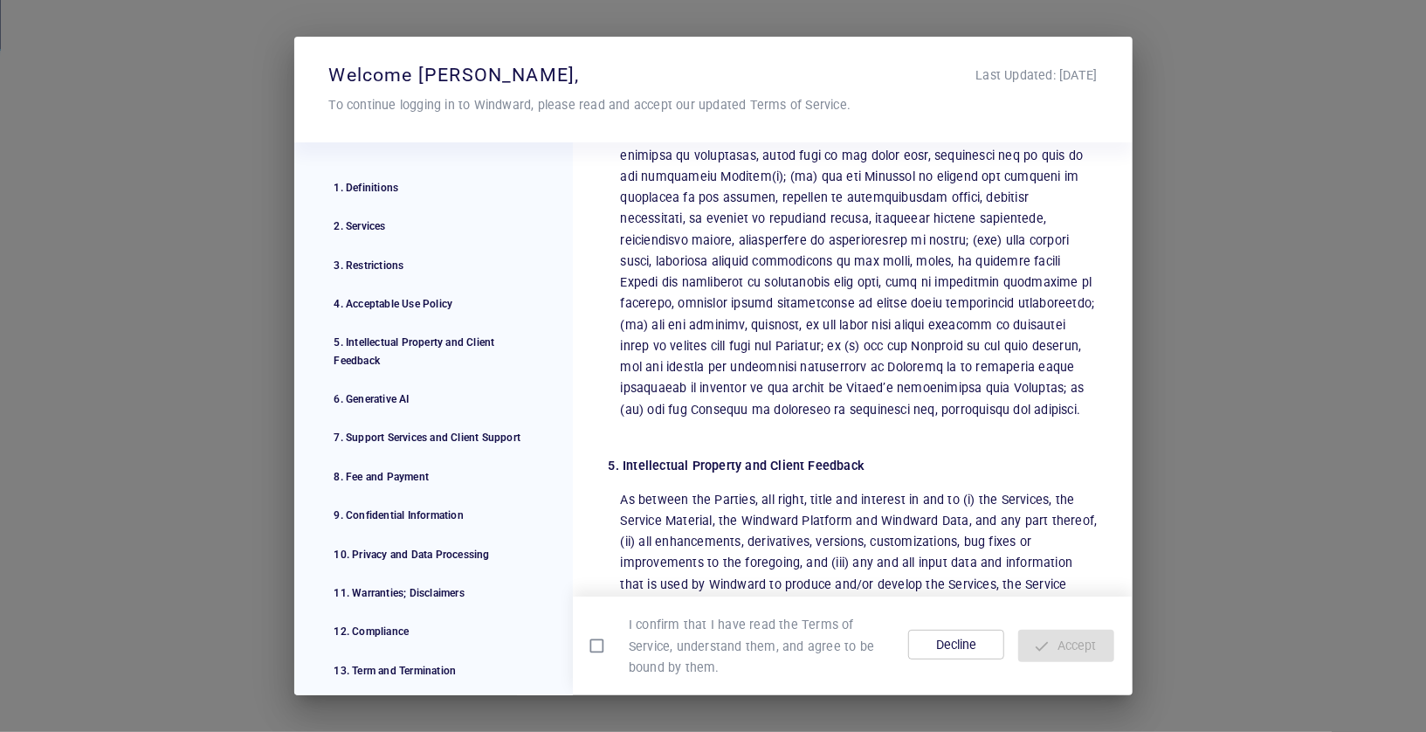
scroll to position [3273, 0]
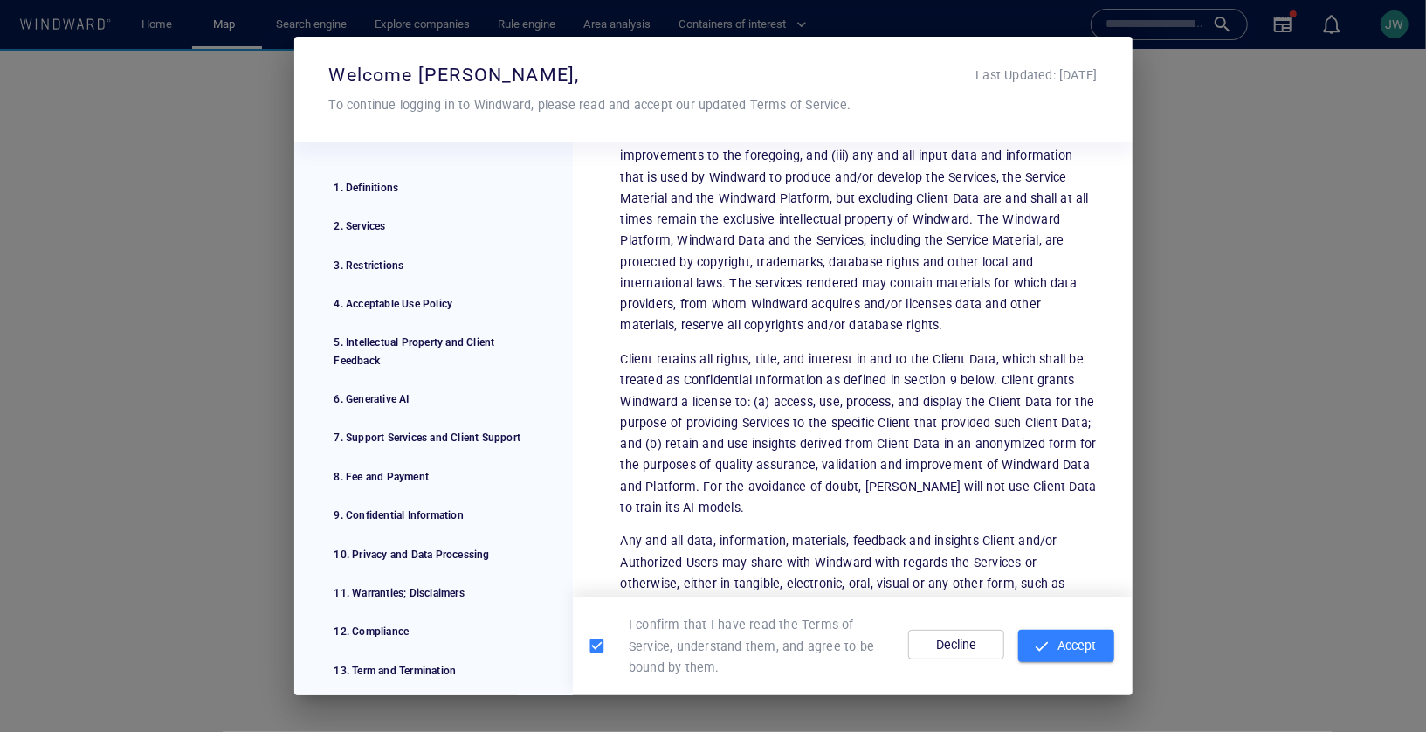
click at [1045, 645] on span "button" at bounding box center [1041, 646] width 17 height 17
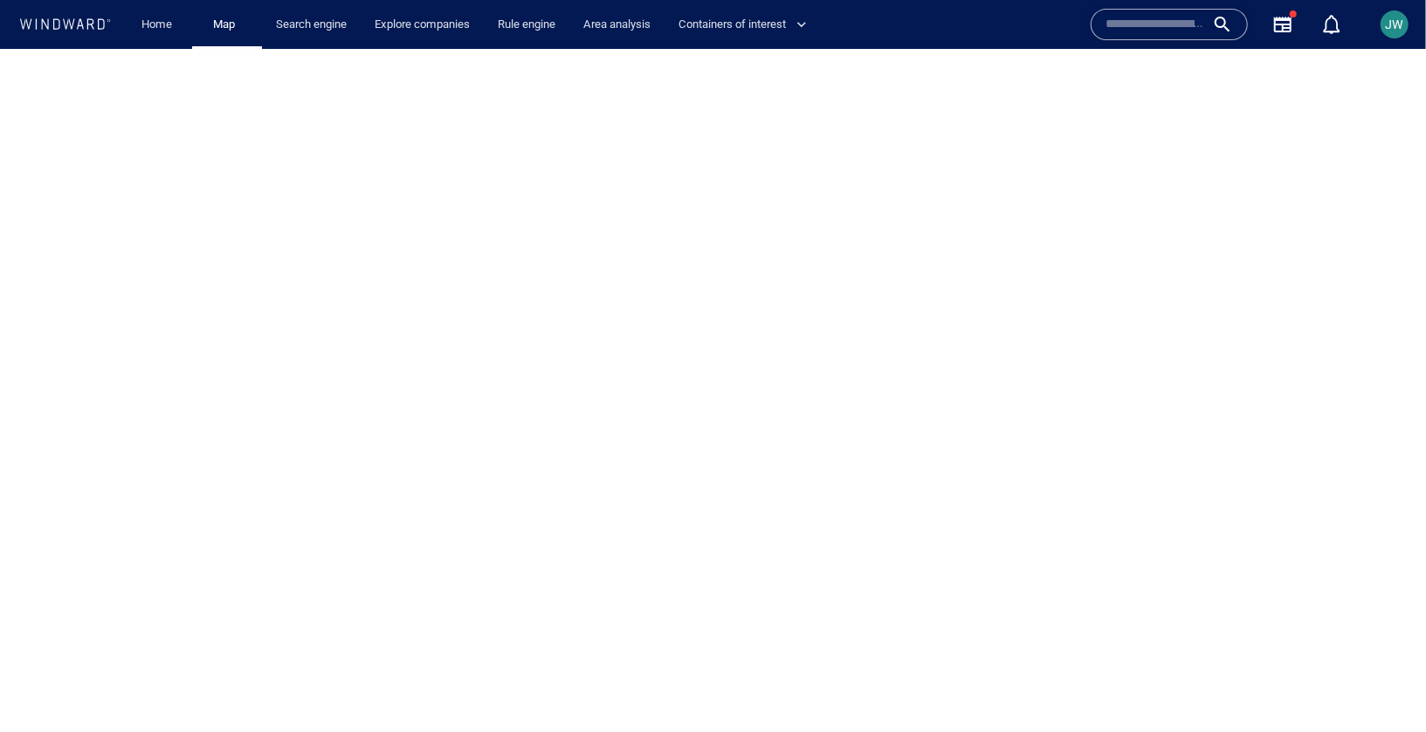
scroll to position [0, 0]
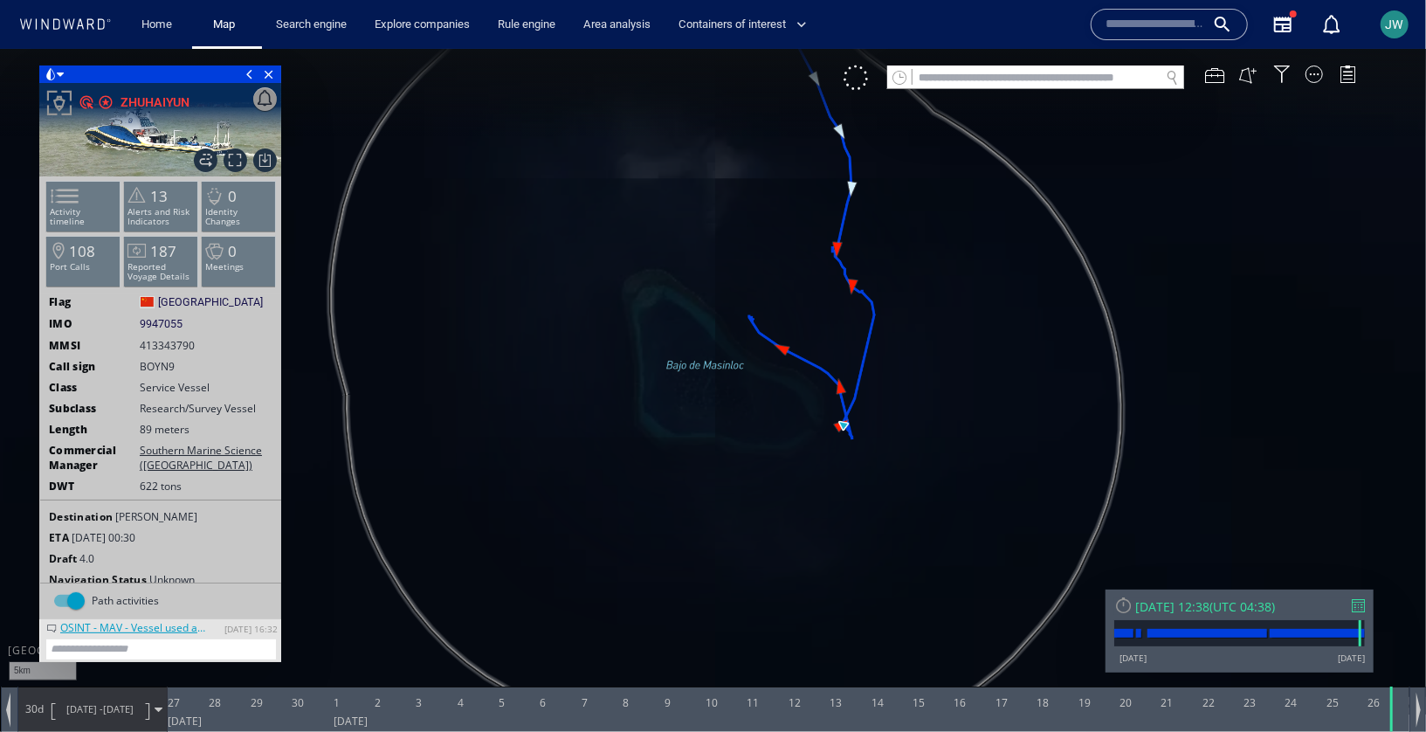
click at [48, 74] on span at bounding box center [51, 73] width 12 height 17
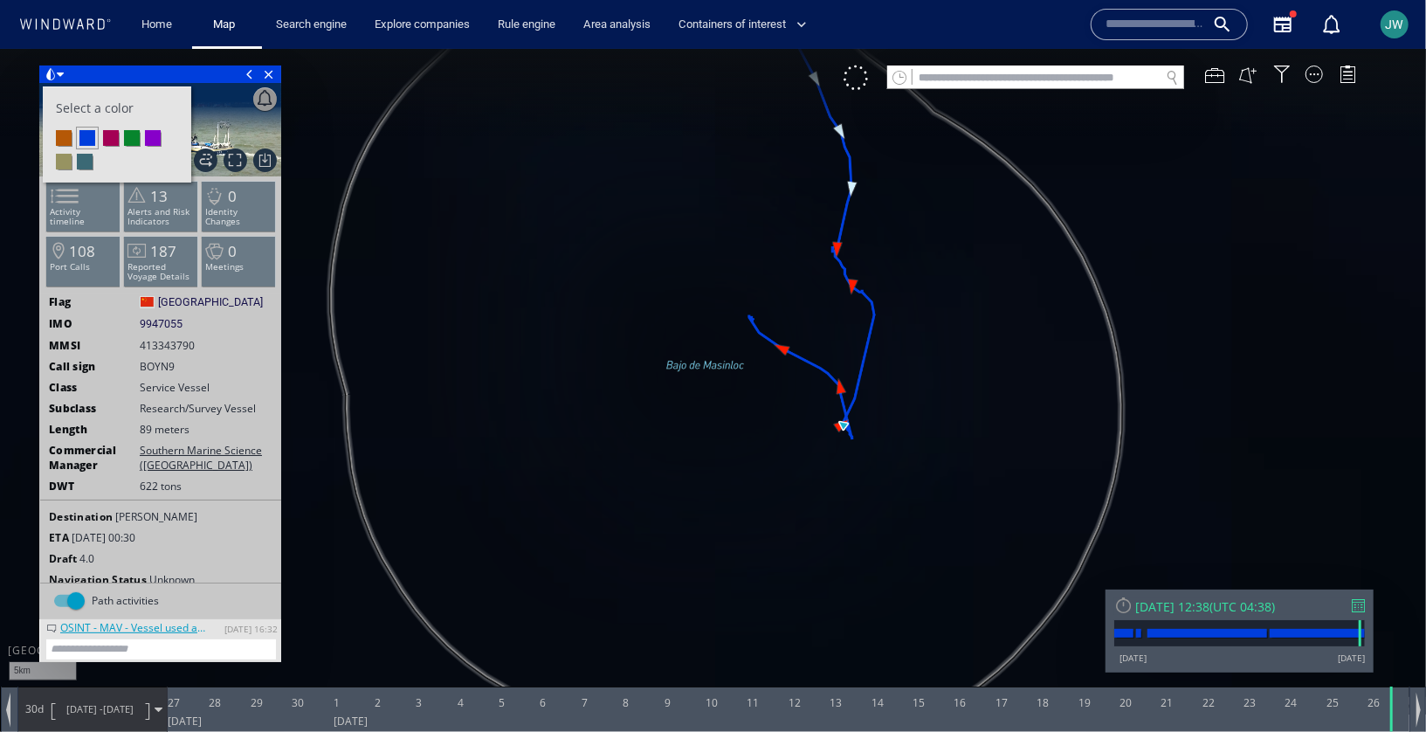
click at [107, 134] on li at bounding box center [111, 137] width 16 height 16
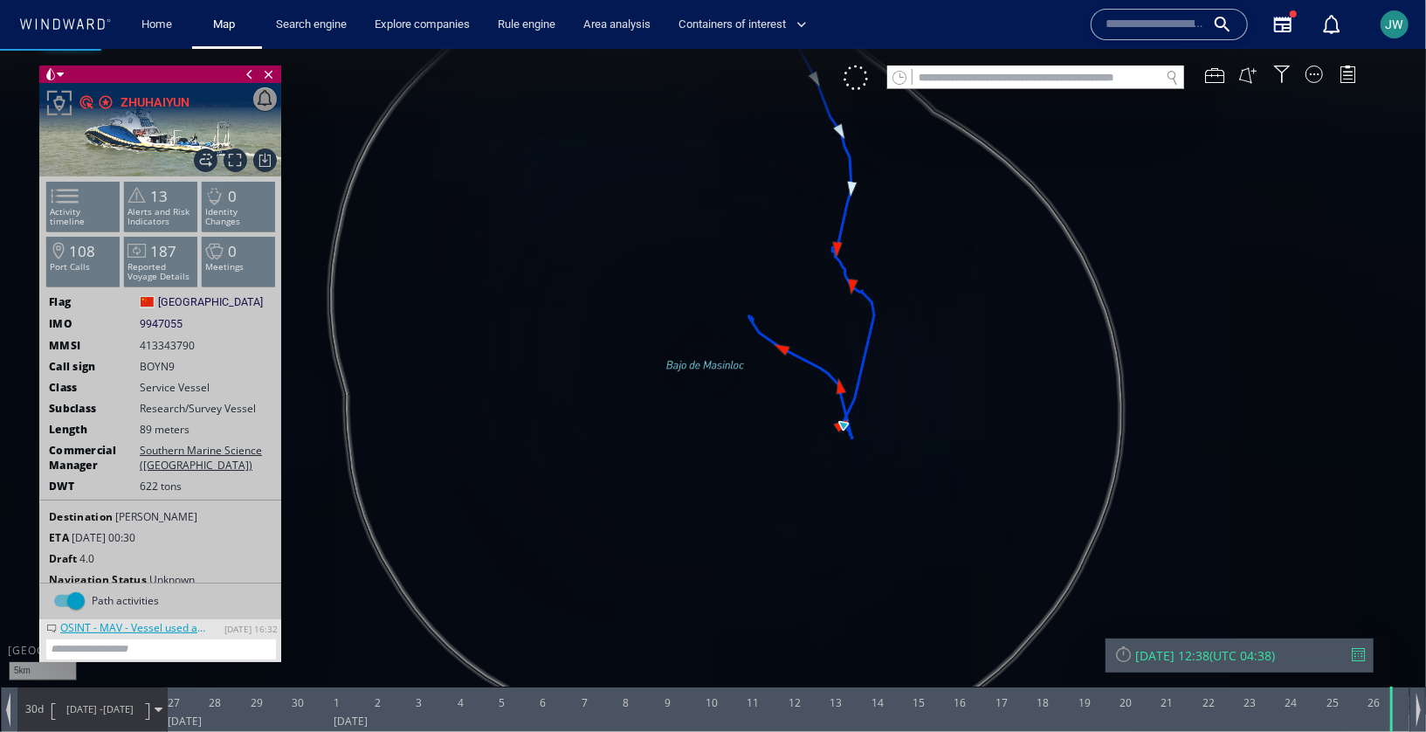
click at [661, 329] on canvas "Map" at bounding box center [713, 380] width 1426 height 665
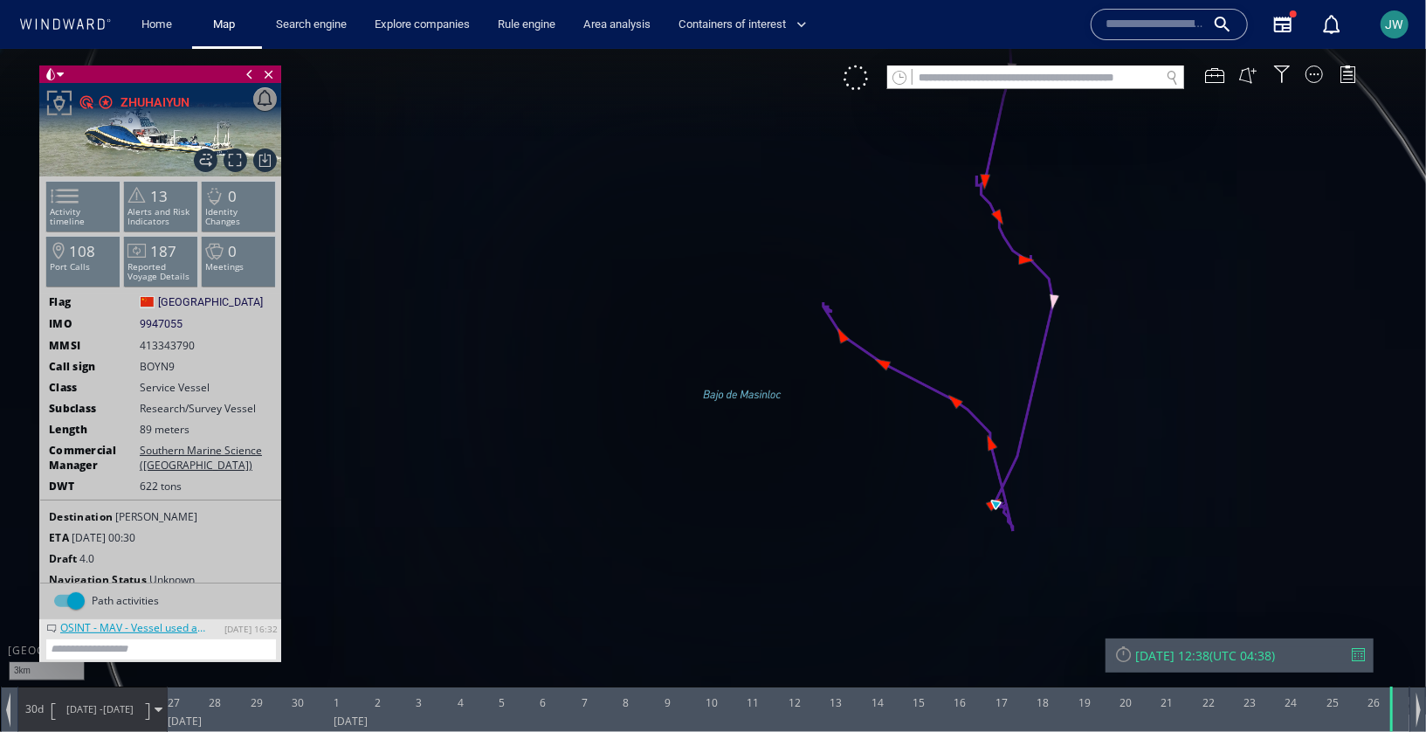
drag, startPoint x: 661, startPoint y: 329, endPoint x: 548, endPoint y: 329, distance: 113.5
click at [547, 329] on canvas "Map" at bounding box center [713, 380] width 1426 height 665
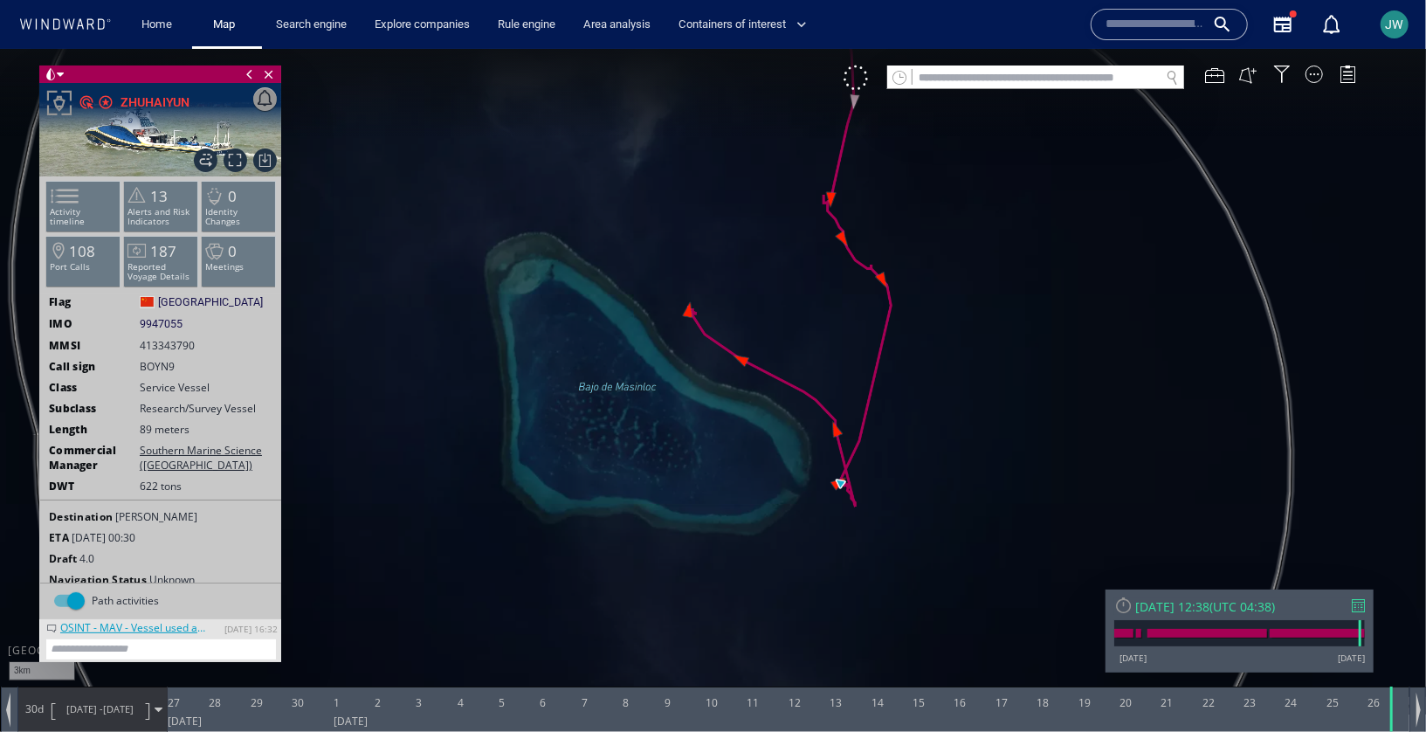
drag, startPoint x: 776, startPoint y: 228, endPoint x: 698, endPoint y: 228, distance: 77.7
click at [698, 228] on canvas "Map" at bounding box center [713, 380] width 1426 height 665
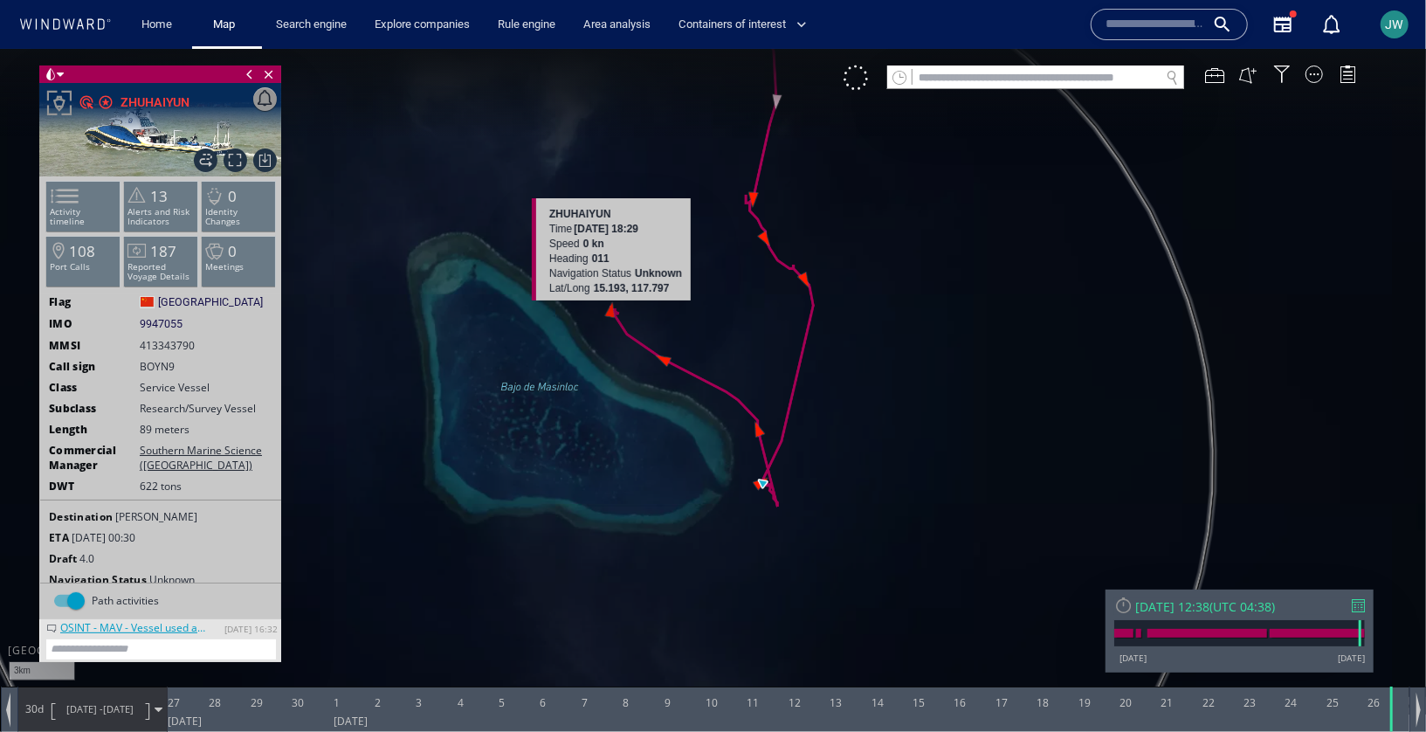
click at [610, 311] on canvas "Map" at bounding box center [713, 380] width 1426 height 665
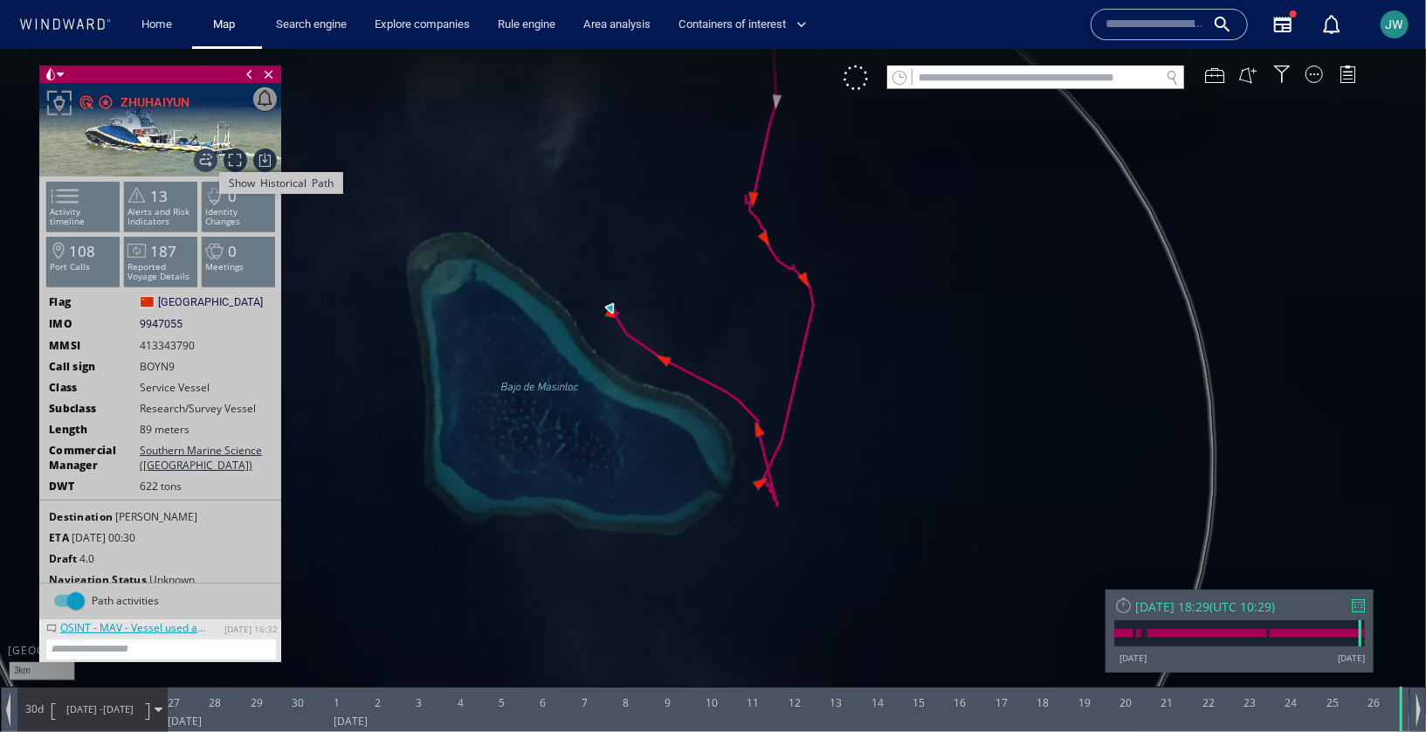
click at [213, 154] on span "Show Historical Path" at bounding box center [206, 160] width 24 height 24
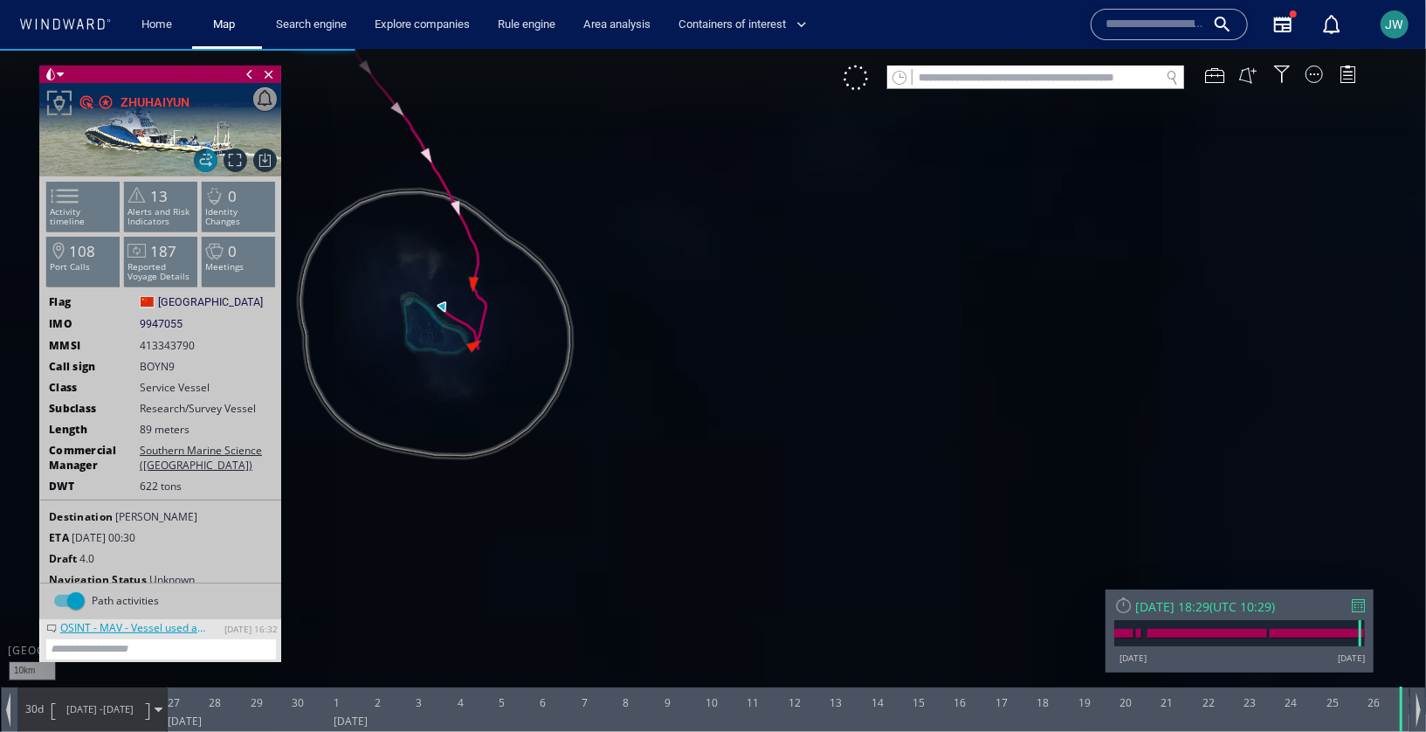
drag, startPoint x: 346, startPoint y: 294, endPoint x: 558, endPoint y: 428, distance: 250.8
click at [558, 428] on canvas "Map" at bounding box center [713, 380] width 1426 height 665
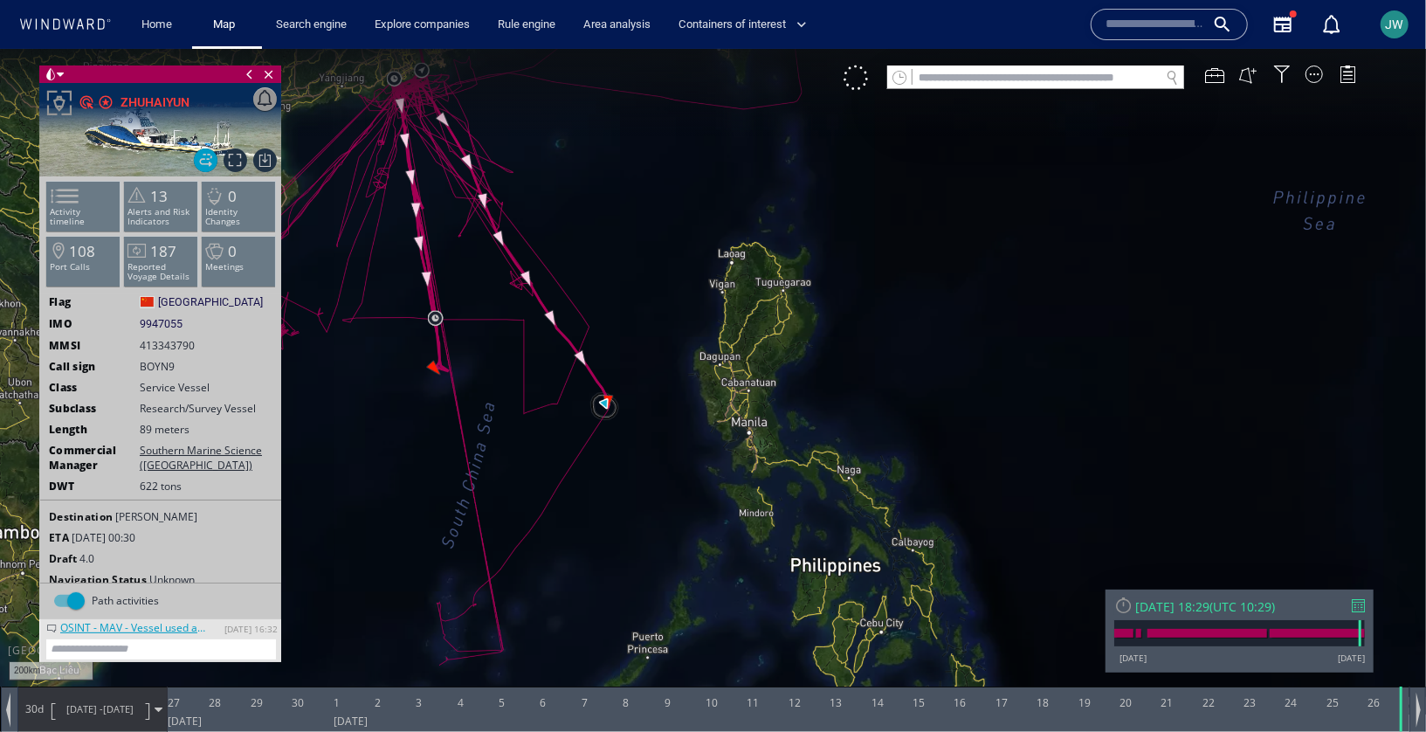
drag, startPoint x: 497, startPoint y: 542, endPoint x: 551, endPoint y: 566, distance: 59.1
click at [551, 566] on canvas "Map" at bounding box center [713, 380] width 1426 height 665
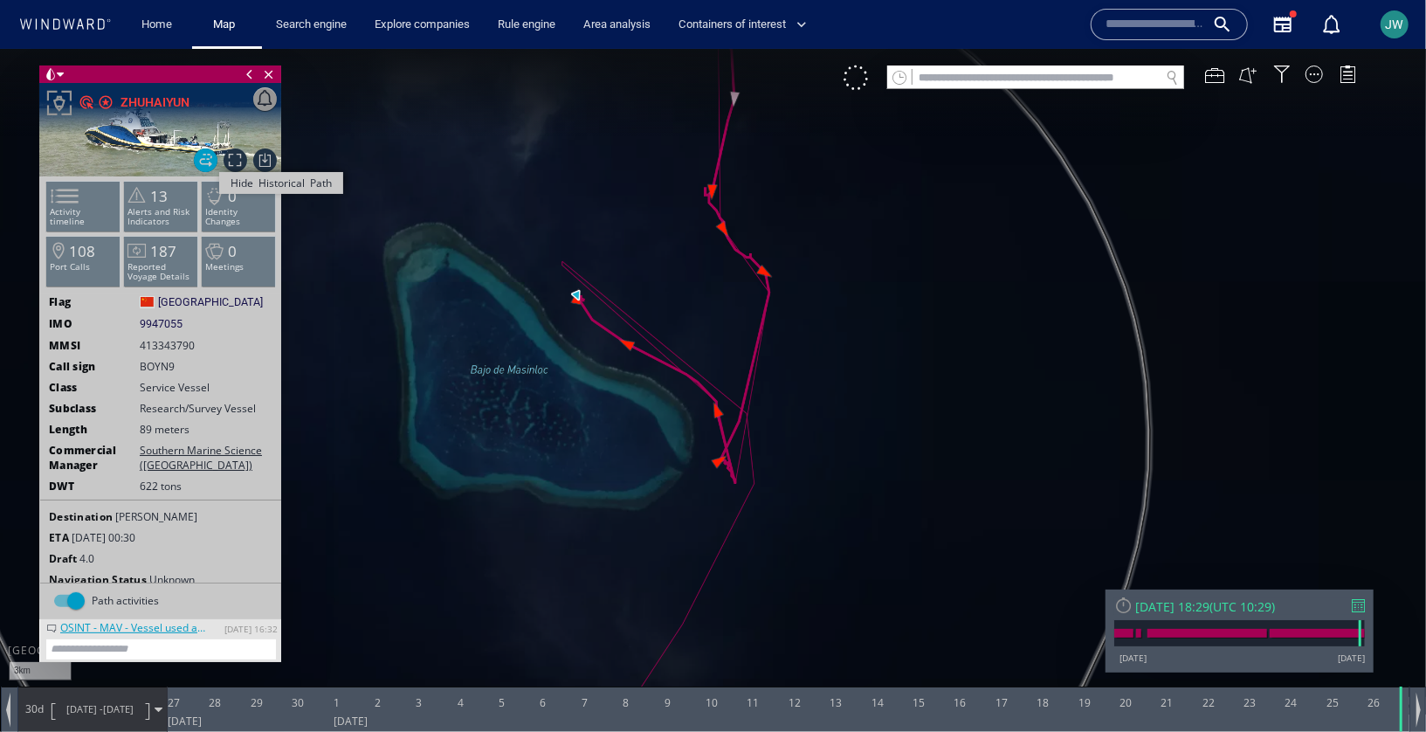
click at [203, 160] on span "Hide Historical Path" at bounding box center [206, 160] width 24 height 24
click at [166, 324] on span "9947055" at bounding box center [161, 323] width 43 height 16
copy span "9947055"
drag, startPoint x: 580, startPoint y: 380, endPoint x: 872, endPoint y: 392, distance: 292.8
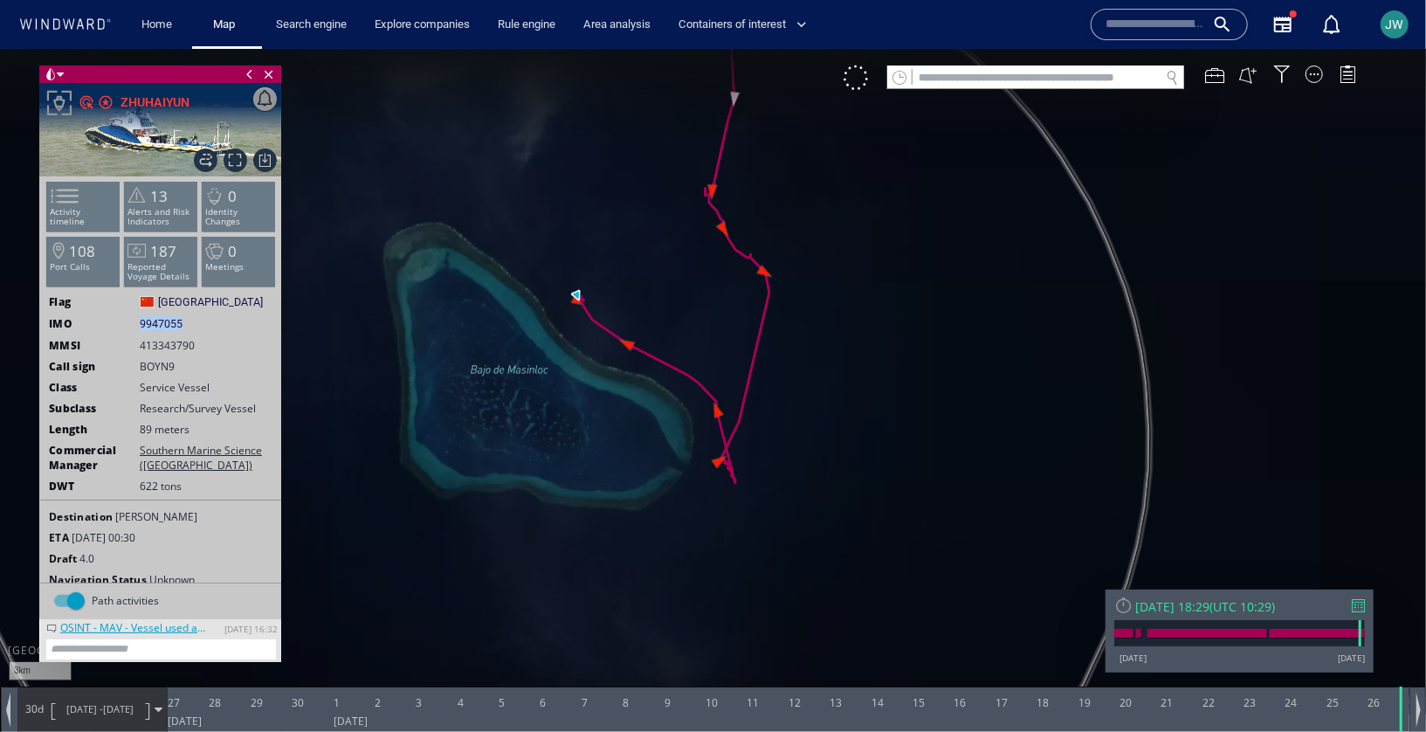
click at [872, 392] on canvas "Map" at bounding box center [713, 380] width 1426 height 665
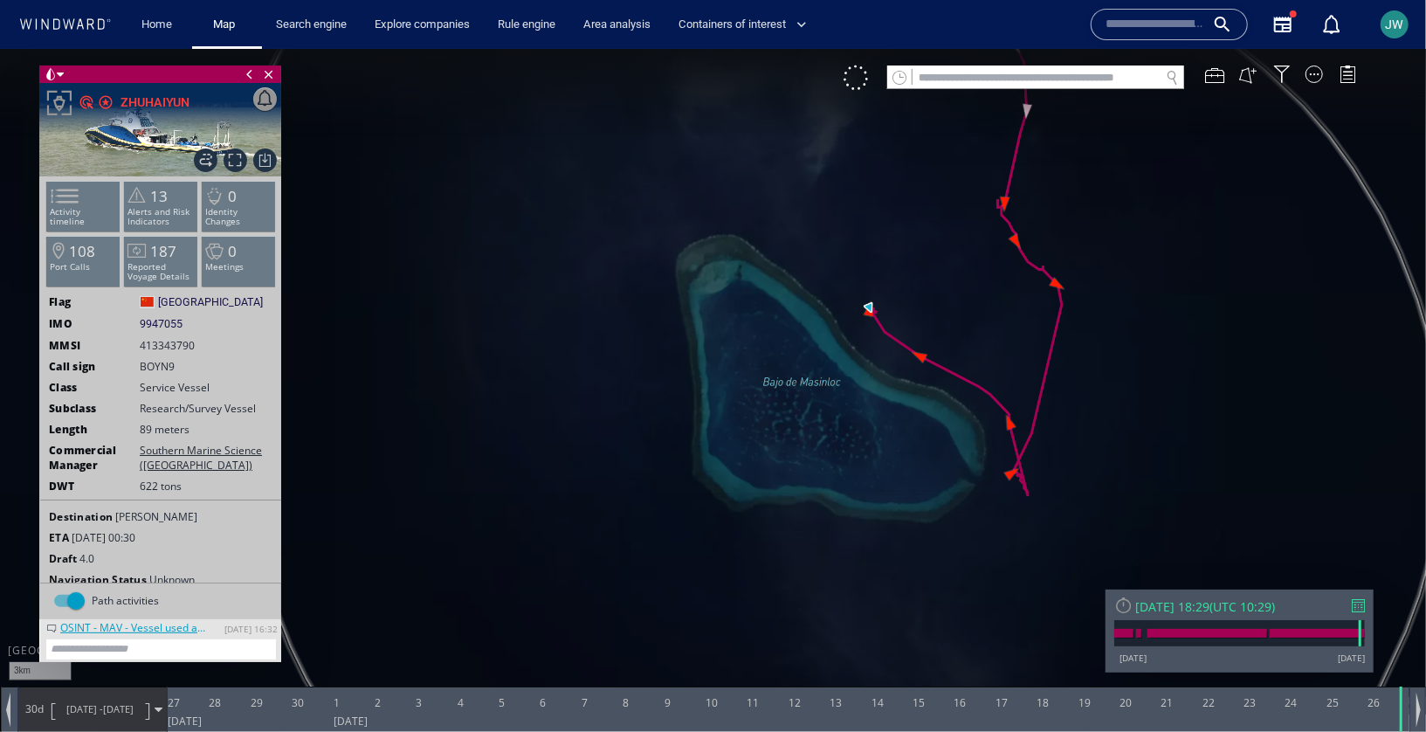
click at [166, 648] on textarea at bounding box center [161, 648] width 230 height 20
paste textarea "**********"
type textarea "**********"
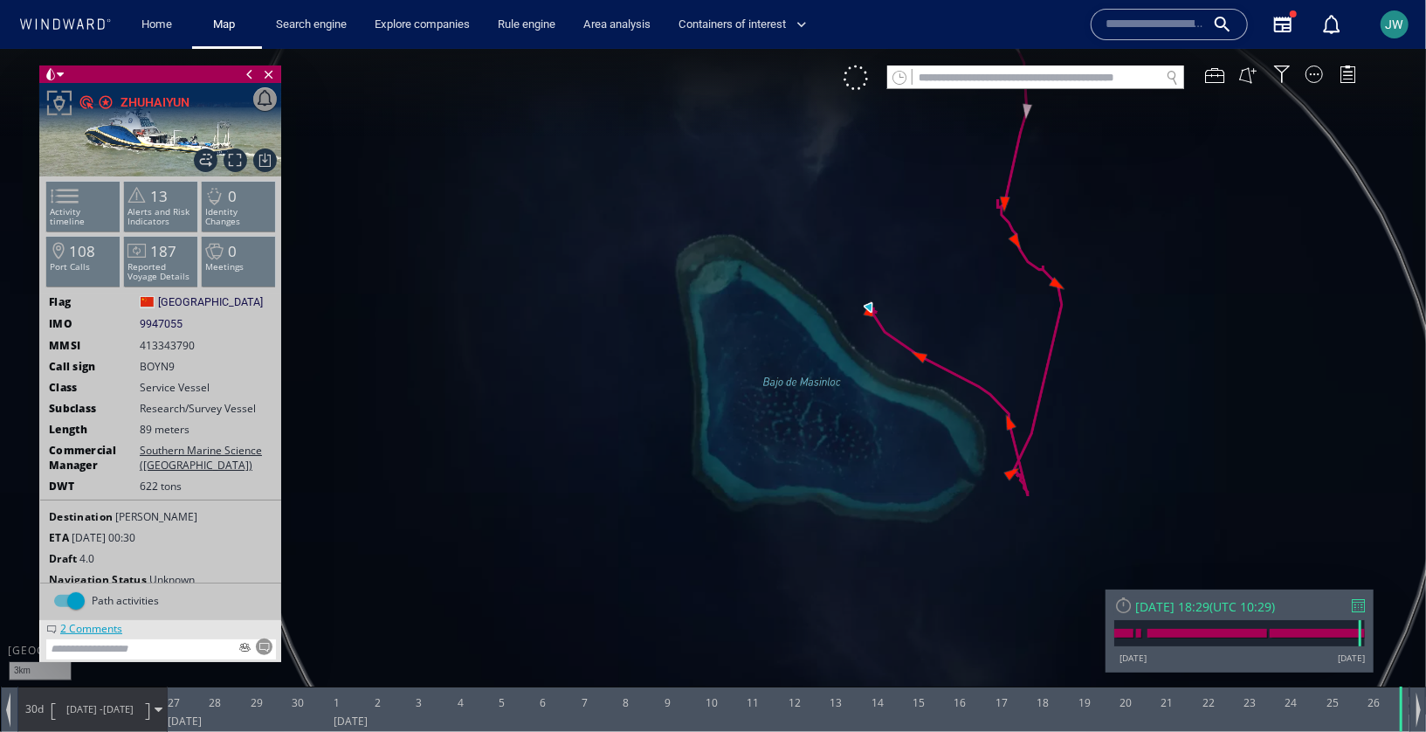
click at [109, 624] on div "2 Comments" at bounding box center [91, 626] width 71 height 15
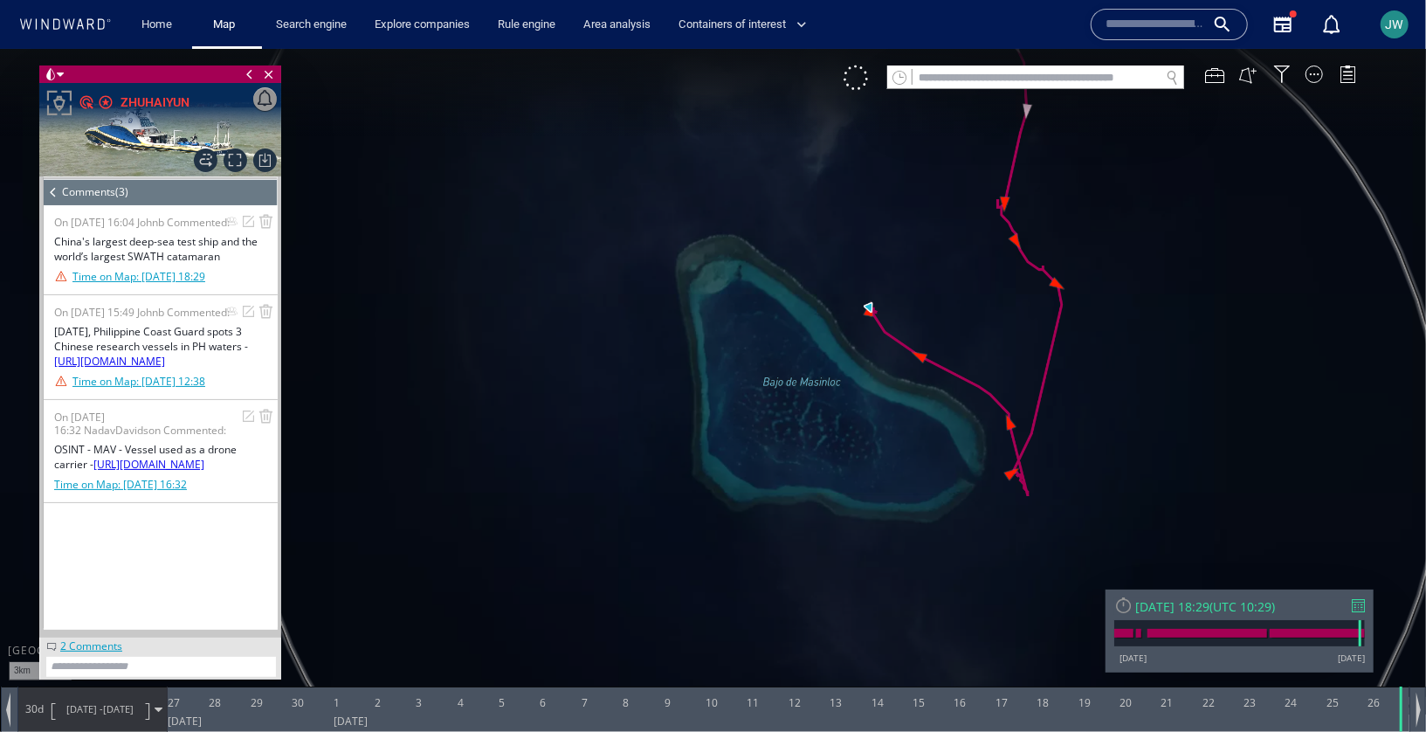
click at [252, 222] on div at bounding box center [248, 220] width 15 height 15
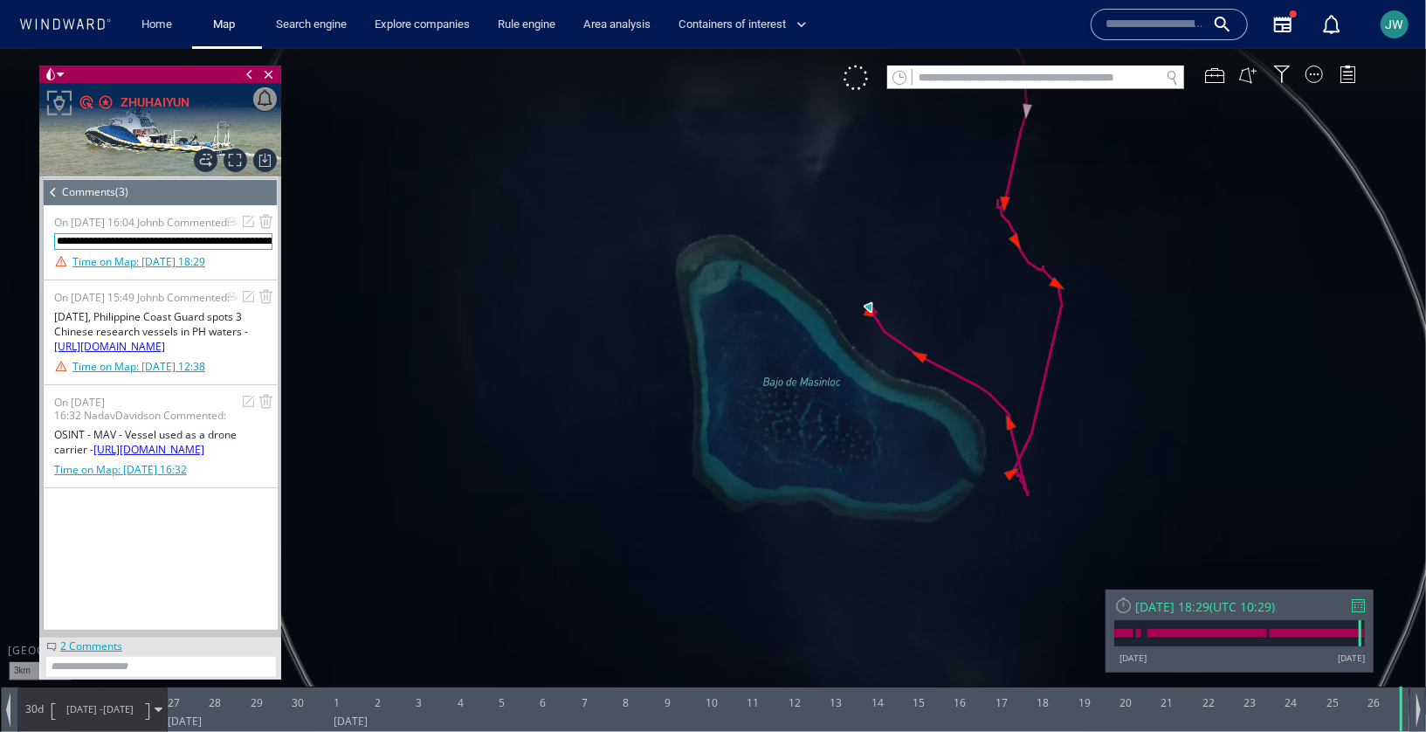
click at [162, 249] on textarea "**********" at bounding box center [163, 240] width 218 height 17
paste textarea "*"
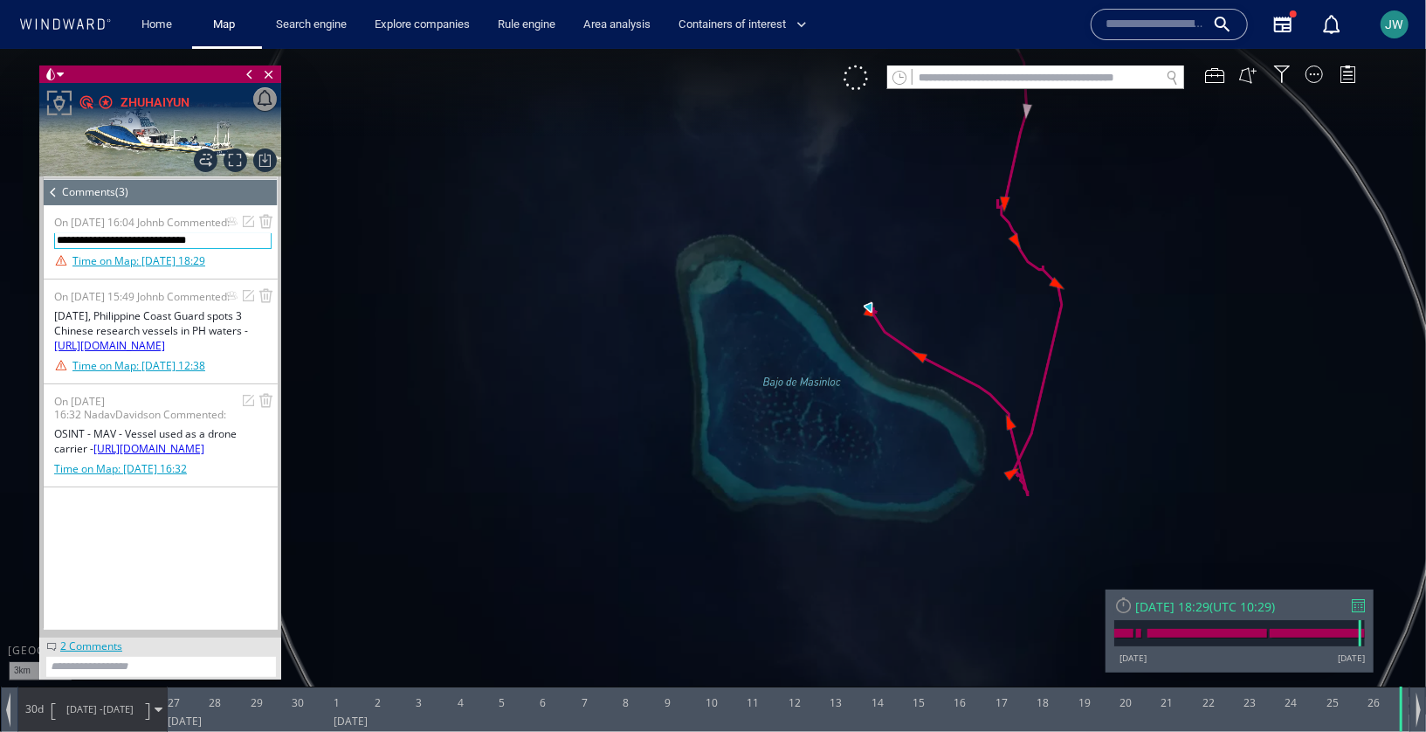
type textarea "**********"
click at [151, 663] on textarea at bounding box center [161, 666] width 230 height 20
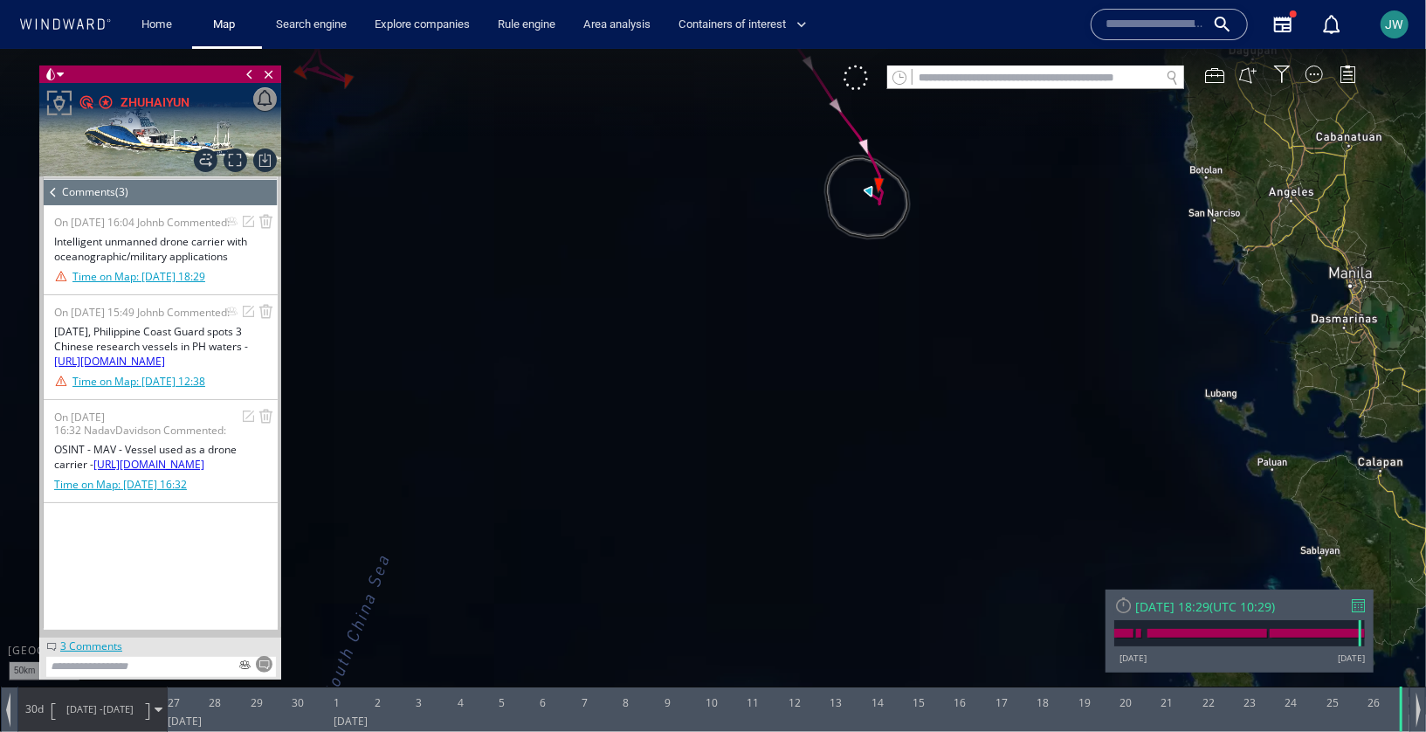
drag, startPoint x: 763, startPoint y: 175, endPoint x: 818, endPoint y: 578, distance: 407.2
click at [818, 578] on canvas "Map" at bounding box center [713, 380] width 1426 height 665
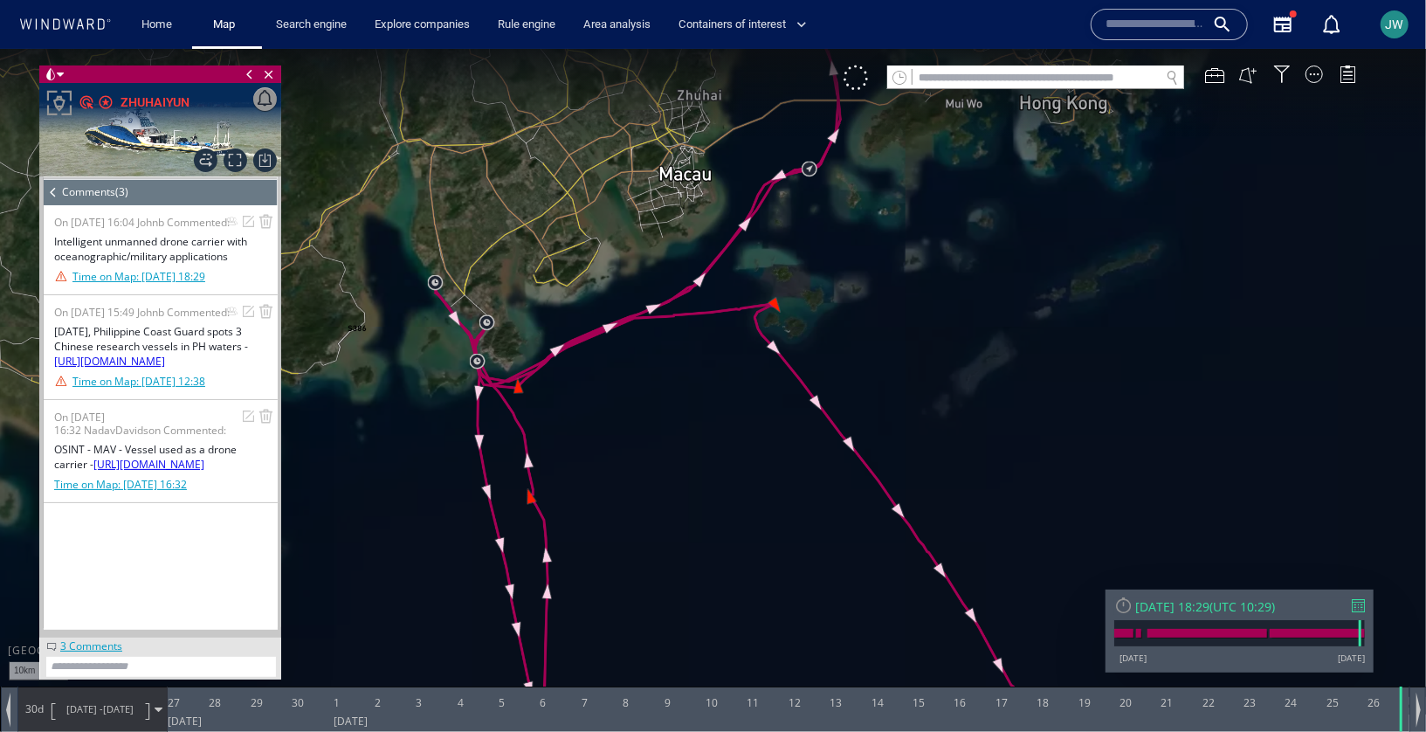
drag, startPoint x: 649, startPoint y: 354, endPoint x: 759, endPoint y: 377, distance: 112.5
click at [759, 377] on canvas "Map" at bounding box center [713, 380] width 1426 height 665
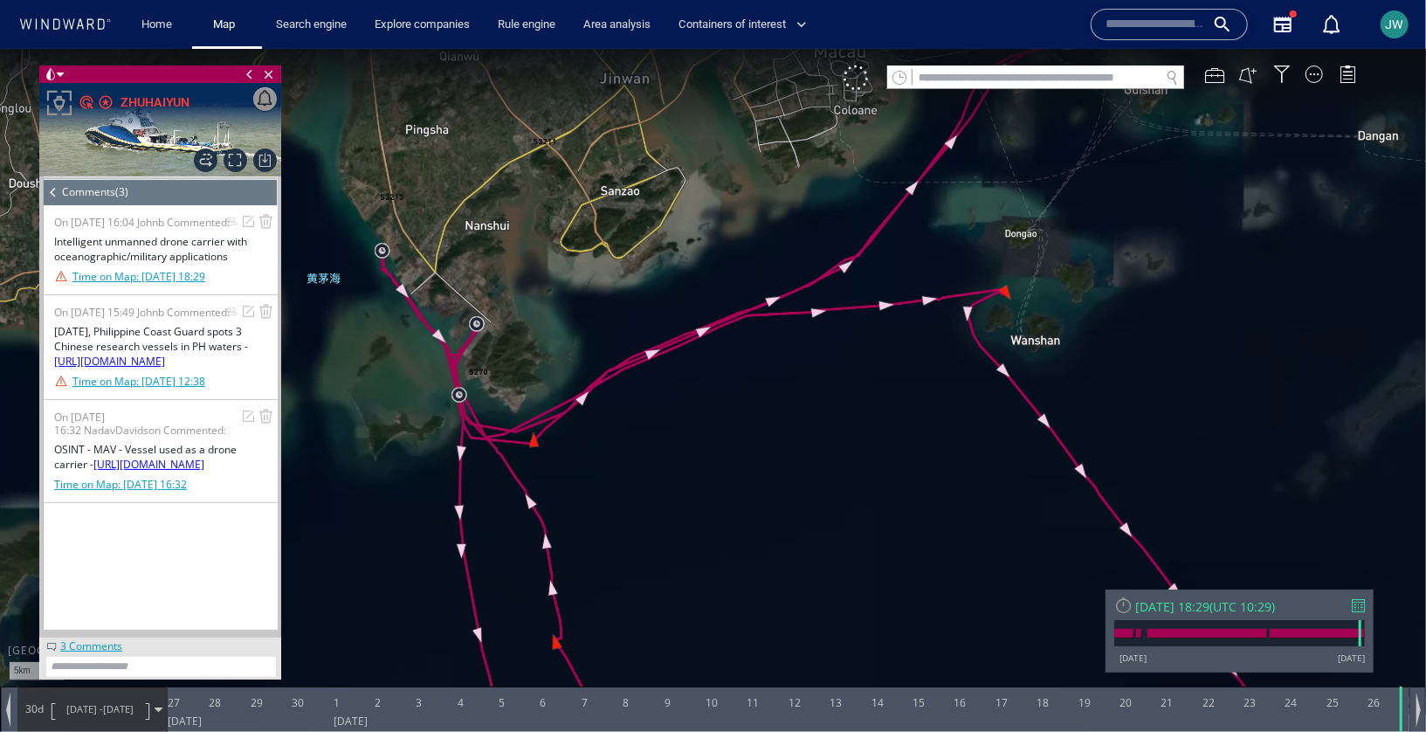
drag, startPoint x: 707, startPoint y: 385, endPoint x: 869, endPoint y: 428, distance: 168.0
click at [869, 428] on canvas "Map" at bounding box center [713, 380] width 1426 height 665
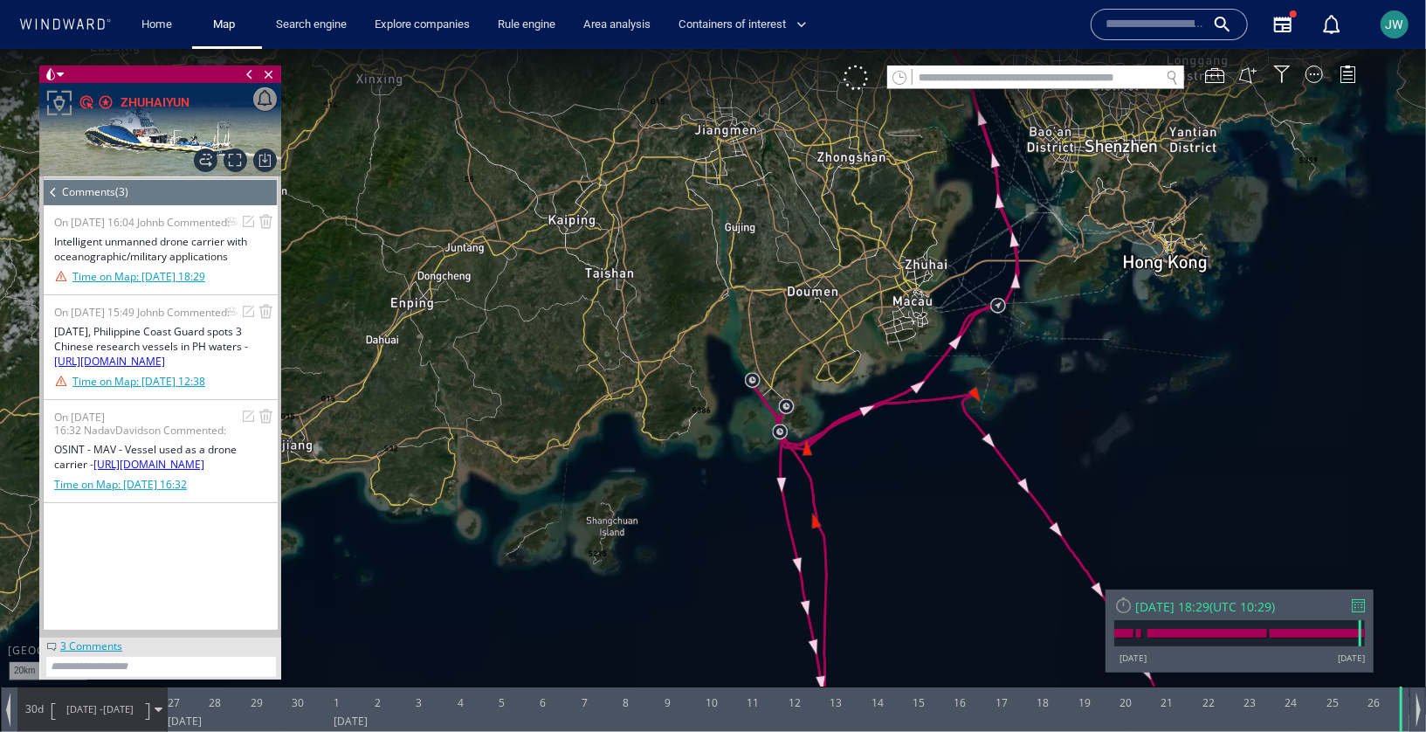
click at [101, 708] on span "[DATE] -" at bounding box center [84, 707] width 37 height 13
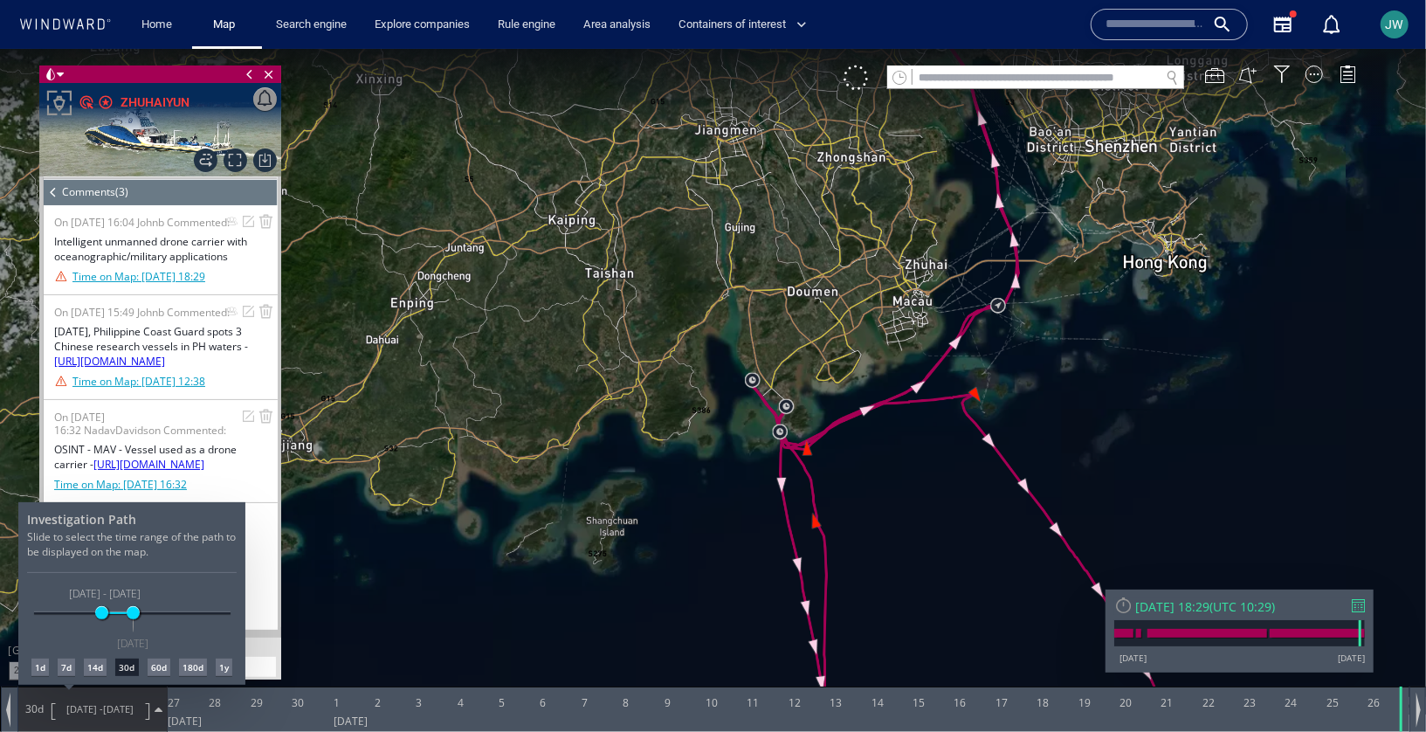
click at [96, 663] on div "14d" at bounding box center [95, 666] width 23 height 17
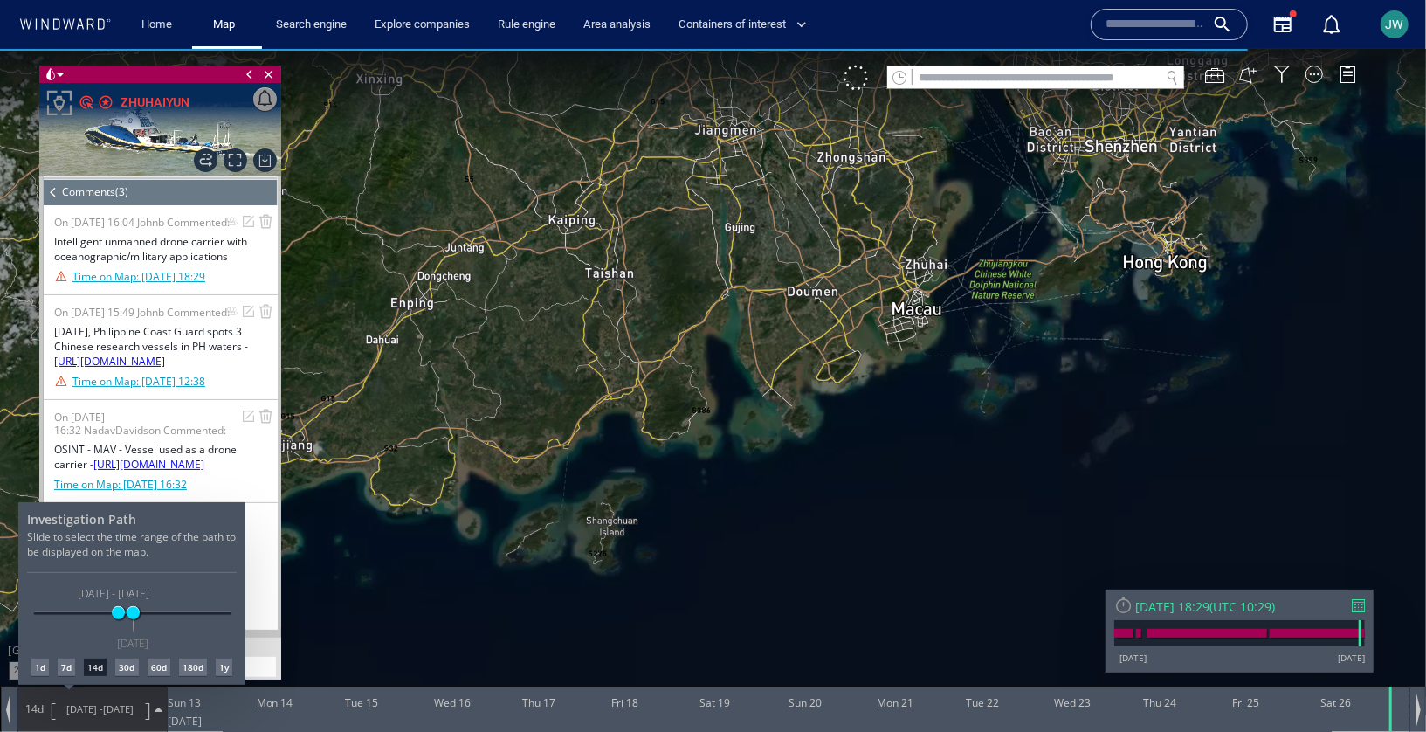
click at [853, 502] on div at bounding box center [713, 389] width 1426 height 683
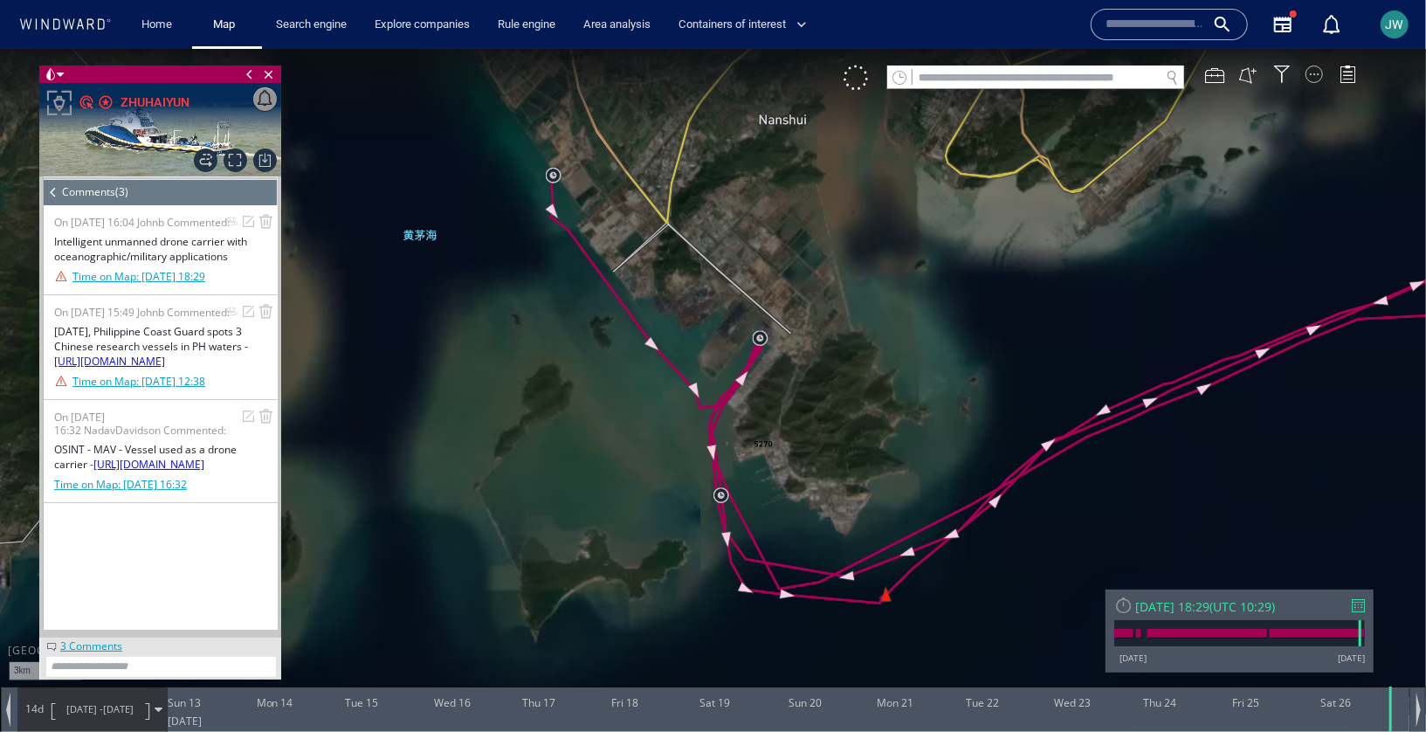
click at [1309, 73] on div at bounding box center [1314, 73] width 17 height 17
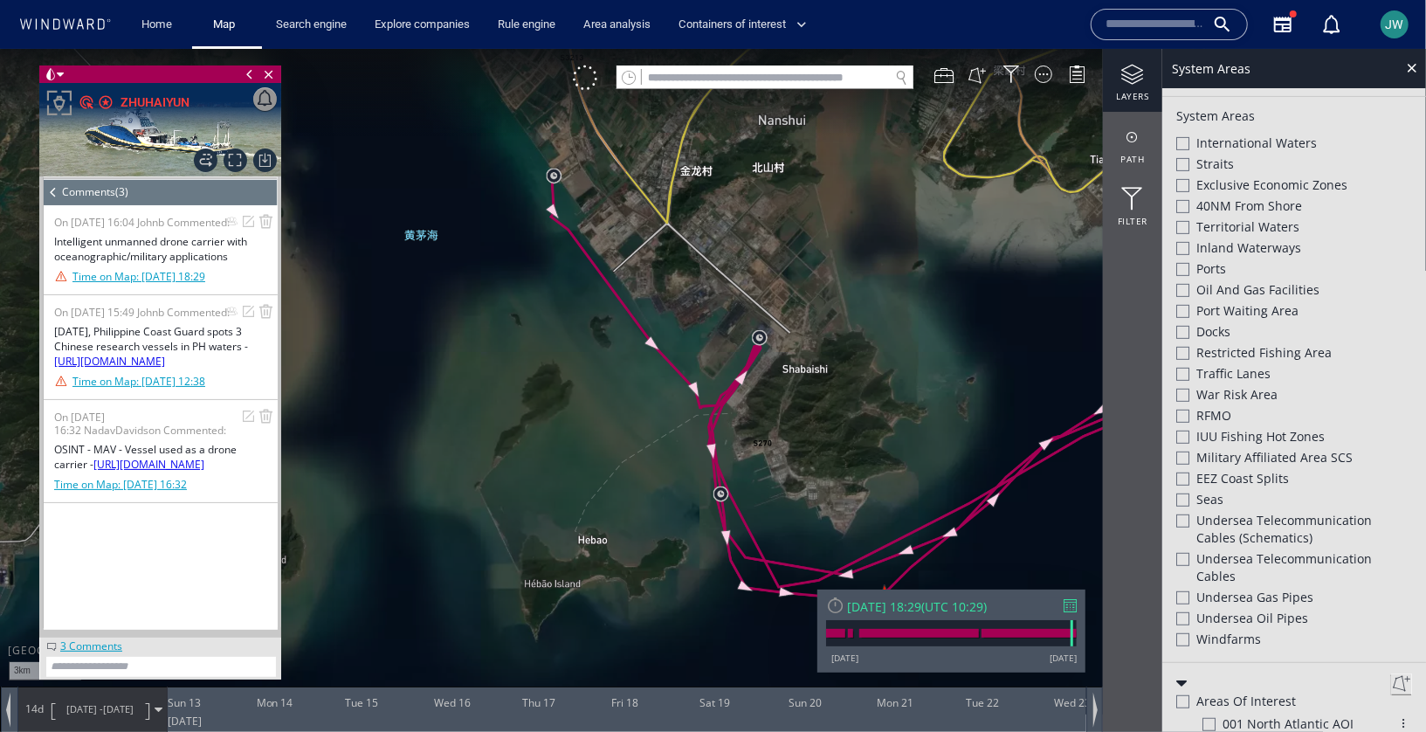
scroll to position [422, 0]
click at [1185, 452] on div at bounding box center [1182, 458] width 13 height 13
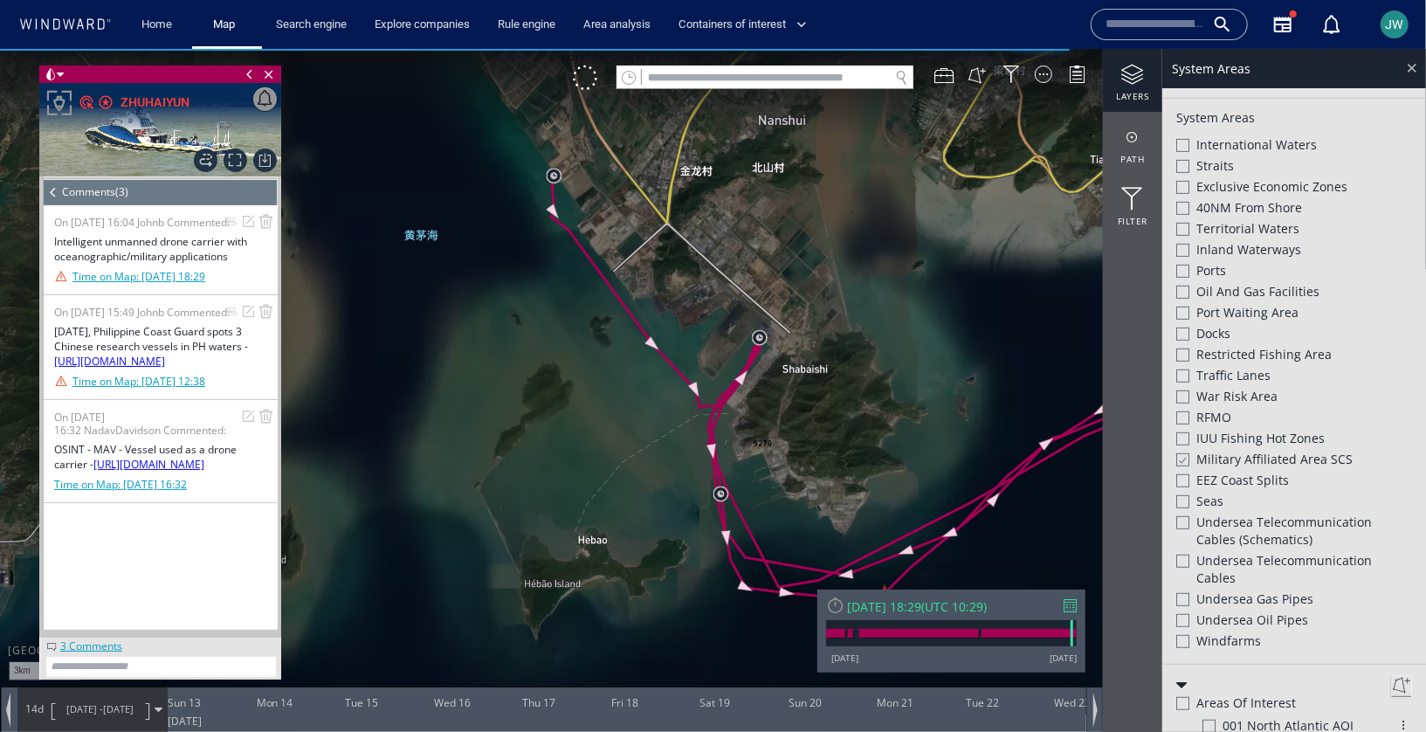
click at [1409, 62] on div at bounding box center [1412, 67] width 20 height 20
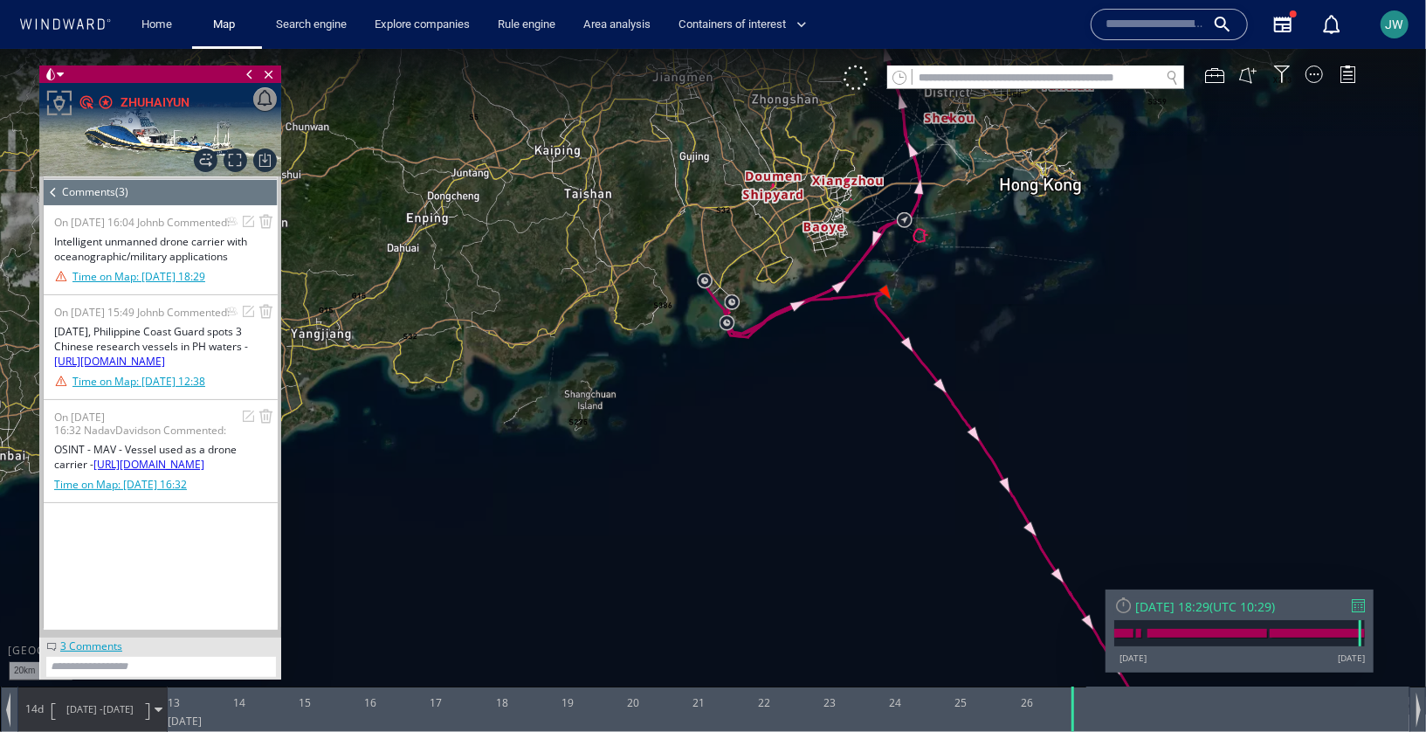
drag, startPoint x: 802, startPoint y: 218, endPoint x: 679, endPoint y: 544, distance: 347.9
click at [679, 545] on canvas "Map" at bounding box center [713, 380] width 1426 height 665
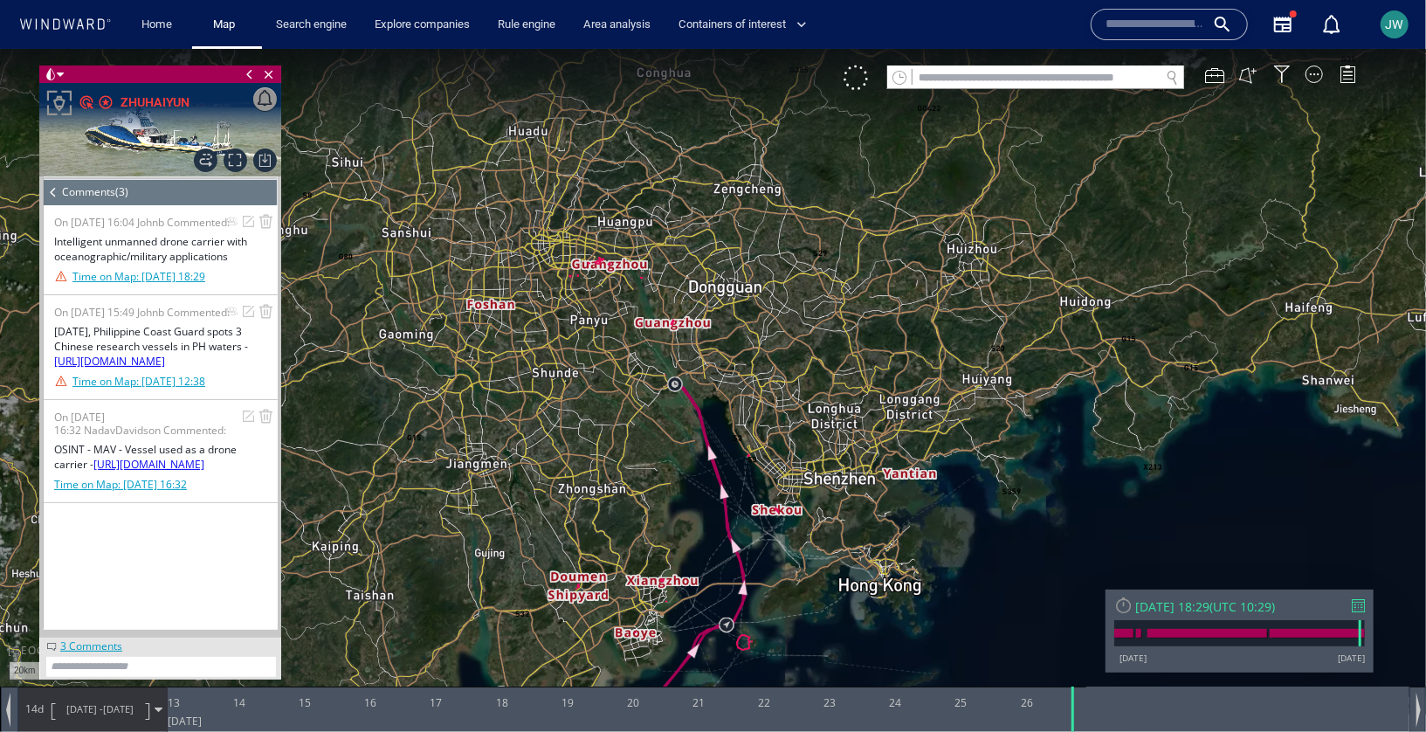
drag, startPoint x: 631, startPoint y: 516, endPoint x: 750, endPoint y: 165, distance: 370.6
click at [750, 165] on canvas "Map" at bounding box center [713, 380] width 1426 height 665
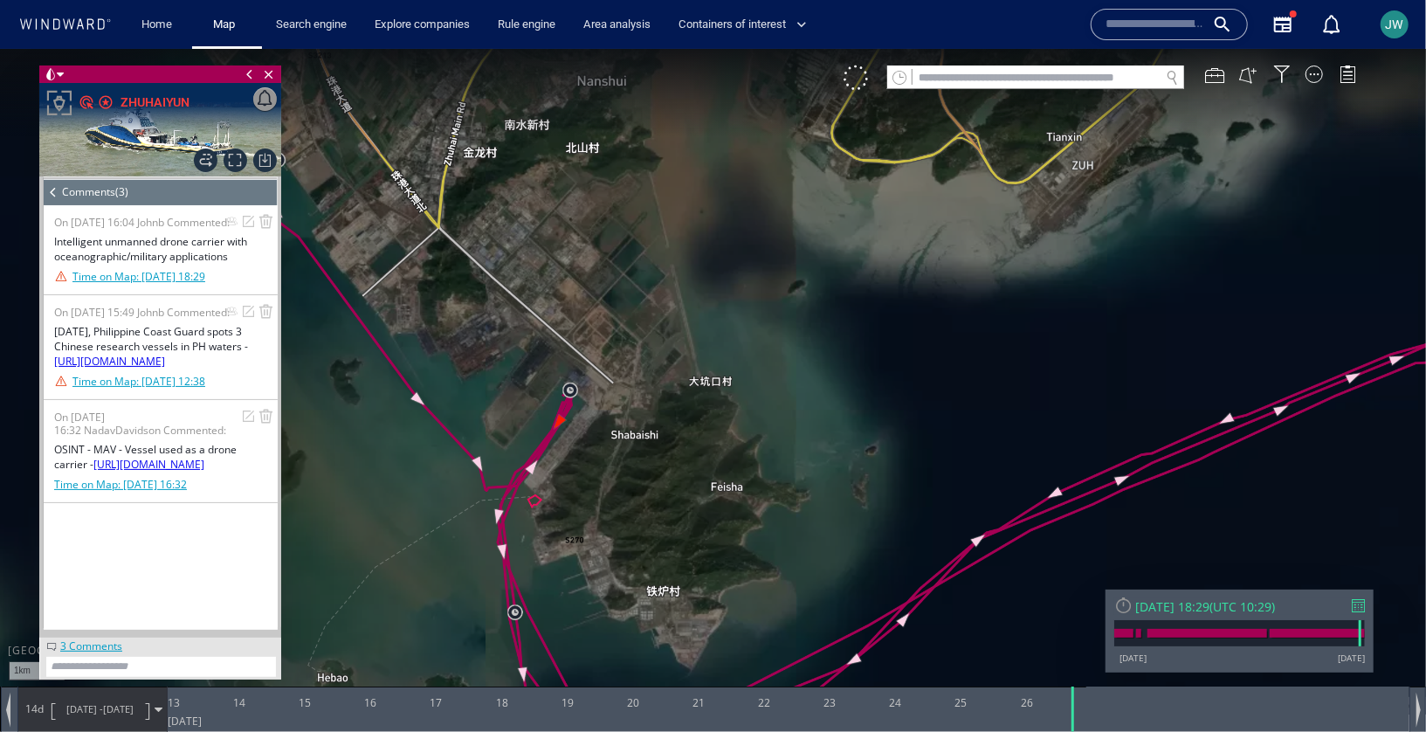
drag, startPoint x: 491, startPoint y: 278, endPoint x: 755, endPoint y: 326, distance: 268.1
click at [755, 326] on canvas "Map" at bounding box center [713, 380] width 1426 height 665
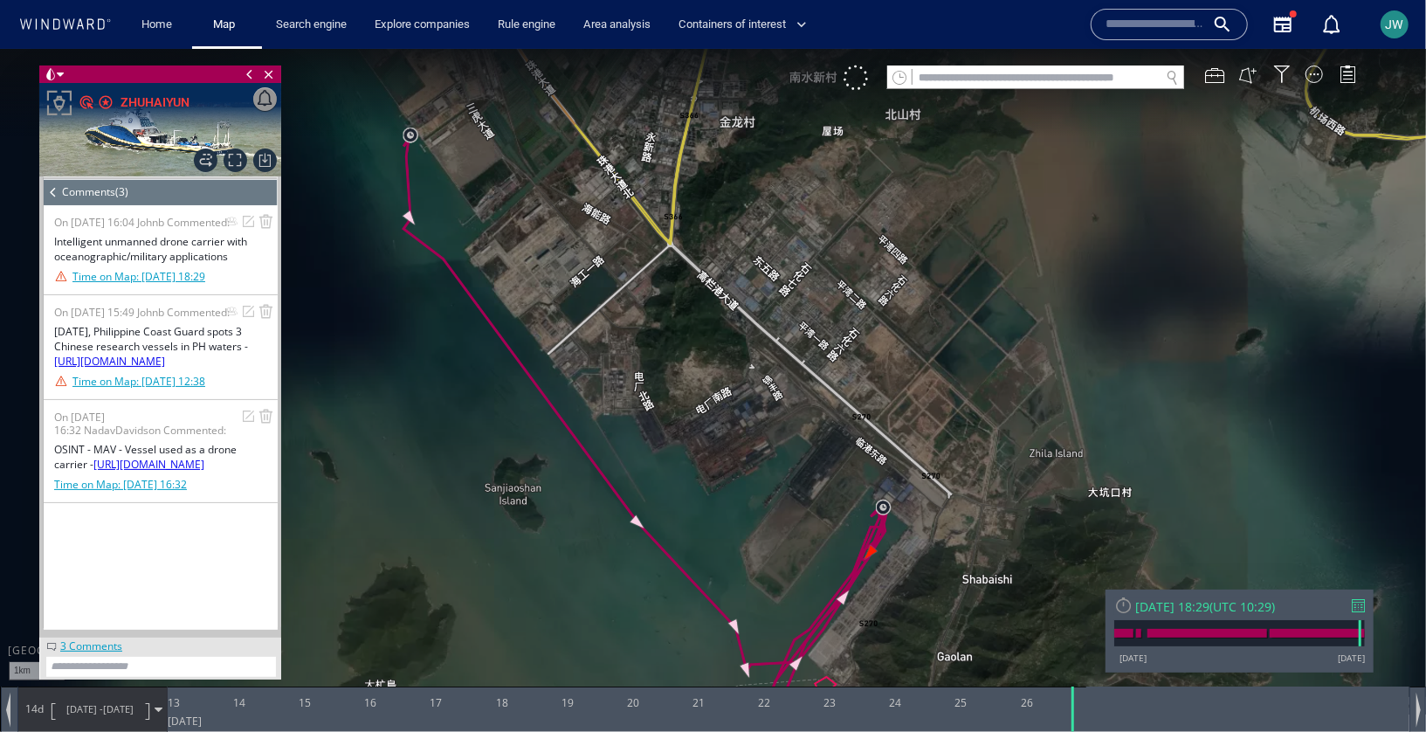
click at [54, 188] on span at bounding box center [53, 191] width 19 height 26
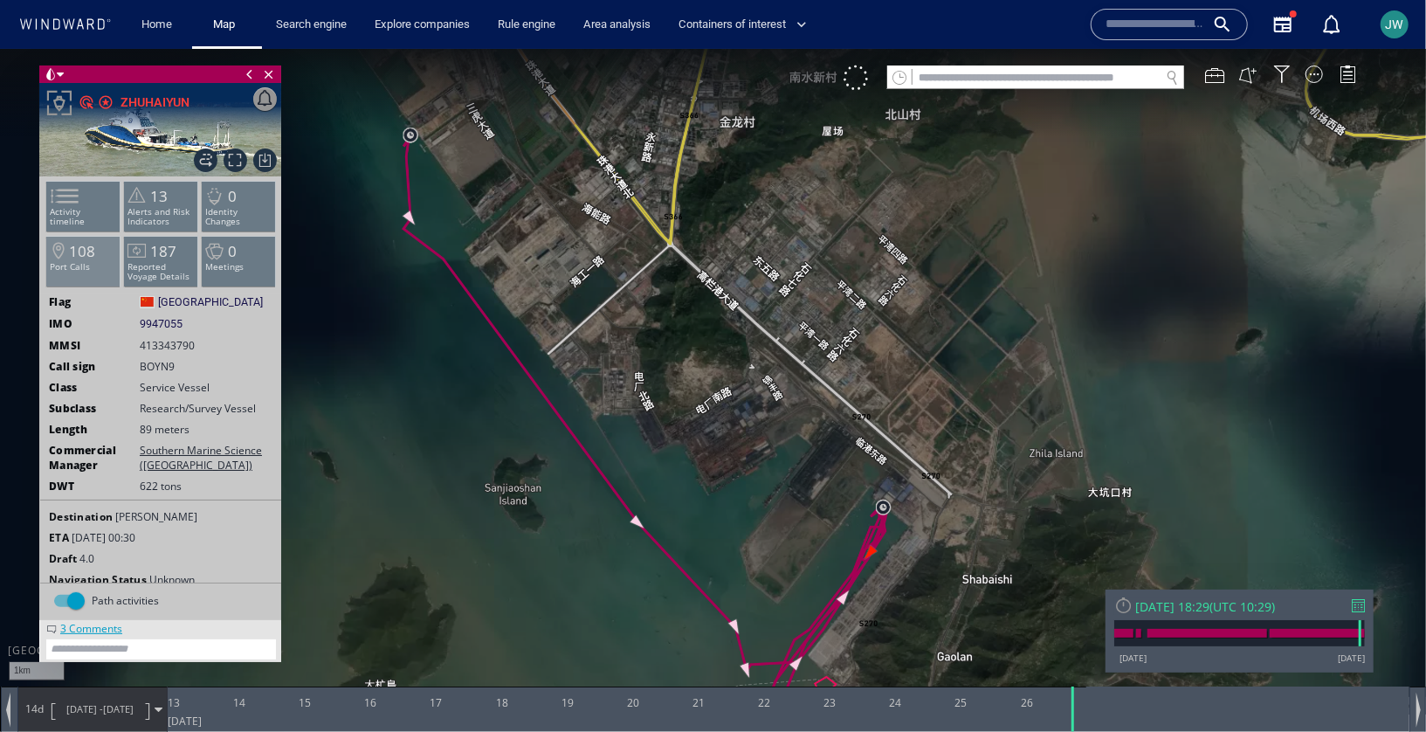
click at [102, 265] on p "Port Calls" at bounding box center [83, 266] width 74 height 10
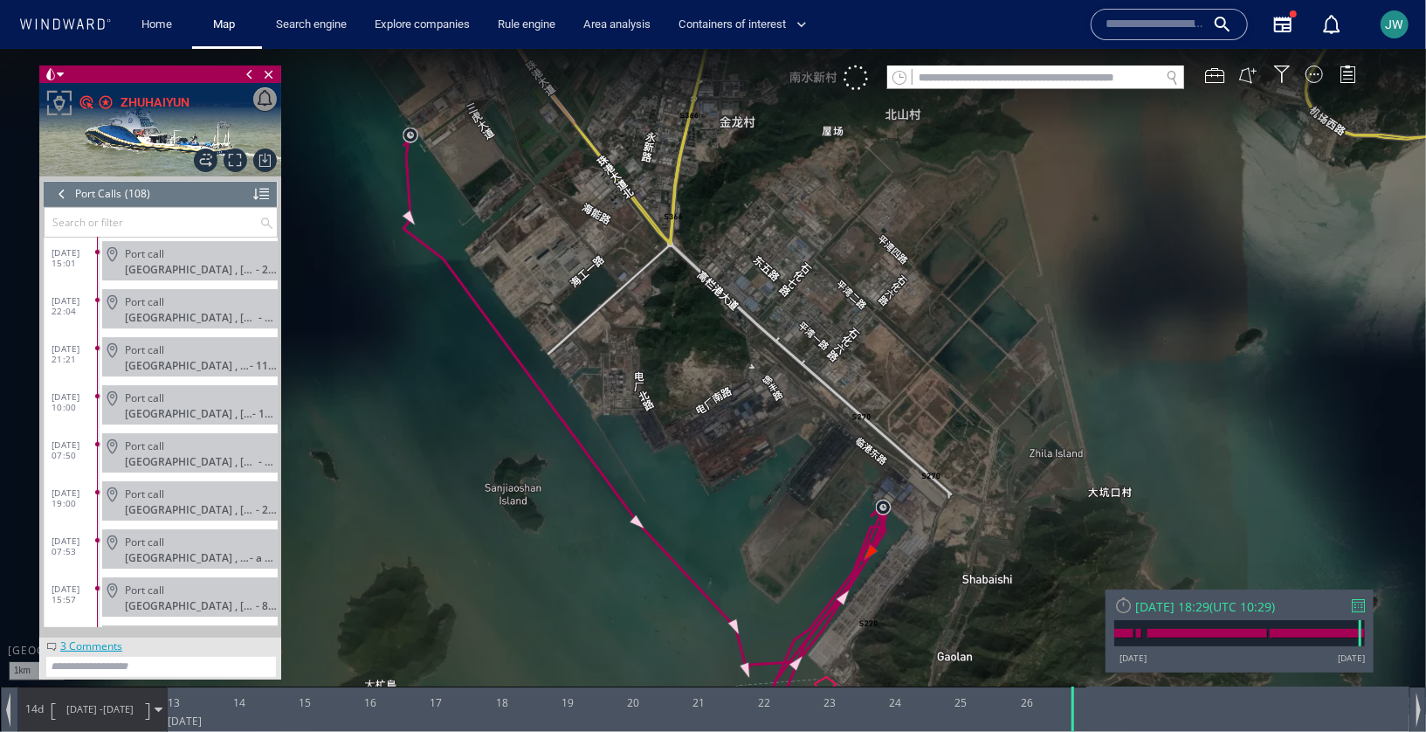
scroll to position [3790, 0]
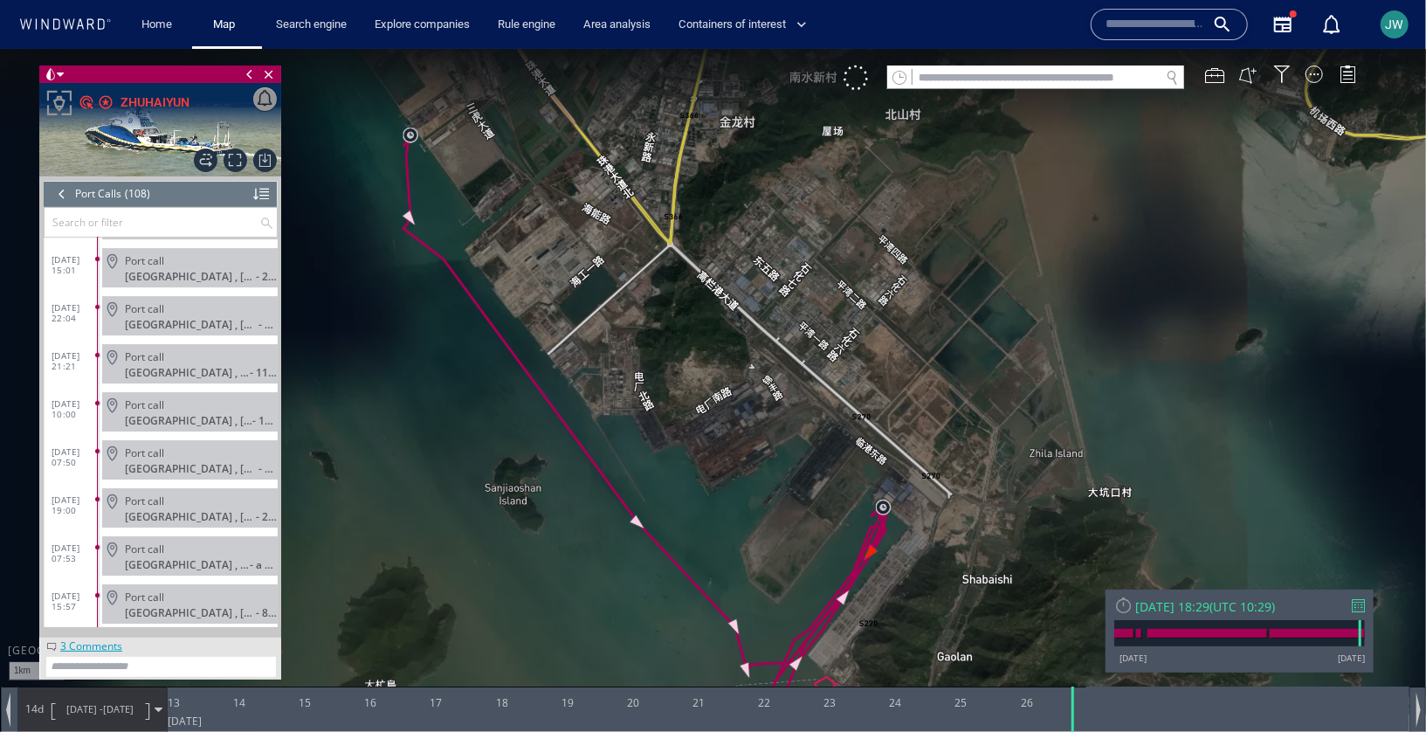
click at [59, 189] on div at bounding box center [61, 193] width 19 height 26
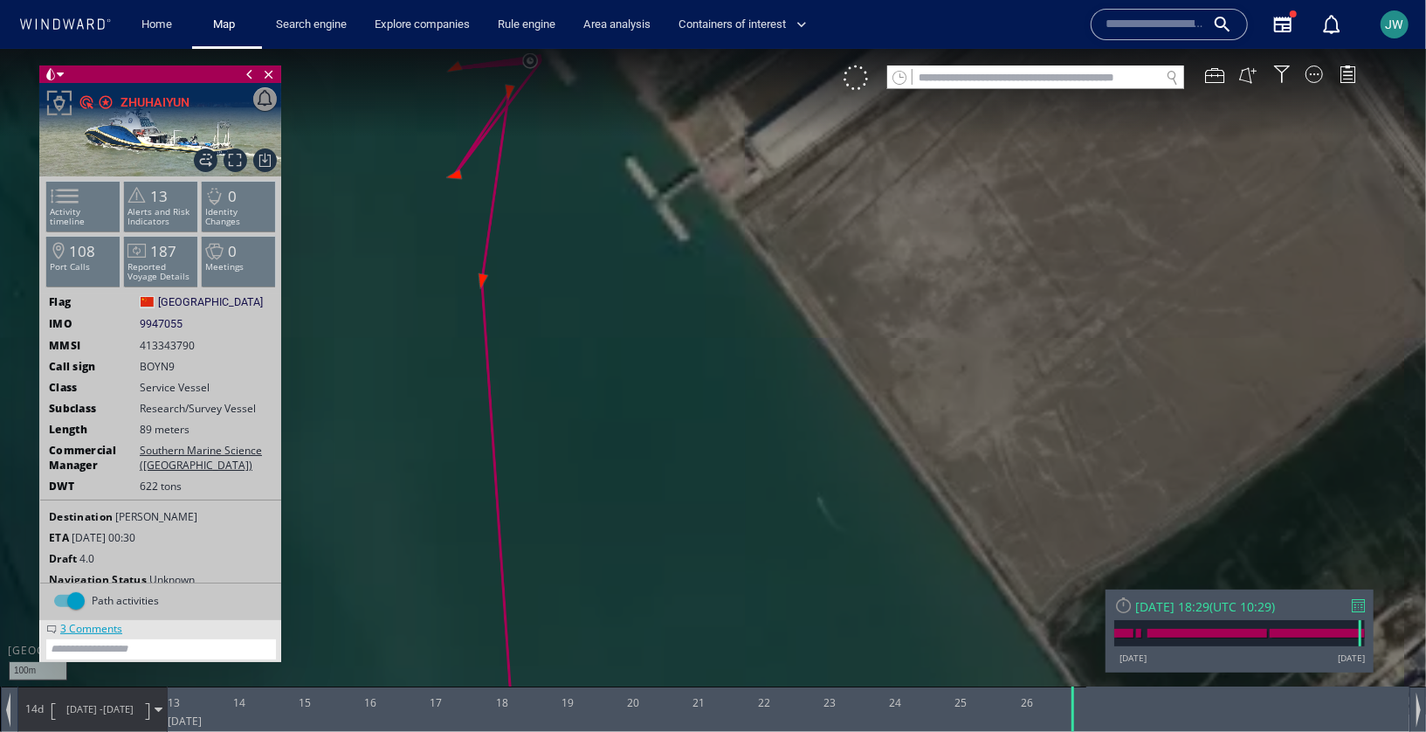
drag, startPoint x: 366, startPoint y: 171, endPoint x: 428, endPoint y: 525, distance: 359.1
click at [428, 525] on canvas "Map" at bounding box center [713, 380] width 1426 height 665
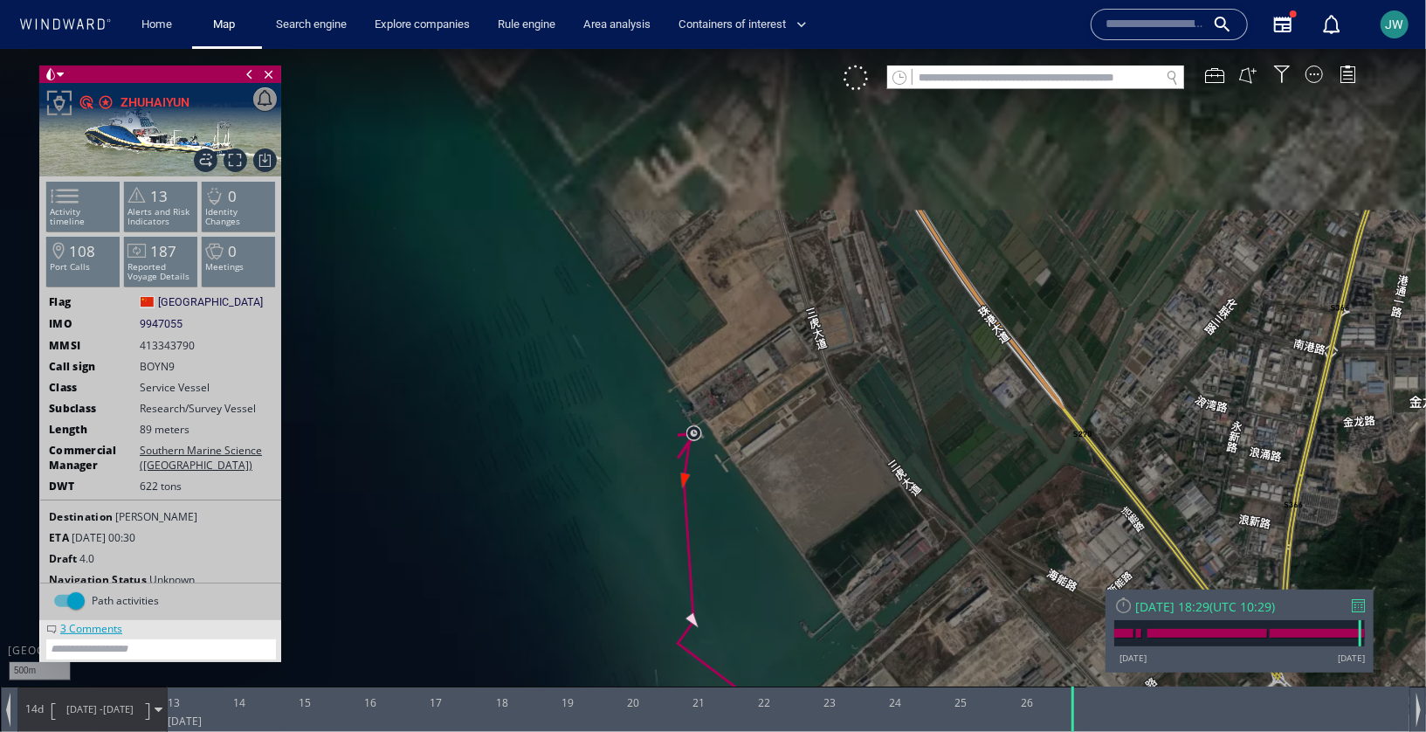
drag, startPoint x: 845, startPoint y: 534, endPoint x: 687, endPoint y: 161, distance: 405.8
click at [687, 161] on canvas "Map" at bounding box center [713, 380] width 1426 height 665
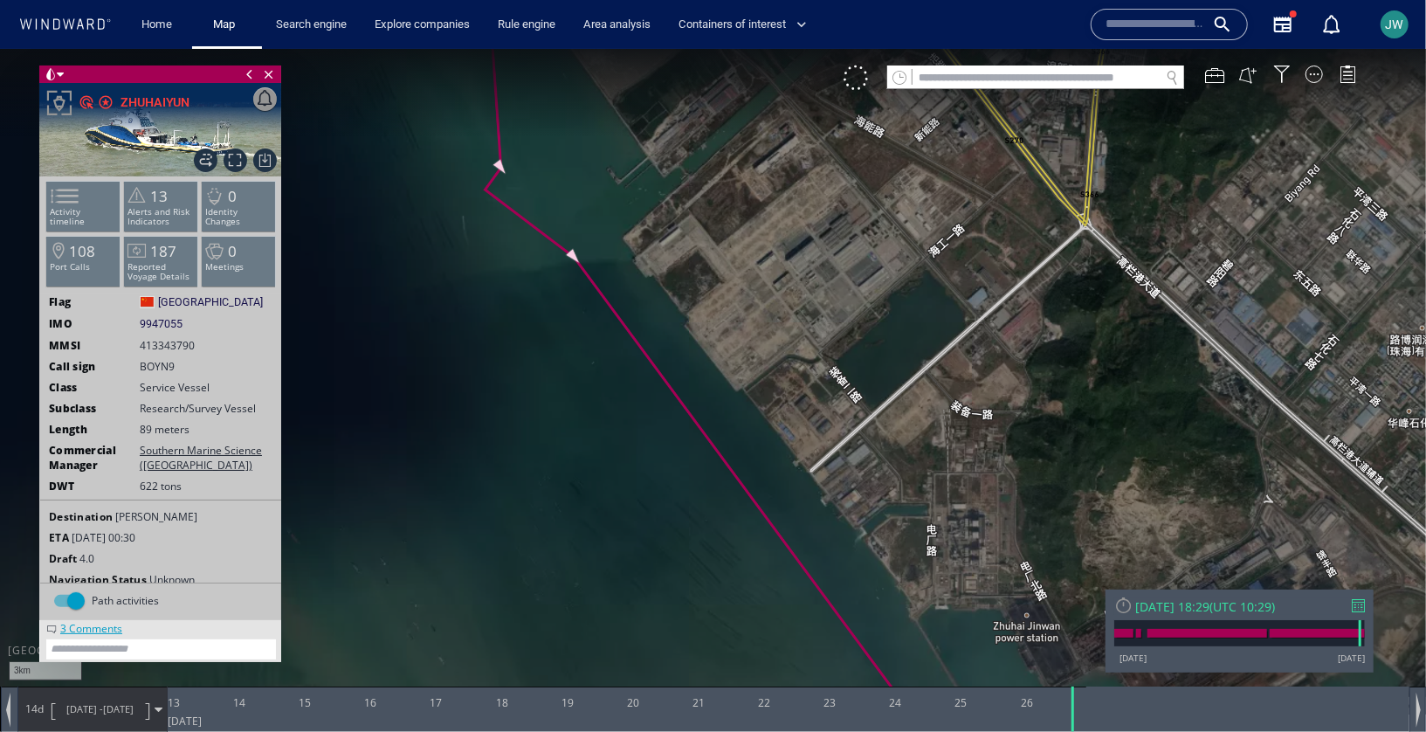
drag, startPoint x: 877, startPoint y: 525, endPoint x: 844, endPoint y: 357, distance: 170.9
click at [844, 357] on canvas "Map" at bounding box center [713, 380] width 1426 height 665
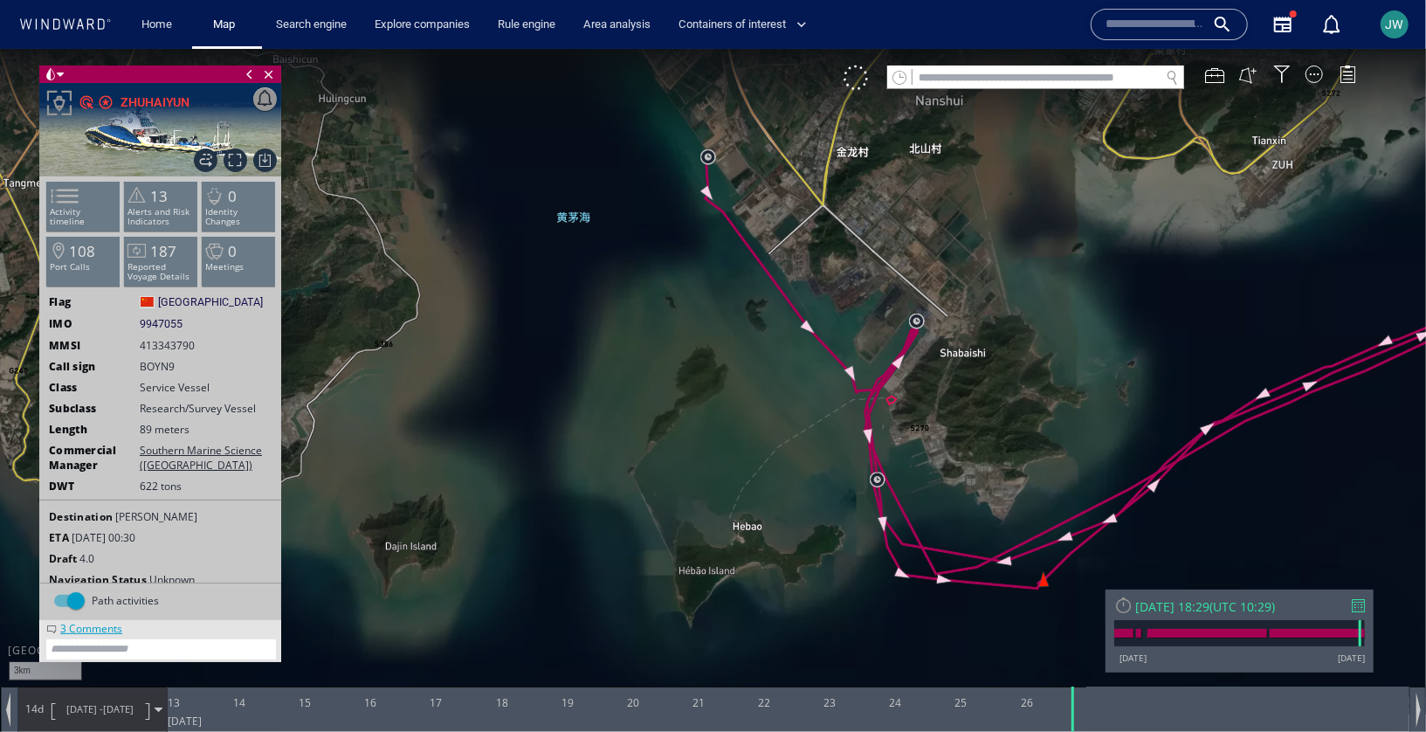
drag, startPoint x: 1015, startPoint y: 481, endPoint x: 726, endPoint y: 385, distance: 304.6
click at [728, 386] on canvas "Map" at bounding box center [713, 380] width 1426 height 665
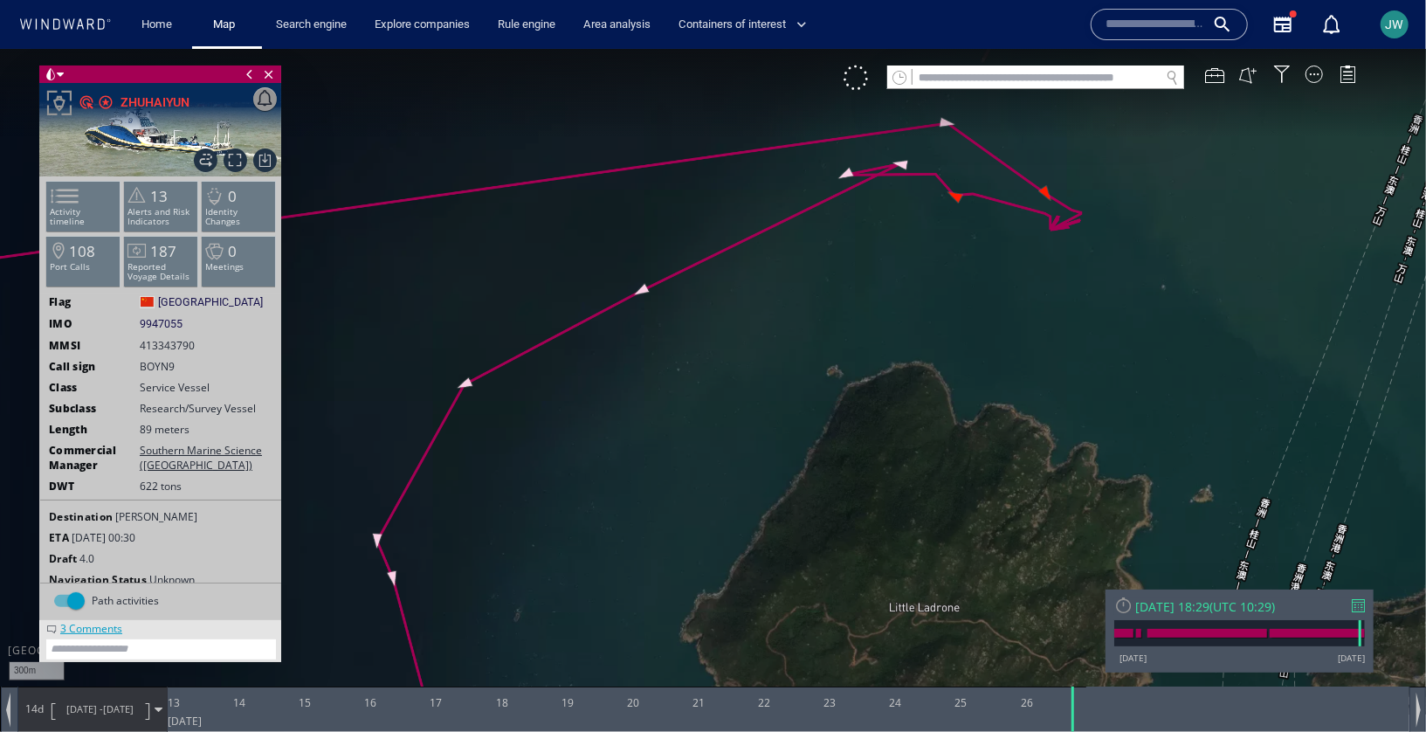
click at [1045, 190] on canvas "Map" at bounding box center [713, 380] width 1426 height 665
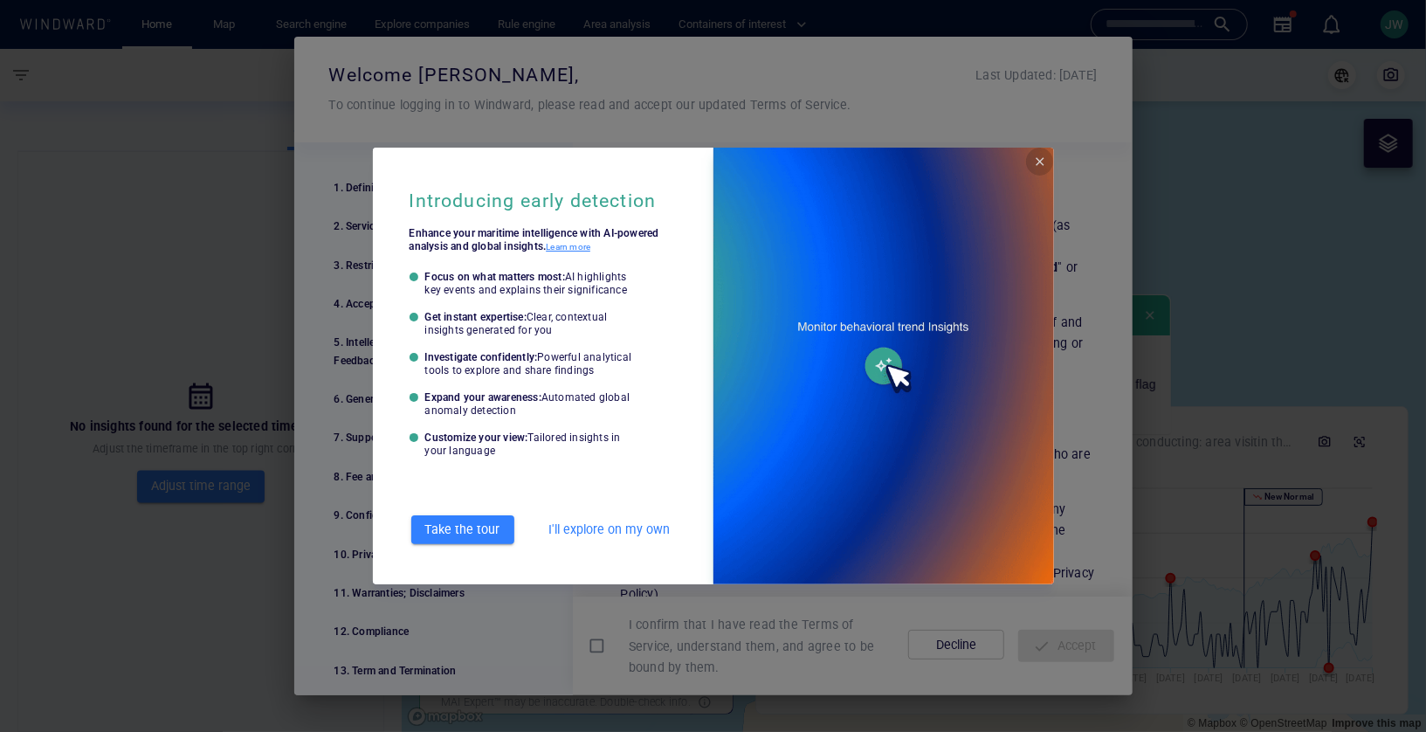
click at [1045, 166] on span "Close" at bounding box center [1040, 162] width 14 height 14
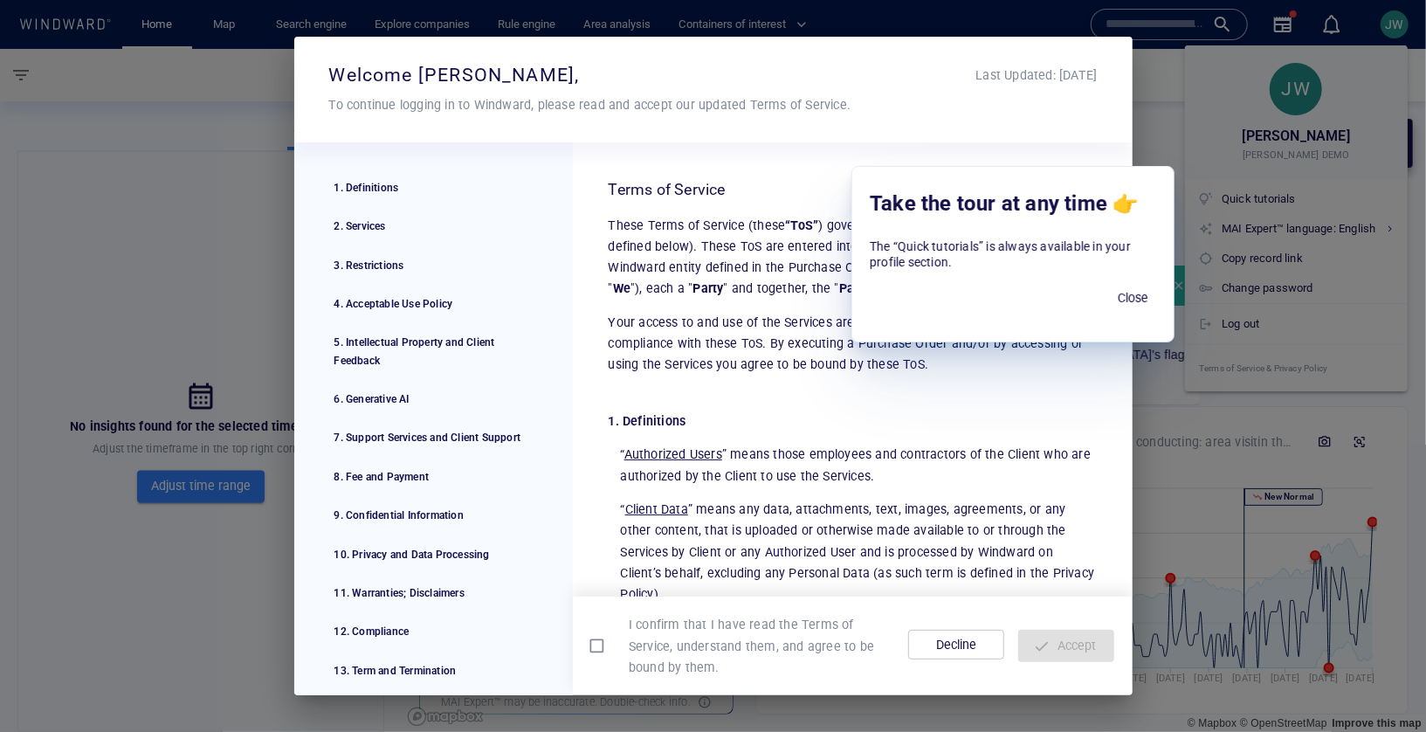
click at [1138, 302] on span "Close" at bounding box center [1133, 298] width 42 height 22
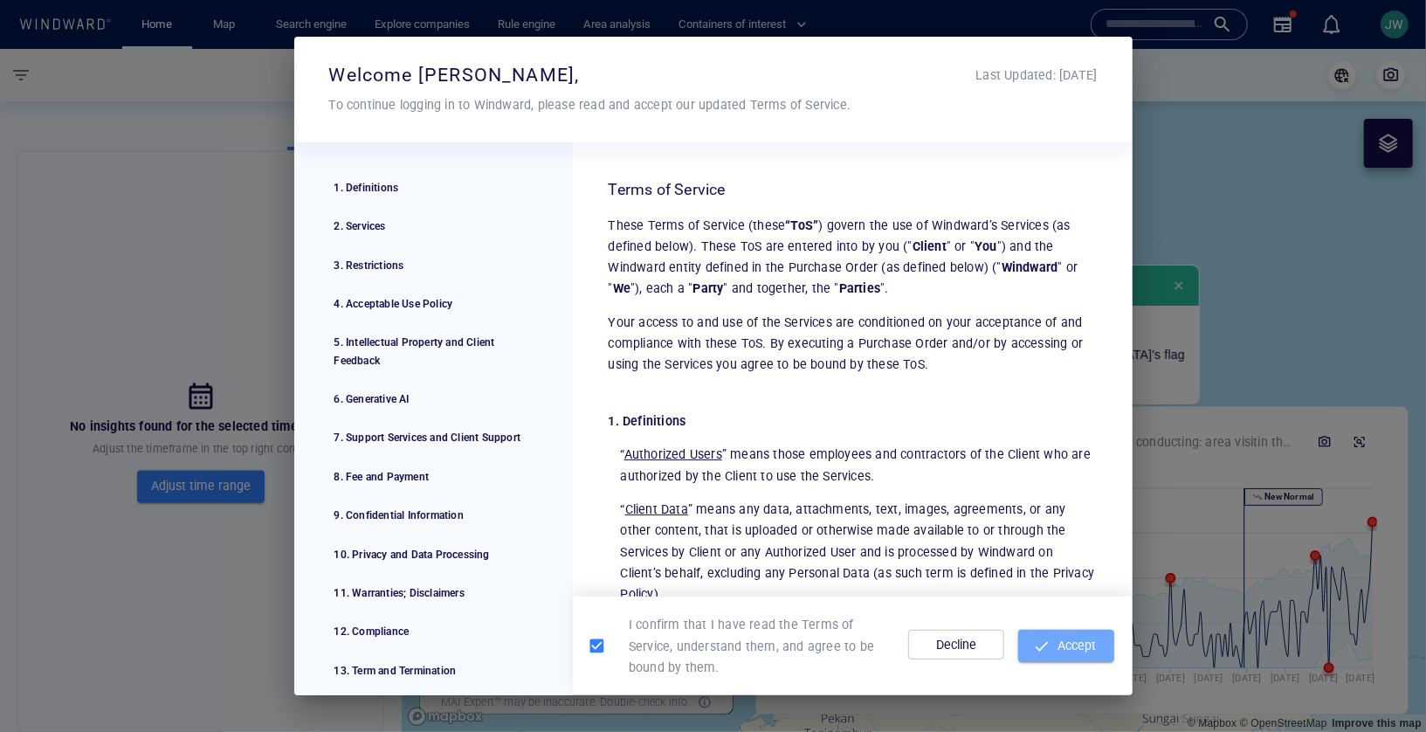
click at [1052, 635] on span "Accept" at bounding box center [1066, 646] width 68 height 22
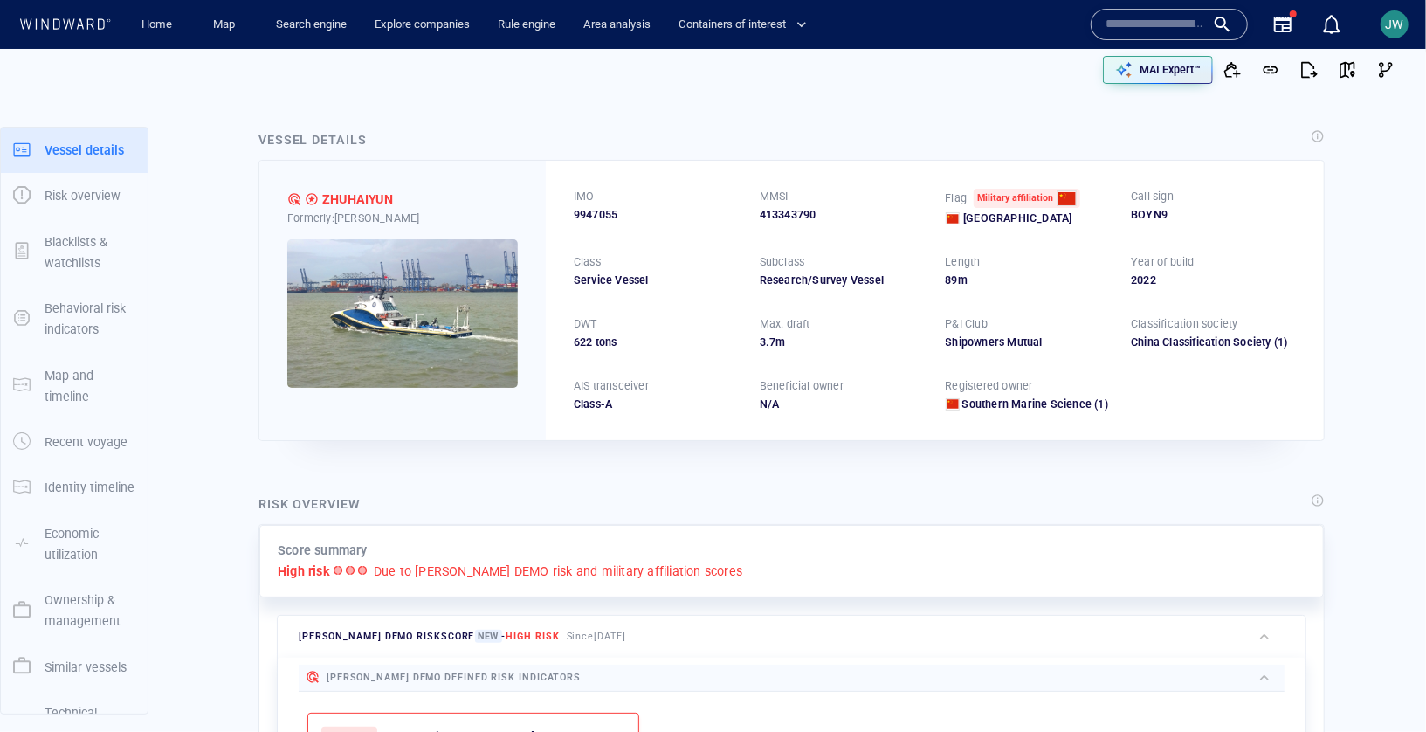
click at [474, 324] on img at bounding box center [402, 313] width 231 height 148
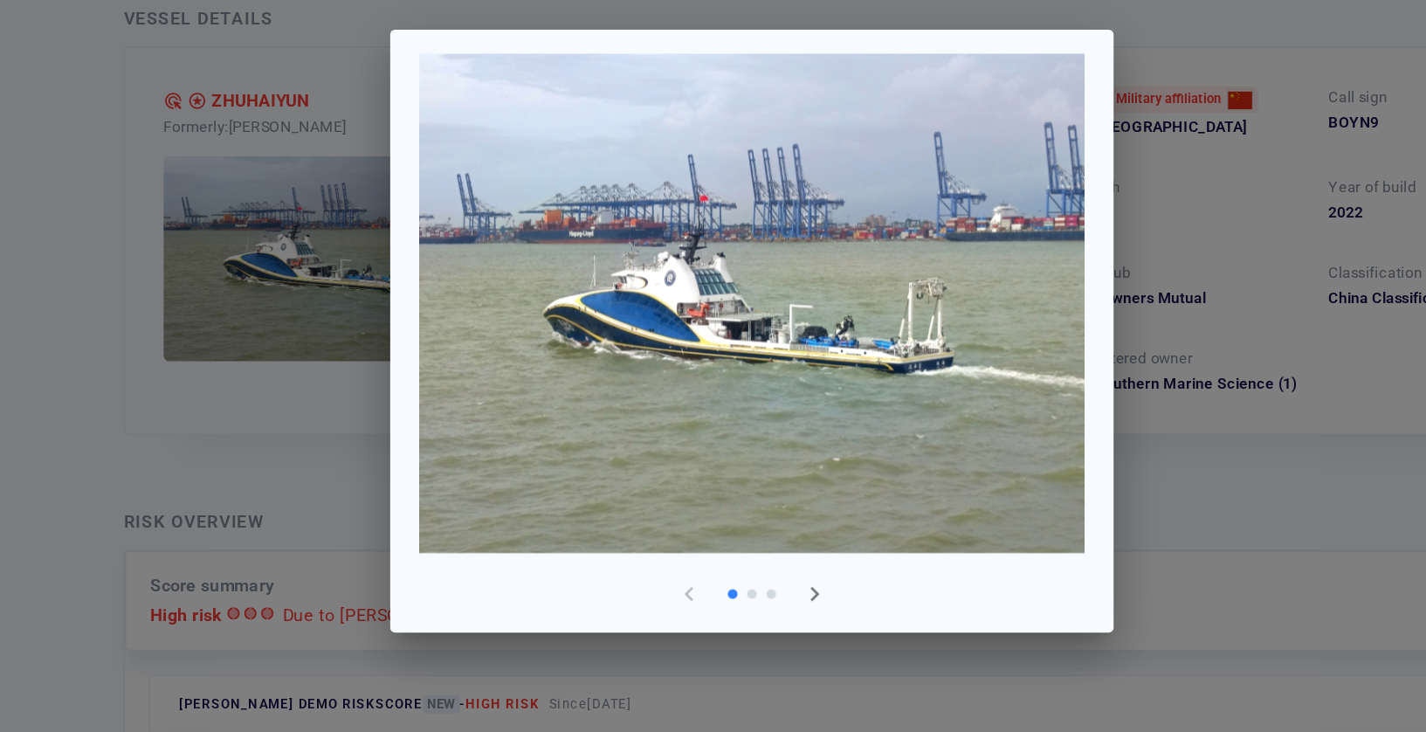
click at [760, 551] on span "button" at bounding box center [758, 556] width 21 height 21
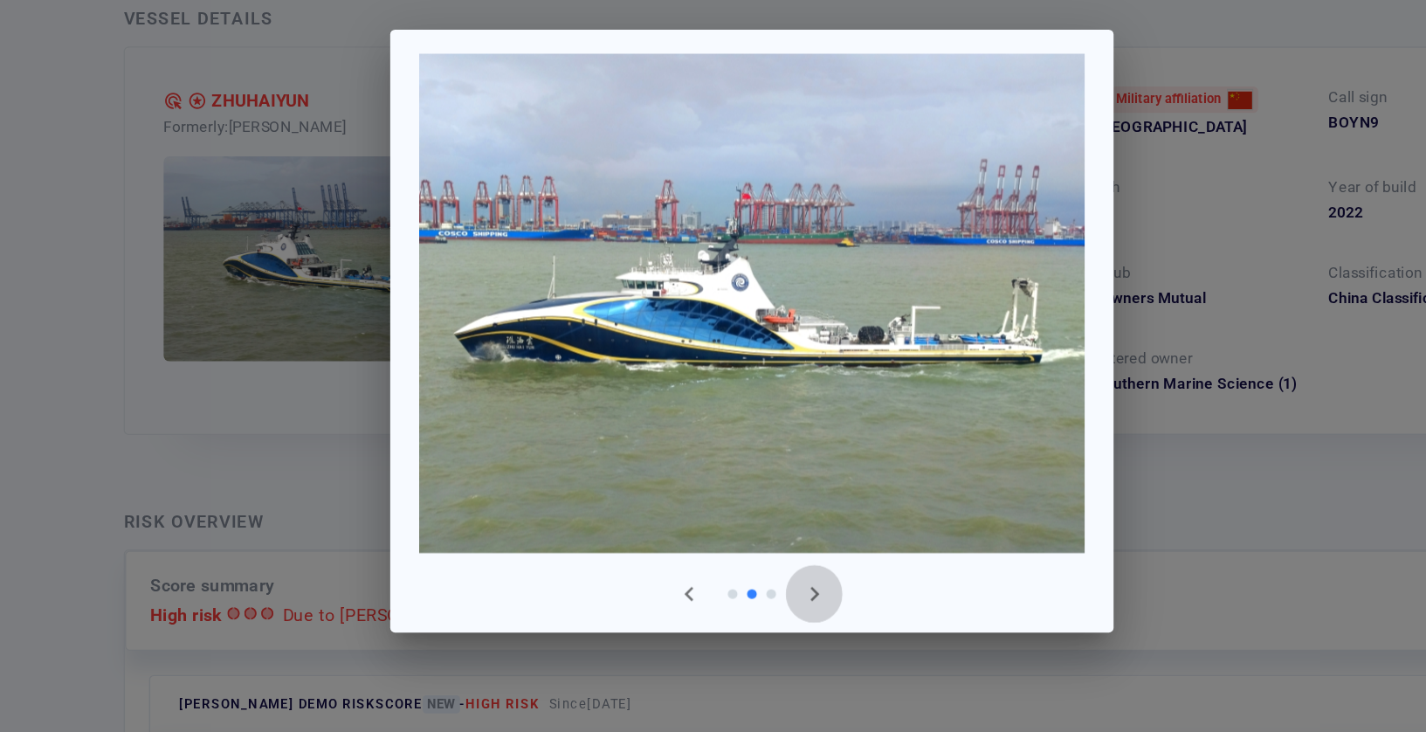
click at [760, 551] on span "button" at bounding box center [758, 556] width 21 height 21
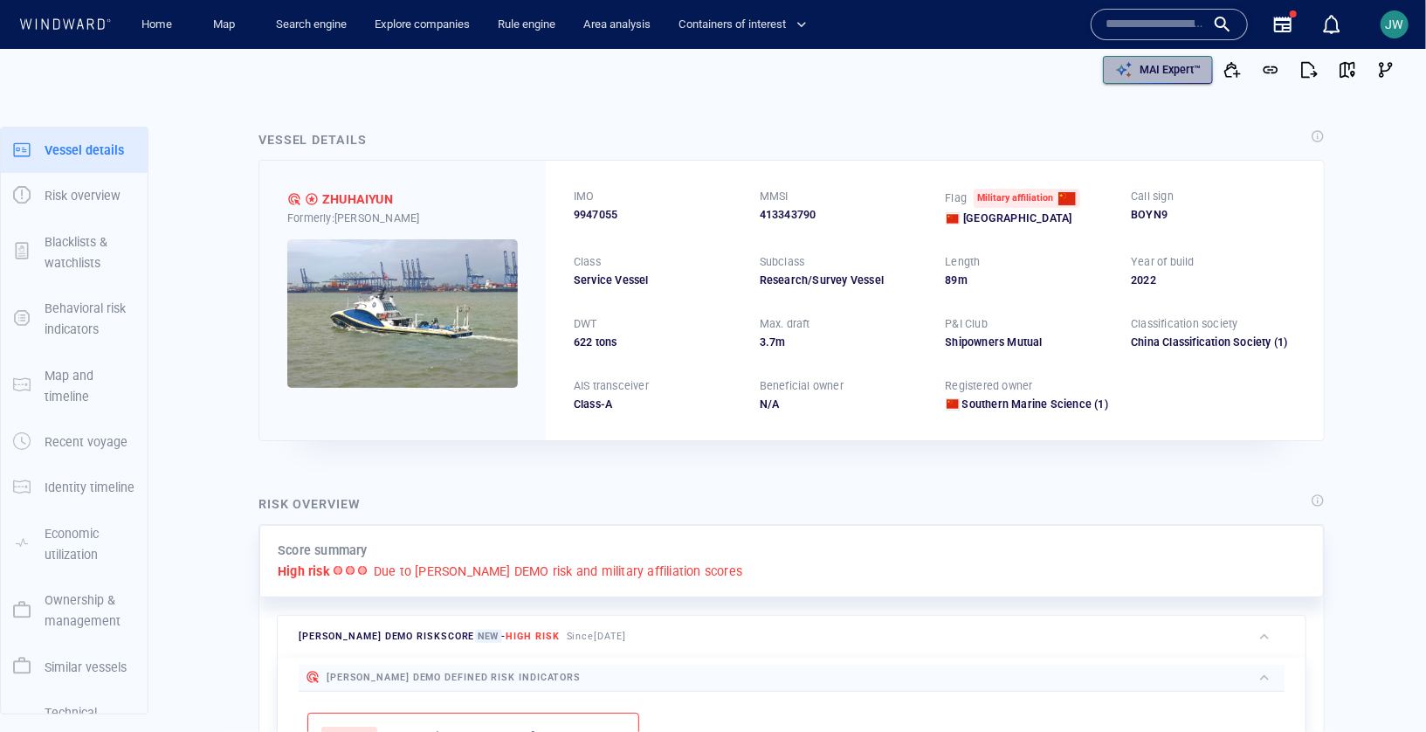
click at [1198, 76] on p "MAI Expert™" at bounding box center [1170, 70] width 61 height 16
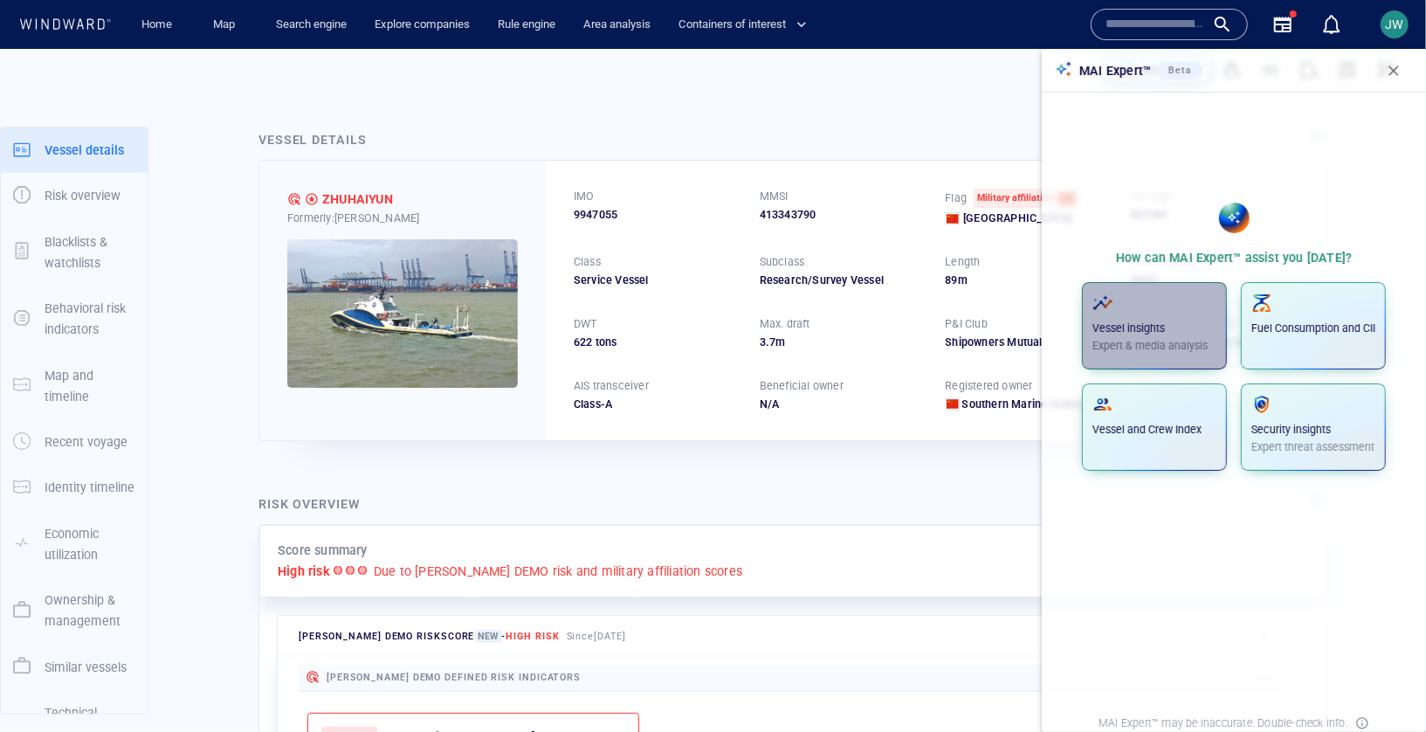
click at [1107, 334] on p "Vessel insights" at bounding box center [1155, 329] width 124 height 16
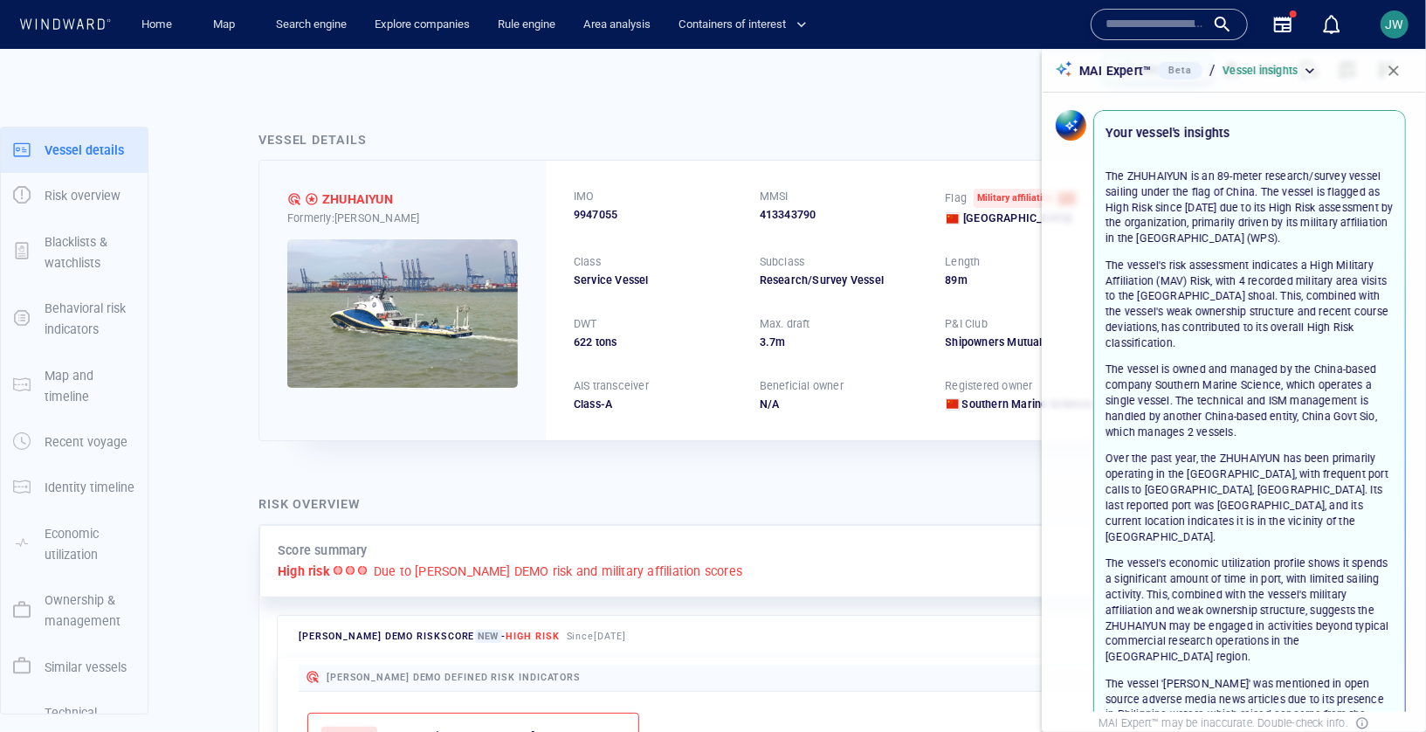
drag, startPoint x: 1182, startPoint y: 596, endPoint x: 1106, endPoint y: 174, distance: 429.5
click at [1106, 174] on p "The ZHUHAIYUN is an 89-meter research/survey vessel sailing under the flag of C…" at bounding box center [1250, 490] width 288 height 643
copy p "The ZHUHAIYUN is an 89-meter research/survey vessel sailing under the flag of C…"
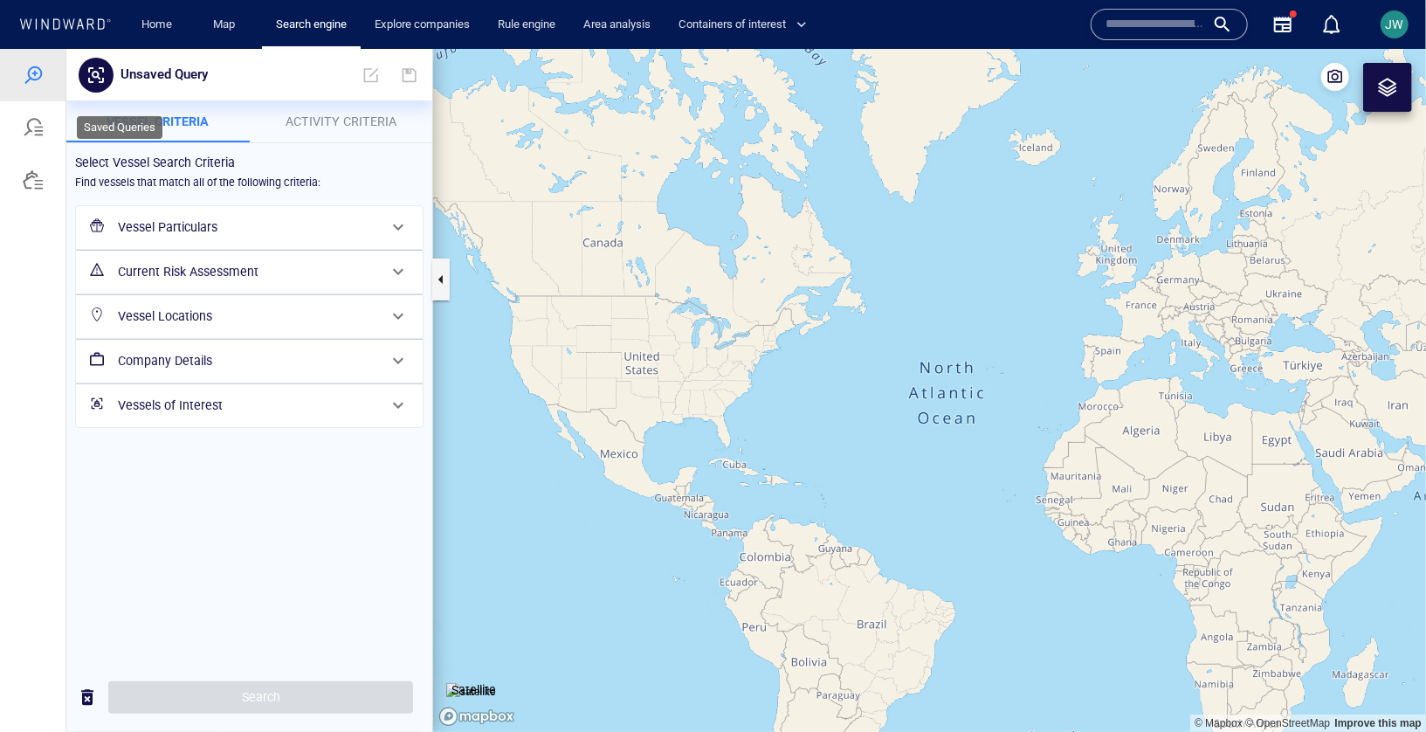
click at [54, 143] on div at bounding box center [33, 126] width 66 height 52
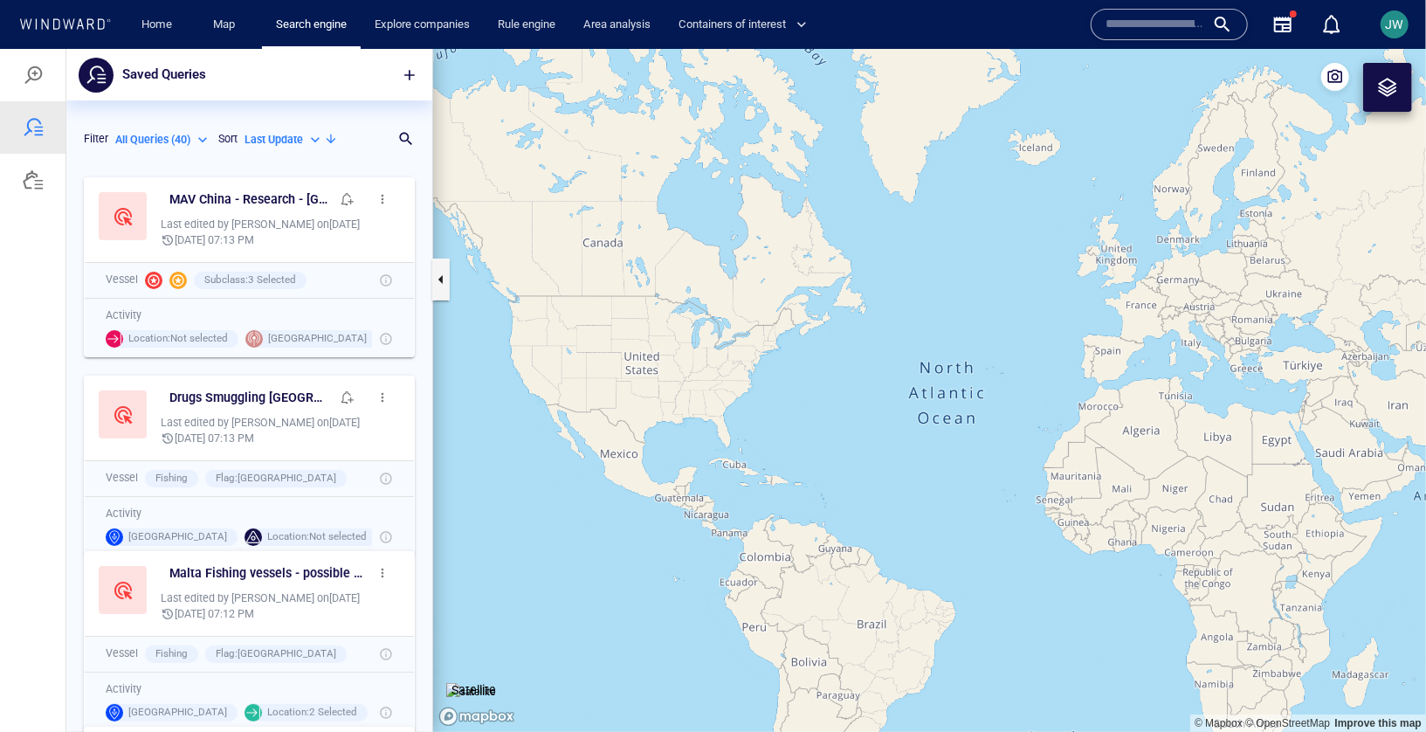
scroll to position [1, 0]
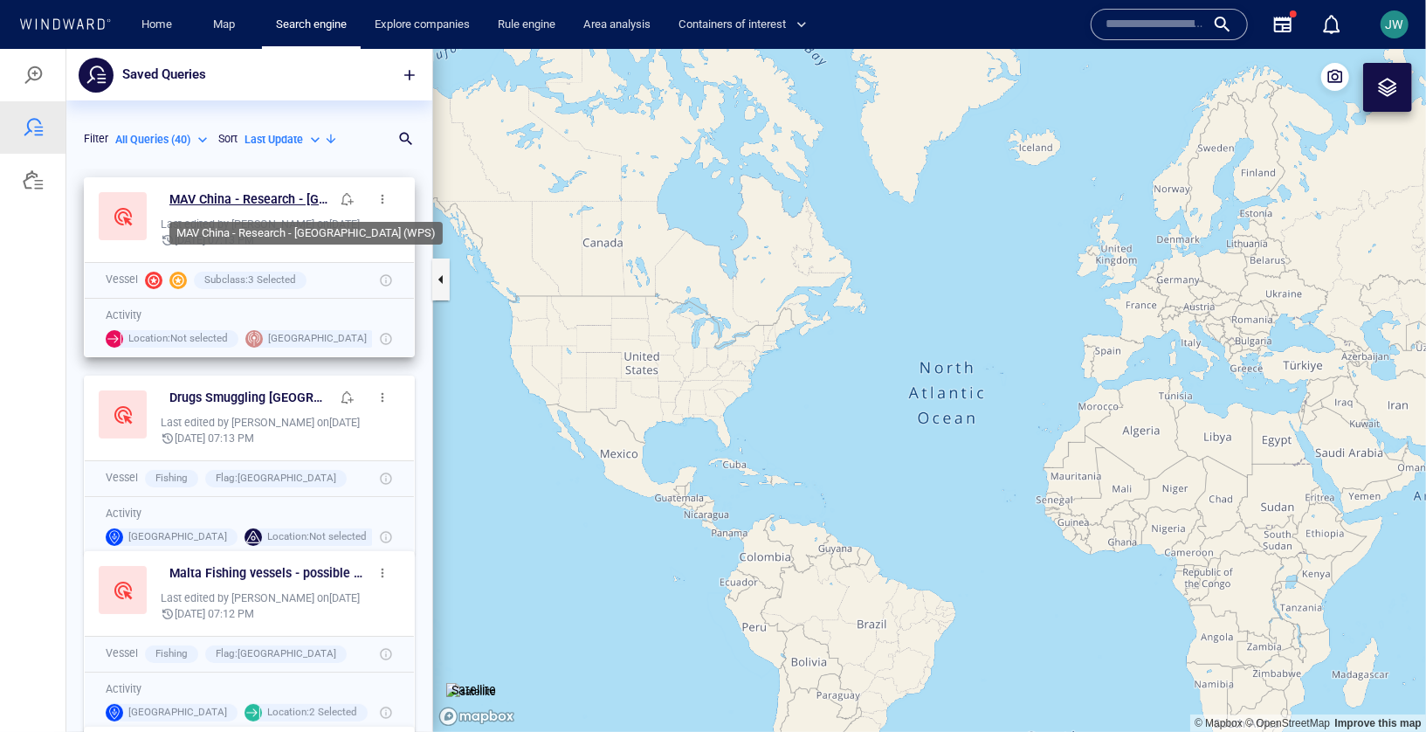
click at [292, 203] on h6 "MAV China - Research - [GEOGRAPHIC_DATA] (WPS)" at bounding box center [249, 199] width 161 height 22
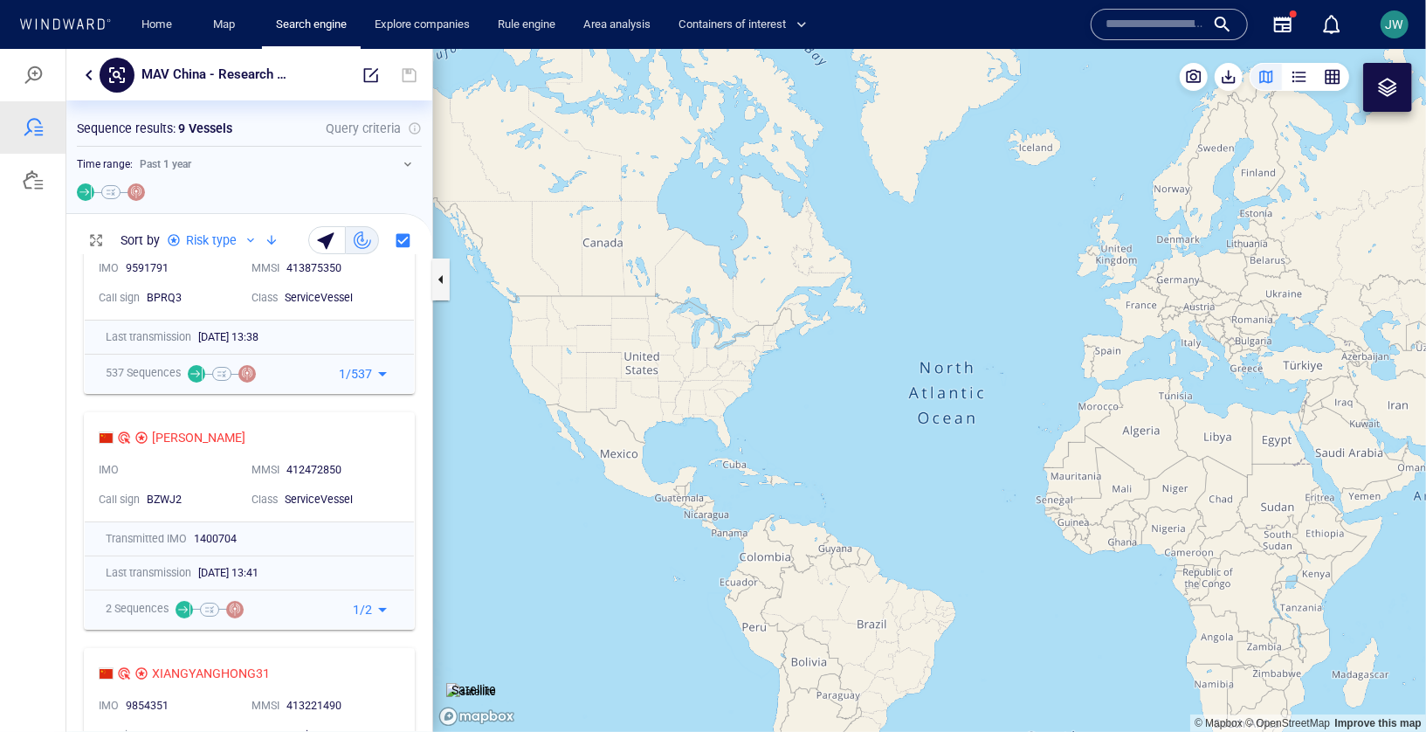
scroll to position [0, 0]
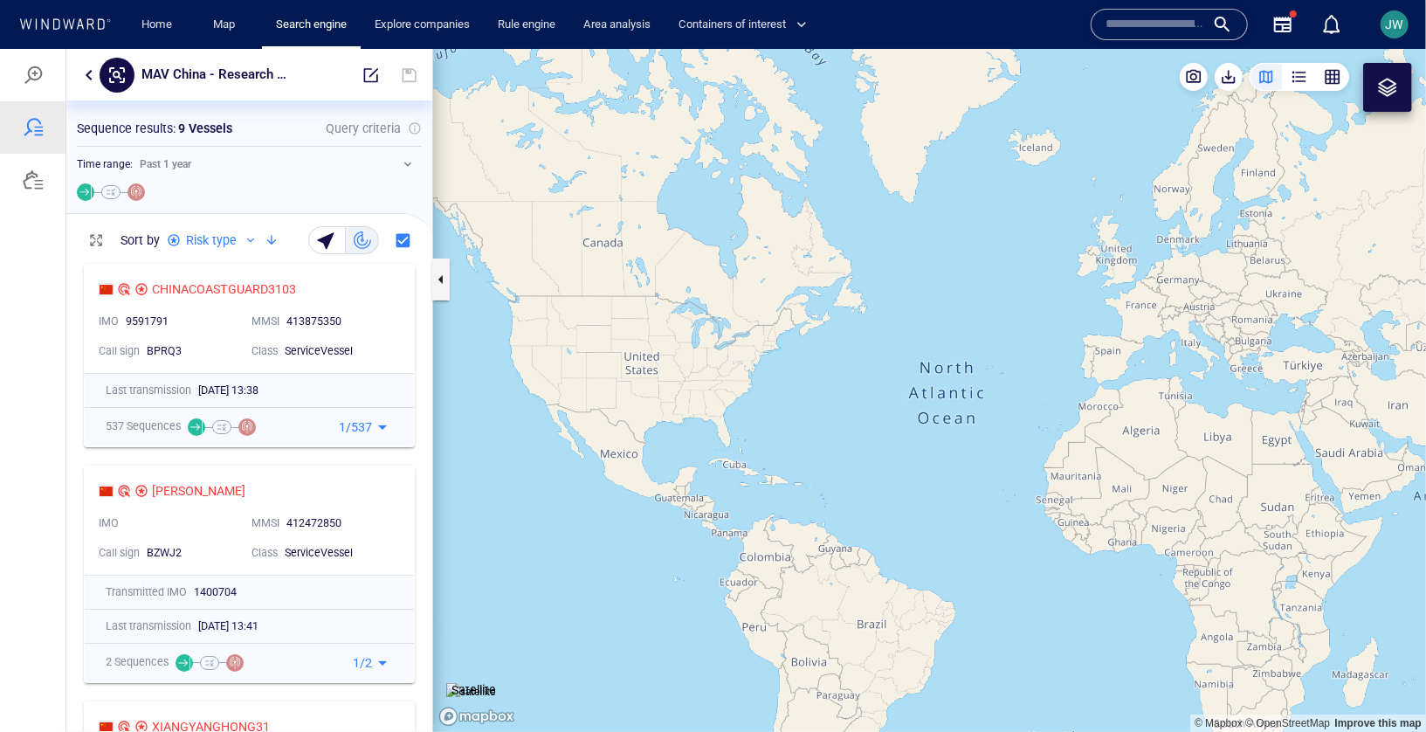
click at [85, 72] on button "button" at bounding box center [89, 74] width 21 height 21
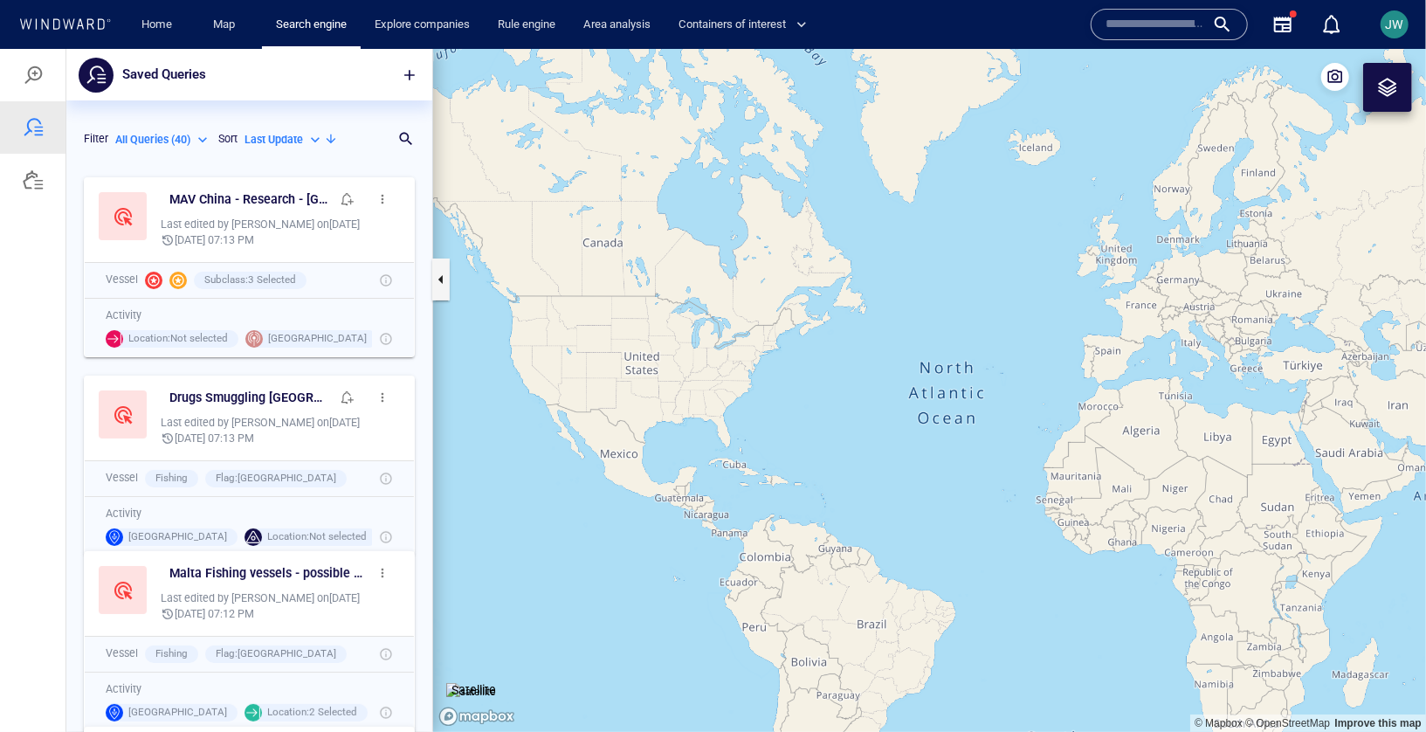
scroll to position [563, 366]
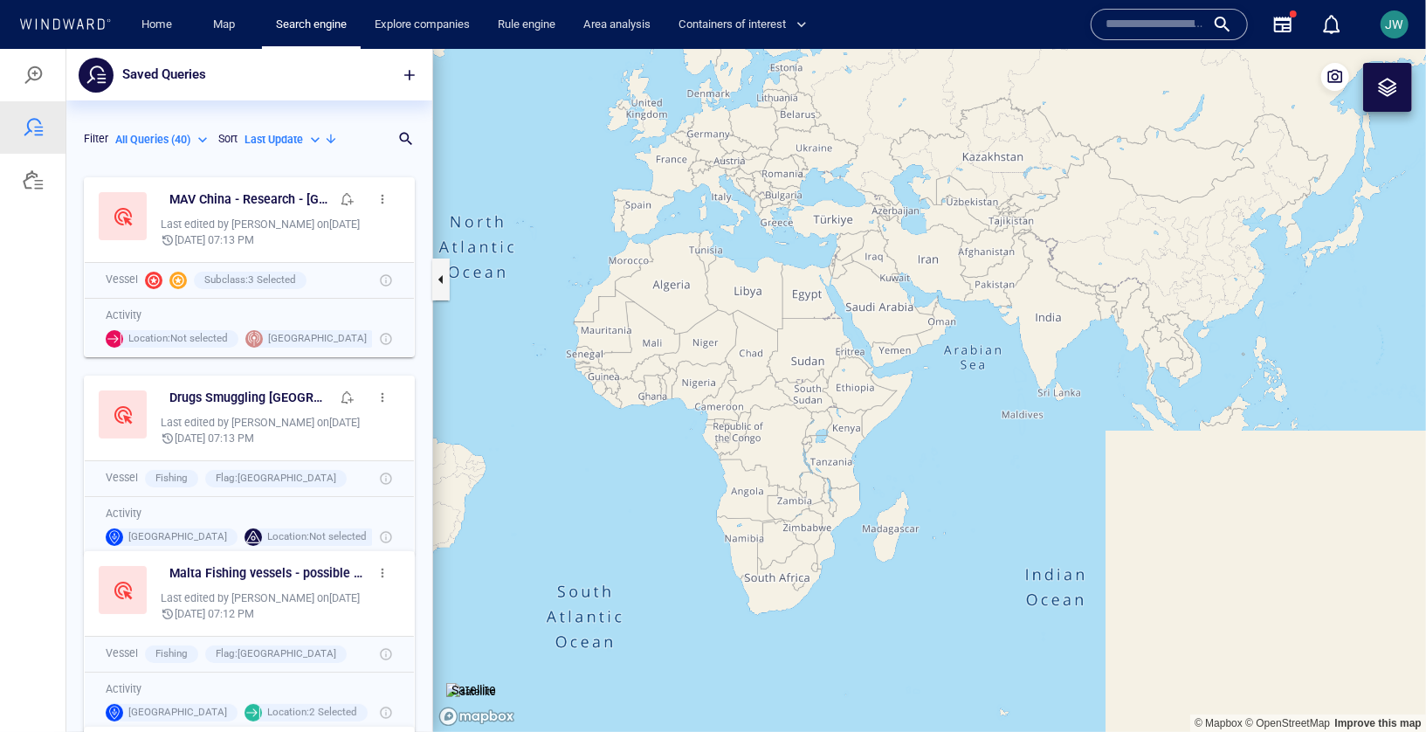
drag, startPoint x: 994, startPoint y: 379, endPoint x: 524, endPoint y: 233, distance: 492.0
click at [524, 233] on canvas "Map" at bounding box center [929, 389] width 993 height 683
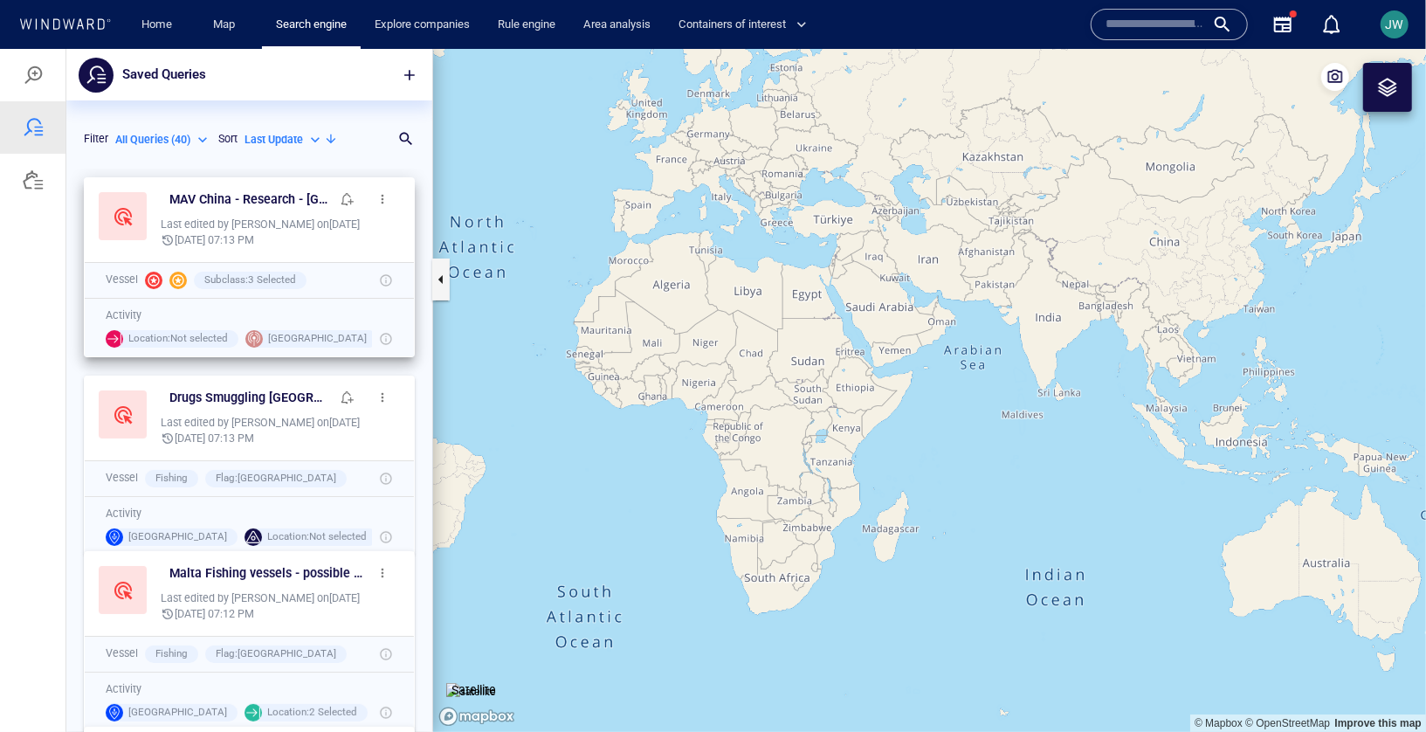
click at [377, 192] on span "button" at bounding box center [383, 198] width 14 height 14
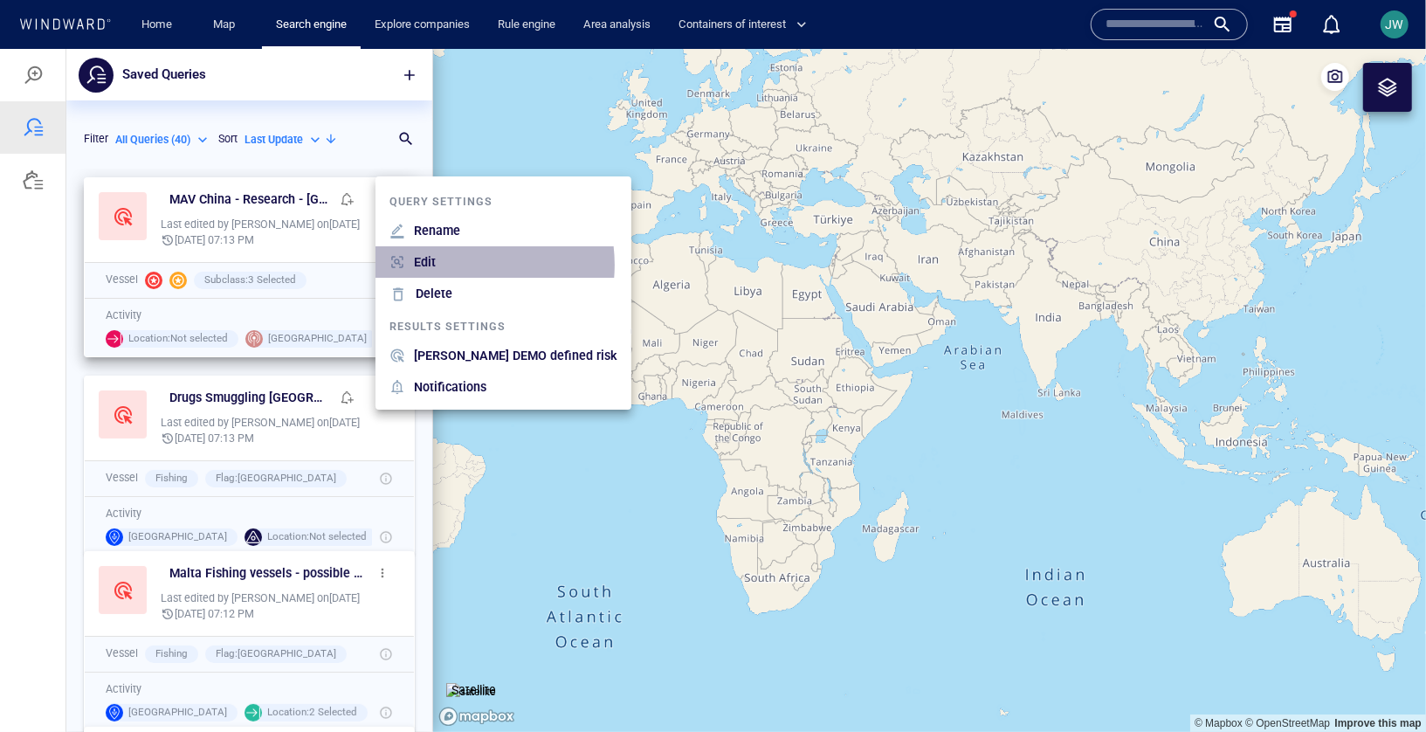
click at [454, 264] on li "Edit" at bounding box center [504, 260] width 256 height 31
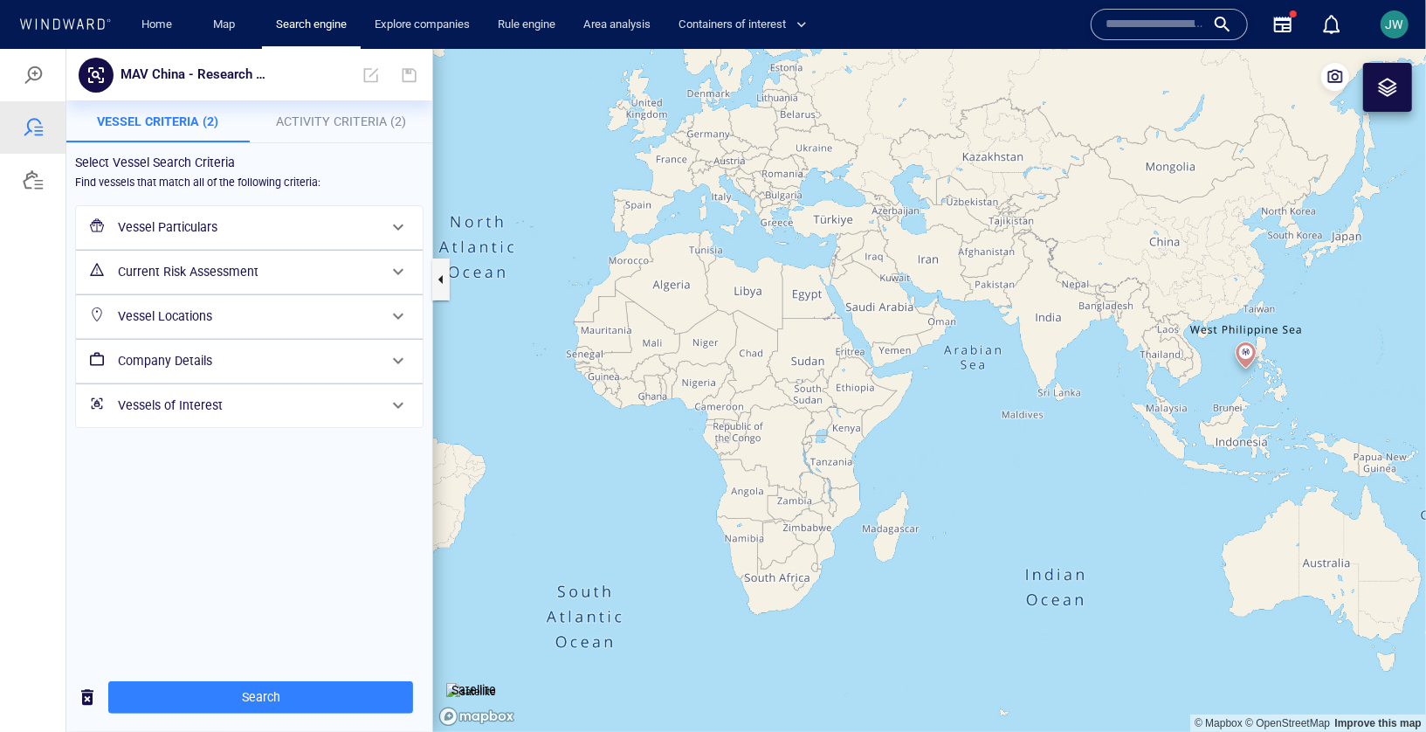
click at [223, 223] on h6 "Vessel Particulars" at bounding box center [247, 227] width 259 height 22
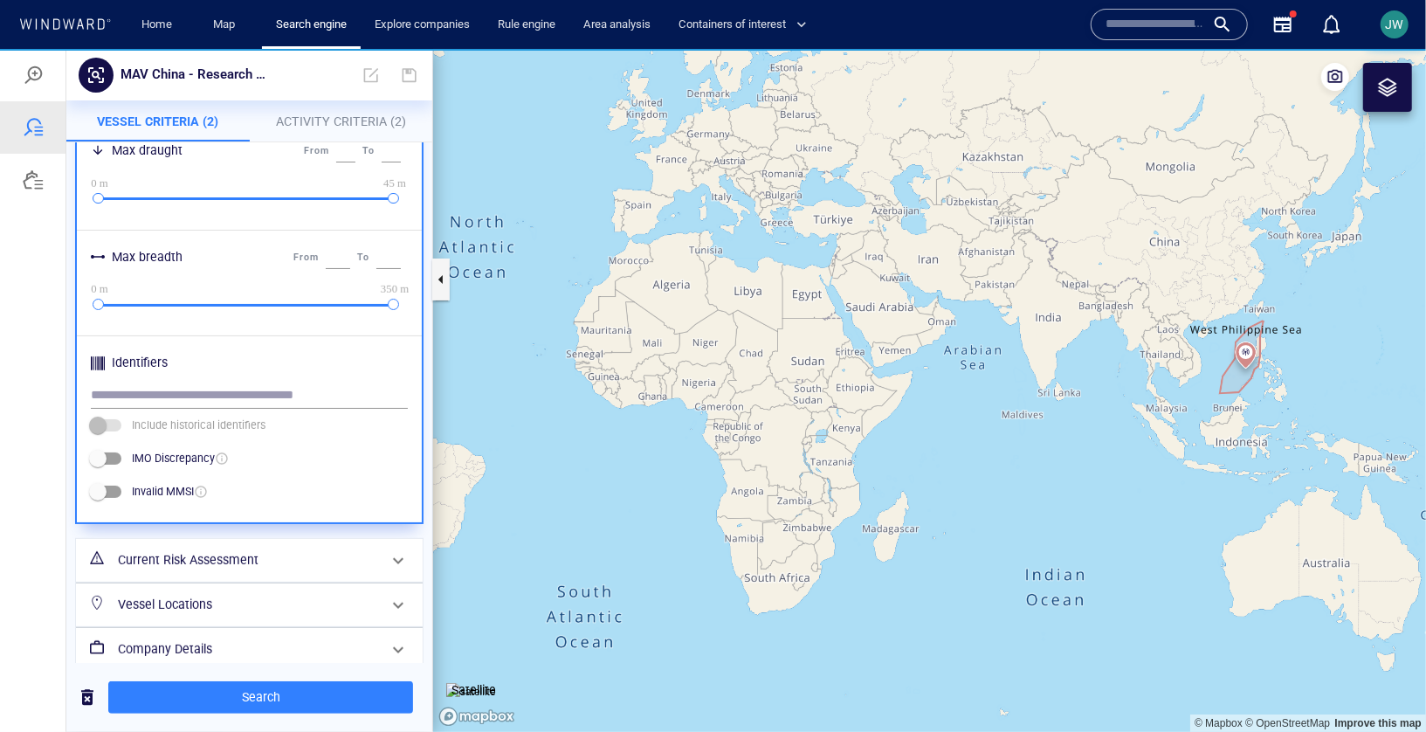
scroll to position [734, 0]
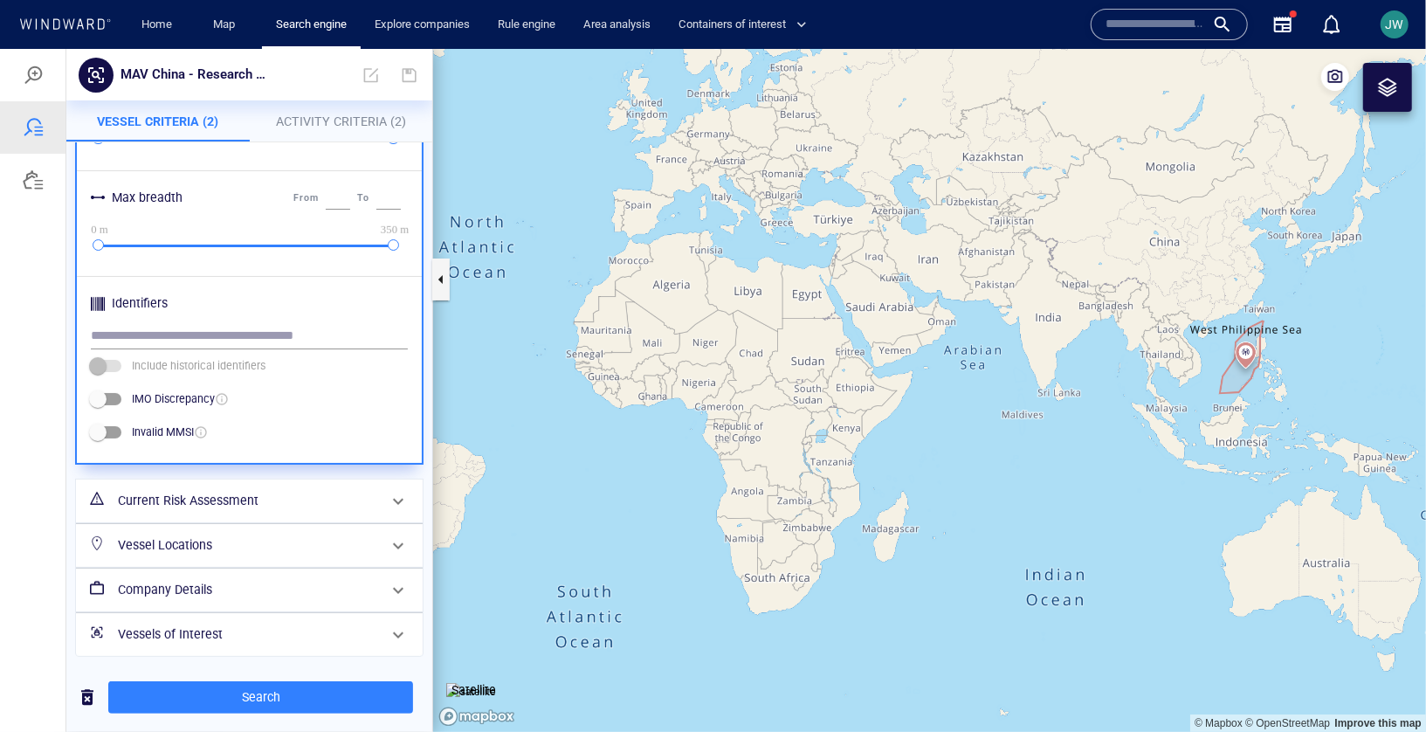
click at [206, 493] on h6 "Current Risk Assessment" at bounding box center [247, 500] width 259 height 22
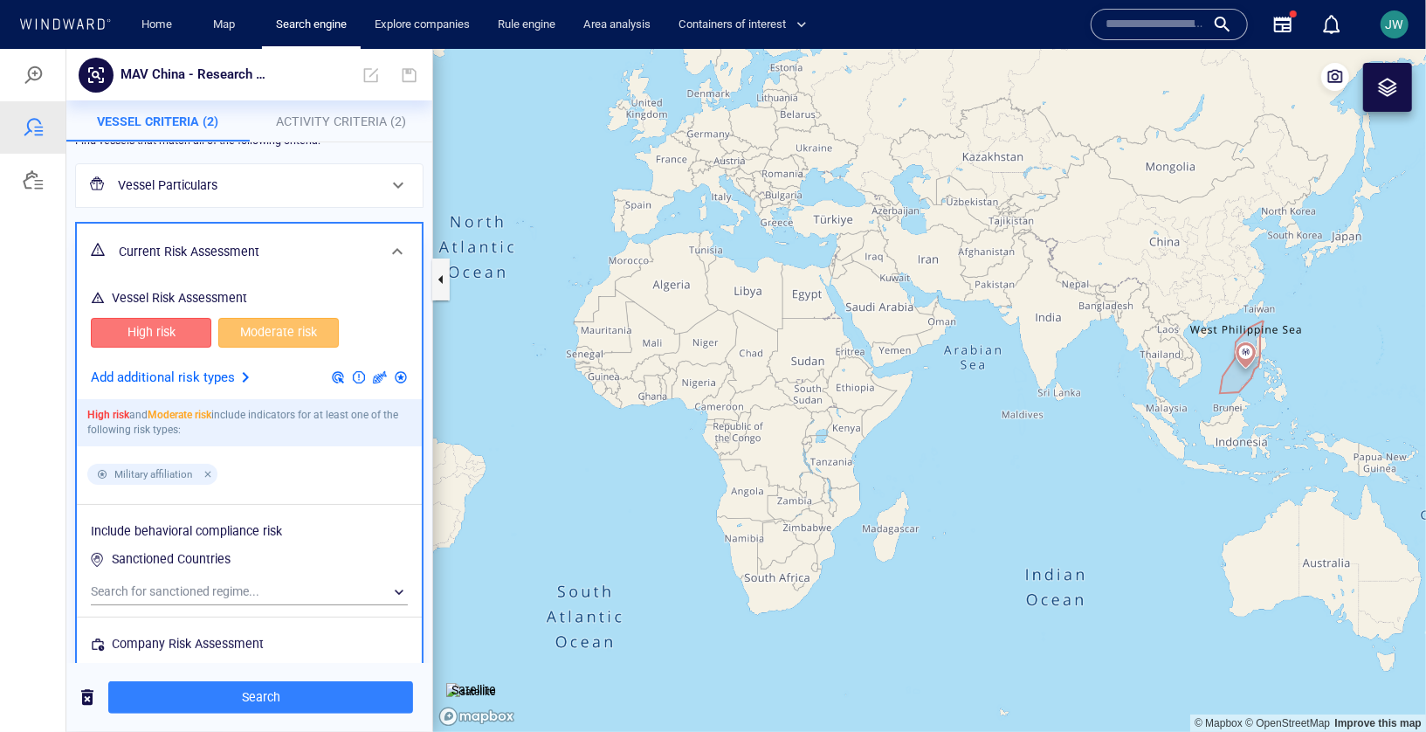
scroll to position [46, 0]
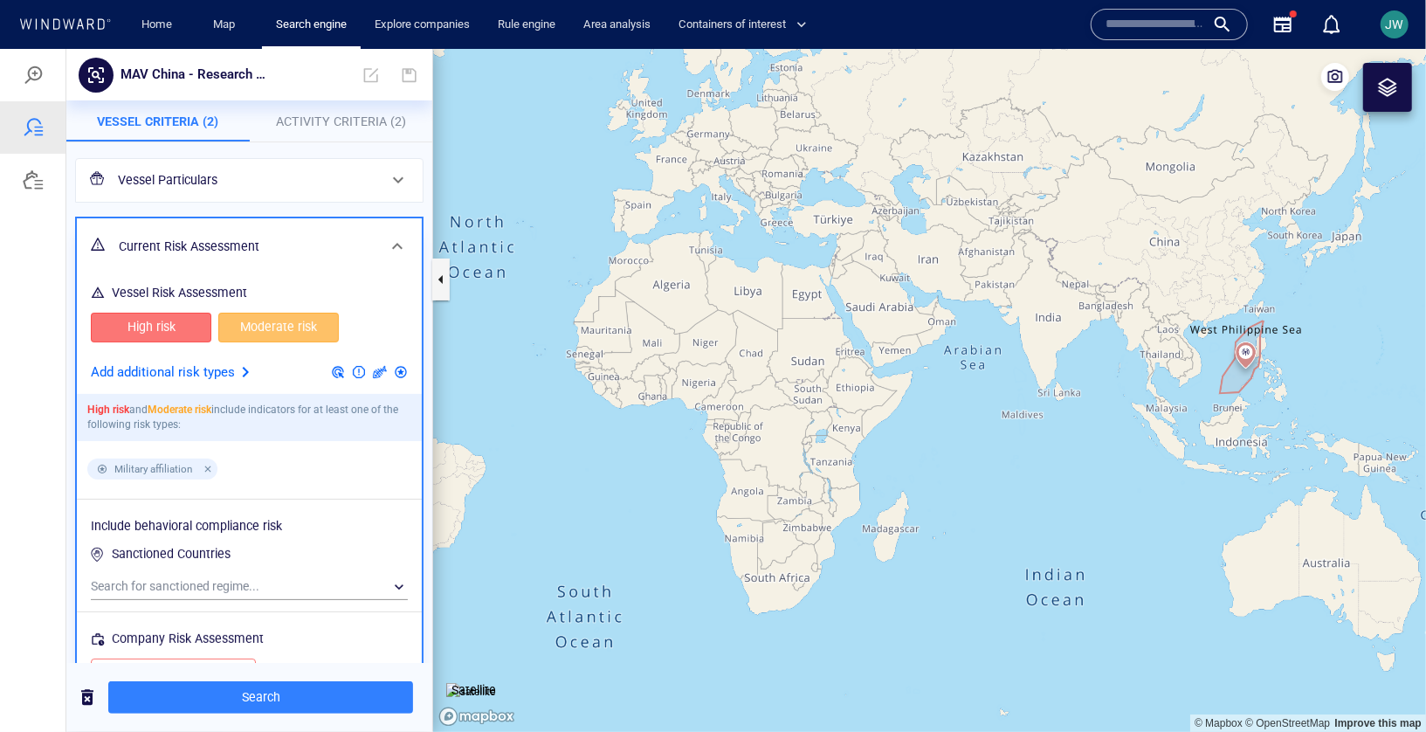
click at [321, 324] on button "Moderate risk" at bounding box center [278, 327] width 121 height 30
click at [177, 326] on span "High risk" at bounding box center [151, 326] width 84 height 22
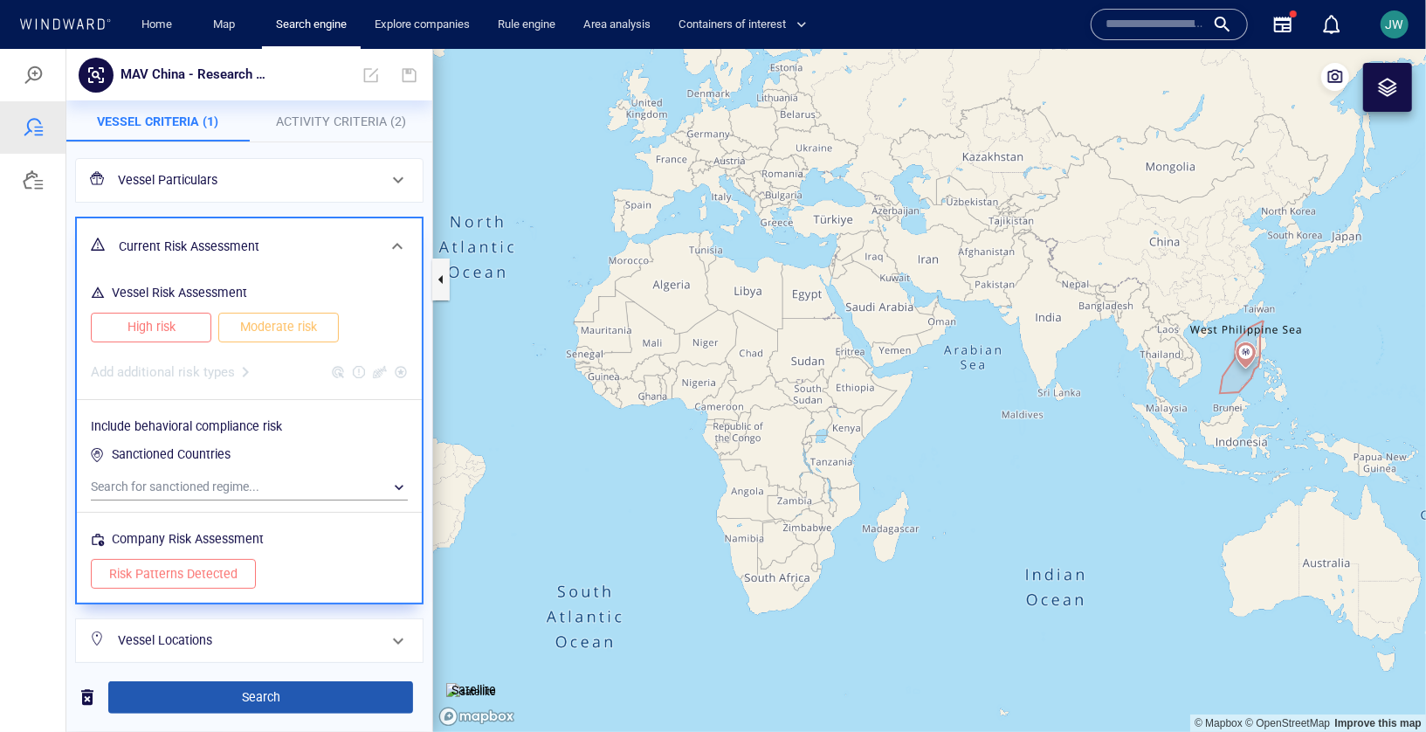
click at [292, 690] on span "Search" at bounding box center [260, 697] width 277 height 22
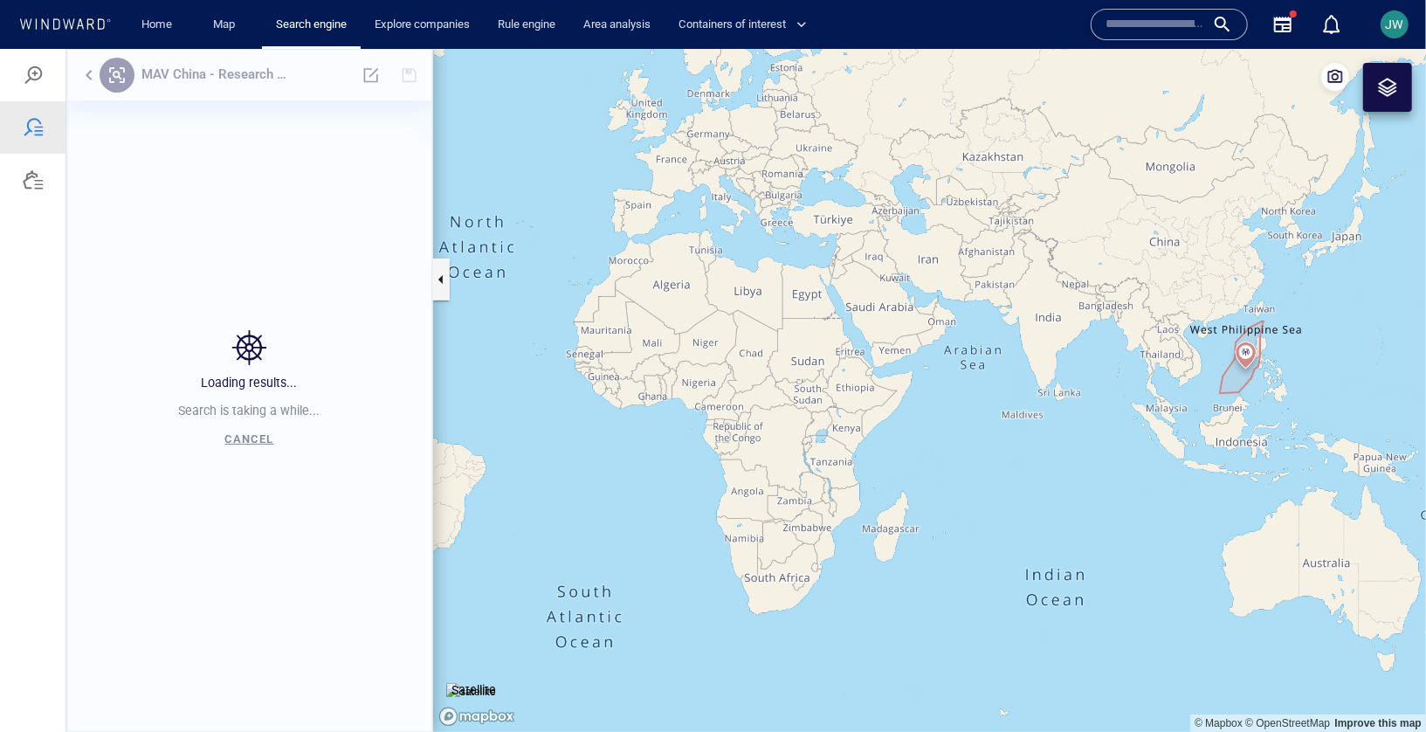
scroll to position [563, 366]
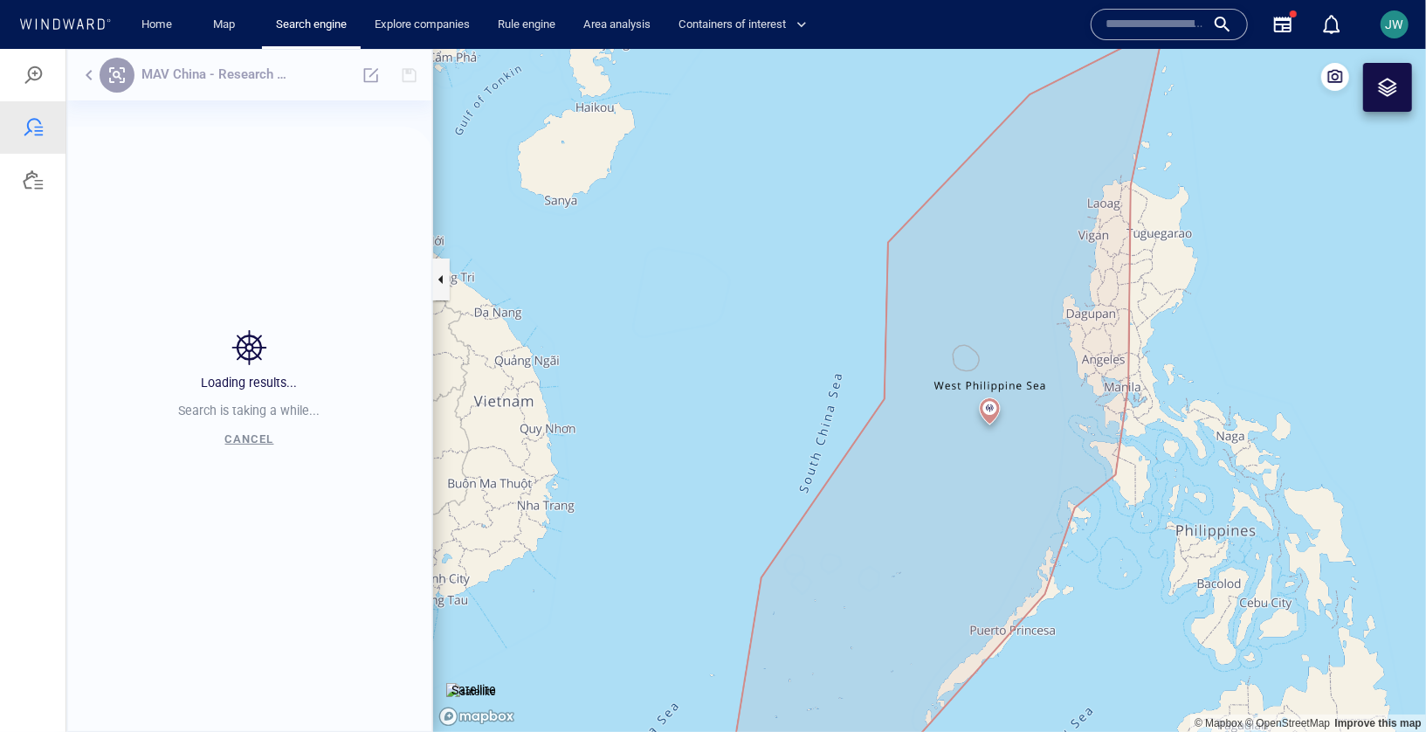
drag, startPoint x: 1275, startPoint y: 353, endPoint x: 1112, endPoint y: 235, distance: 201.4
click at [1112, 234] on canvas "Map" at bounding box center [929, 389] width 993 height 683
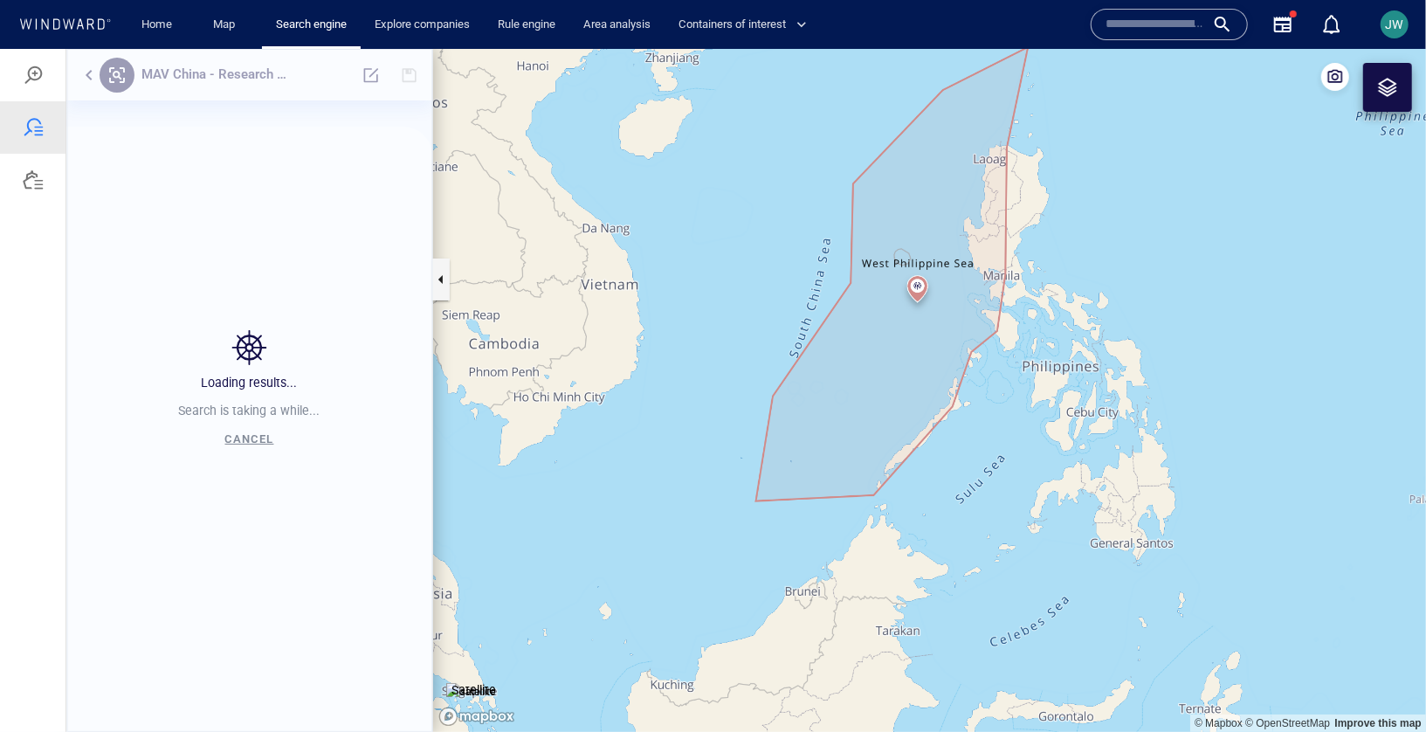
drag, startPoint x: 1112, startPoint y: 235, endPoint x: 1061, endPoint y: 341, distance: 118.0
click at [1059, 341] on canvas "Map" at bounding box center [929, 389] width 993 height 683
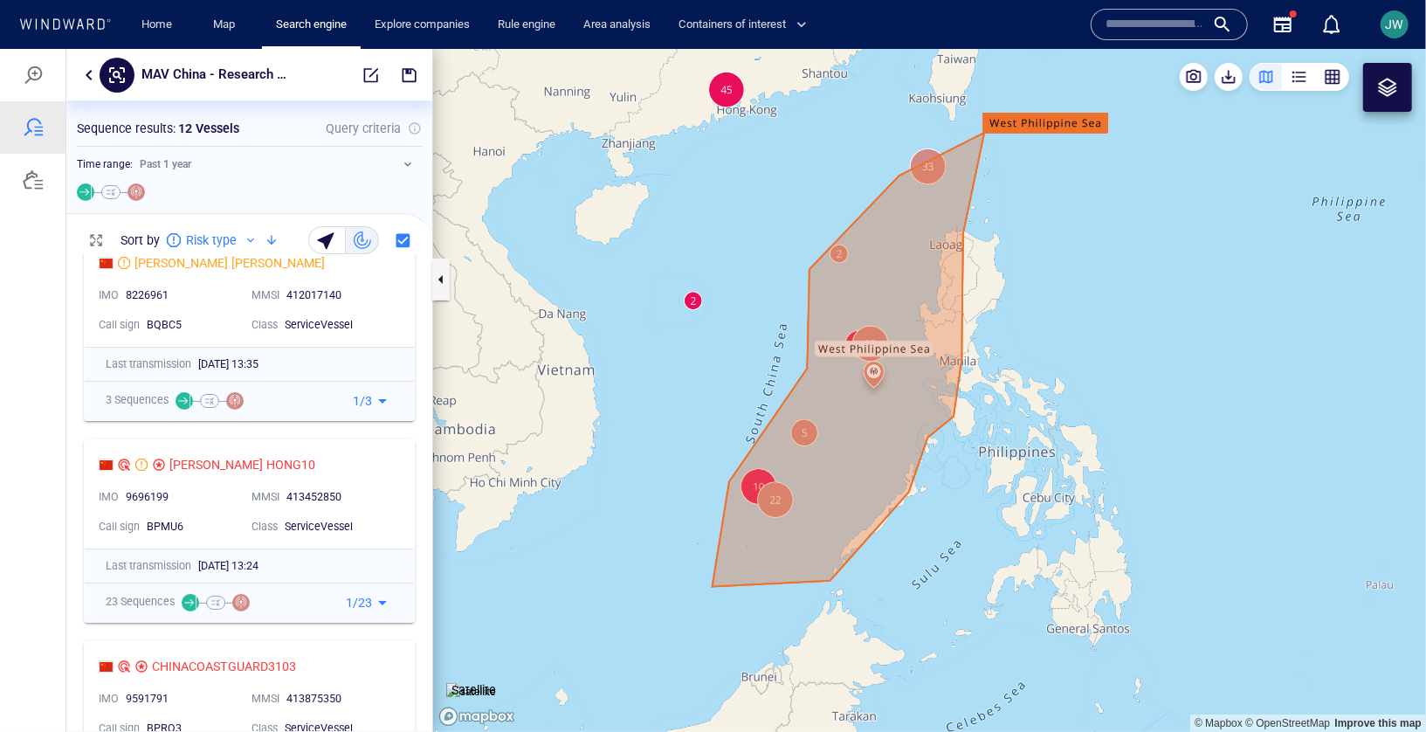
scroll to position [0, 0]
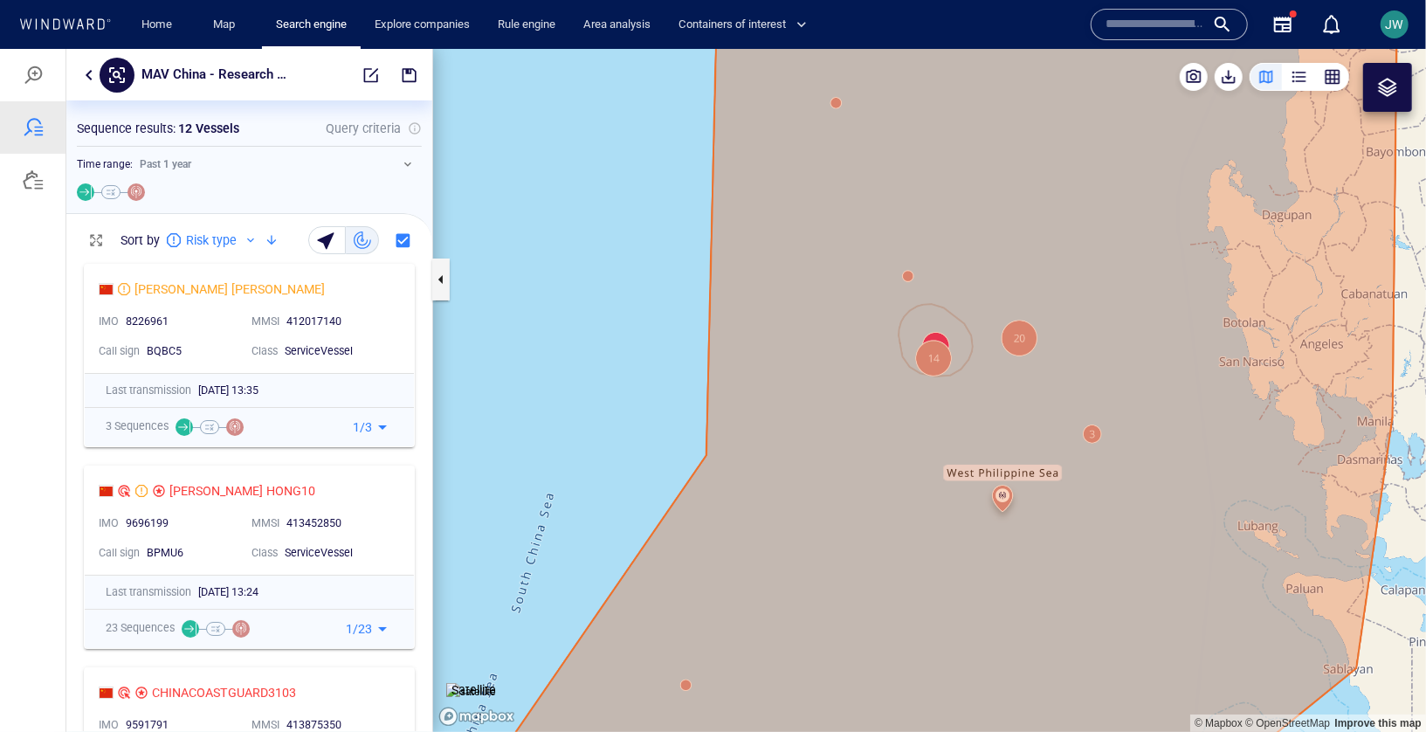
click at [89, 80] on button "button" at bounding box center [89, 74] width 21 height 21
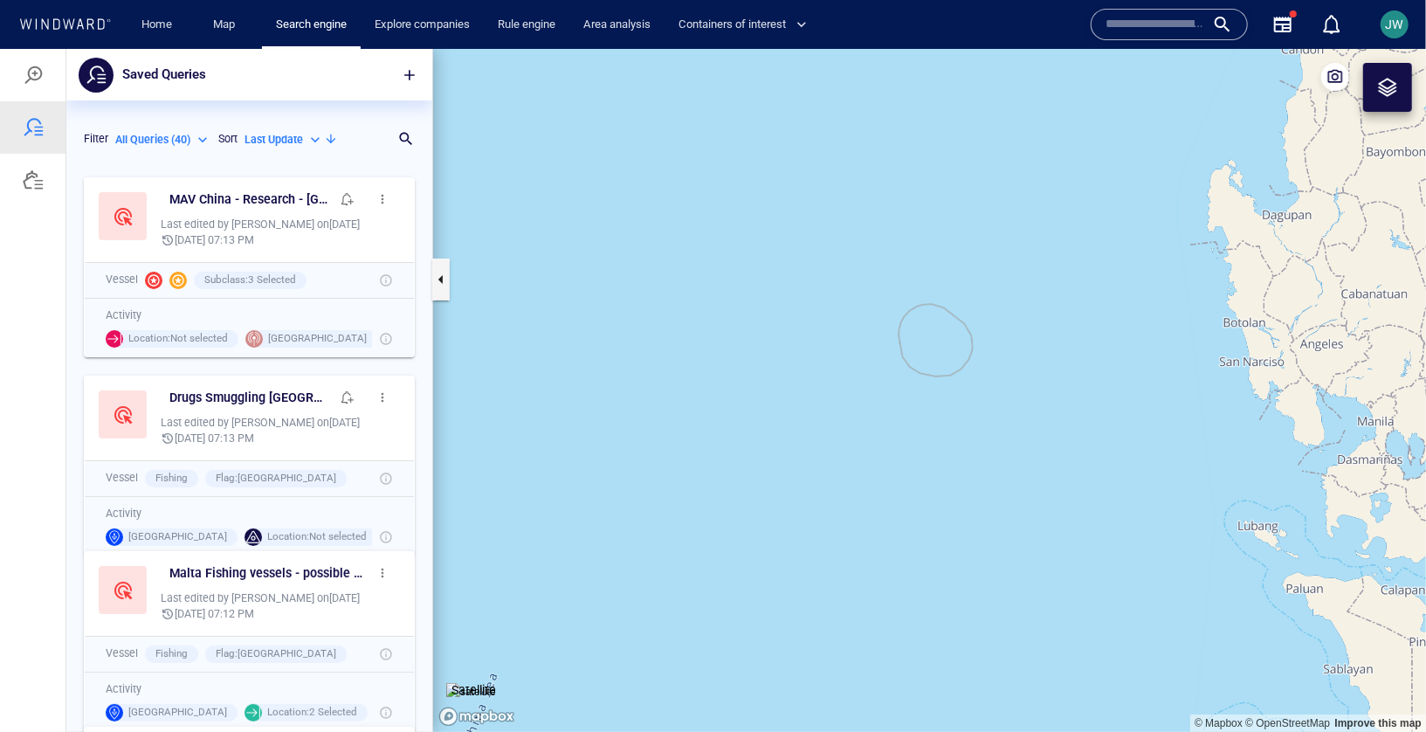
scroll to position [563, 366]
click at [386, 195] on span "button" at bounding box center [383, 198] width 14 height 14
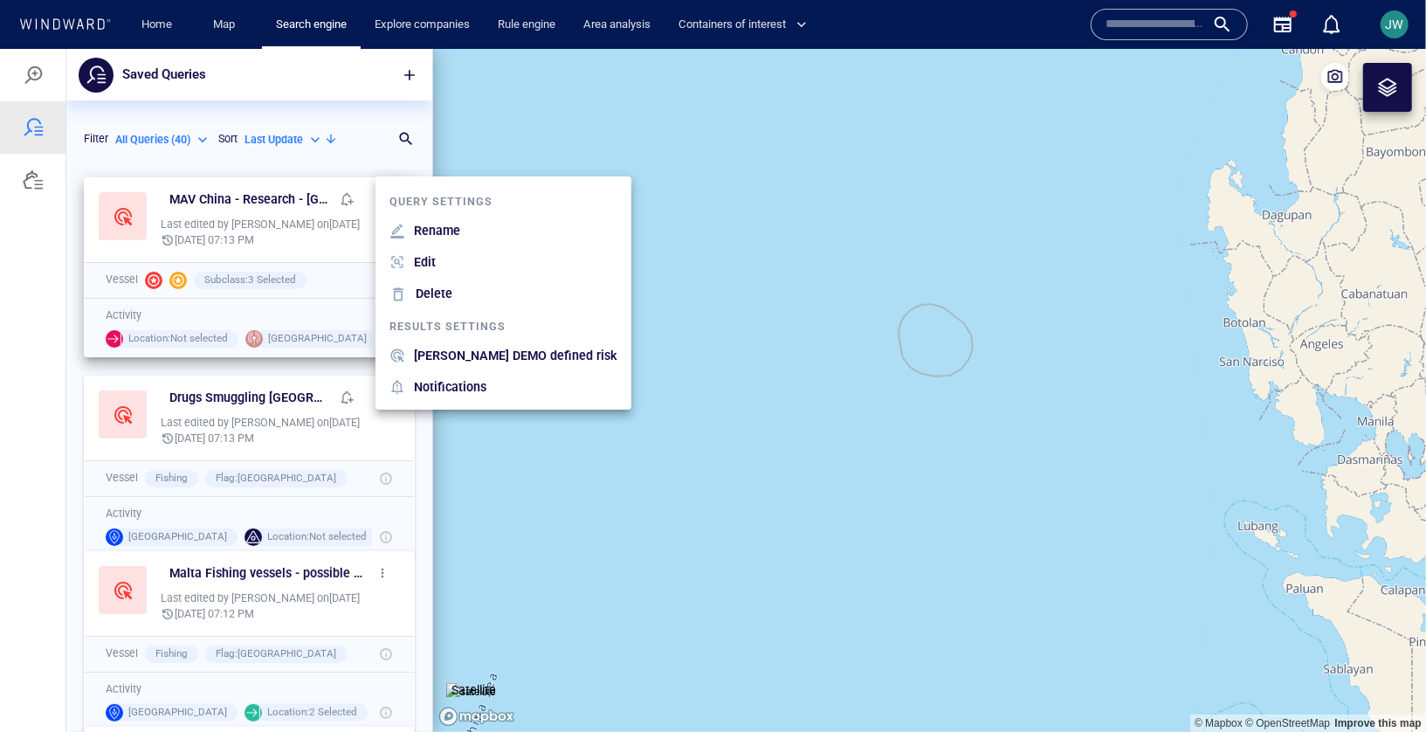
click at [441, 252] on li "Edit" at bounding box center [504, 260] width 256 height 31
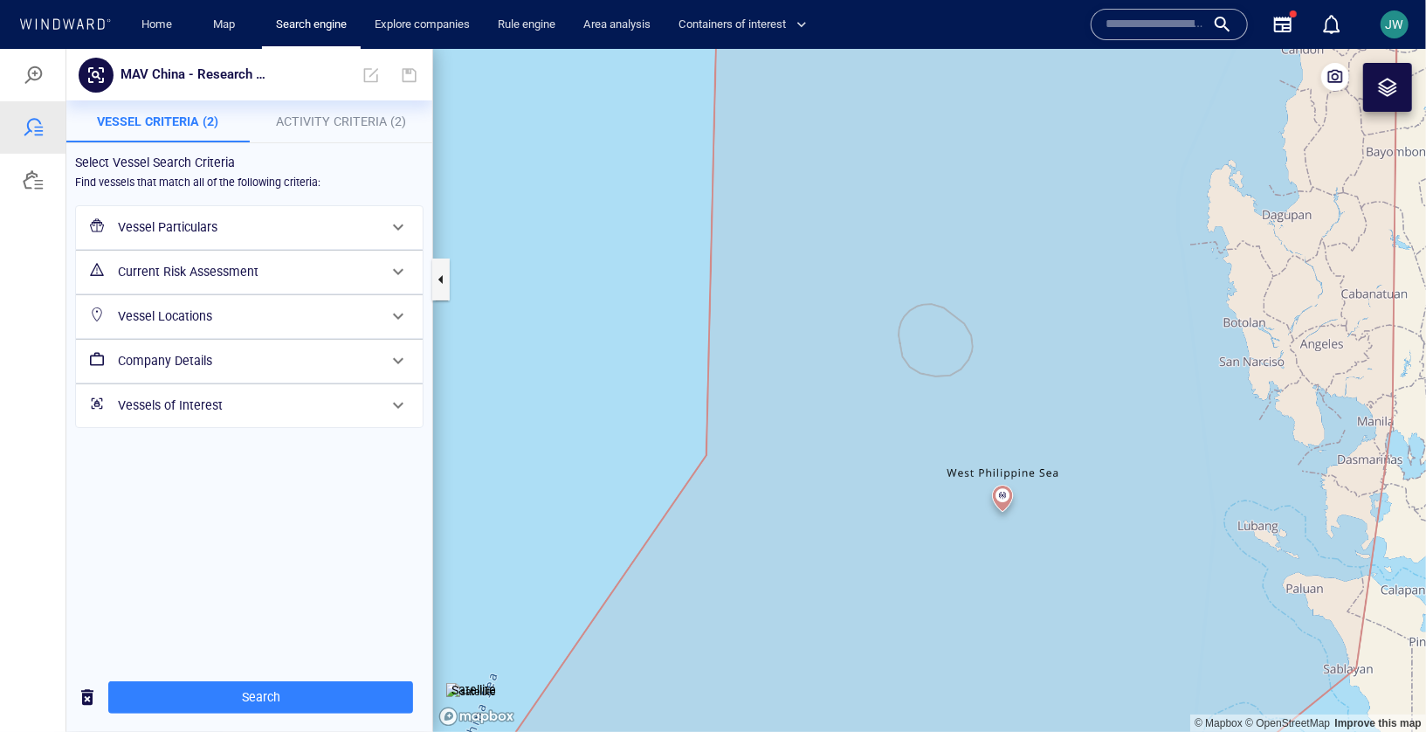
click at [333, 123] on span "Activity Criteria (2)" at bounding box center [341, 121] width 130 height 14
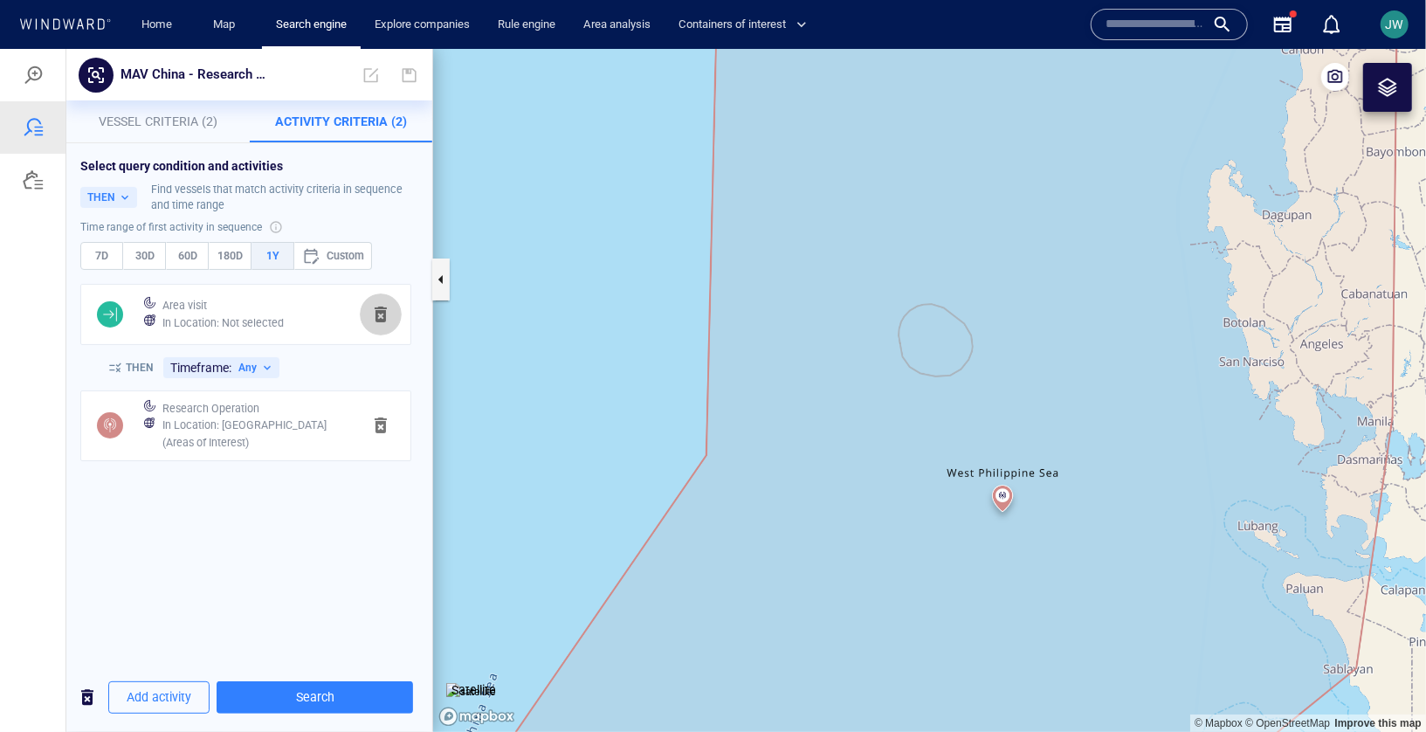
click at [380, 308] on span "button" at bounding box center [380, 313] width 21 height 21
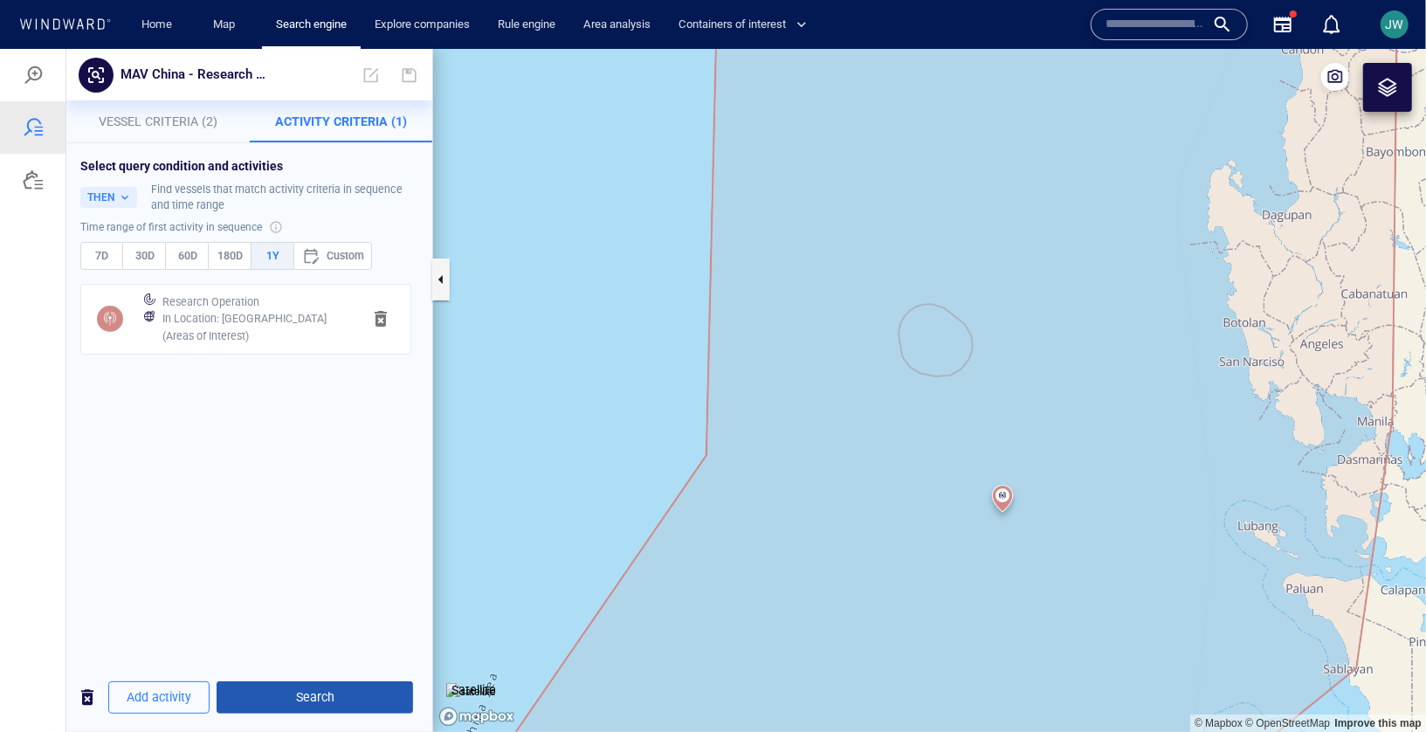
click at [299, 695] on span "Search" at bounding box center [315, 697] width 169 height 22
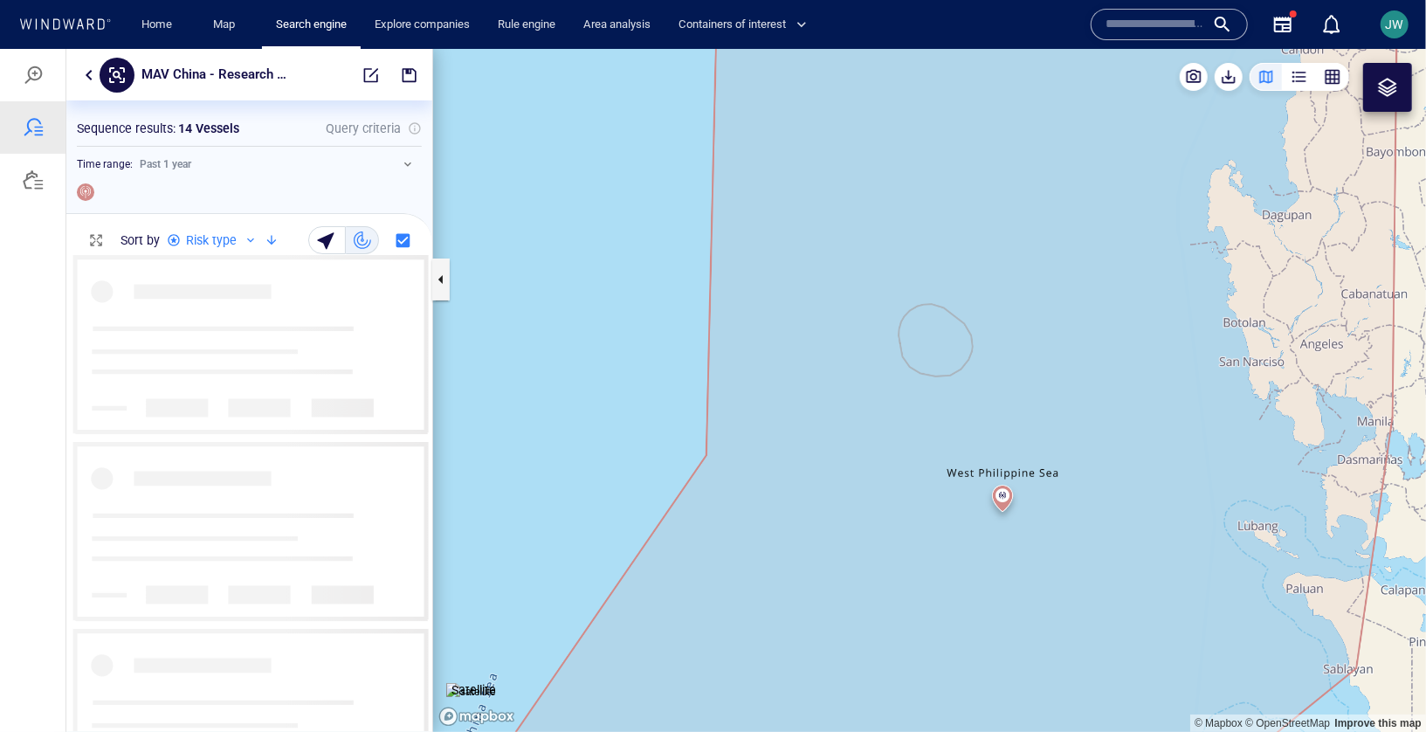
scroll to position [476, 366]
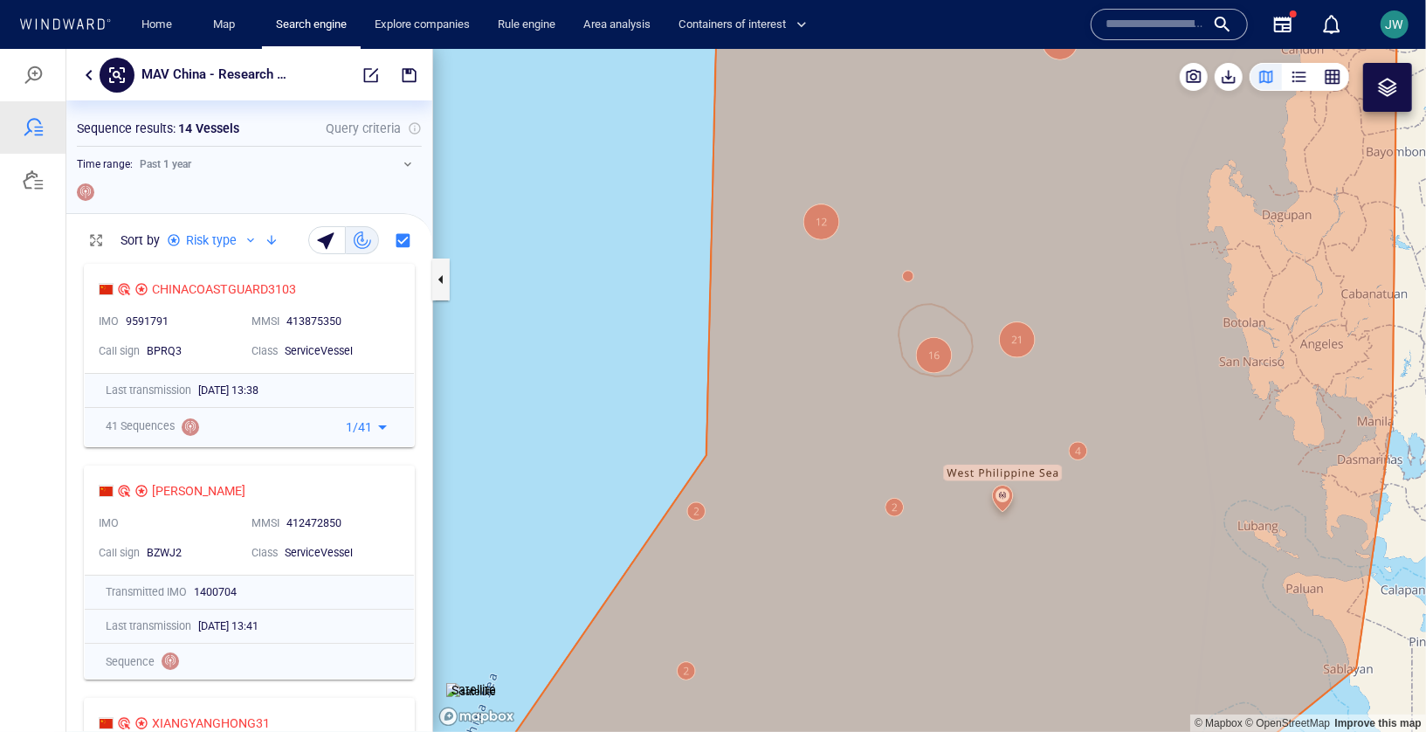
drag, startPoint x: 652, startPoint y: 363, endPoint x: 652, endPoint y: 320, distance: 43.7
click at [652, 320] on canvas "Map" at bounding box center [929, 389] width 993 height 683
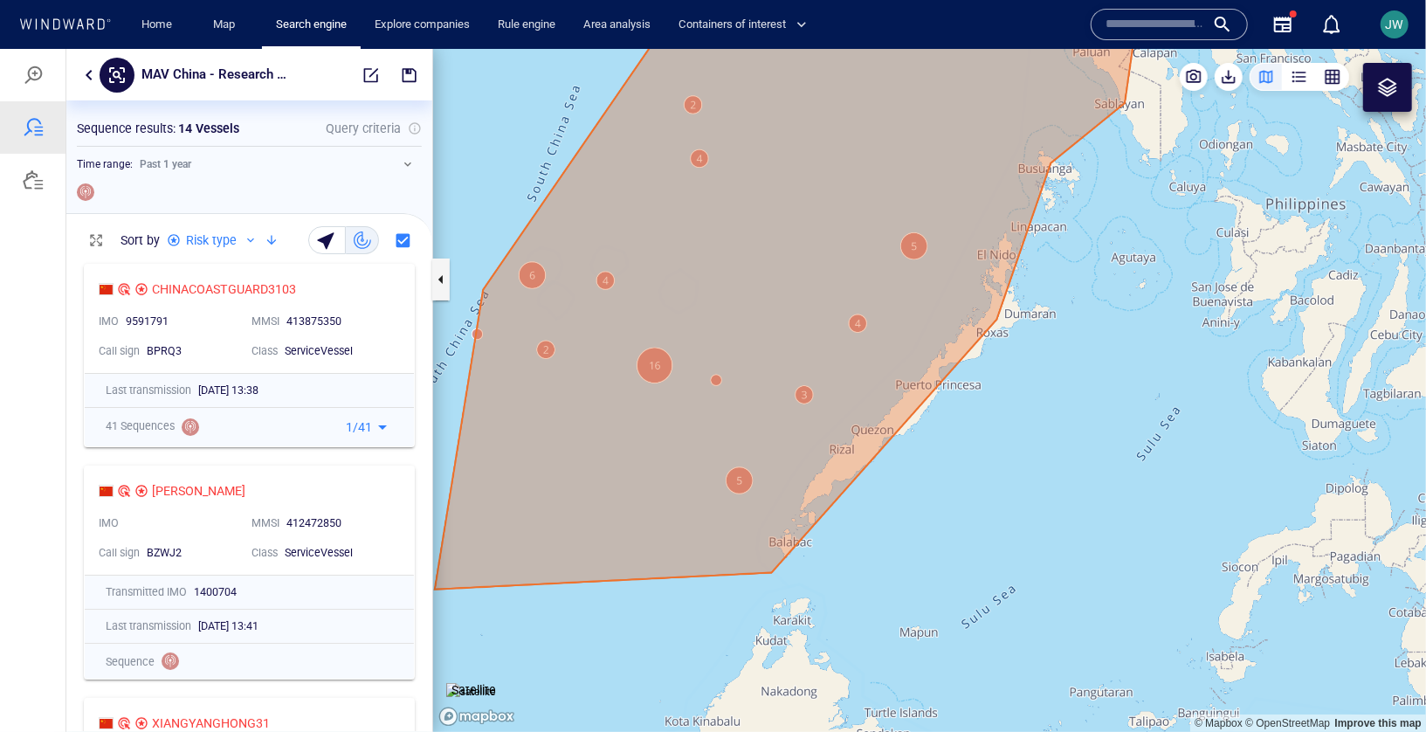
drag, startPoint x: 583, startPoint y: 125, endPoint x: 590, endPoint y: 456, distance: 331.1
click at [590, 456] on canvas "Map" at bounding box center [929, 389] width 993 height 683
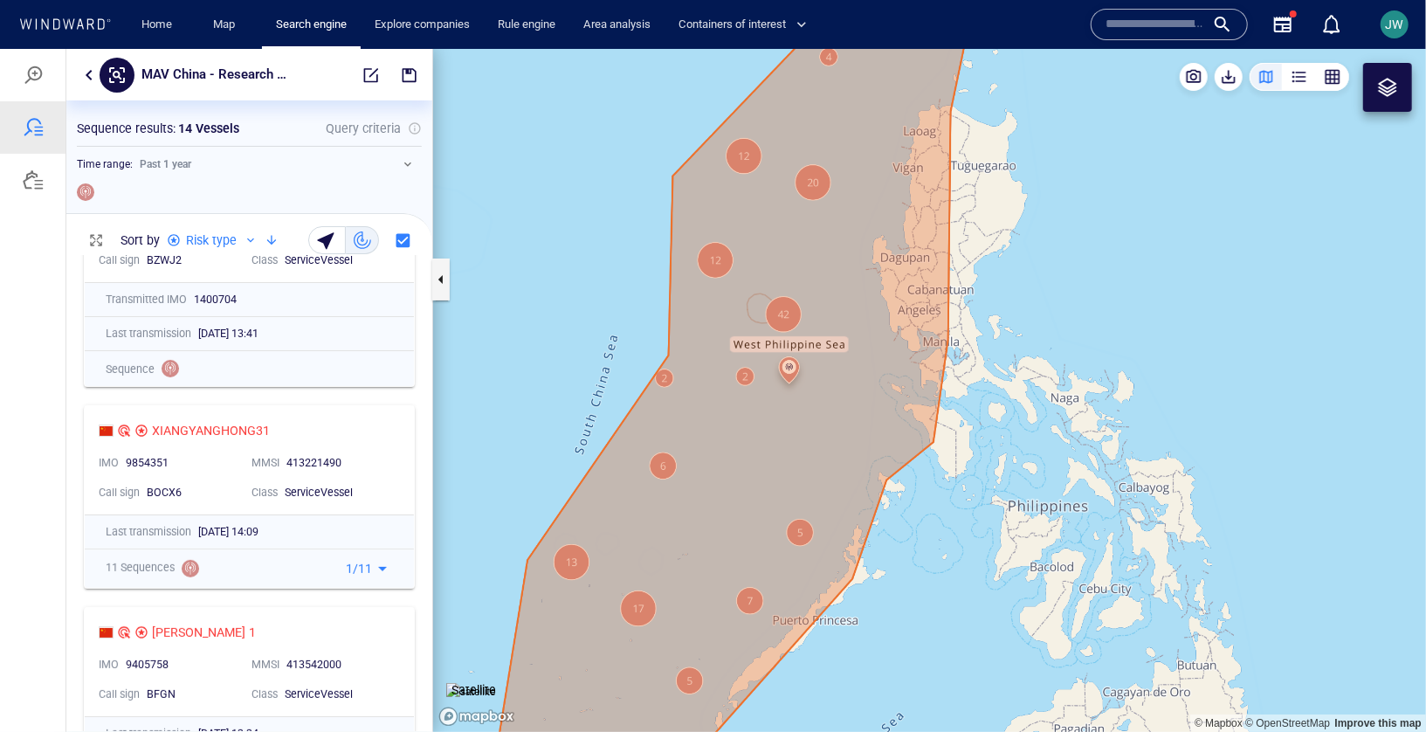
scroll to position [0, 0]
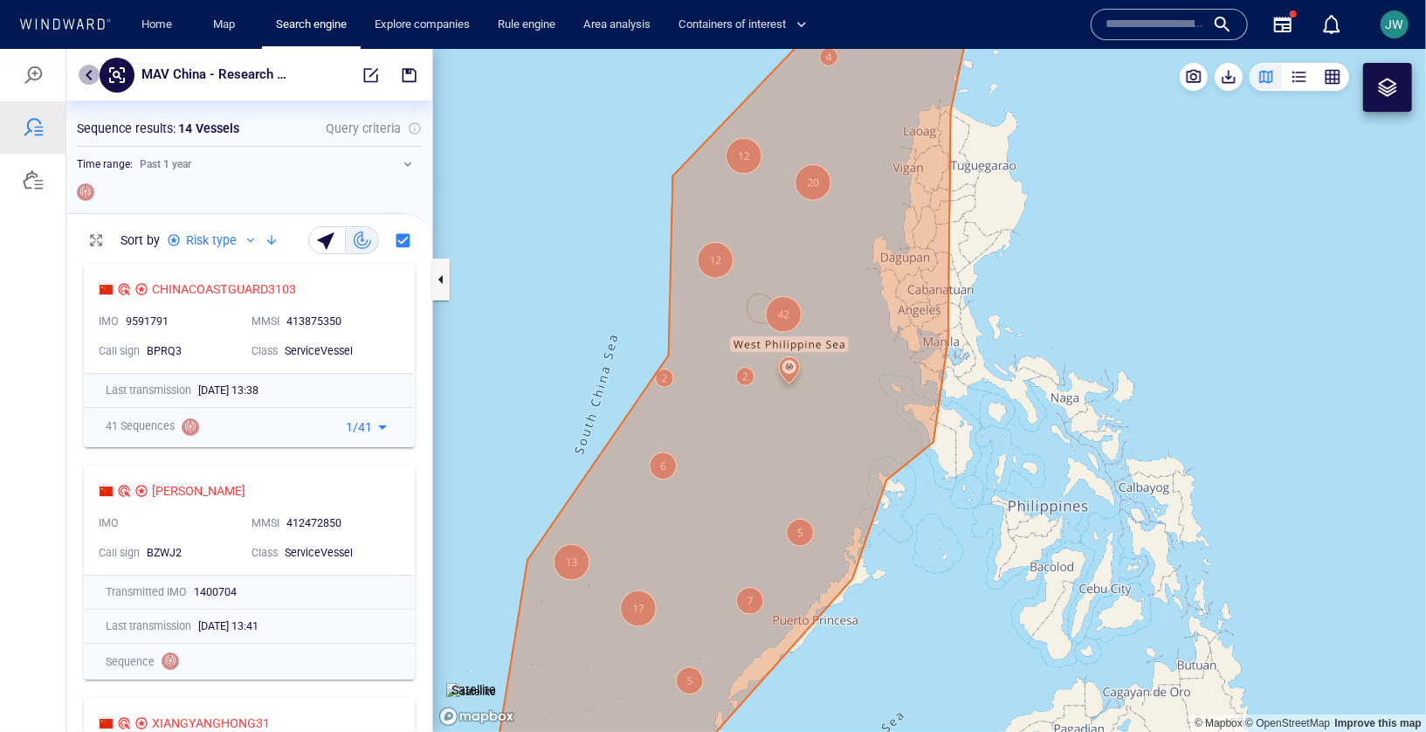
click at [90, 66] on button "button" at bounding box center [89, 74] width 21 height 21
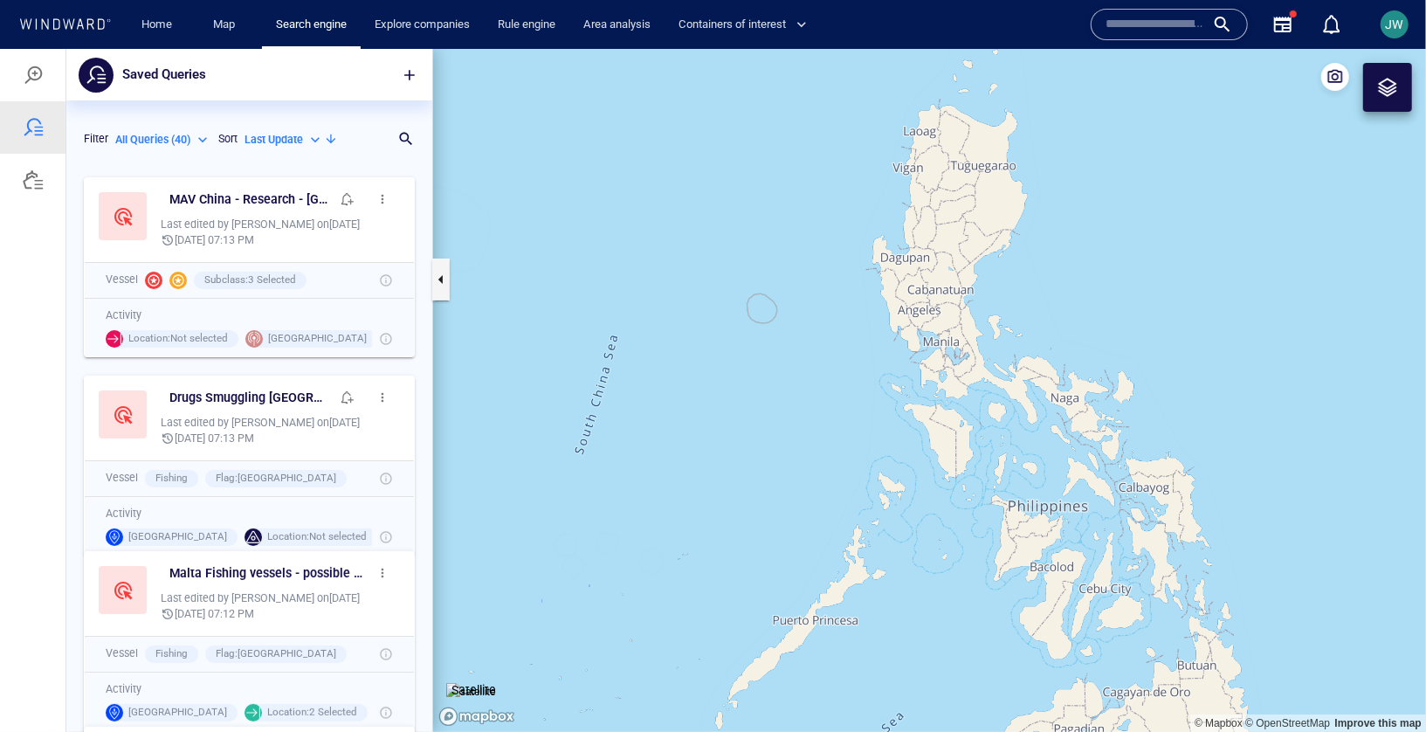
scroll to position [563, 366]
click at [376, 199] on span "button" at bounding box center [383, 198] width 14 height 14
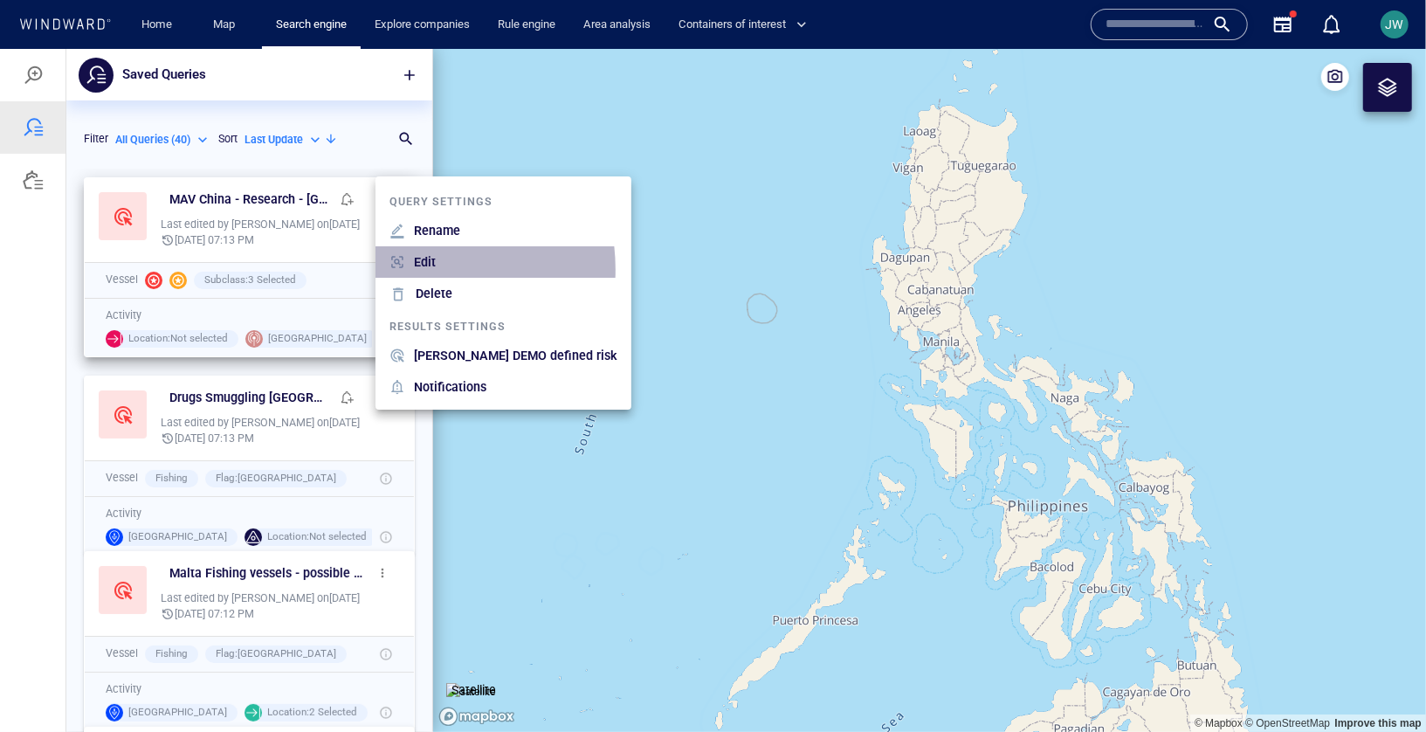
click at [408, 268] on div at bounding box center [402, 261] width 24 height 16
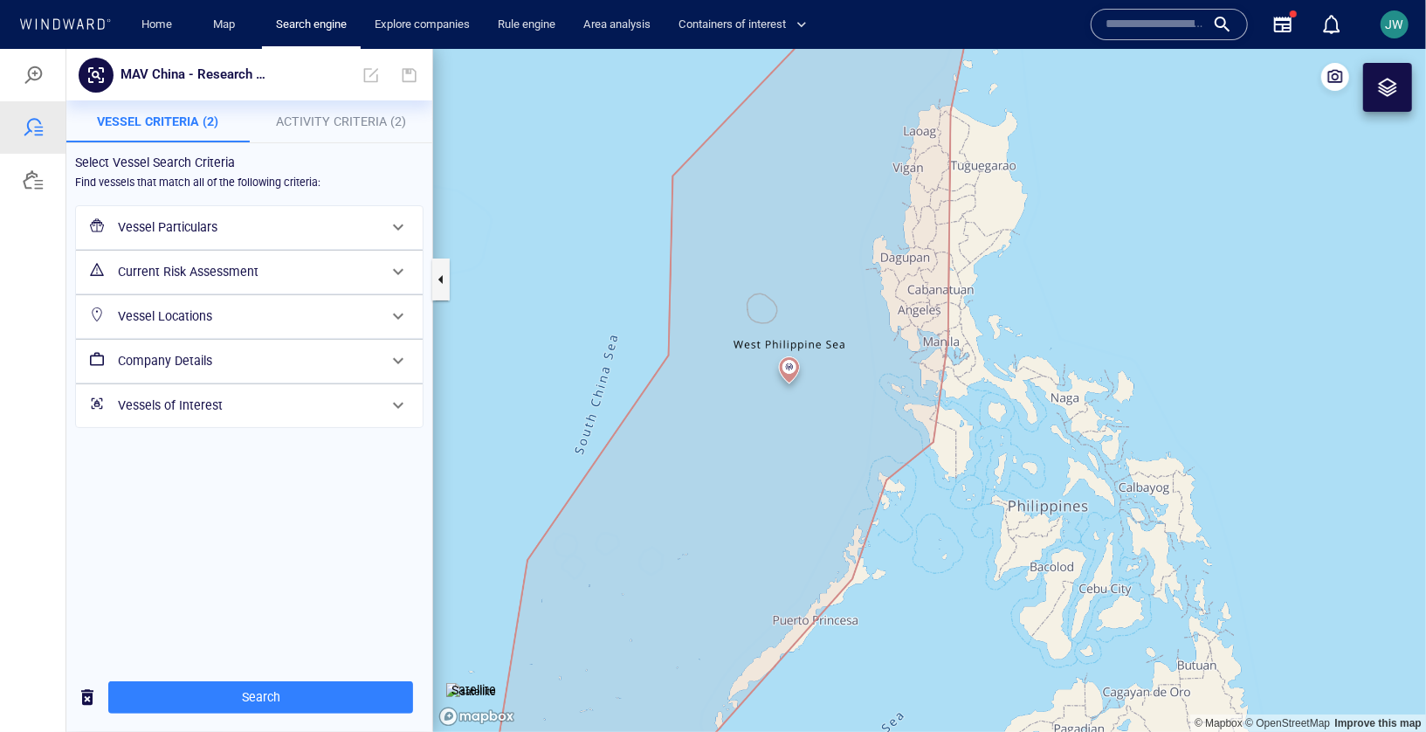
click at [254, 286] on div "Current Risk Assessment" at bounding box center [247, 271] width 273 height 36
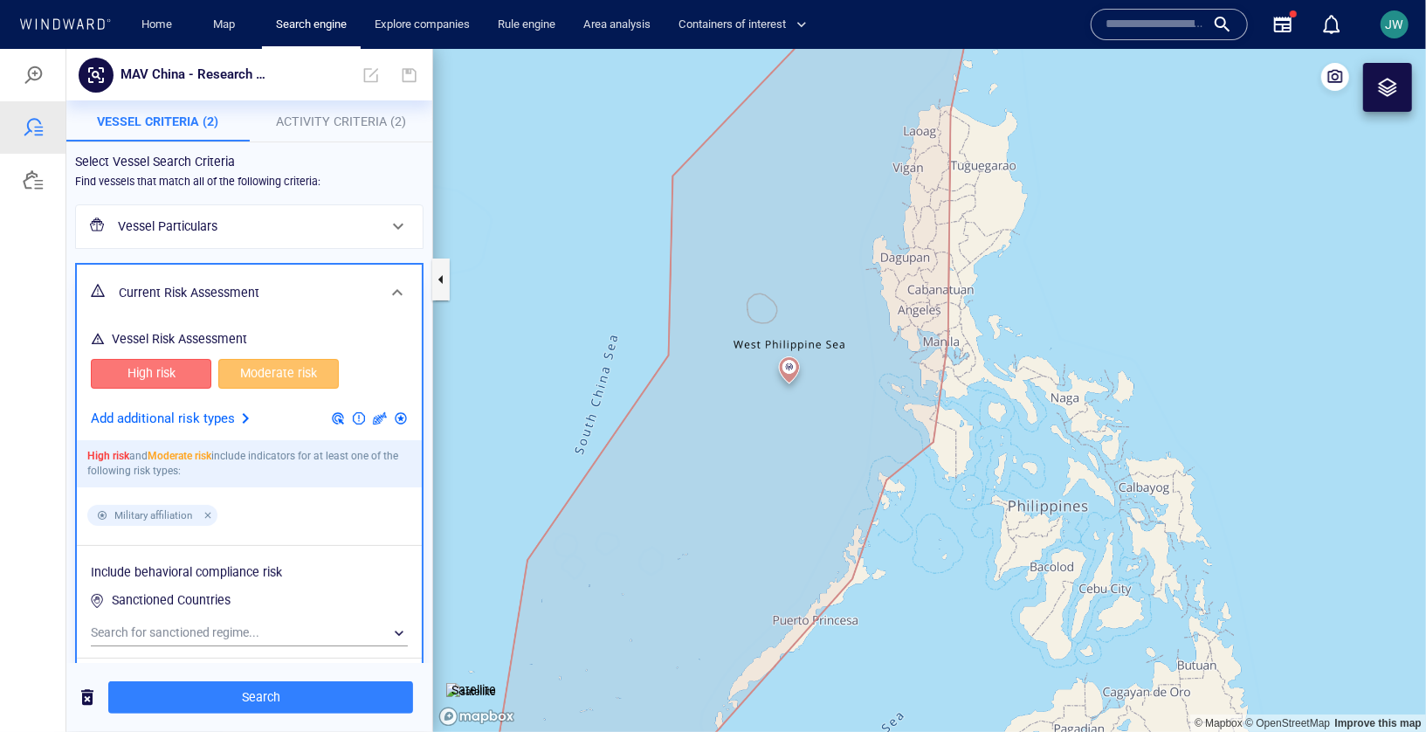
click at [171, 380] on span "High risk" at bounding box center [151, 373] width 84 height 22
click at [248, 380] on span "Moderate risk" at bounding box center [279, 373] width 84 height 22
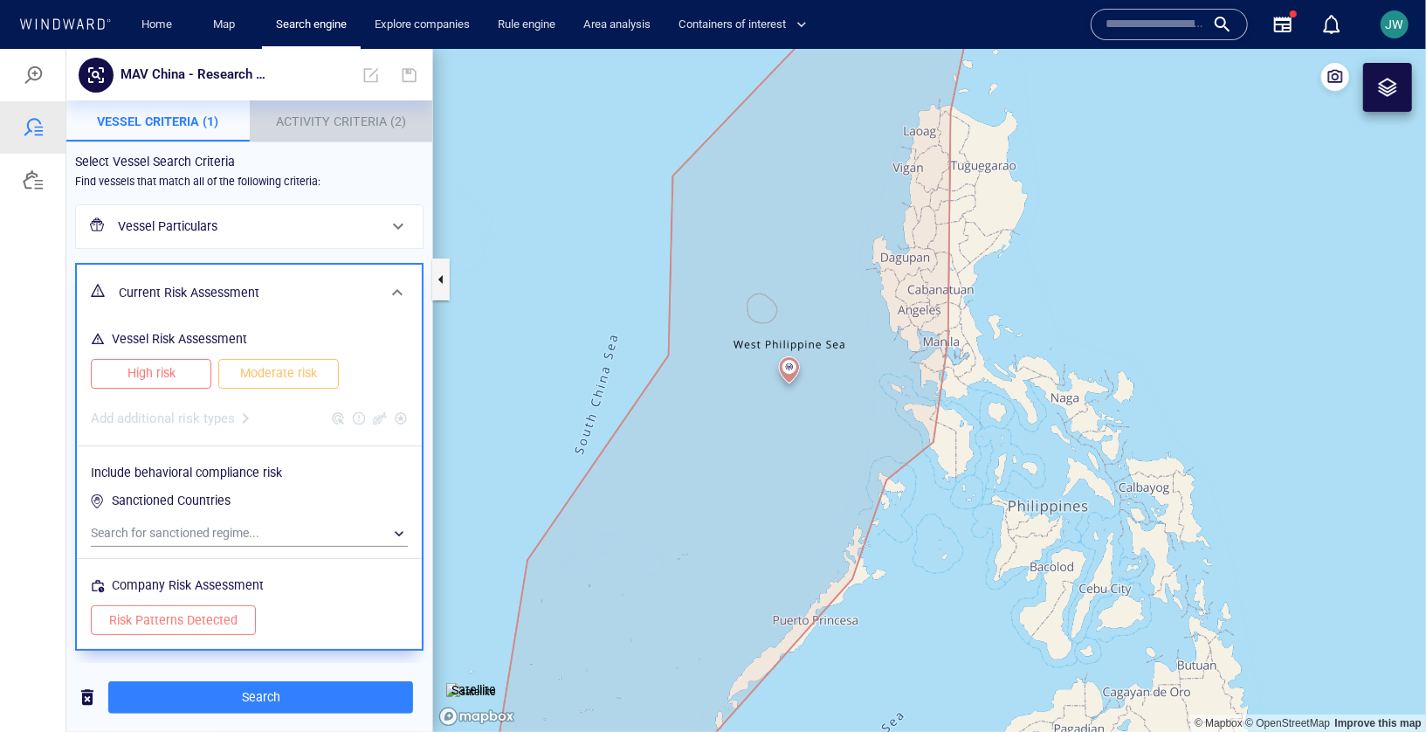
click at [318, 141] on button "Activity Criteria (2)" at bounding box center [341, 121] width 183 height 42
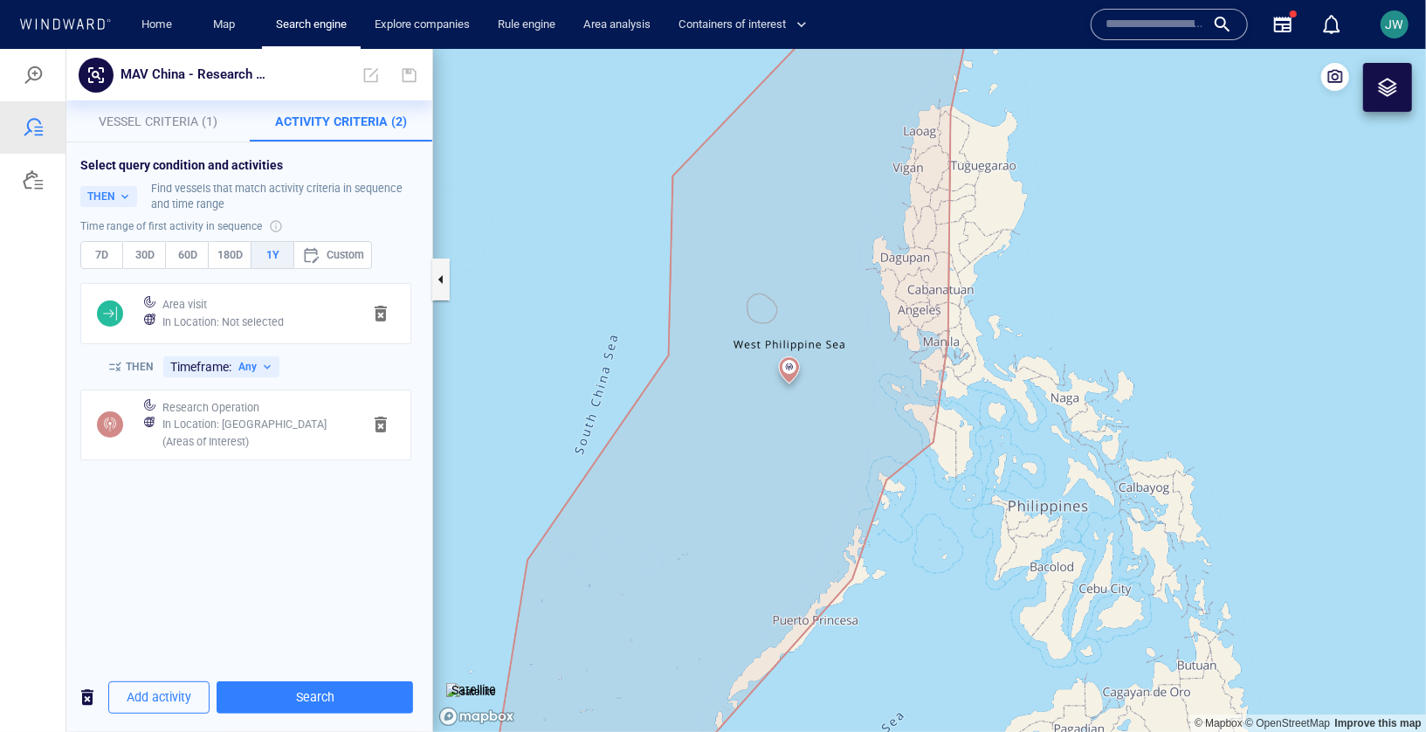
click at [386, 321] on span "button" at bounding box center [380, 312] width 21 height 21
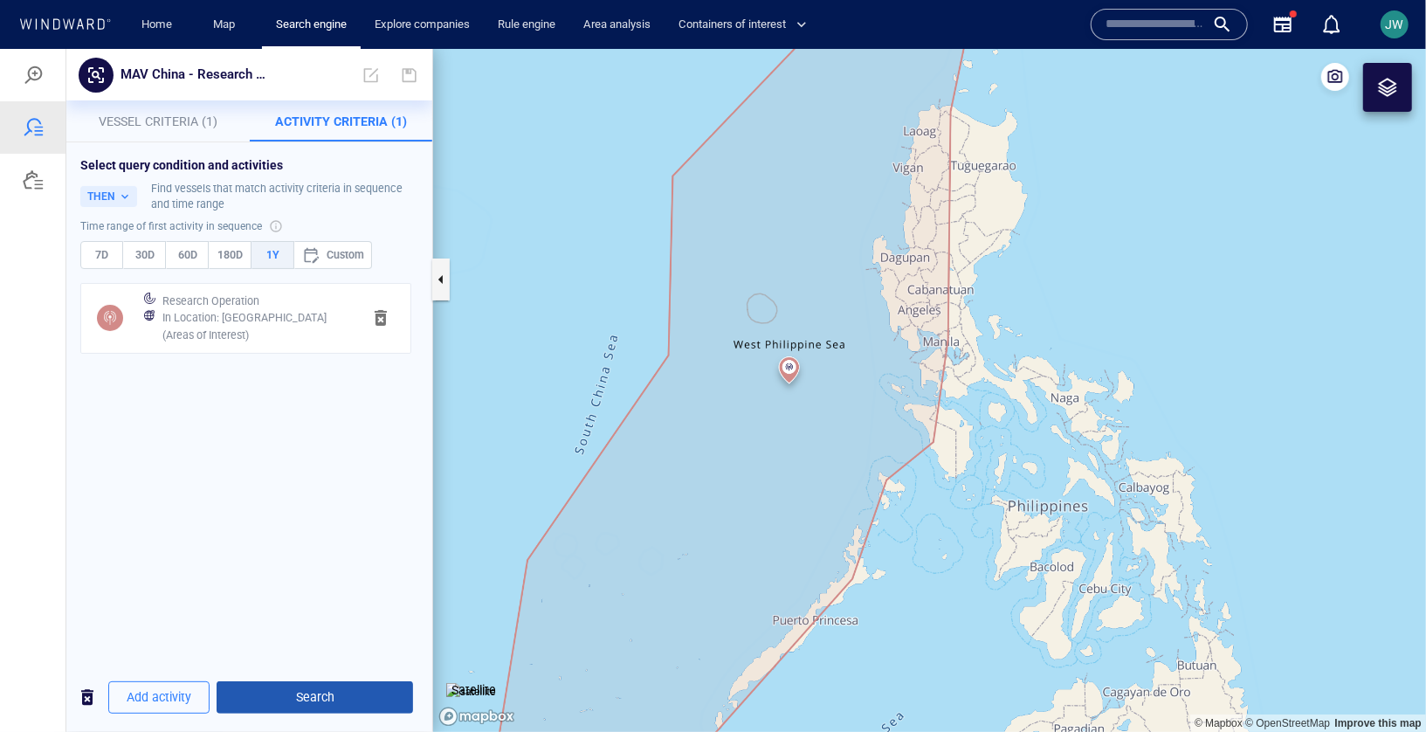
click at [328, 706] on span "Search" at bounding box center [315, 697] width 169 height 22
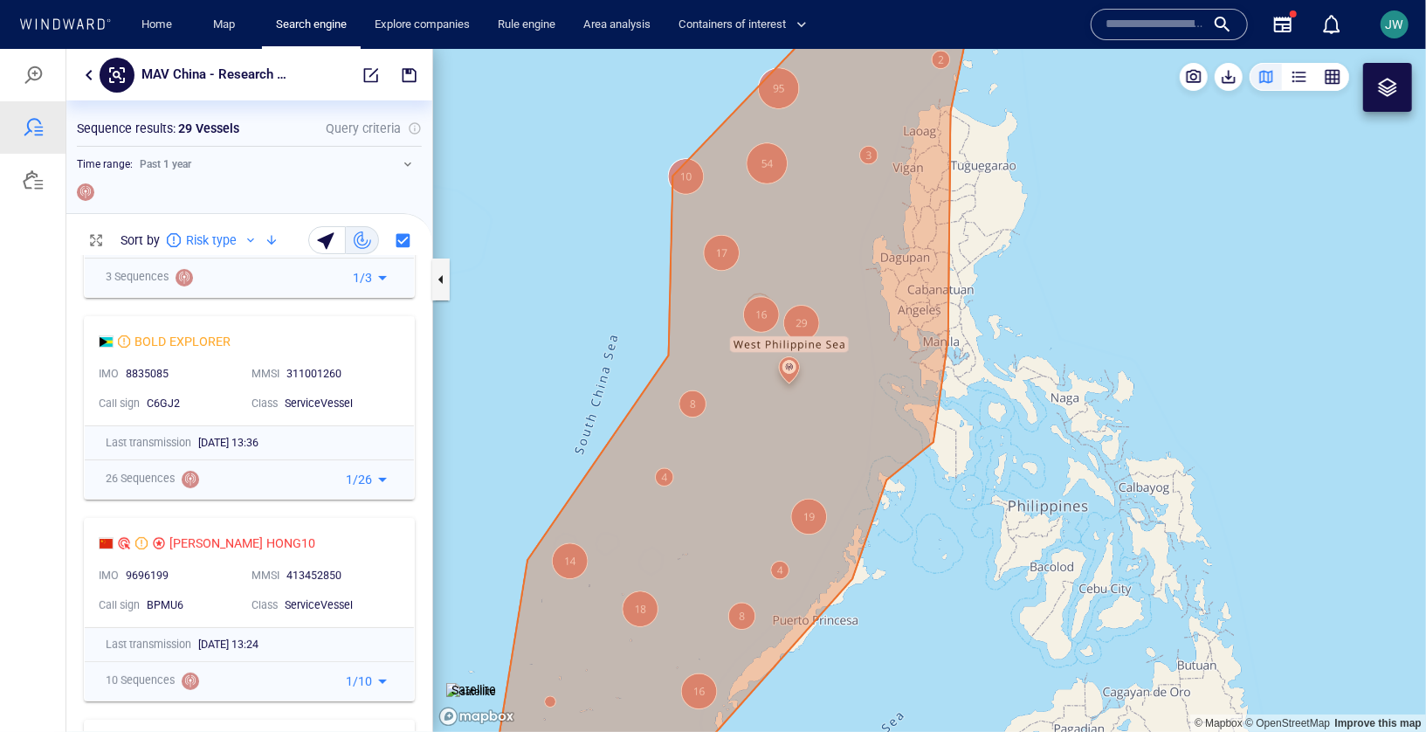
scroll to position [0, 0]
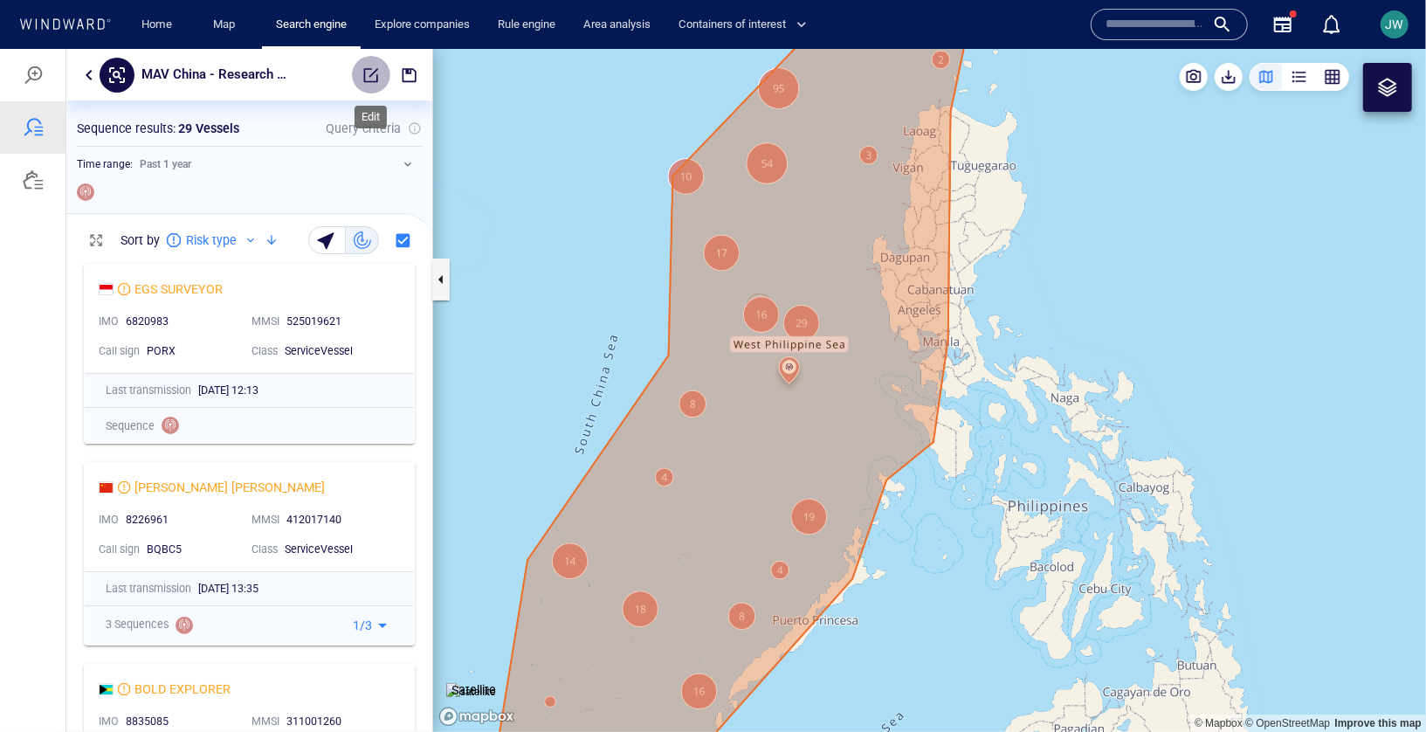
click at [375, 76] on span "button" at bounding box center [370, 74] width 17 height 17
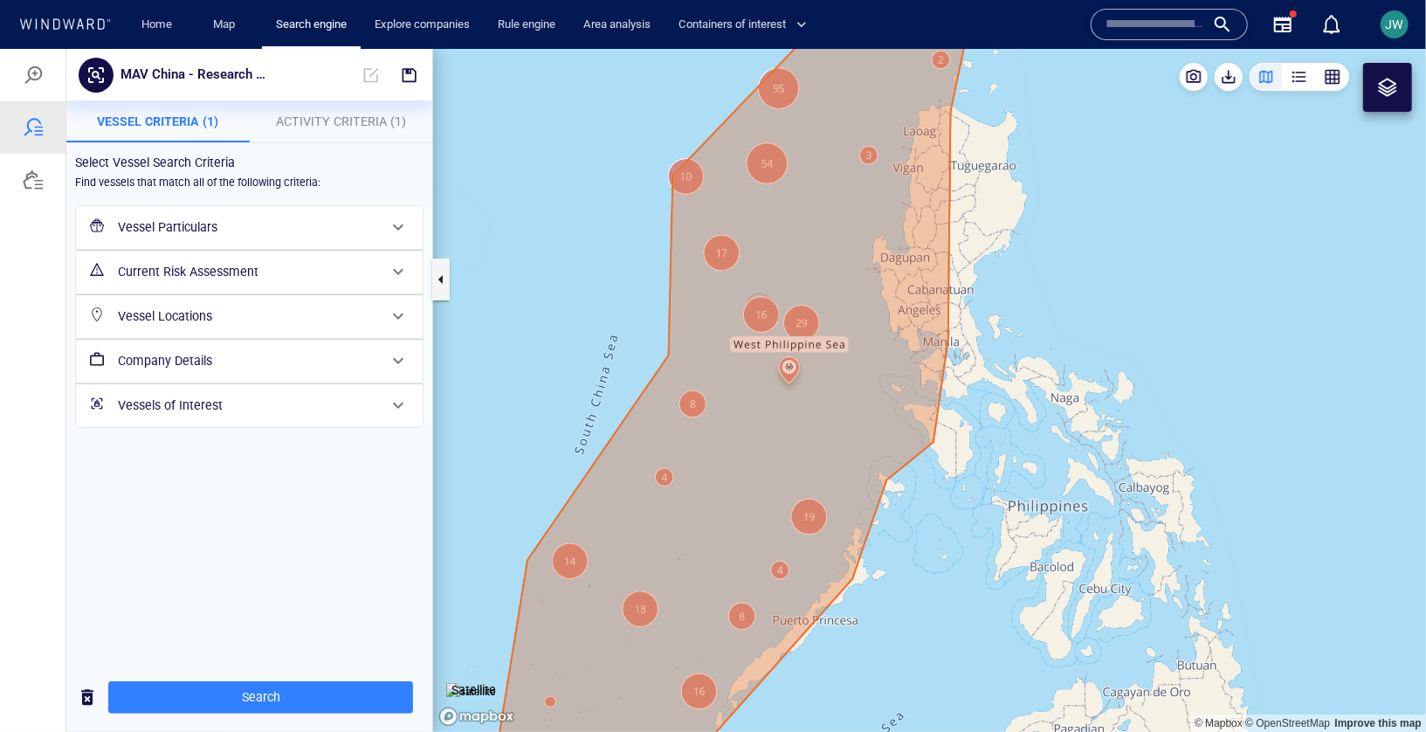
click at [221, 231] on h6 "Vessel Particulars" at bounding box center [247, 227] width 259 height 22
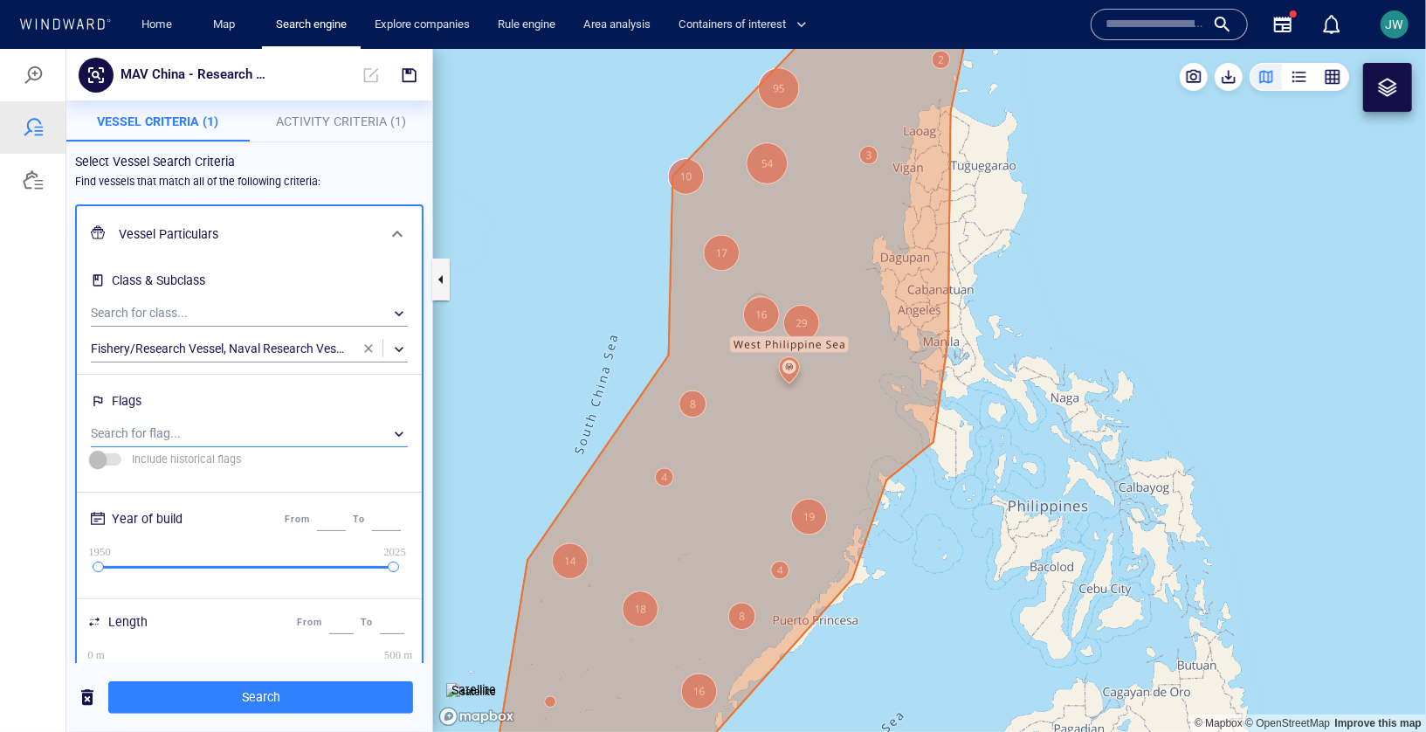
click at [190, 432] on div "​" at bounding box center [249, 433] width 317 height 26
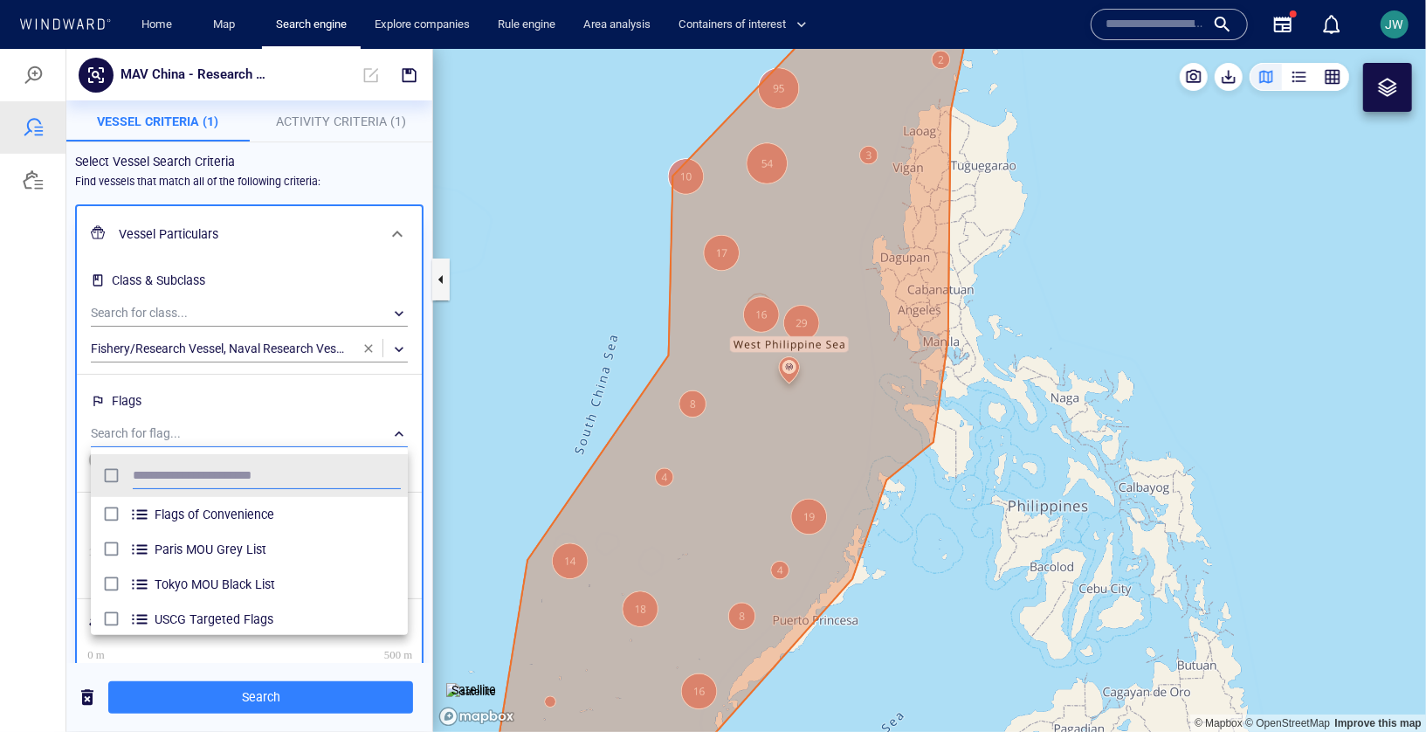
scroll to position [174, 317]
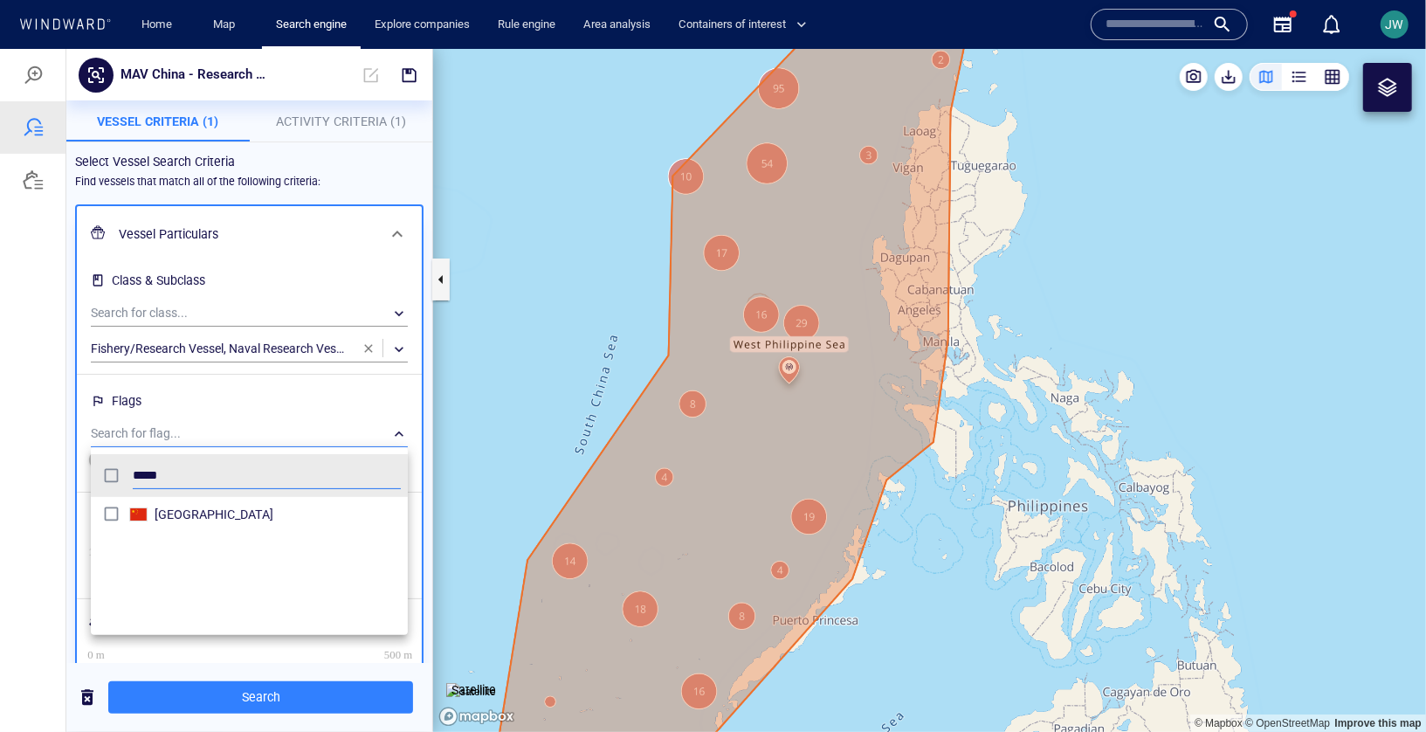
type input "*****"
click at [163, 686] on div at bounding box center [713, 389] width 1426 height 683
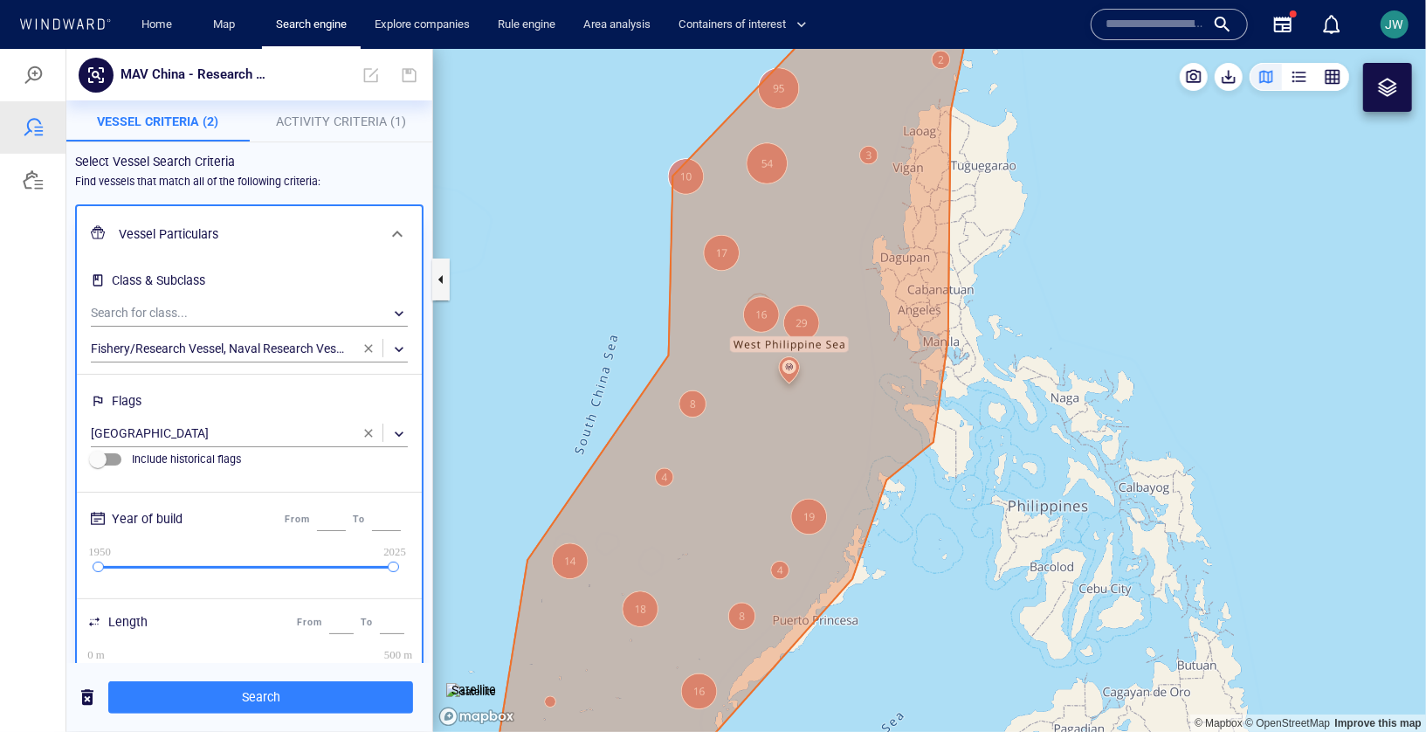
click at [163, 698] on span "Search" at bounding box center [260, 697] width 277 height 22
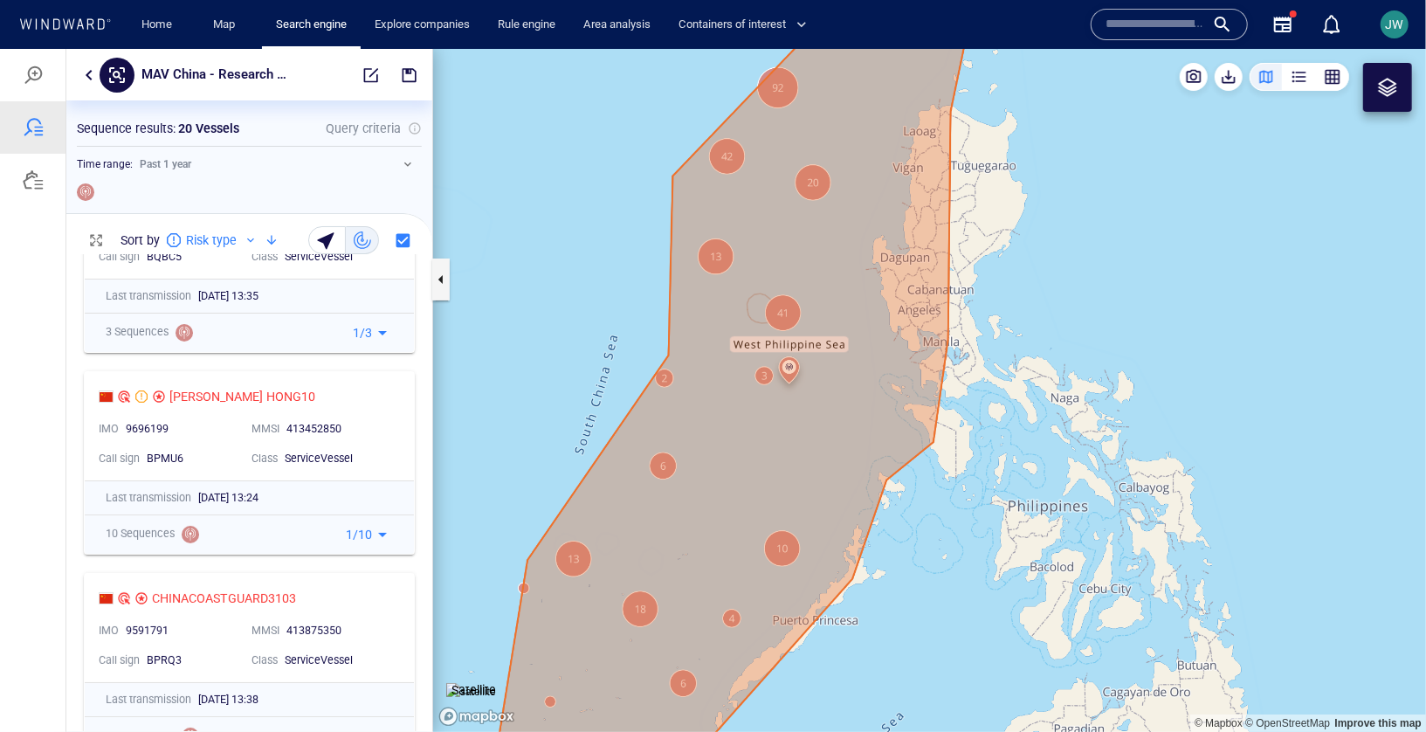
scroll to position [0, 0]
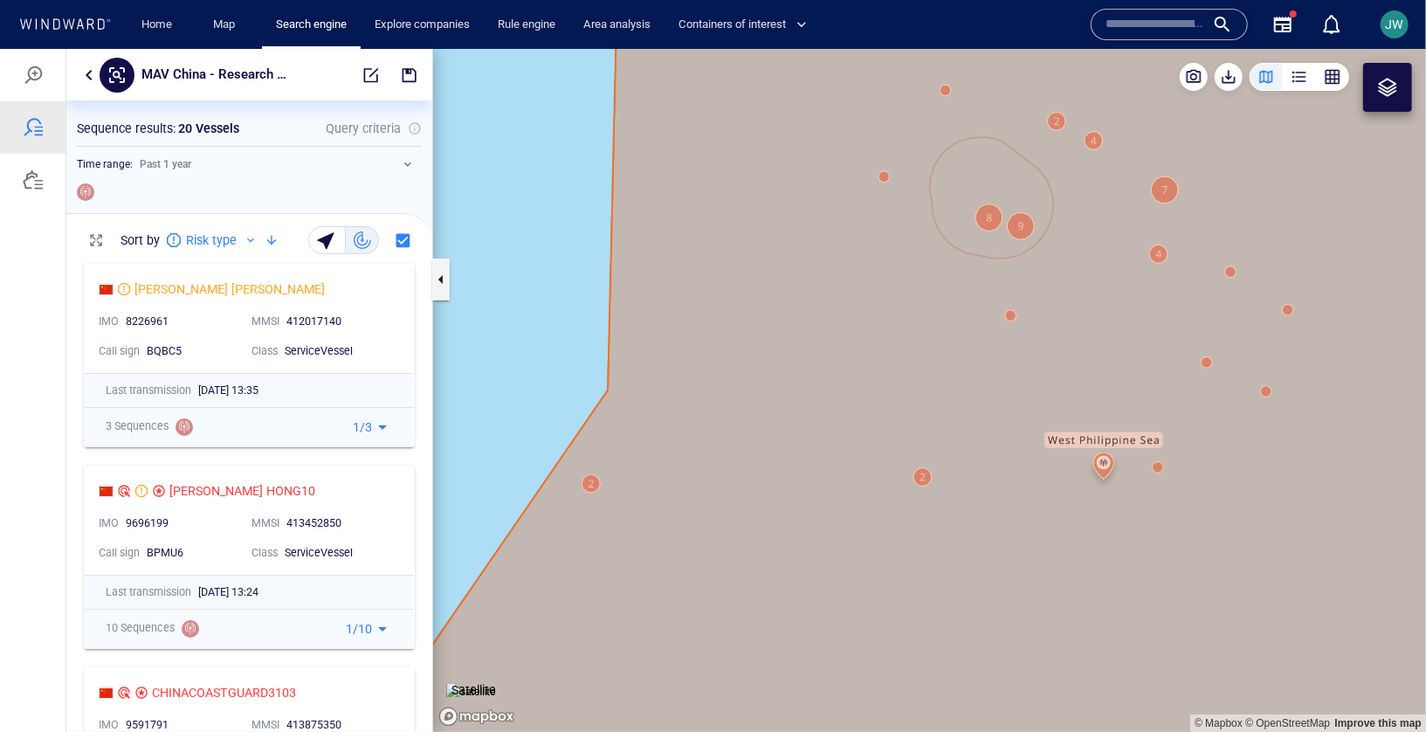
drag, startPoint x: 682, startPoint y: 279, endPoint x: 702, endPoint y: 458, distance: 179.3
click at [702, 458] on canvas "Map" at bounding box center [929, 389] width 993 height 683
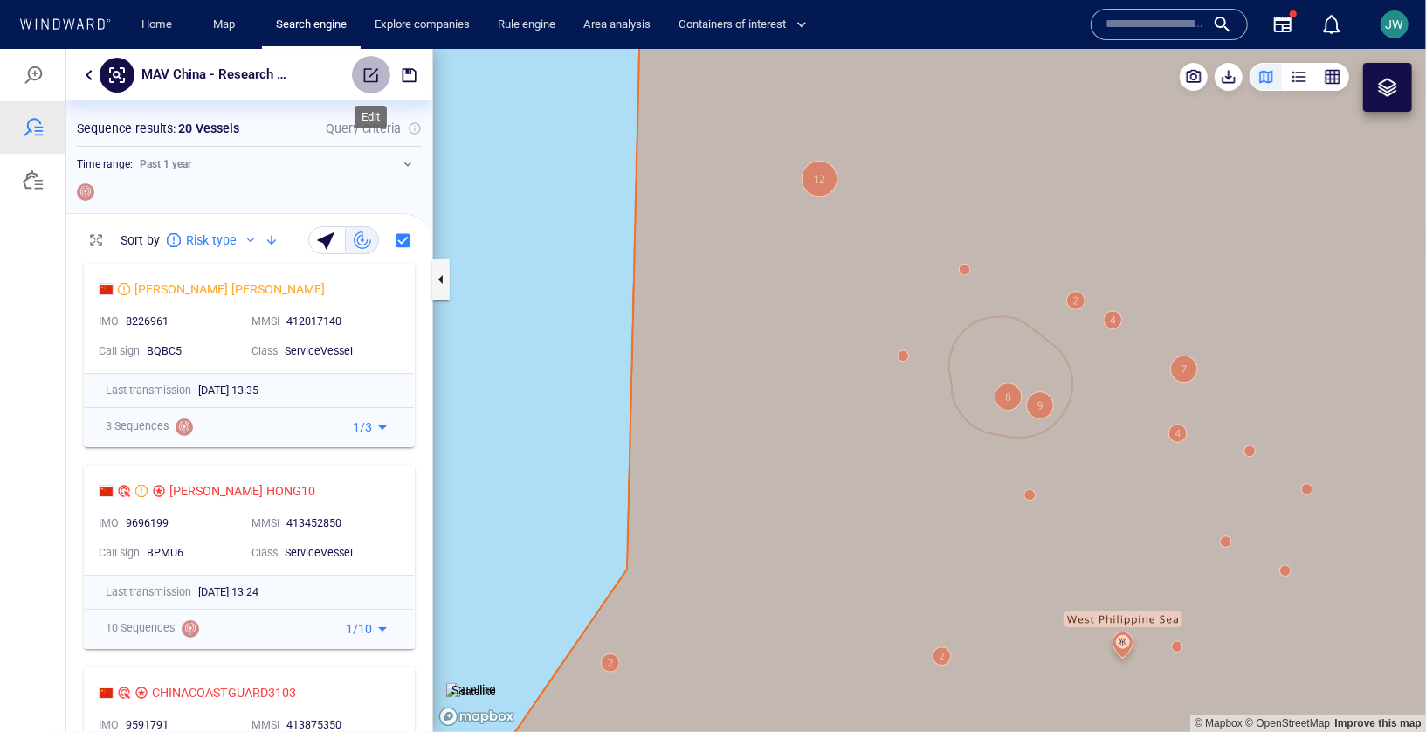
click at [376, 70] on span "button" at bounding box center [370, 74] width 17 height 17
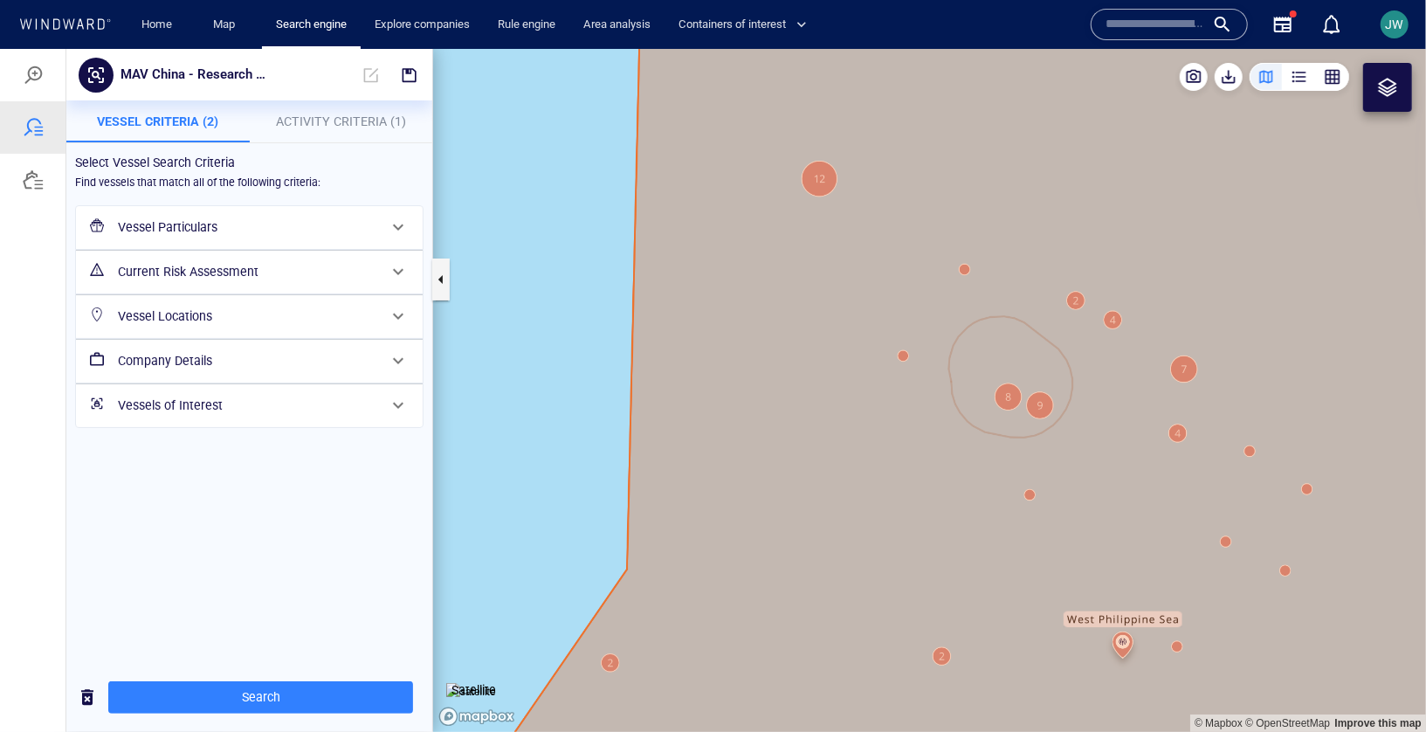
click at [374, 115] on span "Activity Criteria (1)" at bounding box center [341, 121] width 130 height 14
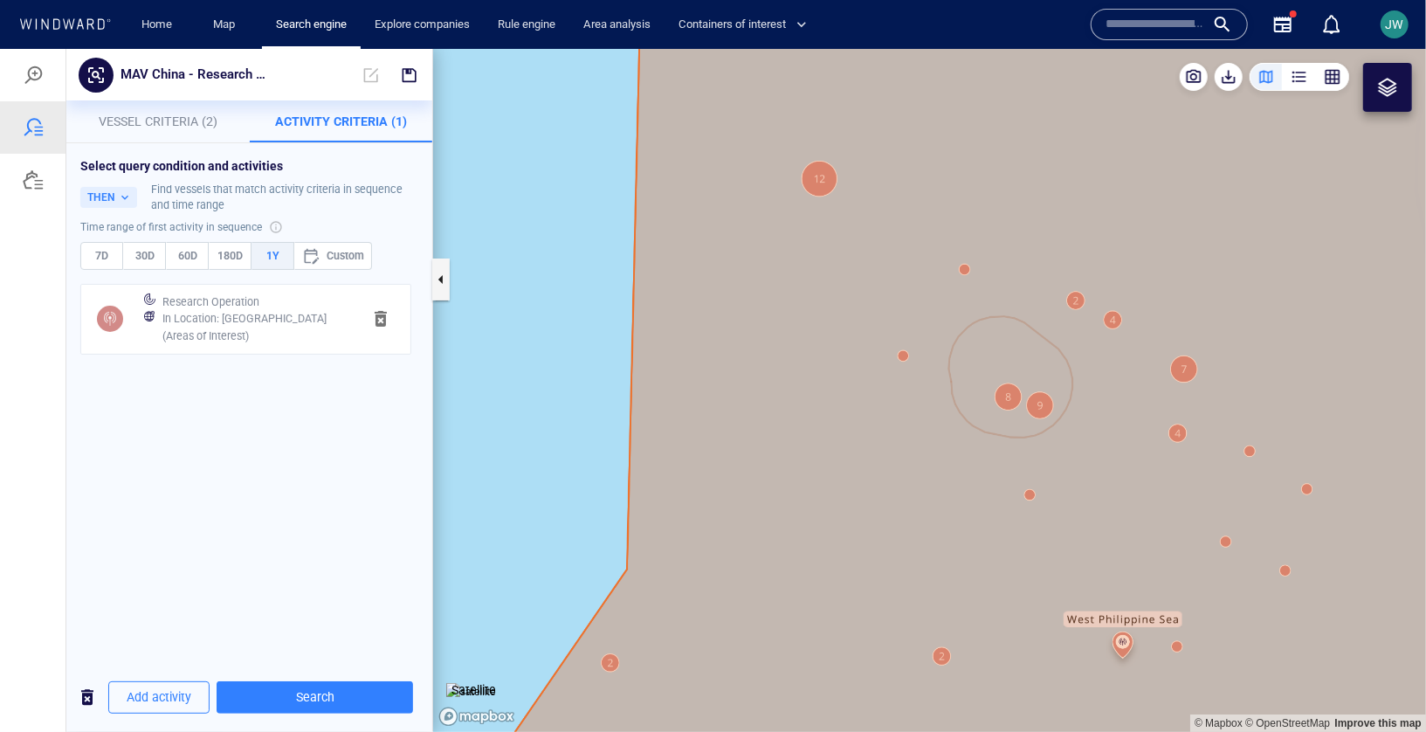
click at [288, 330] on h6 "In Location : West Philippine Sea (Areas of Interest)" at bounding box center [254, 326] width 185 height 34
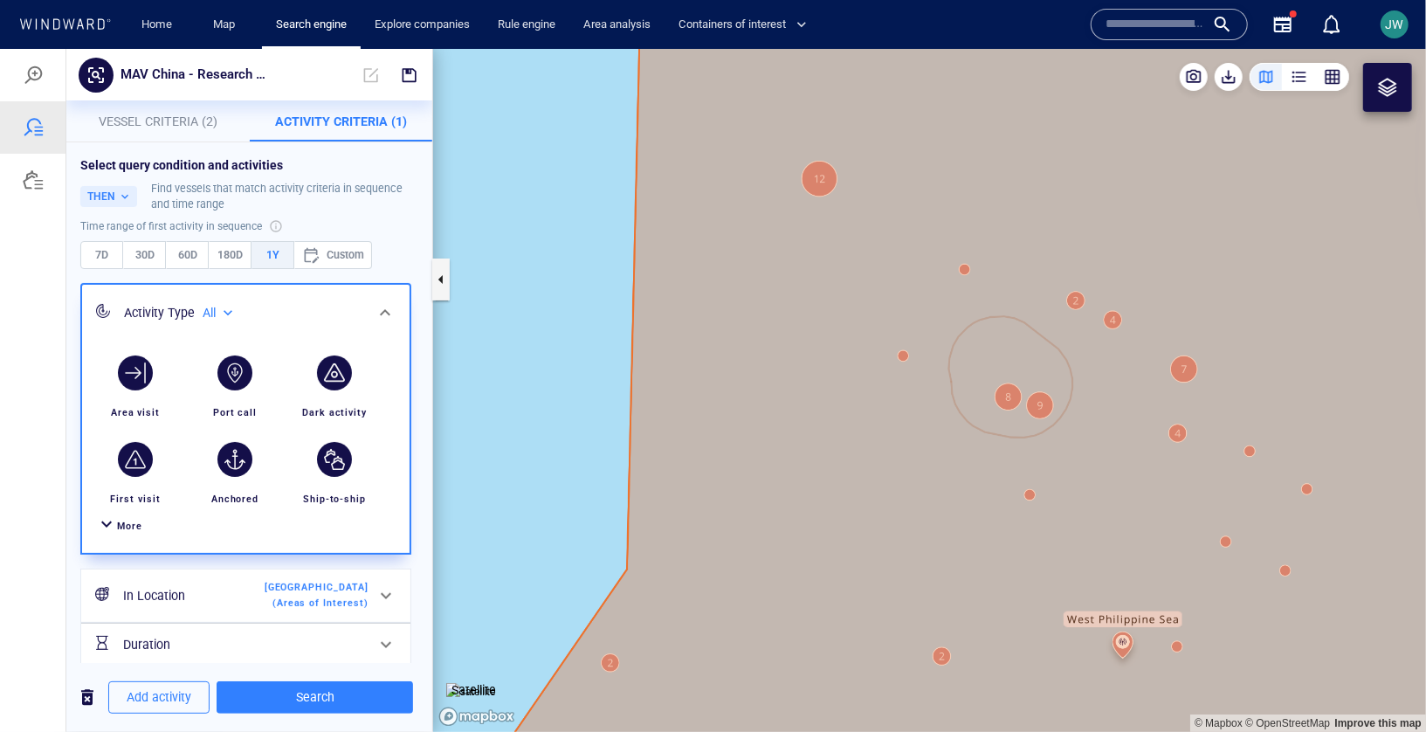
click at [112, 525] on div at bounding box center [106, 525] width 21 height 25
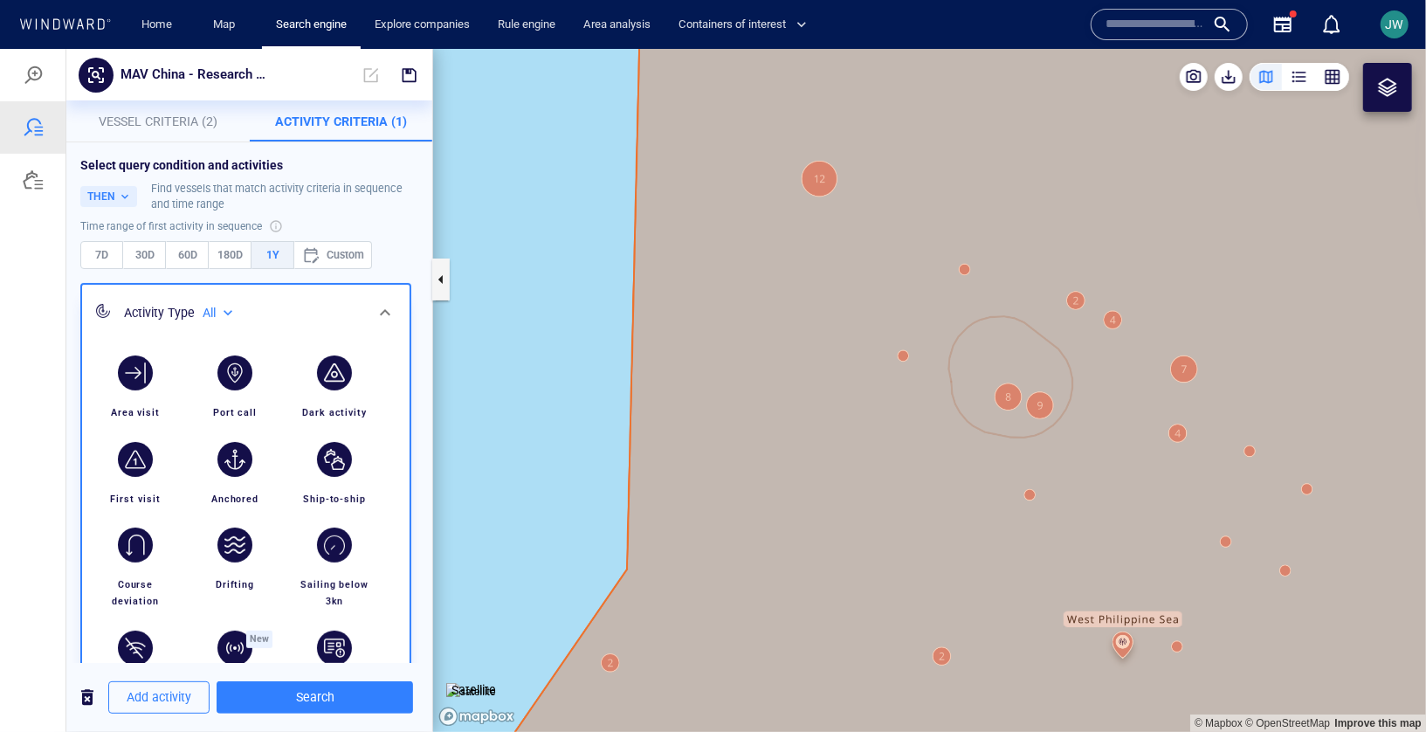
click at [301, 110] on p "Activity Criteria (1)" at bounding box center [341, 120] width 162 height 21
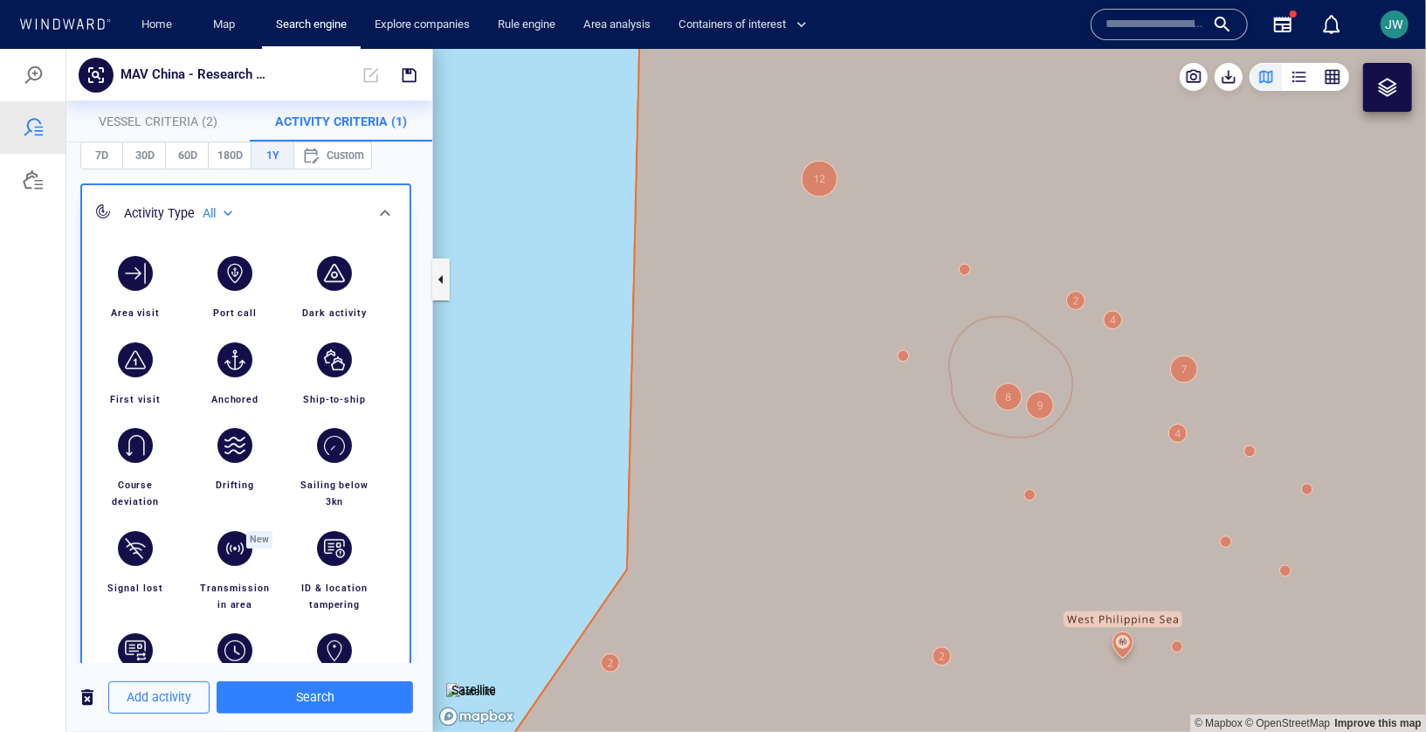
scroll to position [236, 0]
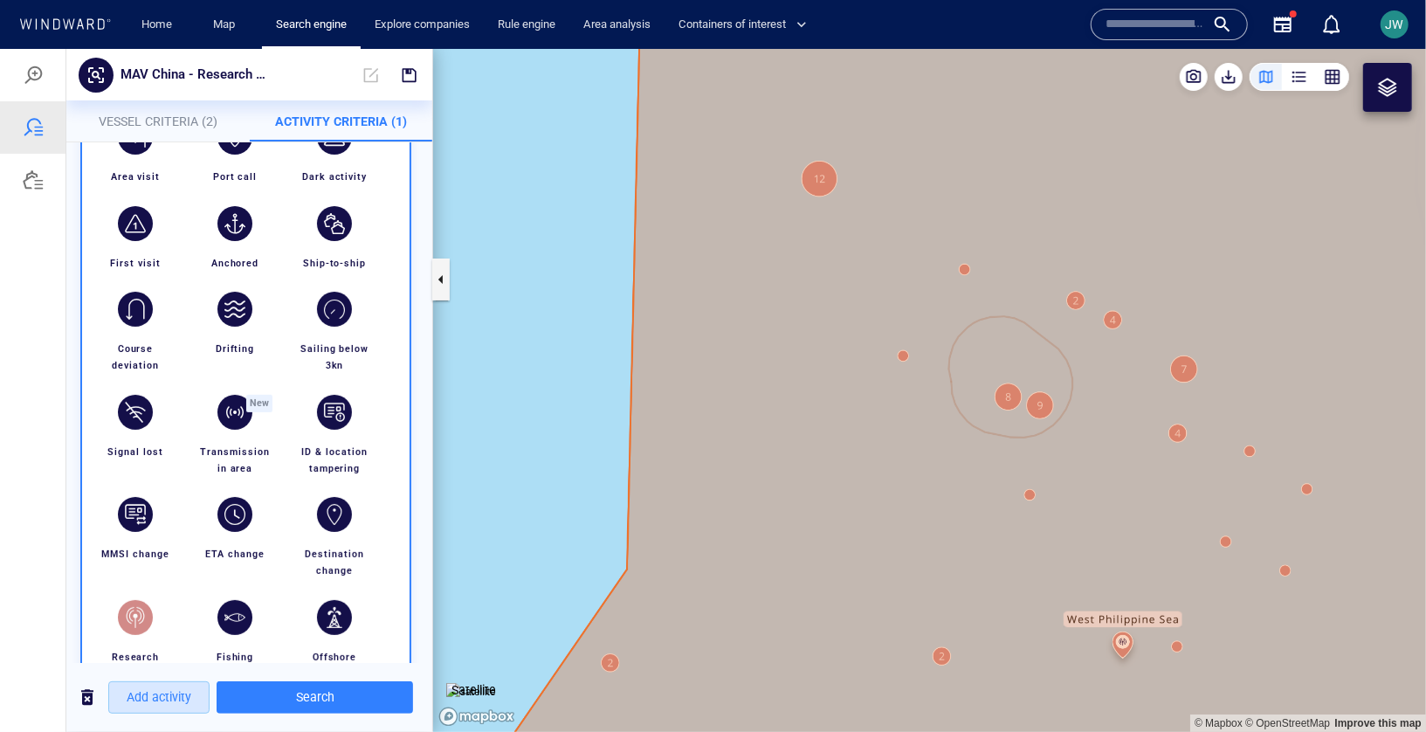
click at [183, 693] on span "Add activity" at bounding box center [159, 697] width 65 height 22
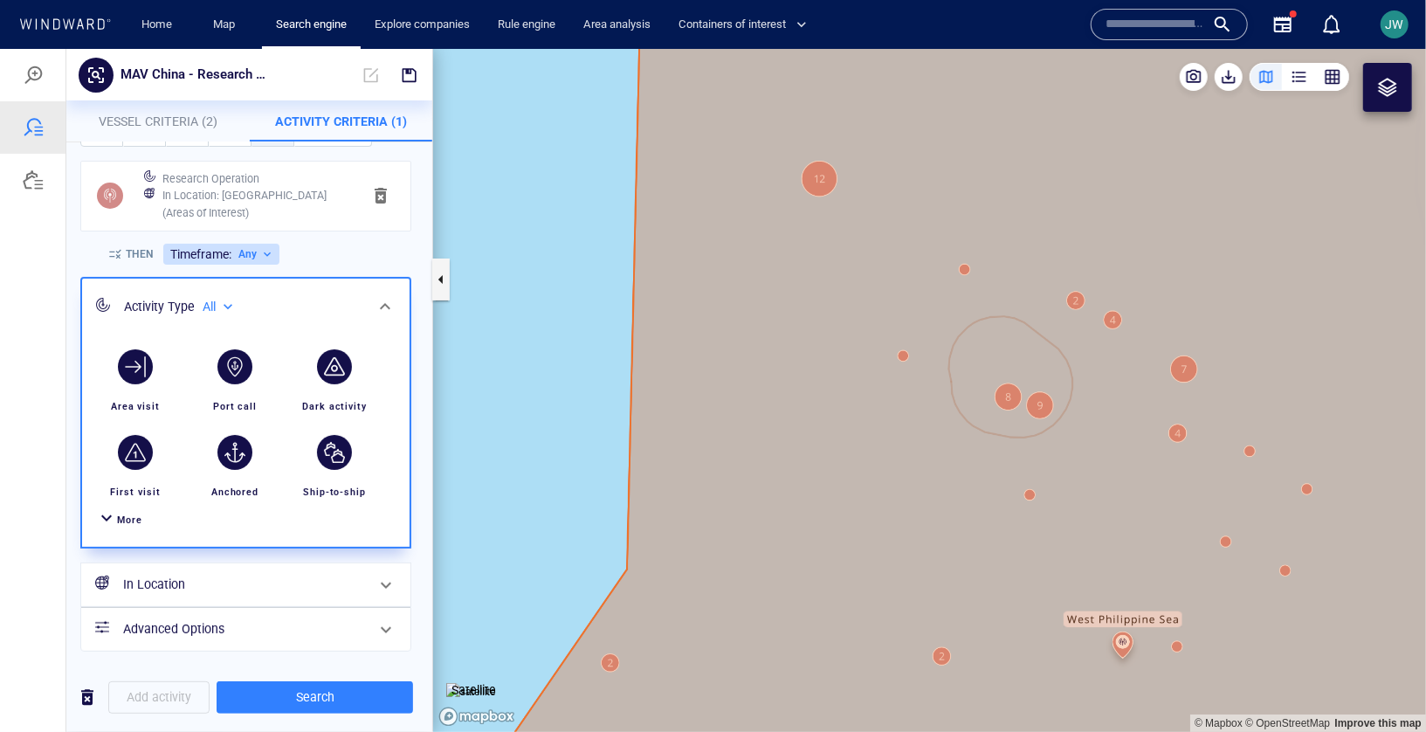
scroll to position [0, 0]
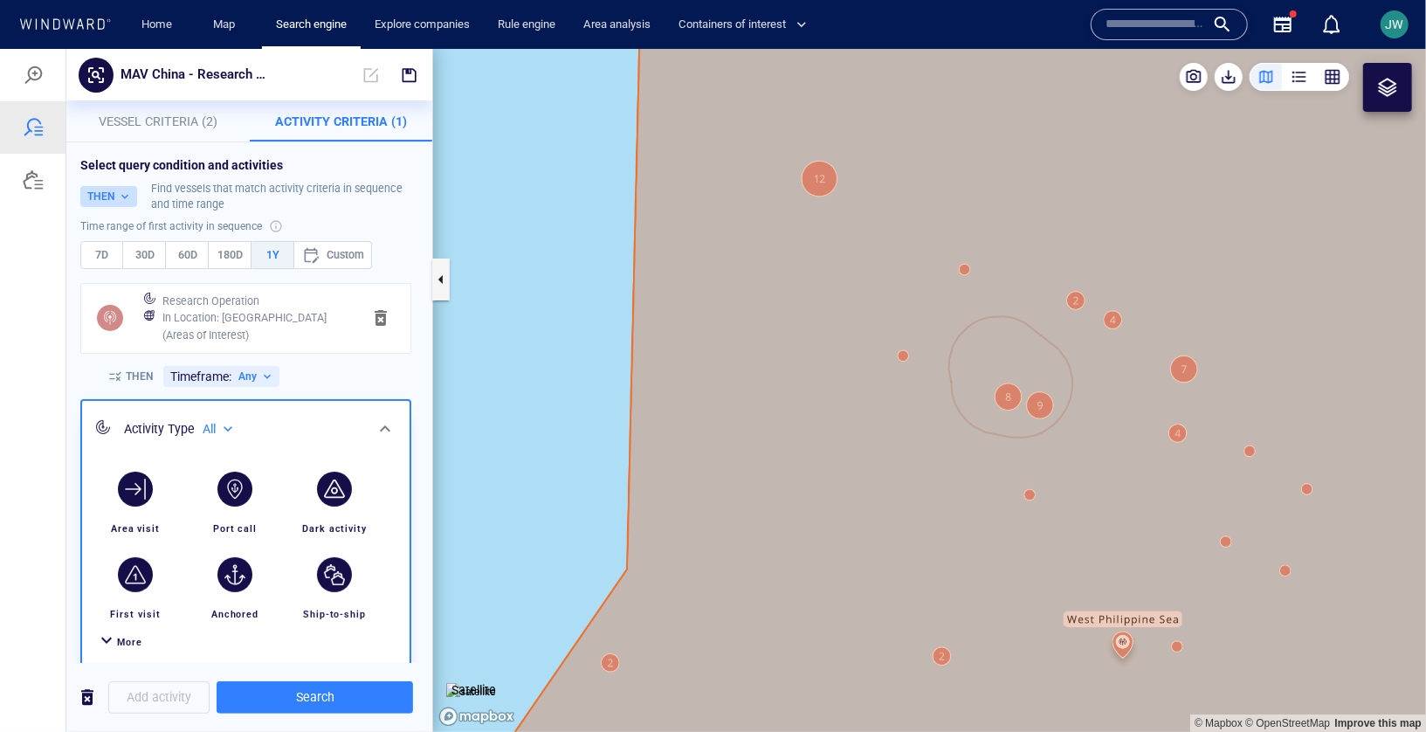
click at [124, 192] on button "THEN" at bounding box center [108, 195] width 57 height 21
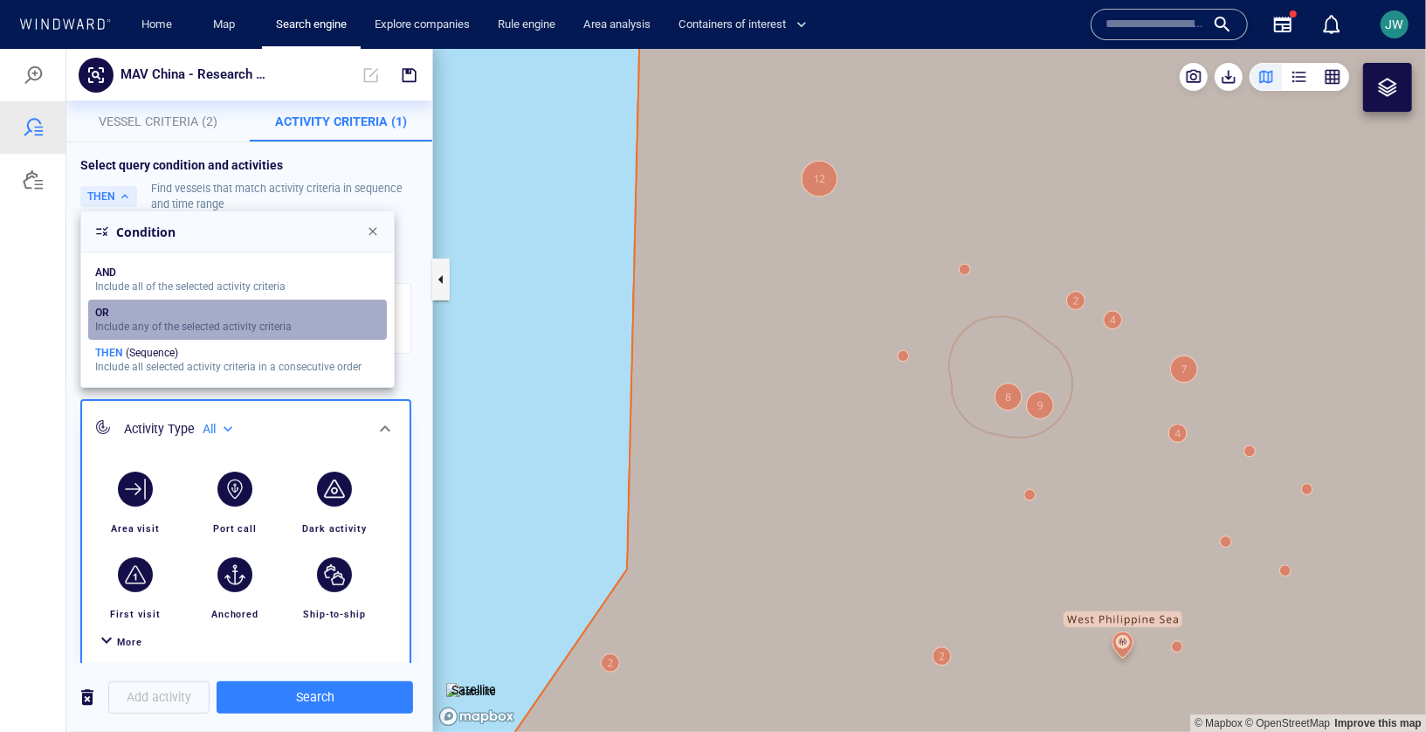
click at [120, 314] on div "OR" at bounding box center [193, 312] width 197 height 12
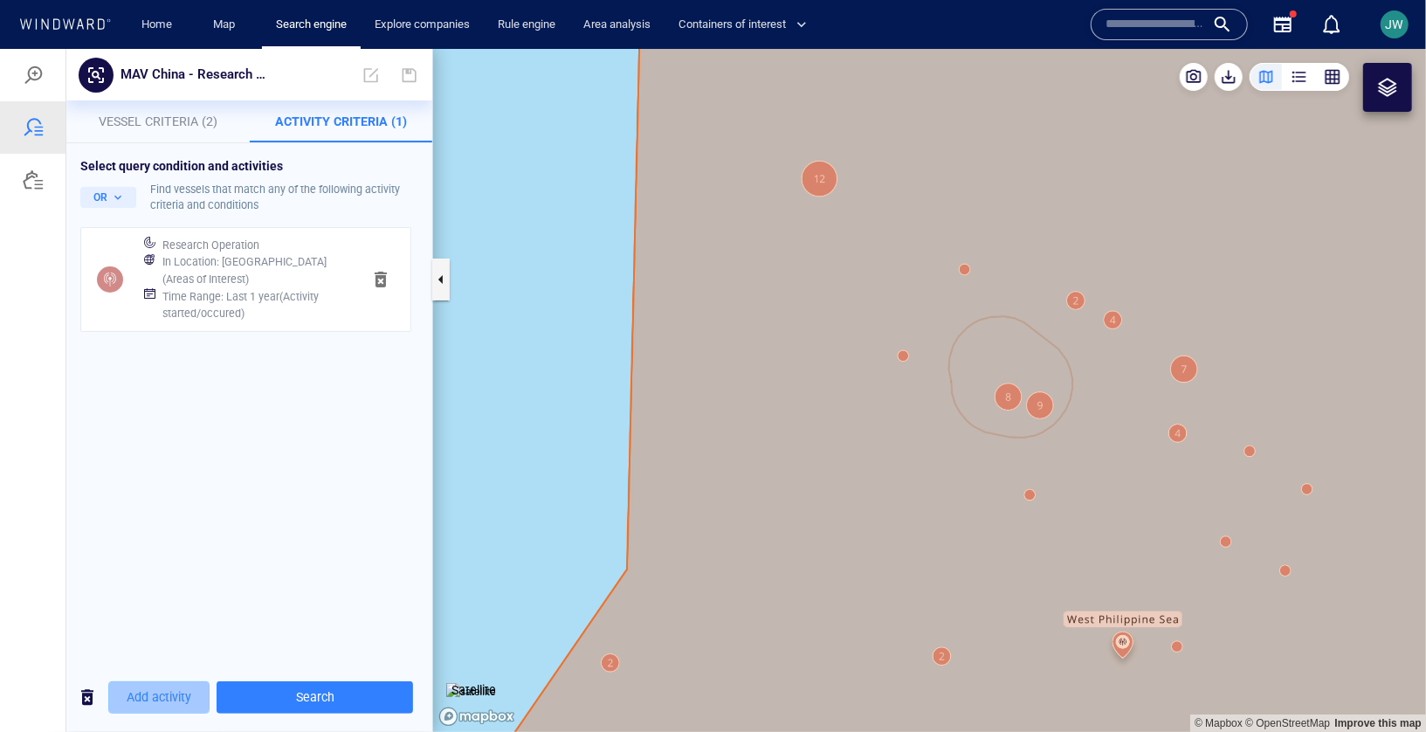
click at [166, 703] on span "Add activity" at bounding box center [159, 697] width 65 height 22
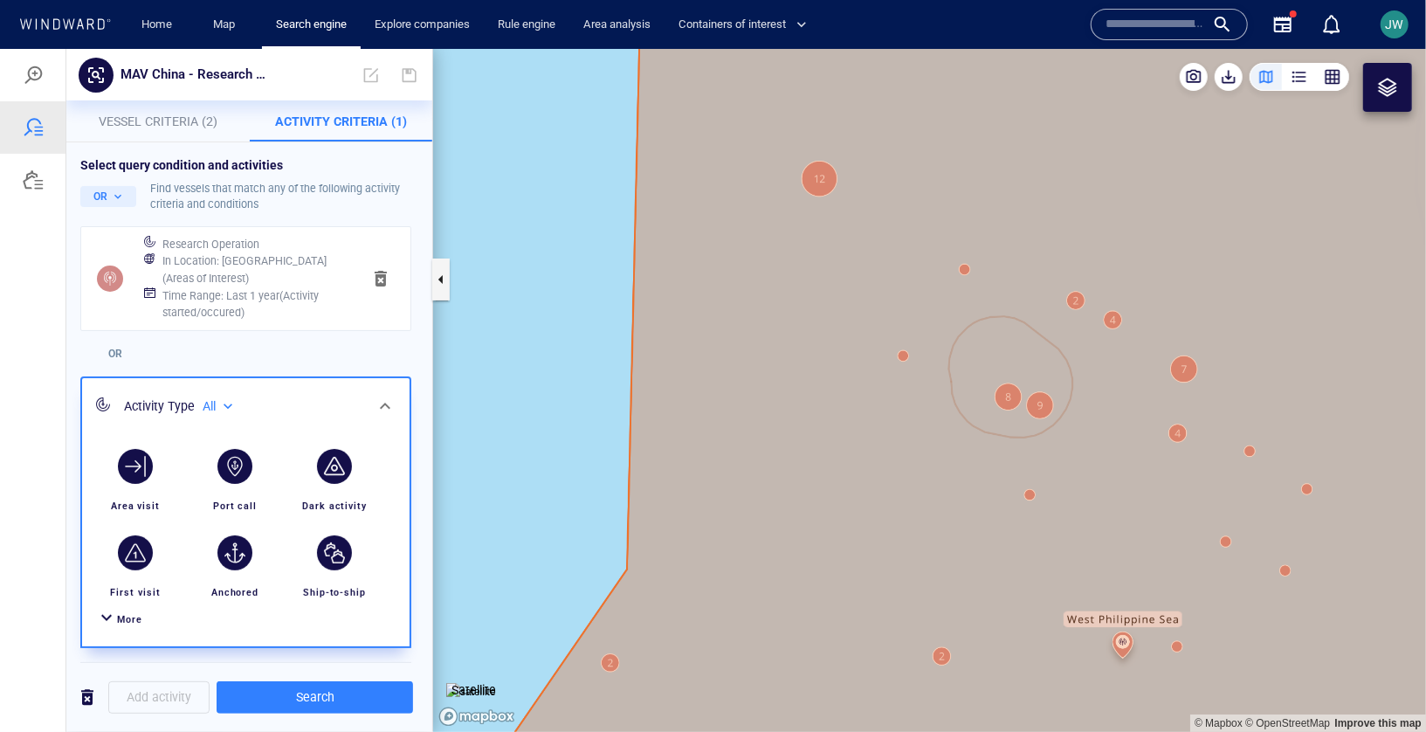
click at [142, 619] on div "More" at bounding box center [246, 619] width 307 height 32
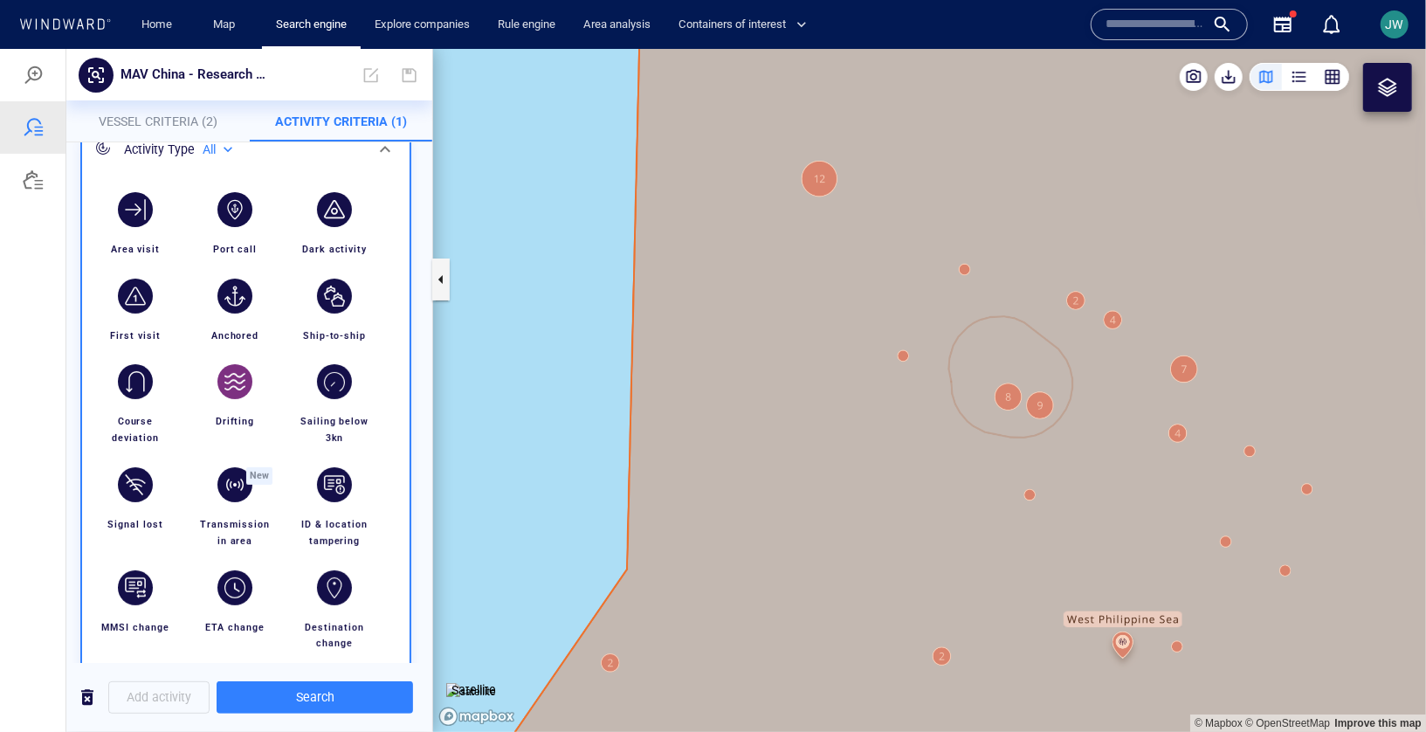
scroll to position [255, 0]
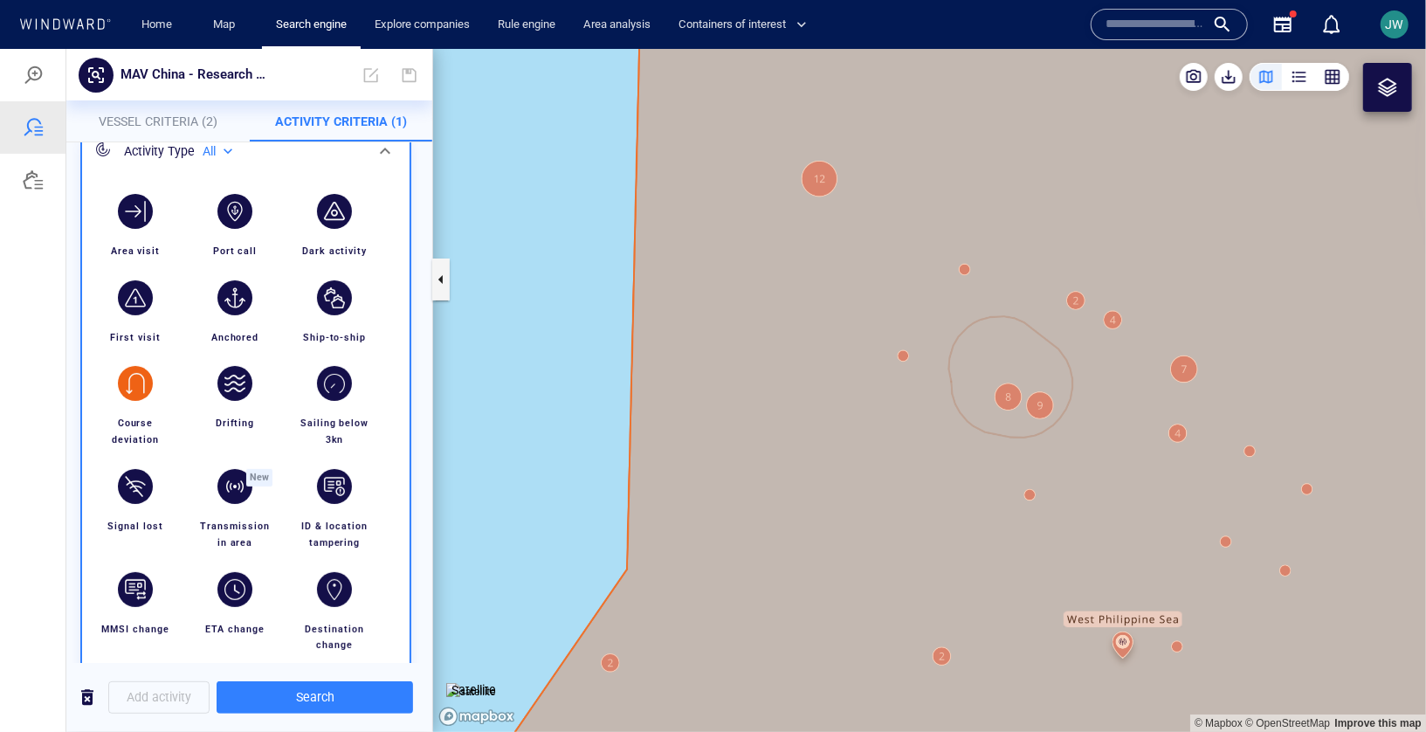
click at [157, 384] on div "button" at bounding box center [135, 382] width 49 height 49
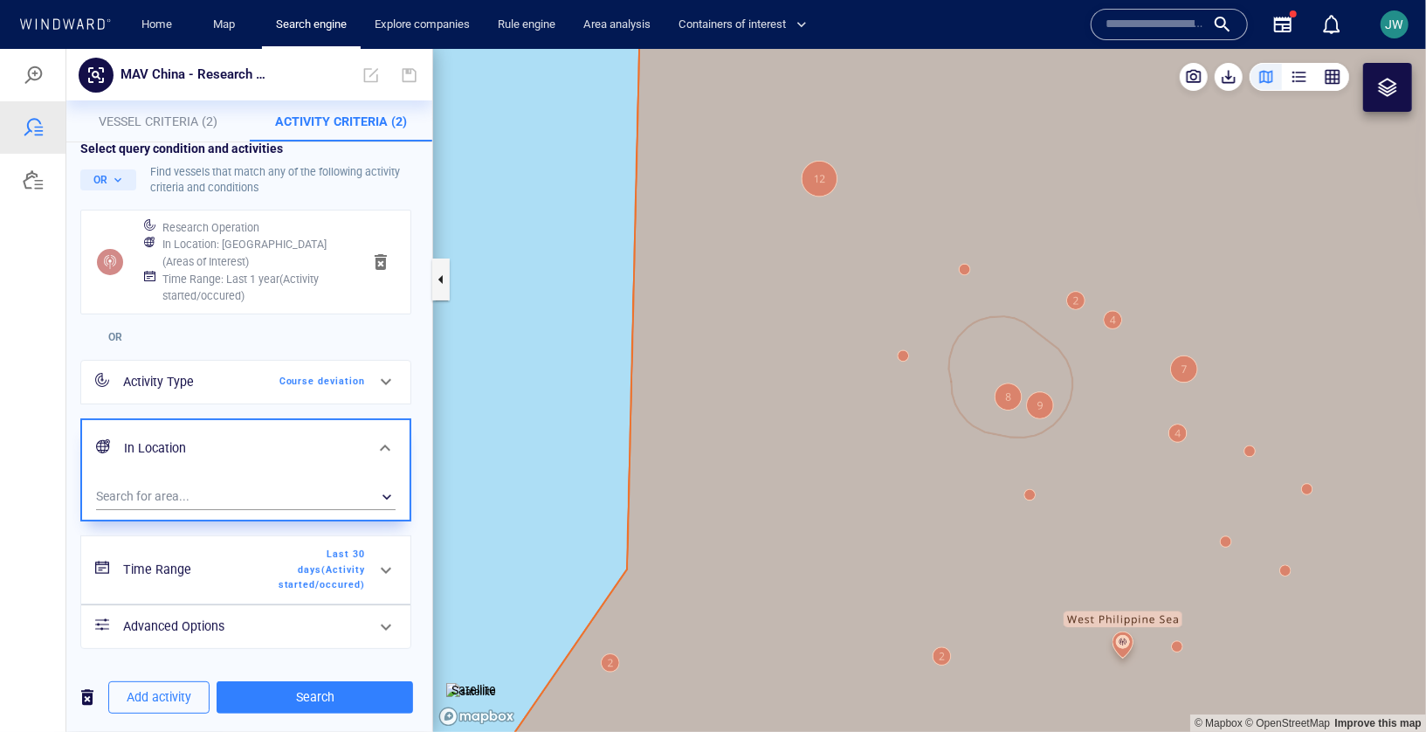
scroll to position [0, 0]
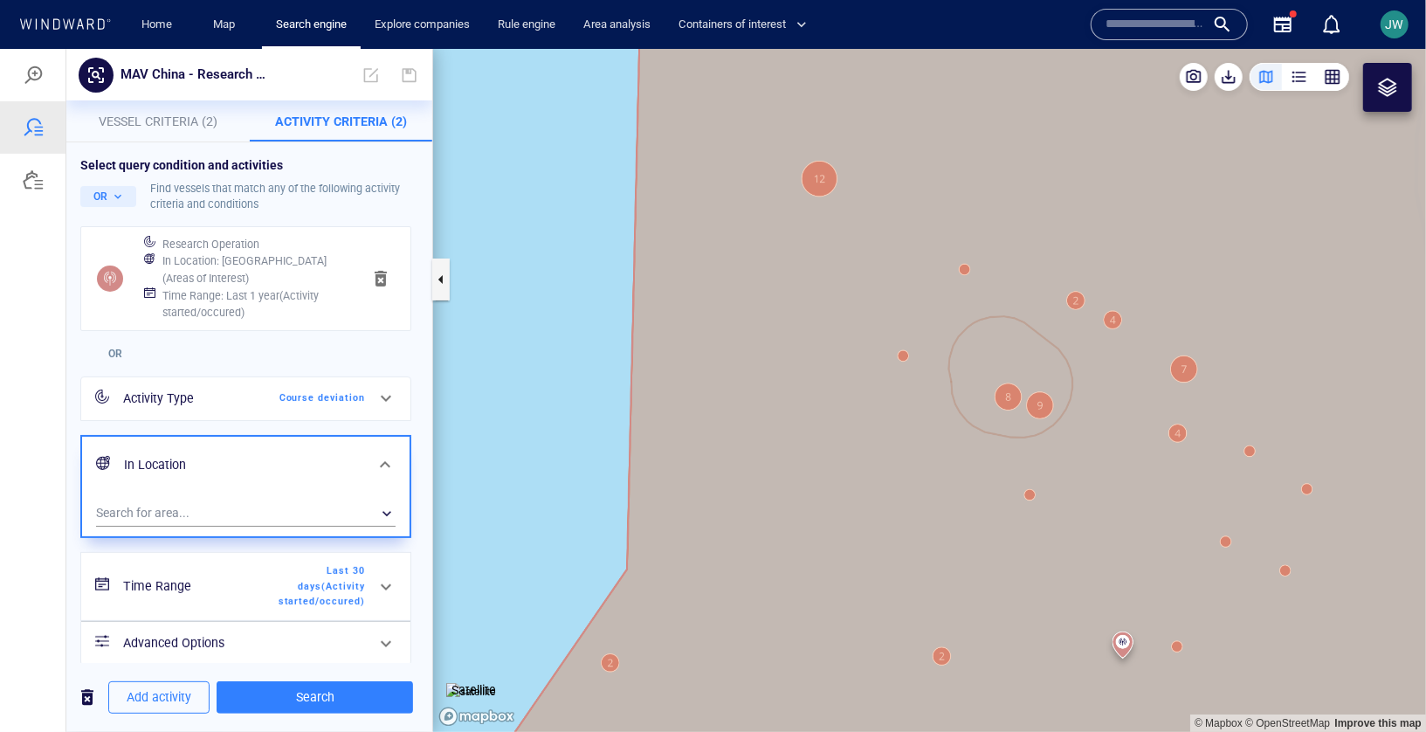
click at [195, 497] on div "Search for area... ​" at bounding box center [246, 514] width 328 height 43
click at [191, 503] on div "​" at bounding box center [246, 513] width 300 height 26
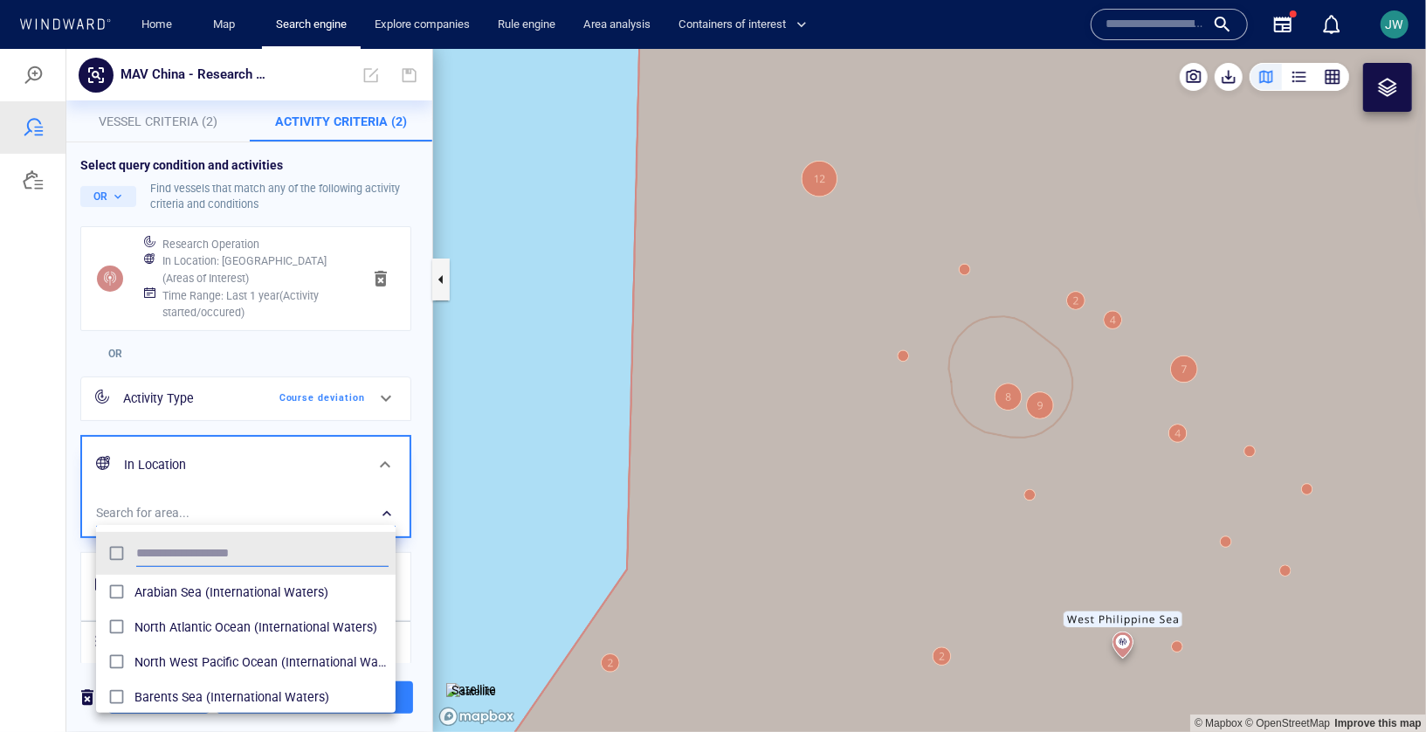
scroll to position [174, 300]
type input "****"
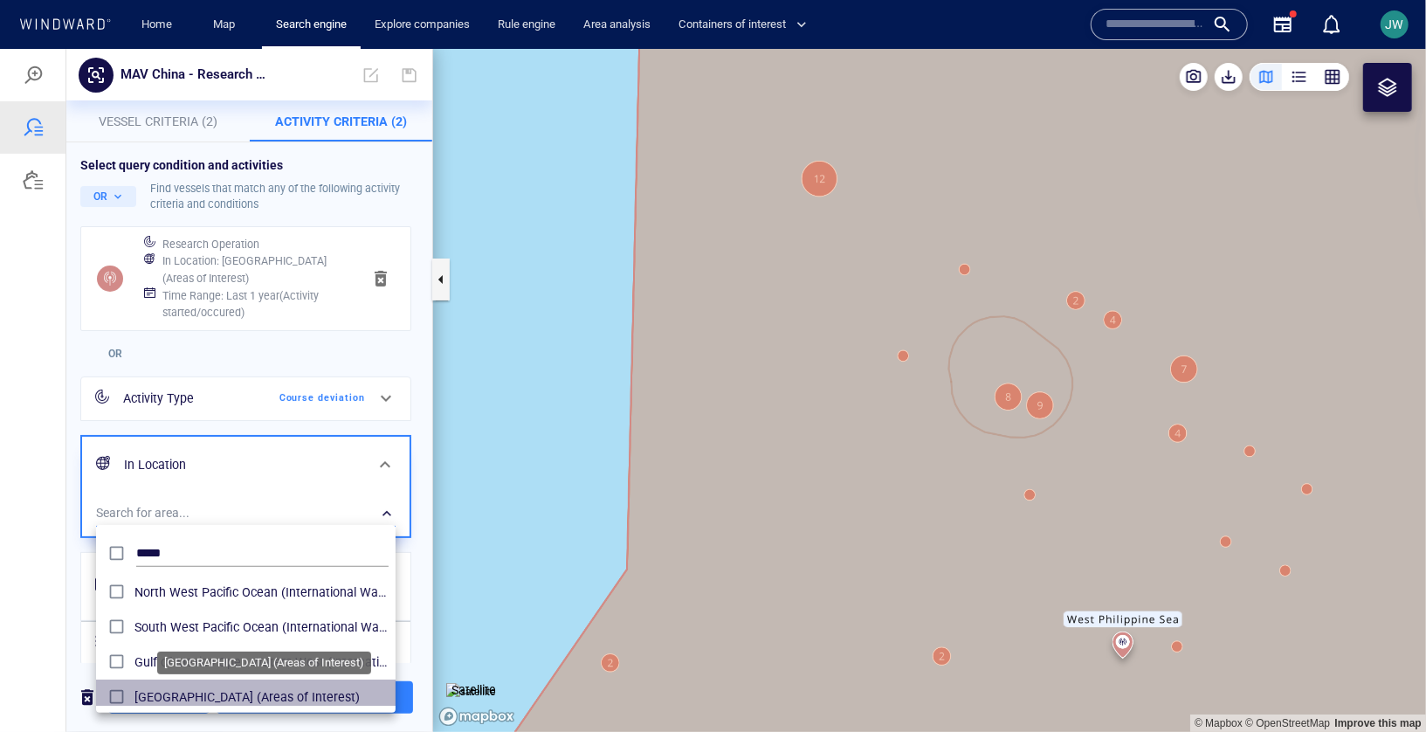
click at [159, 693] on span "[GEOGRAPHIC_DATA] (Areas of Interest)" at bounding box center [261, 696] width 254 height 21
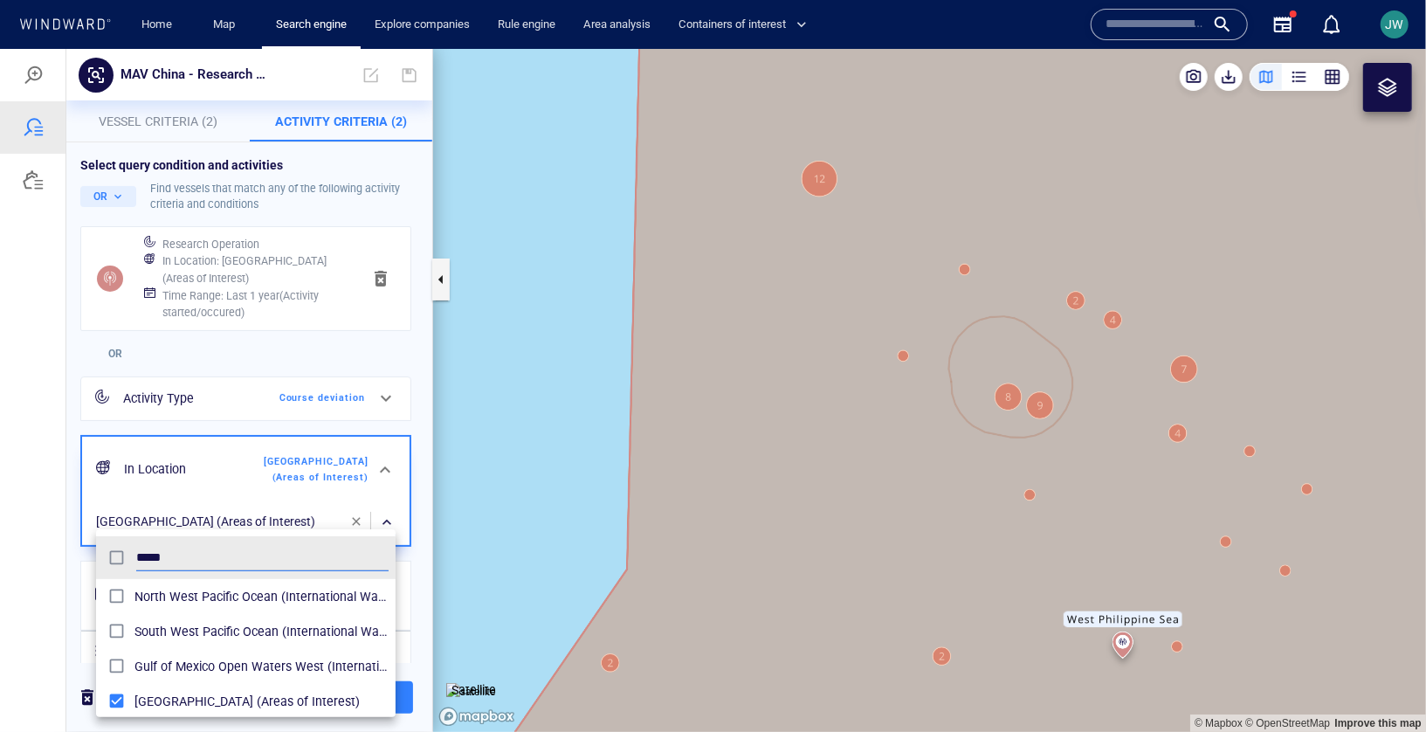
click at [29, 620] on div at bounding box center [713, 389] width 1426 height 683
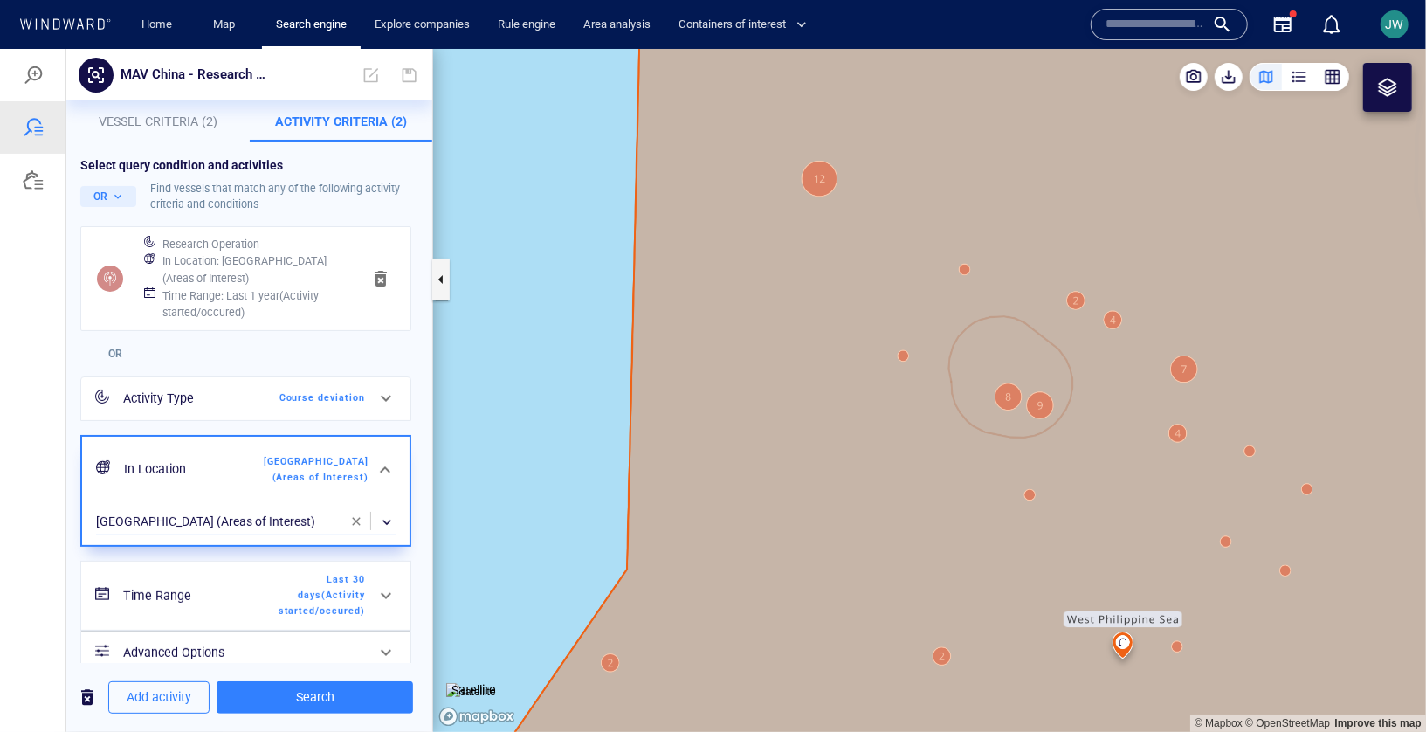
click at [292, 341] on div "OR" at bounding box center [246, 353] width 338 height 38
click at [293, 566] on div "Time Range Last 30 days ( Activity started/occured )" at bounding box center [244, 594] width 256 height 60
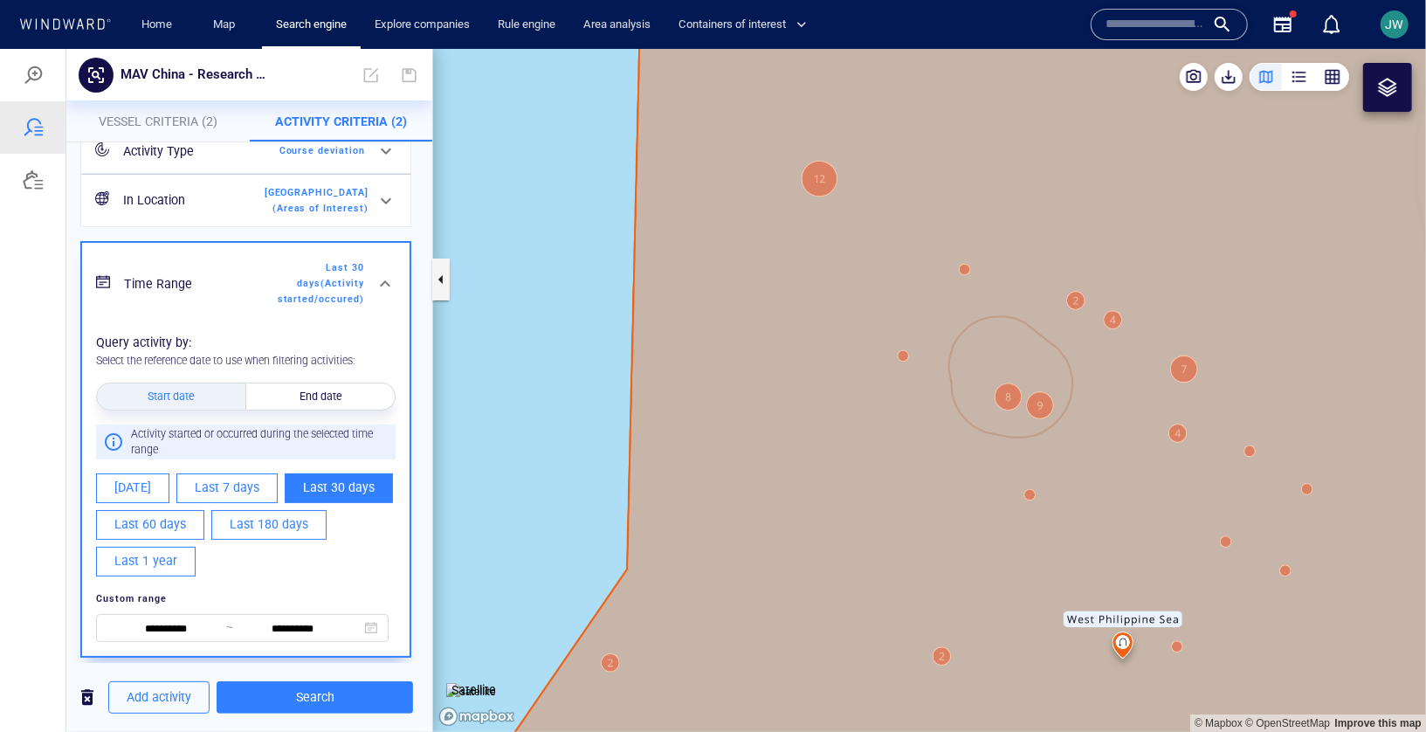
click at [164, 560] on span "Last 1 year" at bounding box center [145, 560] width 63 height 22
type input "**********"
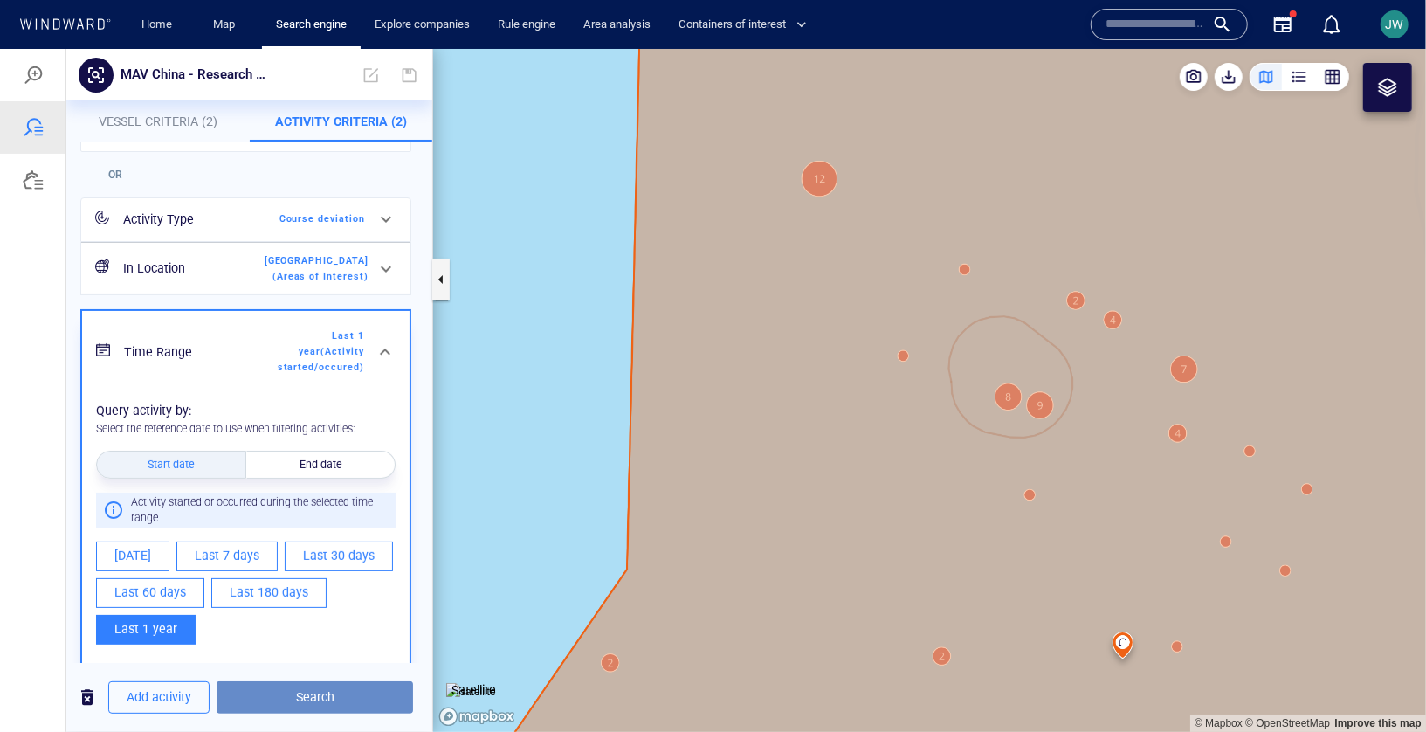
click at [305, 691] on span "Search" at bounding box center [315, 697] width 169 height 22
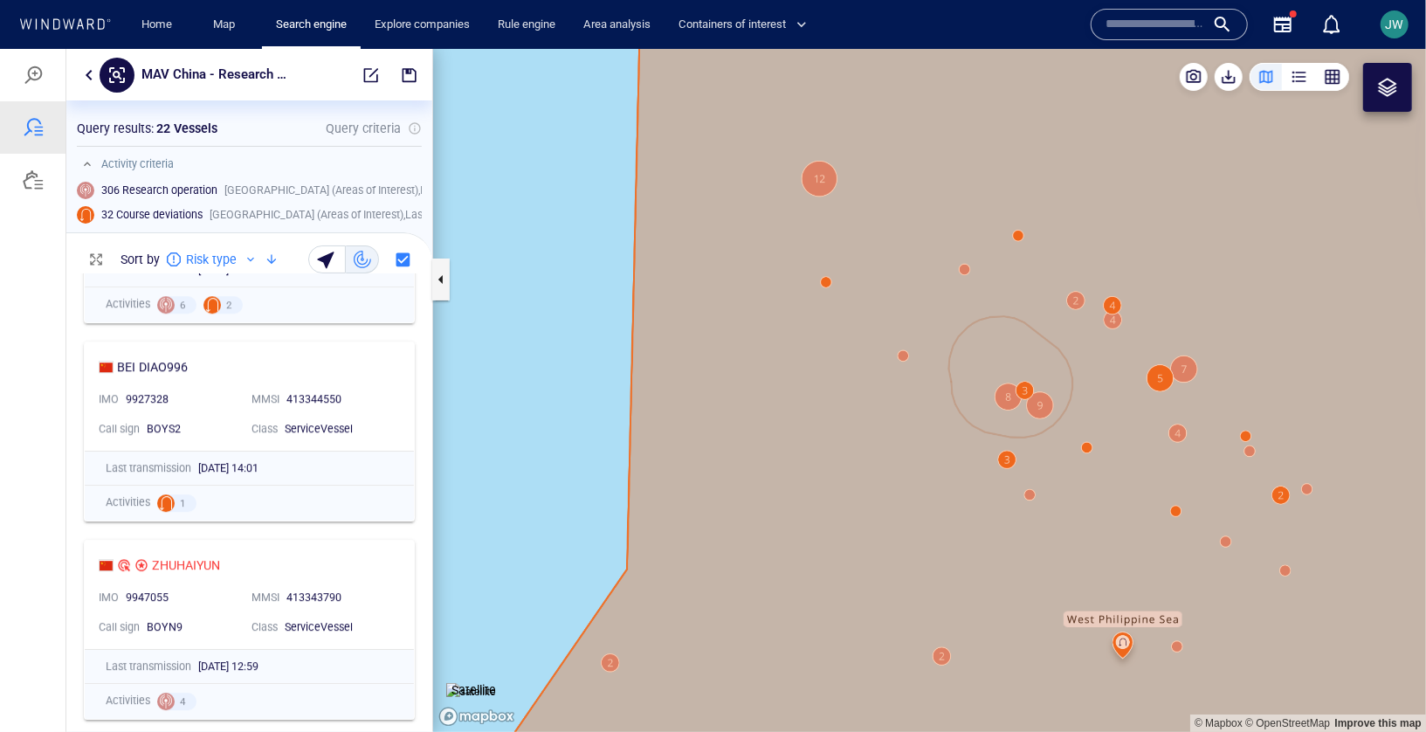
scroll to position [3348, 0]
click at [404, 63] on button "button" at bounding box center [409, 74] width 38 height 38
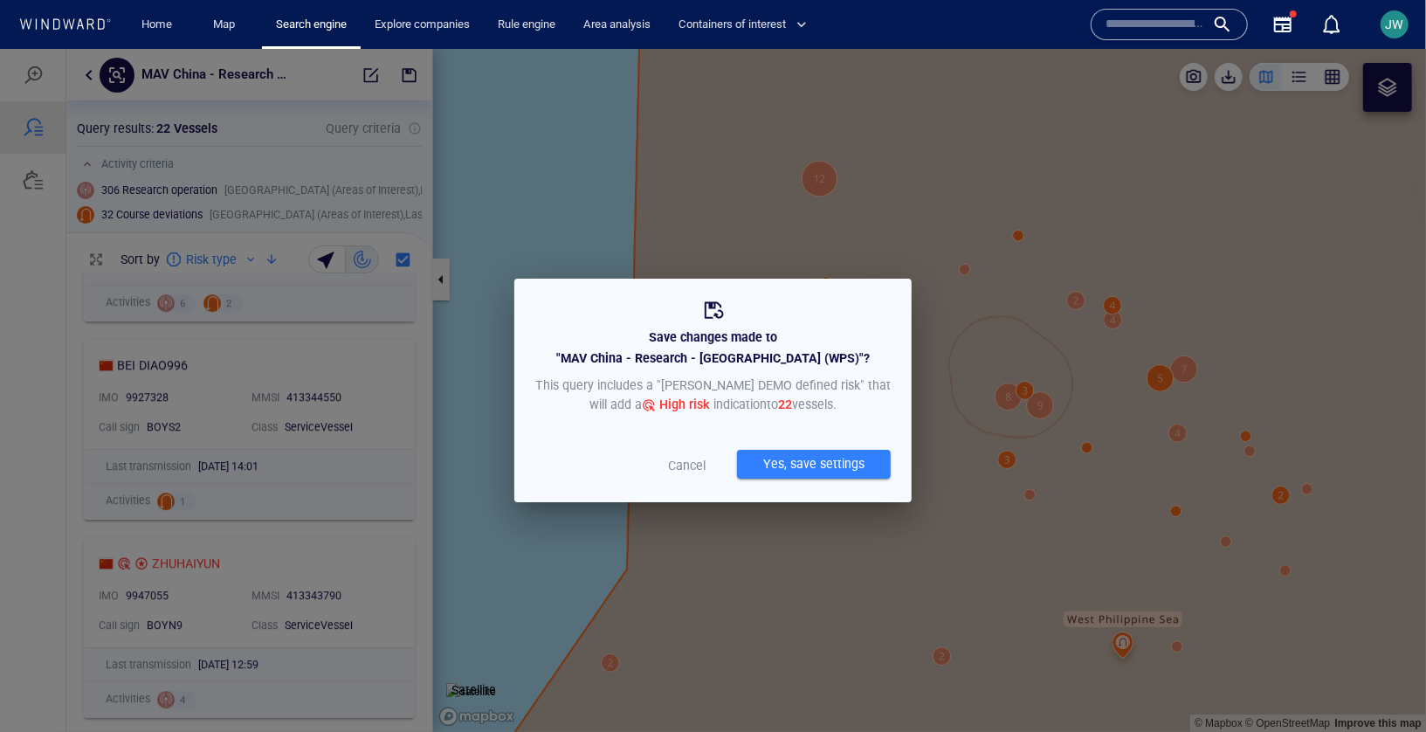
click at [760, 459] on div "Yes, save settings" at bounding box center [814, 463] width 108 height 29
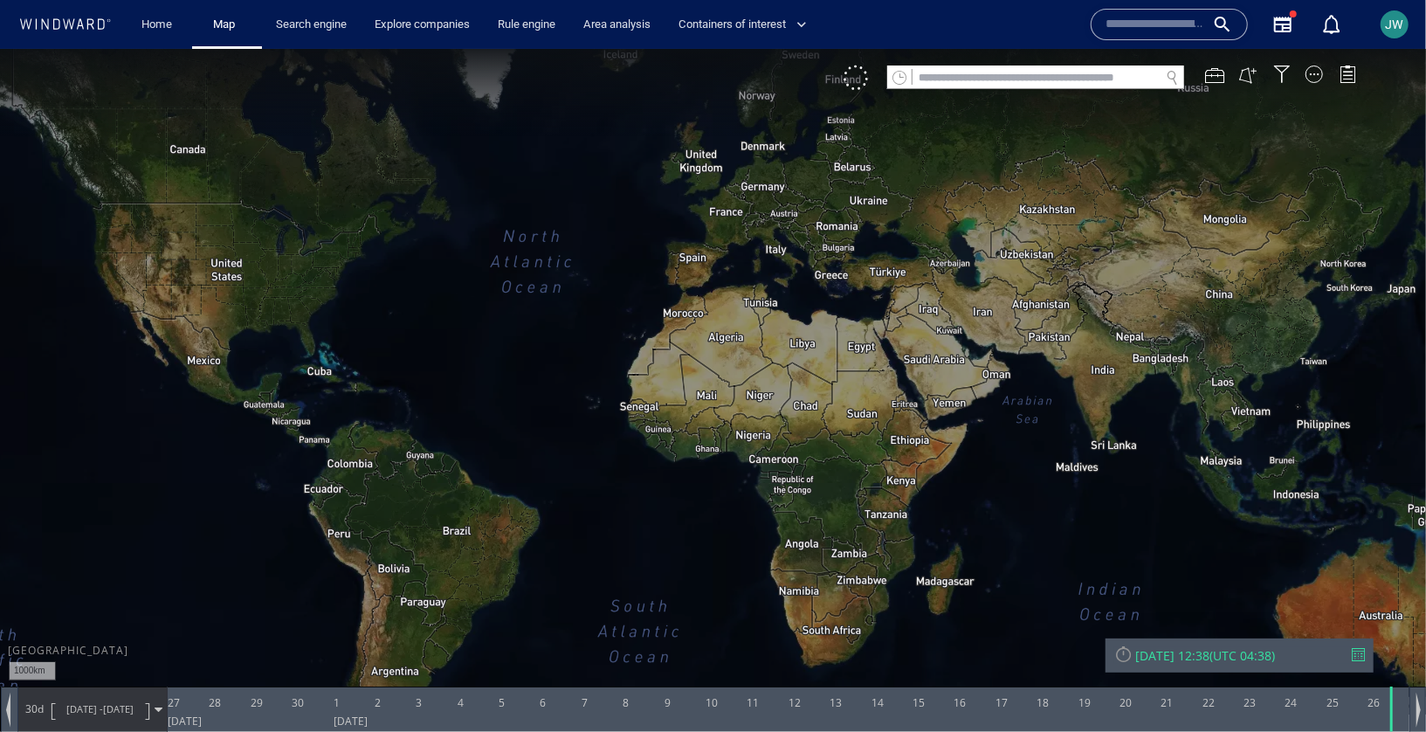
click at [944, 72] on input "text" at bounding box center [1036, 78] width 247 height 24
paste input "*******"
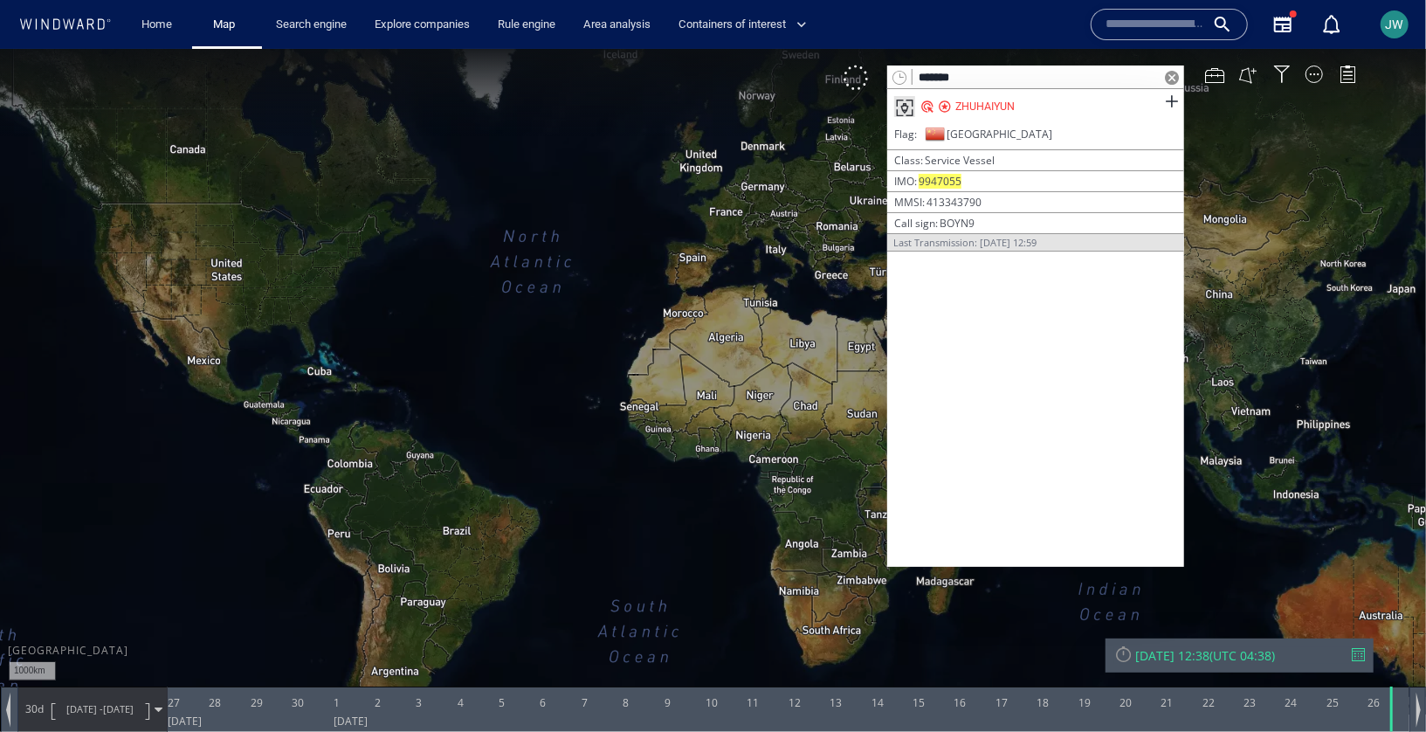
type input "*******"
click at [996, 125] on div "Flag [GEOGRAPHIC_DATA]" at bounding box center [1035, 136] width 297 height 26
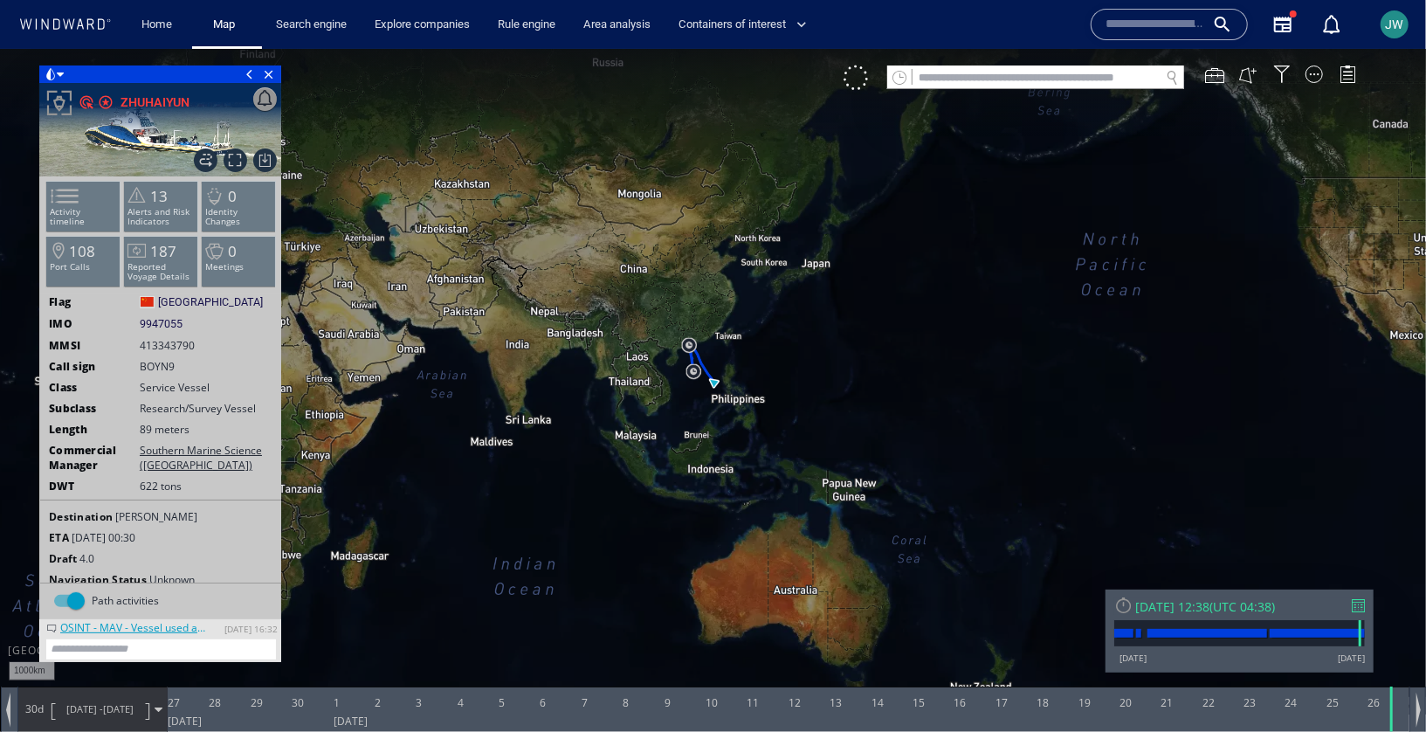
click at [948, 72] on input "text" at bounding box center [1036, 78] width 247 height 24
paste input "**********"
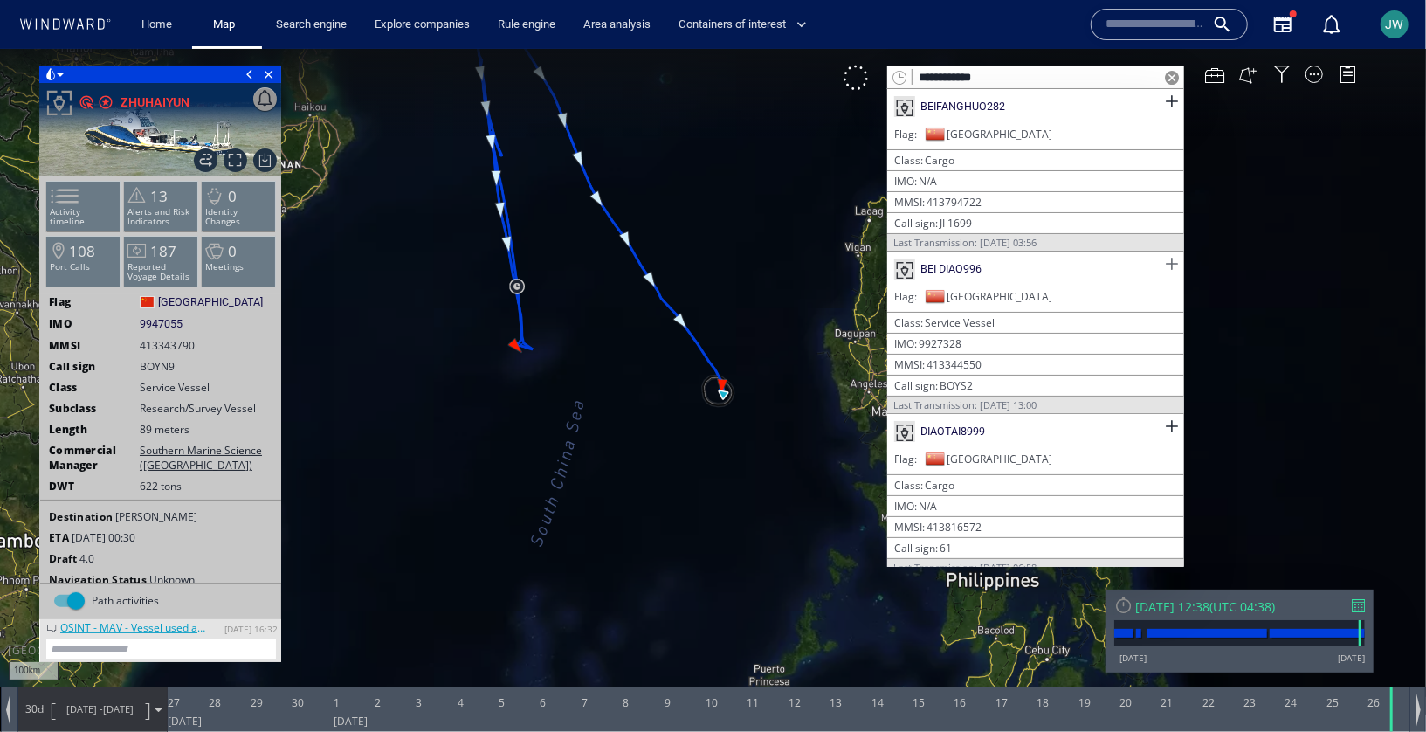
type input "**********"
click at [1169, 257] on span at bounding box center [1172, 263] width 22 height 22
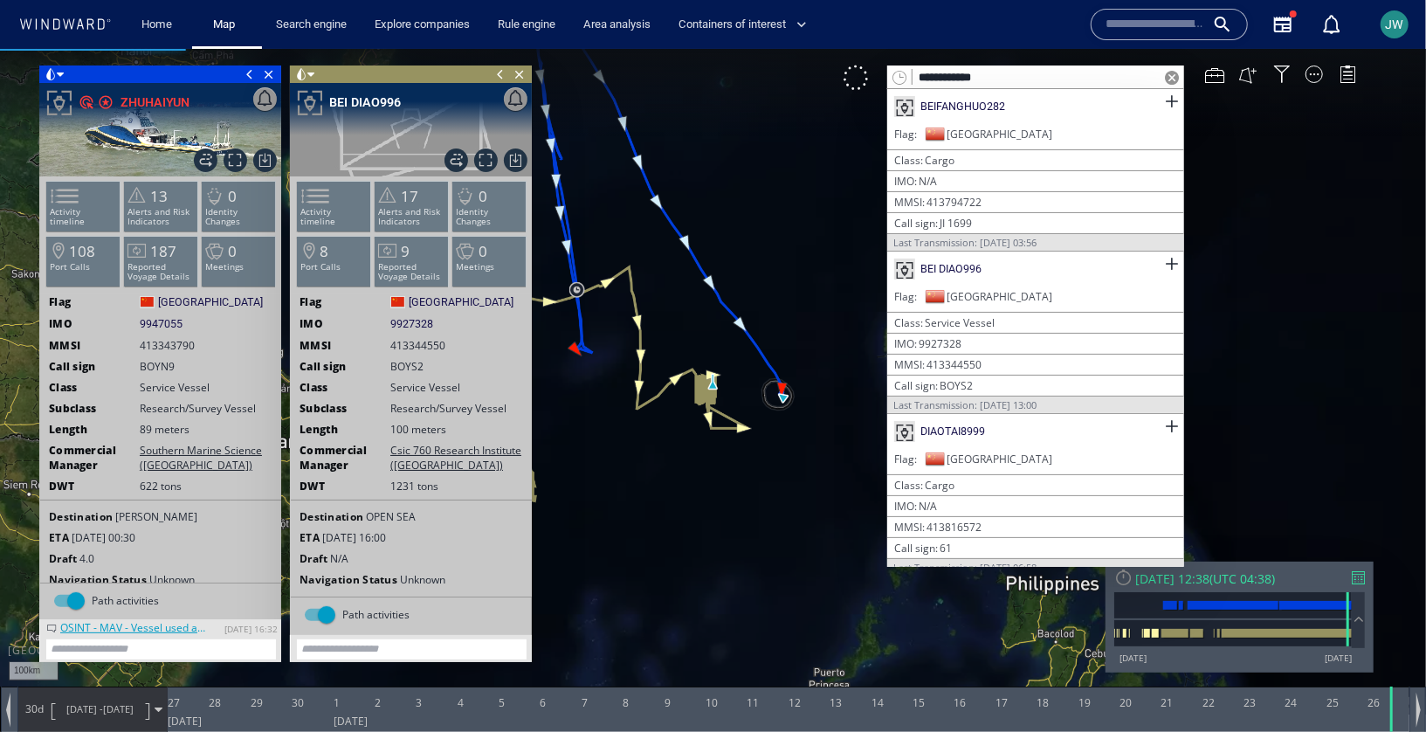
click at [1175, 73] on span at bounding box center [1172, 77] width 14 height 14
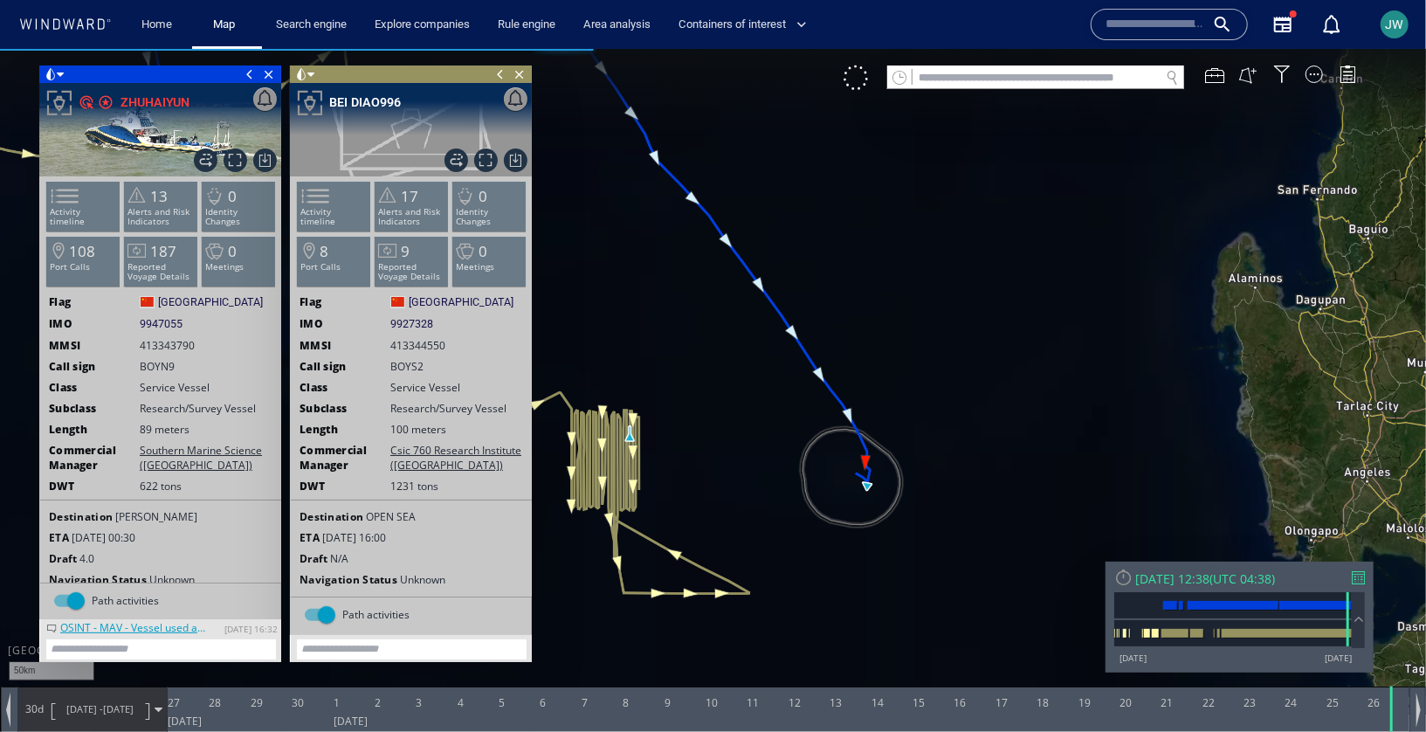
drag, startPoint x: 722, startPoint y: 393, endPoint x: 843, endPoint y: 282, distance: 163.8
click at [843, 281] on canvas "Map" at bounding box center [713, 380] width 1426 height 665
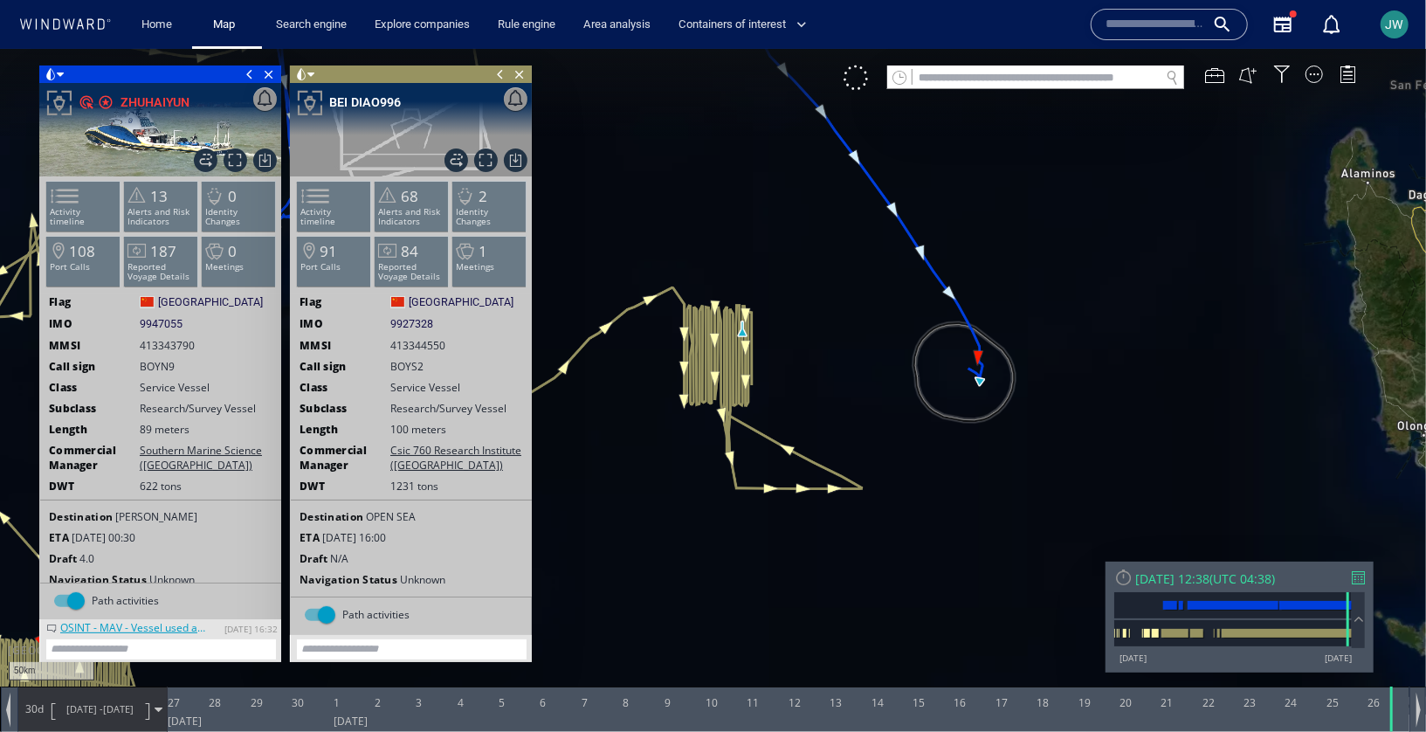
click at [954, 74] on input "text" at bounding box center [1036, 78] width 247 height 24
paste input "**********"
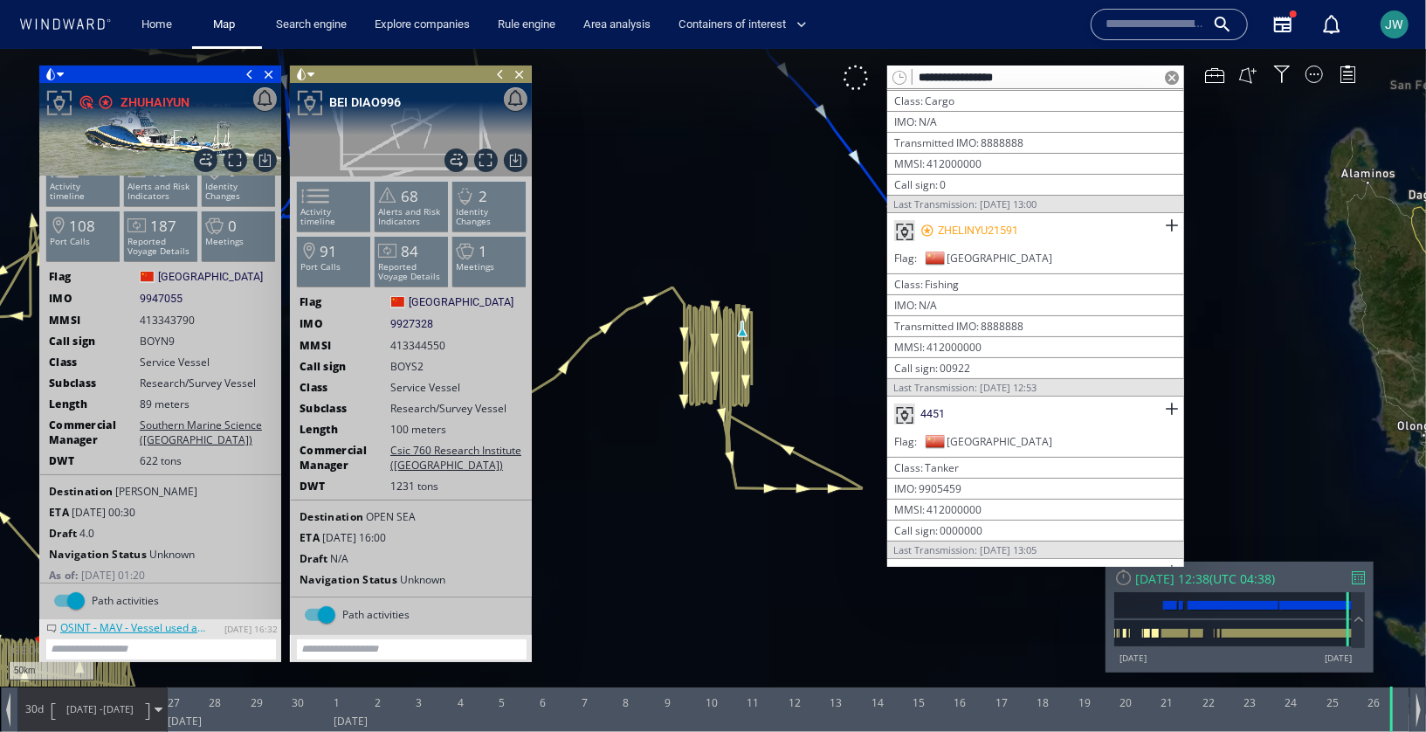
scroll to position [3898, 0]
click at [1023, 80] on input "**********" at bounding box center [1036, 78] width 247 height 24
paste input "text"
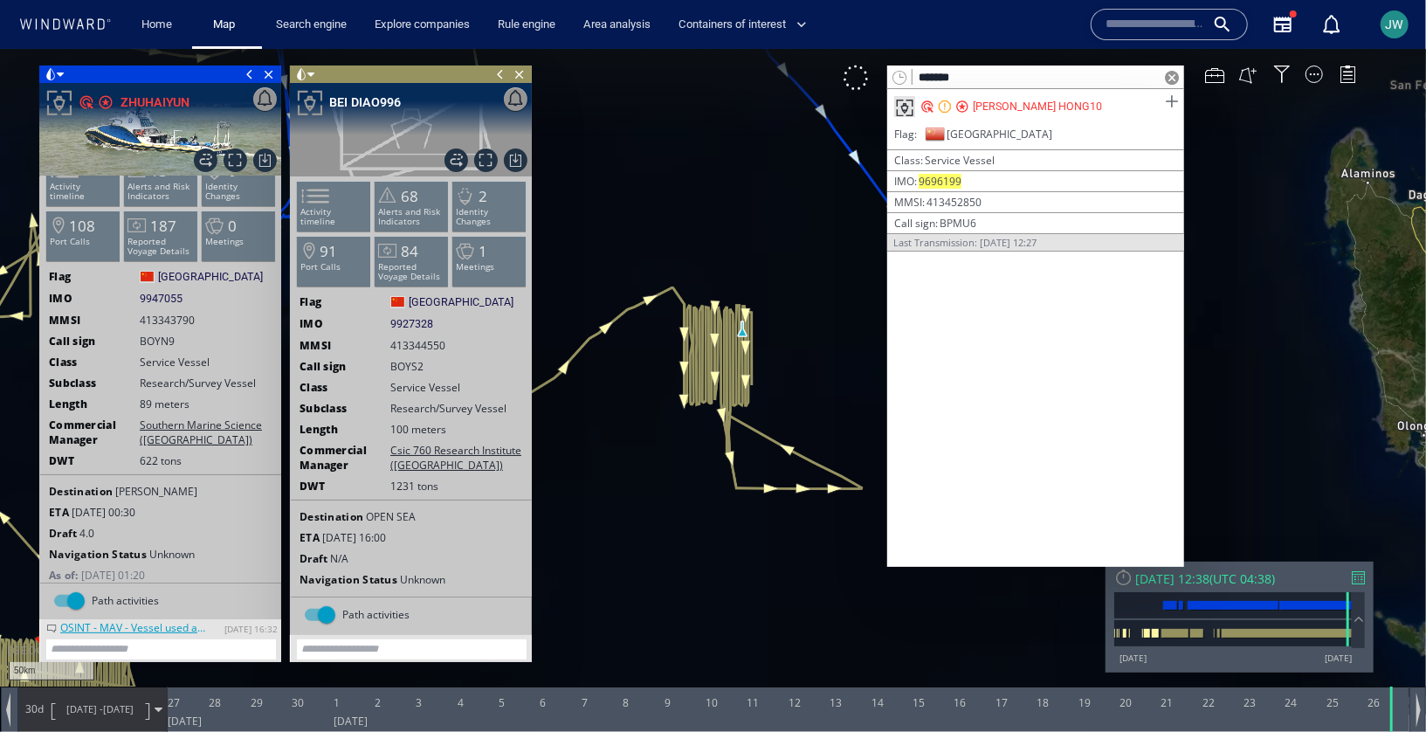
type input "*******"
click at [1171, 96] on span at bounding box center [1172, 101] width 22 height 22
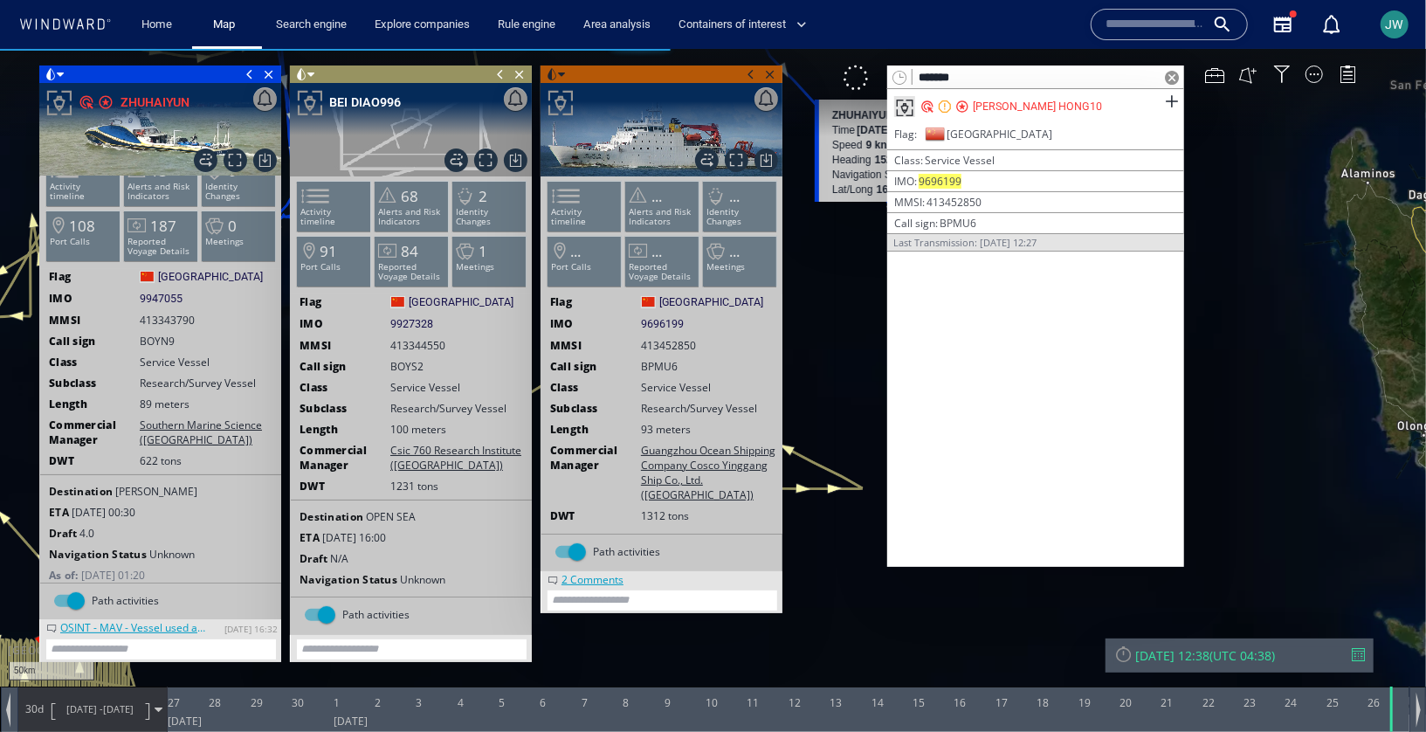
click at [1171, 79] on span at bounding box center [1172, 77] width 14 height 14
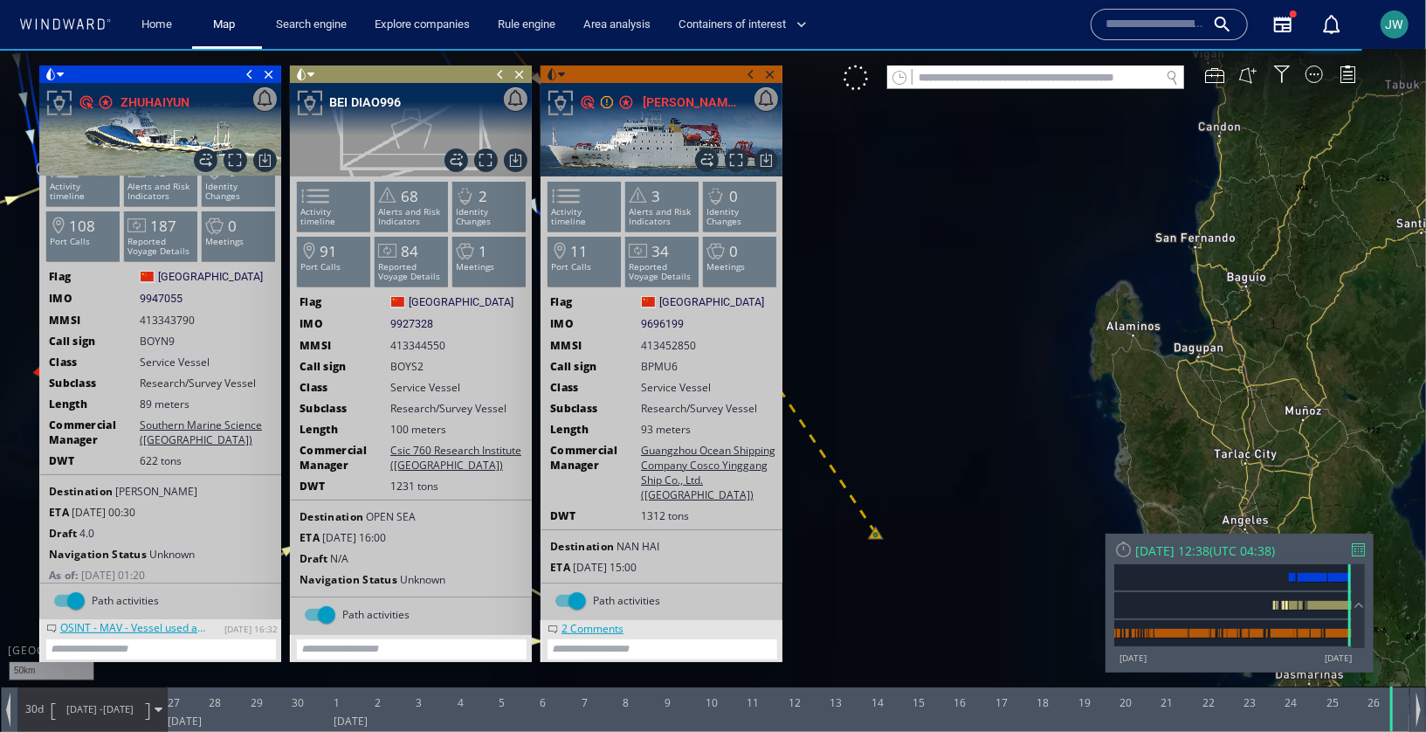
drag, startPoint x: 878, startPoint y: 349, endPoint x: 1087, endPoint y: 299, distance: 215.6
click at [1087, 299] on canvas "Map" at bounding box center [713, 380] width 1426 height 665
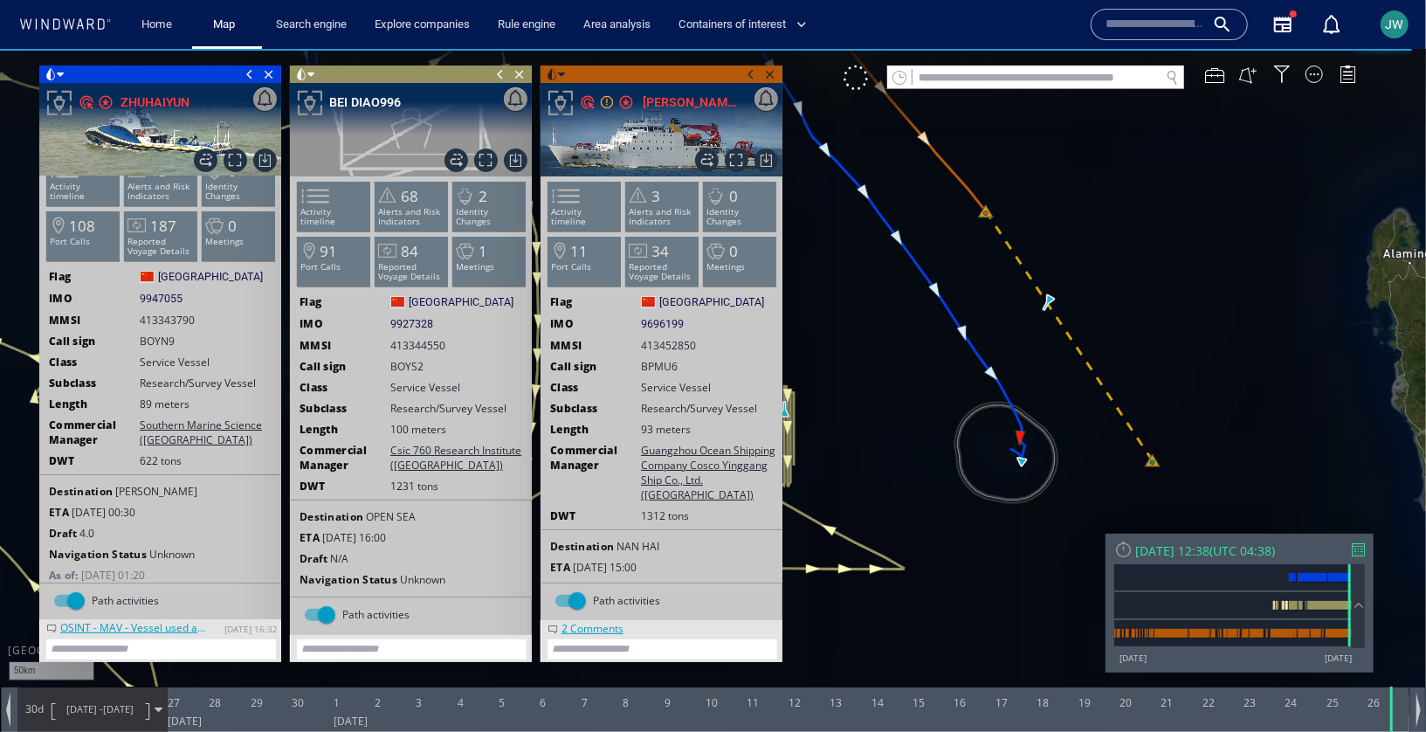
drag, startPoint x: 932, startPoint y: 410, endPoint x: 1044, endPoint y: 328, distance: 138.7
click at [1044, 328] on canvas "Map" at bounding box center [713, 380] width 1426 height 665
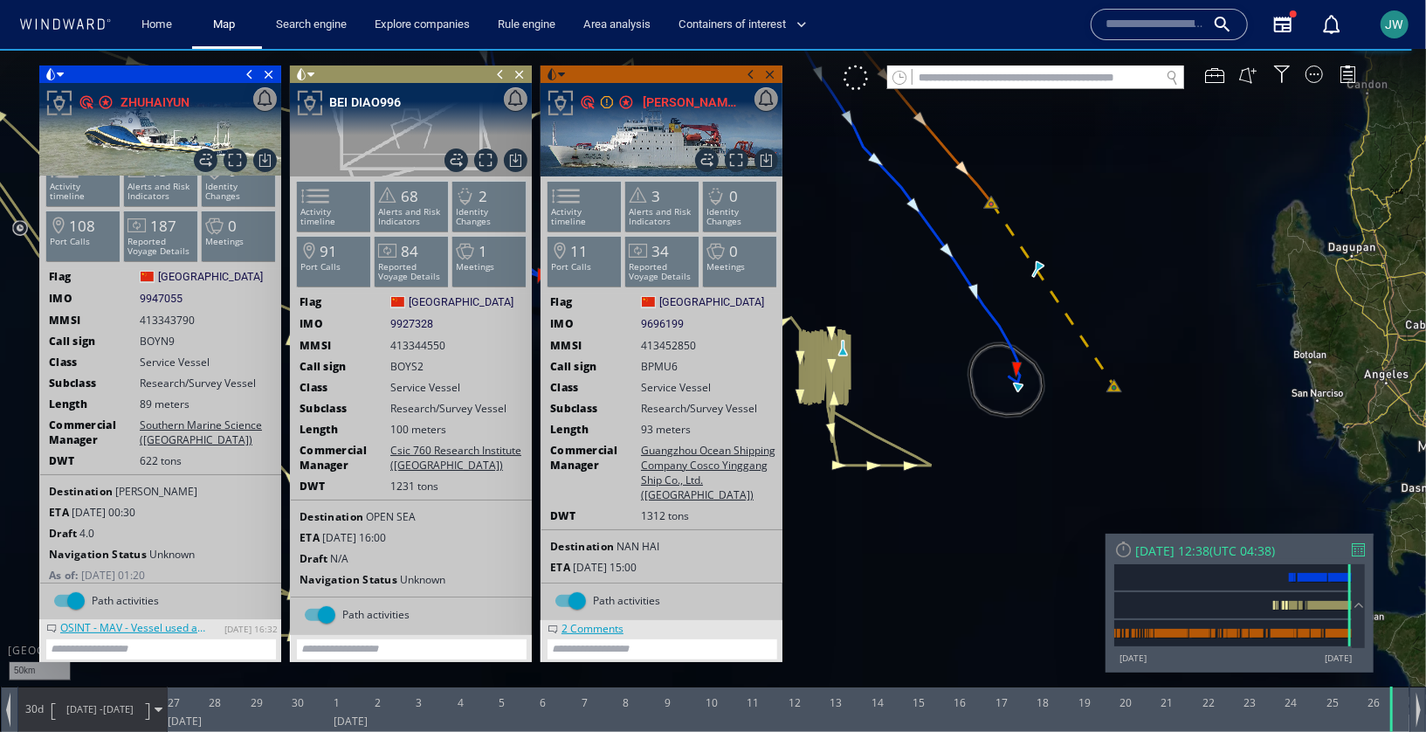
drag, startPoint x: 1056, startPoint y: 460, endPoint x: 1074, endPoint y: 439, distance: 27.9
click at [1074, 439] on canvas "Map" at bounding box center [713, 380] width 1426 height 665
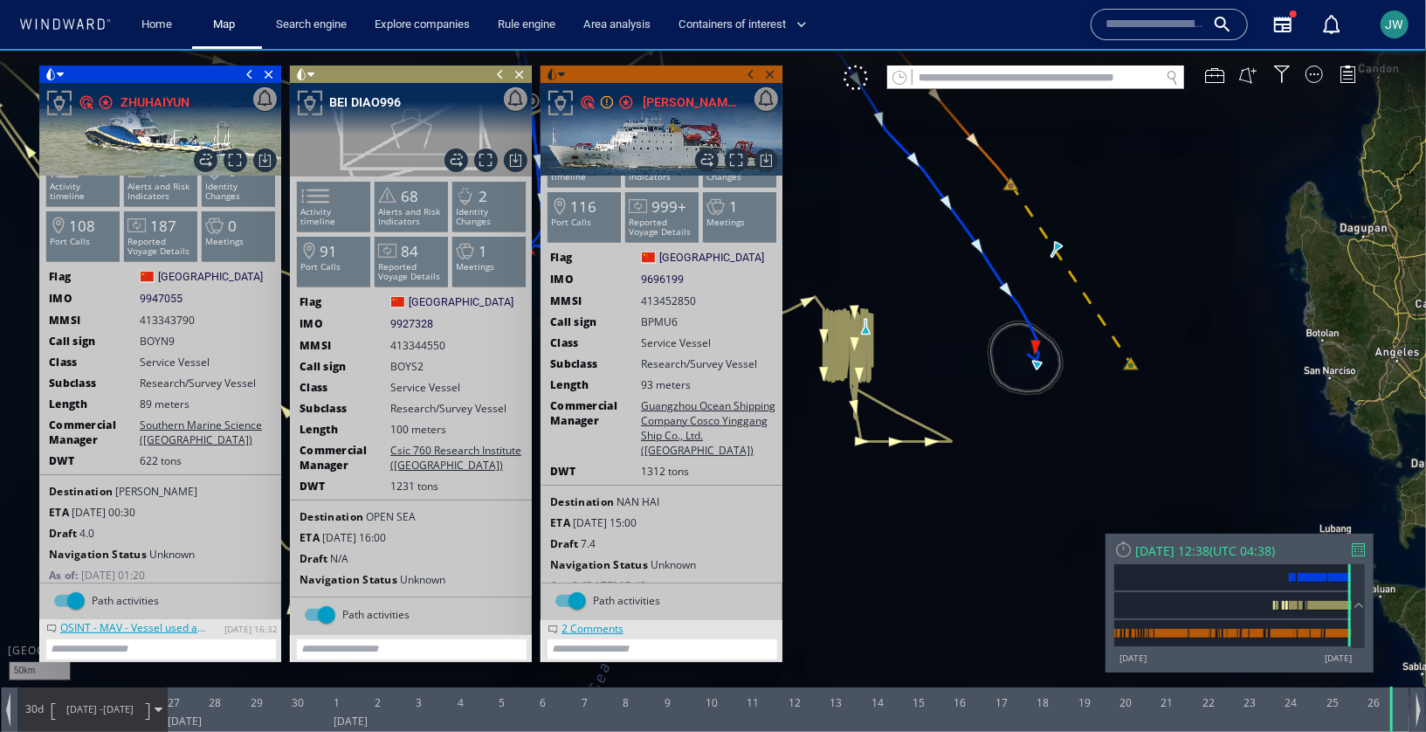
scroll to position [53, 0]
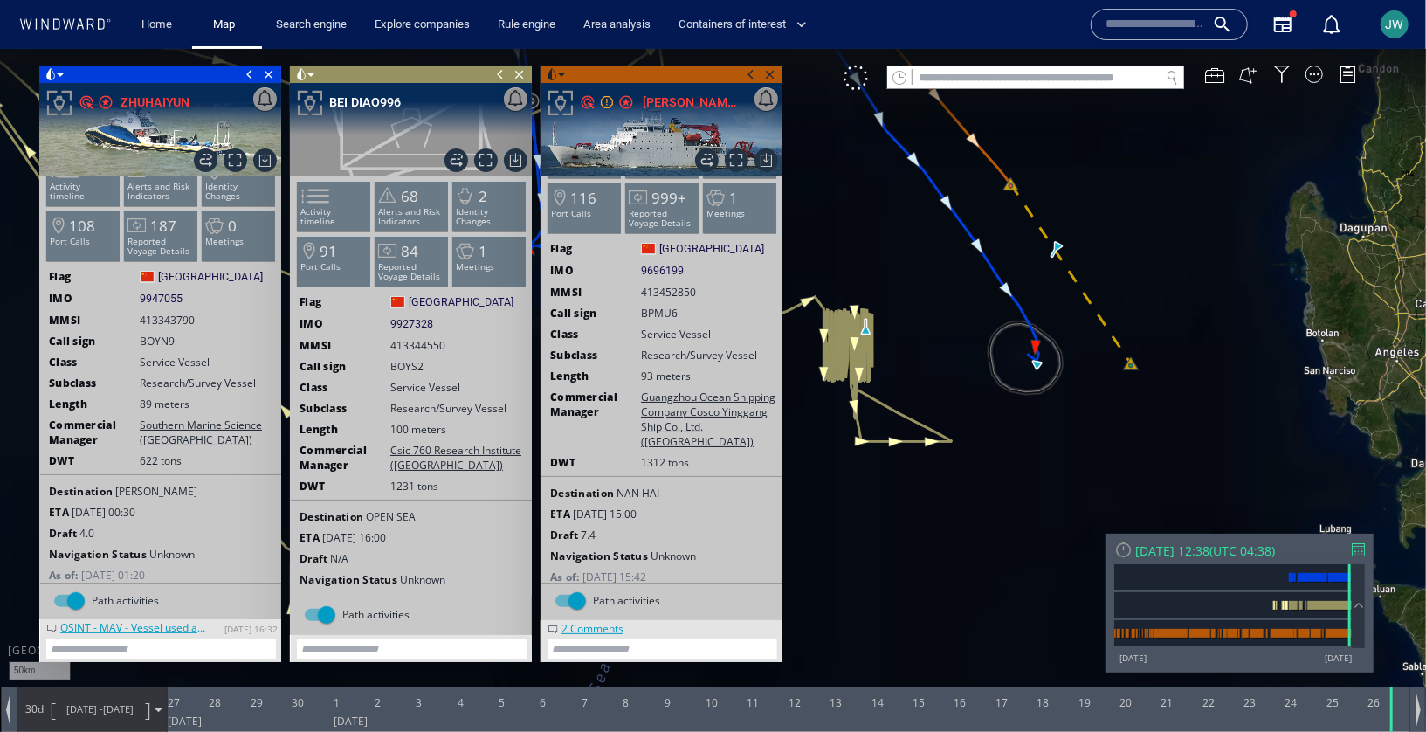
click at [604, 624] on div "2 Comments" at bounding box center [592, 626] width 71 height 15
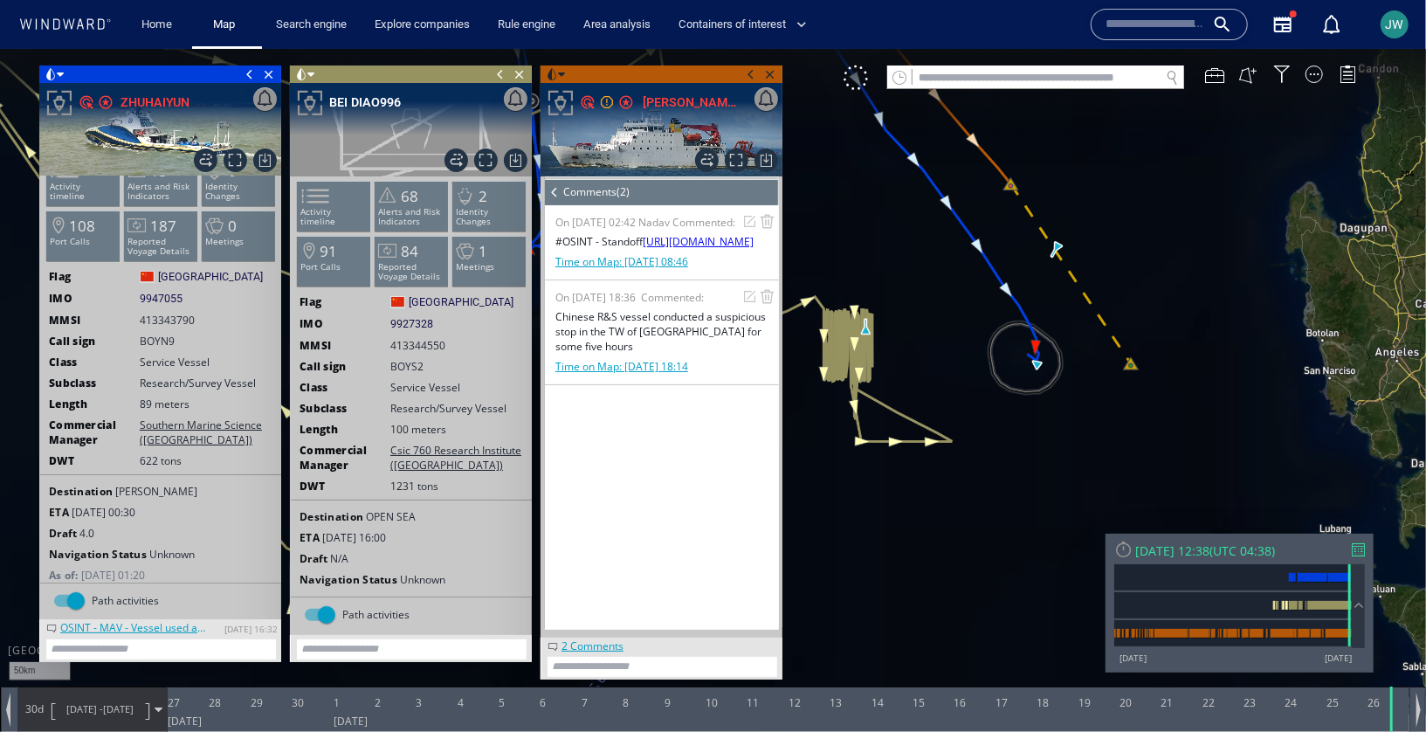
scroll to position [11, 0]
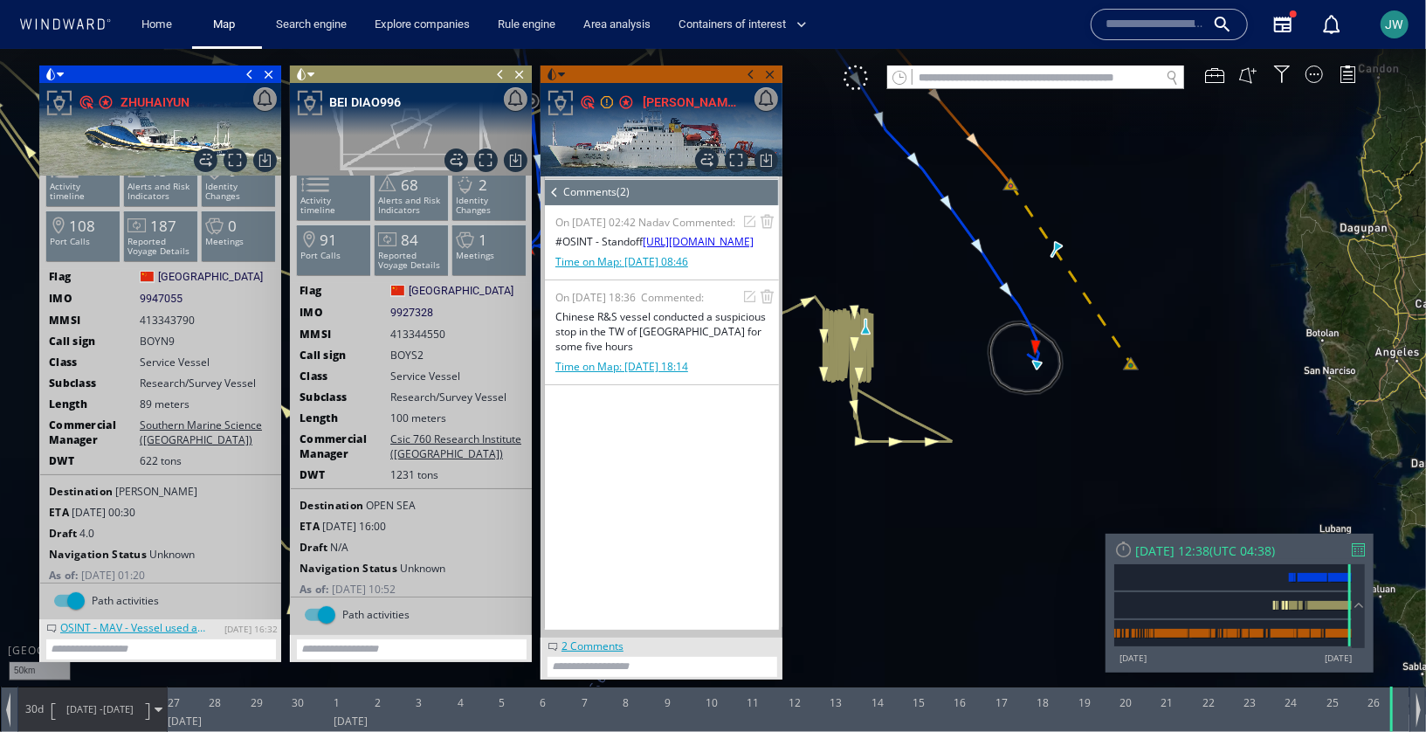
click at [333, 656] on textarea at bounding box center [412, 648] width 230 height 20
paste textarea "**********"
click at [460, 645] on textarea "**********" at bounding box center [412, 648] width 230 height 20
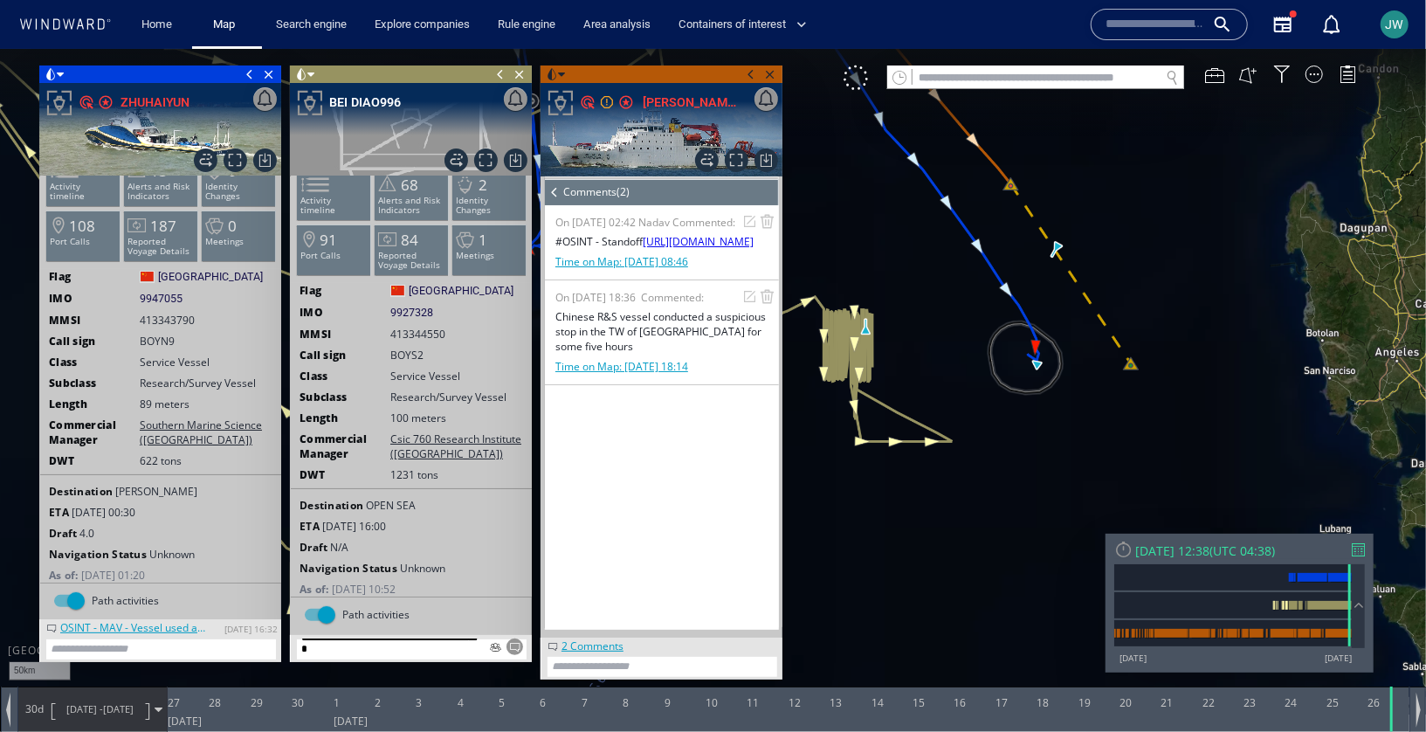
drag, startPoint x: 408, startPoint y: 656, endPoint x: 247, endPoint y: 592, distance: 172.9
click at [247, 591] on div "Close vessel card Export data Export path positions... Export property changes.…" at bounding box center [411, 363] width 752 height 596
click at [428, 648] on textarea "**********" at bounding box center [412, 648] width 230 height 20
paste textarea "**********"
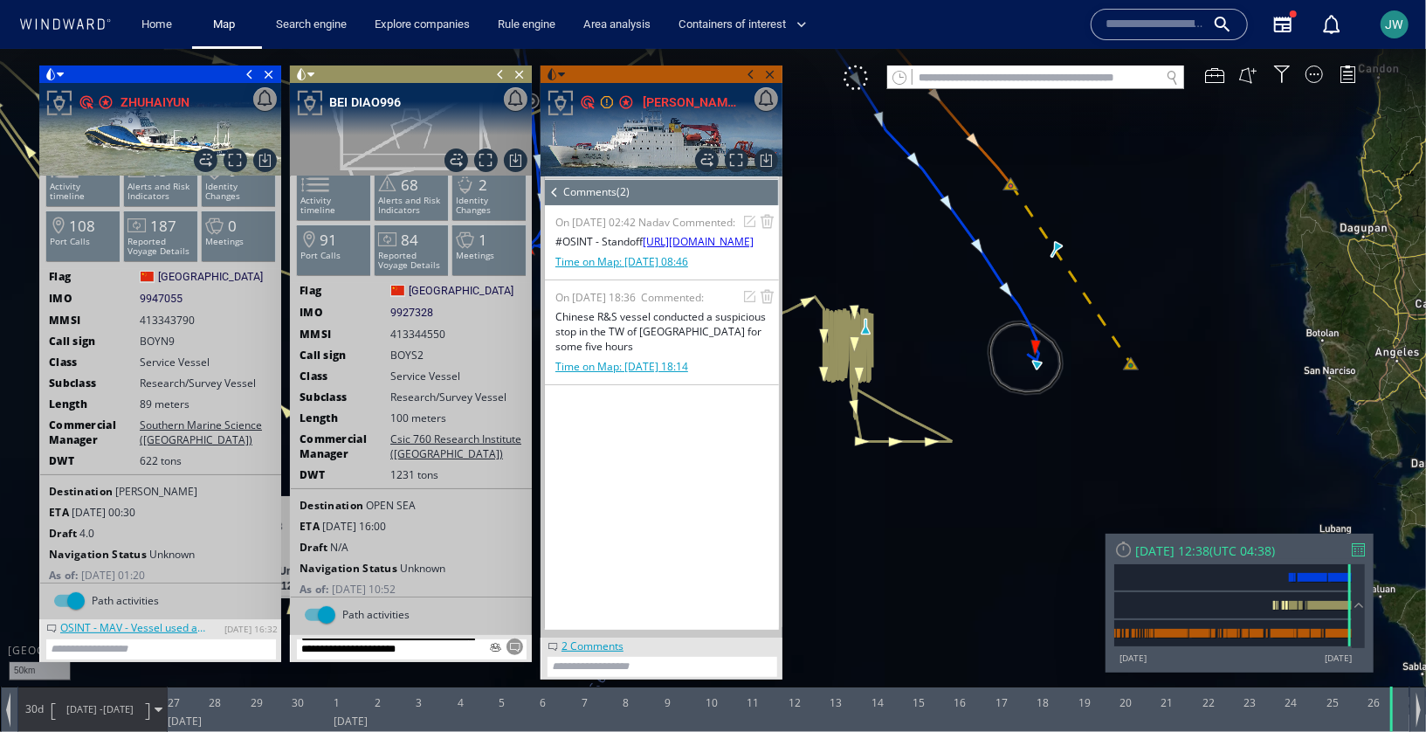
drag, startPoint x: 460, startPoint y: 650, endPoint x: 333, endPoint y: 529, distance: 175.5
click at [333, 529] on div "**********" at bounding box center [411, 371] width 241 height 579
type textarea "**********"
click at [602, 672] on textarea at bounding box center [663, 666] width 230 height 20
paste textarea "**********"
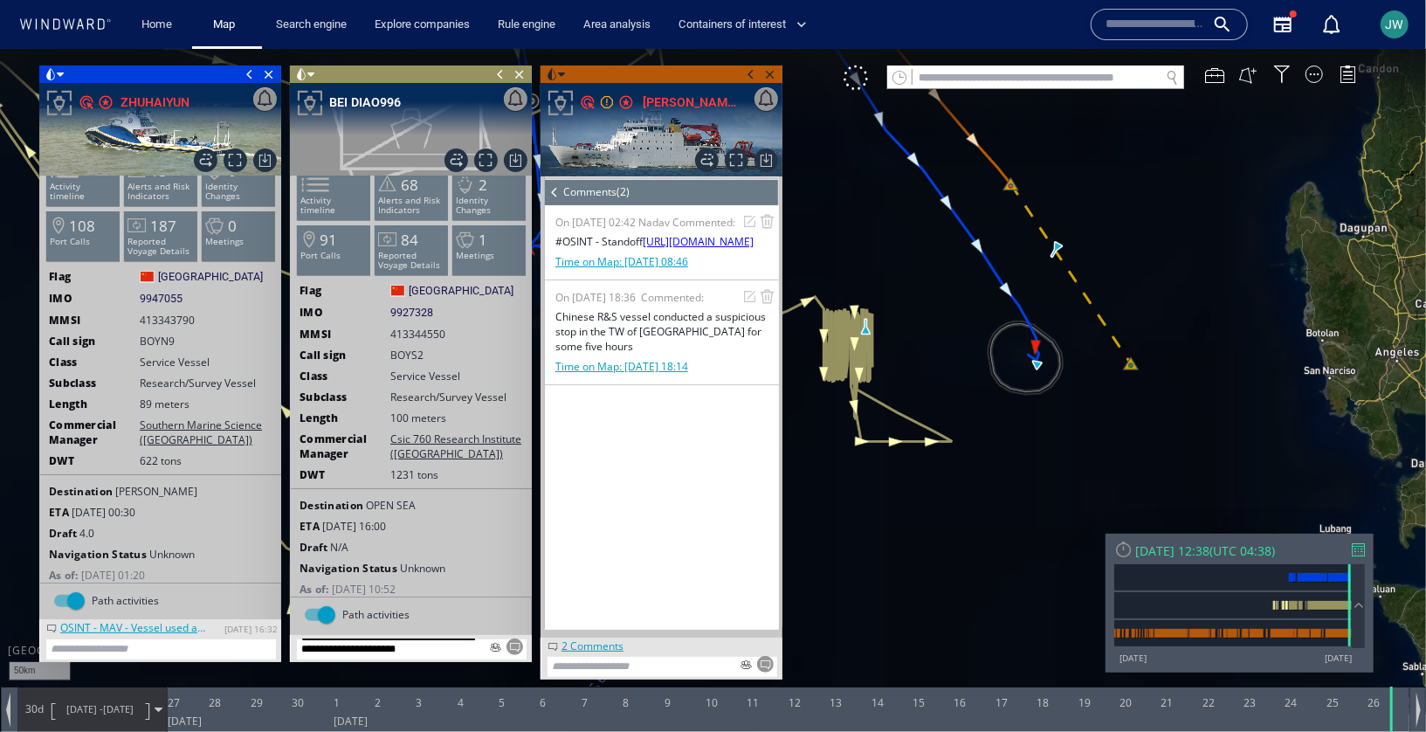
type textarea "**********"
click at [495, 654] on div "**********" at bounding box center [411, 647] width 242 height 27
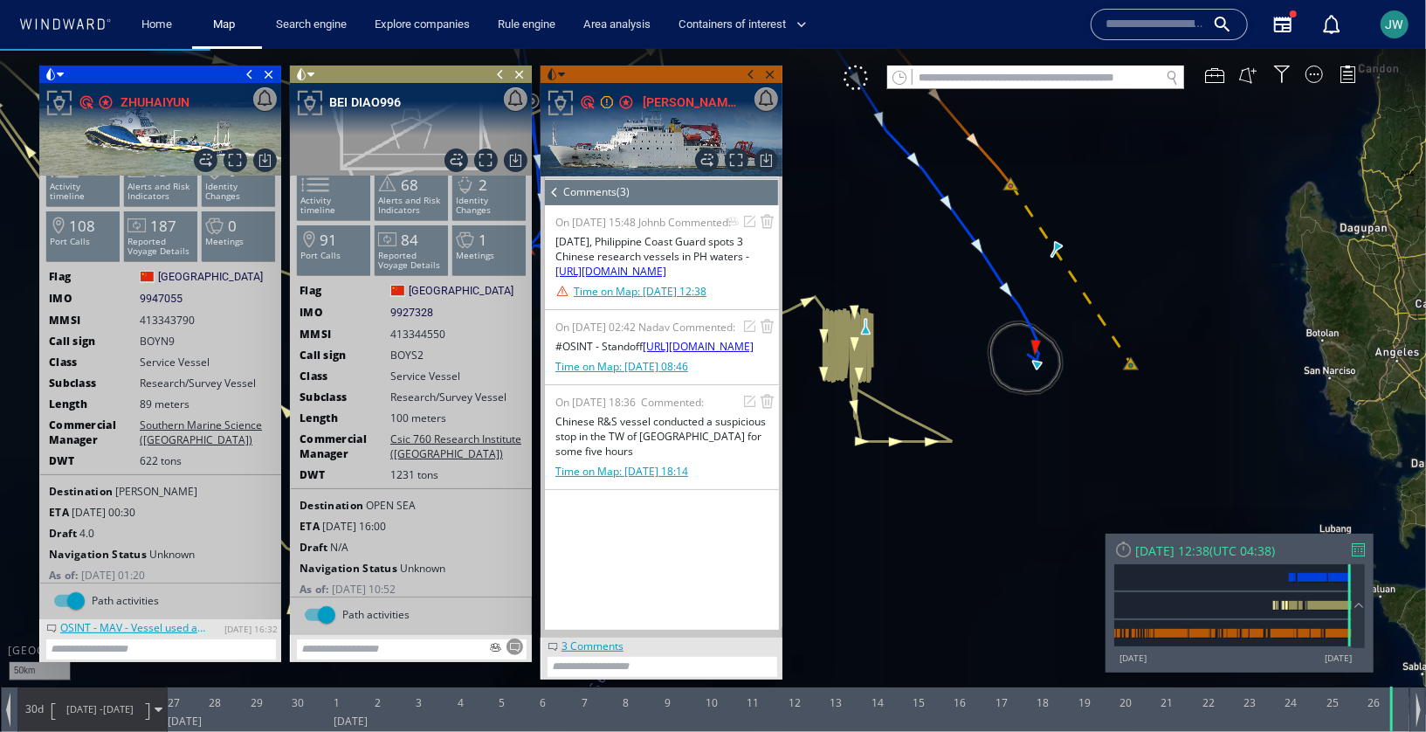
click at [205, 651] on textarea at bounding box center [161, 648] width 230 height 20
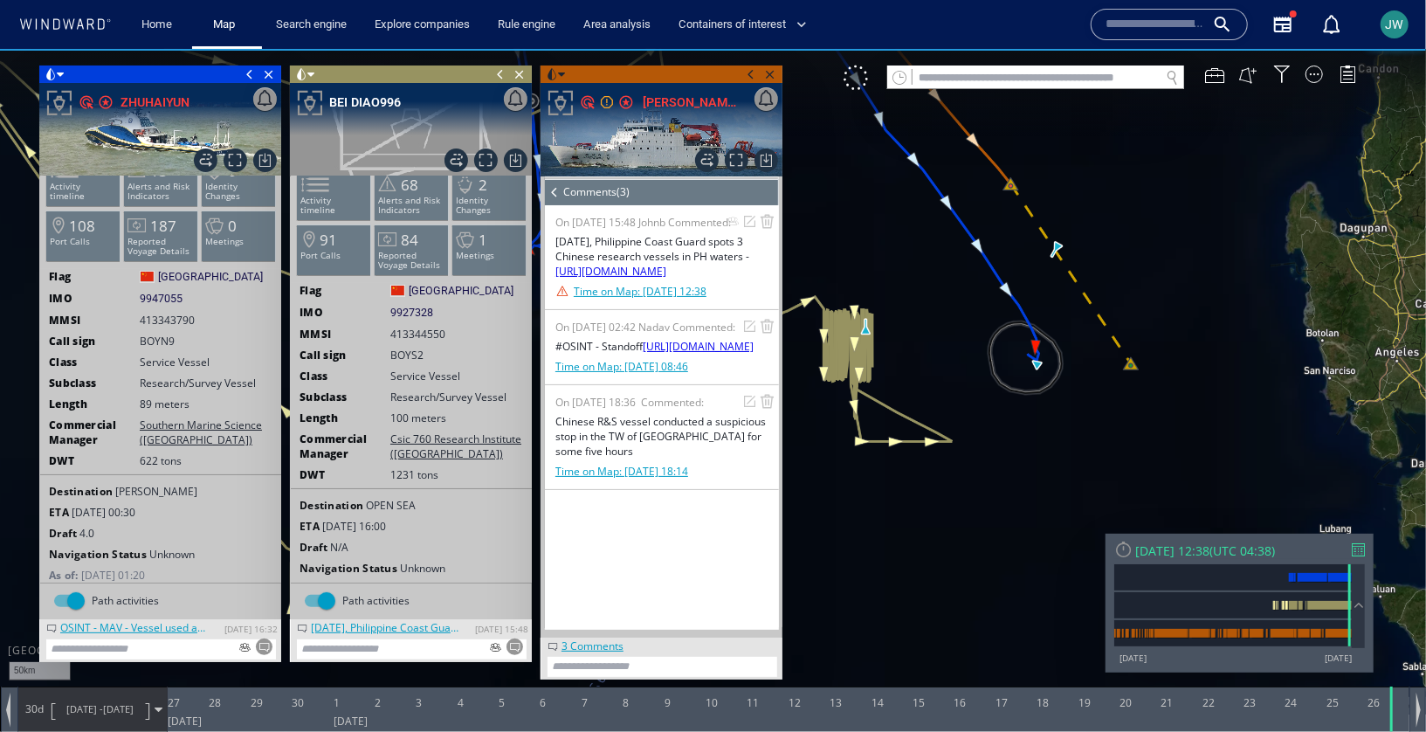
paste textarea "**********"
type textarea "**********"
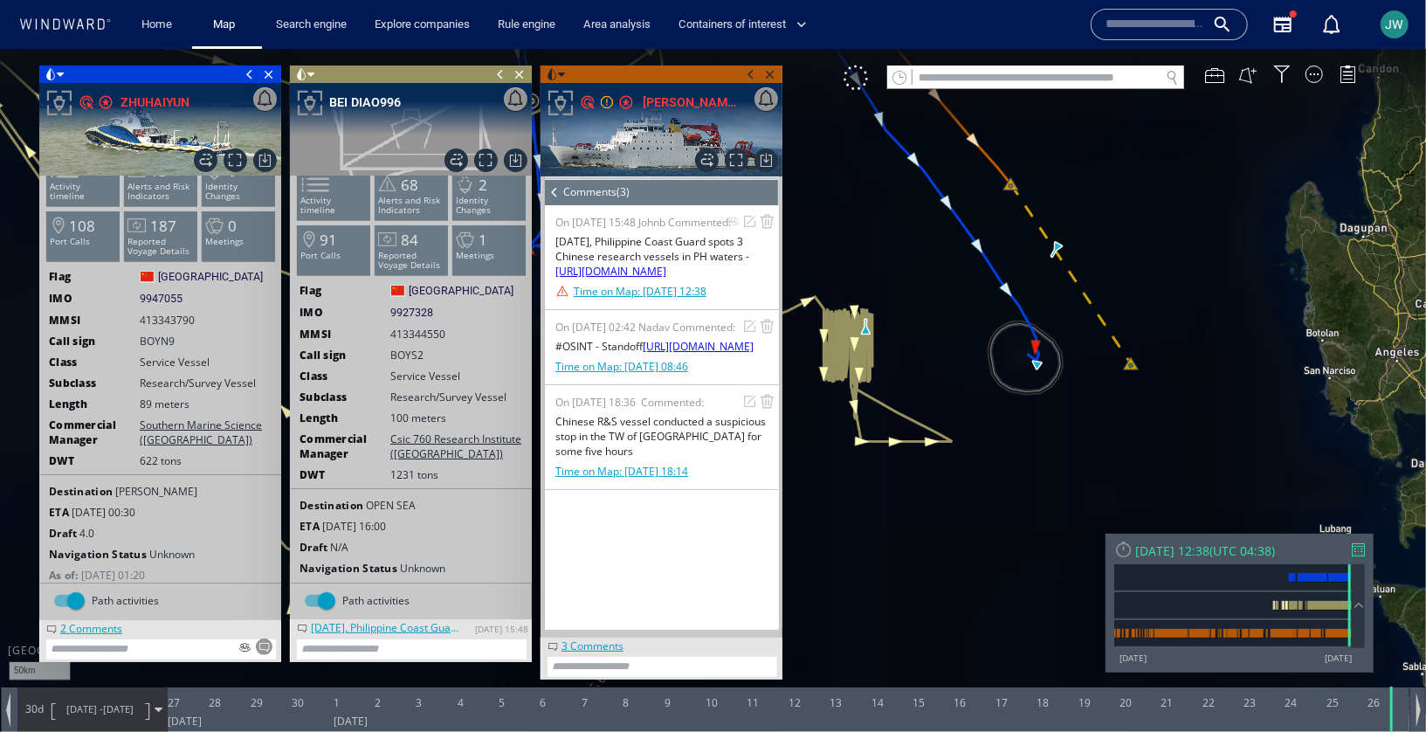
click at [558, 188] on span at bounding box center [554, 191] width 19 height 26
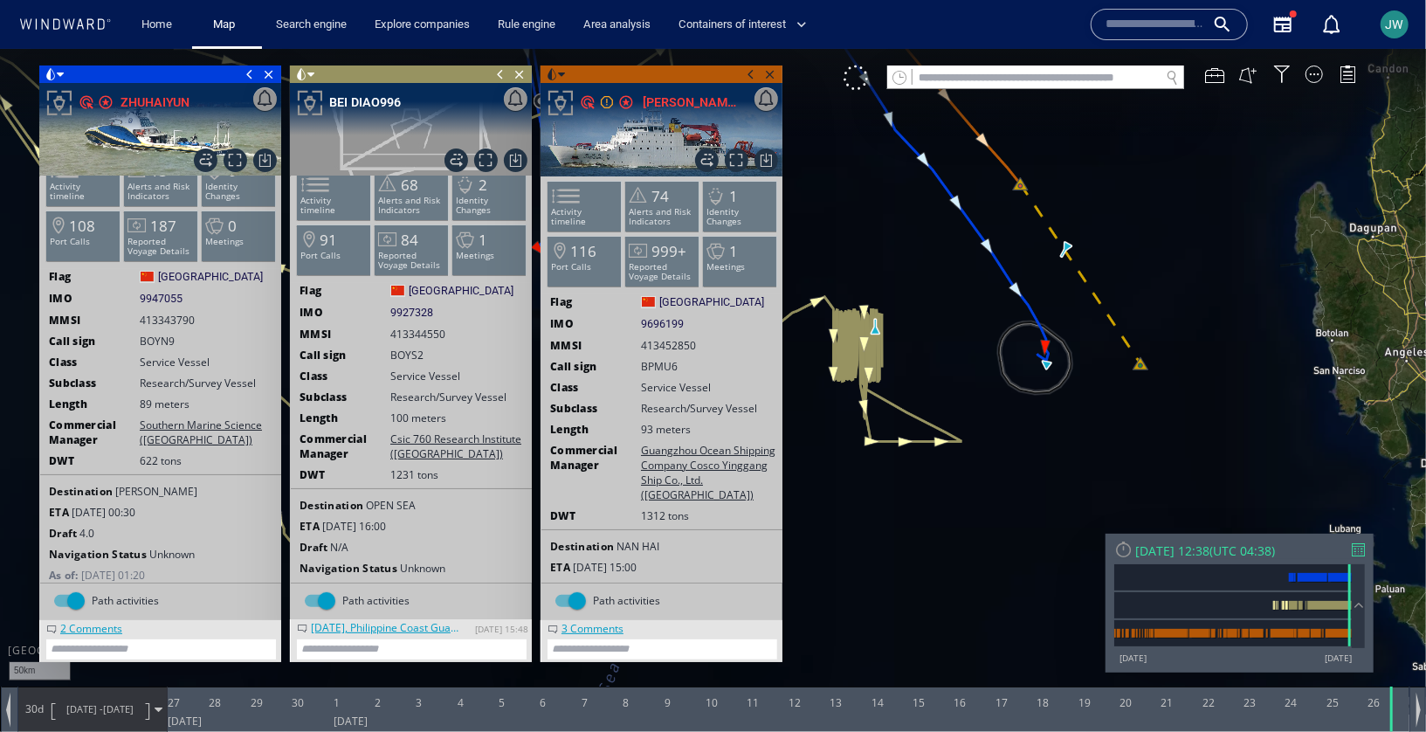
drag, startPoint x: 990, startPoint y: 409, endPoint x: 1097, endPoint y: 403, distance: 107.6
click at [1097, 403] on canvas "Map" at bounding box center [713, 380] width 1426 height 665
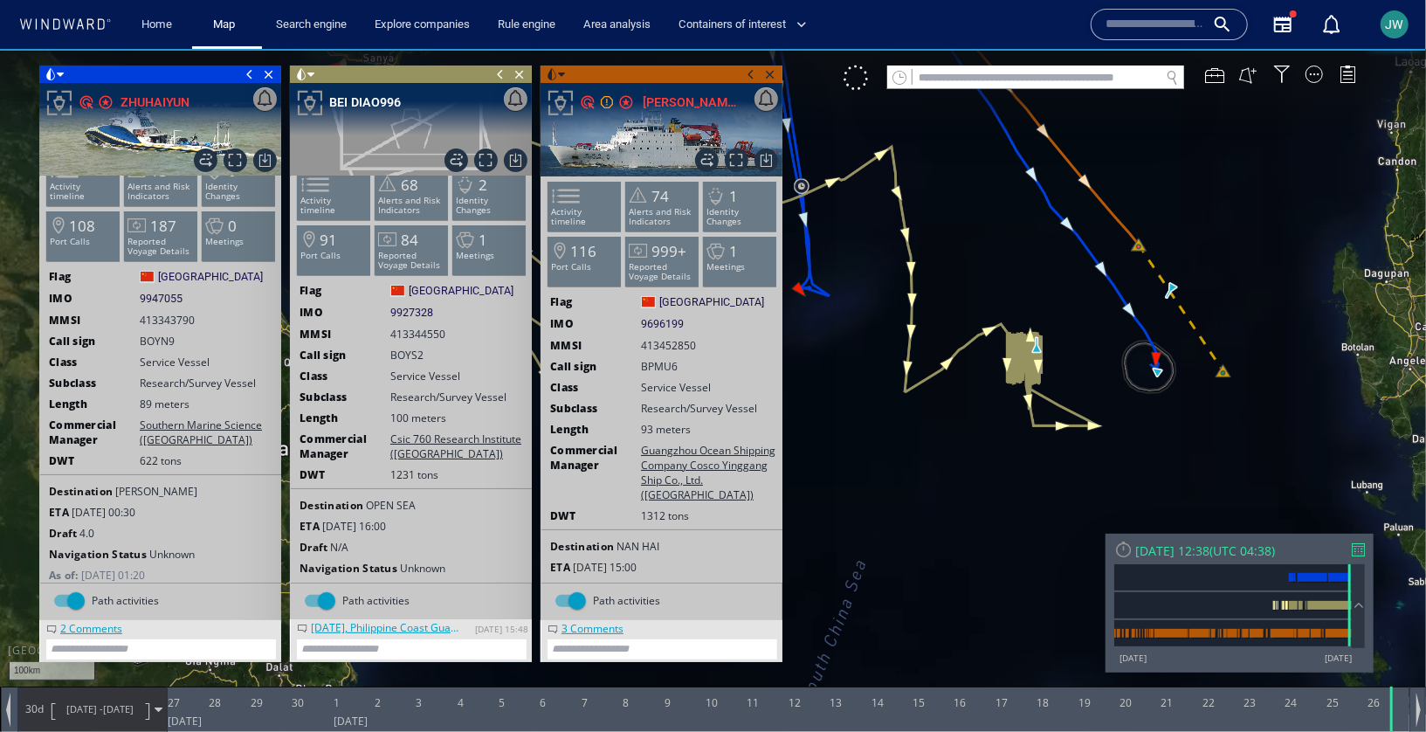
drag, startPoint x: 1097, startPoint y: 403, endPoint x: 1167, endPoint y: 425, distance: 73.5
click at [1167, 425] on canvas "Map" at bounding box center [713, 380] width 1426 height 665
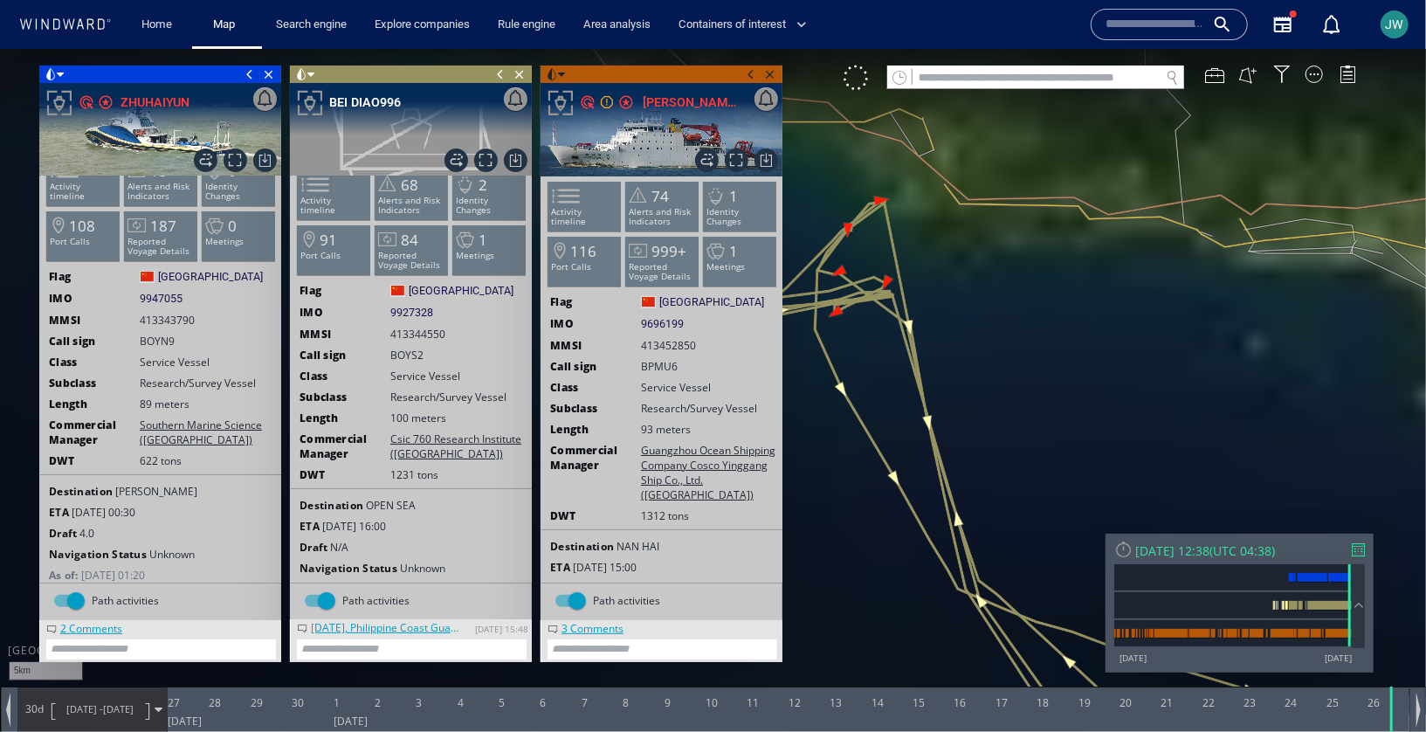
drag, startPoint x: 823, startPoint y: 156, endPoint x: 952, endPoint y: 218, distance: 143.4
click at [952, 218] on canvas "Map" at bounding box center [713, 380] width 1426 height 665
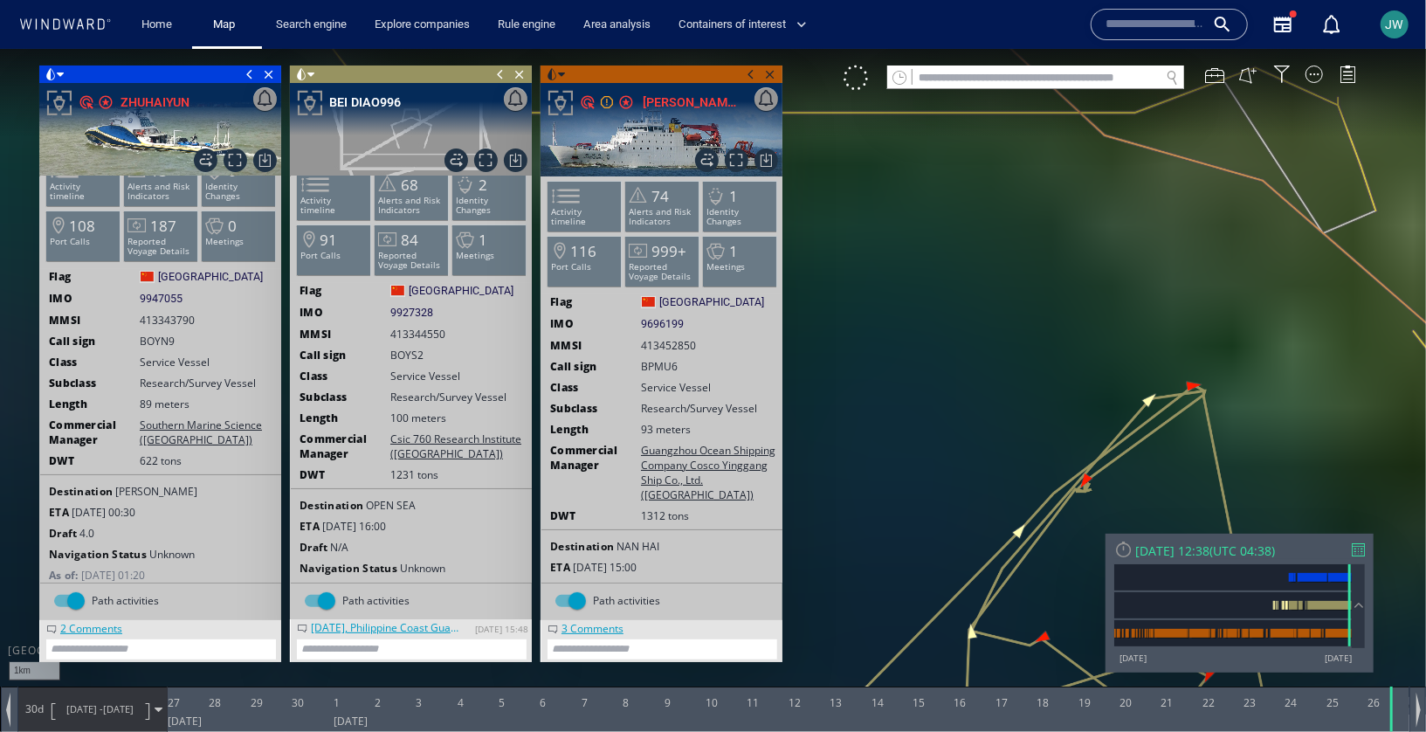
drag, startPoint x: 1164, startPoint y: 348, endPoint x: 933, endPoint y: 197, distance: 275.9
click at [933, 197] on canvas "Map" at bounding box center [713, 380] width 1426 height 665
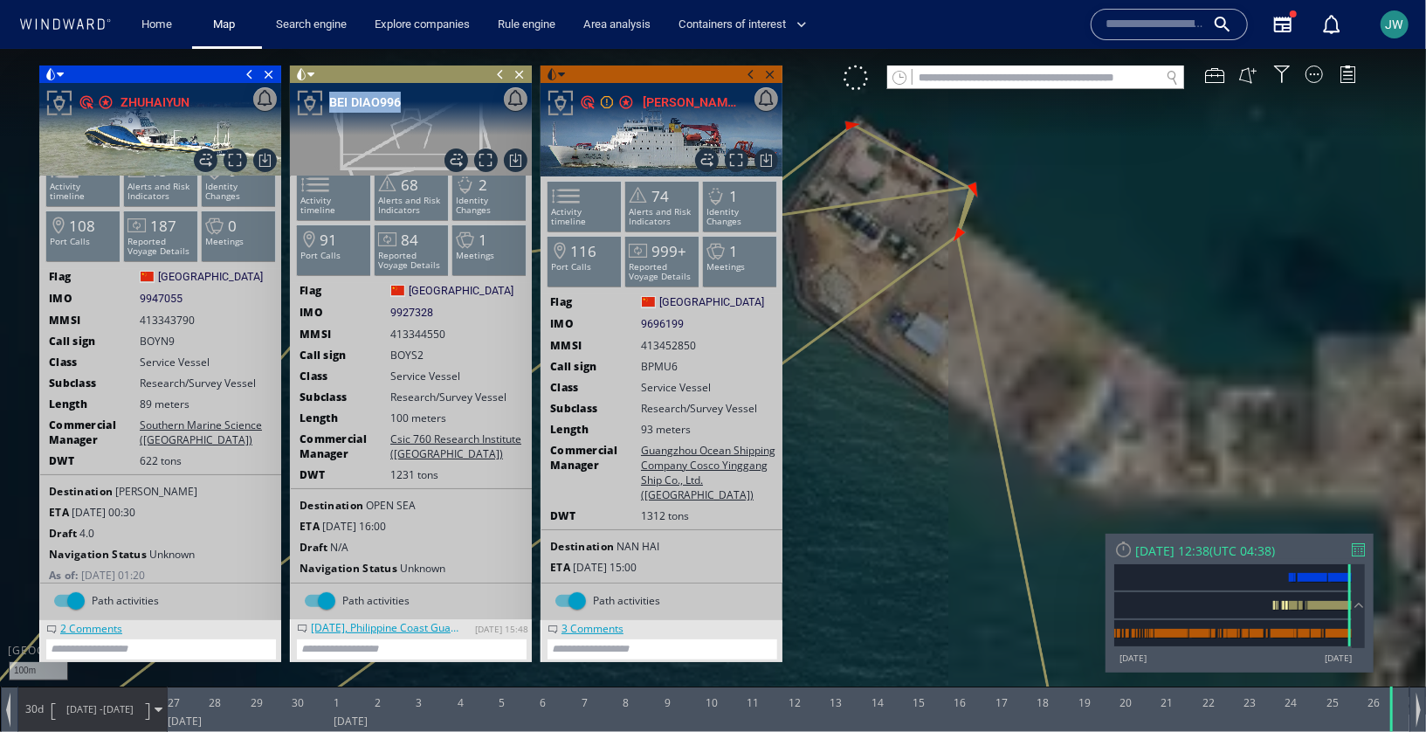
drag, startPoint x: 973, startPoint y: 268, endPoint x: 1092, endPoint y: 267, distance: 118.8
click at [1092, 267] on canvas "Map" at bounding box center [713, 380] width 1426 height 665
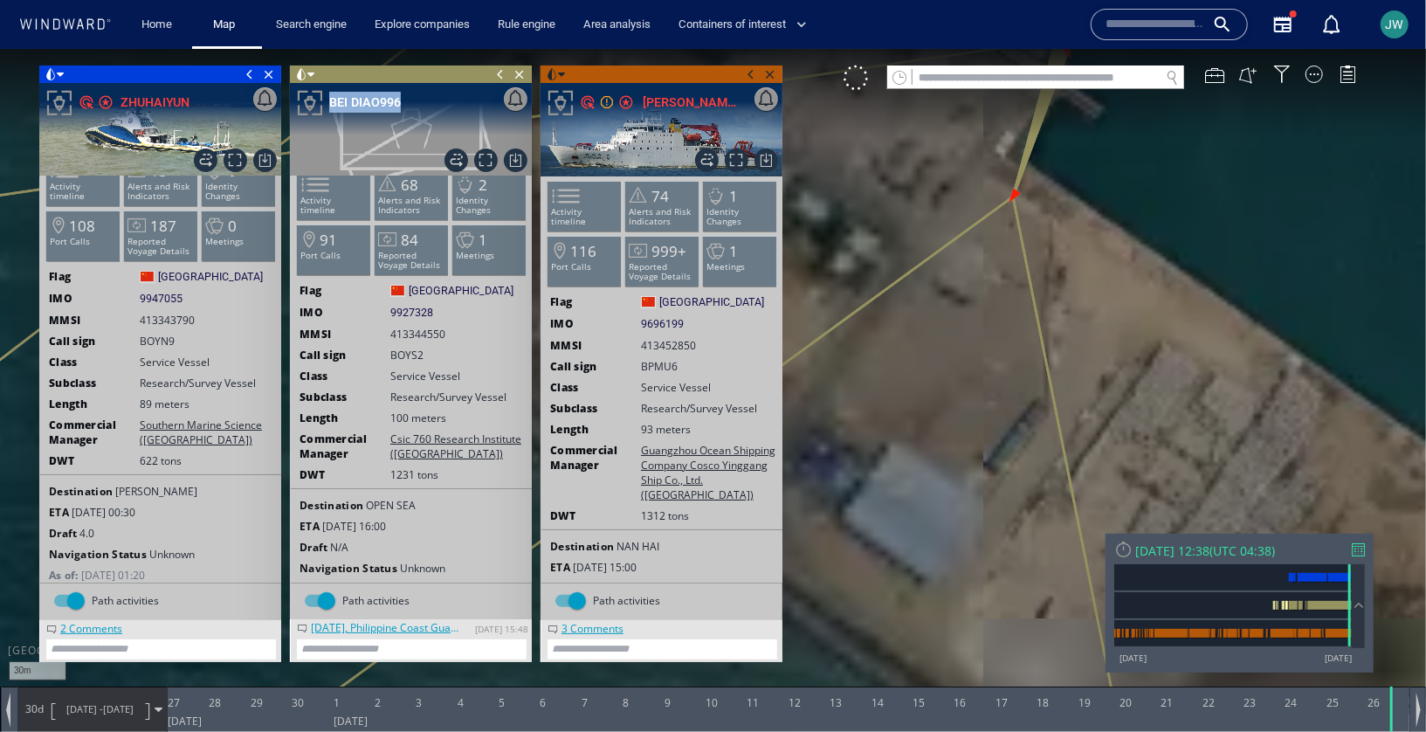
drag, startPoint x: 933, startPoint y: 252, endPoint x: 1098, endPoint y: 485, distance: 285.0
click at [1098, 485] on canvas "Map" at bounding box center [713, 380] width 1426 height 665
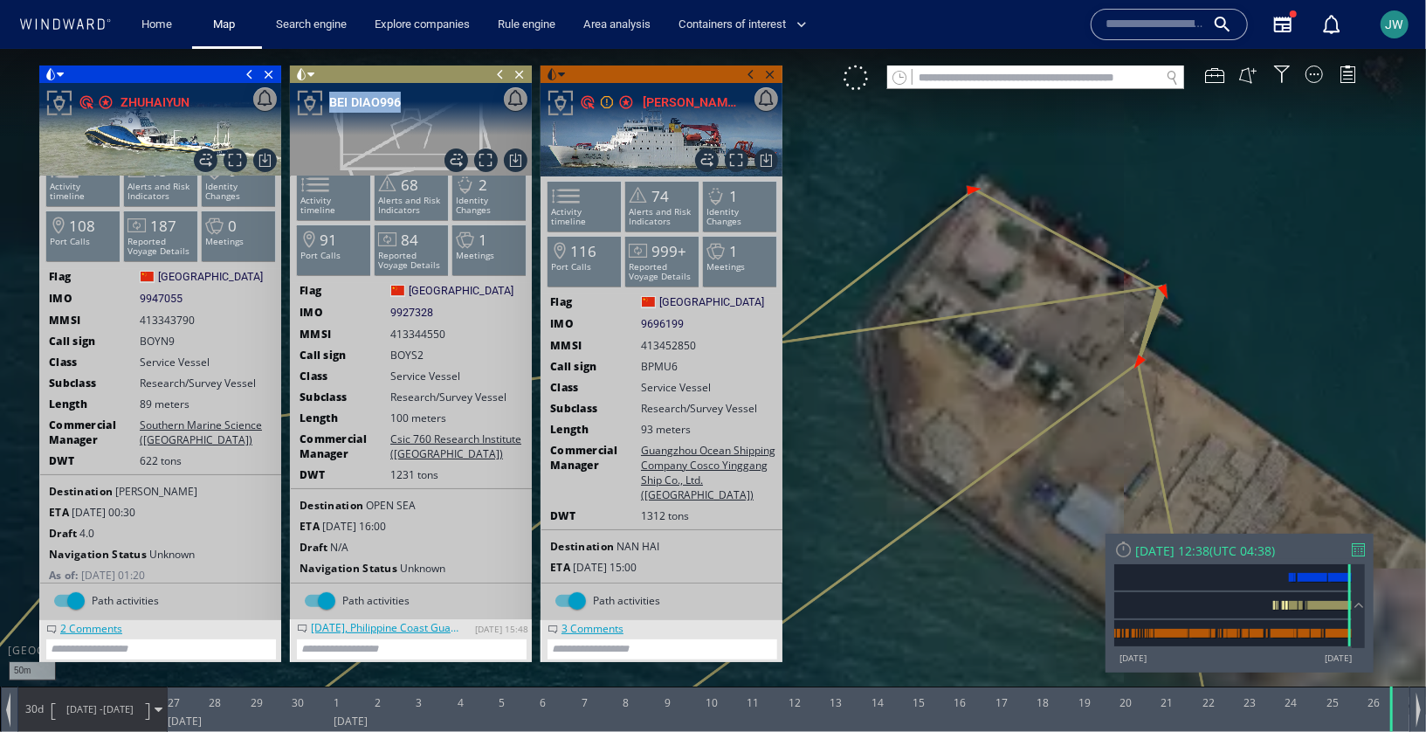
drag, startPoint x: 1144, startPoint y: 330, endPoint x: 1087, endPoint y: 328, distance: 56.8
click at [1087, 328] on canvas "Map" at bounding box center [713, 380] width 1426 height 665
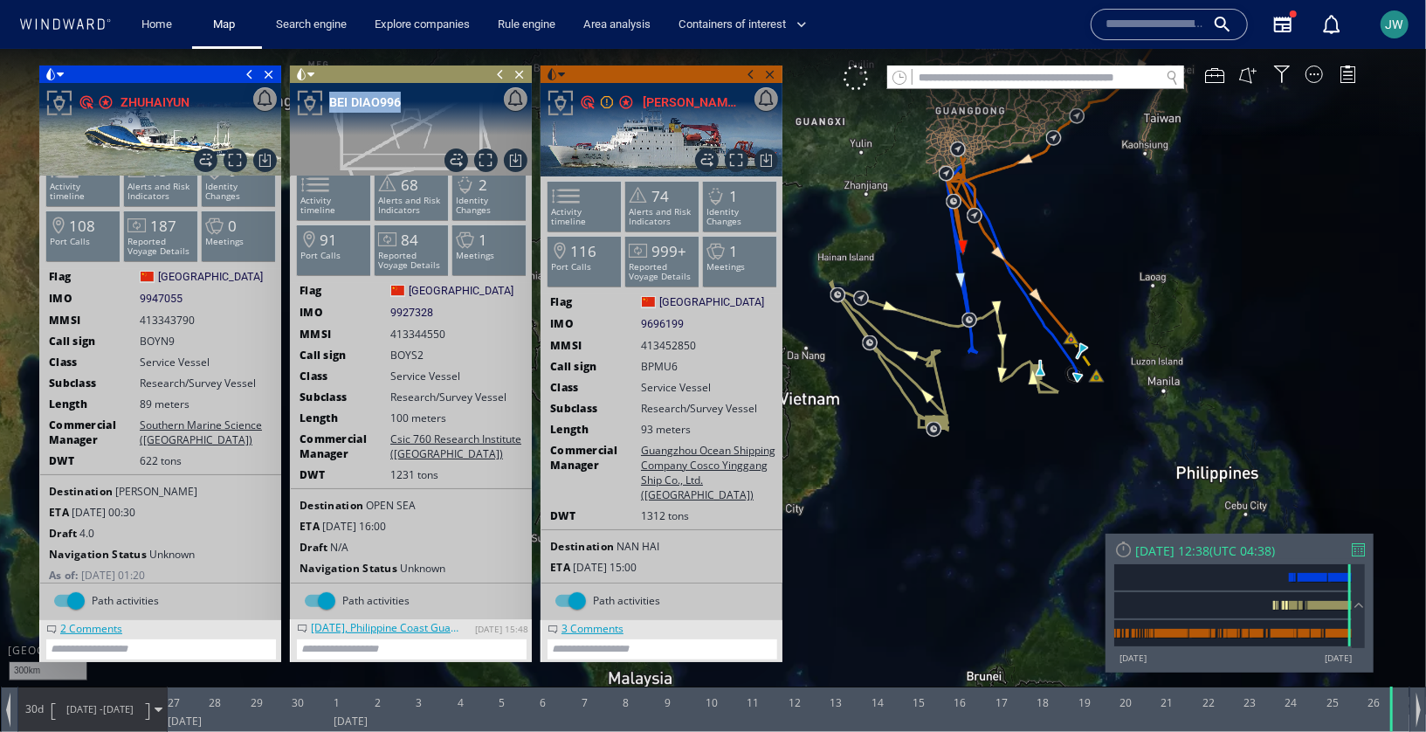
drag, startPoint x: 1327, startPoint y: 329, endPoint x: 1047, endPoint y: 290, distance: 282.2
click at [1047, 289] on canvas "Map" at bounding box center [713, 380] width 1426 height 665
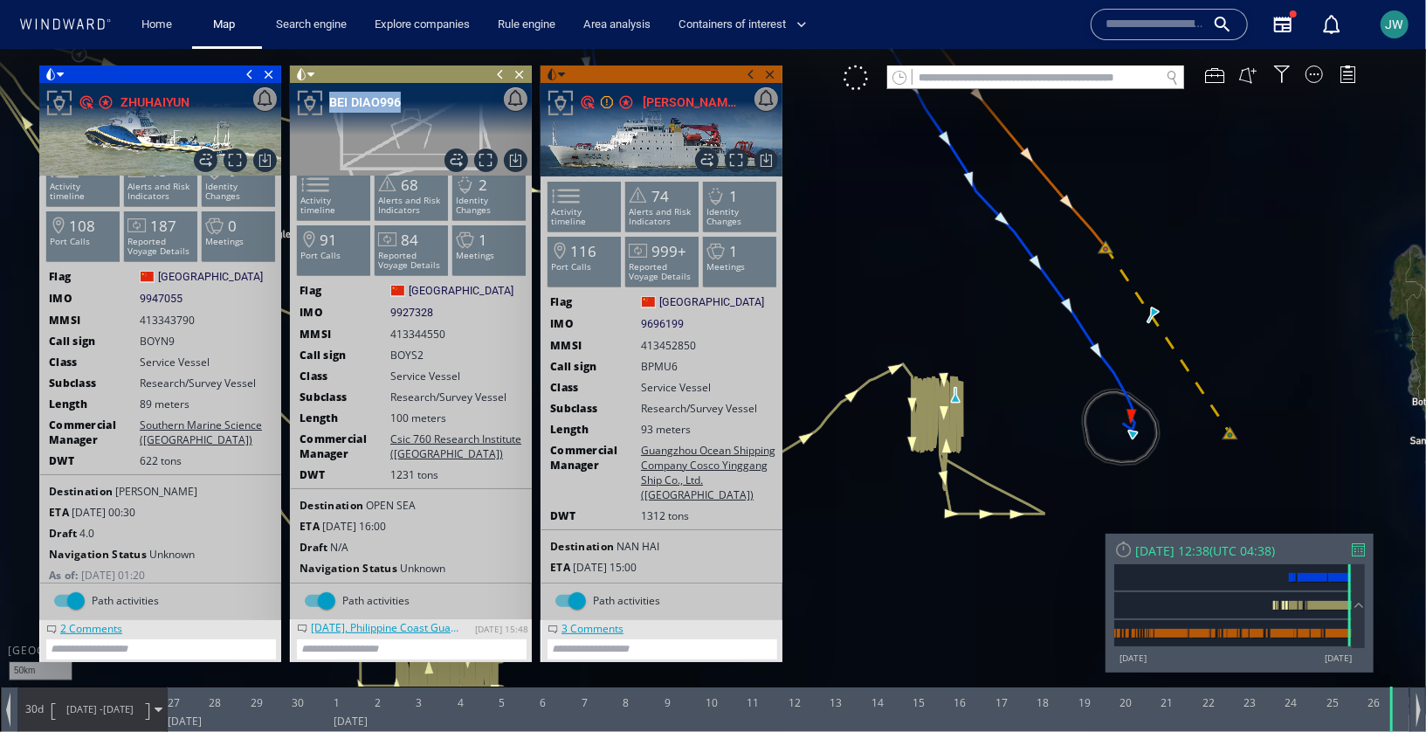
drag, startPoint x: 1052, startPoint y: 407, endPoint x: 1032, endPoint y: 407, distance: 19.2
click at [1032, 407] on canvas "Map" at bounding box center [713, 380] width 1426 height 665
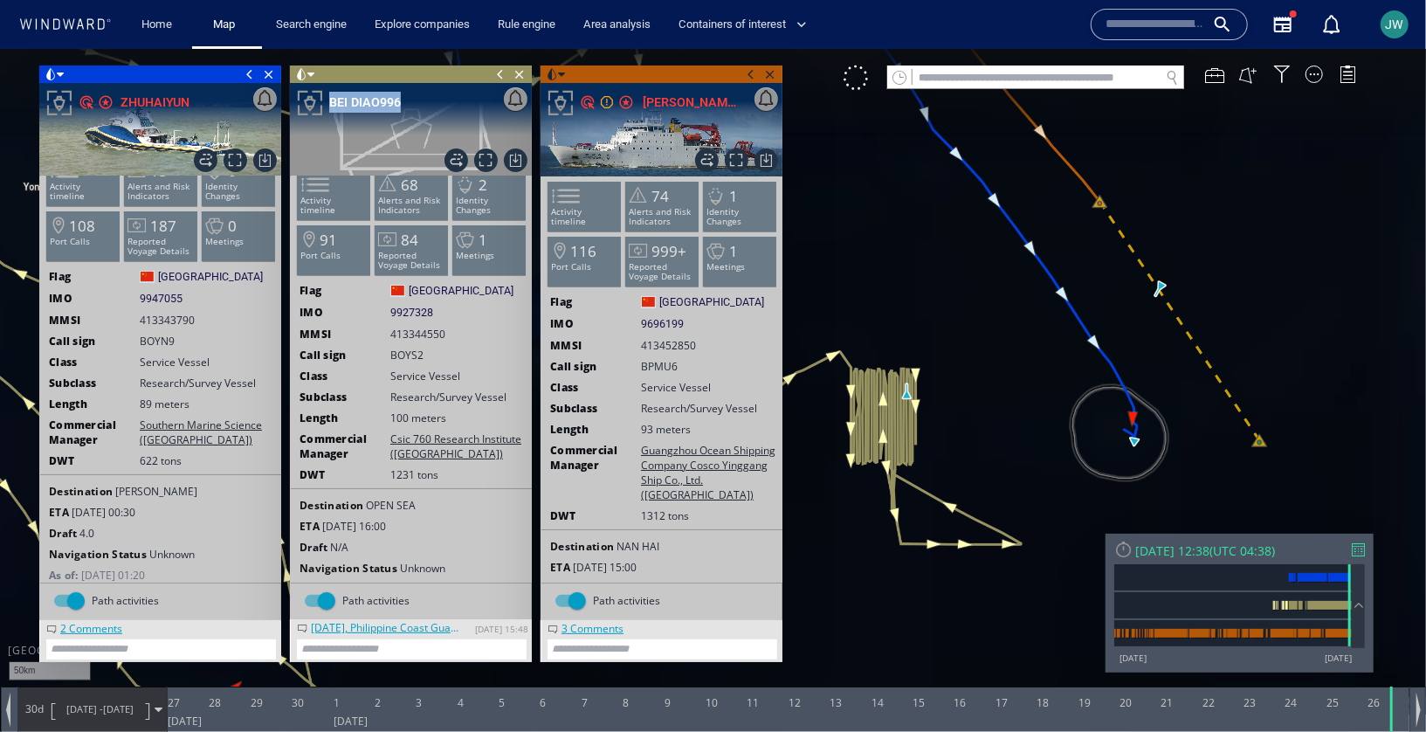
drag, startPoint x: 1032, startPoint y: 407, endPoint x: 1001, endPoint y: 376, distance: 43.9
click at [1001, 376] on canvas "Map" at bounding box center [713, 380] width 1426 height 665
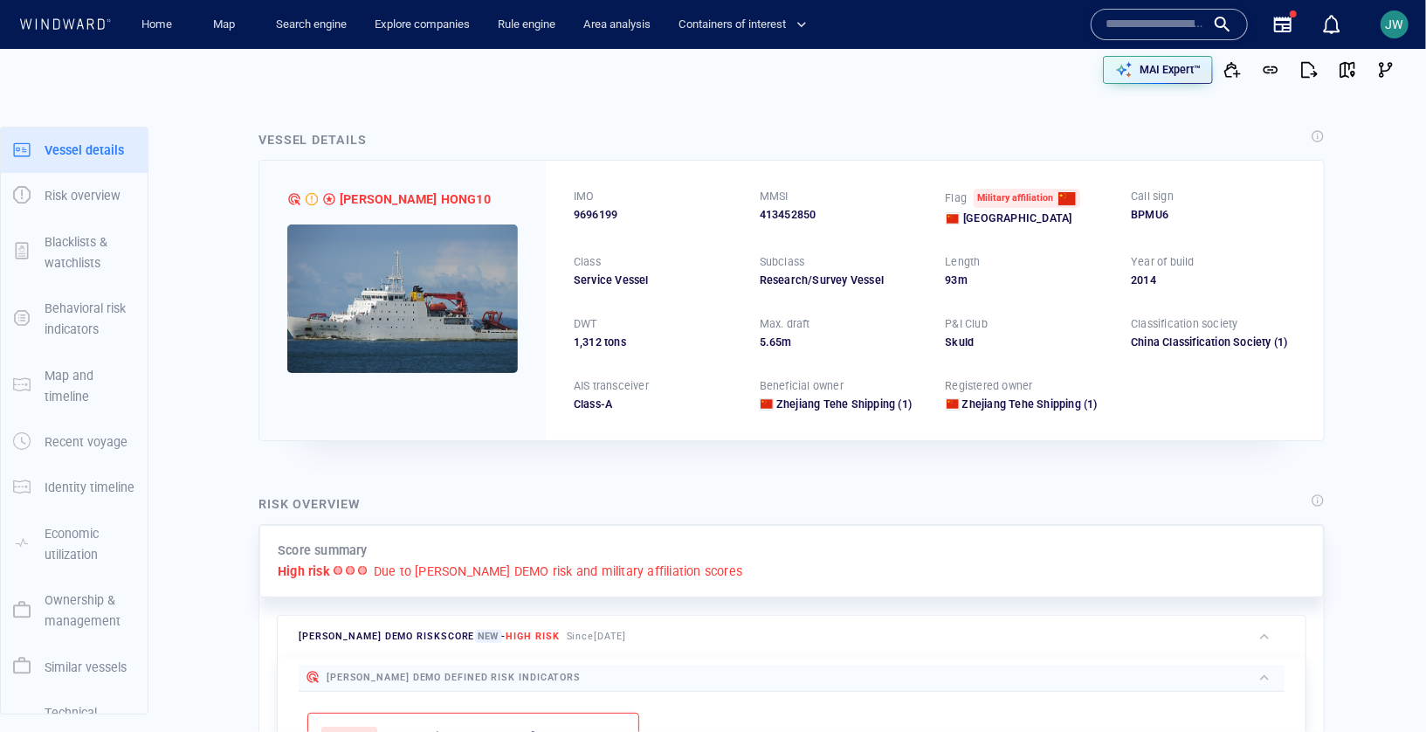
click at [320, 343] on img at bounding box center [402, 298] width 231 height 148
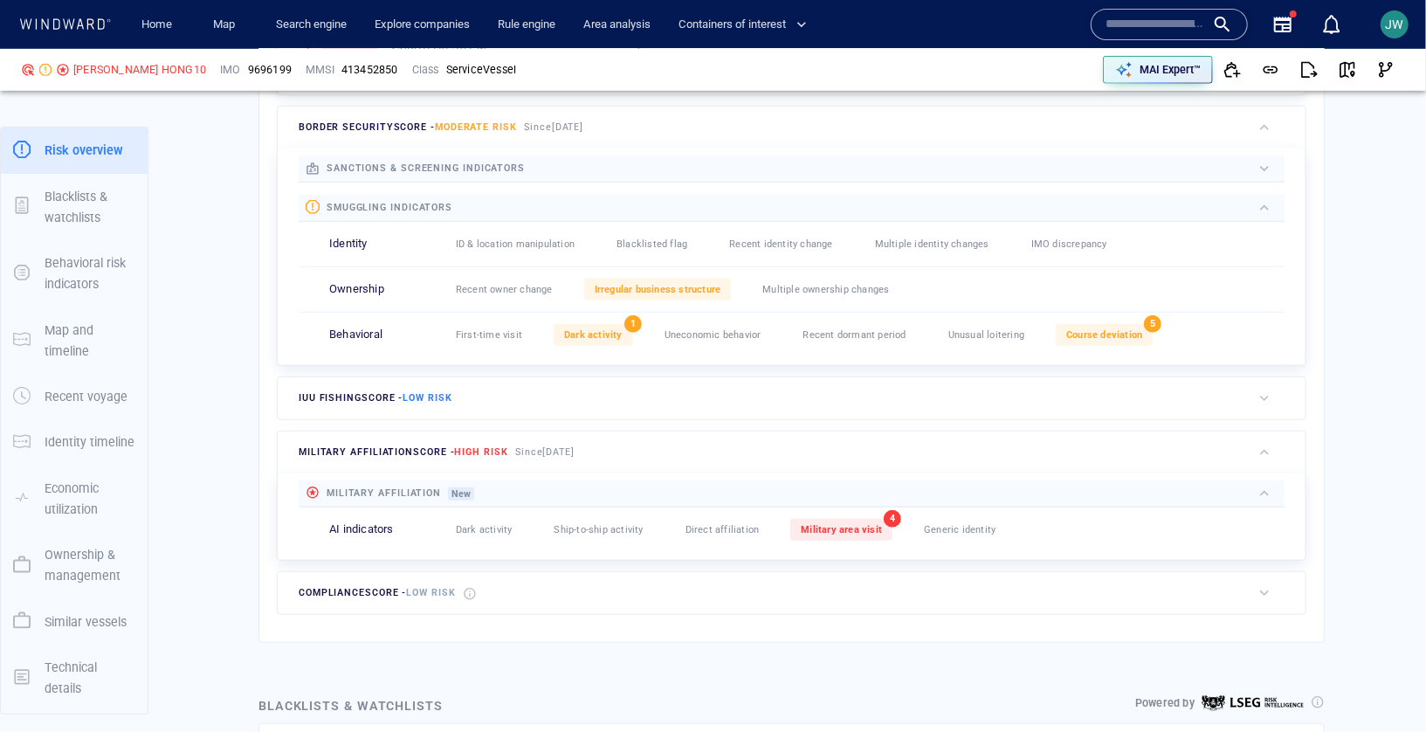
scroll to position [716, 0]
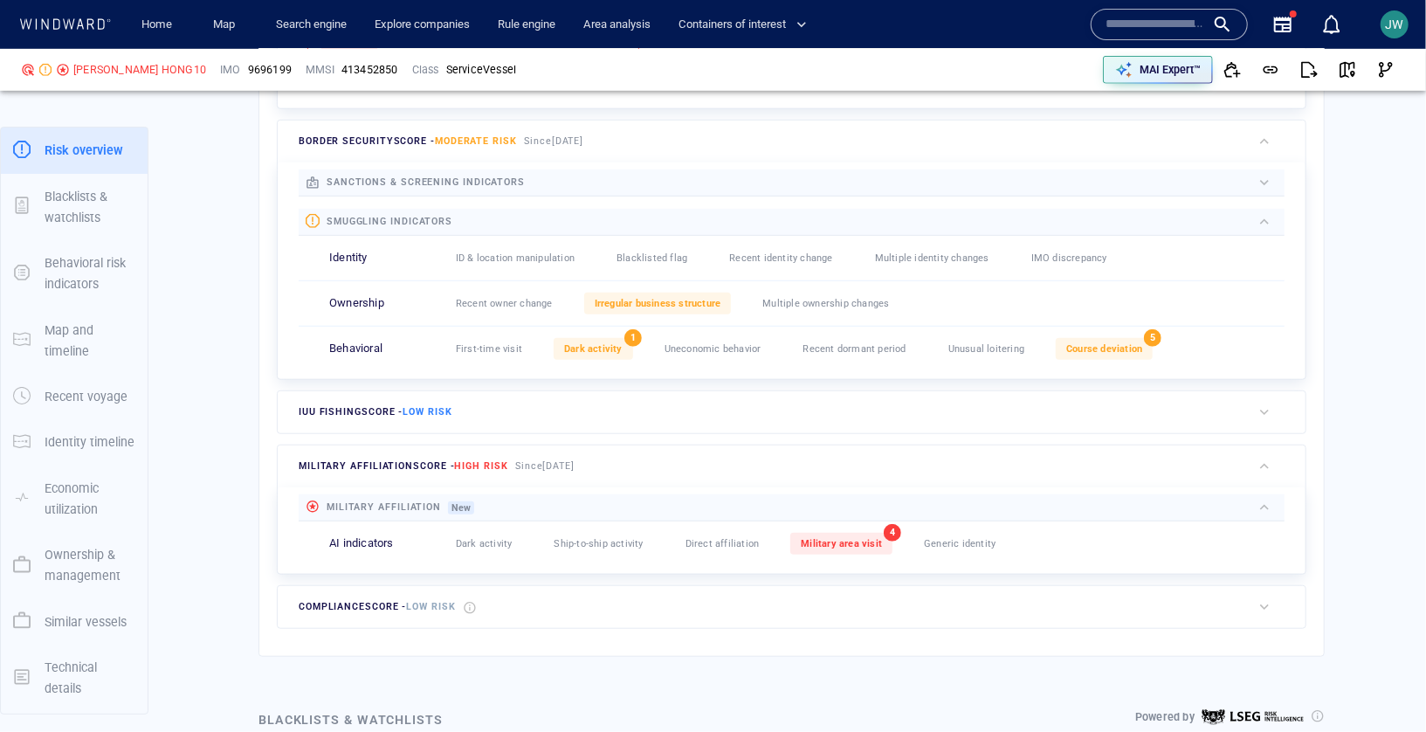
click at [1285, 217] on div "smuggling indicators" at bounding box center [792, 222] width 986 height 27
click at [1268, 217] on div "button" at bounding box center [1264, 221] width 17 height 17
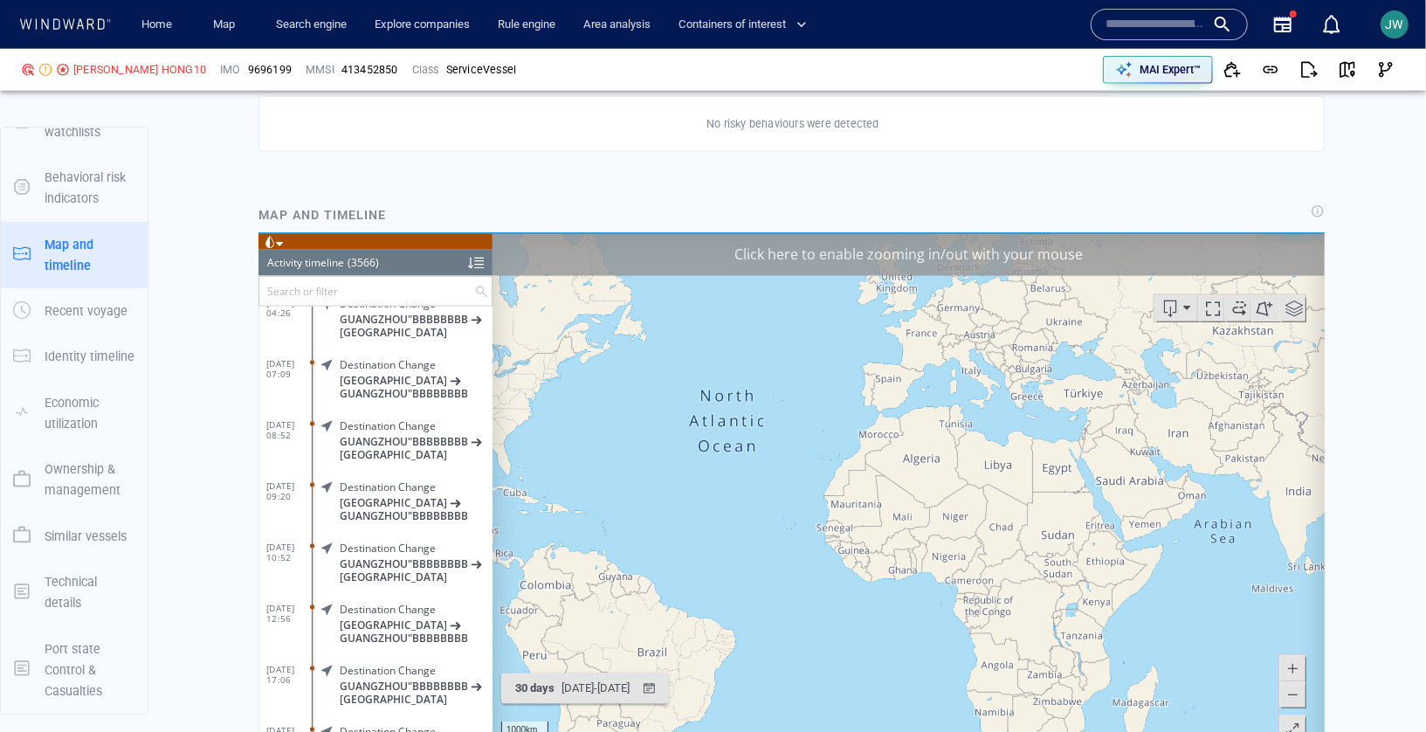
scroll to position [170824, 0]
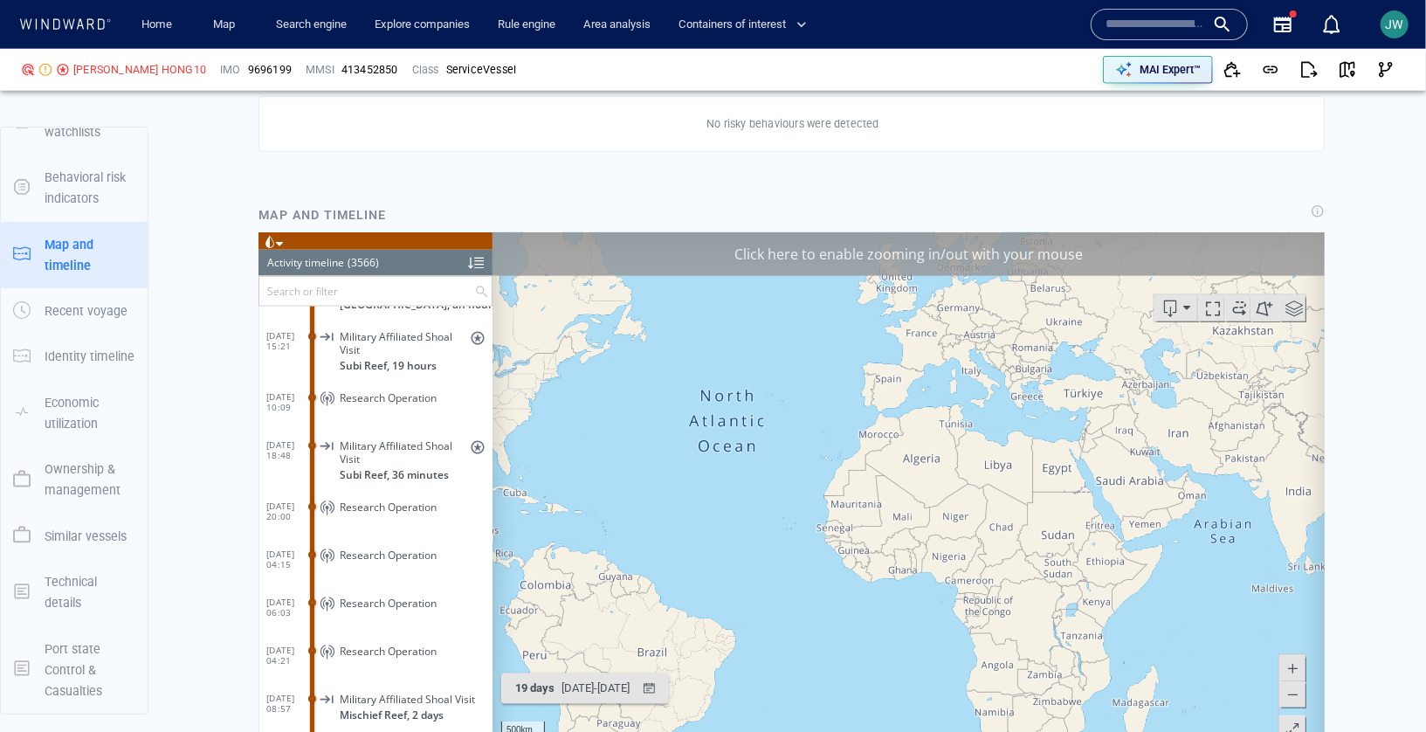
click at [1118, 251] on div "Click here to enable zooming in/out with your mouse" at bounding box center [908, 254] width 832 height 44
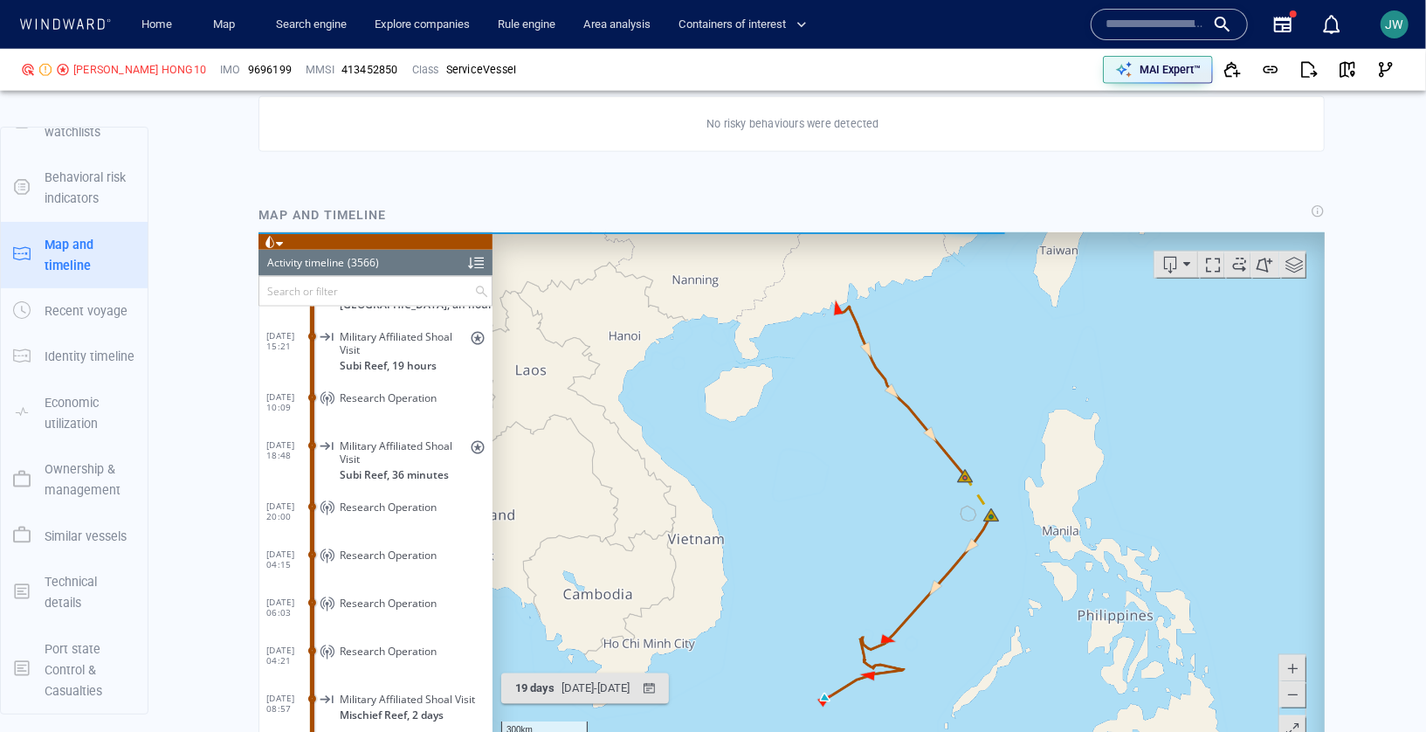
scroll to position [1511, 0]
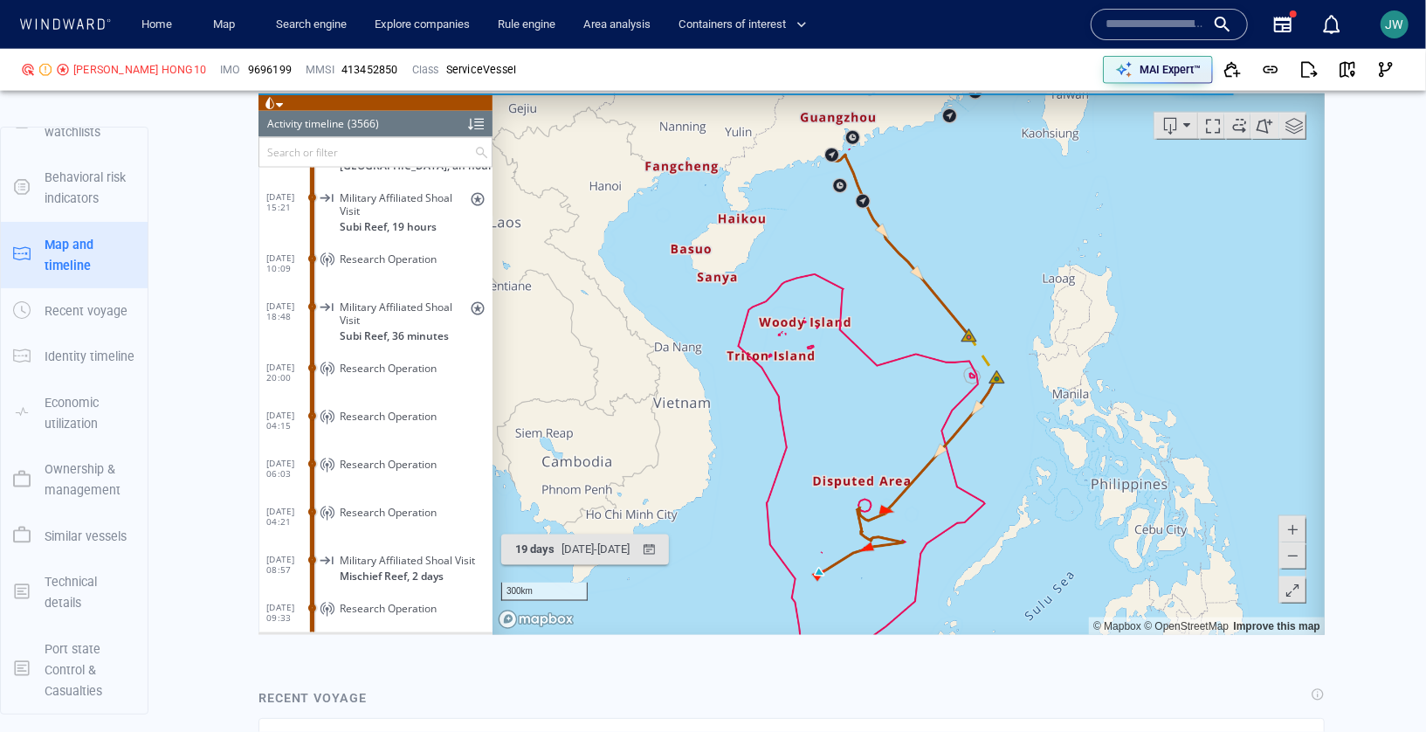
click at [1300, 598] on span at bounding box center [1292, 590] width 17 height 26
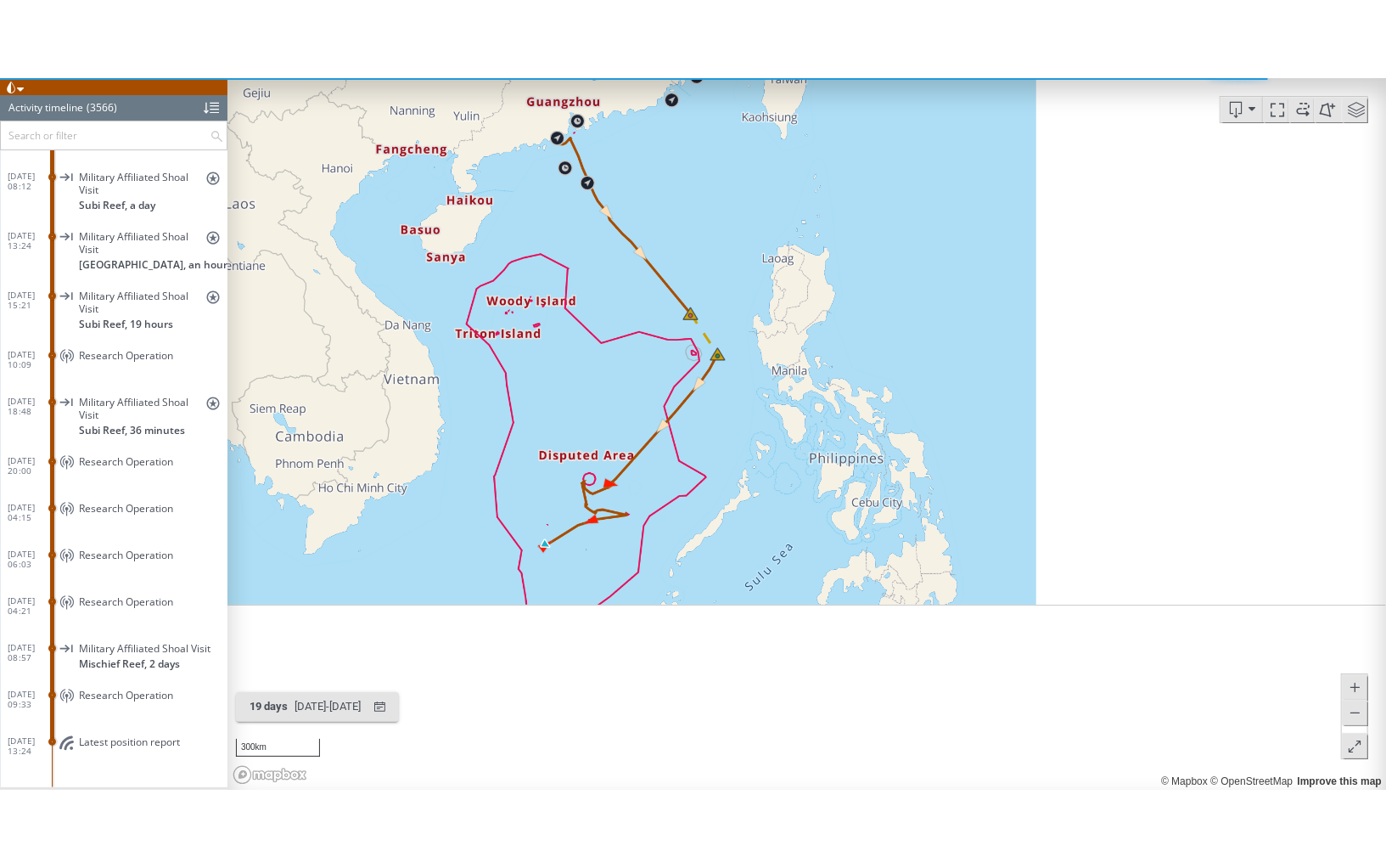
scroll to position [0, 0]
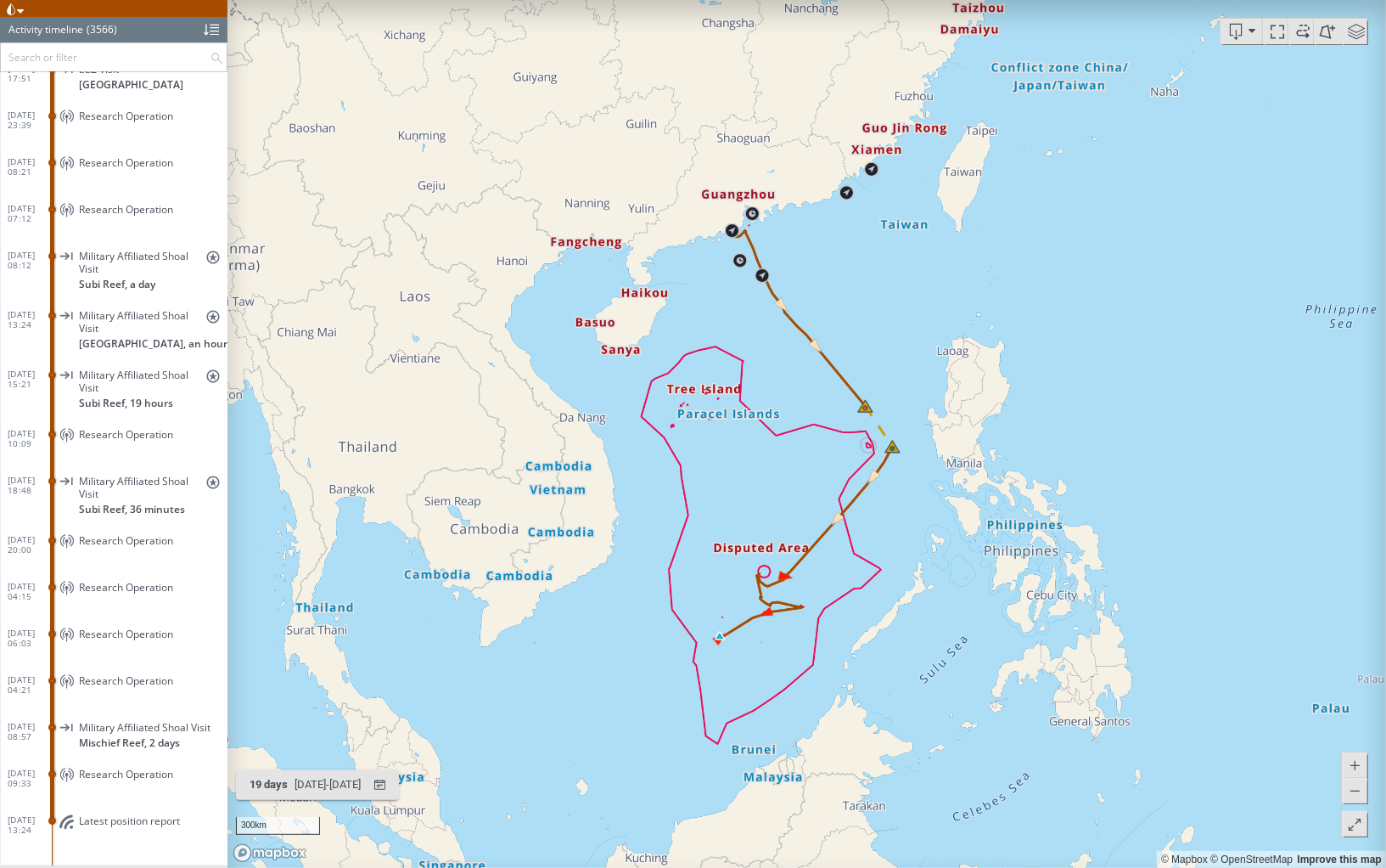
click at [1301, 37] on span at bounding box center [1302, 31] width 25 height 25
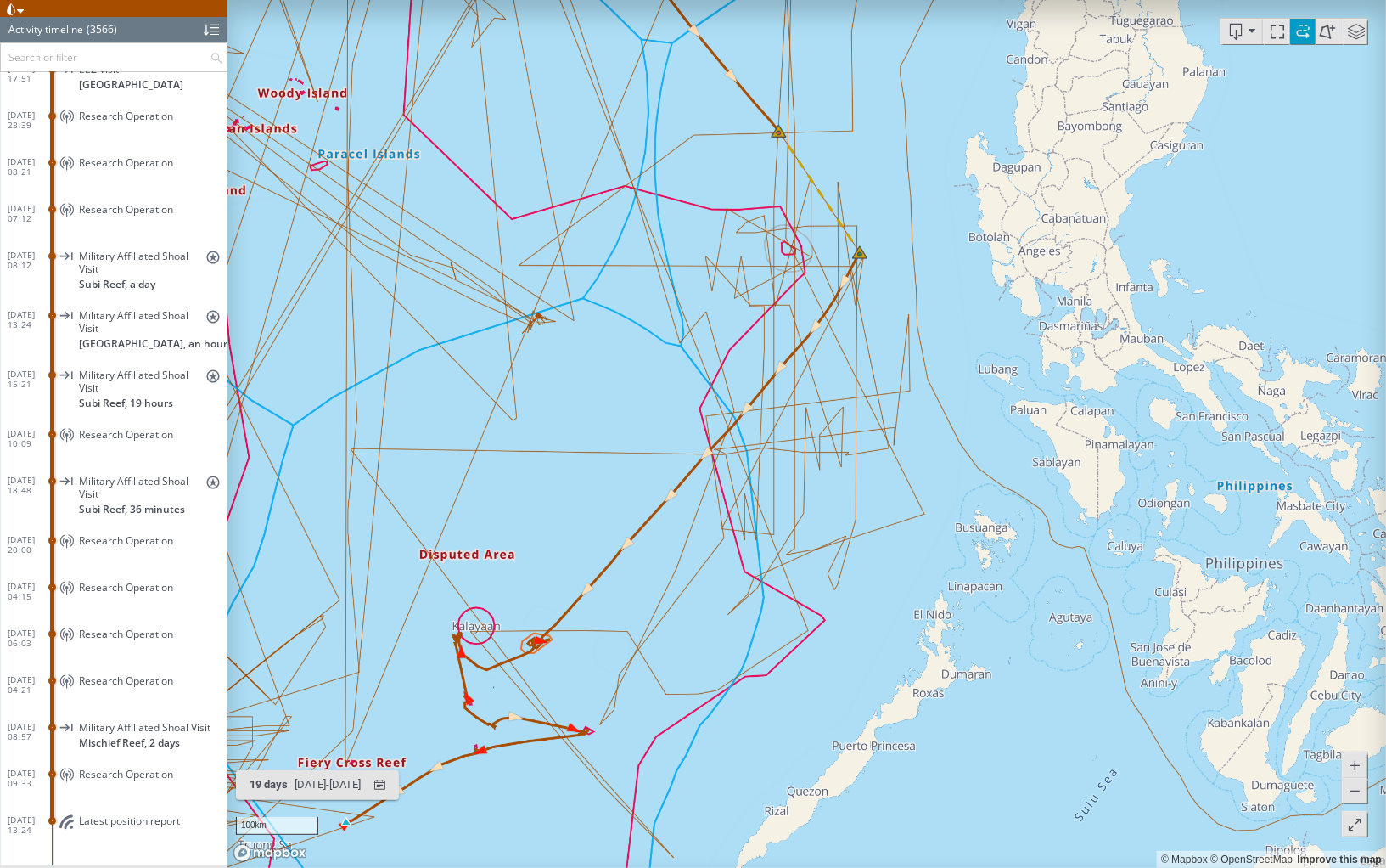
drag, startPoint x: 666, startPoint y: 660, endPoint x: 772, endPoint y: 536, distance: 163.1
click at [772, 536] on canvas "Map" at bounding box center [807, 434] width 1159 height 868
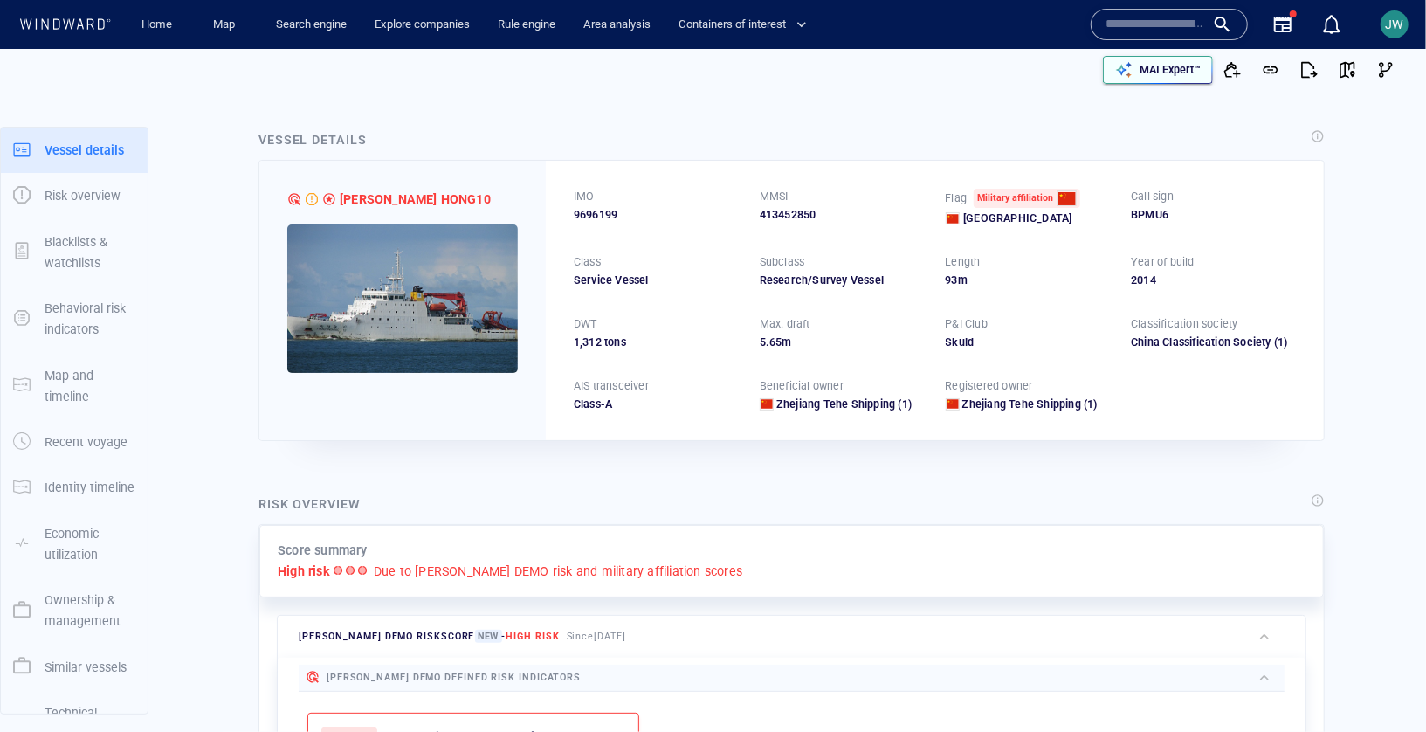
click at [1146, 69] on p "MAI Expert™" at bounding box center [1170, 70] width 61 height 16
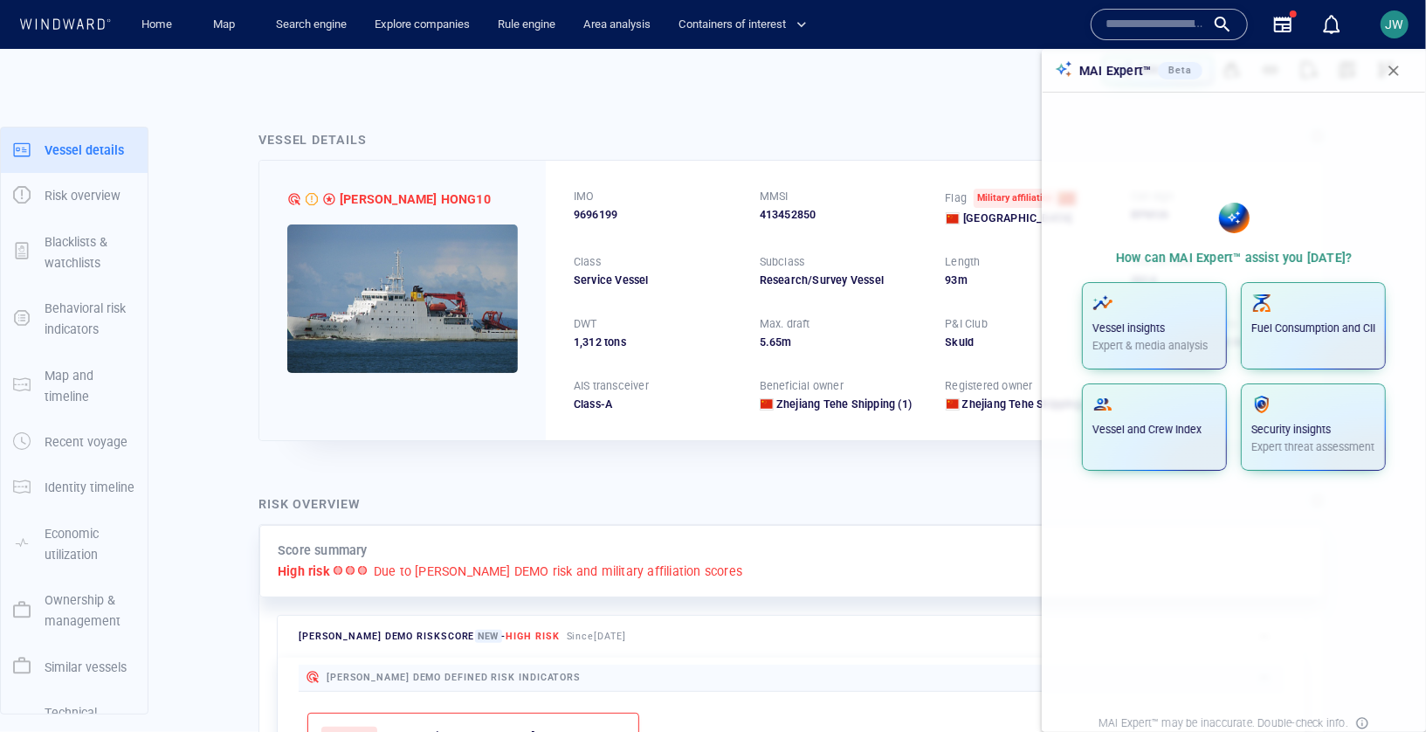
click at [1203, 383] on div "Vessel insights Expert & media analysis Fuel Consumption and CII Vessel and Cre…" at bounding box center [1234, 376] width 353 height 189
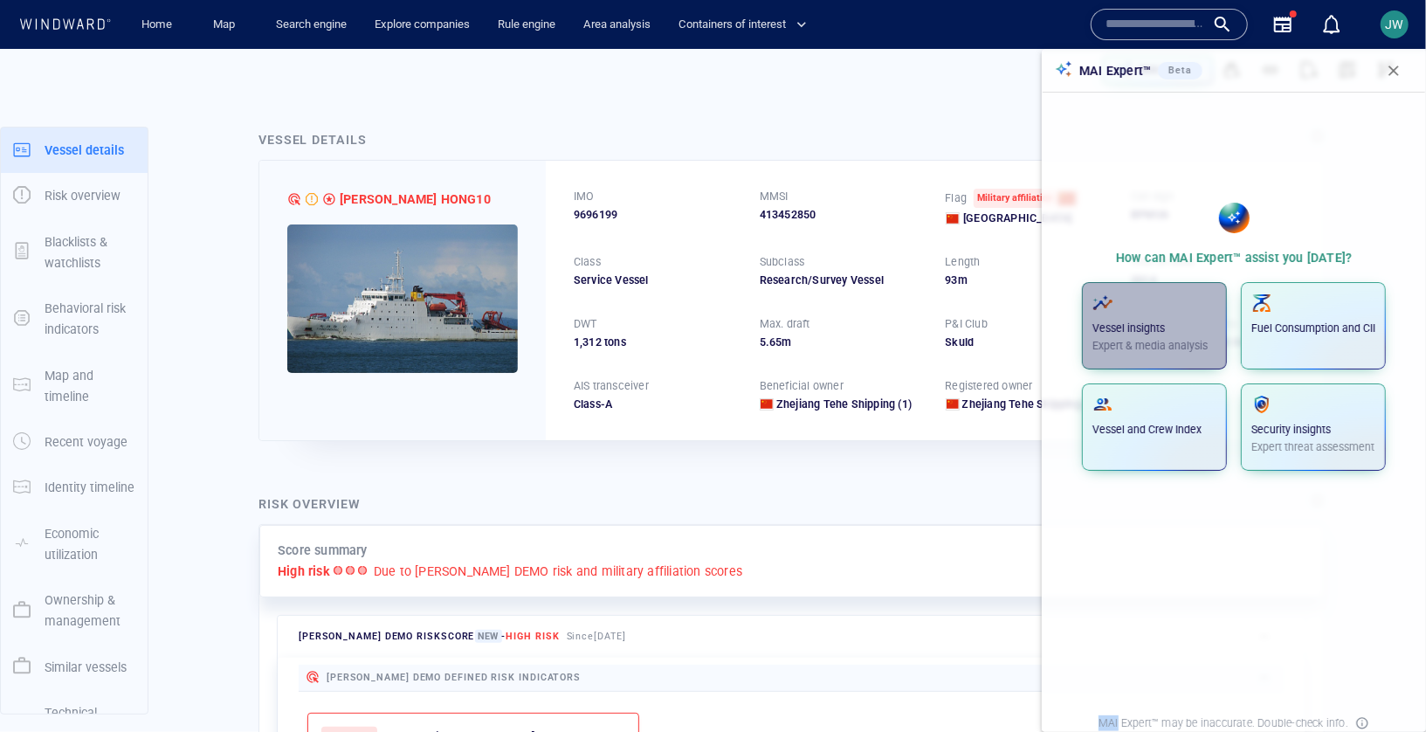
click at [1203, 358] on button "Vessel insights Expert & media analysis" at bounding box center [1154, 325] width 145 height 87
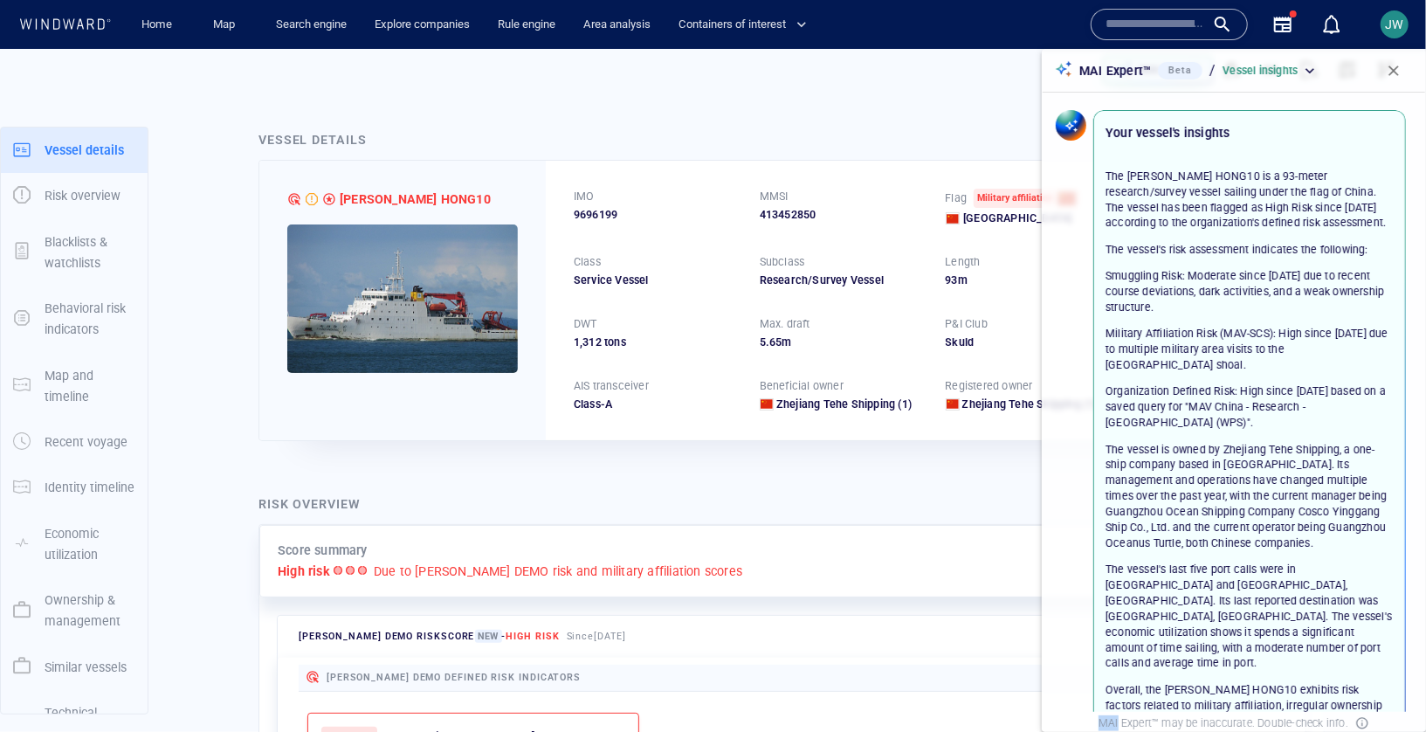
drag, startPoint x: 1252, startPoint y: 608, endPoint x: 1102, endPoint y: 176, distance: 456.8
click at [1102, 176] on div "The XIANG YANG HONG10 is a 93-meter research/survey vessel sailing under the fl…" at bounding box center [1249, 565] width 309 height 836
copy p "The XIANG YANG HONG10 is a 93-meter research/survey vessel sailing under the fl…"
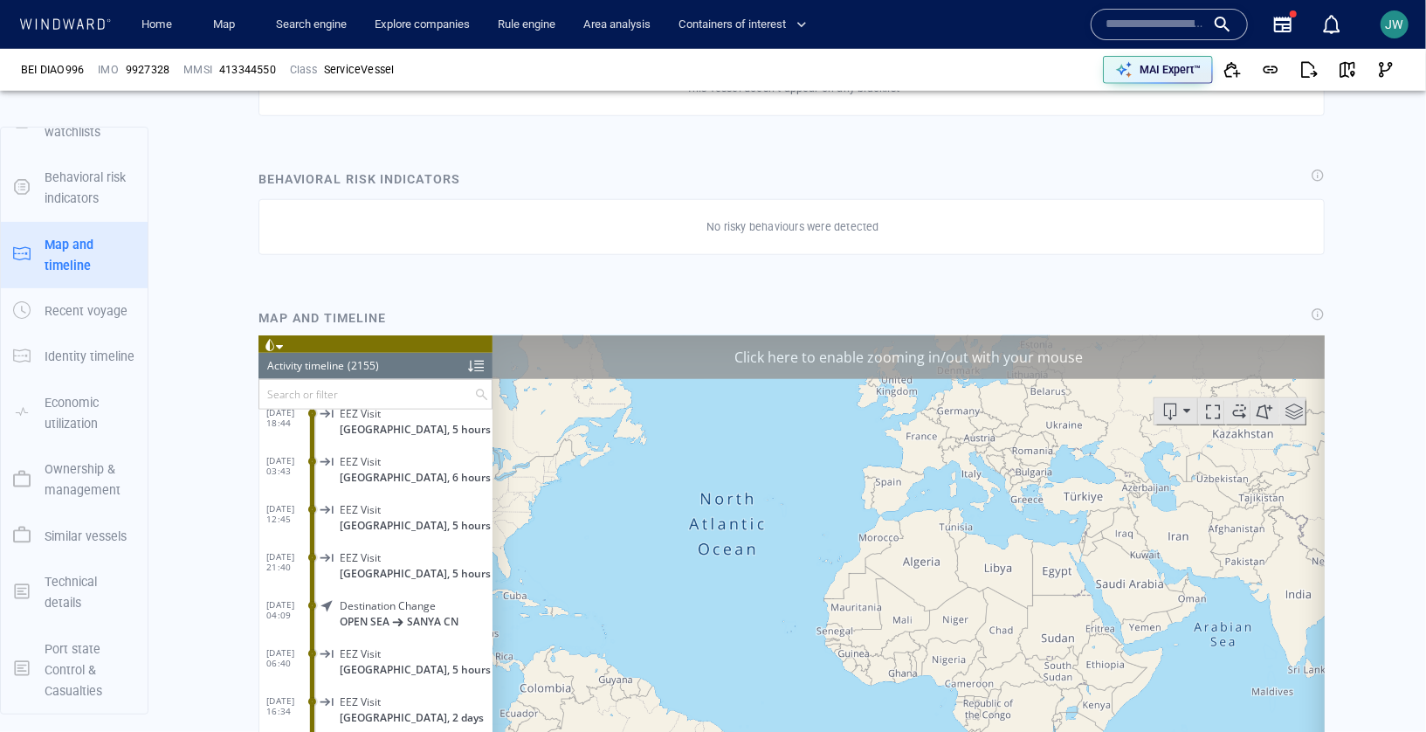
scroll to position [103065, 0]
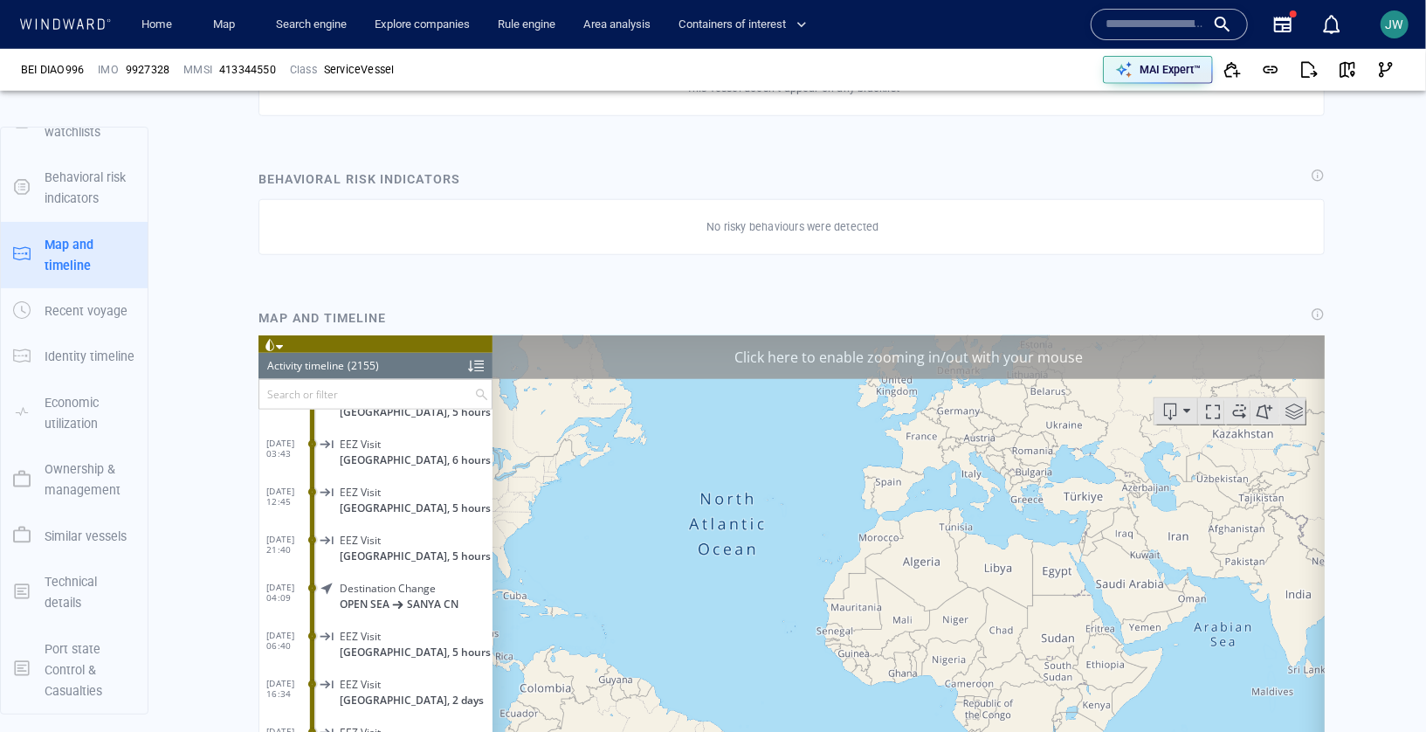
click at [1258, 342] on div "Click here to enable zooming in/out with your mouse" at bounding box center [908, 356] width 832 height 44
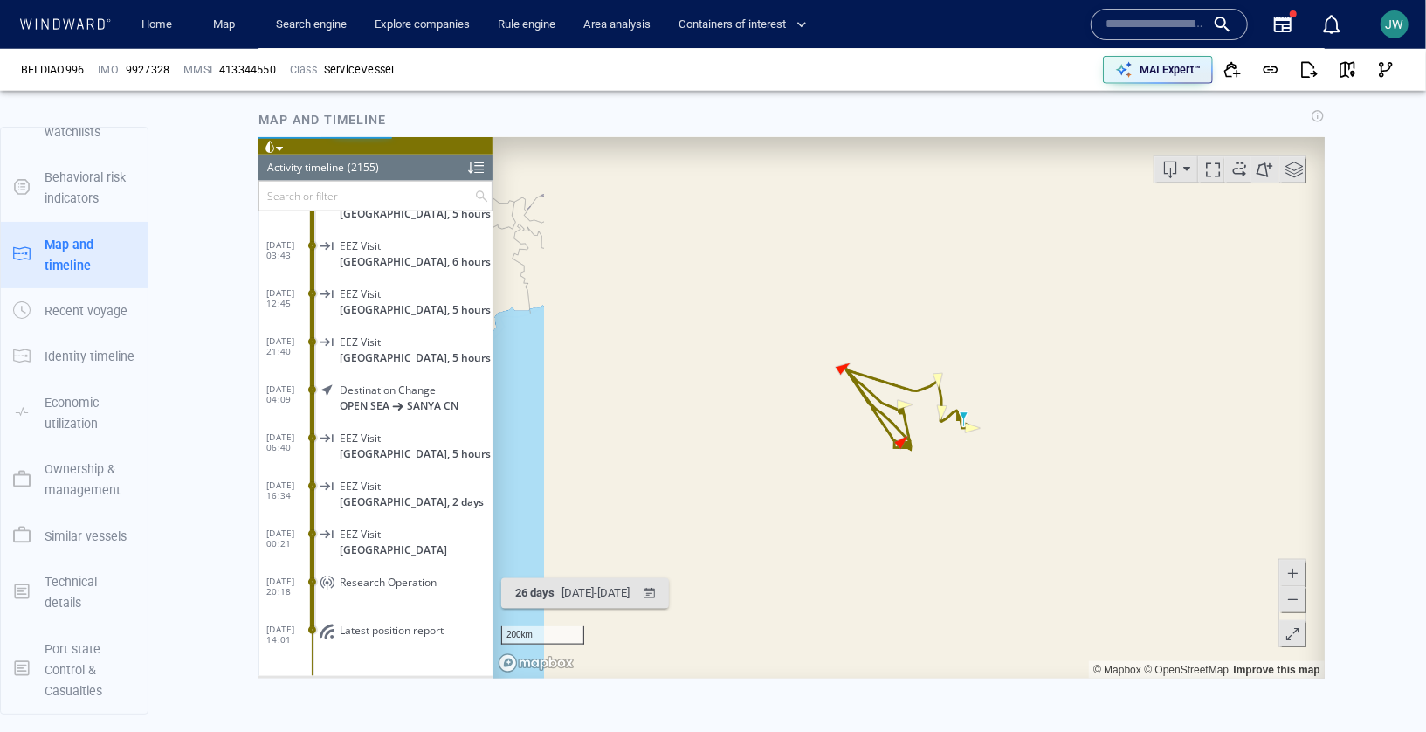
scroll to position [1154, 0]
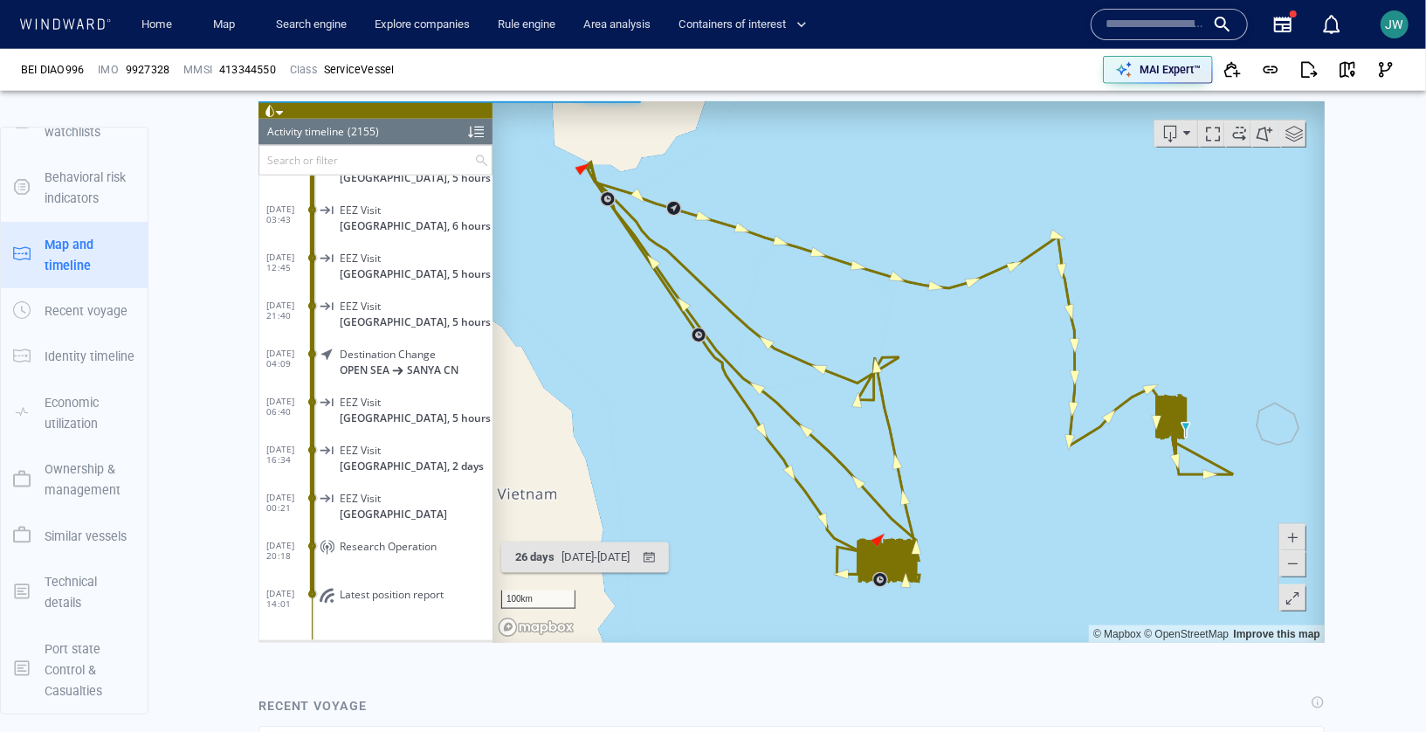
click at [285, 108] on div at bounding box center [375, 108] width 234 height 17
click at [276, 109] on span at bounding box center [278, 112] width 7 height 8
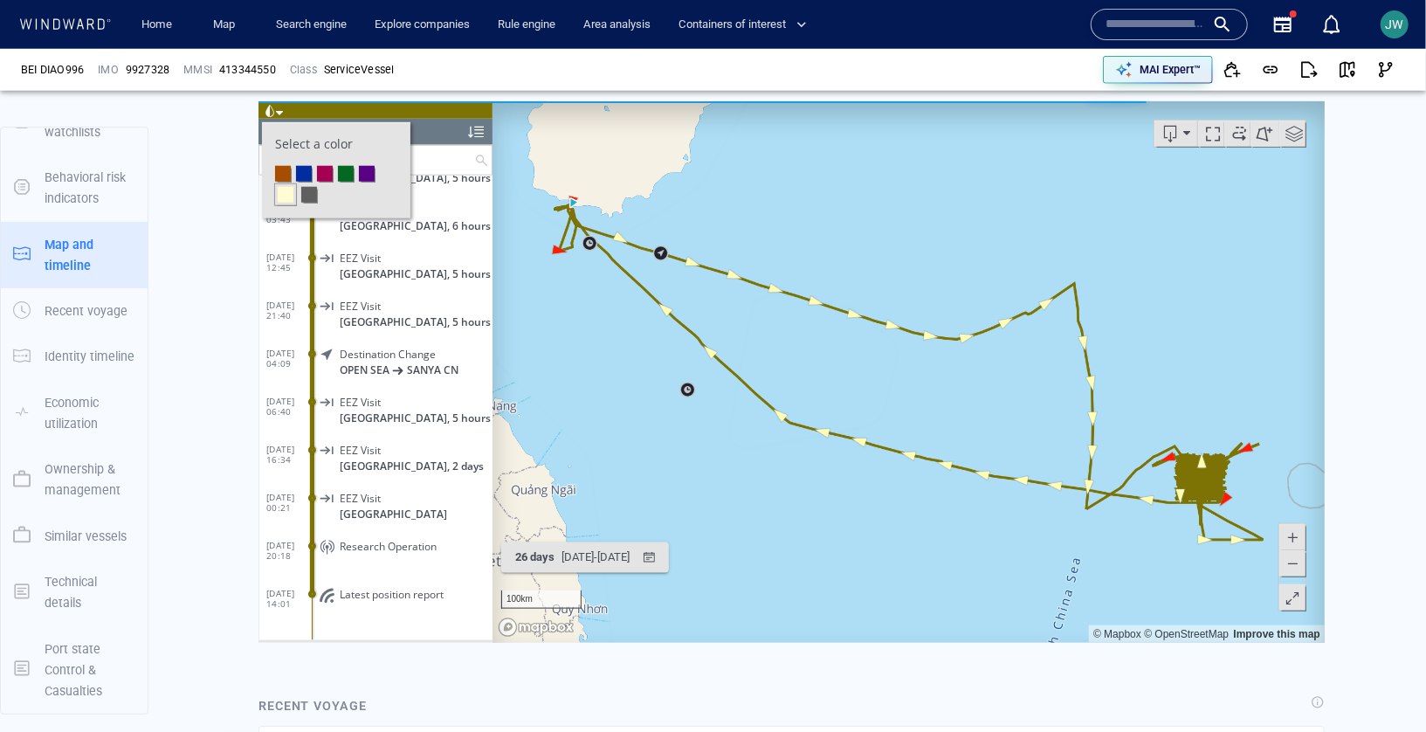
click at [324, 167] on li at bounding box center [324, 173] width 16 height 16
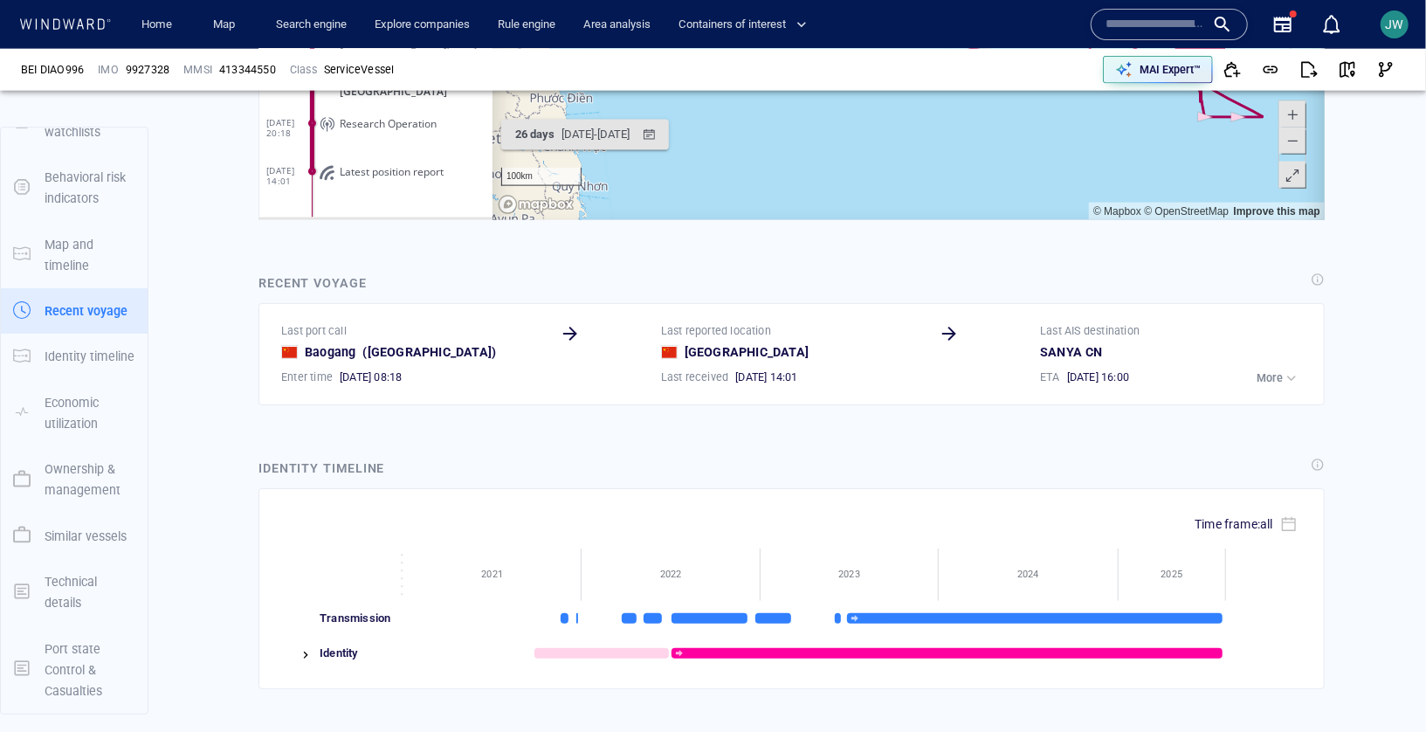
scroll to position [1005, 0]
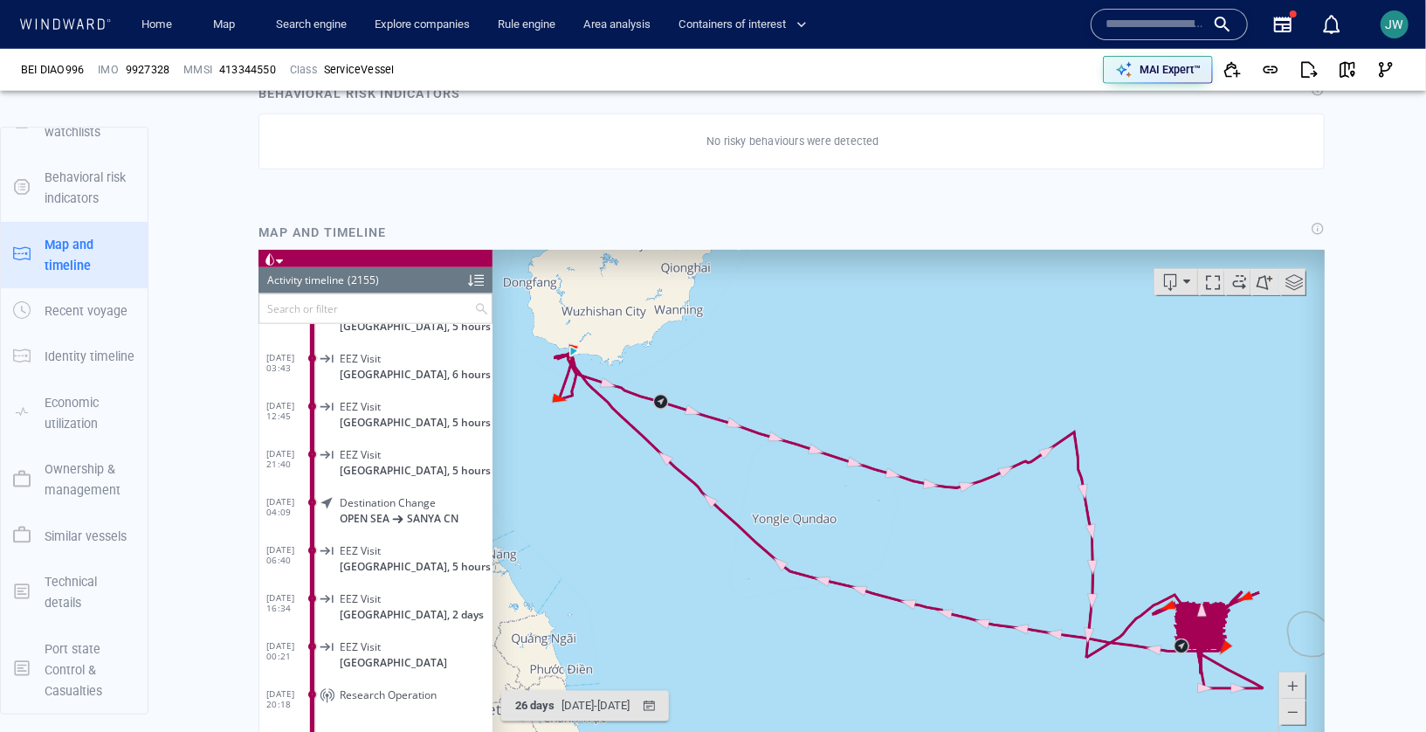
click at [1238, 280] on span at bounding box center [1238, 281] width 26 height 26
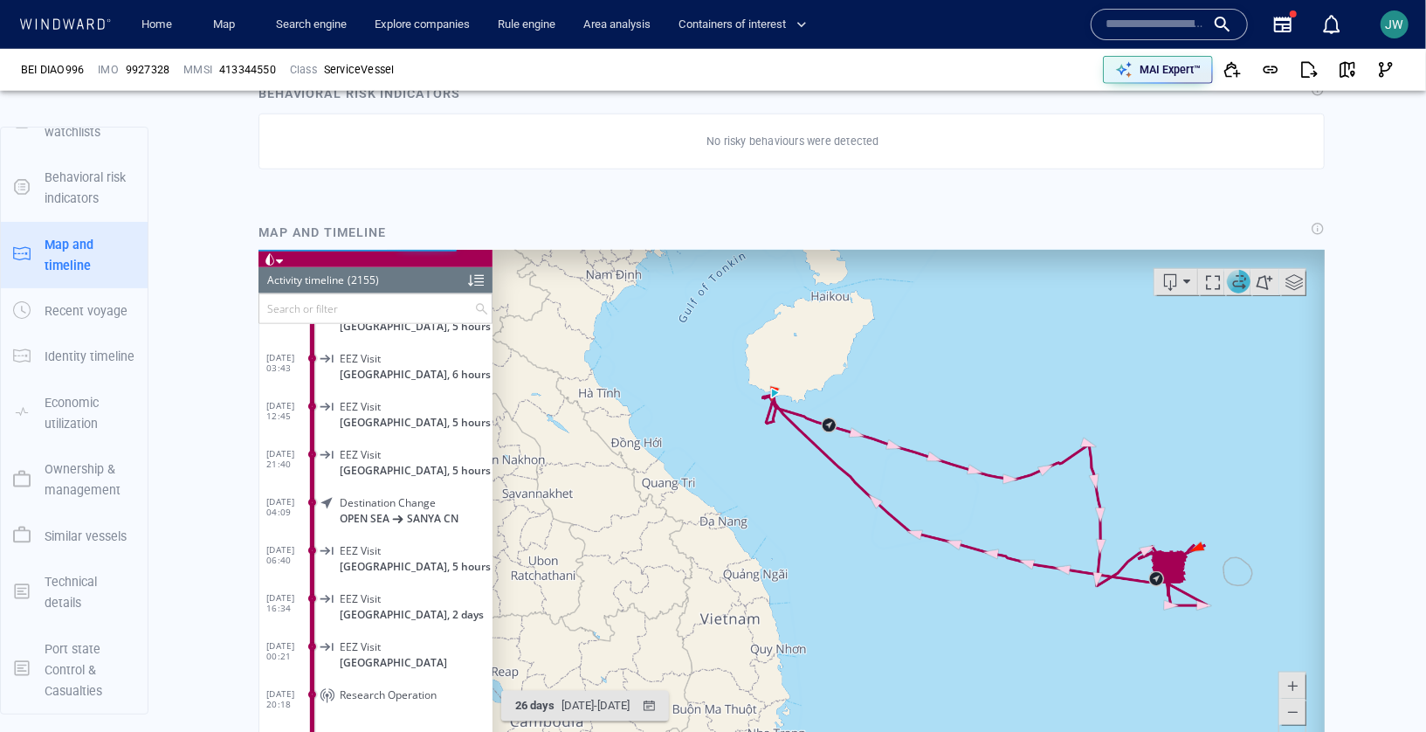
drag, startPoint x: 1132, startPoint y: 444, endPoint x: 1093, endPoint y: 418, distance: 46.8
click at [1093, 418] on canvas "Map" at bounding box center [908, 519] width 832 height 541
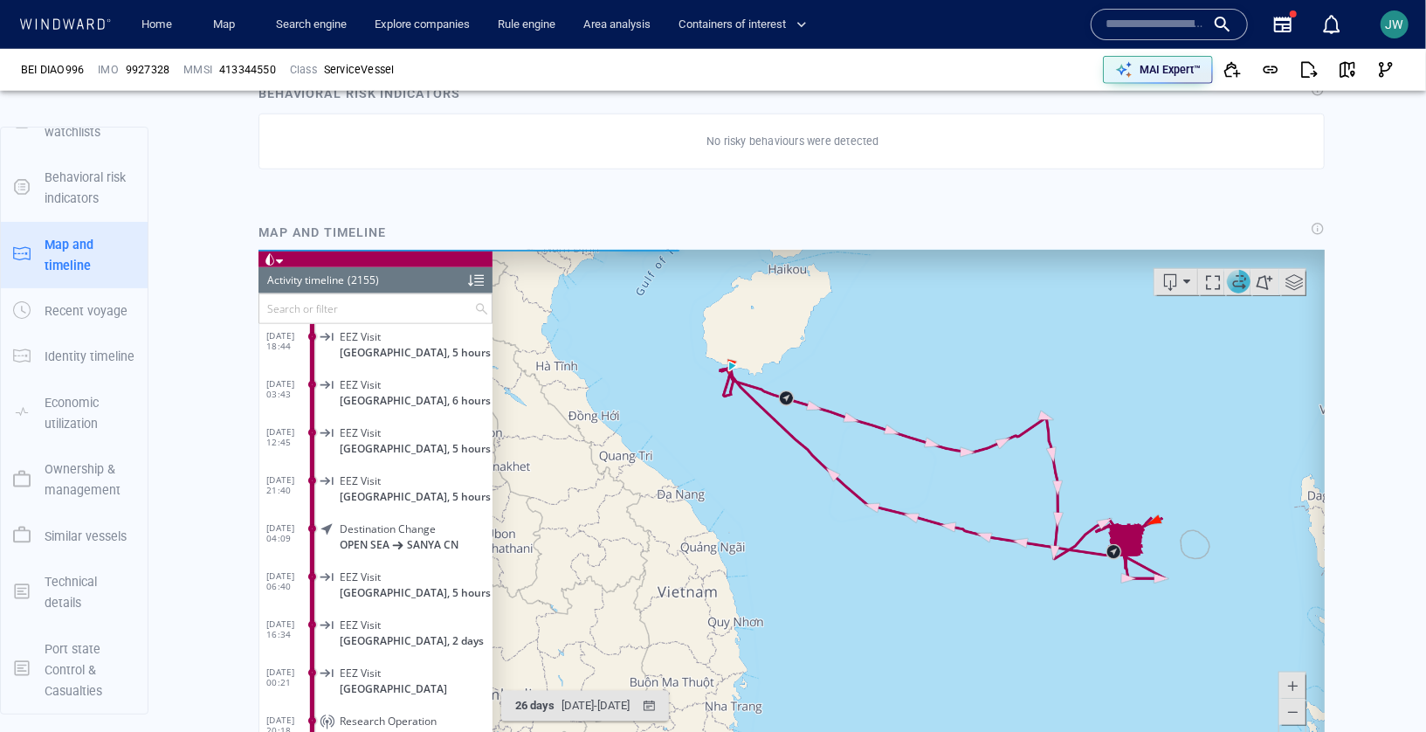
scroll to position [103065, 0]
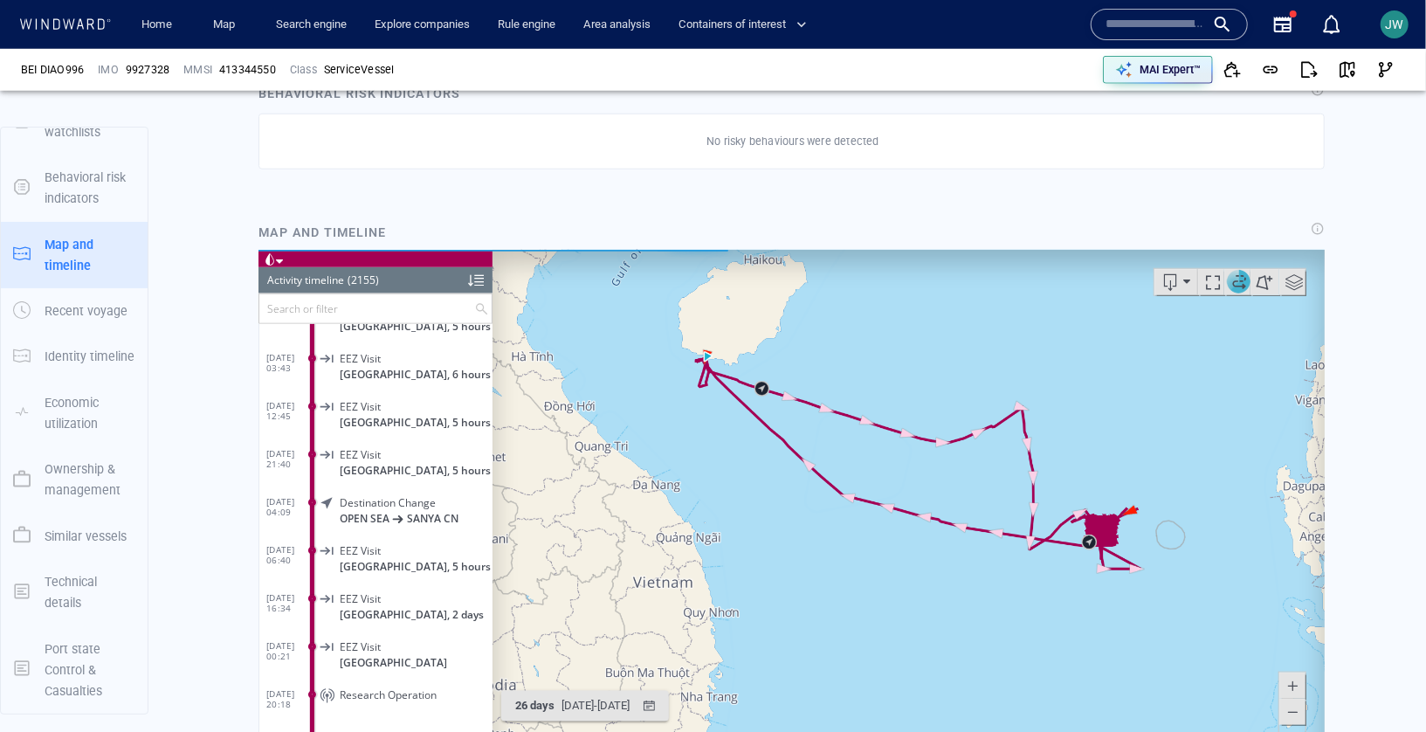
drag, startPoint x: 1212, startPoint y: 580, endPoint x: 1084, endPoint y: 519, distance: 142.2
click at [1084, 519] on canvas "Map" at bounding box center [908, 519] width 832 height 541
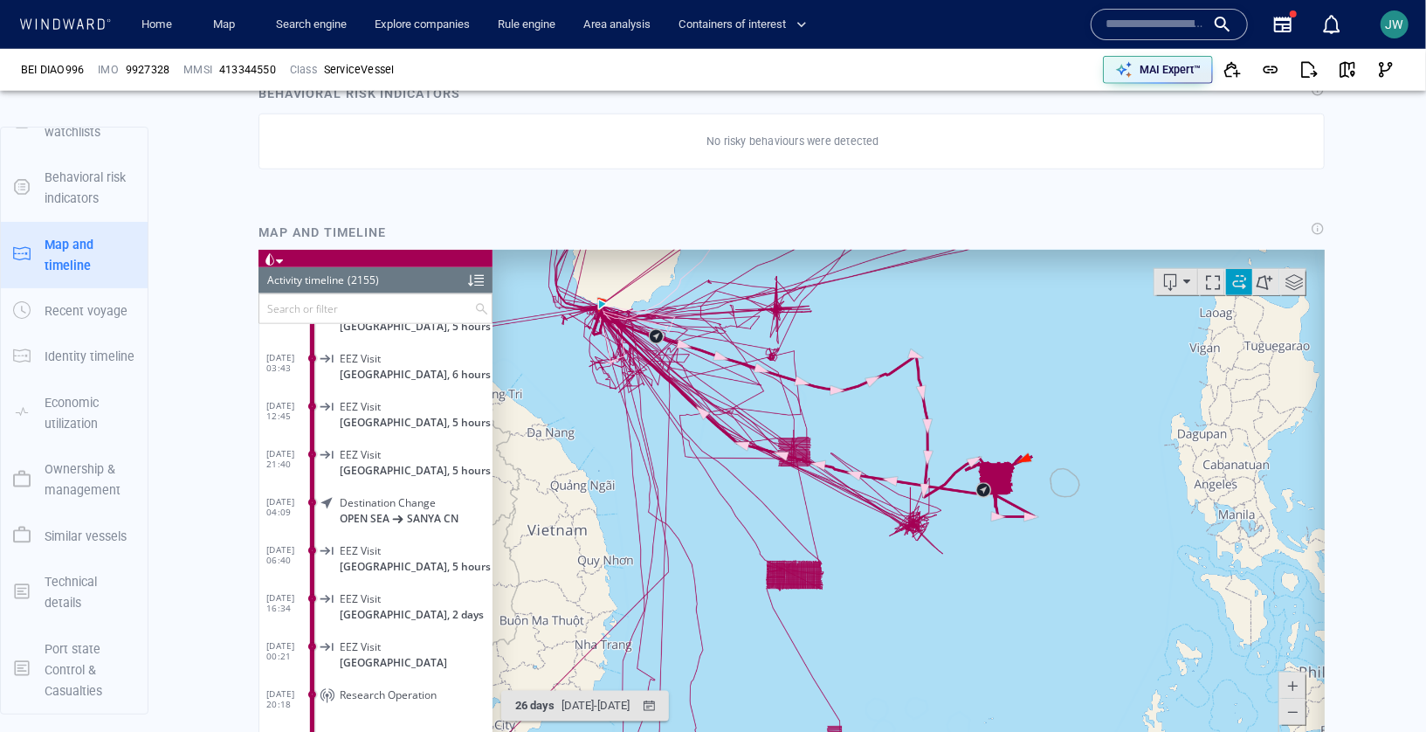
click at [1298, 279] on span at bounding box center [1293, 281] width 26 height 26
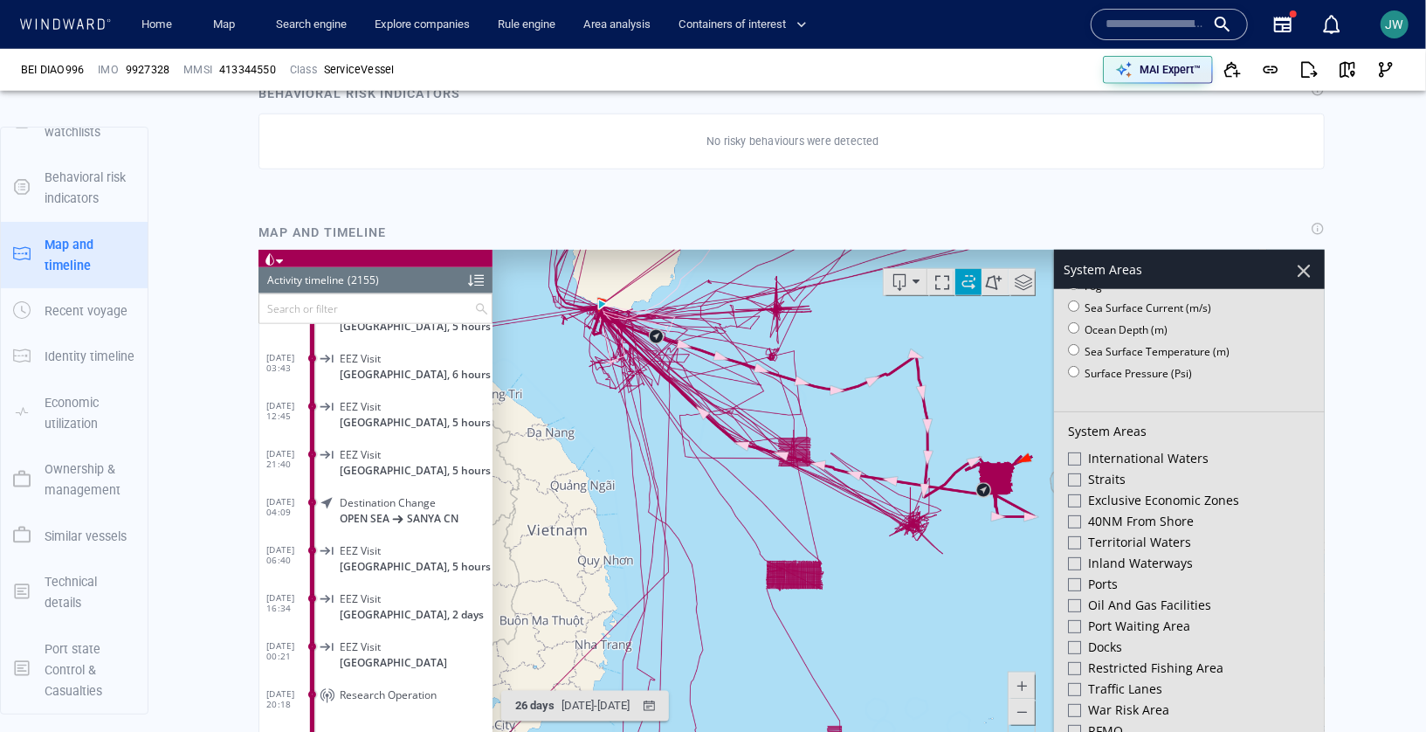
scroll to position [343, 0]
click at [1075, 486] on div at bounding box center [1073, 492] width 13 height 13
click at [975, 561] on canvas "Map" at bounding box center [908, 519] width 832 height 541
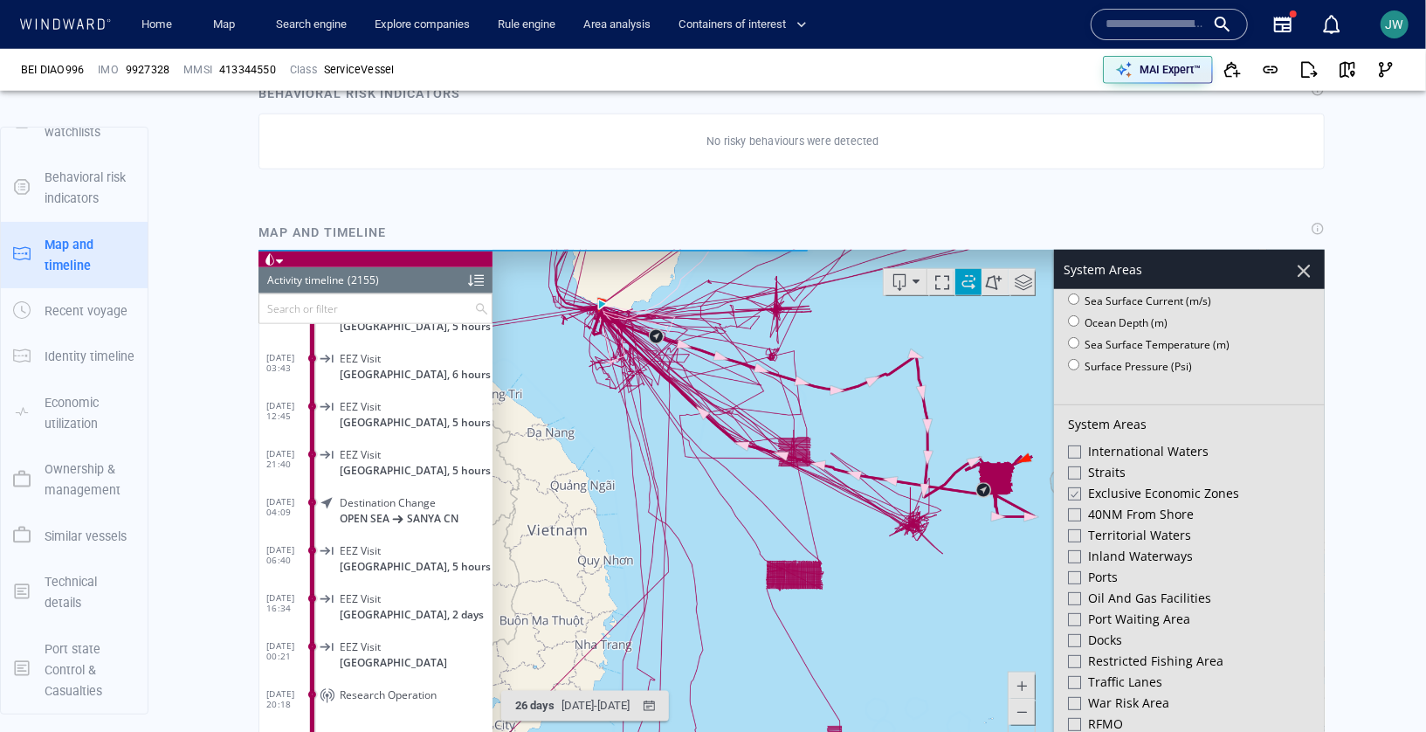
click at [1299, 270] on div at bounding box center [1303, 270] width 30 height 30
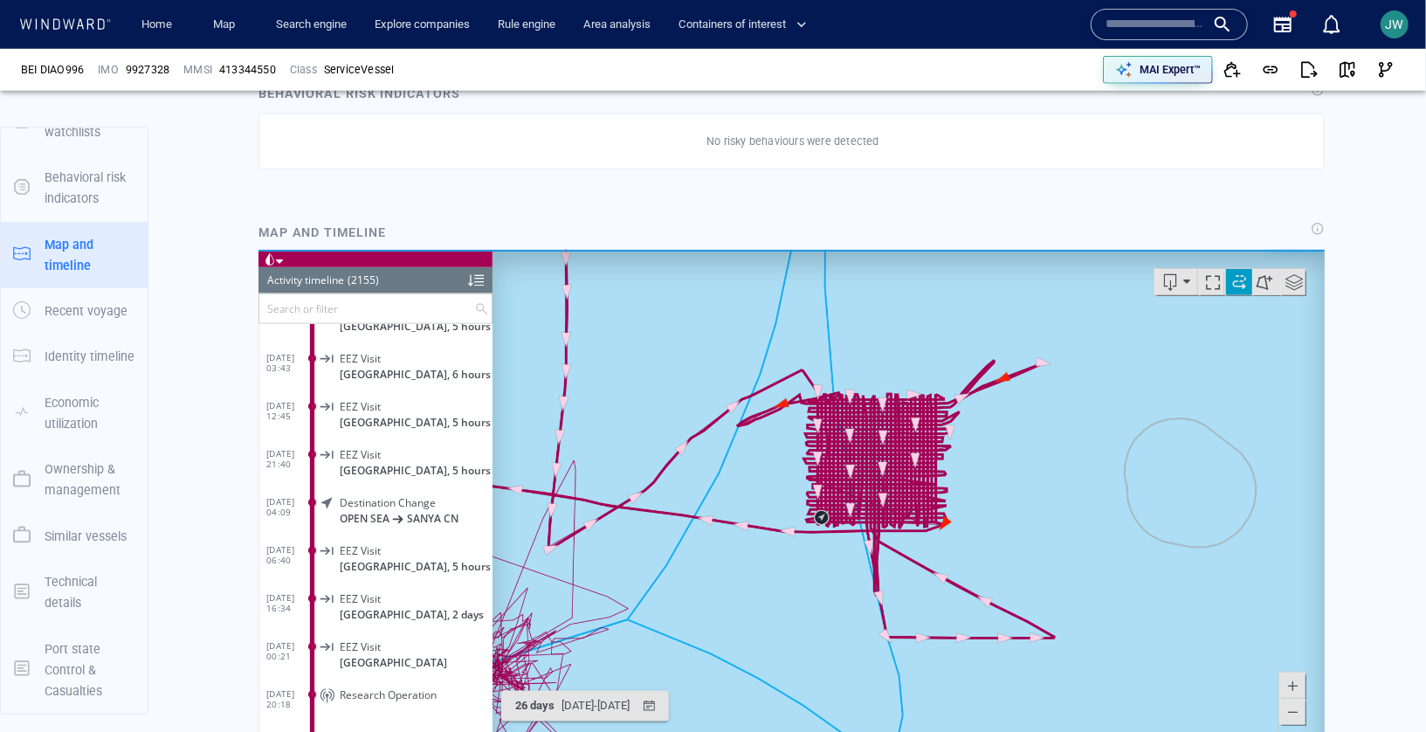
drag, startPoint x: 1038, startPoint y: 480, endPoint x: 1012, endPoint y: 480, distance: 26.2
click at [1012, 480] on canvas "Map" at bounding box center [908, 519] width 832 height 541
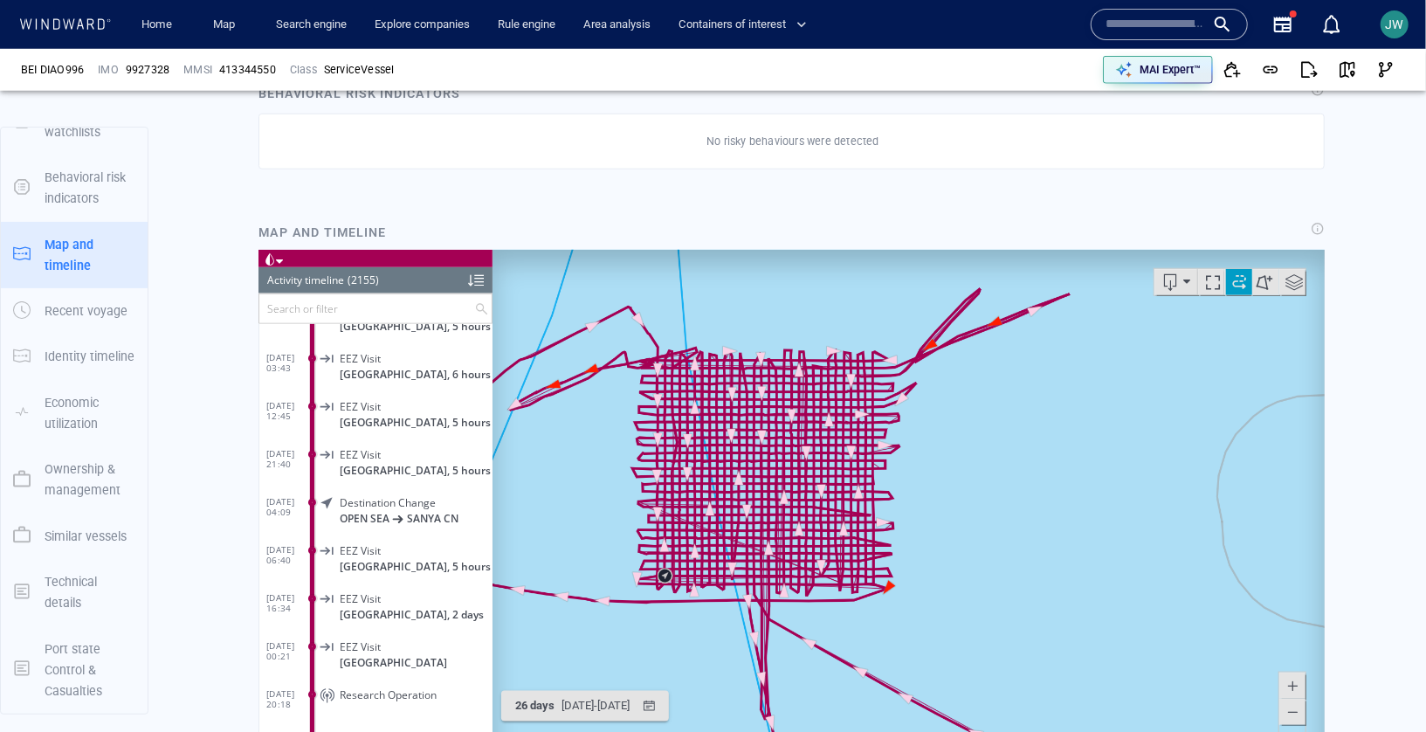
click at [818, 488] on canvas "Map" at bounding box center [908, 519] width 832 height 541
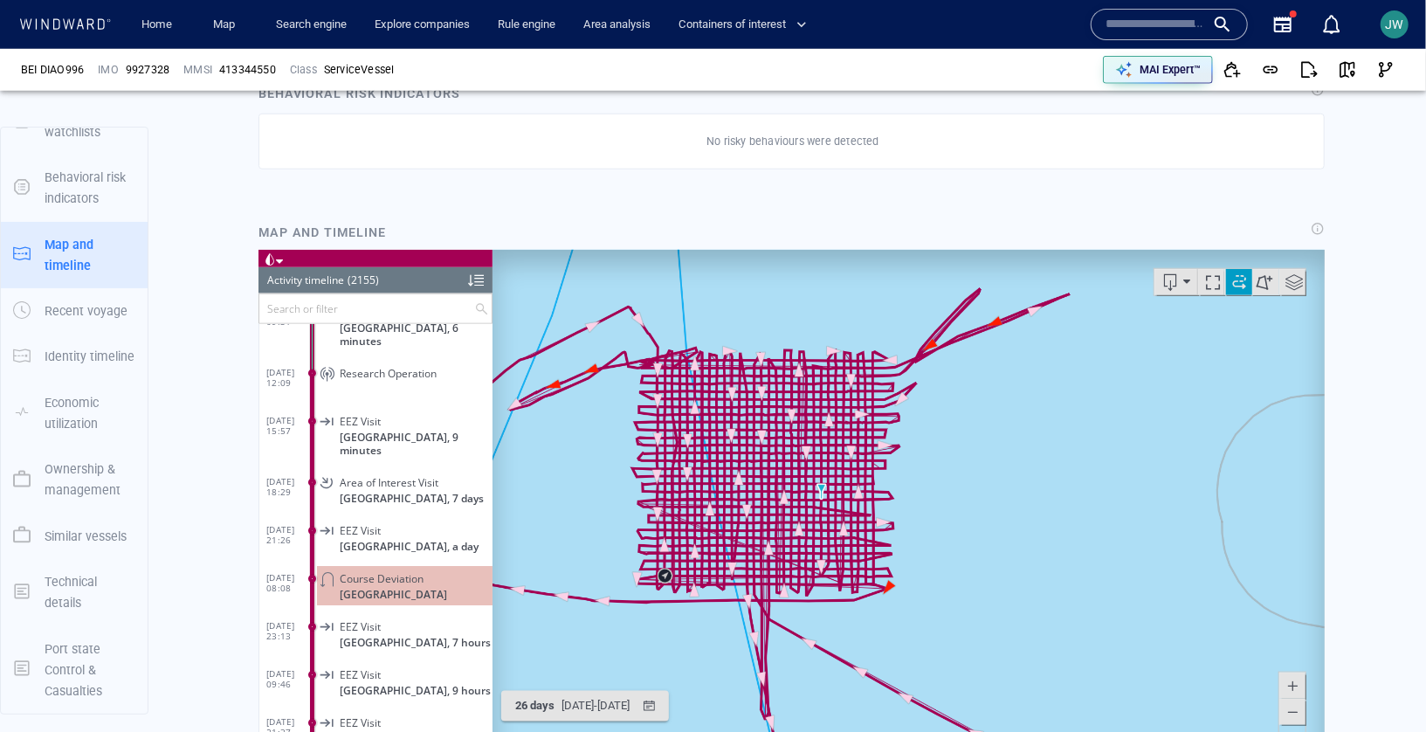
scroll to position [102346, 0]
click at [438, 379] on p at bounding box center [415, 385] width 153 height 13
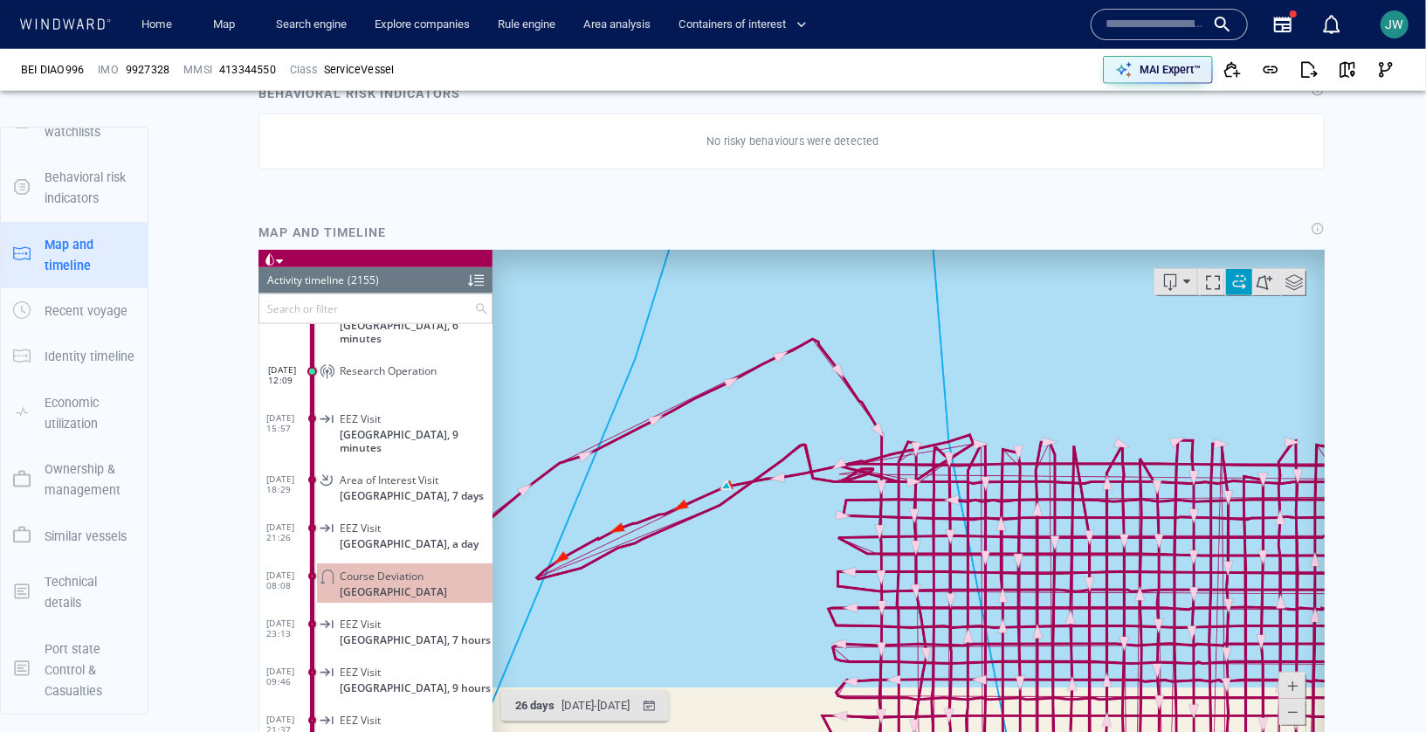
drag, startPoint x: 1018, startPoint y: 596, endPoint x: 719, endPoint y: 453, distance: 331.7
click at [718, 453] on canvas "Map" at bounding box center [908, 519] width 832 height 541
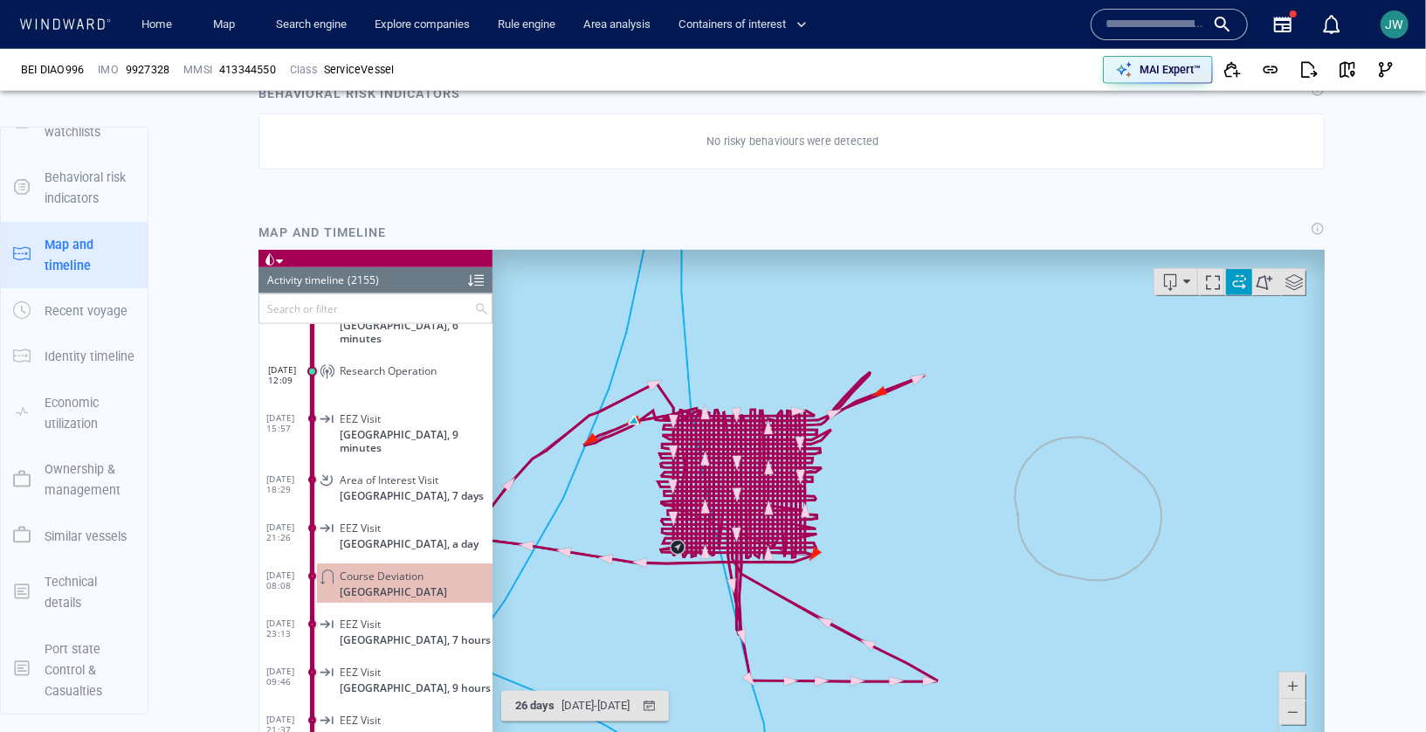
click at [608, 510] on canvas "Map" at bounding box center [908, 519] width 832 height 541
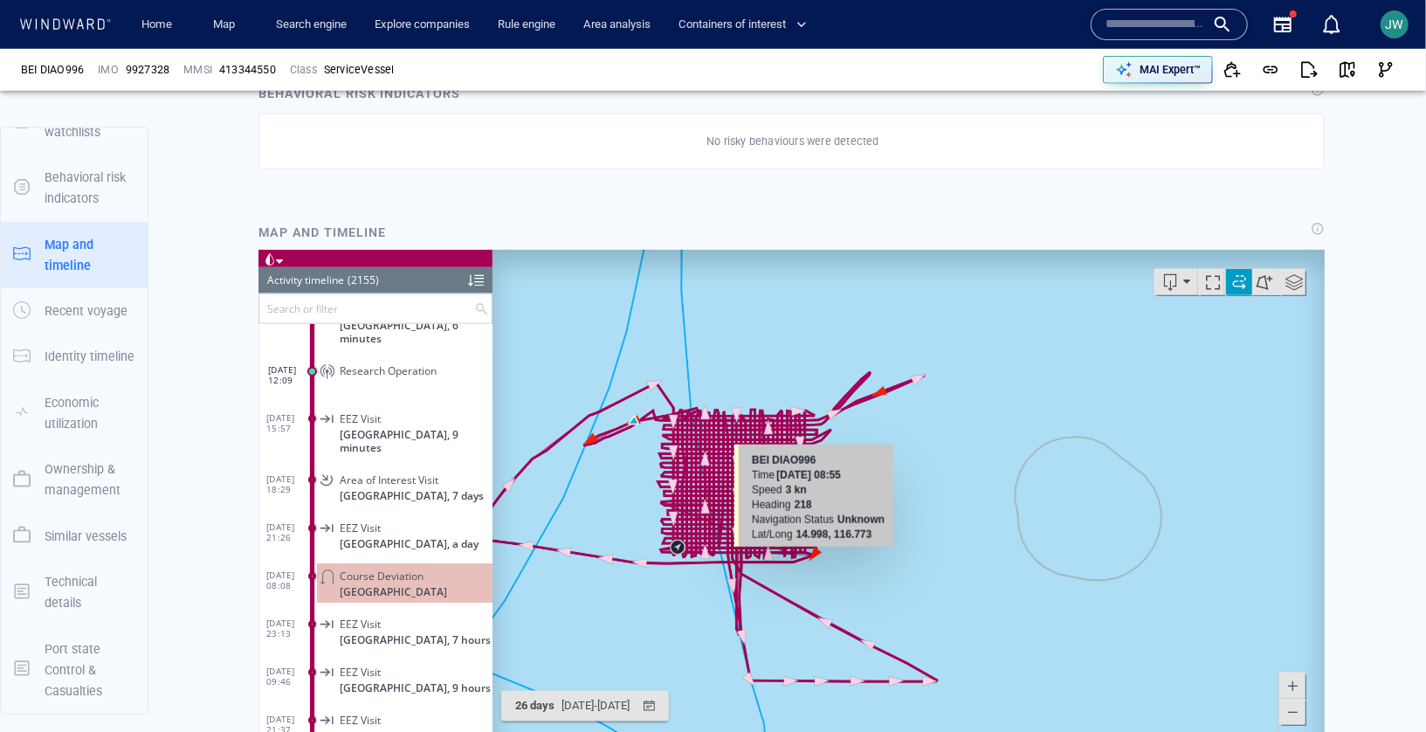
click at [817, 551] on canvas "Map" at bounding box center [908, 519] width 832 height 541
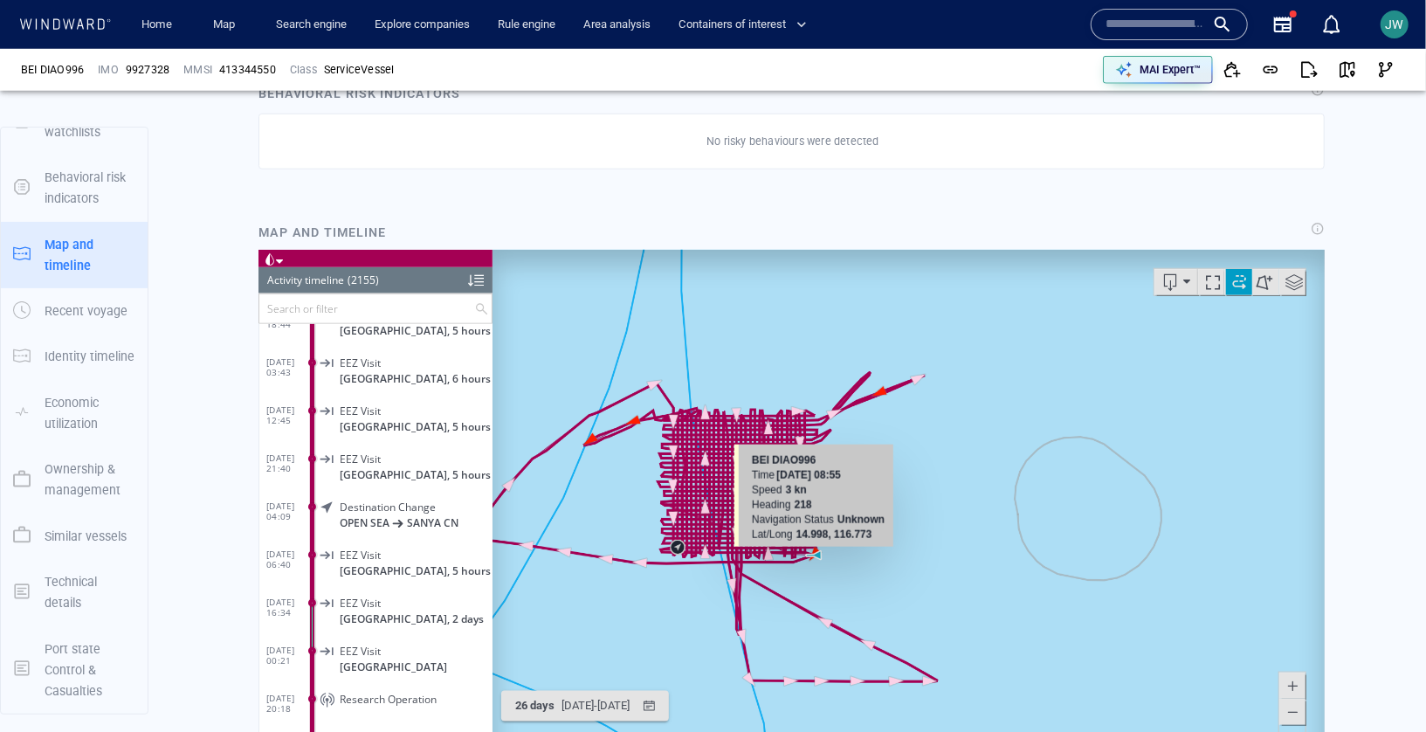
scroll to position [103065, 0]
click at [403, 687] on span "Research Operation" at bounding box center [387, 693] width 97 height 13
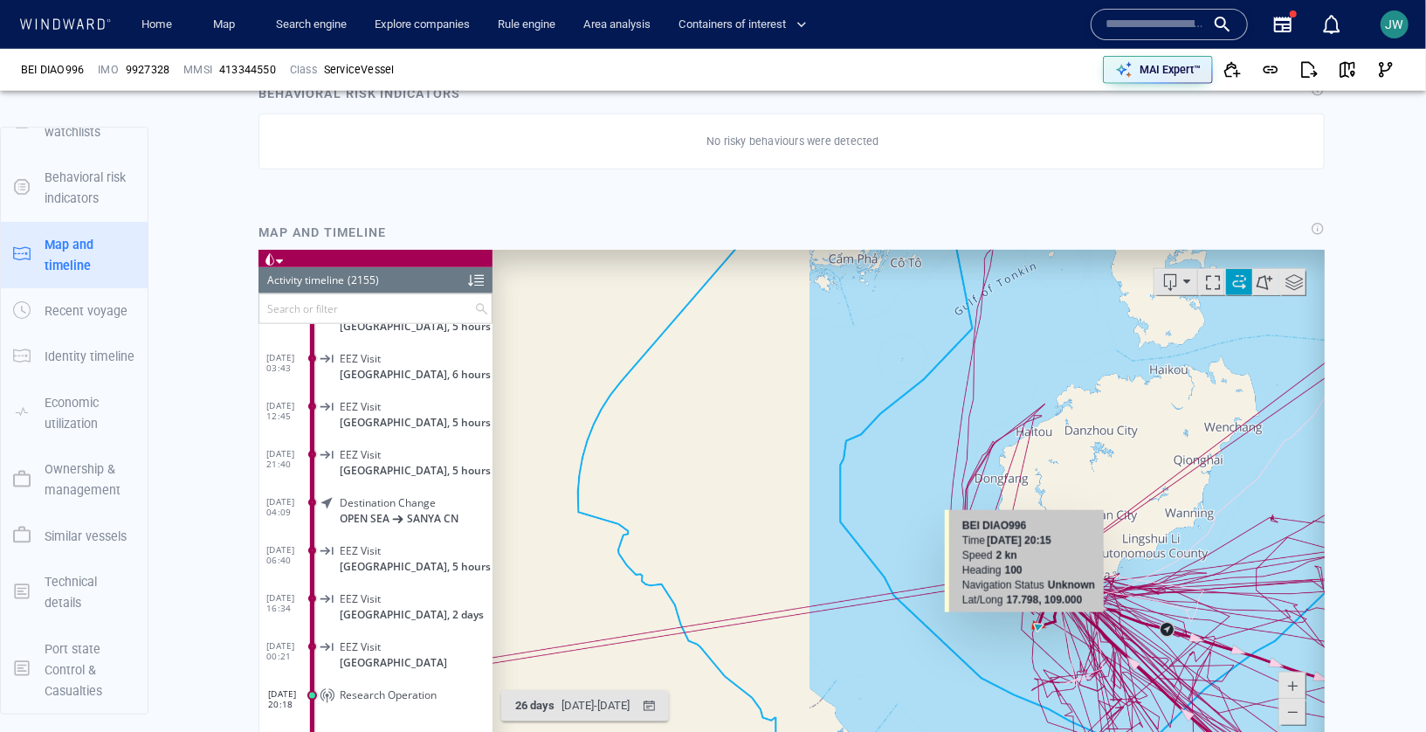
drag, startPoint x: 1044, startPoint y: 627, endPoint x: 583, endPoint y: 451, distance: 492.9
click at [583, 451] on canvas "Map" at bounding box center [908, 519] width 832 height 541
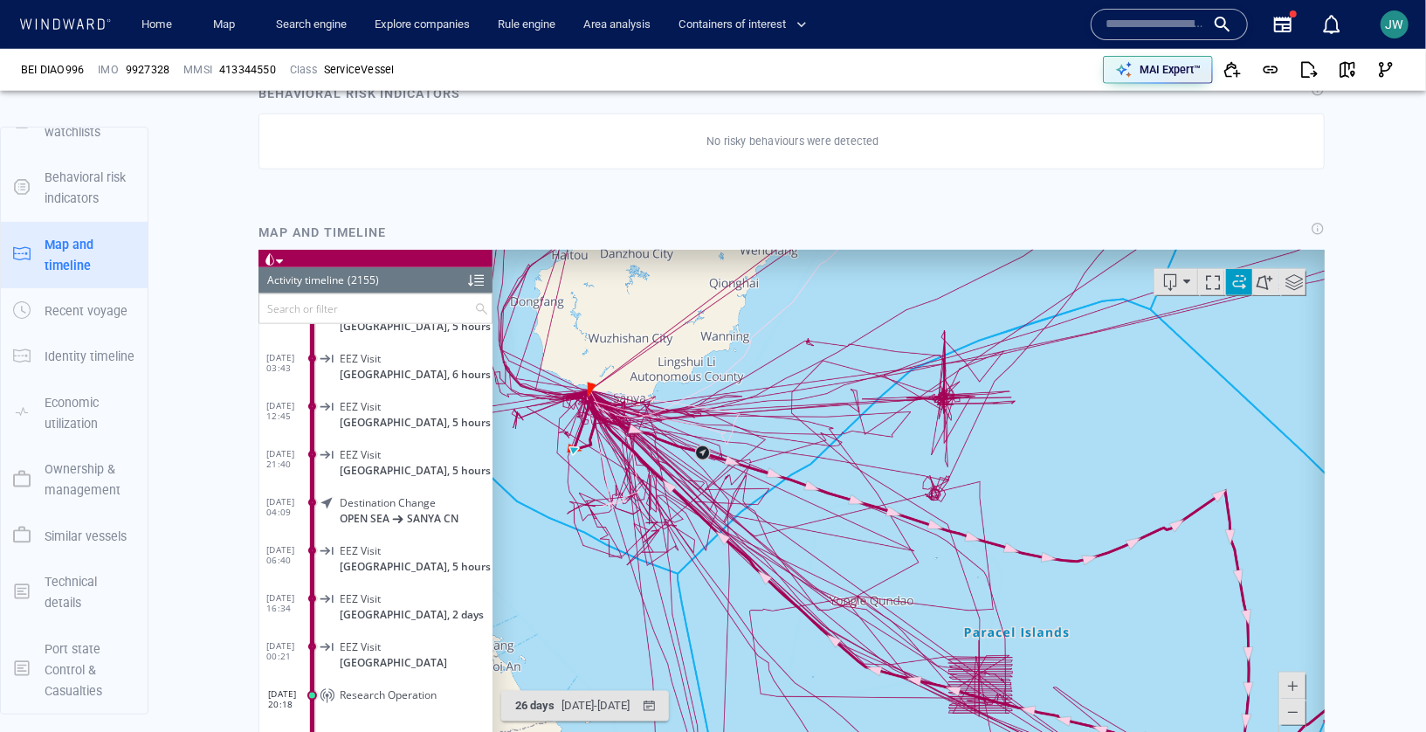
drag, startPoint x: 1204, startPoint y: 658, endPoint x: 983, endPoint y: 465, distance: 292.8
click at [983, 465] on canvas "Map" at bounding box center [908, 519] width 832 height 541
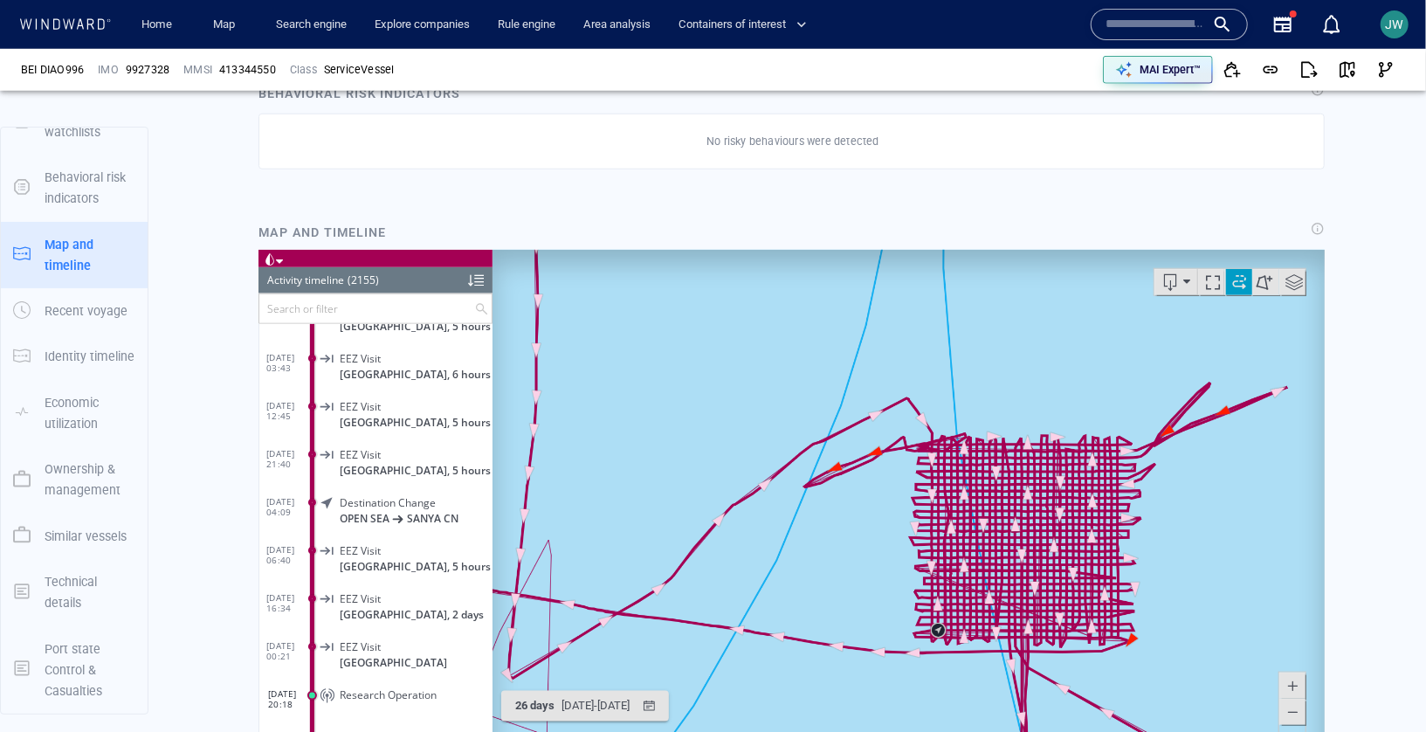
click at [1226, 408] on canvas "Map" at bounding box center [908, 519] width 832 height 541
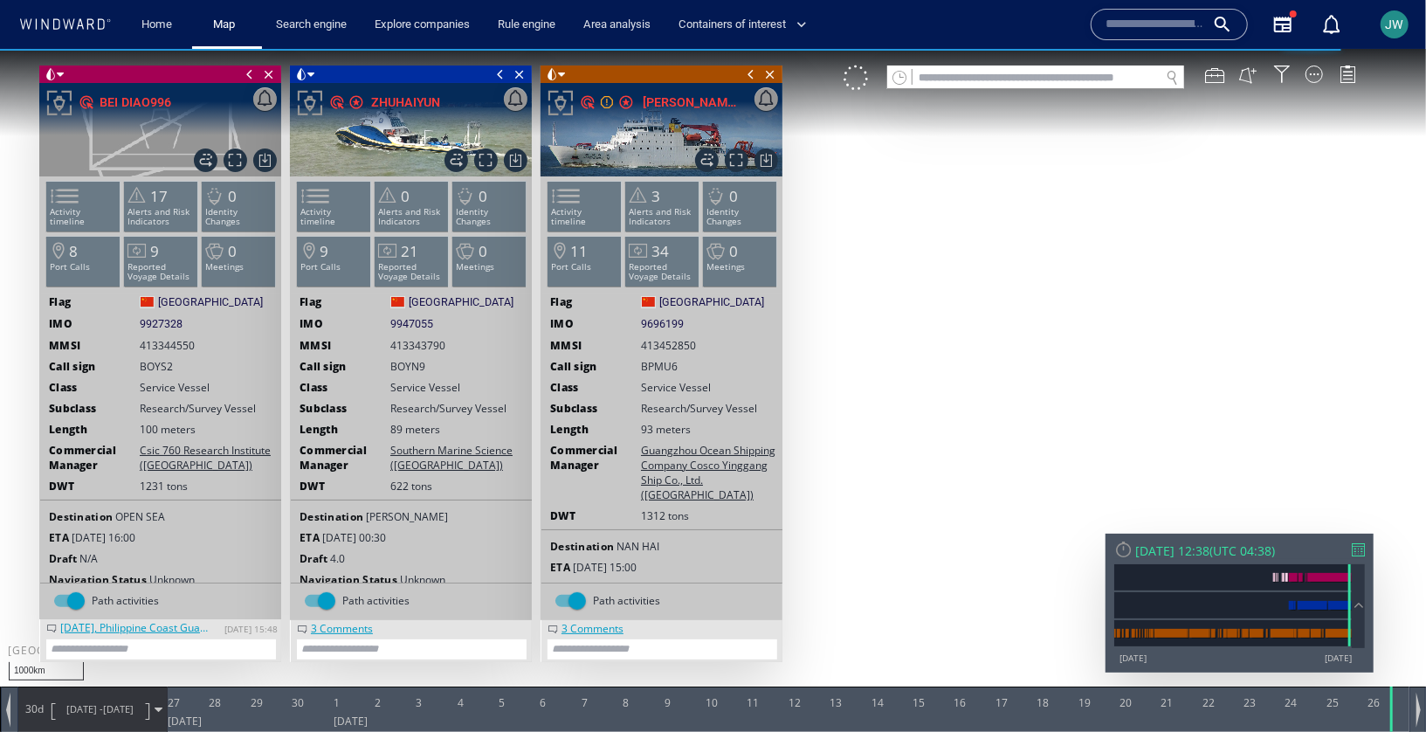
click at [155, 649] on textarea at bounding box center [161, 648] width 230 height 20
paste textarea "**********"
type textarea "**********"
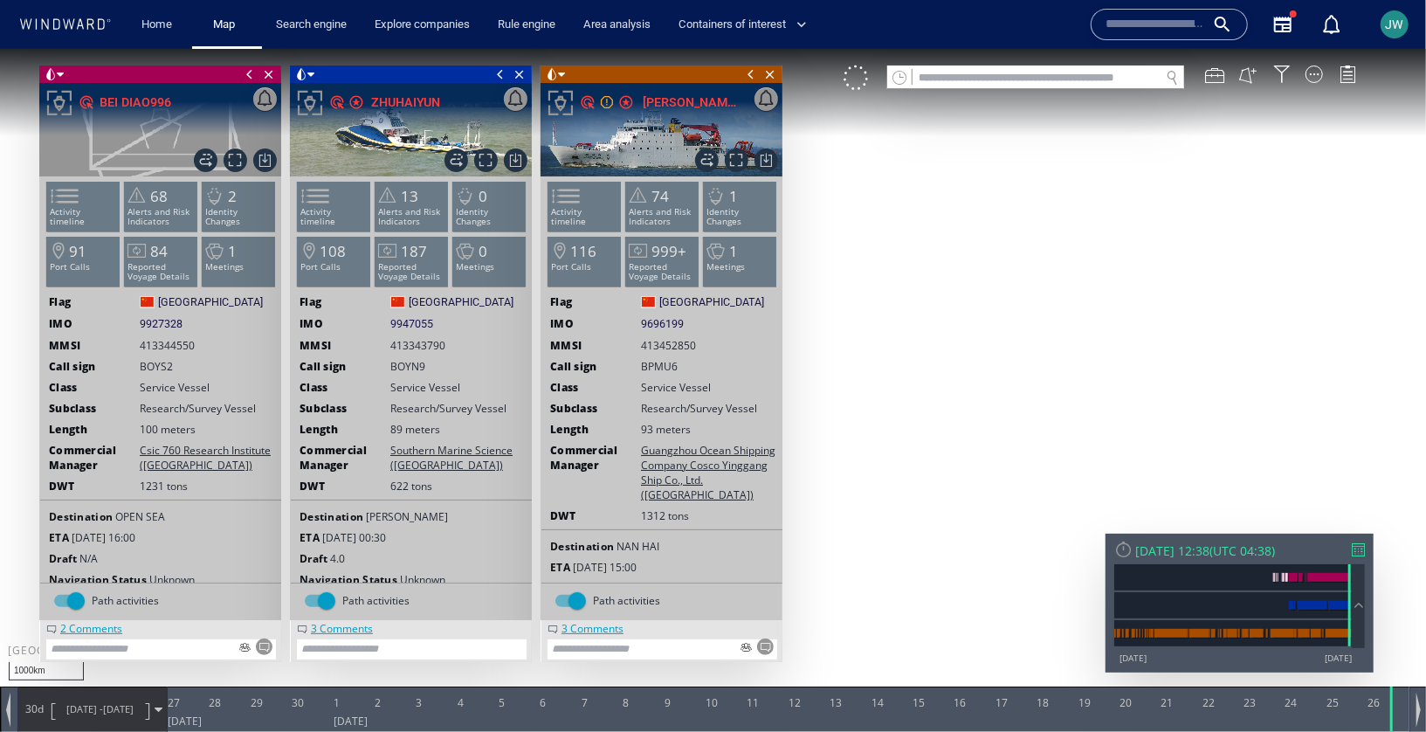
click at [527, 645] on textarea at bounding box center [412, 648] width 230 height 20
paste textarea "**********"
type textarea "**********"
drag, startPoint x: 892, startPoint y: 427, endPoint x: 1103, endPoint y: 487, distance: 219.8
click at [1103, 488] on canvas "Map" at bounding box center [713, 380] width 1426 height 665
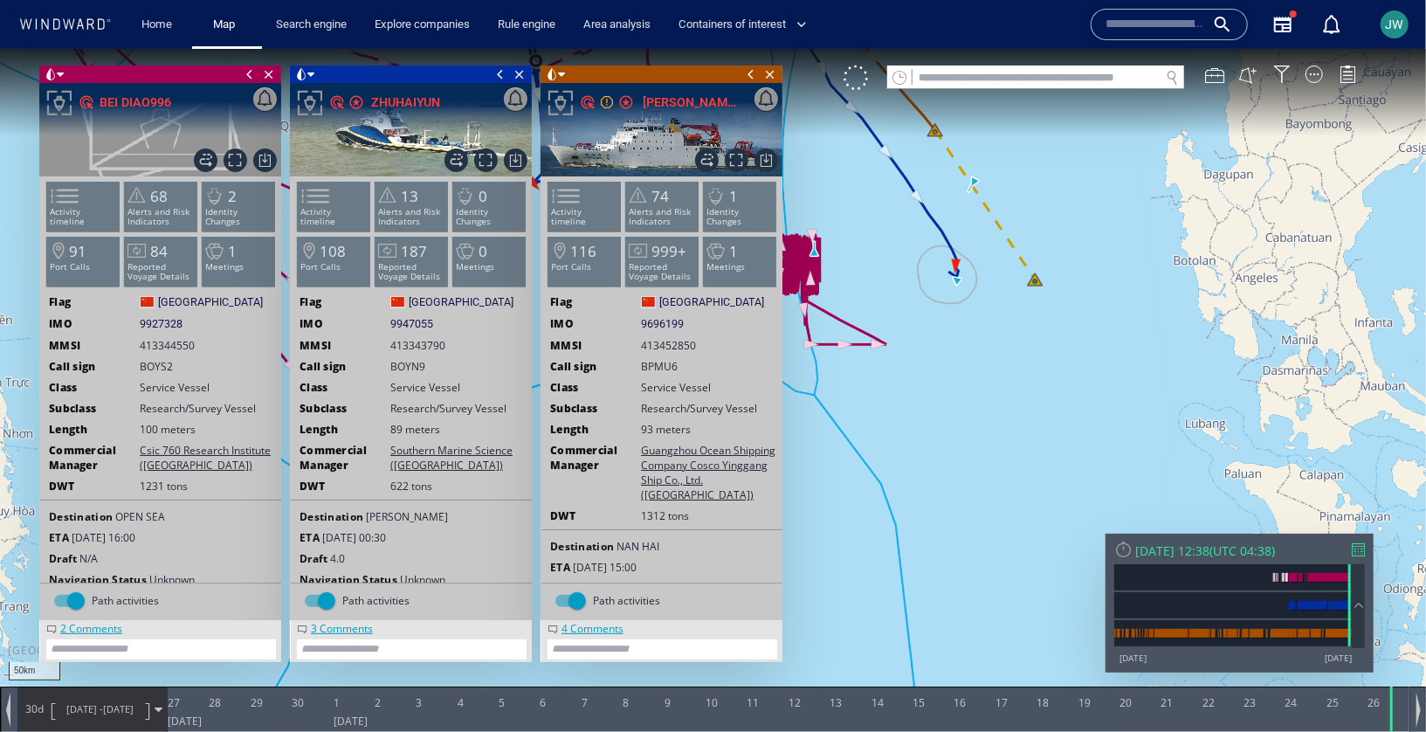
drag, startPoint x: 927, startPoint y: 394, endPoint x: 954, endPoint y: 436, distance: 49.9
click at [954, 436] on canvas "Map" at bounding box center [713, 380] width 1426 height 665
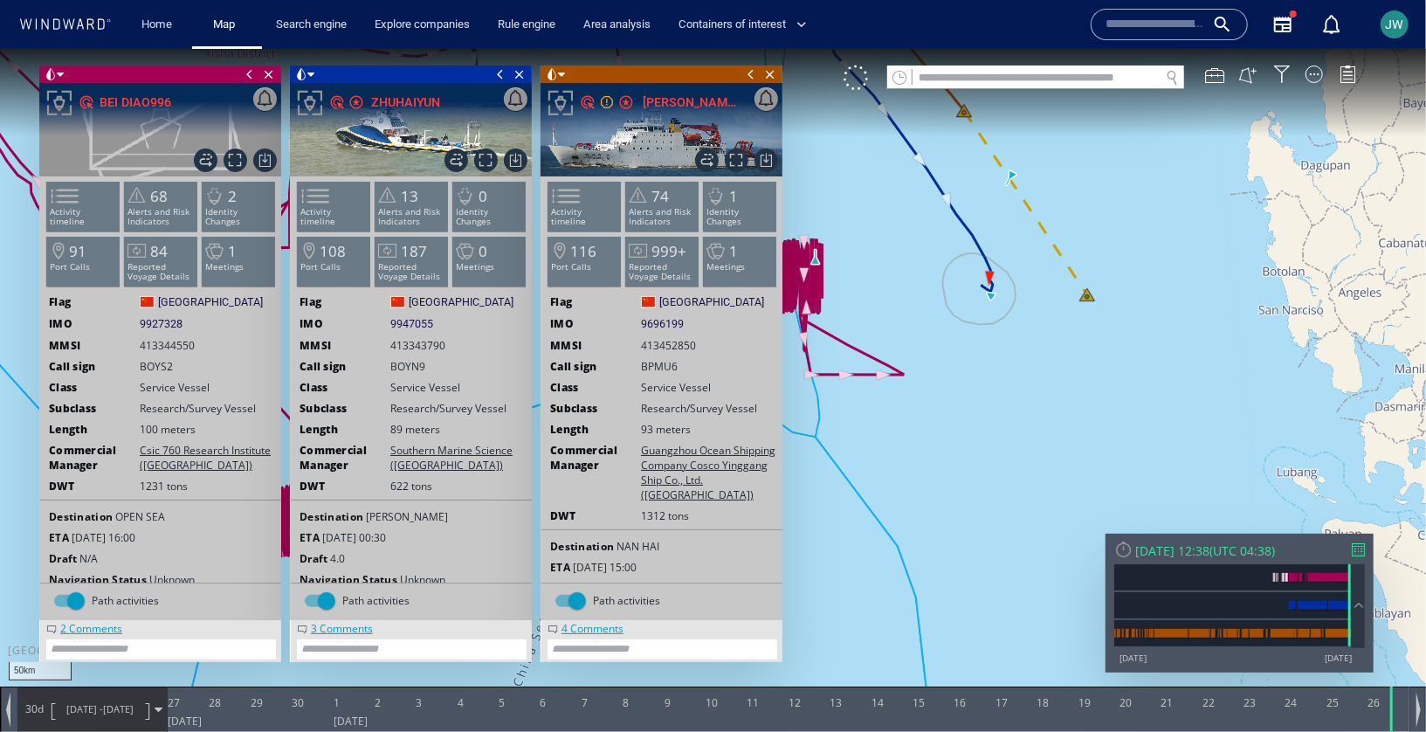
drag, startPoint x: 953, startPoint y: 436, endPoint x: 1007, endPoint y: 467, distance: 62.6
click at [1007, 467] on canvas "Map" at bounding box center [713, 380] width 1426 height 665
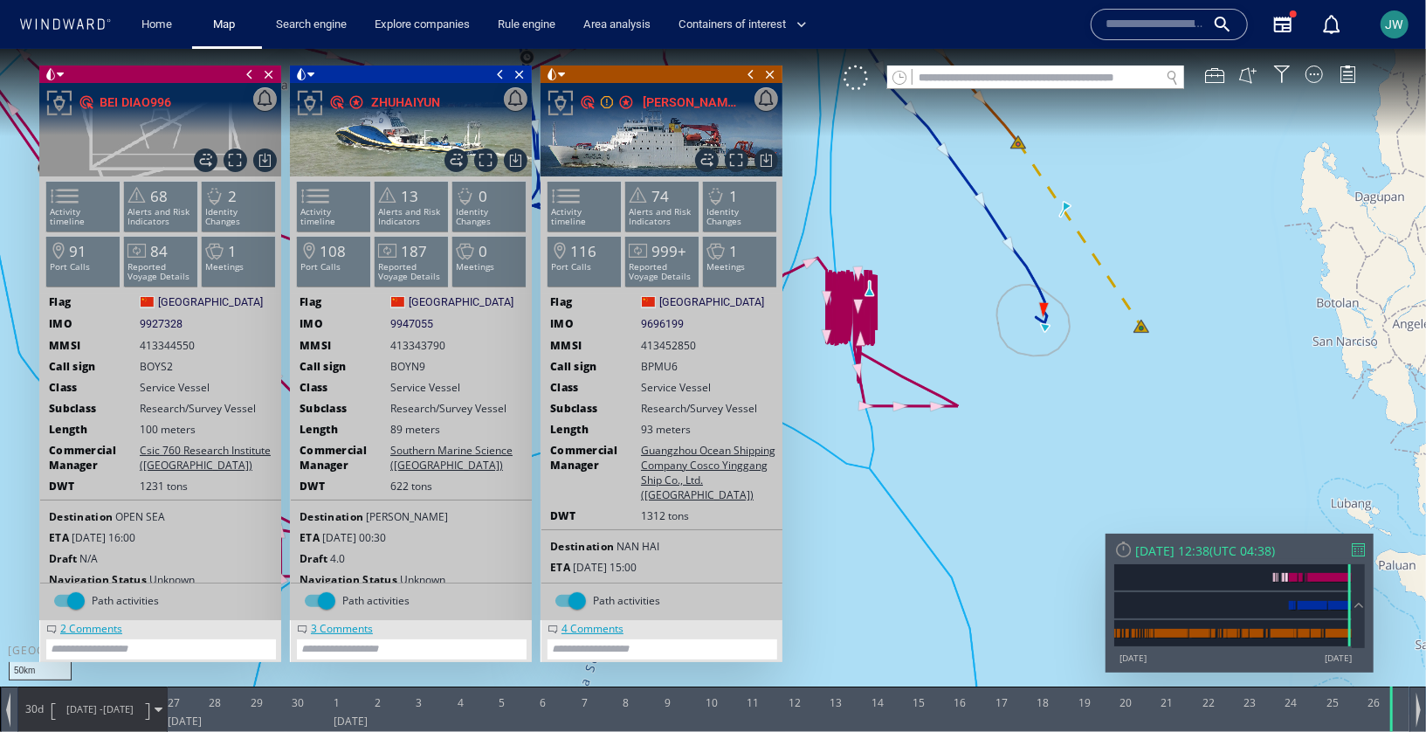
click at [1131, 549] on div at bounding box center [1123, 548] width 18 height 18
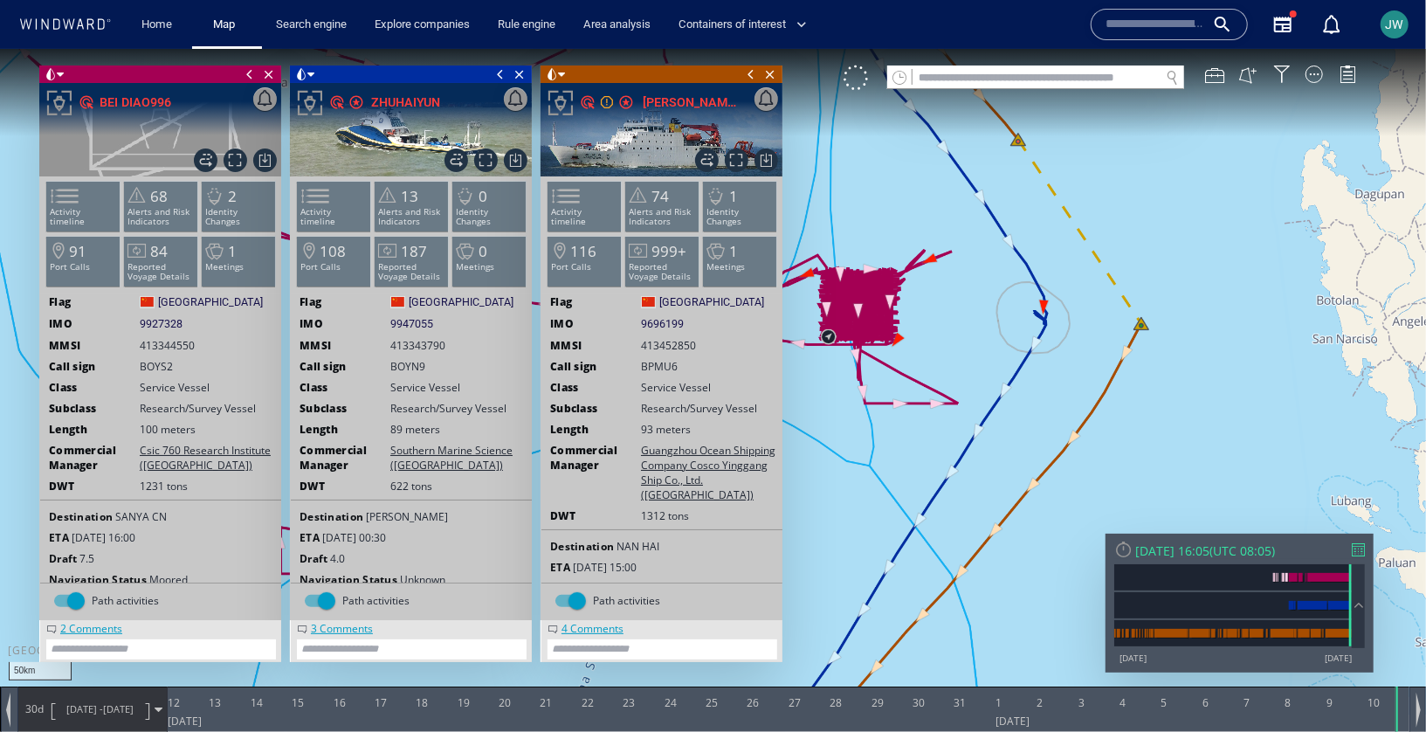
drag, startPoint x: 1038, startPoint y: 566, endPoint x: 1043, endPoint y: 543, distance: 23.3
click at [1043, 543] on canvas "Map" at bounding box center [713, 380] width 1426 height 665
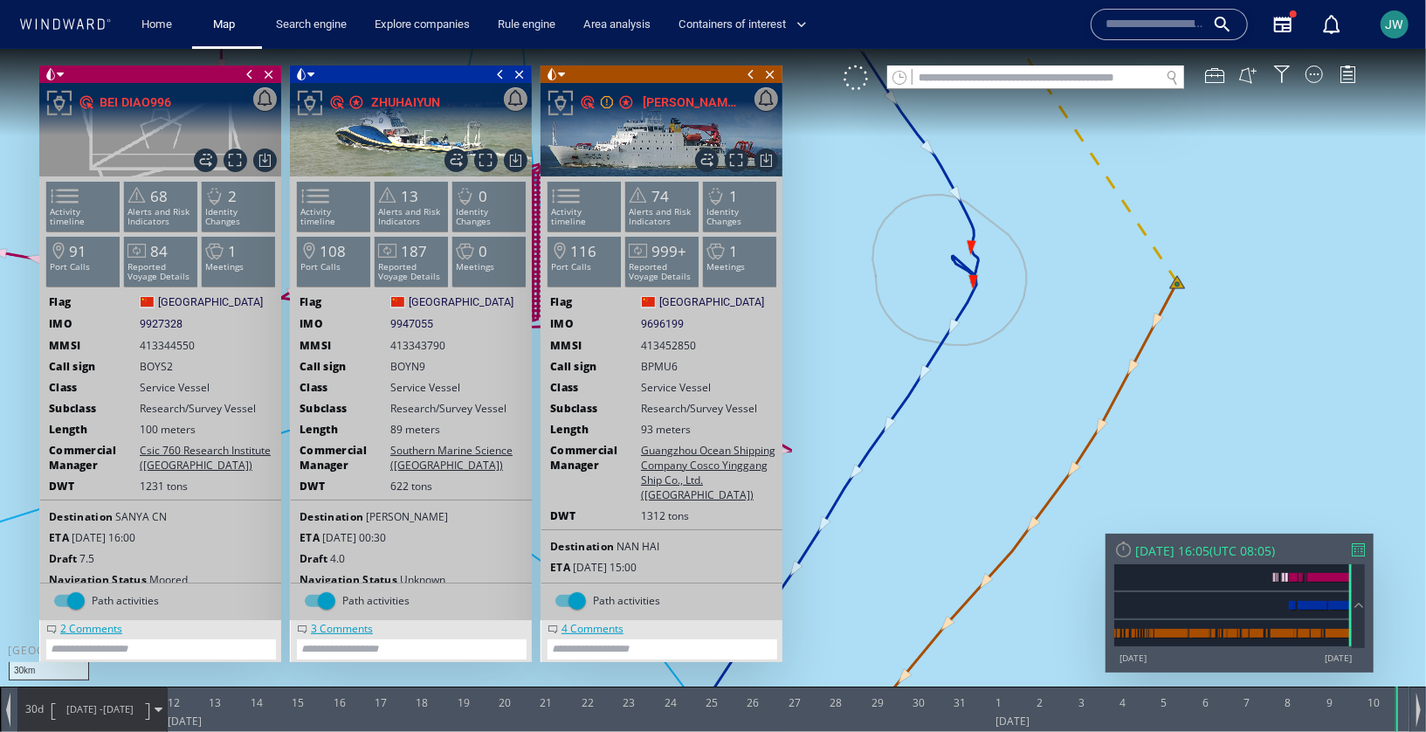
drag, startPoint x: 1039, startPoint y: 362, endPoint x: 1072, endPoint y: 474, distance: 117.2
click at [1072, 475] on canvas "Map" at bounding box center [713, 380] width 1426 height 665
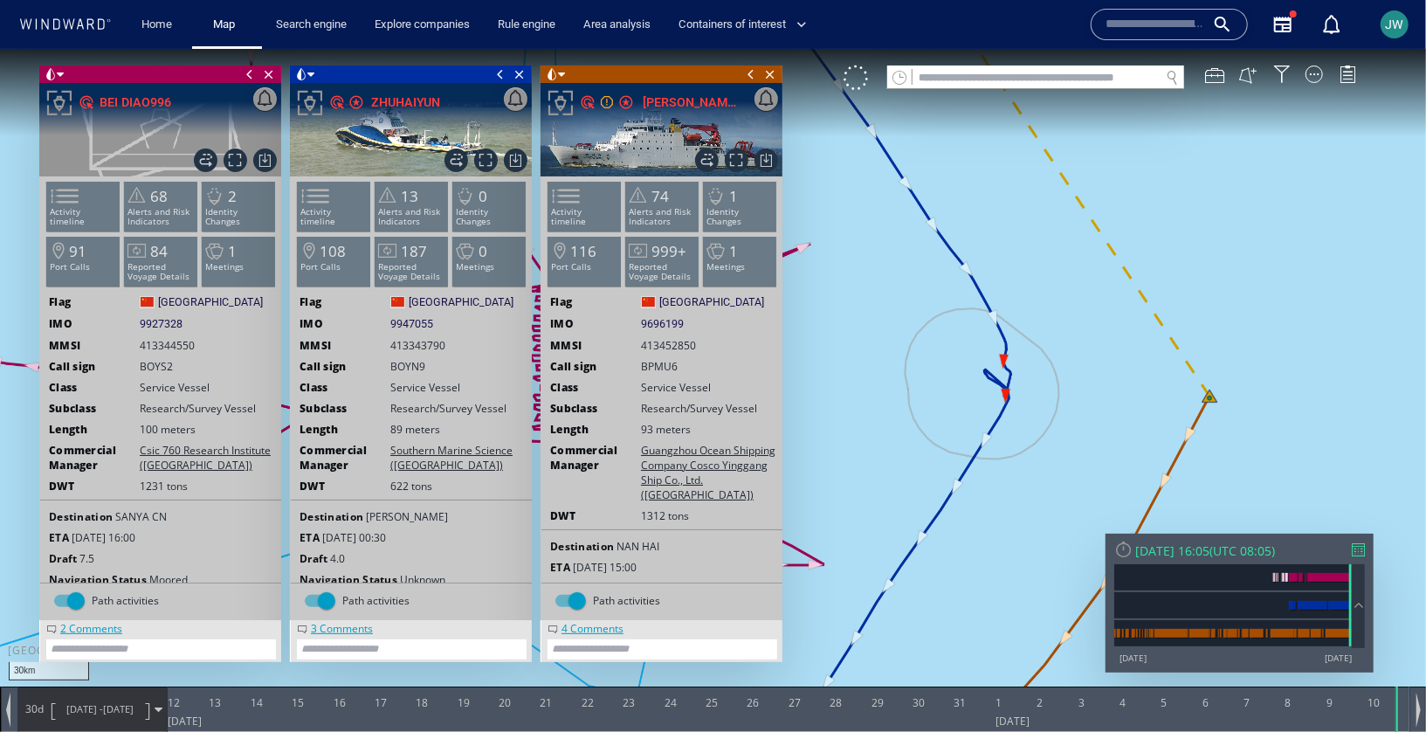
click at [989, 445] on canvas "Map" at bounding box center [713, 380] width 1426 height 665
click at [950, 482] on canvas "Map" at bounding box center [713, 380] width 1426 height 665
drag, startPoint x: 990, startPoint y: 582, endPoint x: 1043, endPoint y: 514, distance: 85.8
click at [1043, 514] on canvas "Map" at bounding box center [713, 380] width 1426 height 665
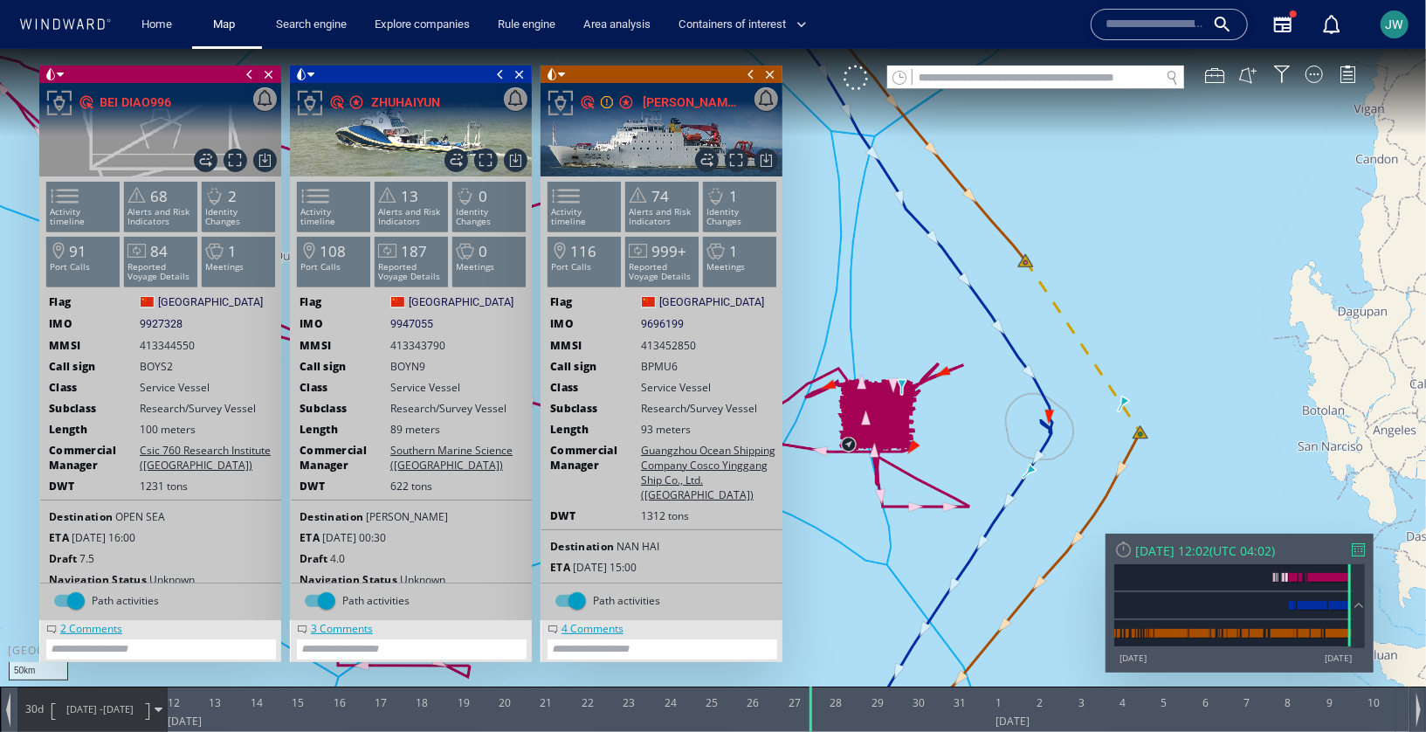
drag, startPoint x: 921, startPoint y: 551, endPoint x: 970, endPoint y: 503, distance: 68.6
click at [971, 503] on canvas "Map" at bounding box center [713, 380] width 1426 height 665
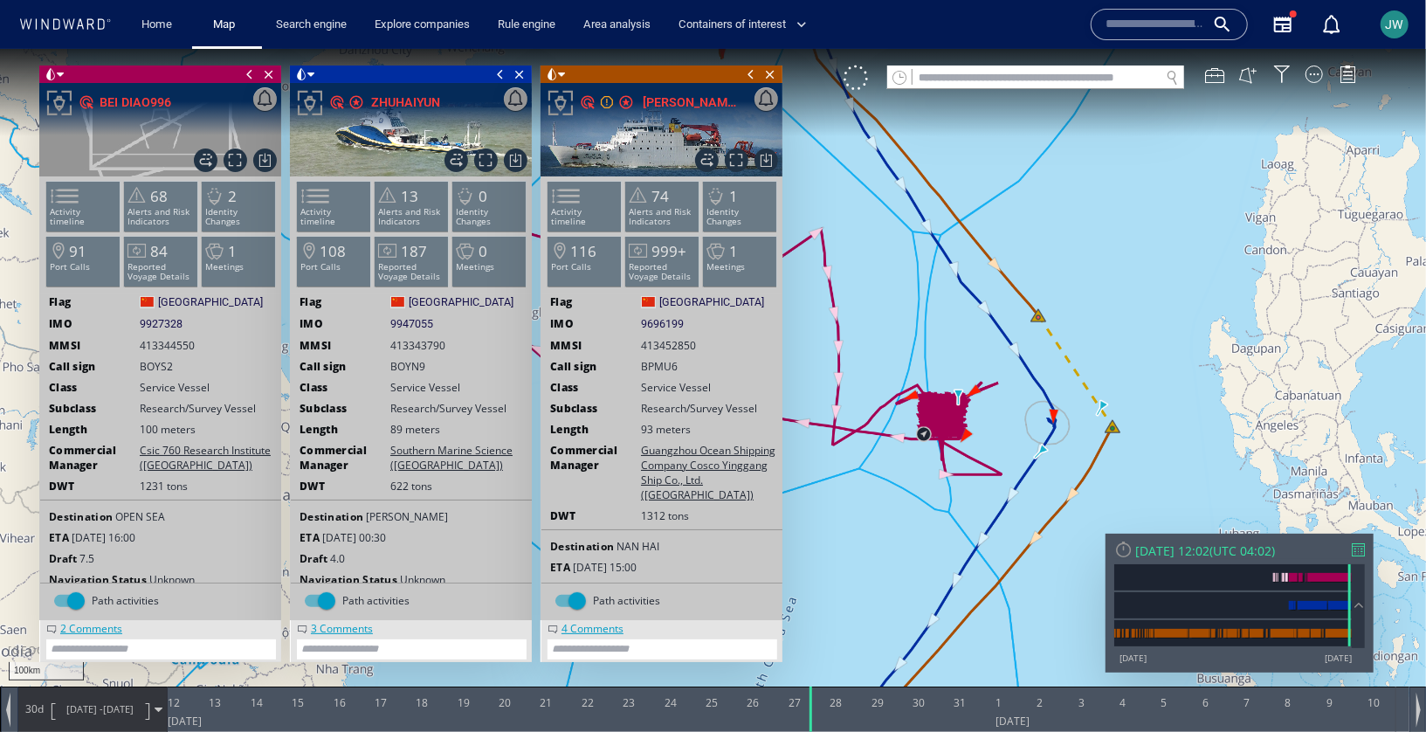
drag, startPoint x: 932, startPoint y: 550, endPoint x: 1097, endPoint y: 221, distance: 368.3
click at [1097, 220] on canvas "Map" at bounding box center [713, 380] width 1426 height 665
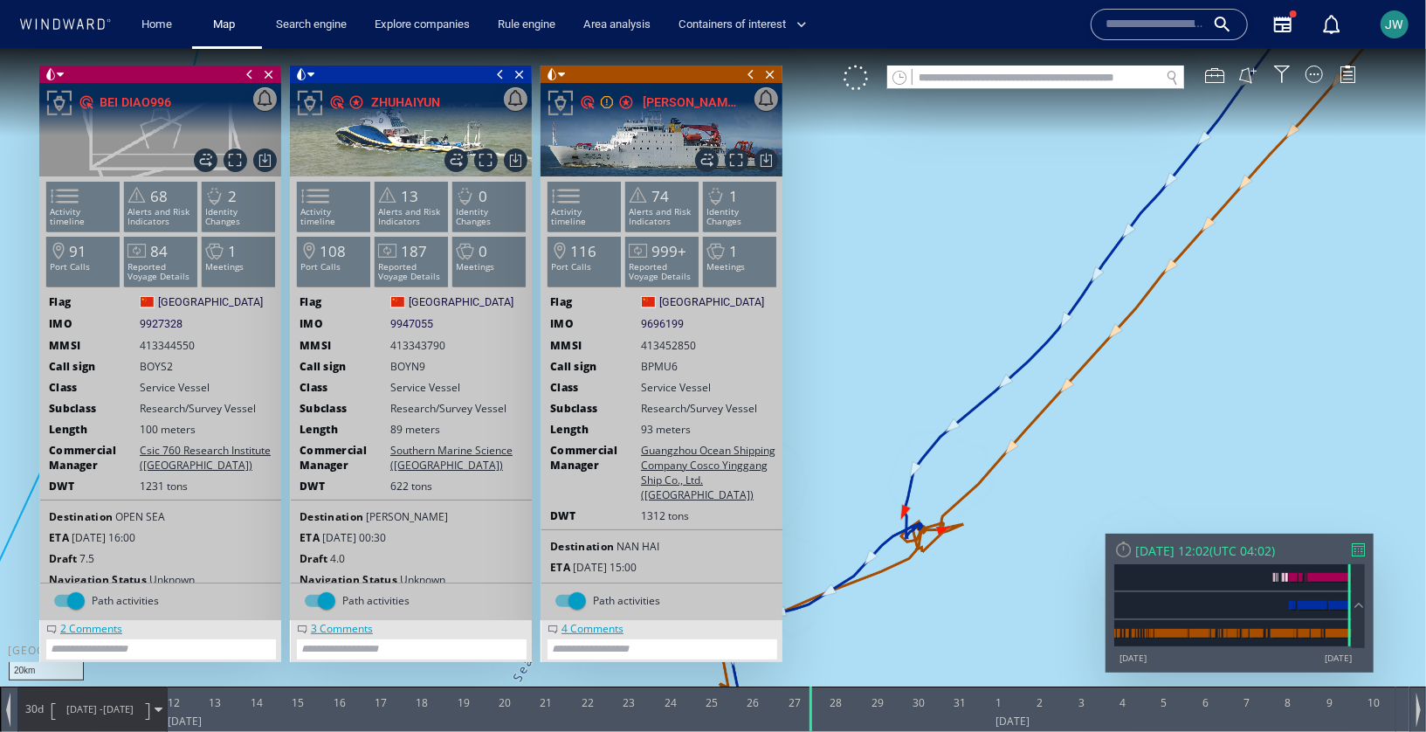
click at [955, 400] on canvas "Map" at bounding box center [713, 380] width 1426 height 665
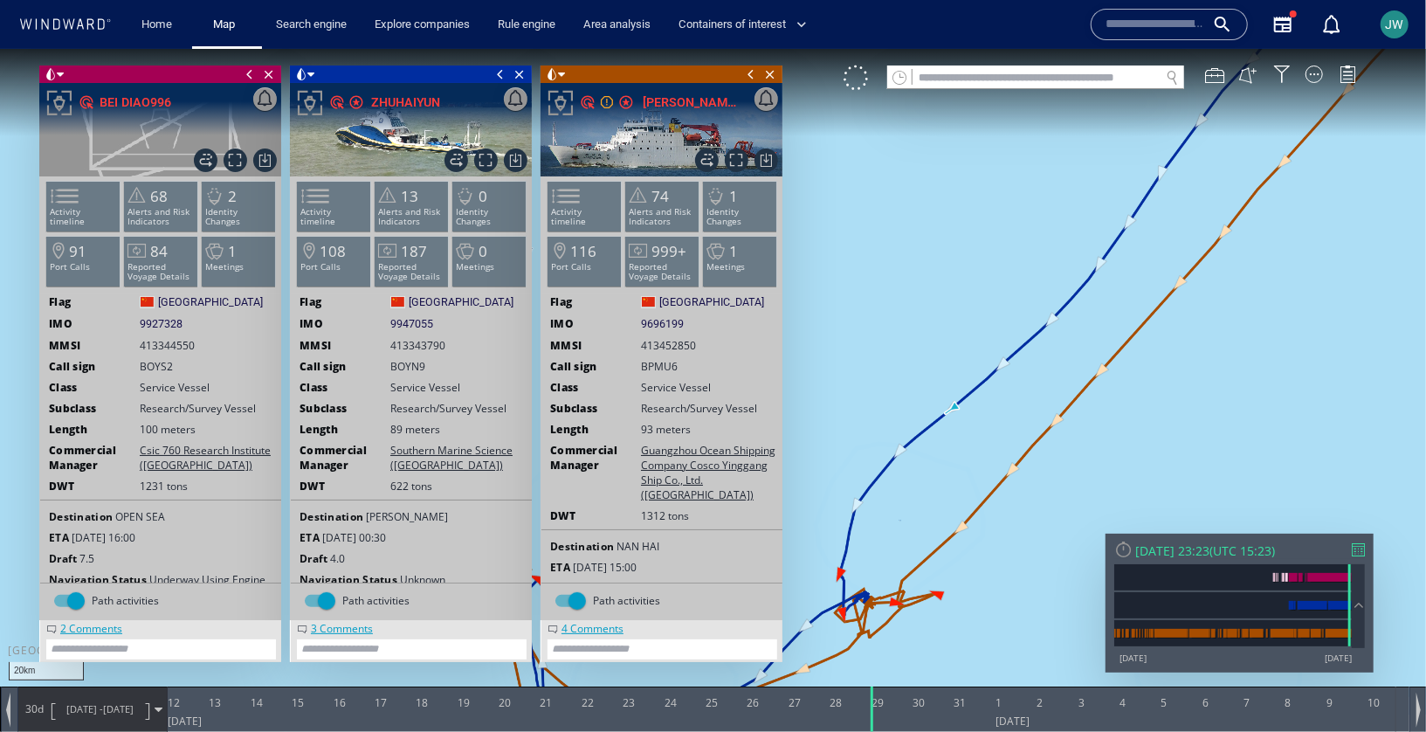
drag, startPoint x: 1027, startPoint y: 545, endPoint x: 1169, endPoint y: 408, distance: 197.0
click at [1169, 408] on canvas "Map" at bounding box center [713, 380] width 1426 height 665
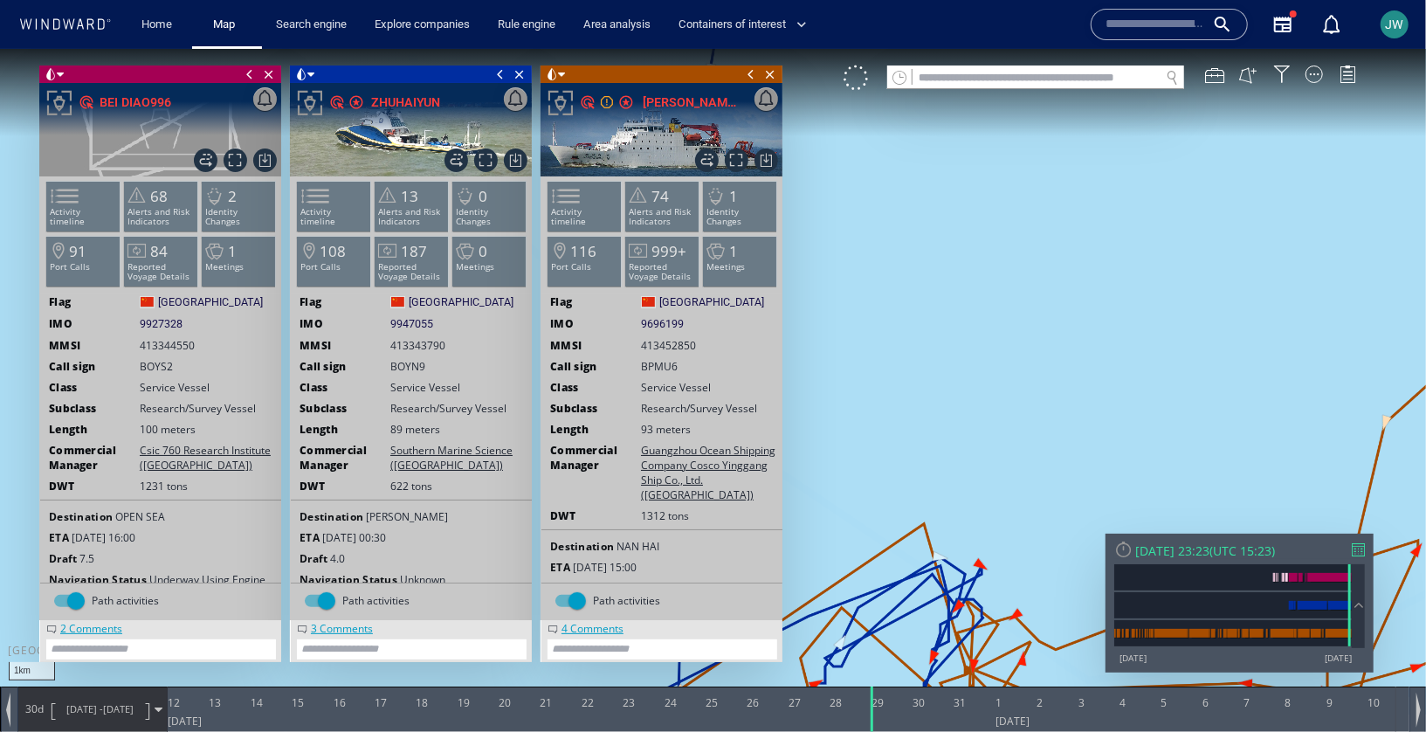
drag, startPoint x: 992, startPoint y: 459, endPoint x: 1099, endPoint y: 176, distance: 302.4
click at [1099, 176] on canvas "Map" at bounding box center [713, 380] width 1426 height 665
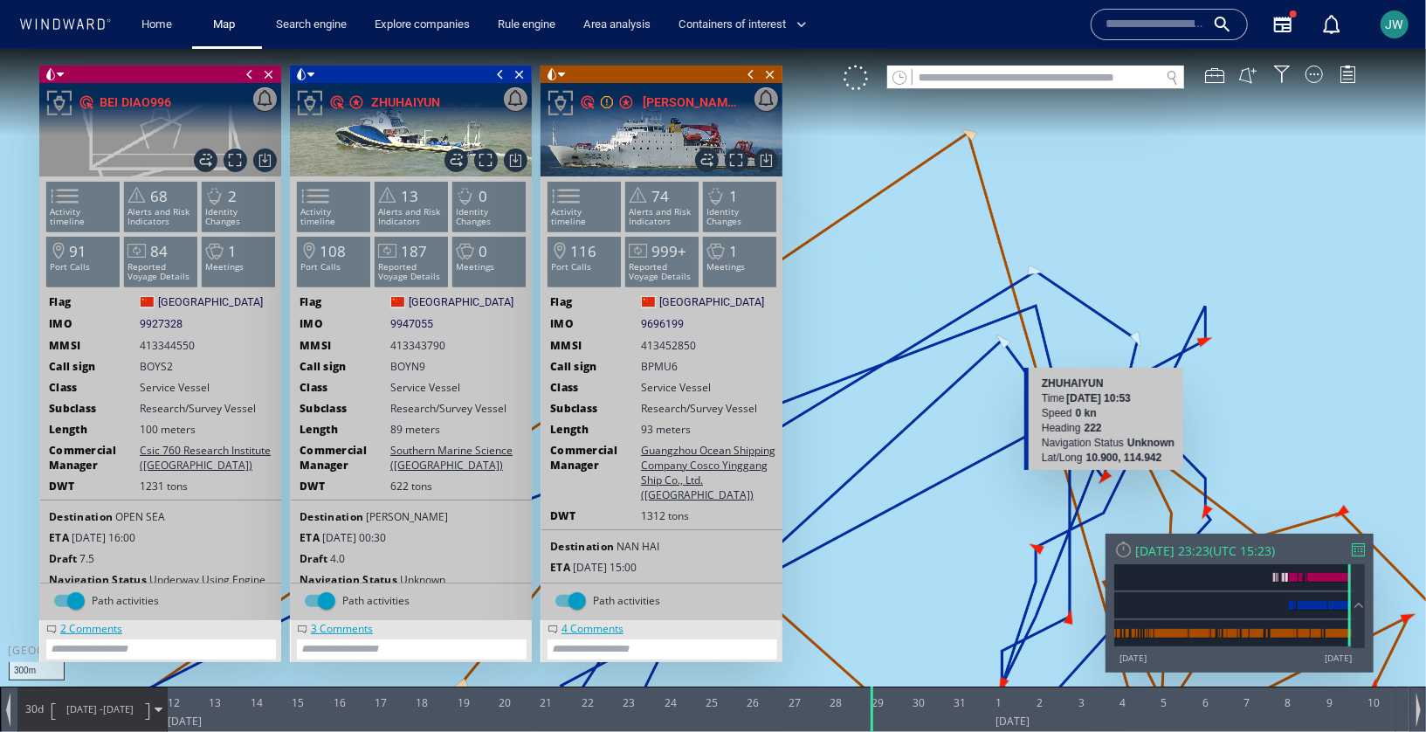
click at [1106, 473] on canvas "Map" at bounding box center [713, 380] width 1426 height 665
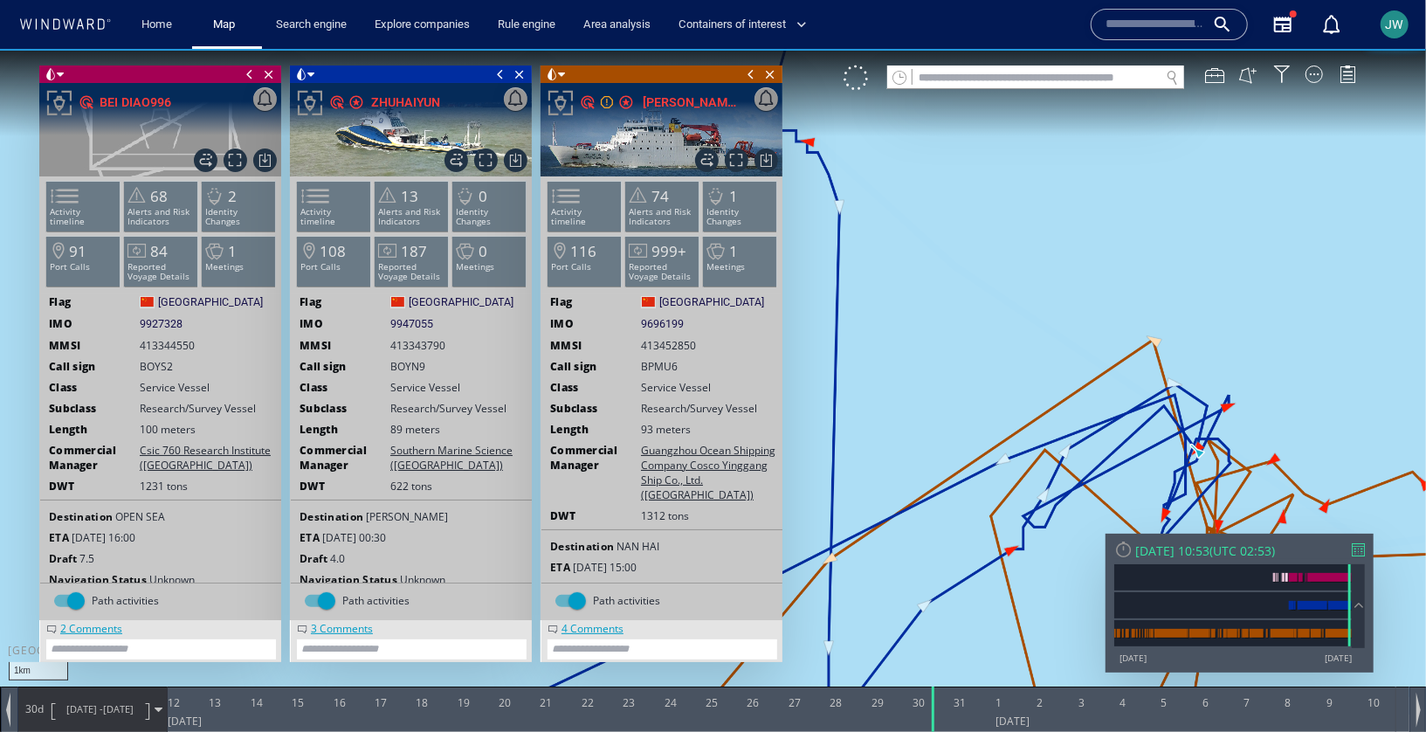
drag, startPoint x: 1279, startPoint y: 378, endPoint x: 1106, endPoint y: 160, distance: 278.5
click at [1106, 160] on canvas "Map" at bounding box center [713, 380] width 1426 height 665
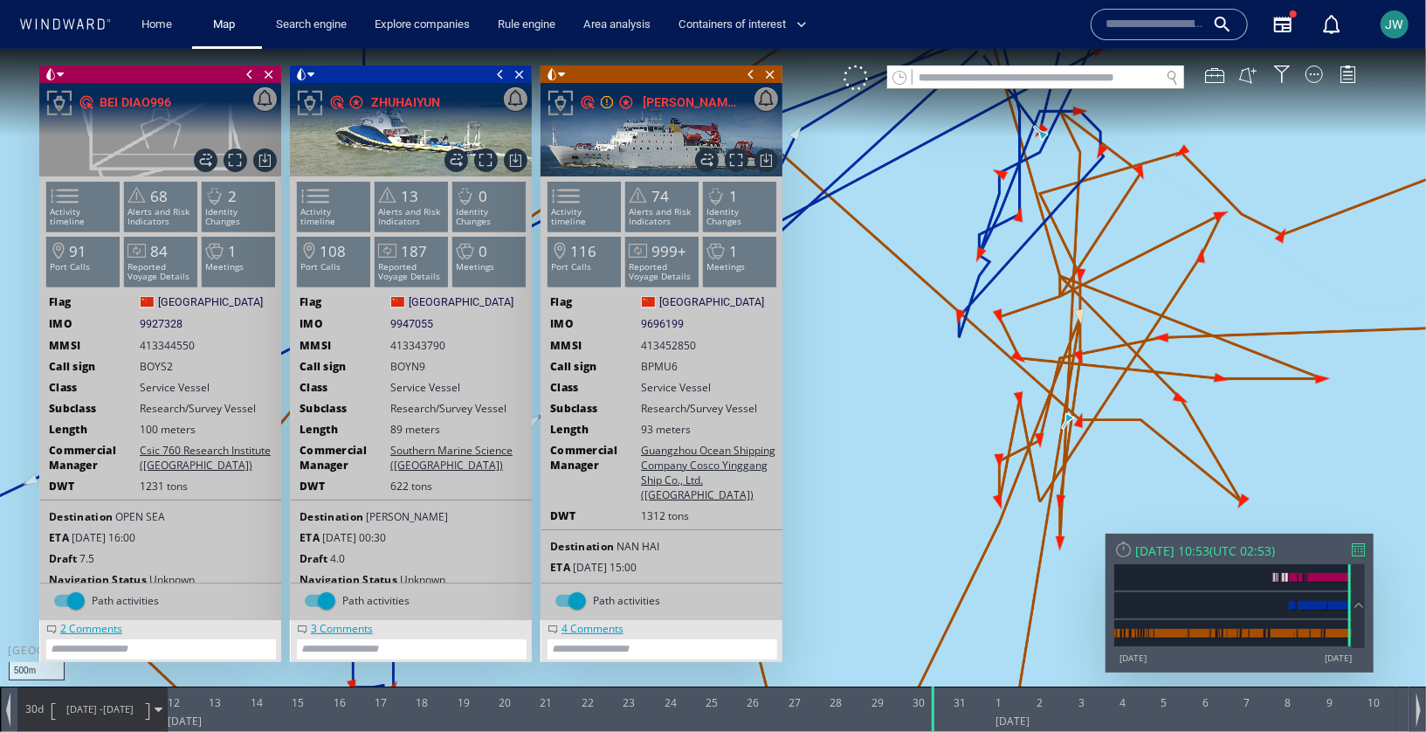
click at [1081, 271] on canvas "Map" at bounding box center [713, 380] width 1426 height 665
click at [955, 315] on canvas "Map" at bounding box center [713, 380] width 1426 height 665
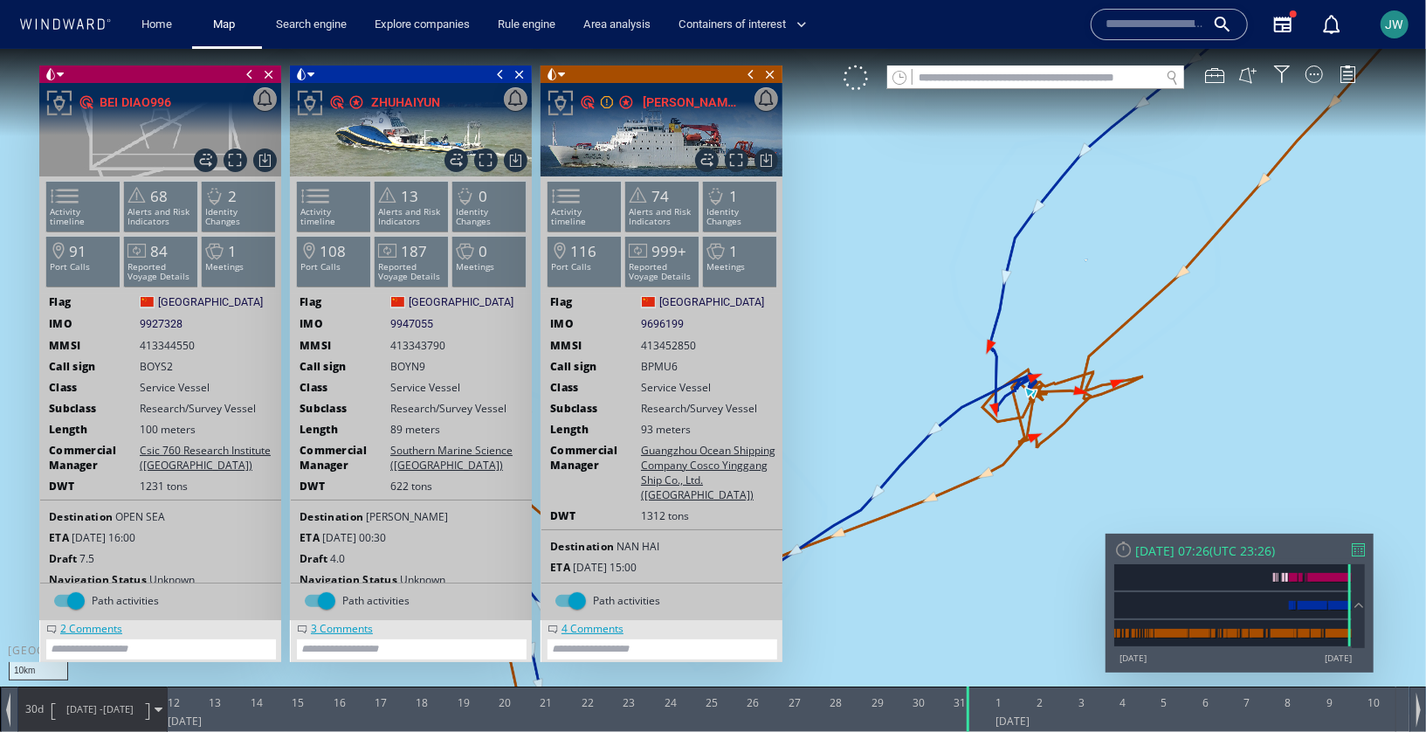
drag, startPoint x: 1215, startPoint y: 432, endPoint x: 1307, endPoint y: 297, distance: 163.5
click at [1307, 297] on canvas "Map" at bounding box center [713, 380] width 1426 height 665
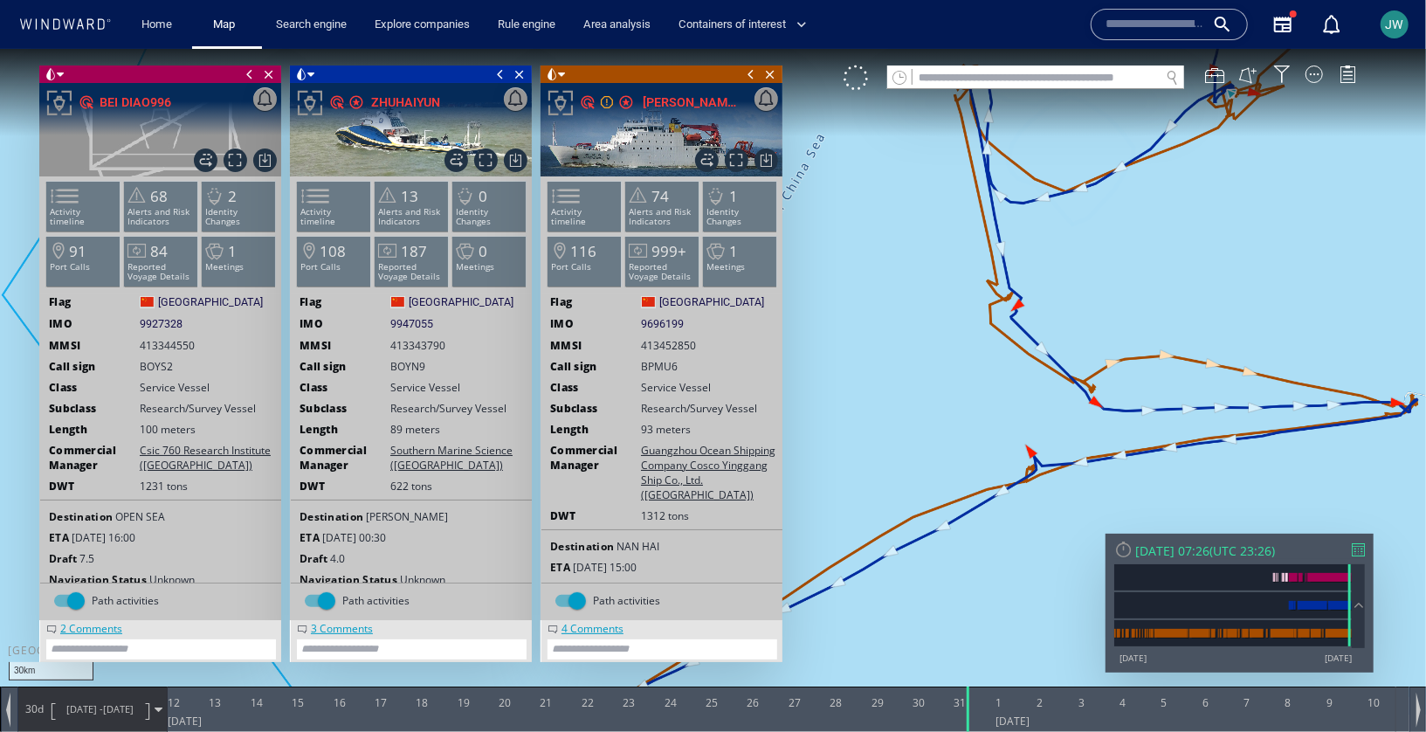
drag, startPoint x: 1299, startPoint y: 366, endPoint x: 1178, endPoint y: 207, distance: 199.5
click at [1178, 207] on canvas "Map" at bounding box center [713, 380] width 1426 height 665
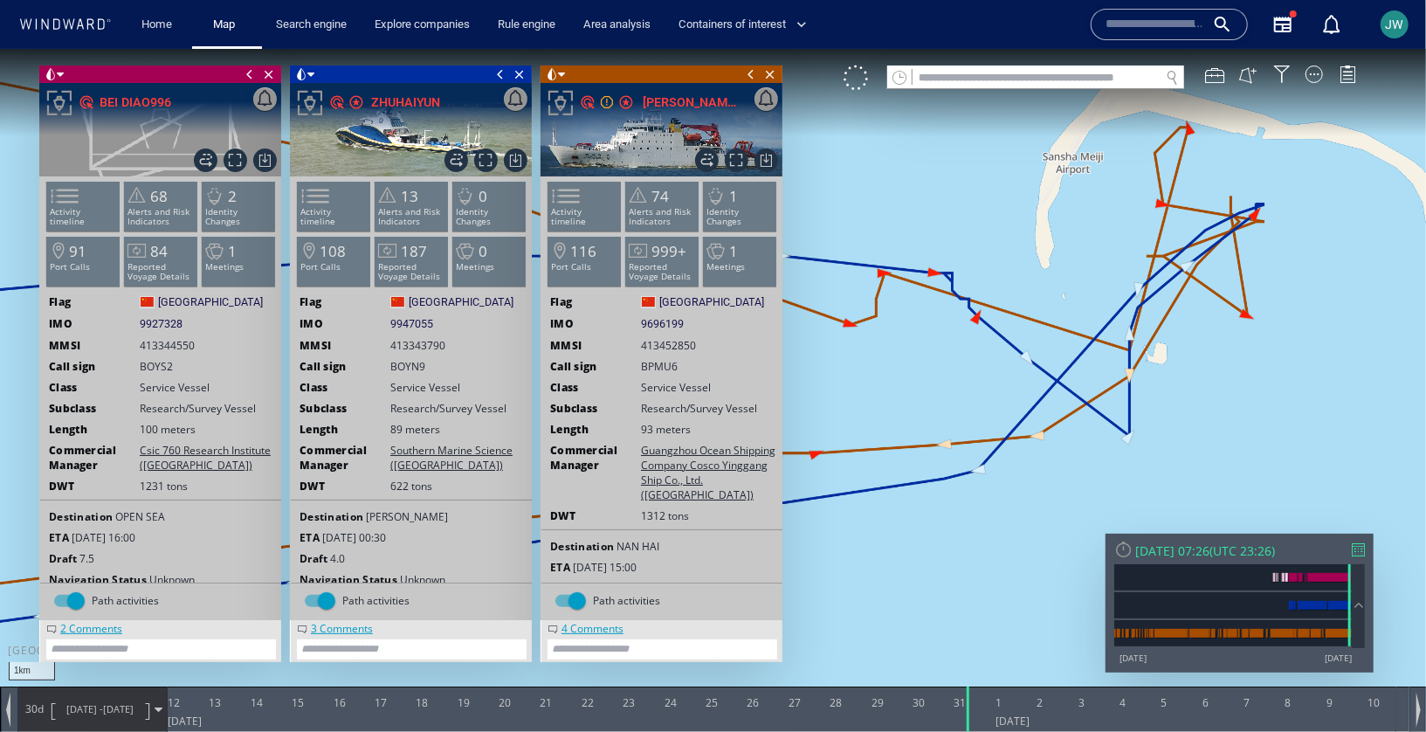
drag, startPoint x: 1310, startPoint y: 361, endPoint x: 1086, endPoint y: 480, distance: 254.3
click at [1085, 480] on canvas "Map" at bounding box center [713, 380] width 1426 height 665
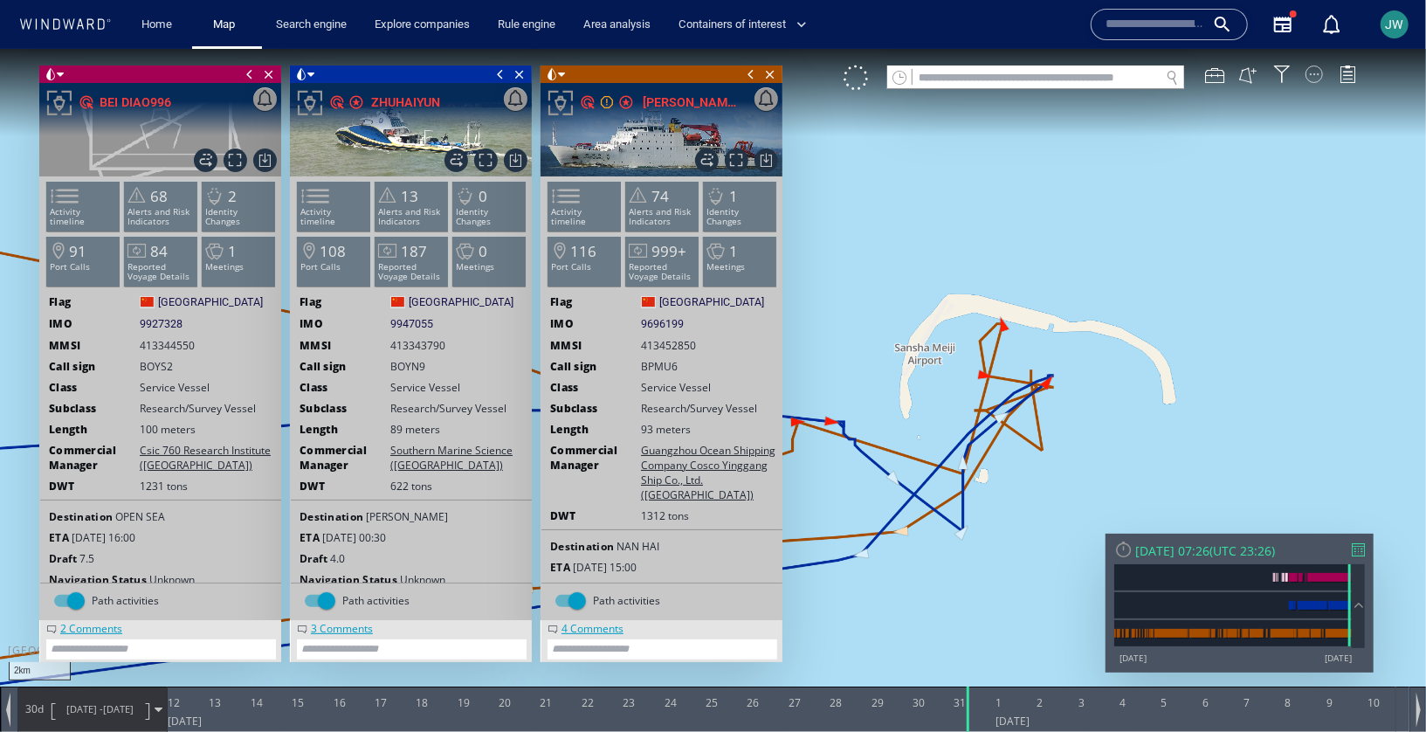
click at [1312, 66] on div at bounding box center [1314, 73] width 17 height 17
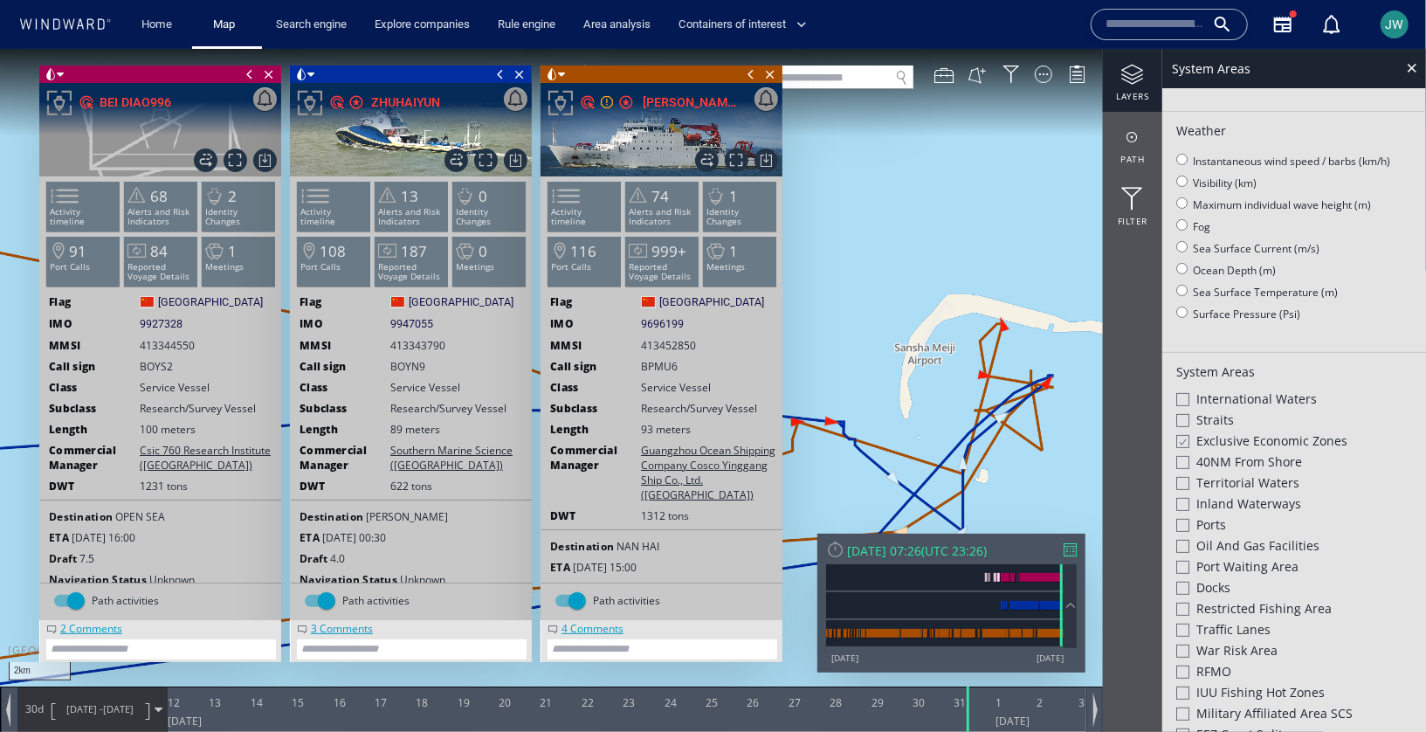
scroll to position [367, 0]
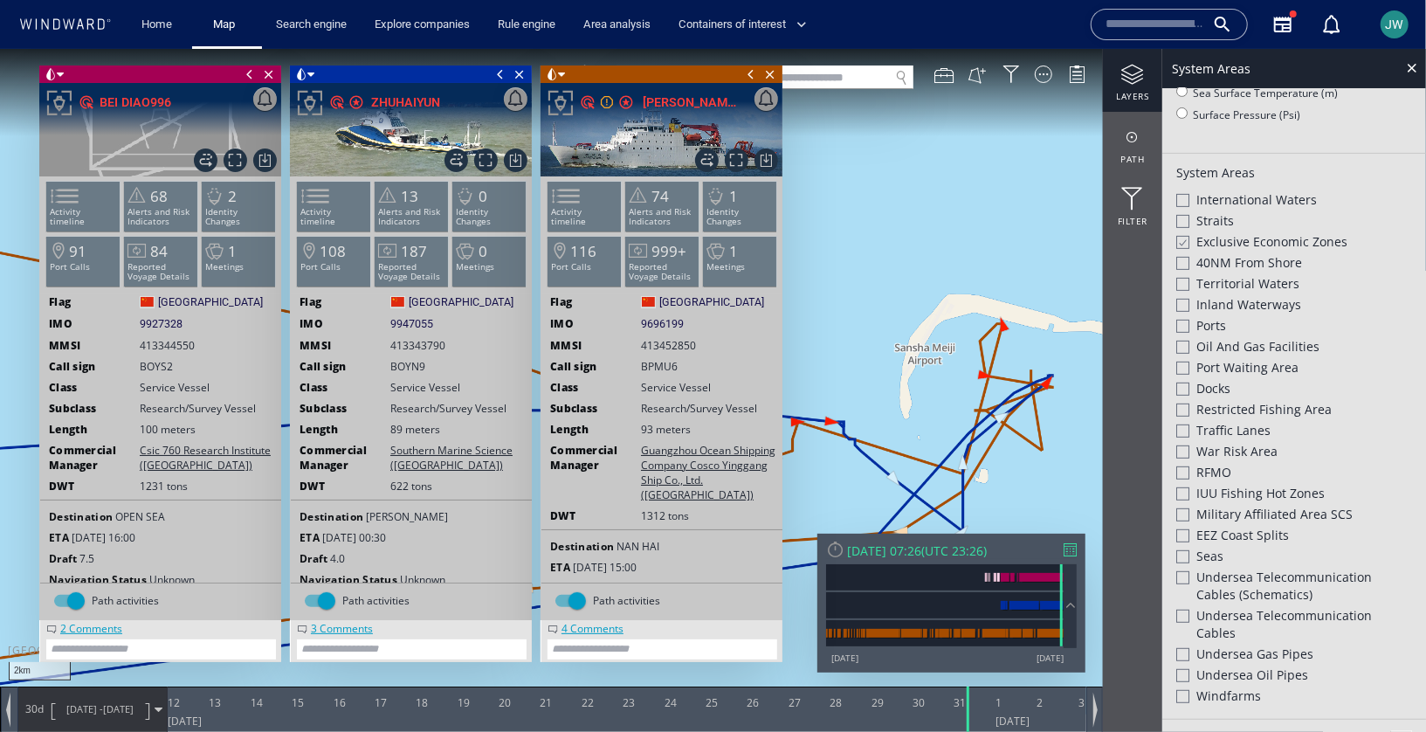
click at [1192, 516] on div "Military Affiliated Area SCS" at bounding box center [1294, 515] width 236 height 21
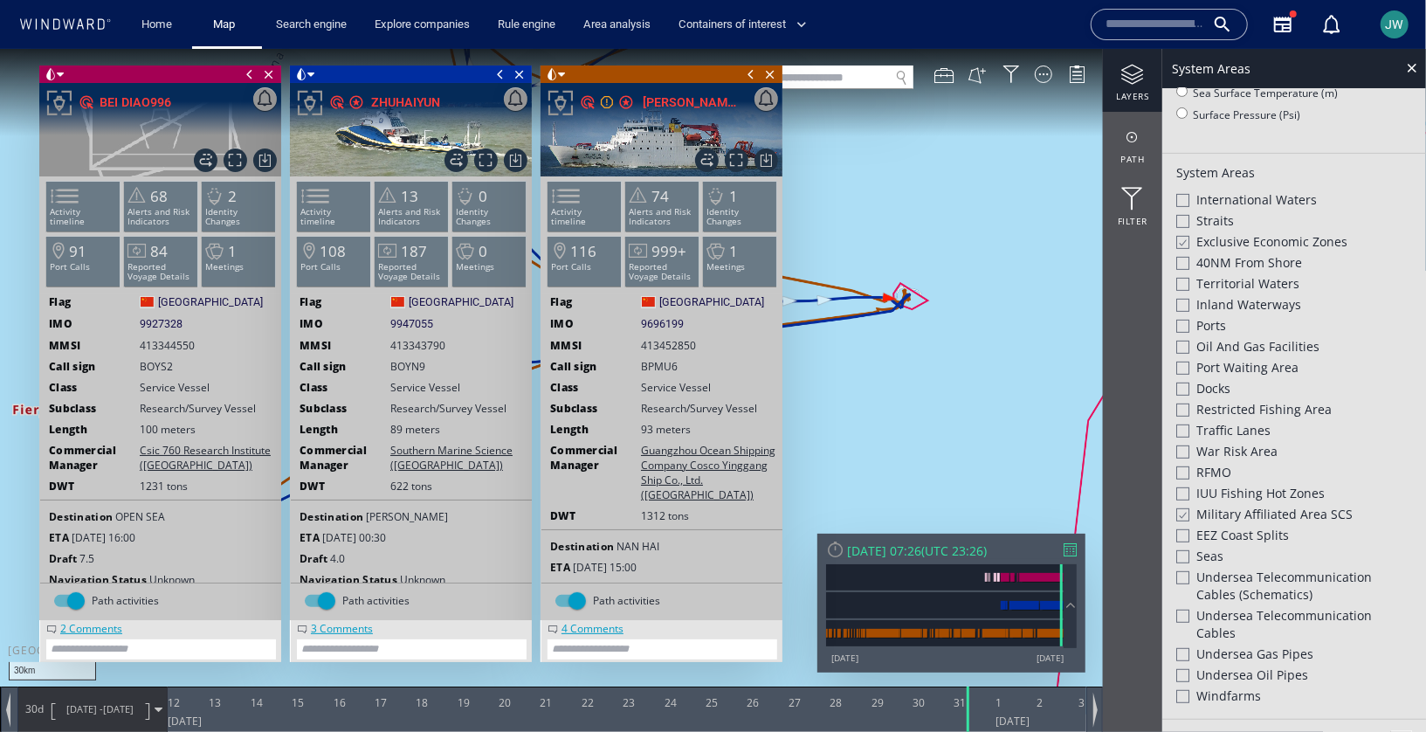
scroll to position [393, 0]
drag, startPoint x: 912, startPoint y: 234, endPoint x: 993, endPoint y: 317, distance: 116.1
click at [996, 317] on canvas "Map" at bounding box center [713, 380] width 1426 height 665
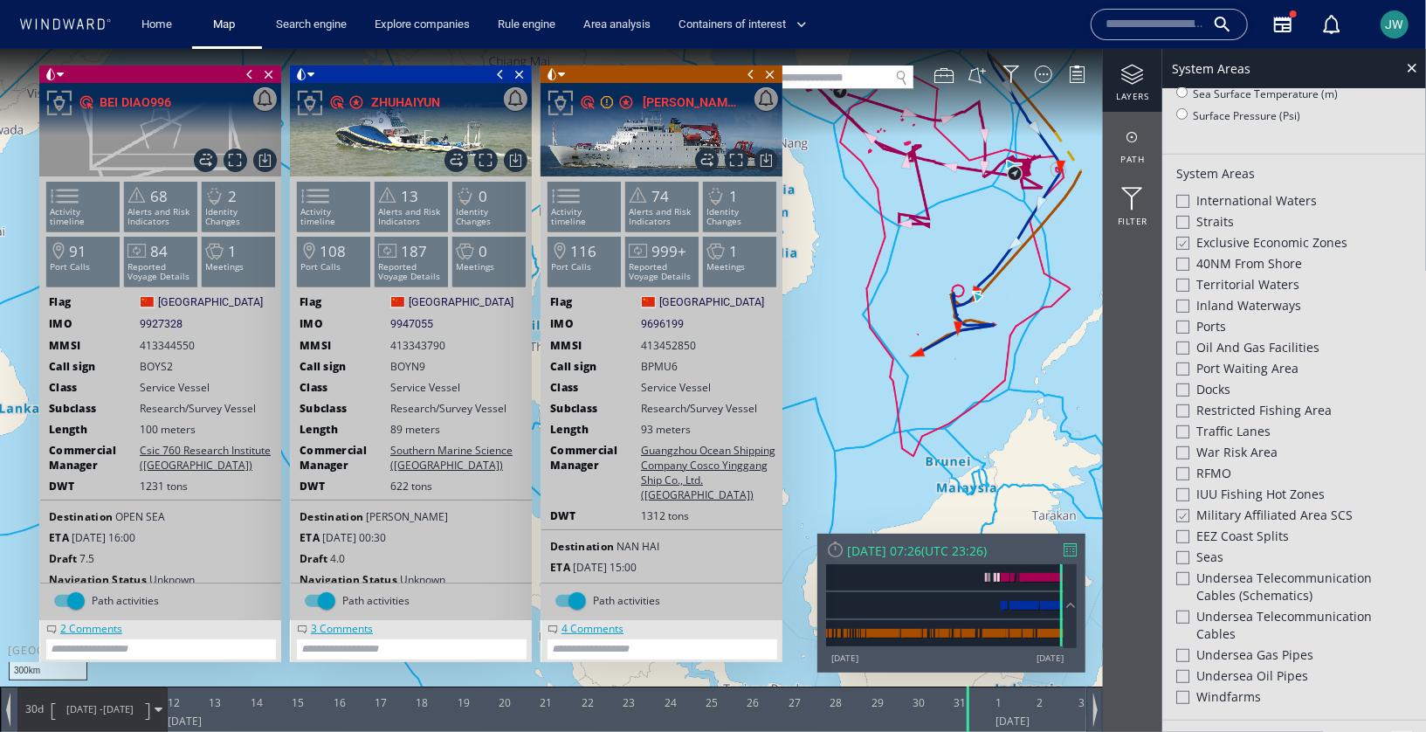
drag, startPoint x: 1044, startPoint y: 300, endPoint x: 933, endPoint y: 342, distance: 118.9
click at [933, 341] on canvas "Map" at bounding box center [713, 380] width 1426 height 665
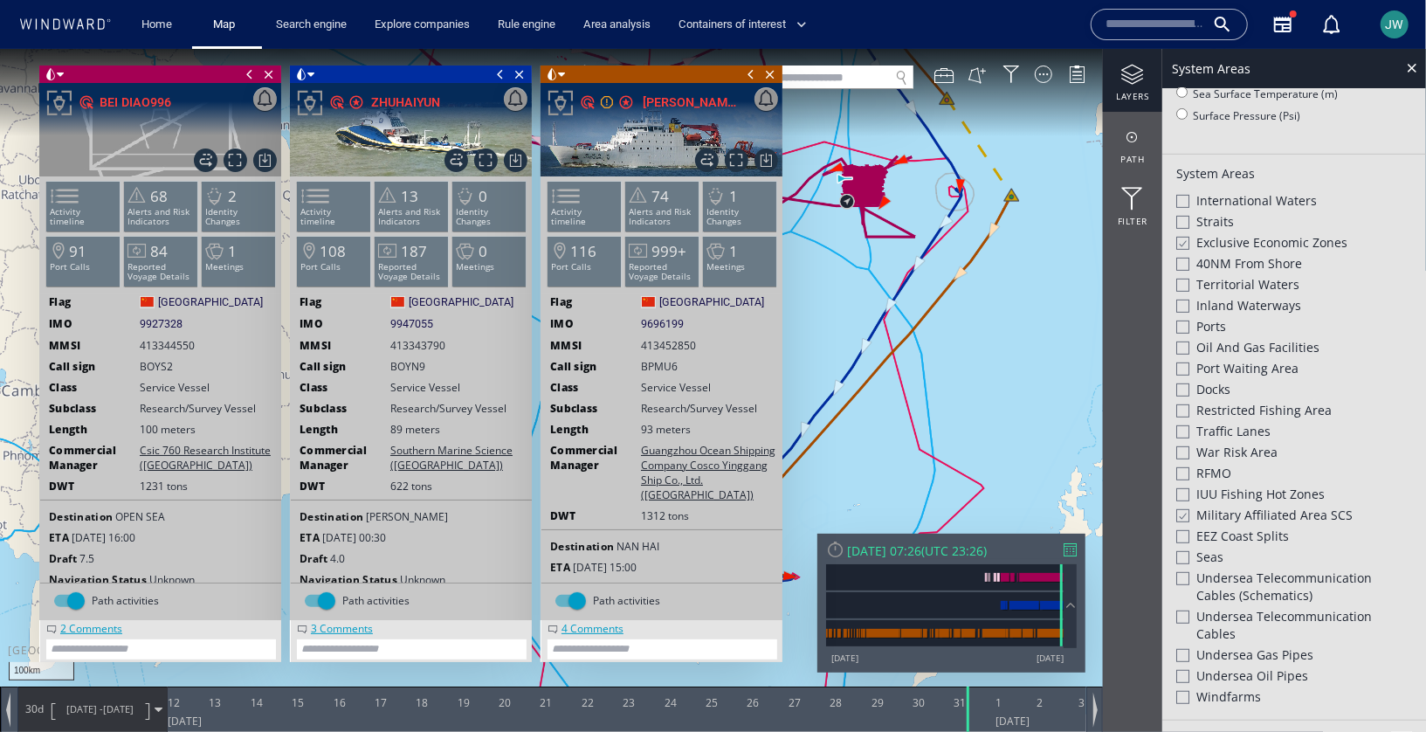
drag, startPoint x: 908, startPoint y: 334, endPoint x: 953, endPoint y: 428, distance: 103.5
click at [953, 427] on canvas "Map" at bounding box center [713, 380] width 1426 height 665
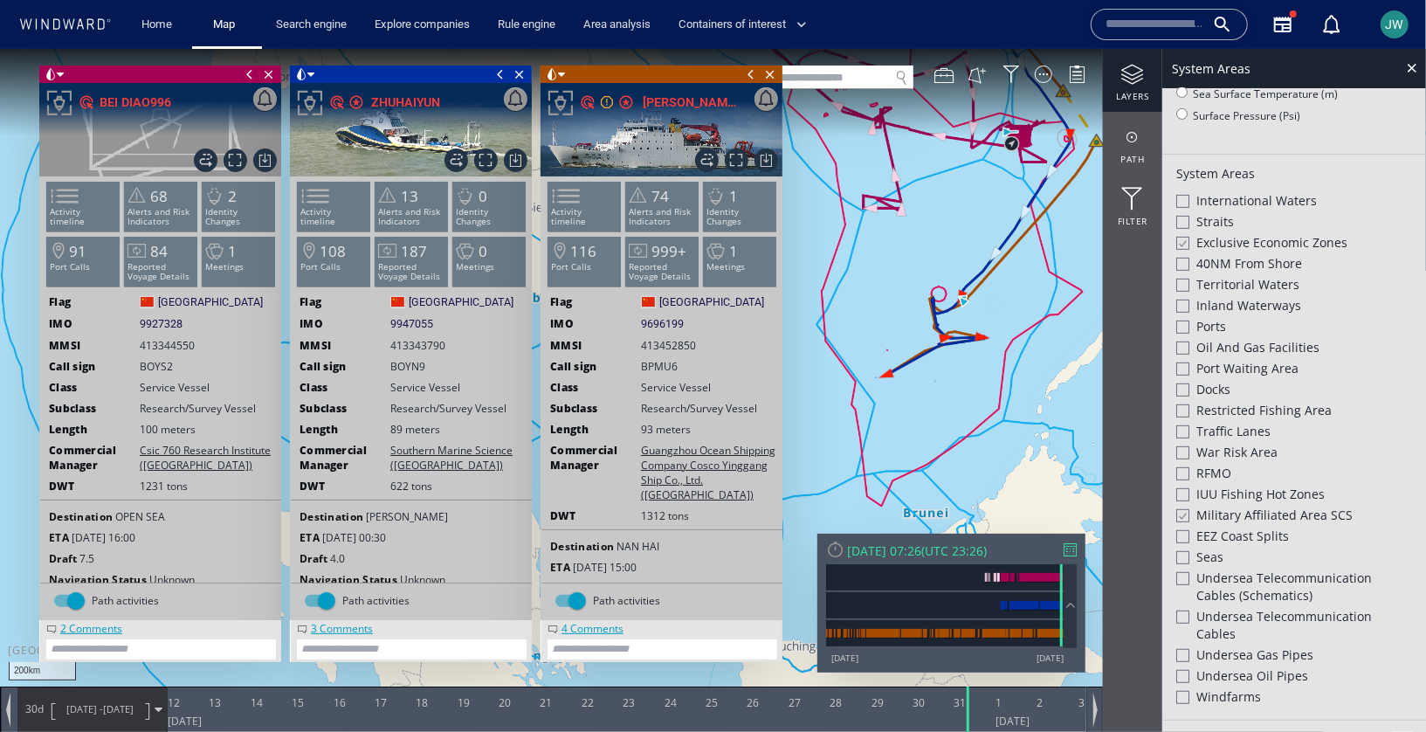
drag, startPoint x: 953, startPoint y: 428, endPoint x: 1030, endPoint y: 321, distance: 132.1
click at [1029, 321] on canvas "Map" at bounding box center [713, 380] width 1426 height 665
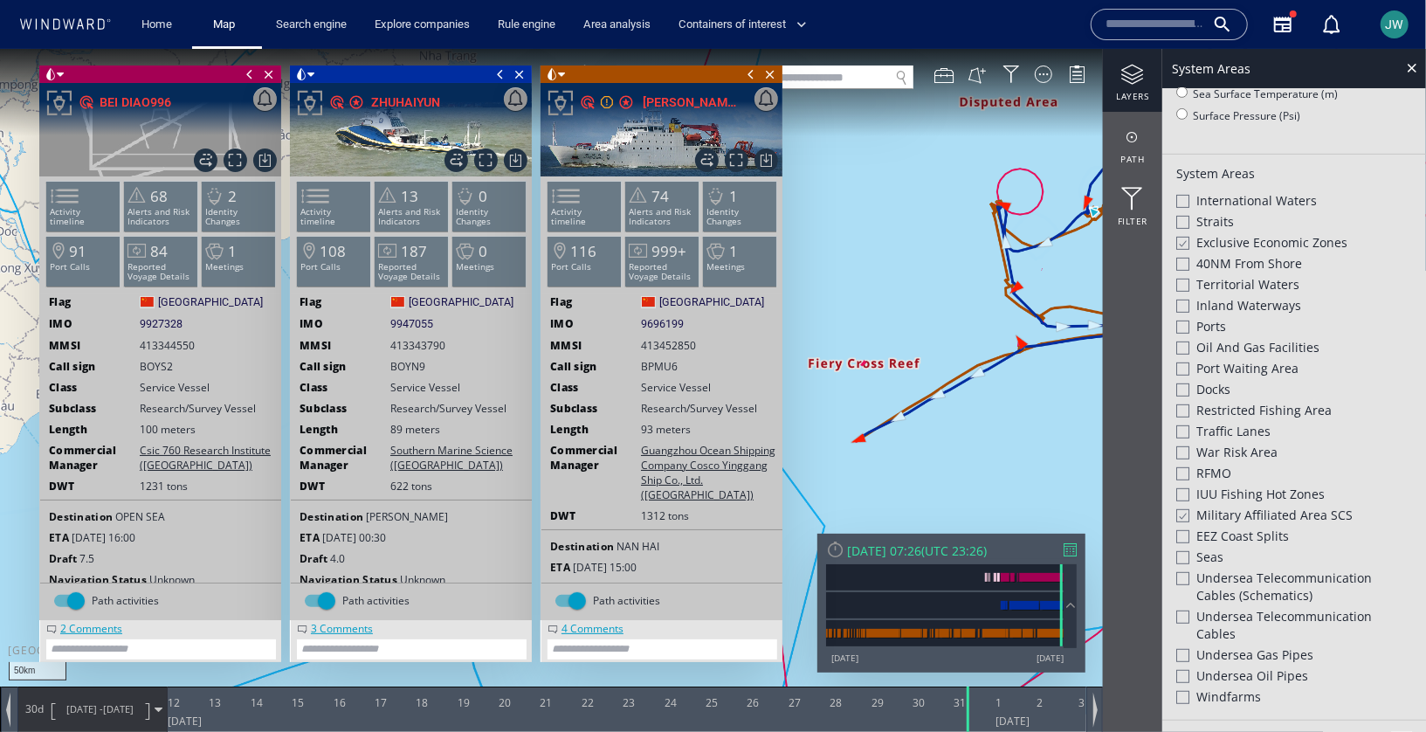
drag, startPoint x: 952, startPoint y: 309, endPoint x: 735, endPoint y: 410, distance: 238.7
click at [734, 48] on div "50km © Mapbox © OpenStreetMap Improve this map 0 0 11 August 2025 12 13 14 15 1…" at bounding box center [713, 48] width 1426 height 0
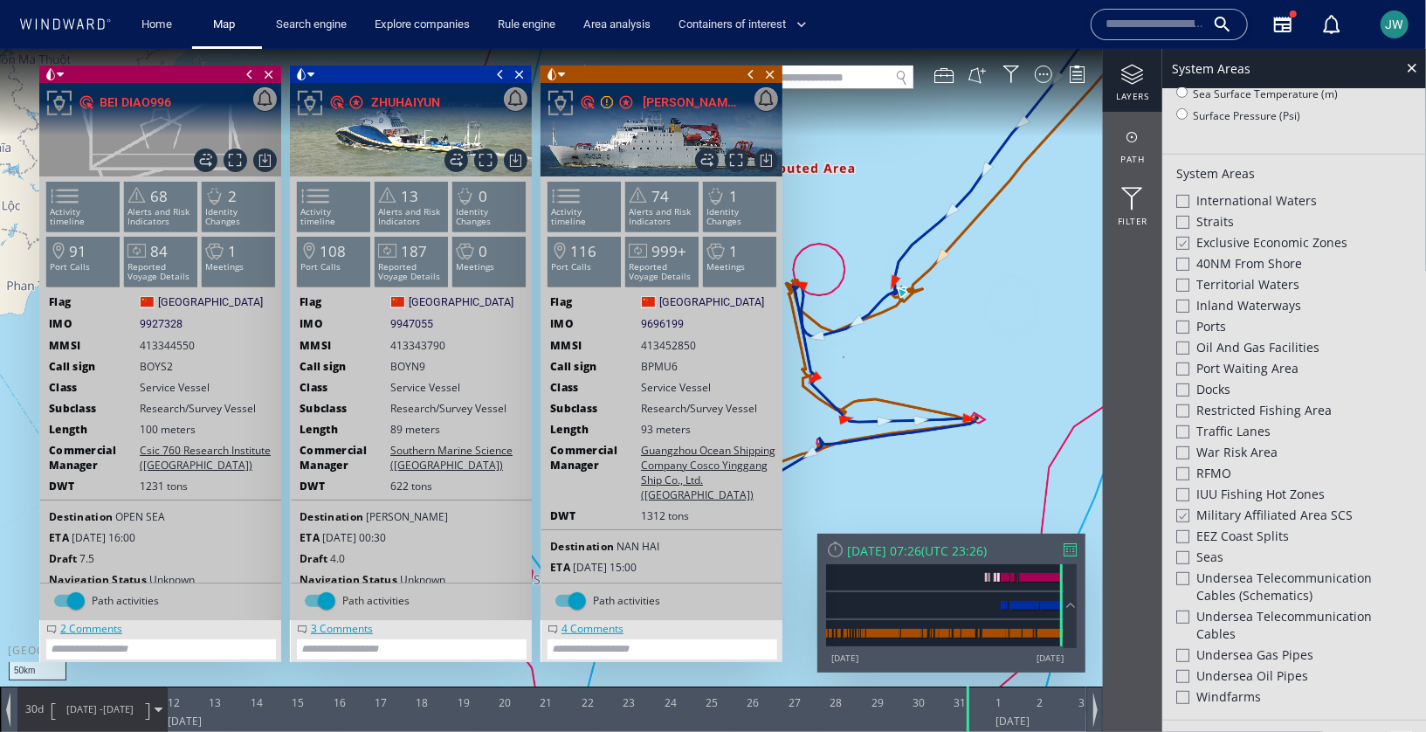
drag, startPoint x: 851, startPoint y: 294, endPoint x: 909, endPoint y: 332, distance: 69.5
click at [909, 332] on canvas "Map" at bounding box center [713, 380] width 1426 height 665
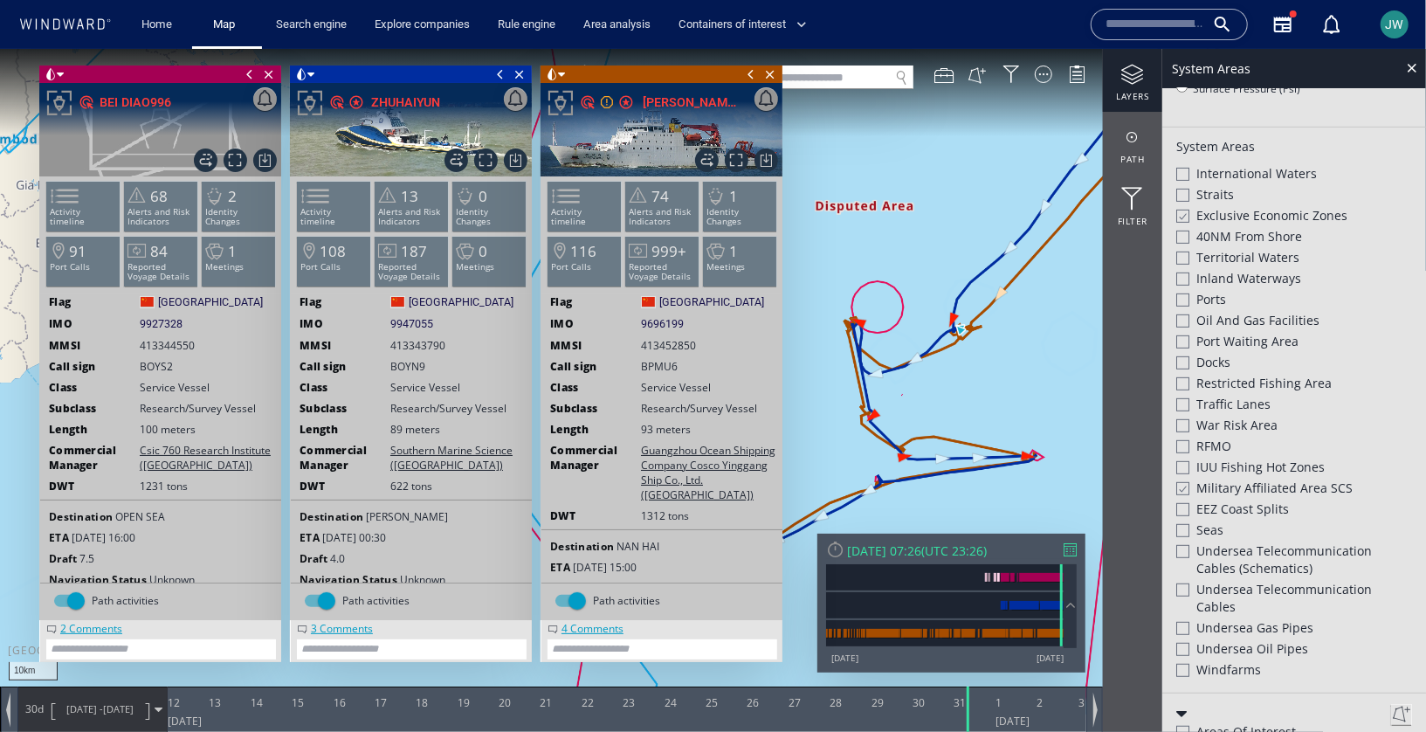
scroll to position [367, 0]
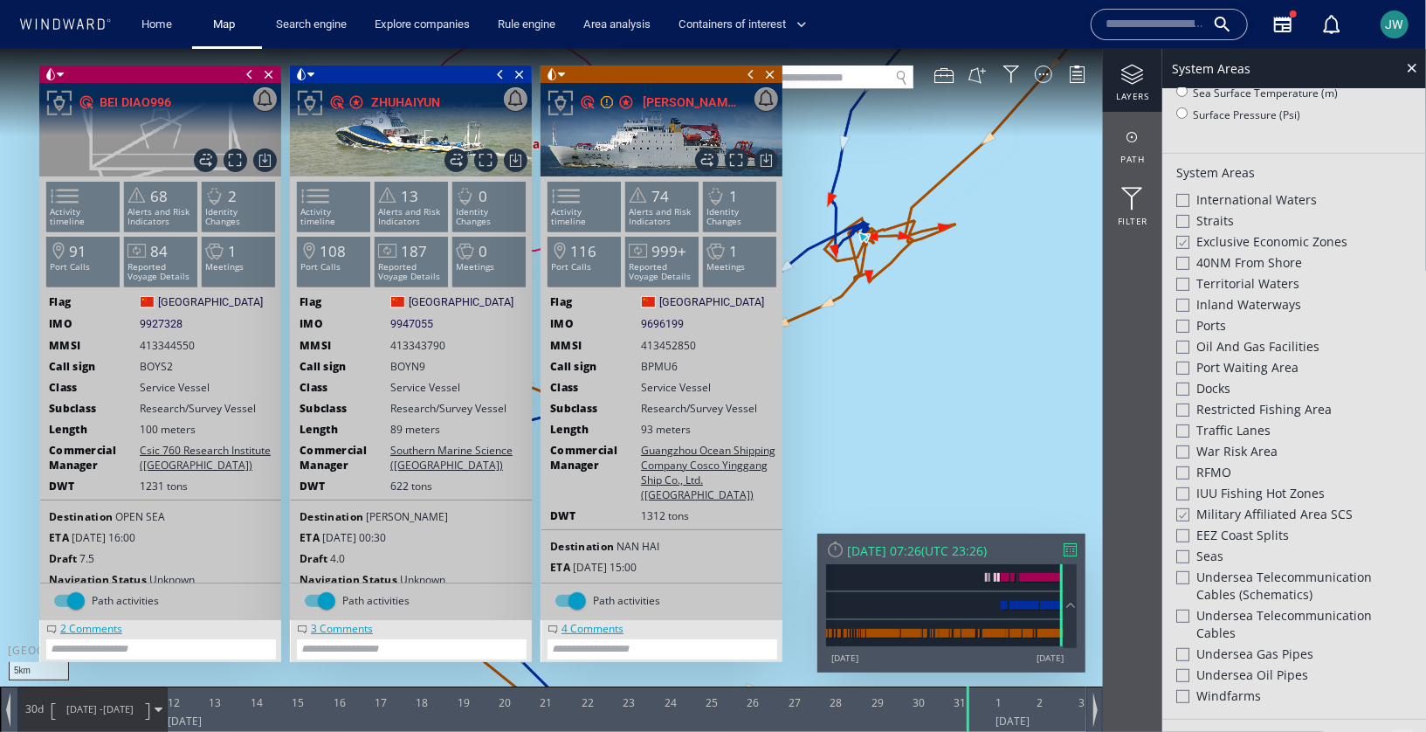
drag, startPoint x: 859, startPoint y: 184, endPoint x: 956, endPoint y: 294, distance: 146.7
click at [957, 294] on canvas "Map" at bounding box center [713, 380] width 1426 height 665
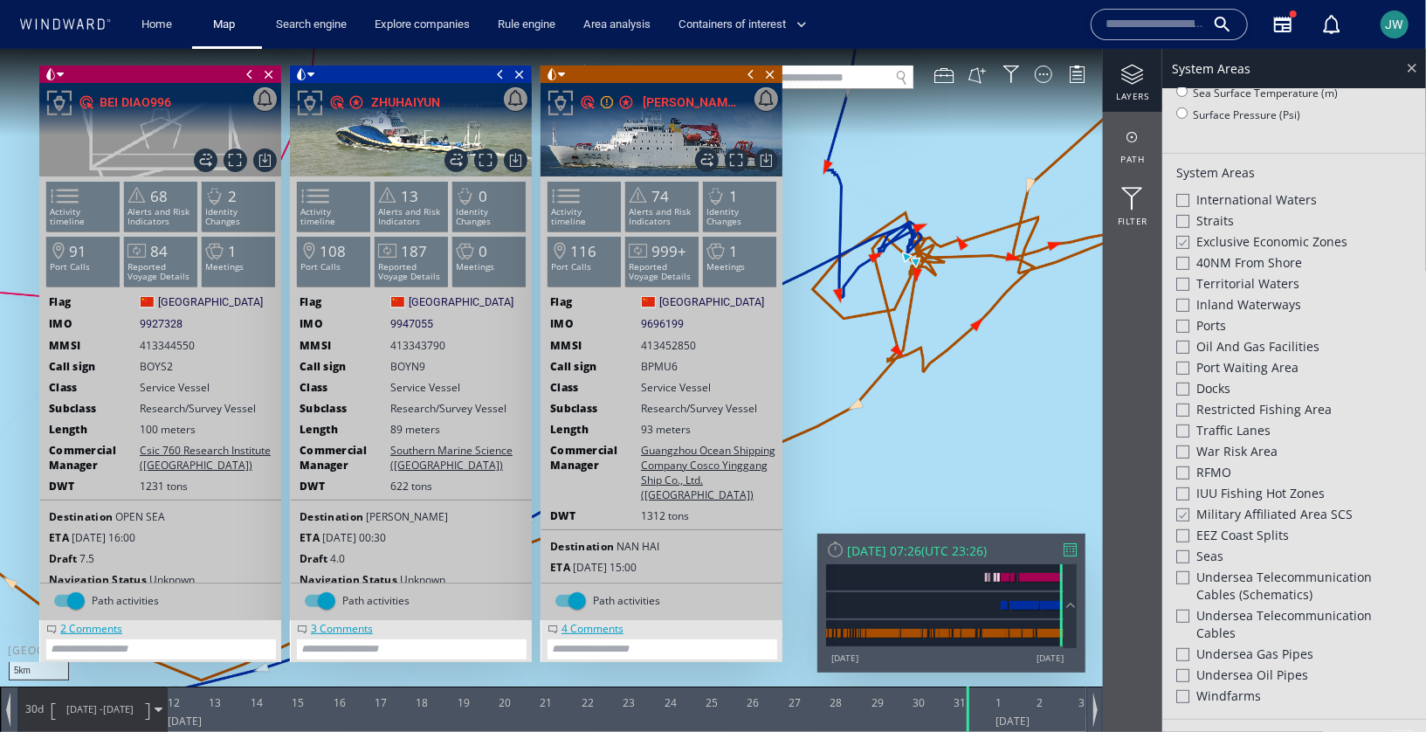
click at [1415, 73] on div at bounding box center [1412, 67] width 20 height 20
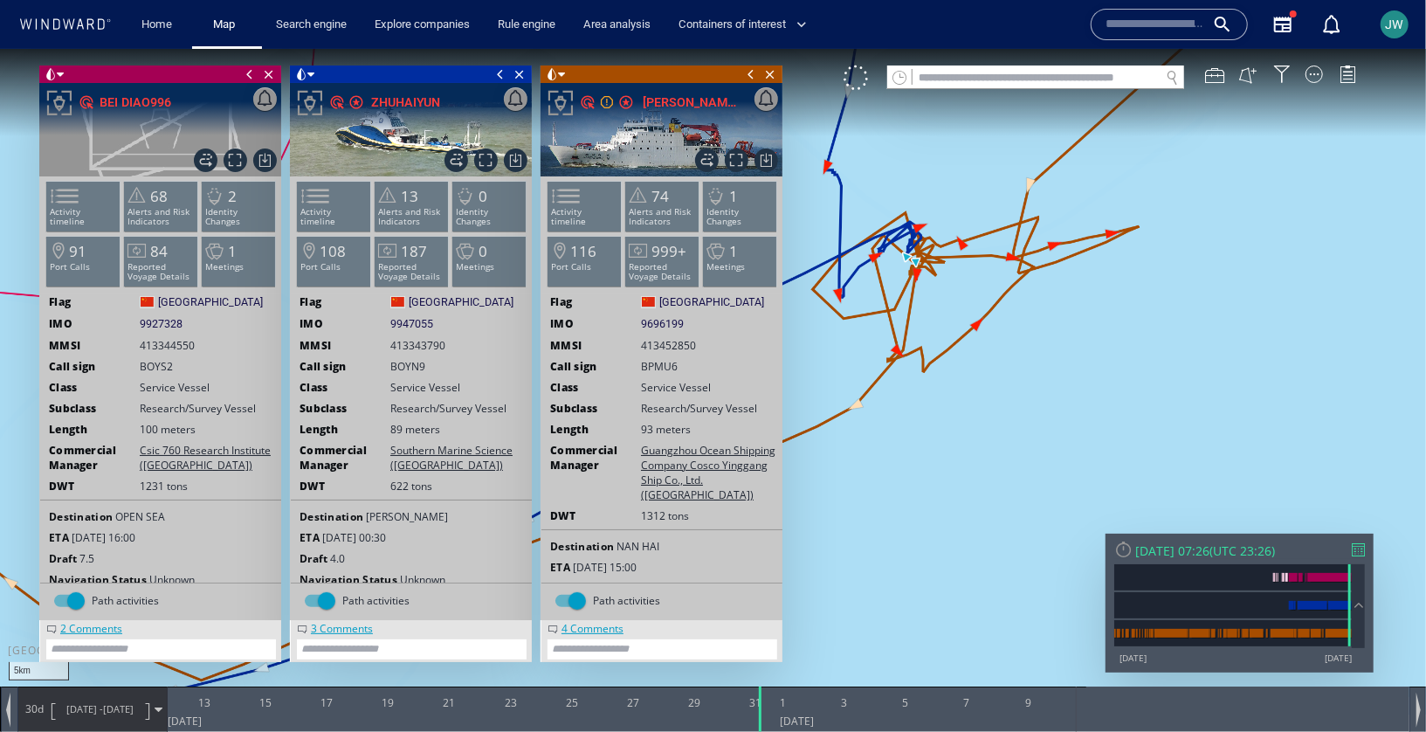
click at [752, 70] on span at bounding box center [750, 73] width 19 height 17
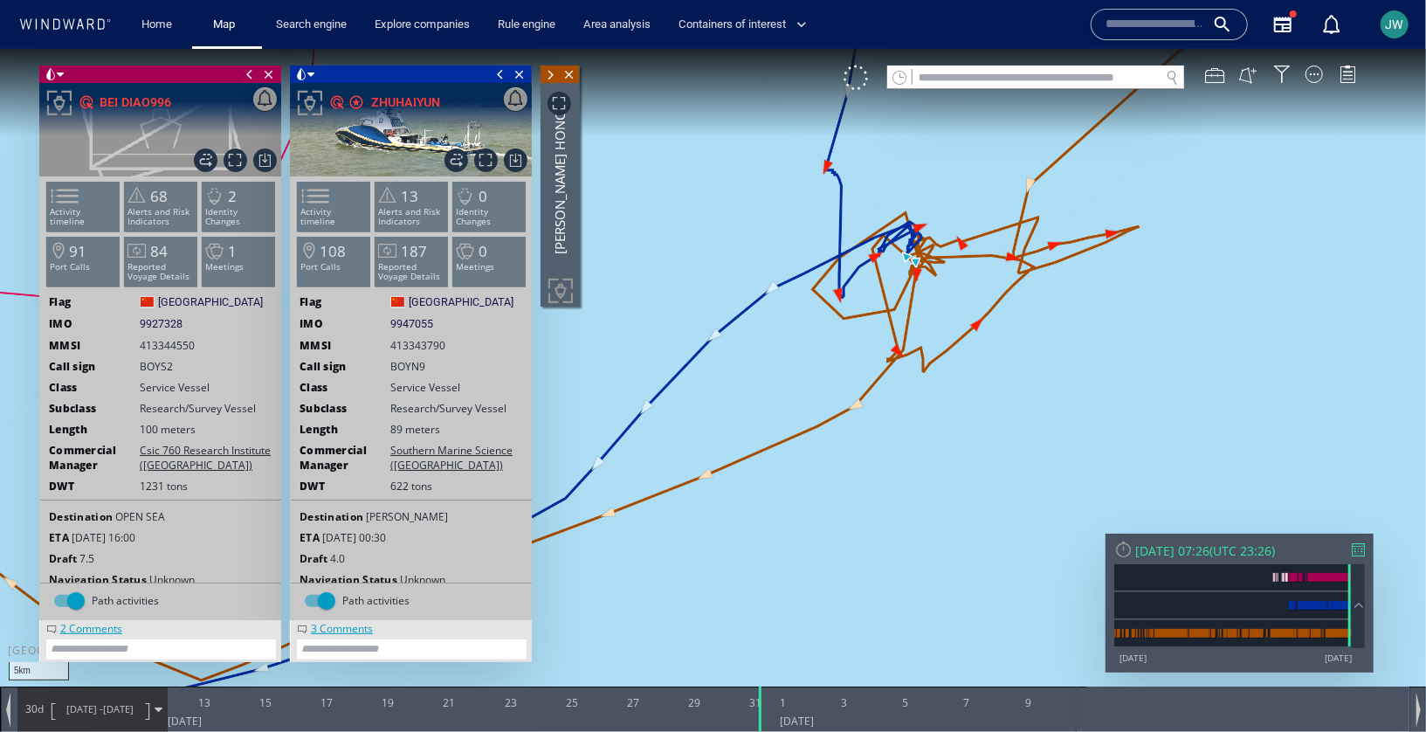
click at [501, 77] on span at bounding box center [500, 73] width 19 height 17
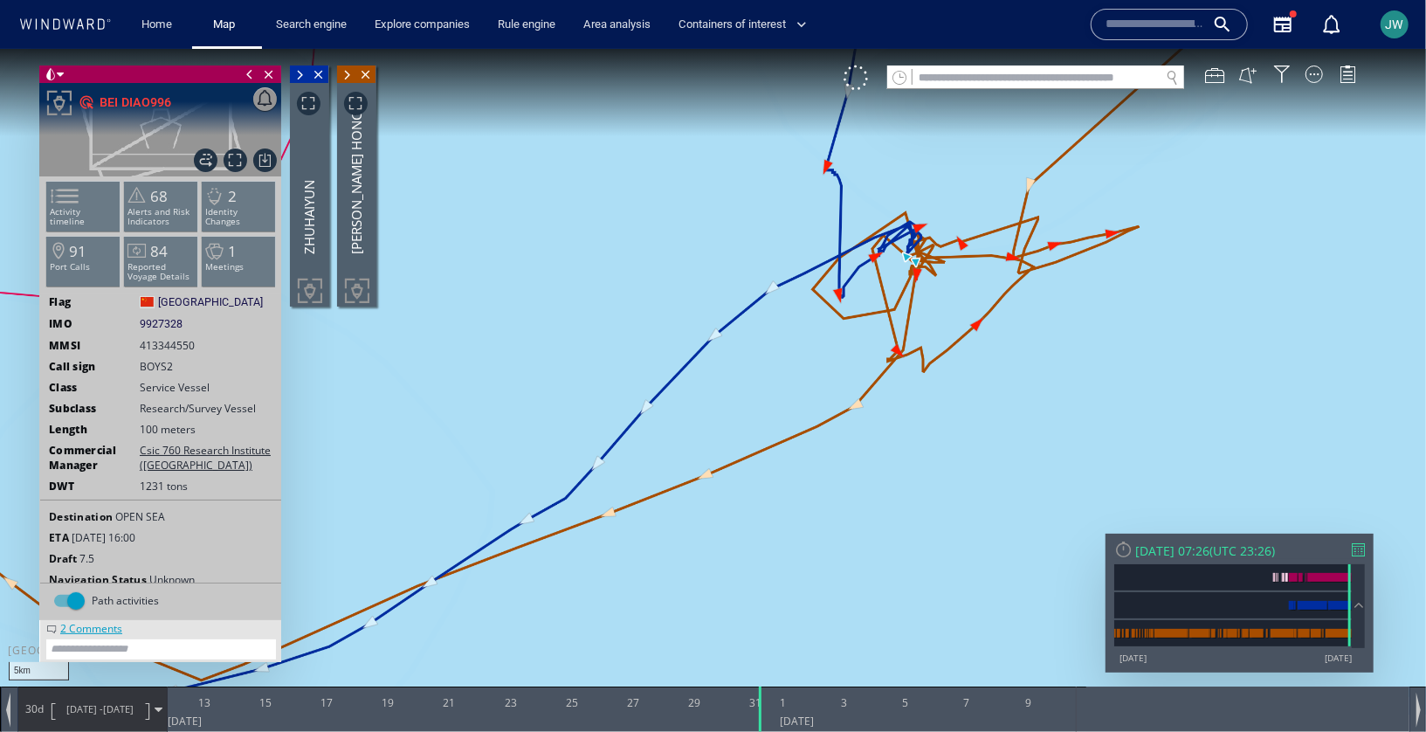
click at [246, 74] on span at bounding box center [249, 73] width 19 height 17
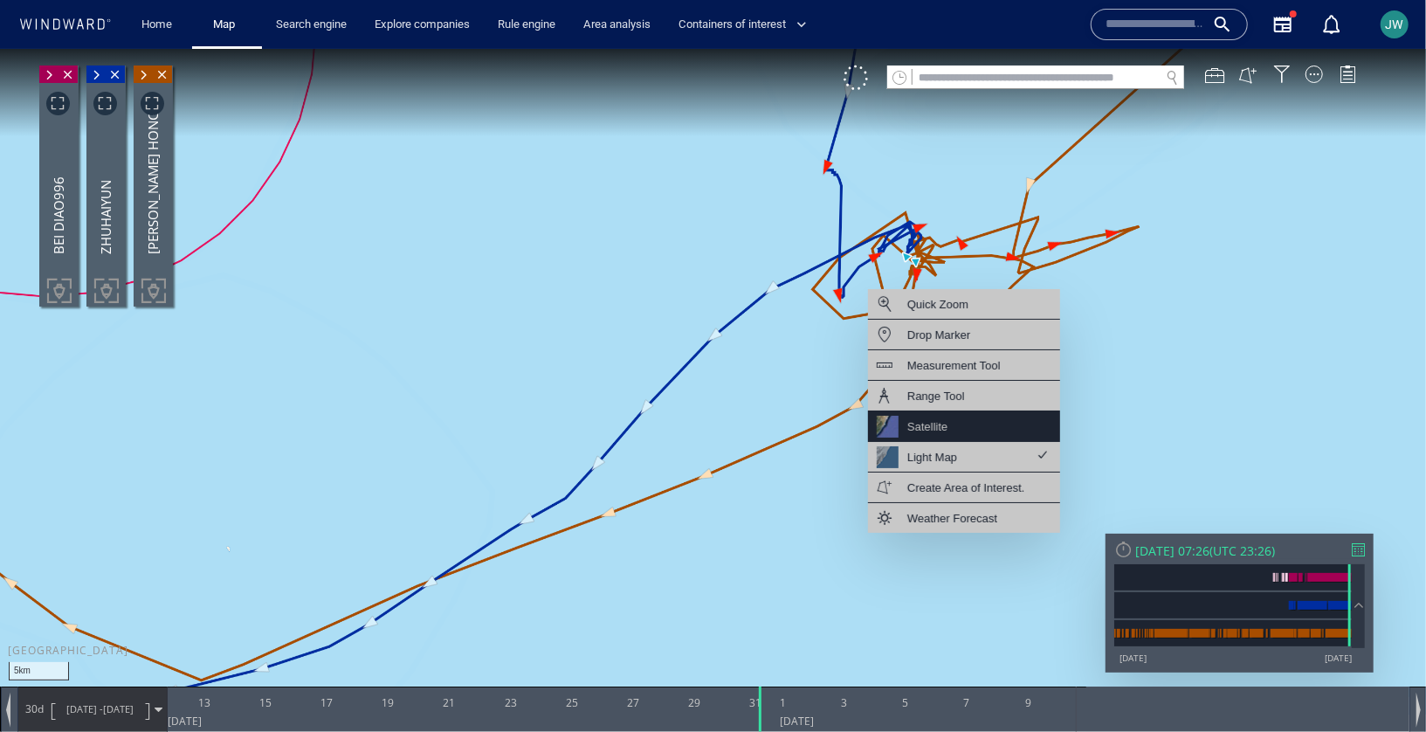
click at [966, 422] on div "Satellite" at bounding box center [964, 425] width 192 height 31
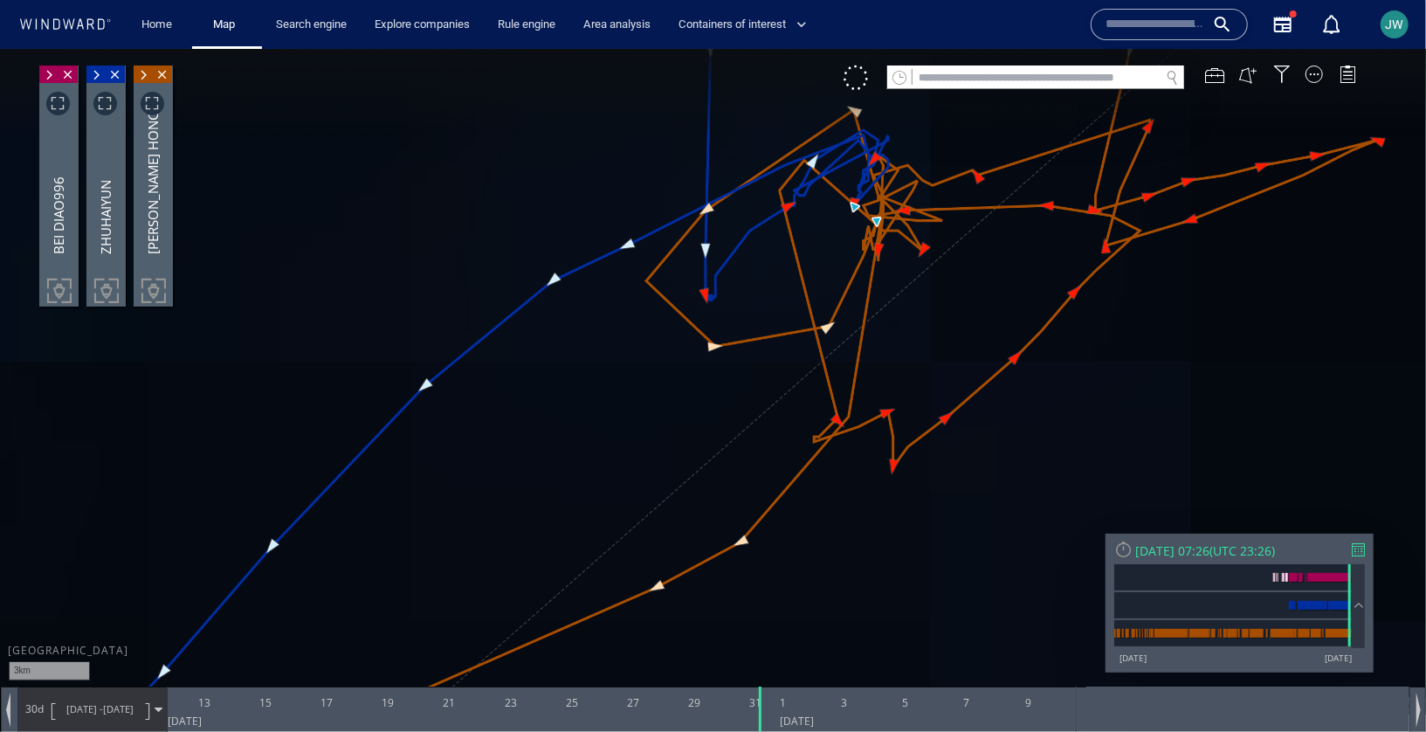
drag, startPoint x: 937, startPoint y: 315, endPoint x: 937, endPoint y: 513, distance: 197.4
click at [937, 513] on canvas "Map" at bounding box center [713, 380] width 1426 height 665
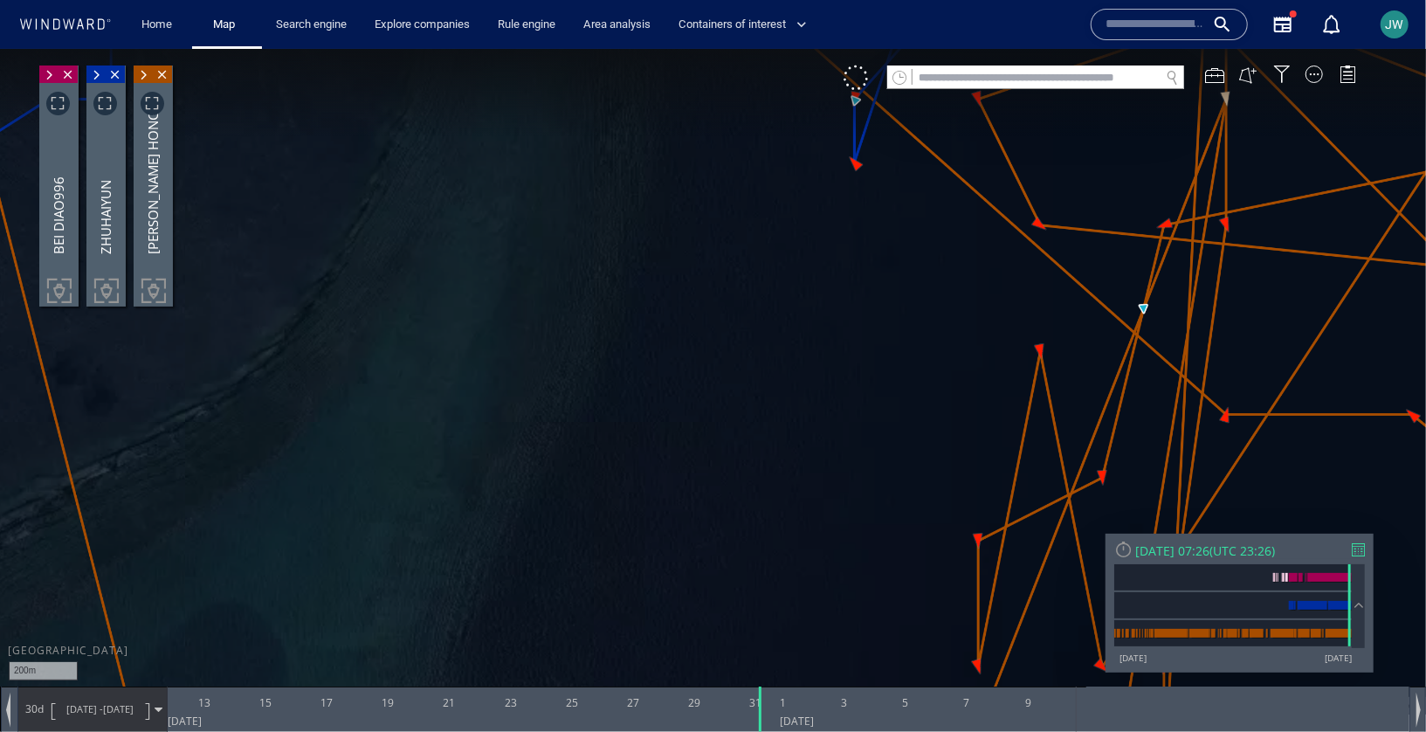
drag, startPoint x: 611, startPoint y: 367, endPoint x: 956, endPoint y: 150, distance: 407.3
click at [956, 150] on canvas "Map" at bounding box center [713, 380] width 1426 height 665
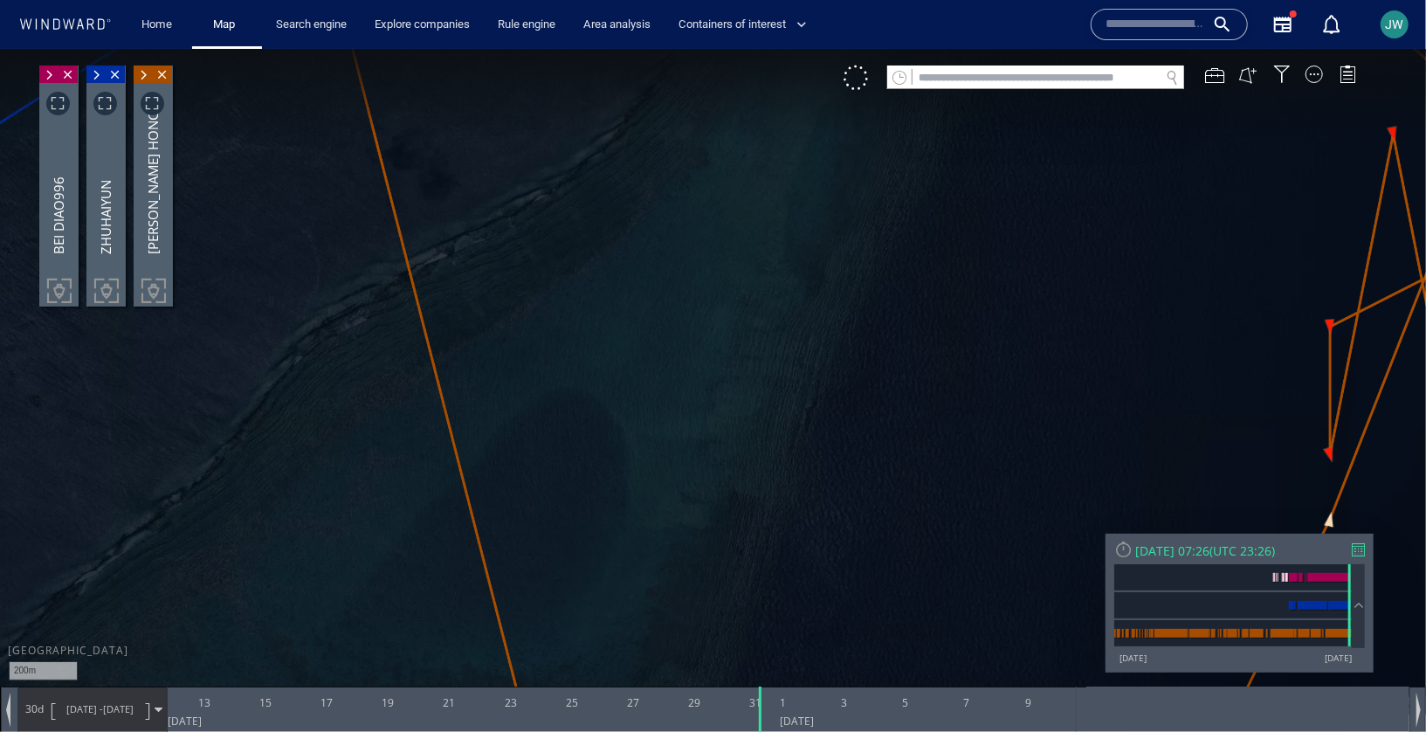
drag, startPoint x: 713, startPoint y: 378, endPoint x: 1081, endPoint y: 180, distance: 418.5
click at [1081, 180] on canvas "Map" at bounding box center [713, 380] width 1426 height 665
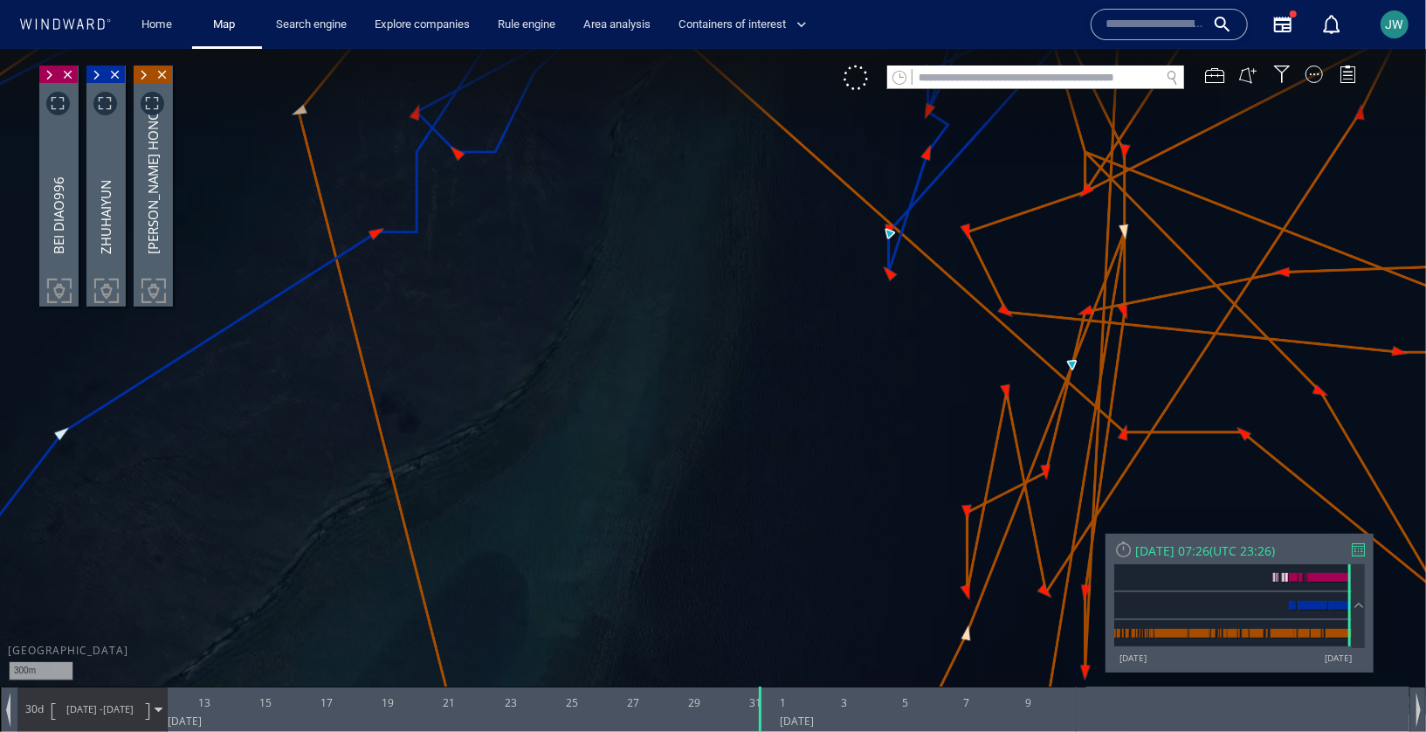
drag, startPoint x: 848, startPoint y: 226, endPoint x: 414, endPoint y: 754, distance: 683.1
click at [414, 731] on html "300m © Mapbox © OpenStreetMap Improve this map © Maxar 0 0 11 August 2025 13 15…" at bounding box center [713, 389] width 1426 height 683
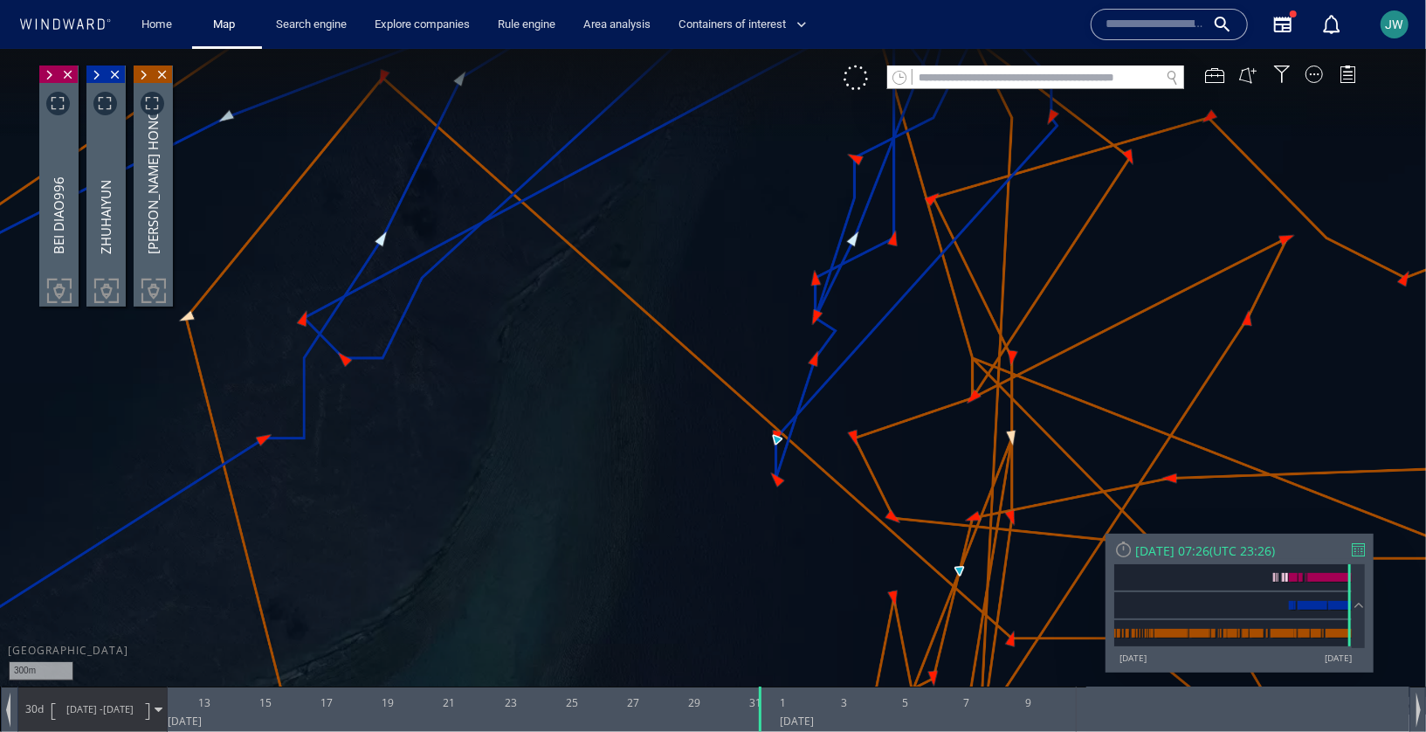
drag, startPoint x: 690, startPoint y: 271, endPoint x: 461, endPoint y: 600, distance: 401.0
click at [460, 601] on canvas "Map" at bounding box center [713, 380] width 1426 height 665
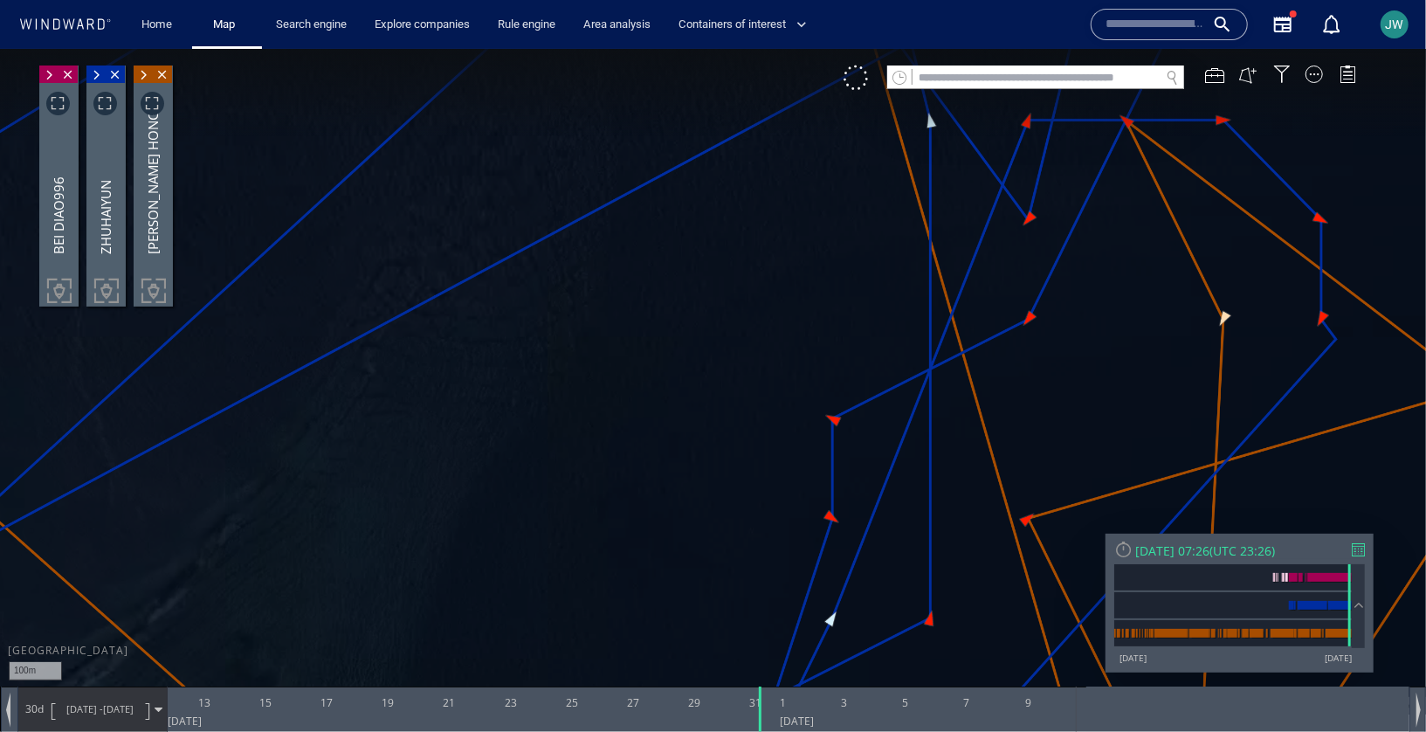
drag, startPoint x: 606, startPoint y: 287, endPoint x: 811, endPoint y: 140, distance: 252.8
click at [811, 140] on canvas "Map" at bounding box center [713, 380] width 1426 height 665
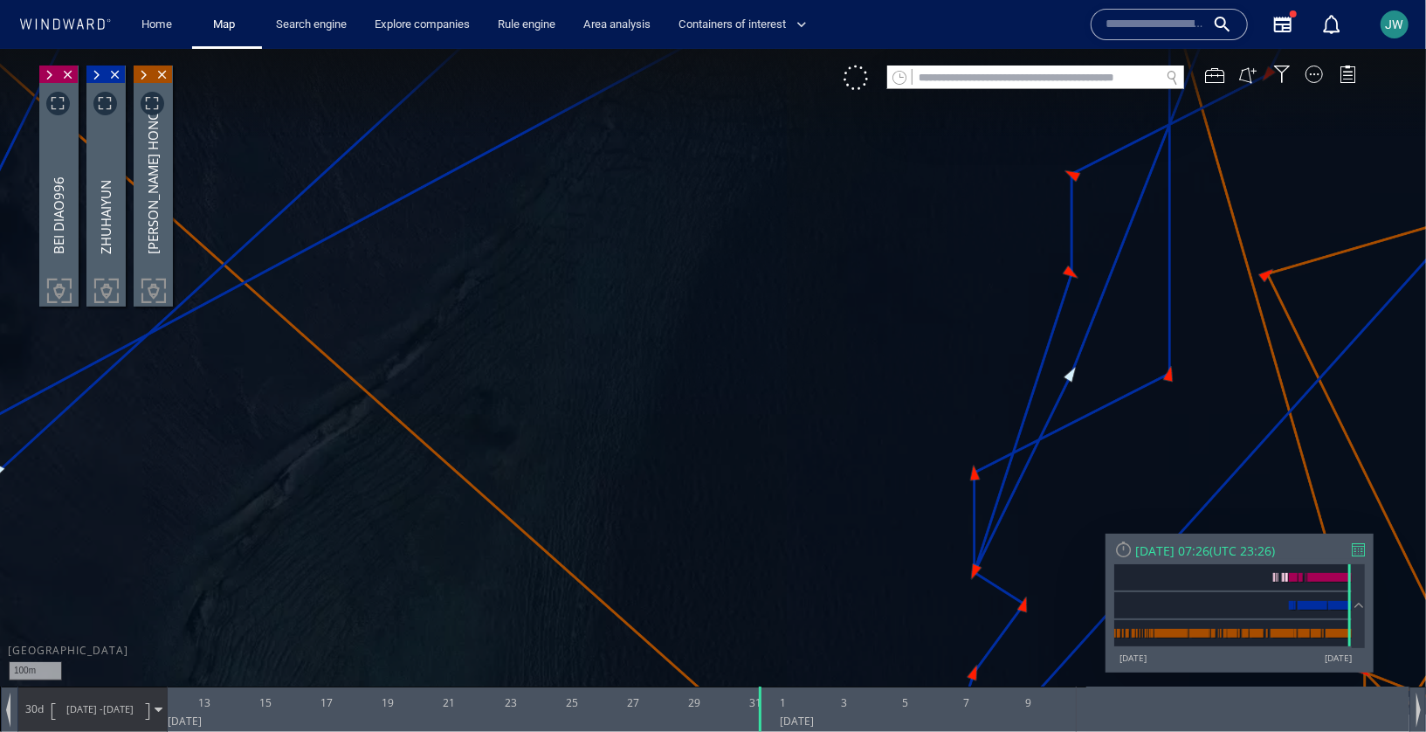
drag, startPoint x: 521, startPoint y: 519, endPoint x: 691, endPoint y: 107, distance: 444.9
click at [928, 48] on html "100m © Mapbox © OpenStreetMap Improve this map © Maxar 0 0 11 August 2025 13 15…" at bounding box center [713, 389] width 1426 height 683
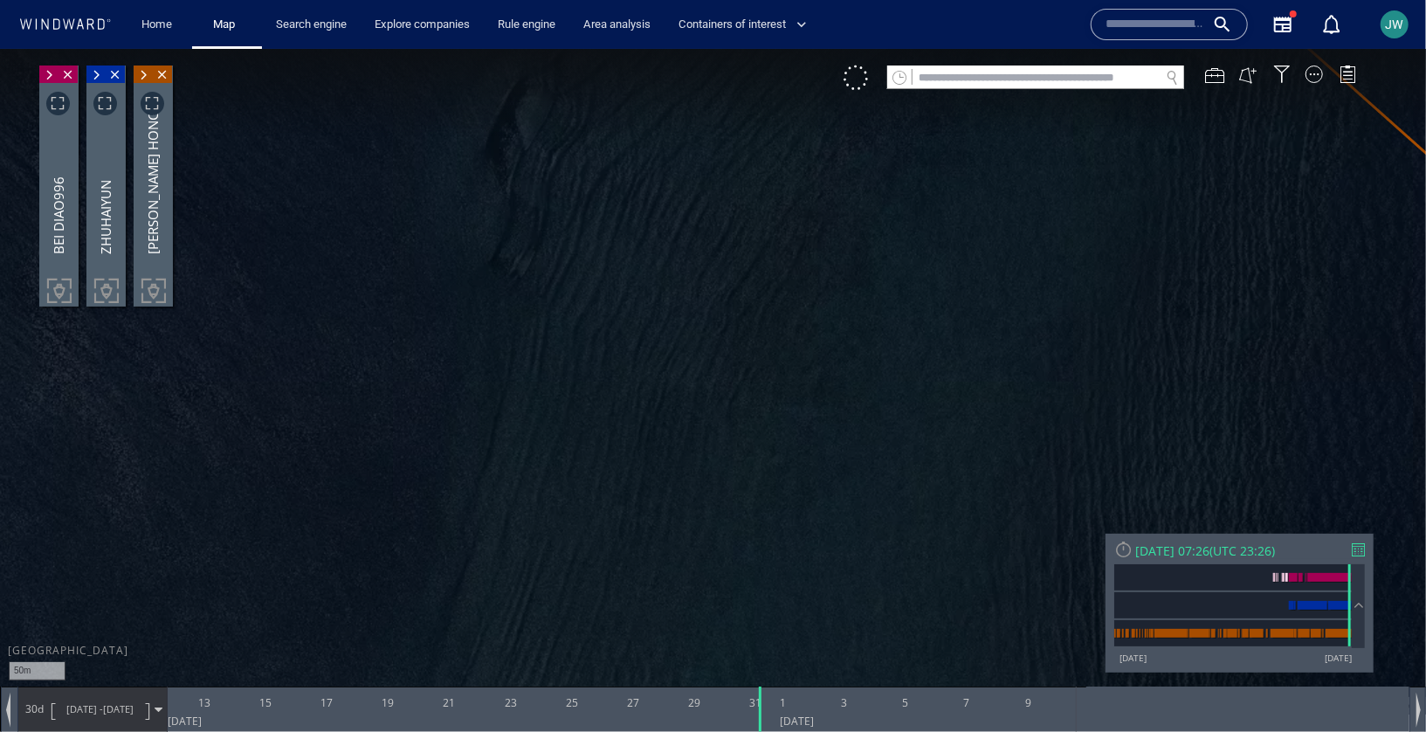
click at [617, 510] on canvas "Map" at bounding box center [713, 380] width 1426 height 665
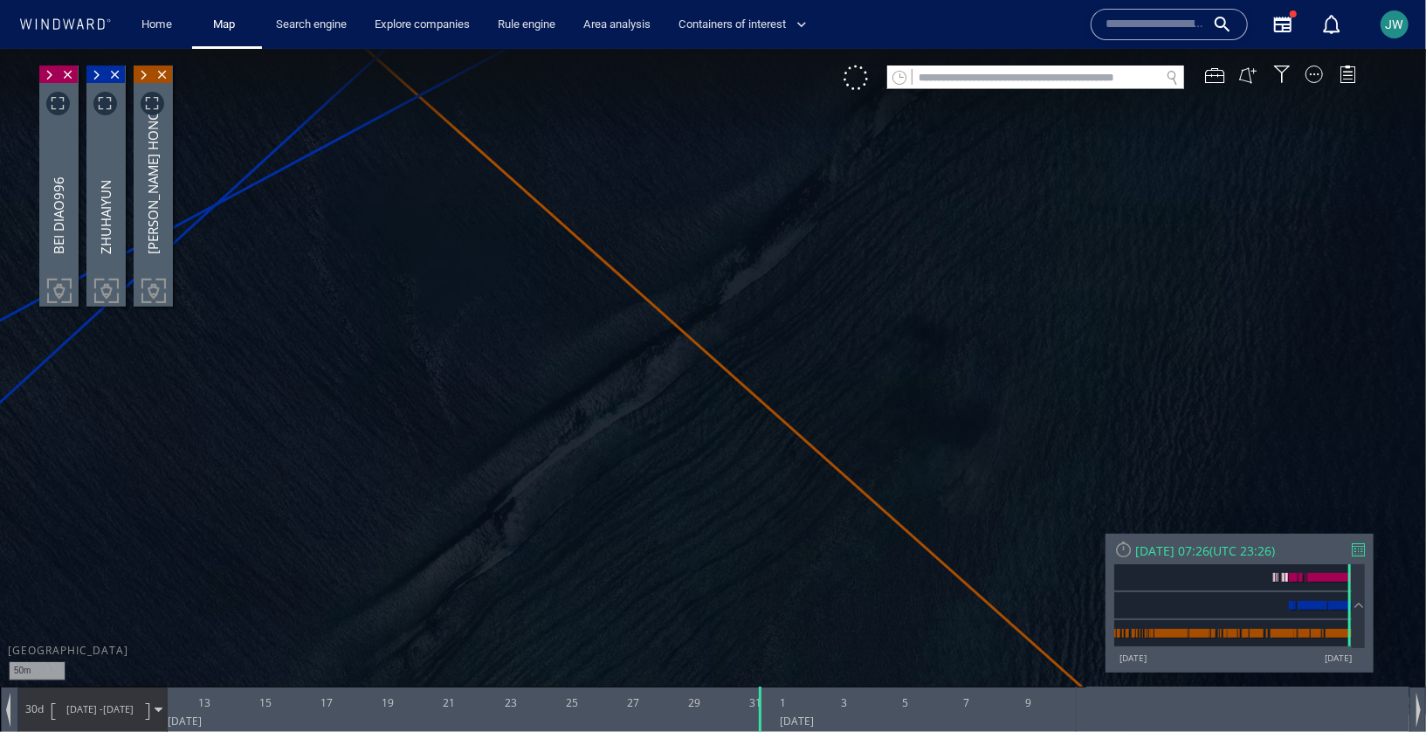
drag, startPoint x: 777, startPoint y: 308, endPoint x: 810, endPoint y: 405, distance: 102.2
click at [946, 48] on html "50m © Mapbox © OpenStreetMap Improve this map © Maxar 0 0 11 August 2025 13 15 …" at bounding box center [713, 389] width 1426 height 683
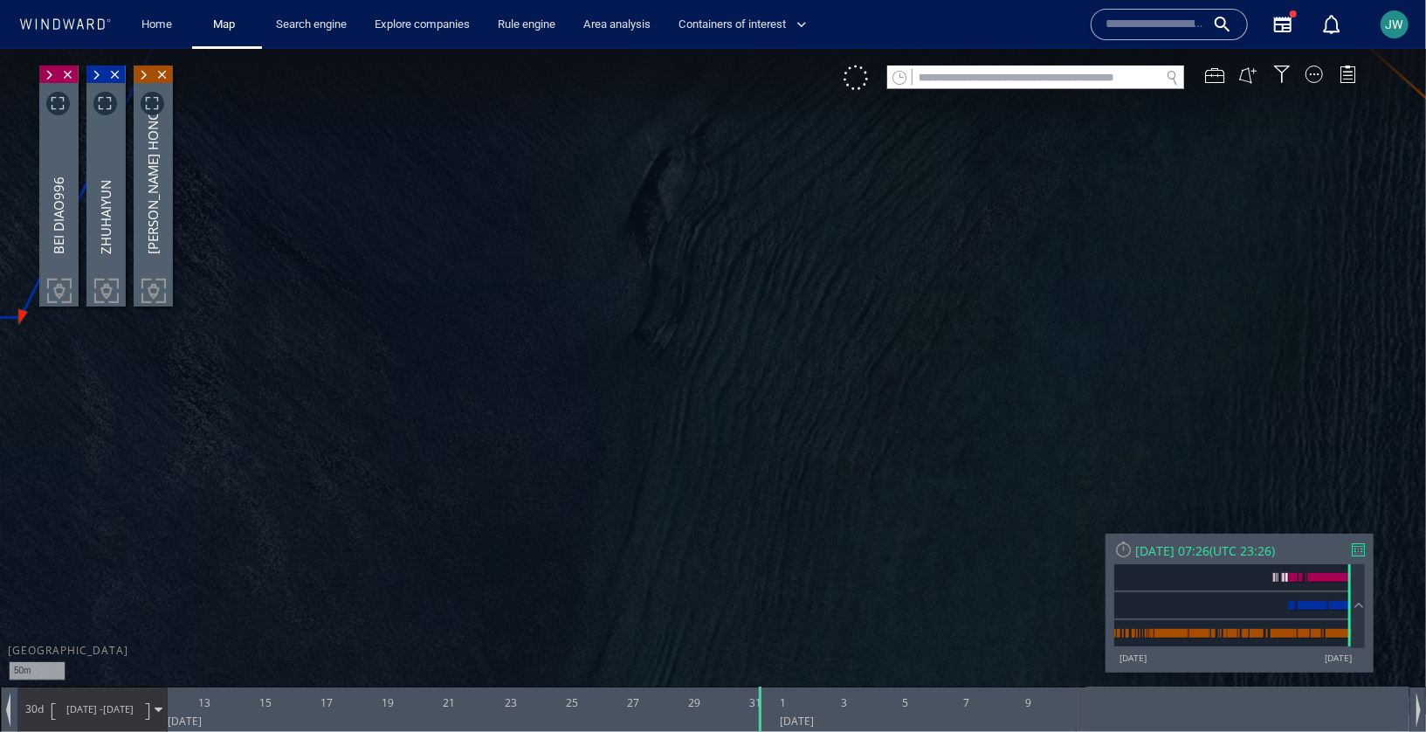
drag, startPoint x: 808, startPoint y: 410, endPoint x: 818, endPoint y: 25, distance: 384.4
click at [818, 48] on html "50m © Mapbox © OpenStreetMap Improve this map © Maxar 0 0 11 August 2025 13 15 …" at bounding box center [713, 389] width 1426 height 683
drag, startPoint x: 742, startPoint y: 503, endPoint x: 789, endPoint y: -39, distance: 544.3
click at [789, 48] on html "50m © Mapbox © OpenStreetMap Improve this map © Maxar 0 0 11 August 2025 13 15 …" at bounding box center [713, 389] width 1426 height 683
drag, startPoint x: 768, startPoint y: 374, endPoint x: 713, endPoint y: 16, distance: 362.3
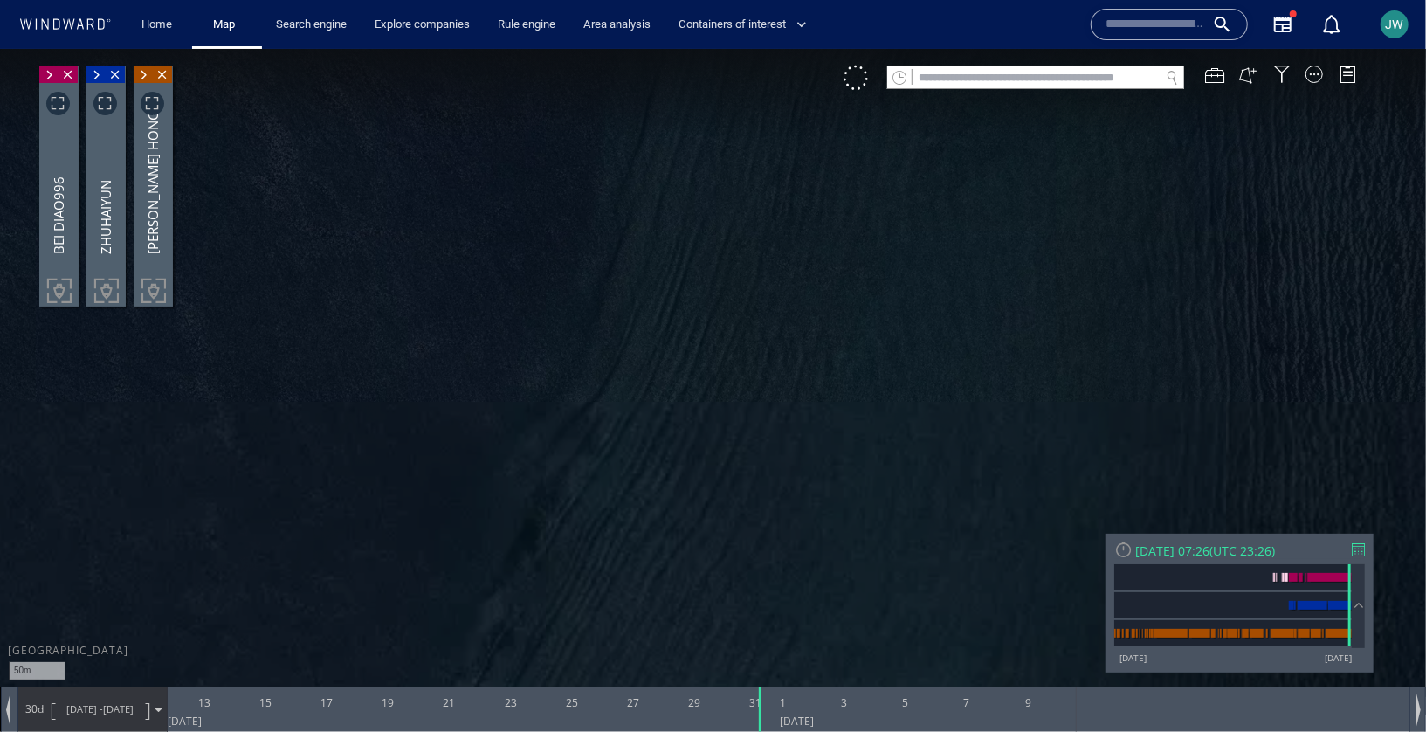
click at [713, 48] on html "50m © Mapbox © OpenStreetMap Improve this map © Maxar 0 0 11 August 2025 13 15 …" at bounding box center [713, 389] width 1426 height 683
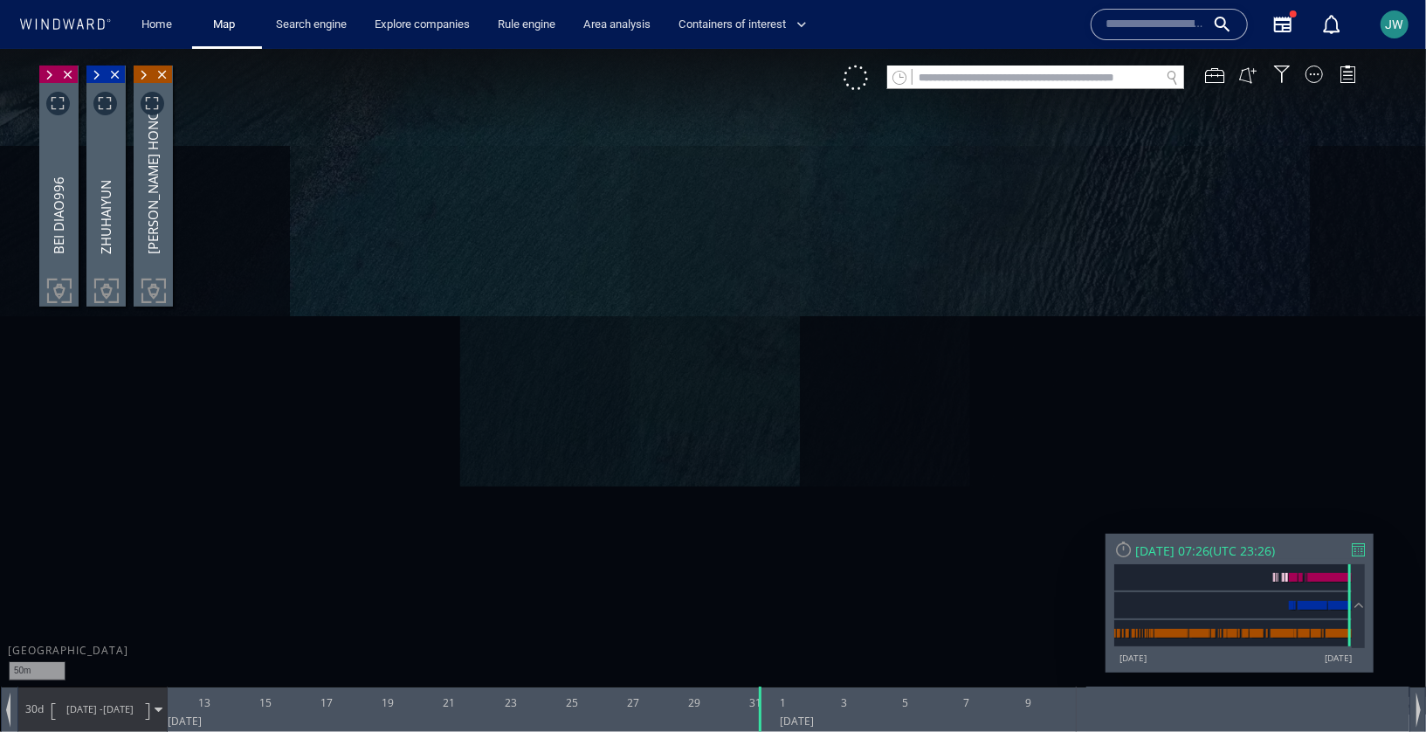
drag, startPoint x: 628, startPoint y: 437, endPoint x: 697, endPoint y: 302, distance: 151.2
click at [697, 302] on canvas "Map" at bounding box center [713, 380] width 1426 height 665
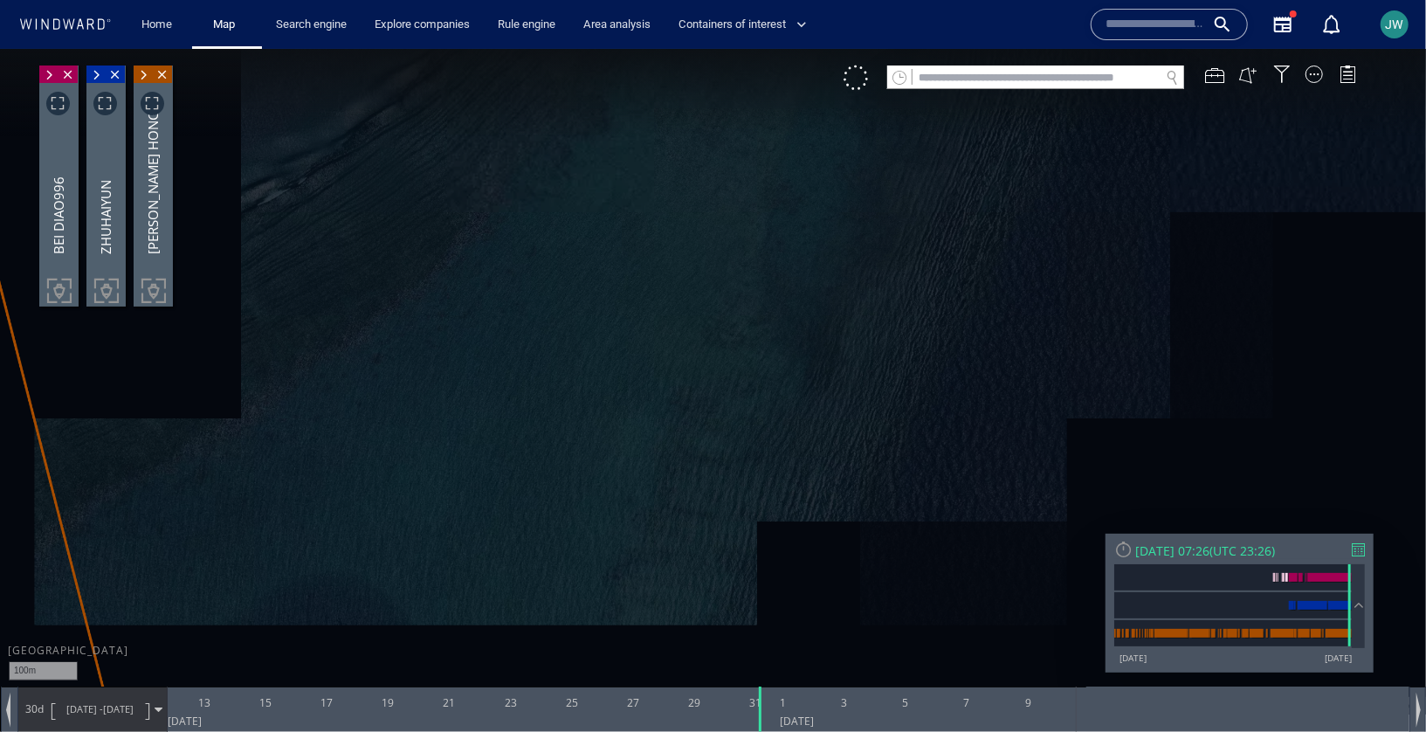
drag, startPoint x: 719, startPoint y: 409, endPoint x: 815, endPoint y: 312, distance: 136.5
click at [815, 312] on canvas "Map" at bounding box center [713, 380] width 1426 height 665
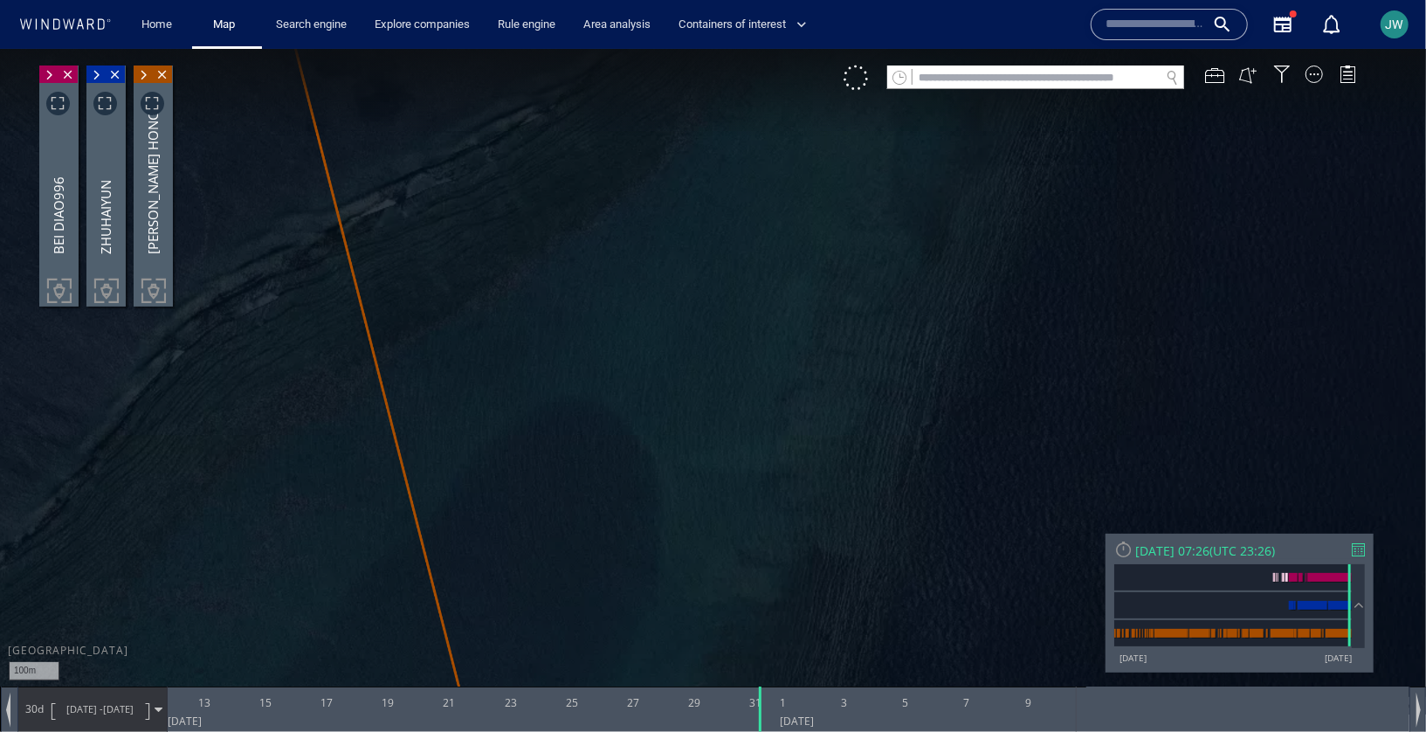
click at [786, 418] on canvas "Map" at bounding box center [713, 380] width 1426 height 665
click at [1317, 74] on div at bounding box center [1314, 73] width 17 height 17
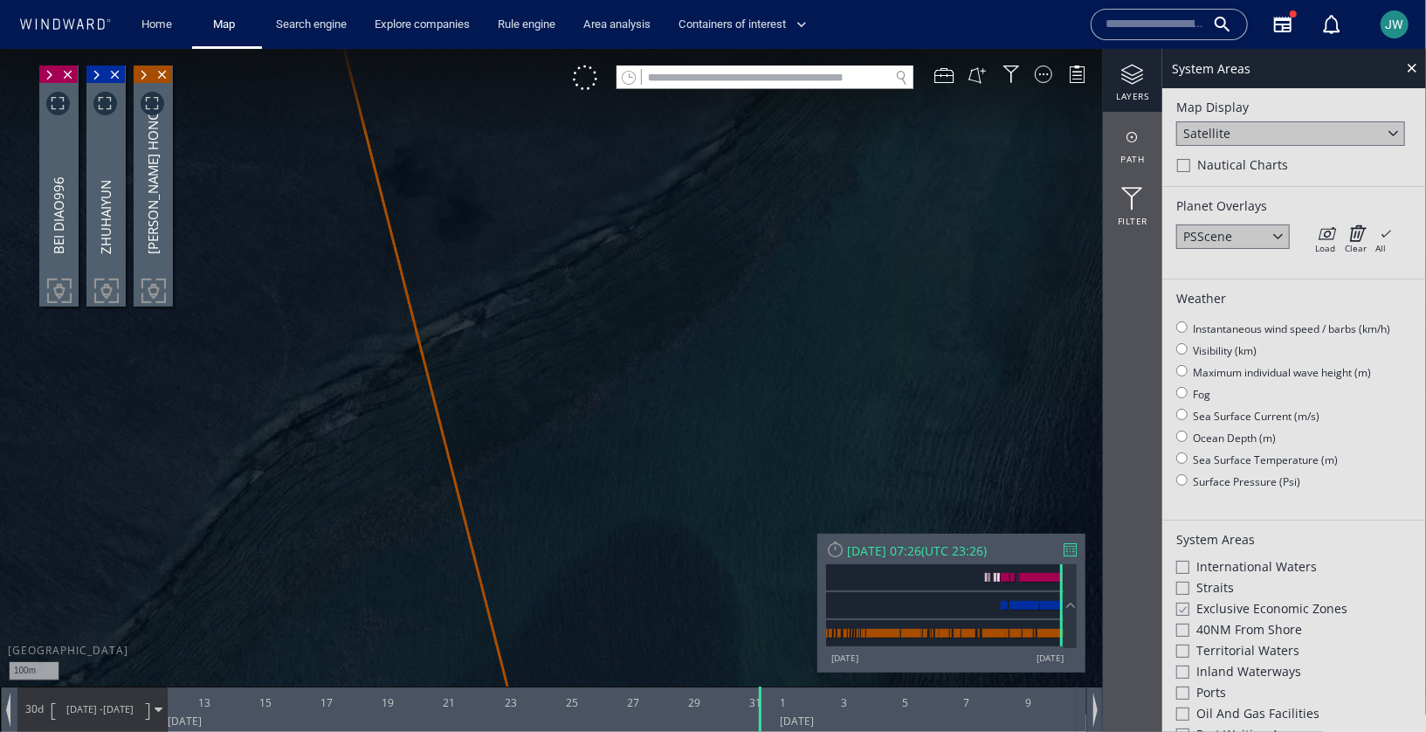
click at [1192, 163] on div "Nautical Charts" at bounding box center [1294, 165] width 235 height 21
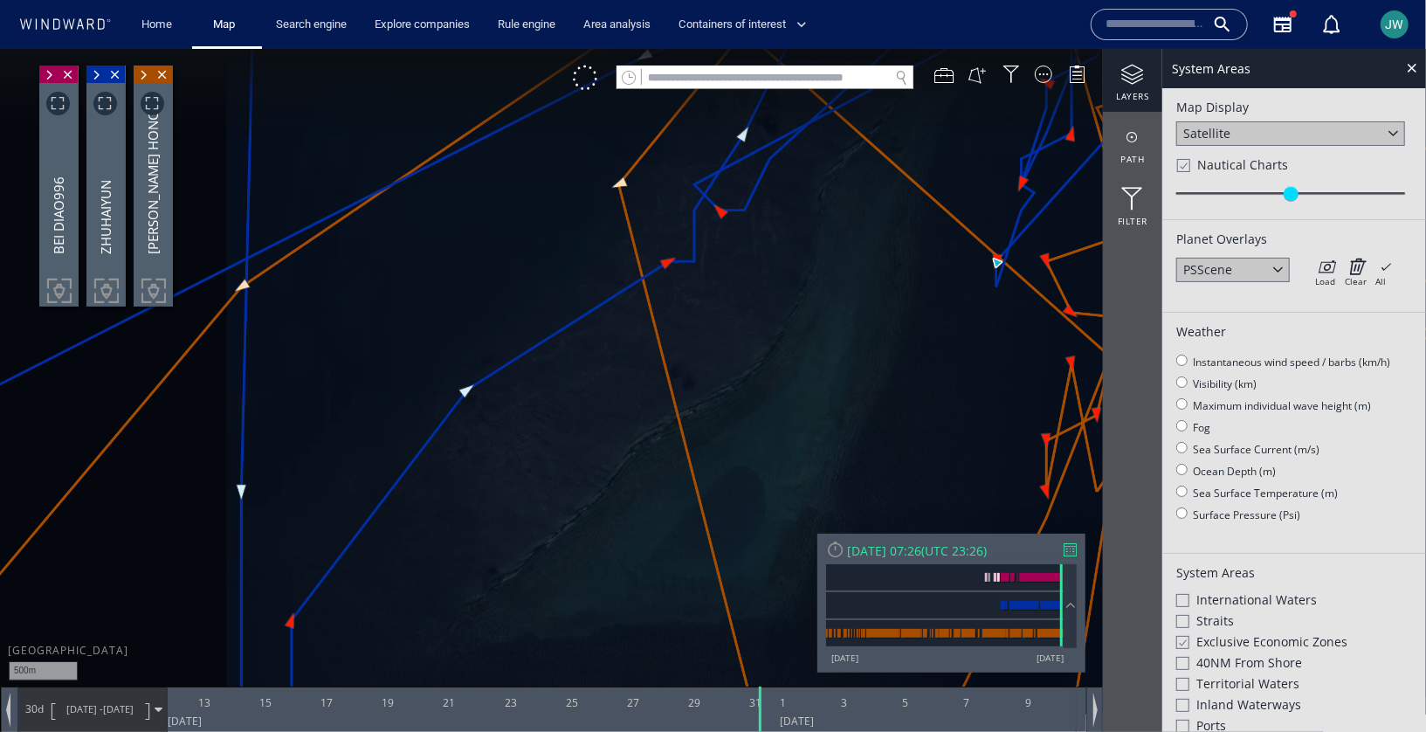
drag, startPoint x: 776, startPoint y: 445, endPoint x: 661, endPoint y: 383, distance: 129.7
click at [661, 383] on canvas "Map" at bounding box center [713, 380] width 1426 height 665
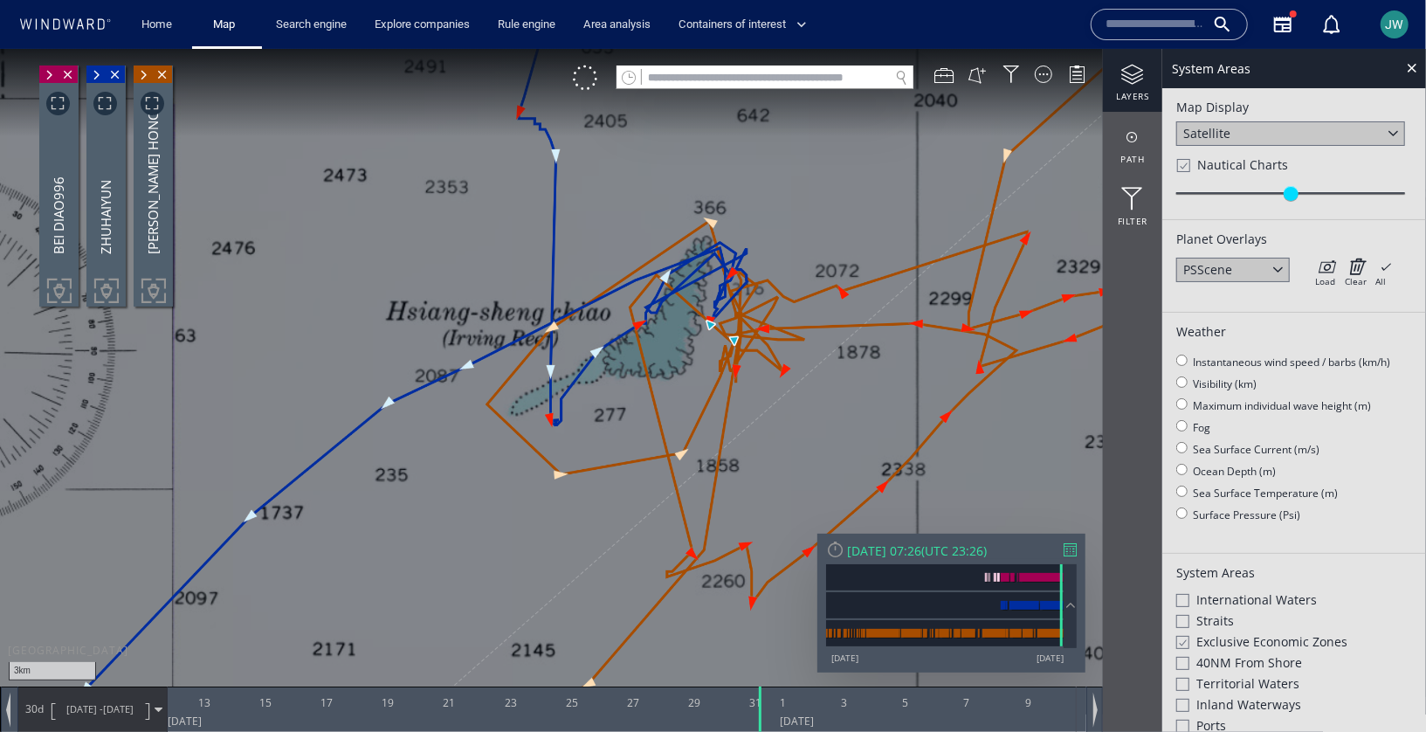
click at [98, 76] on span at bounding box center [95, 74] width 19 height 17
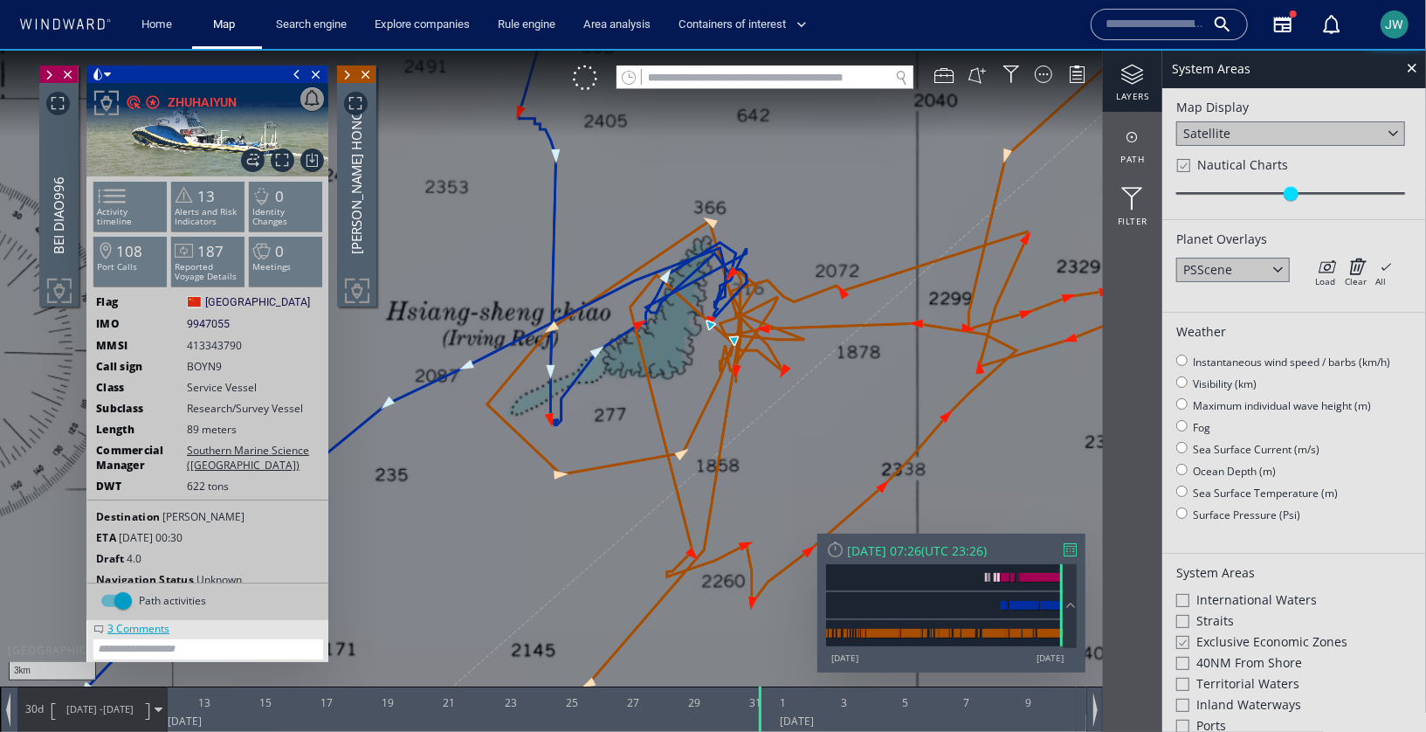
click at [348, 69] on span at bounding box center [346, 74] width 19 height 17
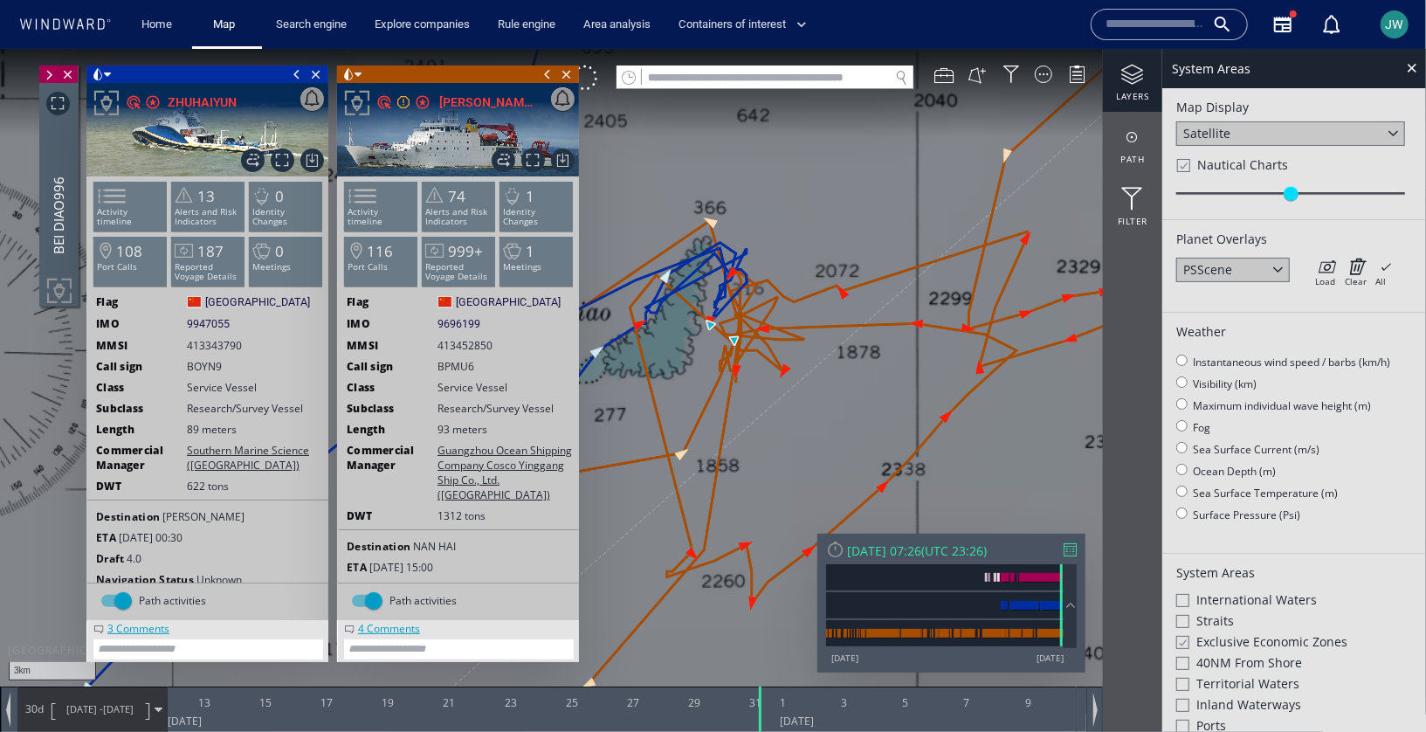
click at [545, 74] on span at bounding box center [547, 73] width 19 height 17
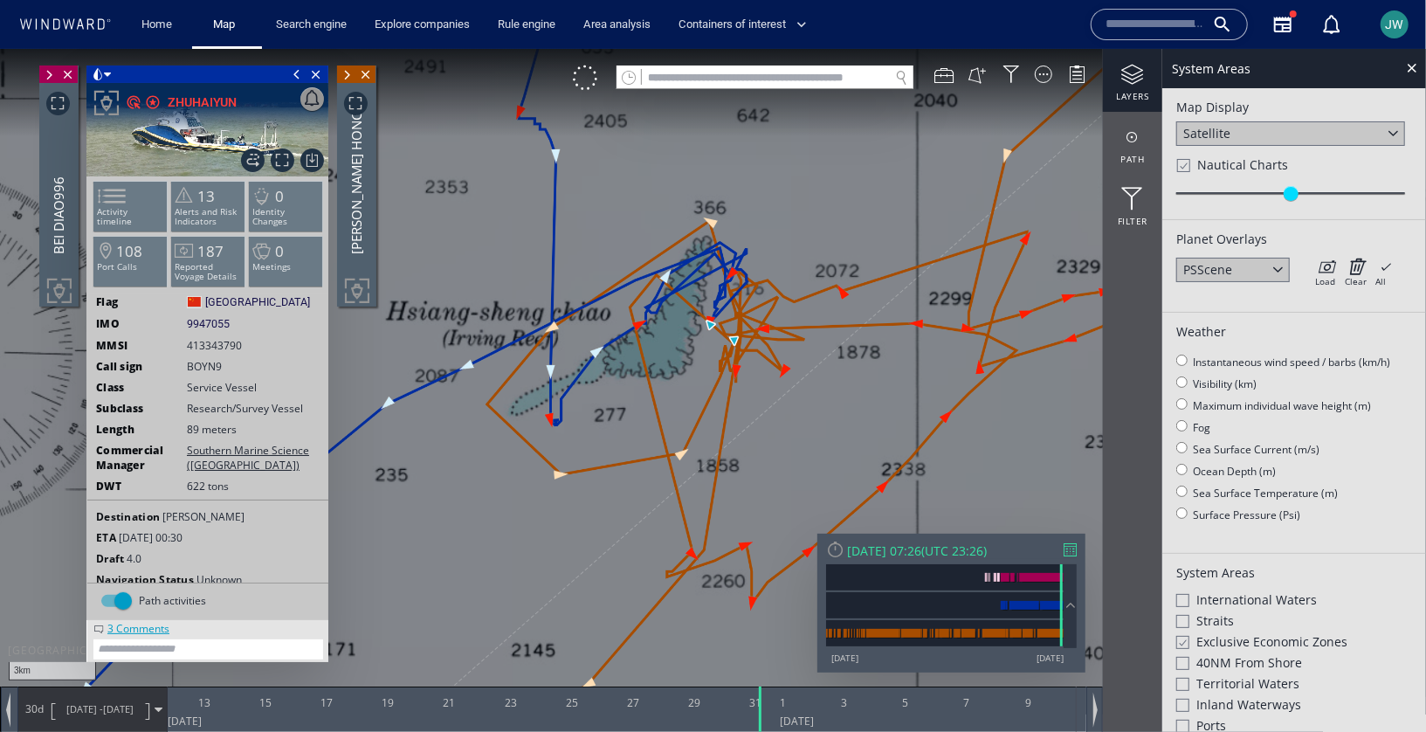
click at [296, 73] on span at bounding box center [296, 73] width 19 height 17
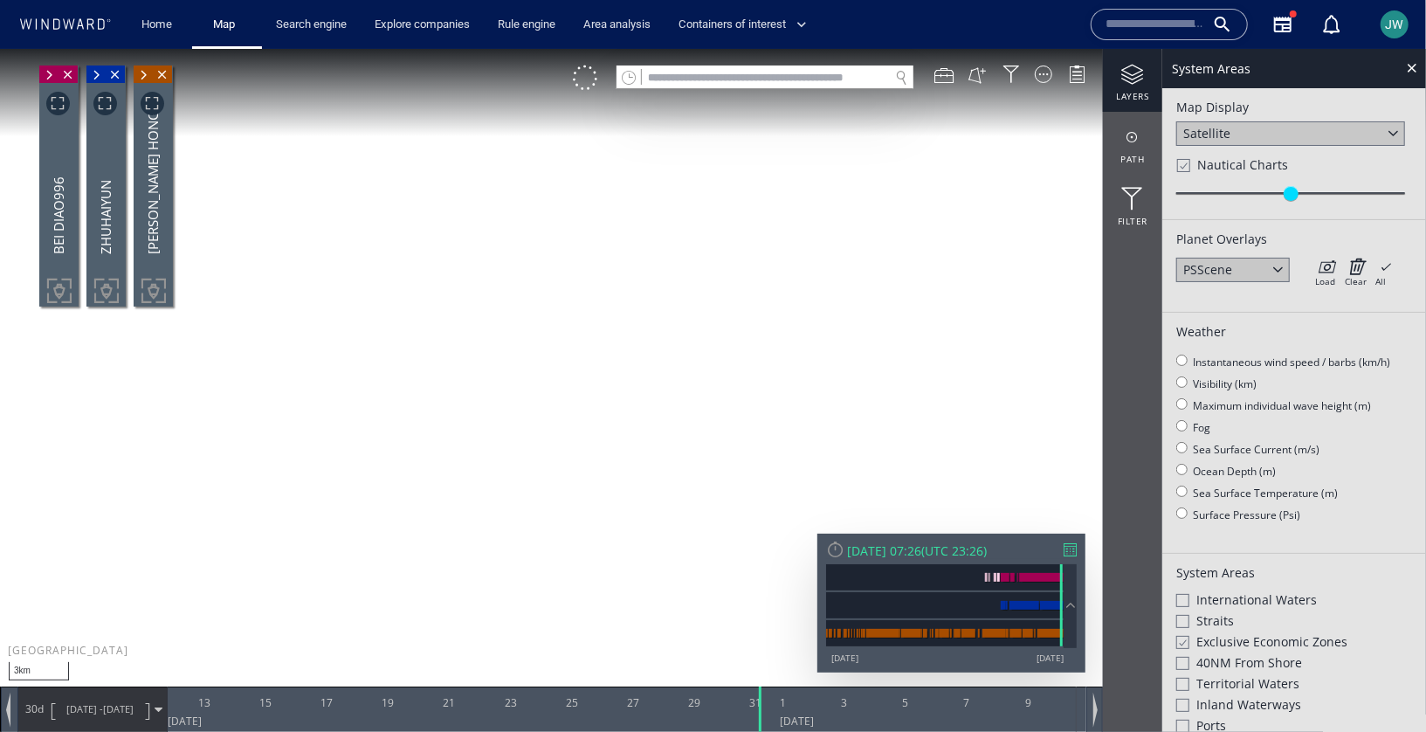
drag, startPoint x: 424, startPoint y: 253, endPoint x: 425, endPoint y: 276, distance: 22.7
click at [425, 276] on canvas "Map" at bounding box center [713, 380] width 1426 height 665
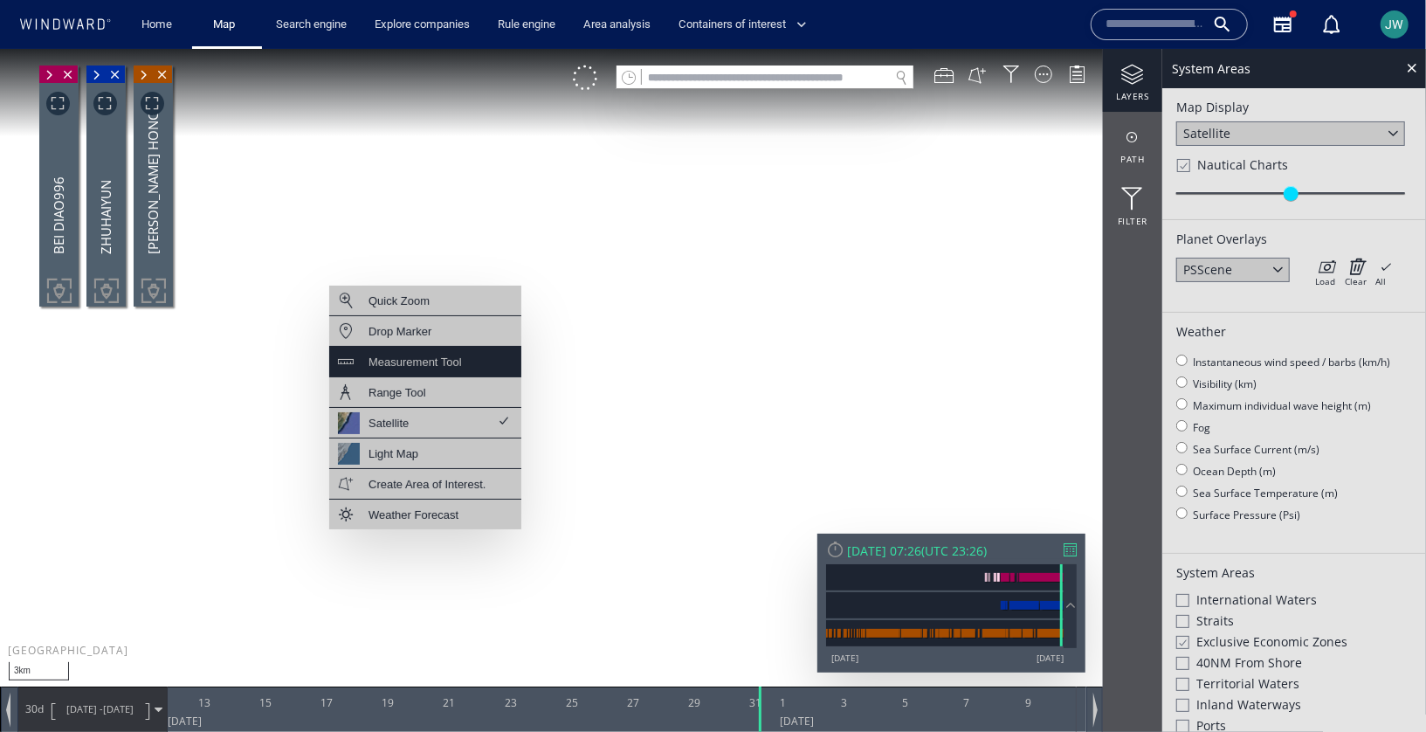
click at [434, 369] on div "Measurement Tool" at bounding box center [415, 361] width 93 height 22
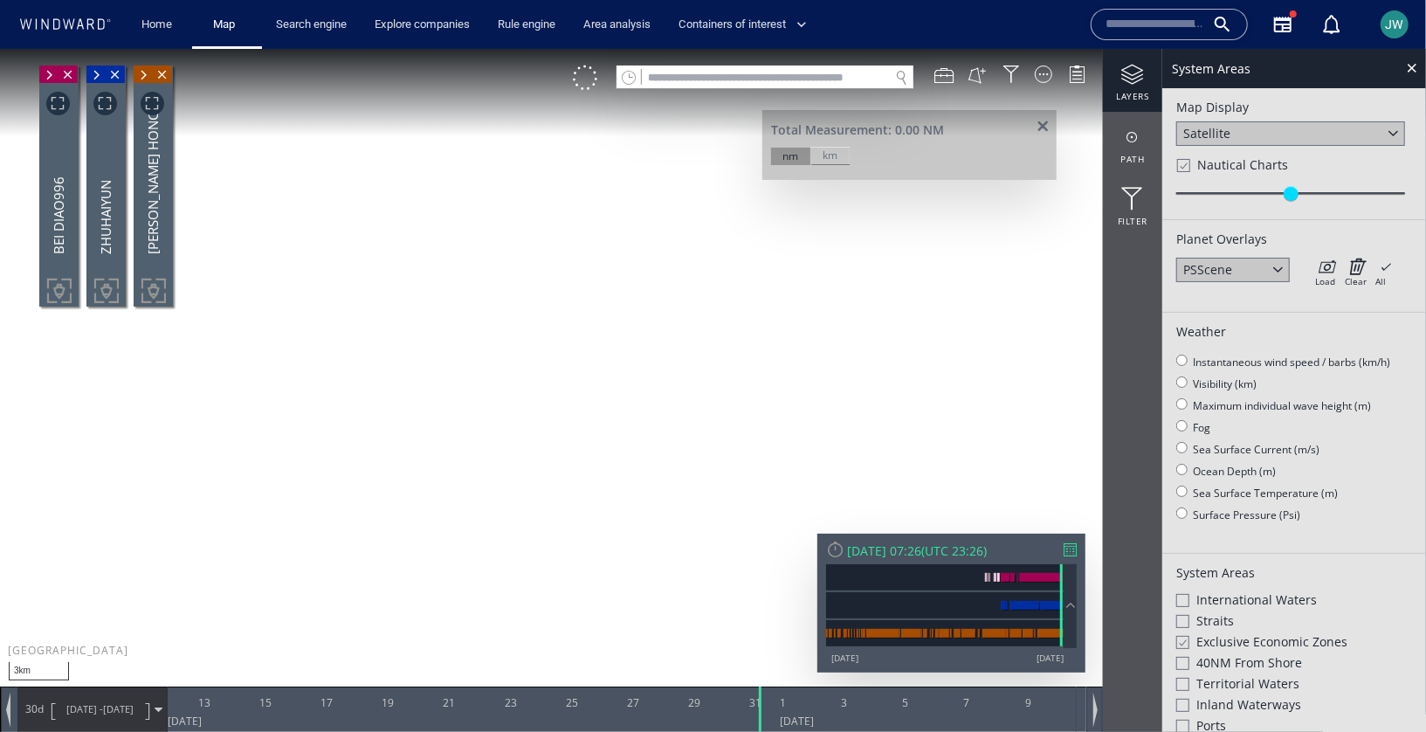
click at [328, 348] on canvas "Map" at bounding box center [713, 380] width 1426 height 665
click at [610, 153] on canvas "Map" at bounding box center [713, 380] width 1426 height 665
click at [995, 215] on canvas "Map" at bounding box center [713, 380] width 1426 height 665
click at [1060, 310] on canvas "Map" at bounding box center [713, 380] width 1426 height 665
click at [618, 637] on canvas "Map" at bounding box center [713, 380] width 1426 height 665
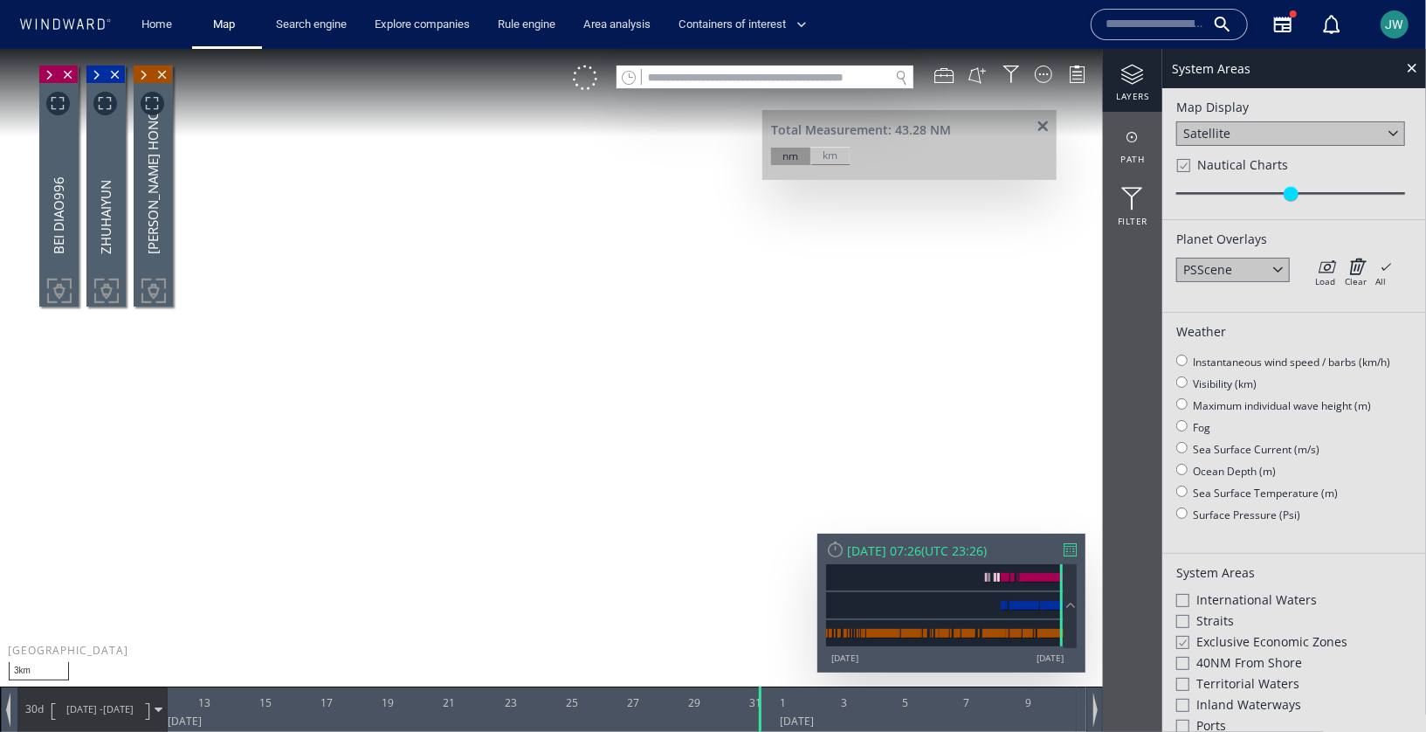
click at [400, 638] on canvas "Map" at bounding box center [713, 380] width 1426 height 665
click at [296, 534] on canvas "Map" at bounding box center [713, 380] width 1426 height 665
click at [326, 352] on canvas "Map" at bounding box center [713, 380] width 1426 height 665
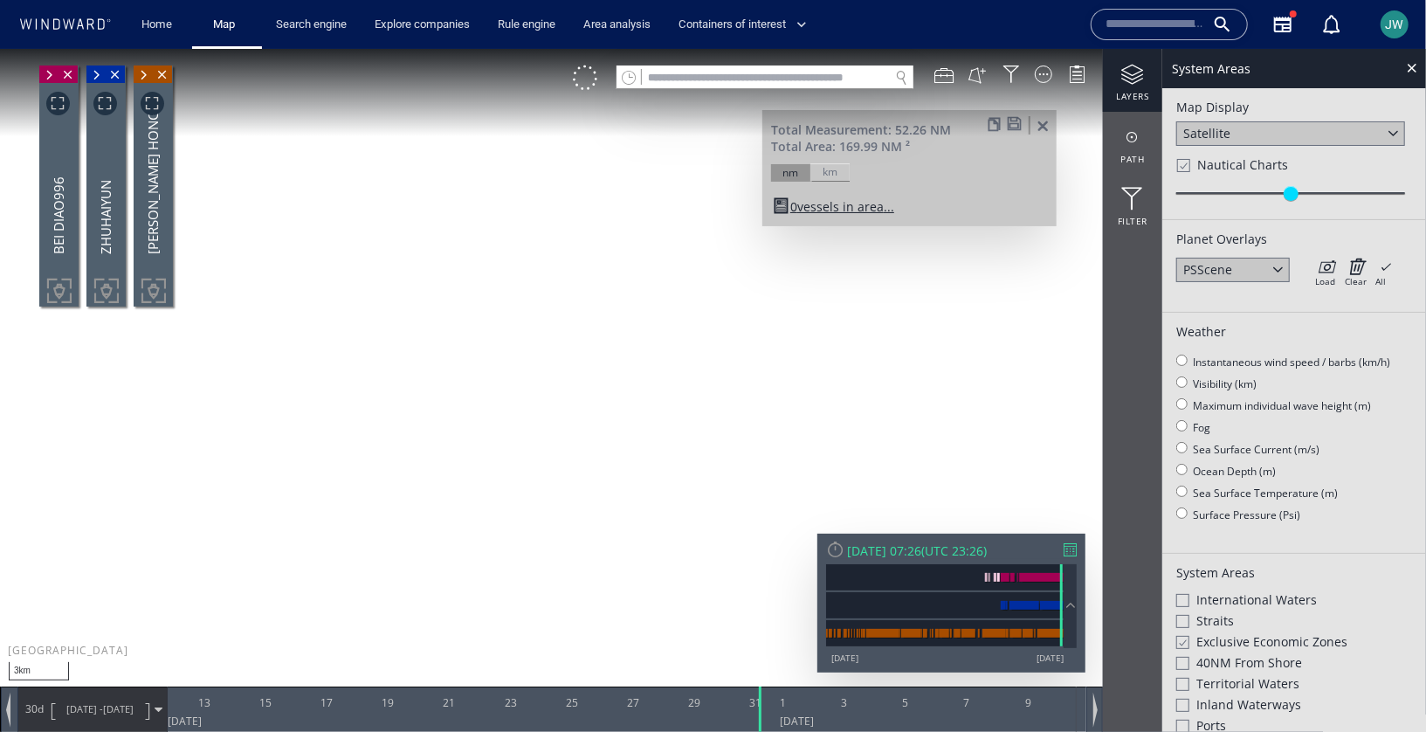
click at [1012, 117] on span at bounding box center [1014, 122] width 15 height 13
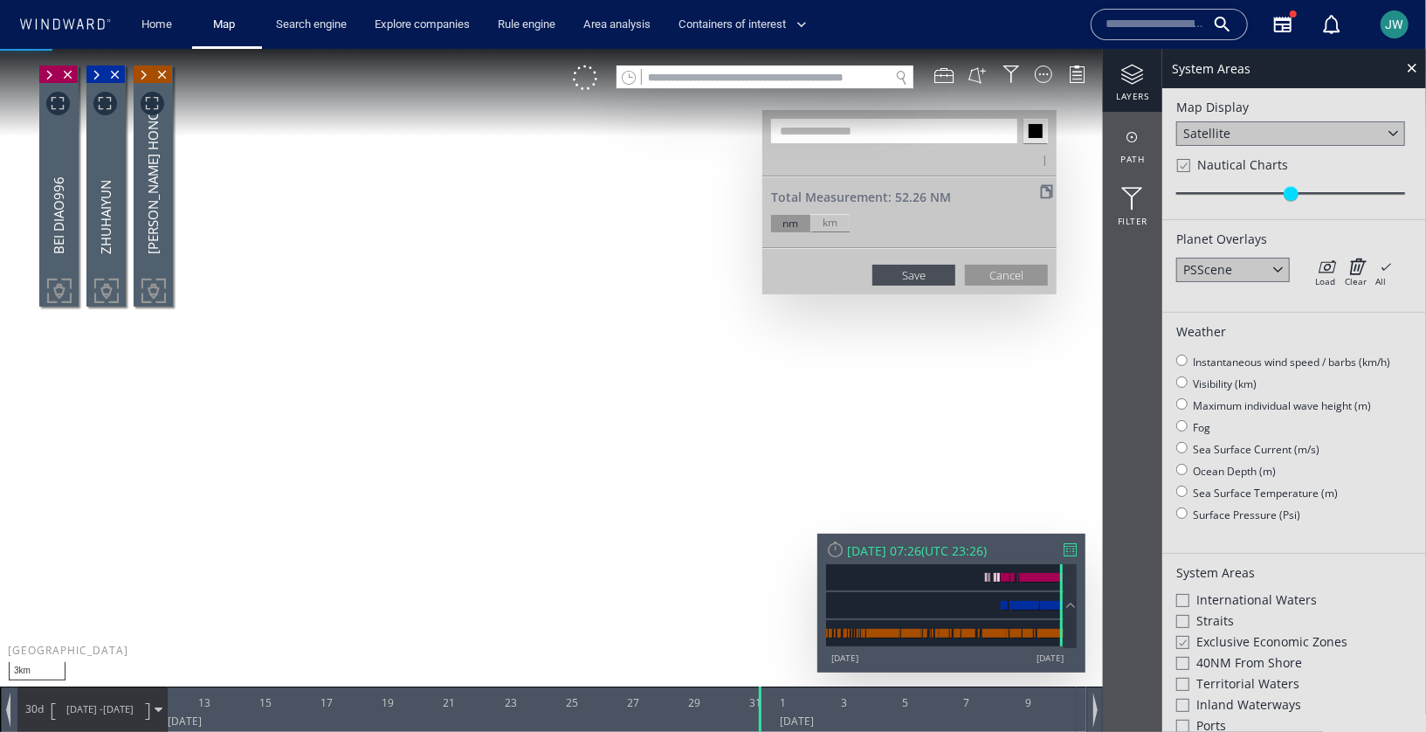
click at [866, 135] on input "text" at bounding box center [894, 130] width 246 height 24
paste input "**********"
type input "**********"
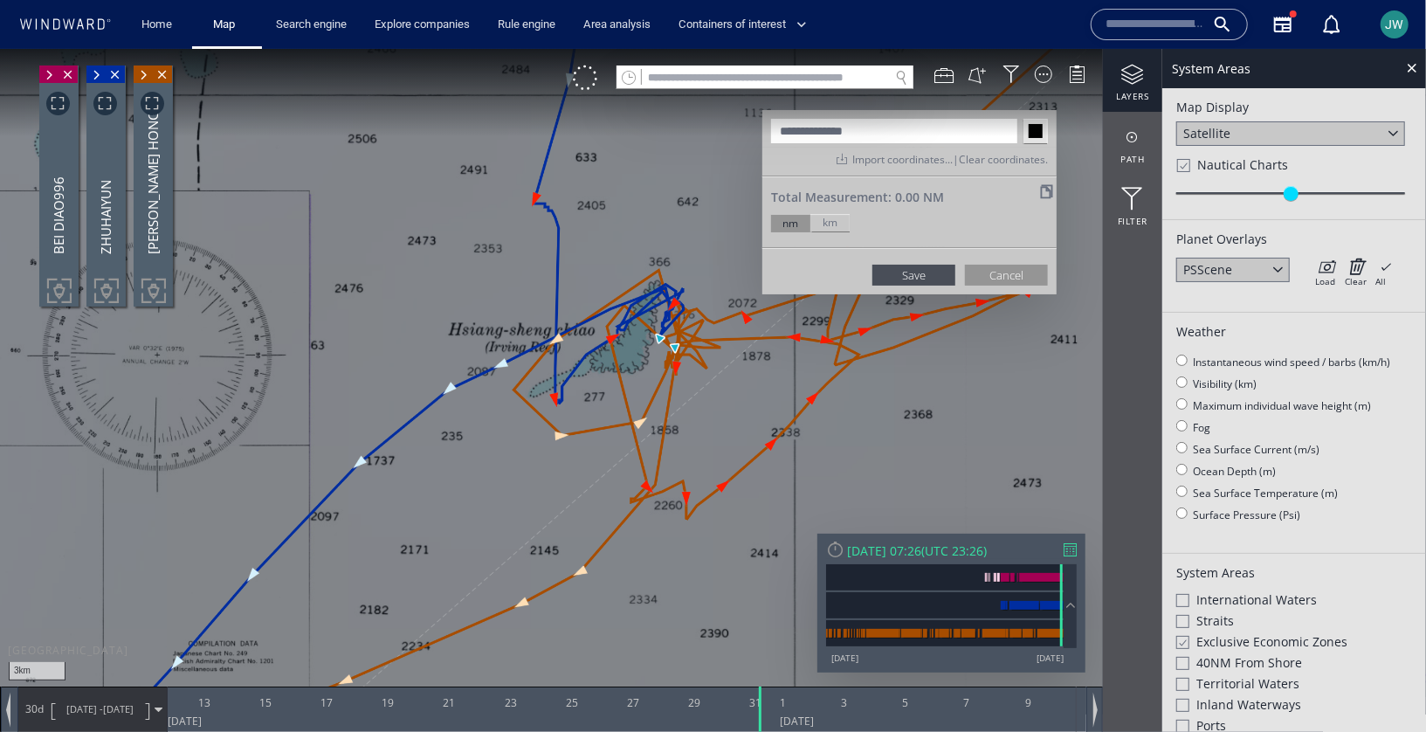
paste input "**********"
type input "**********"
click at [941, 278] on button "Save" at bounding box center [913, 274] width 83 height 21
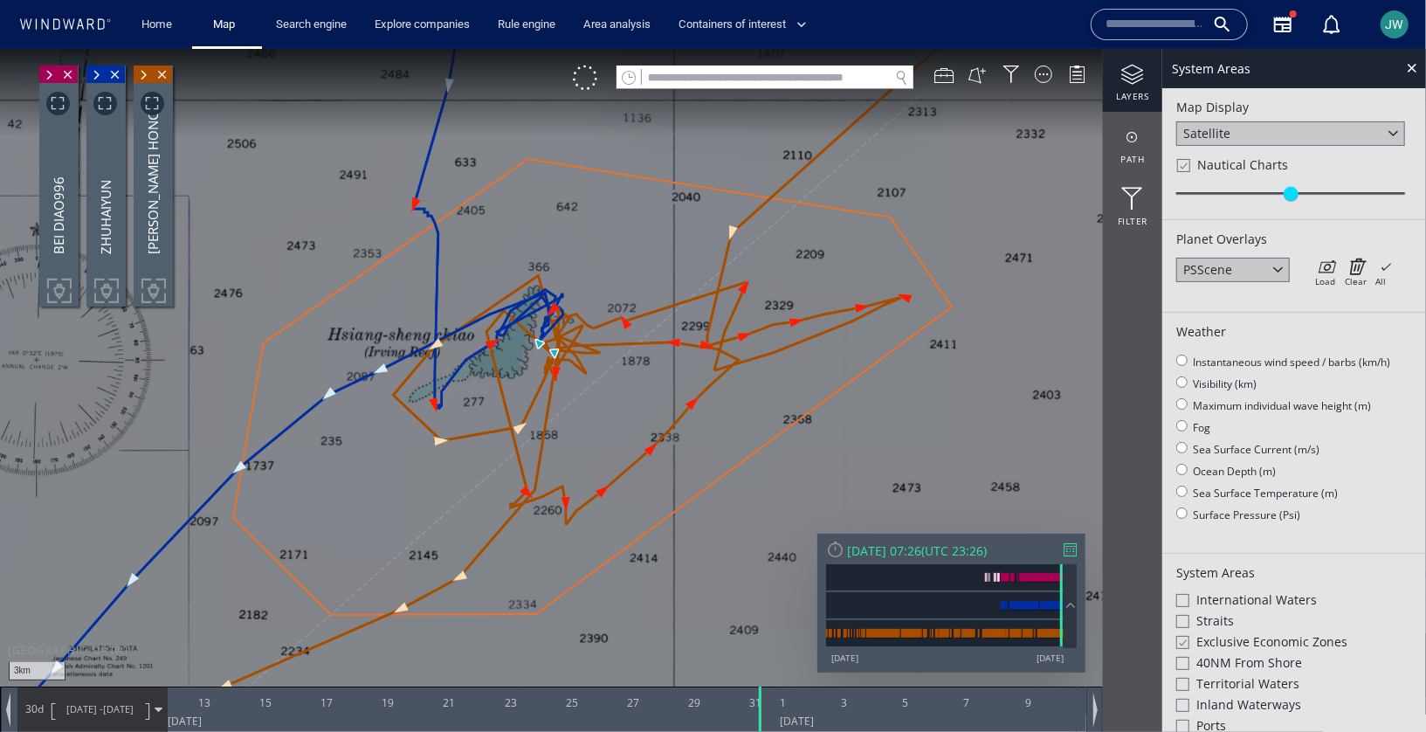
drag, startPoint x: 720, startPoint y: 374, endPoint x: 603, endPoint y: 383, distance: 116.5
click at [603, 383] on canvas "Map" at bounding box center [713, 380] width 1426 height 665
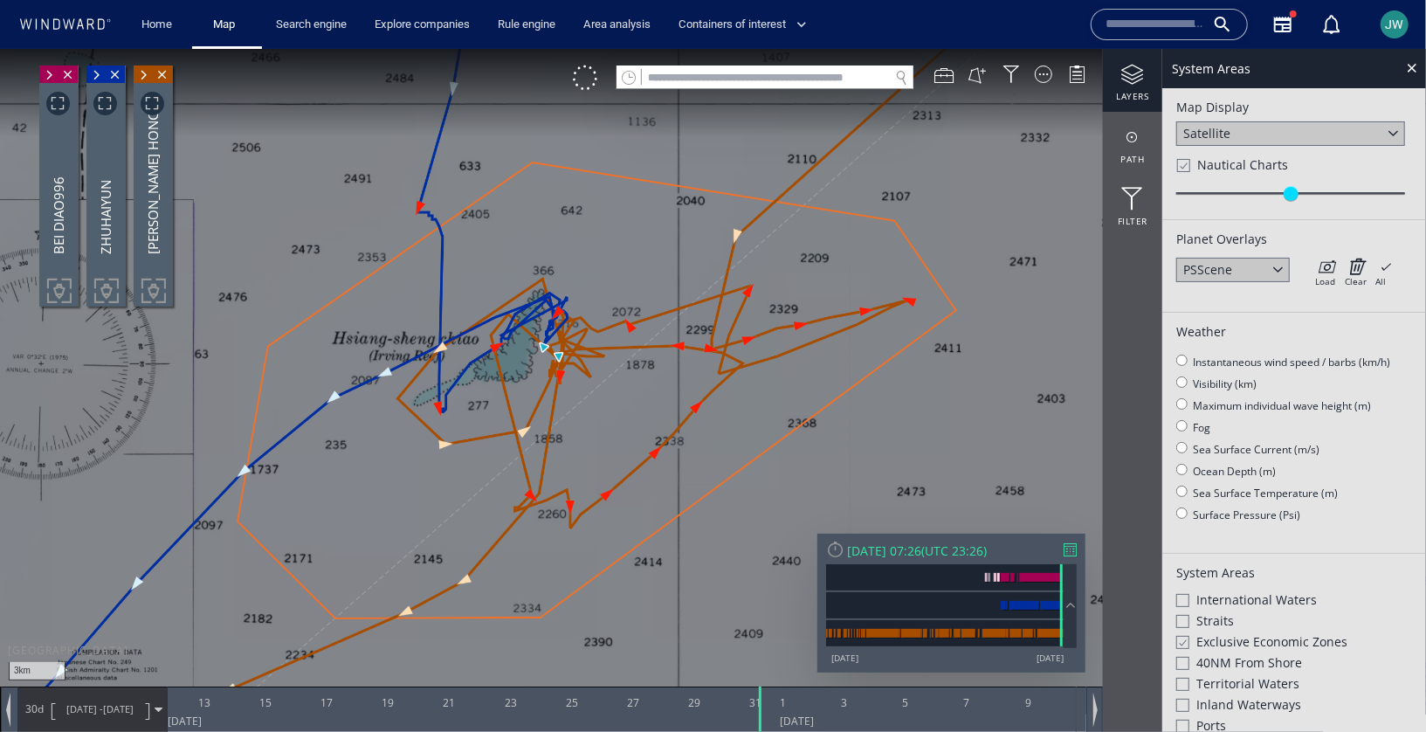
drag, startPoint x: 603, startPoint y: 383, endPoint x: 602, endPoint y: 391, distance: 8.9
click at [602, 391] on canvas "Map" at bounding box center [713, 380] width 1426 height 665
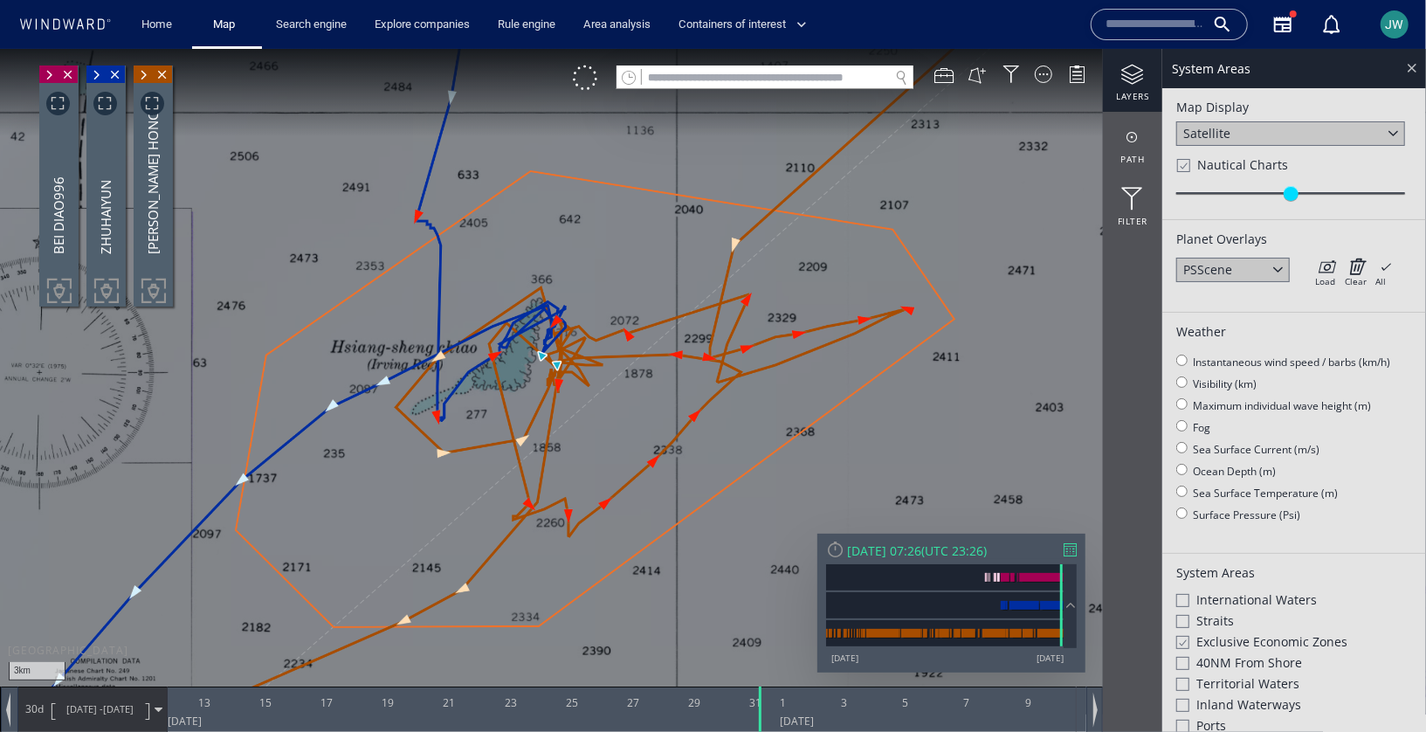
click at [1409, 66] on div at bounding box center [1412, 67] width 20 height 20
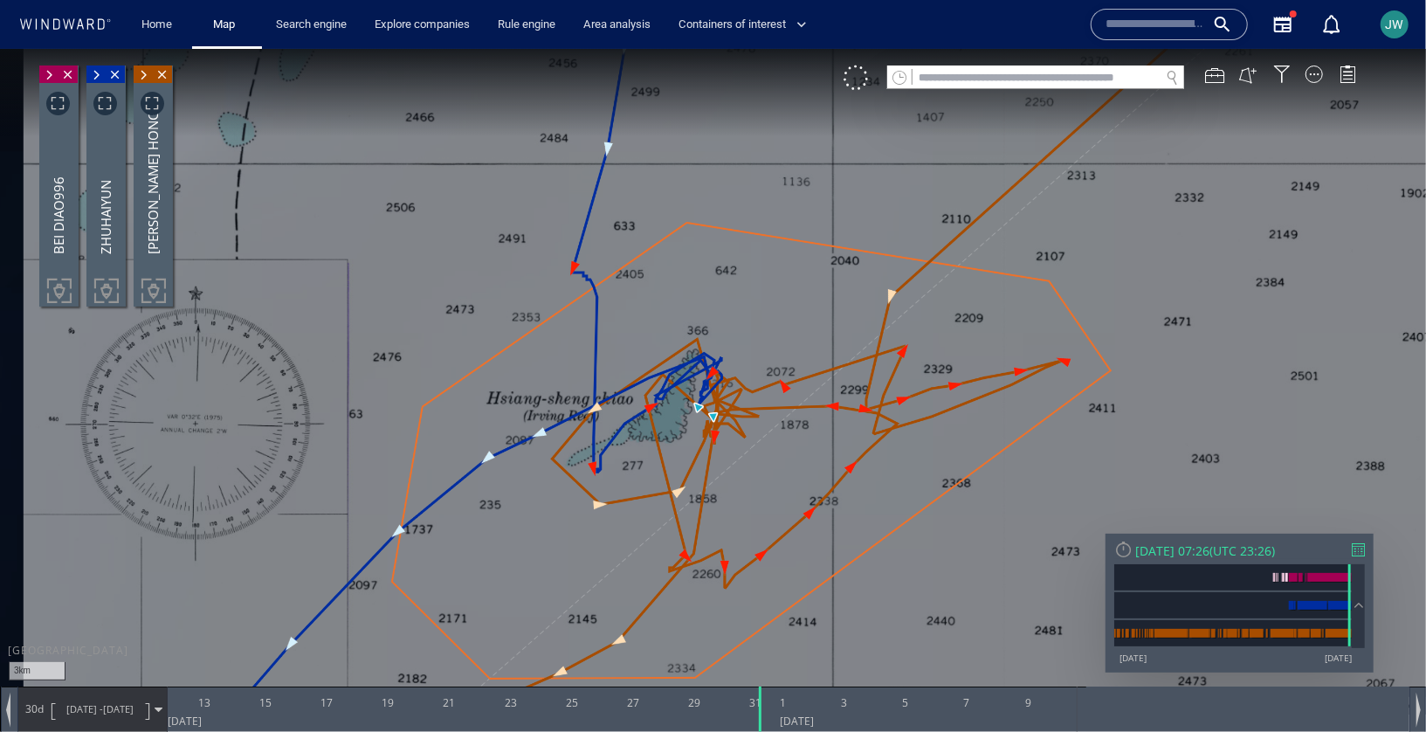
drag, startPoint x: 763, startPoint y: 475, endPoint x: 923, endPoint y: 511, distance: 163.8
click at [923, 511] on canvas "Map" at bounding box center [713, 380] width 1426 height 665
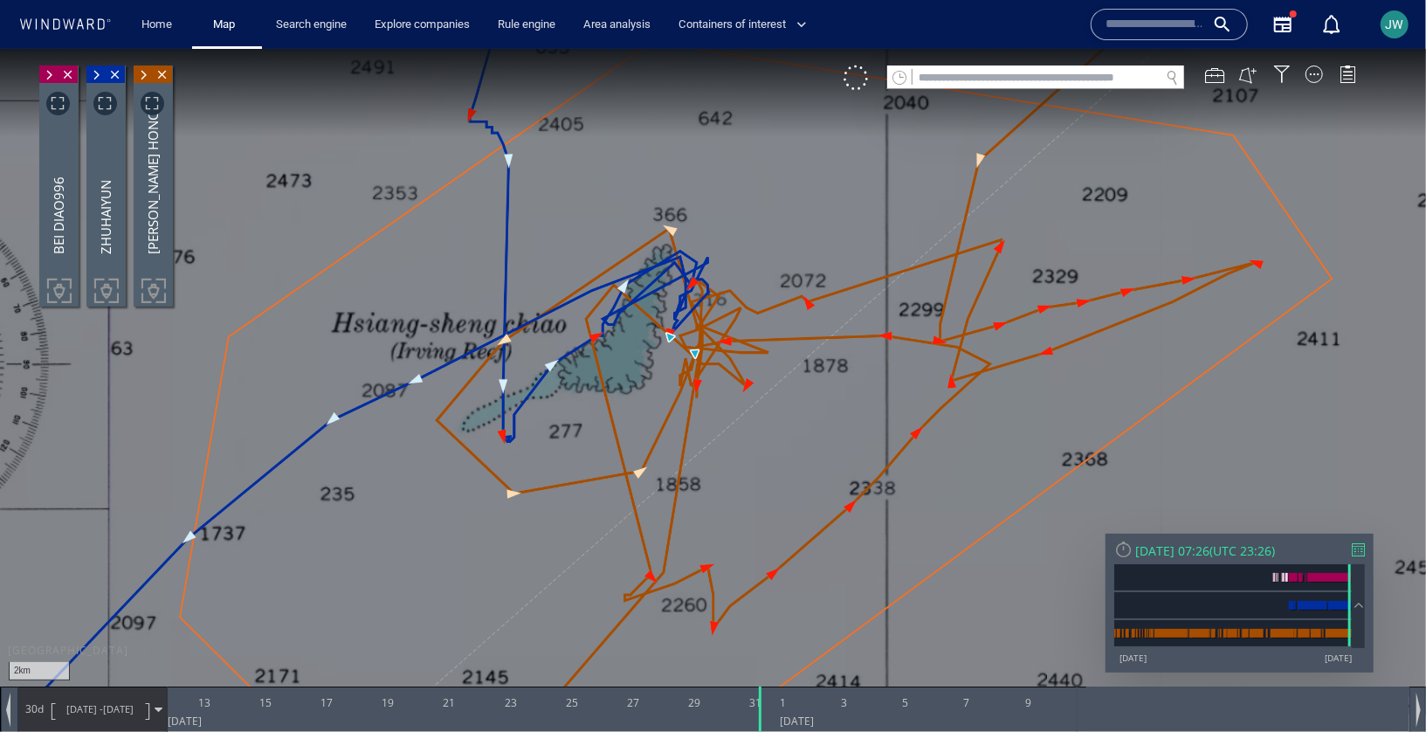
drag, startPoint x: 755, startPoint y: 466, endPoint x: 757, endPoint y: 443, distance: 23.7
click at [757, 443] on canvas "Map" at bounding box center [713, 380] width 1426 height 665
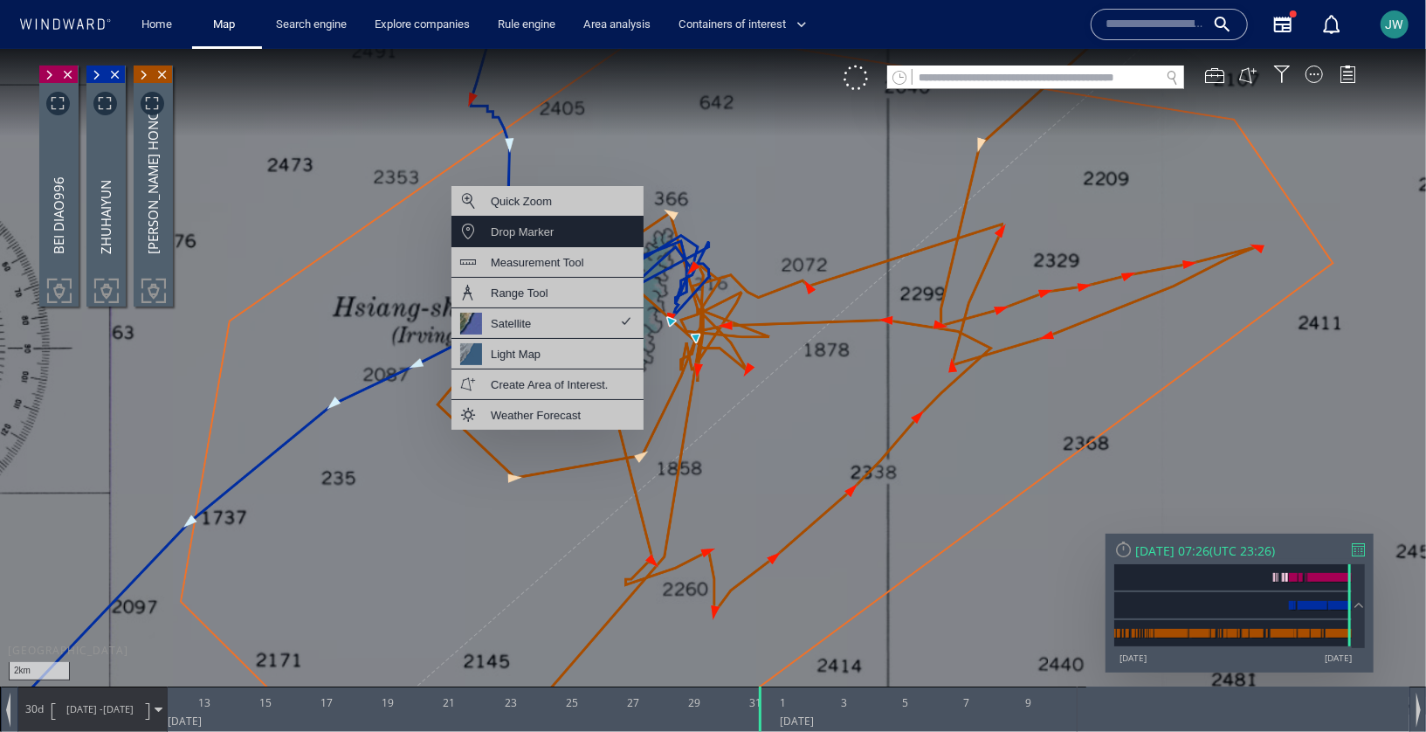
click at [592, 238] on div "Drop Marker" at bounding box center [548, 231] width 192 height 31
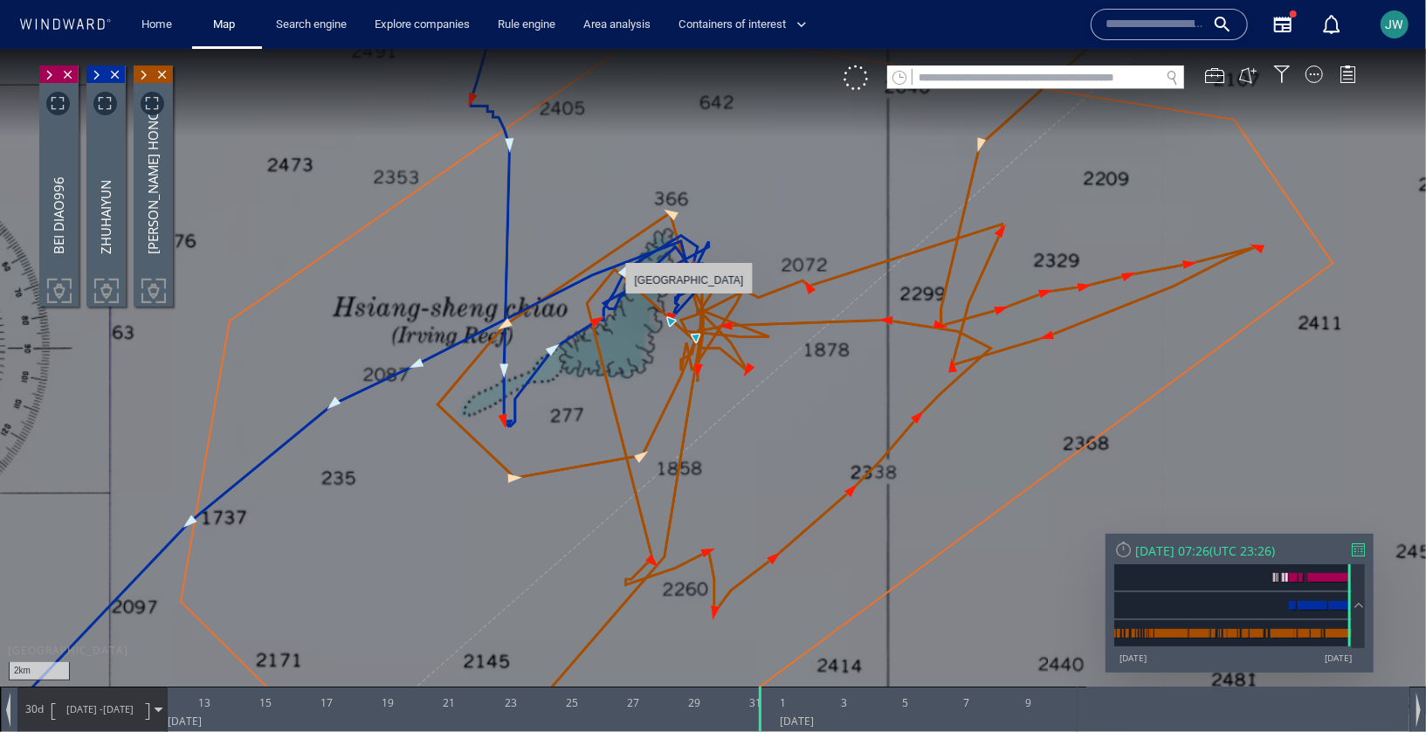
click at [689, 301] on canvas "Map" at bounding box center [713, 380] width 1426 height 665
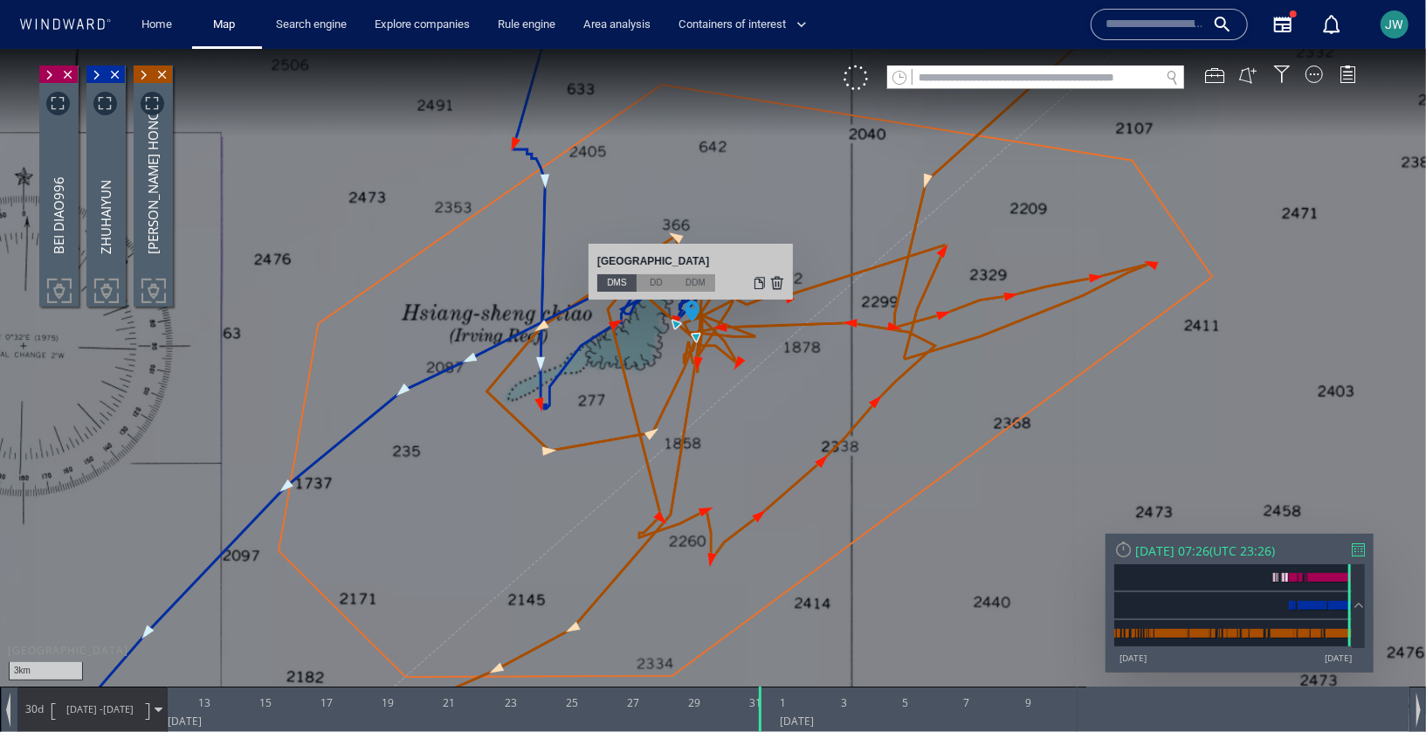
click at [607, 217] on canvas "Map" at bounding box center [713, 380] width 1426 height 665
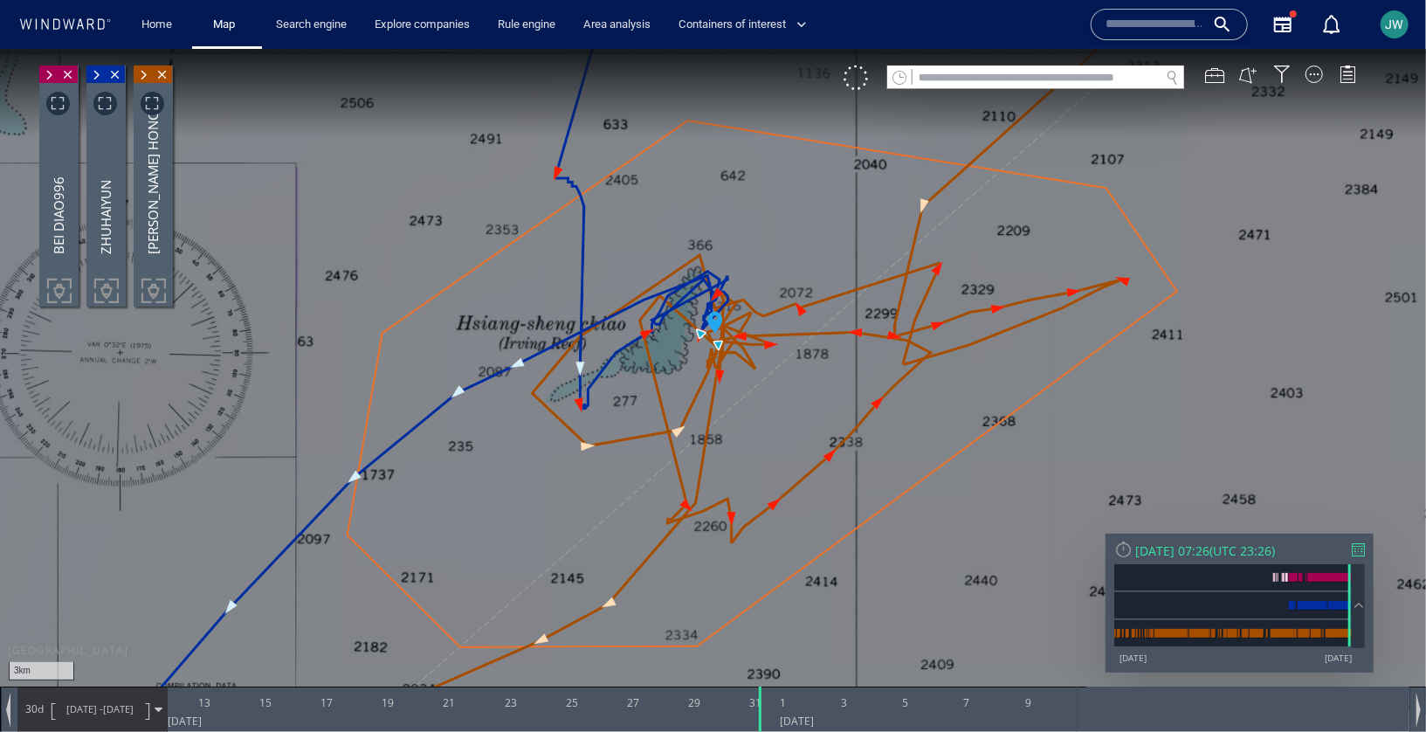
drag, startPoint x: 673, startPoint y: 247, endPoint x: 670, endPoint y: 195, distance: 52.5
click at [670, 195] on canvas "Map" at bounding box center [713, 380] width 1426 height 665
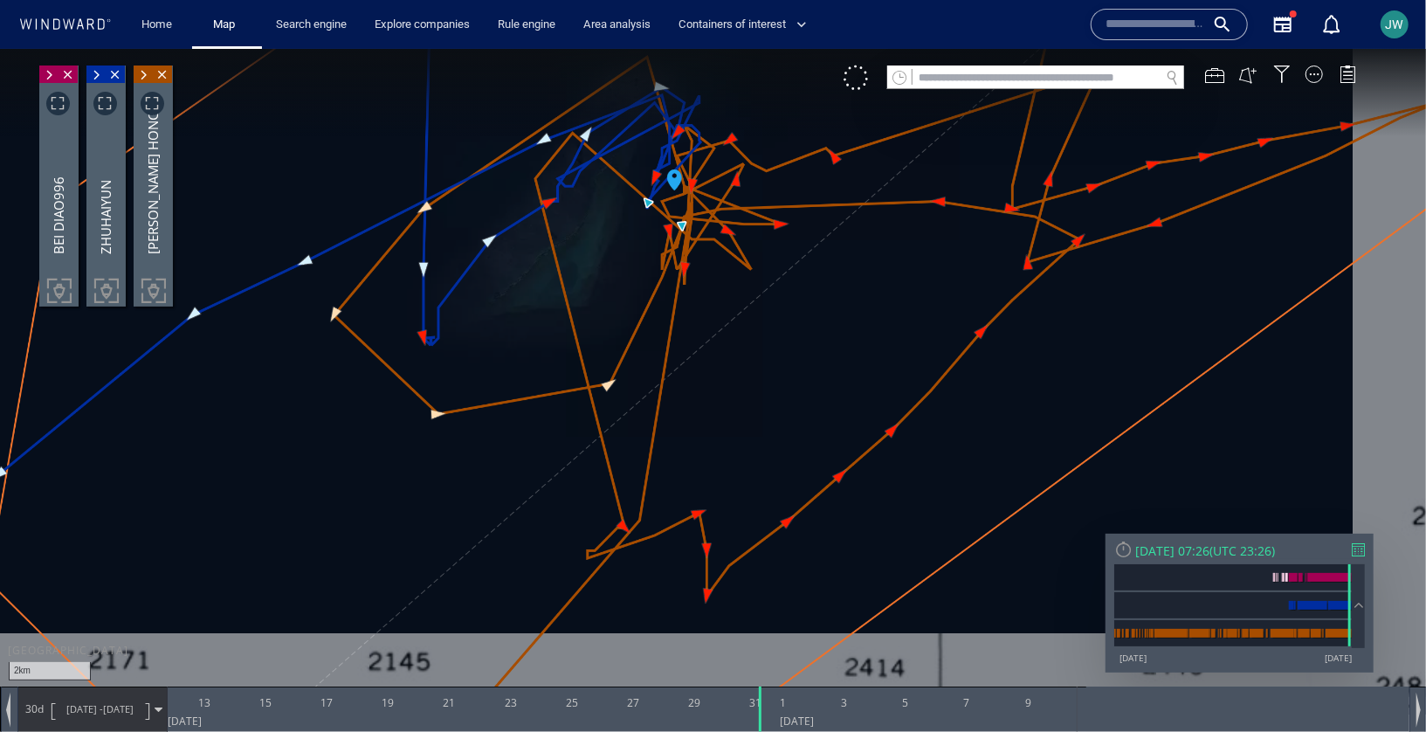
drag, startPoint x: 741, startPoint y: 320, endPoint x: 741, endPoint y: 424, distance: 103.9
click at [741, 424] on canvas "Map" at bounding box center [713, 380] width 1426 height 665
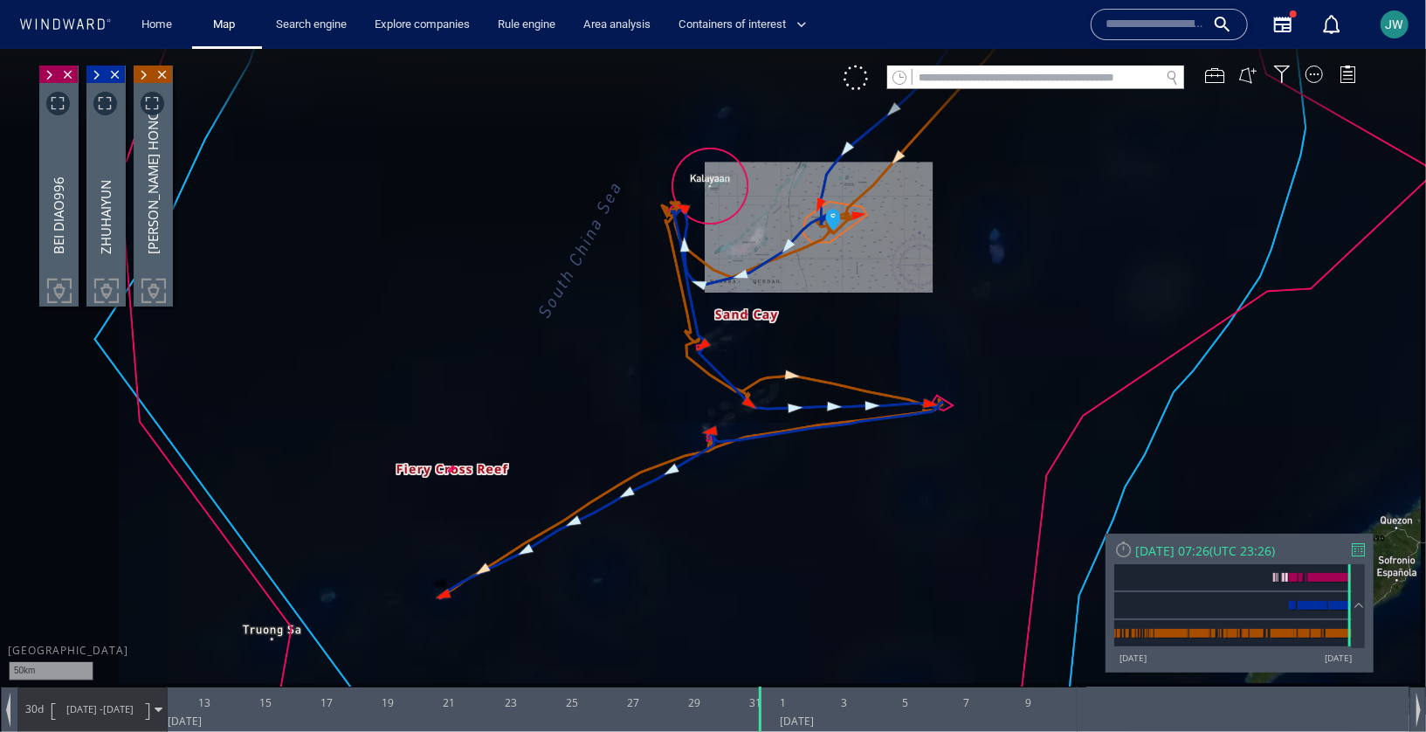
drag, startPoint x: 955, startPoint y: 128, endPoint x: 763, endPoint y: 496, distance: 415.6
click at [763, 496] on canvas "Map" at bounding box center [713, 380] width 1426 height 665
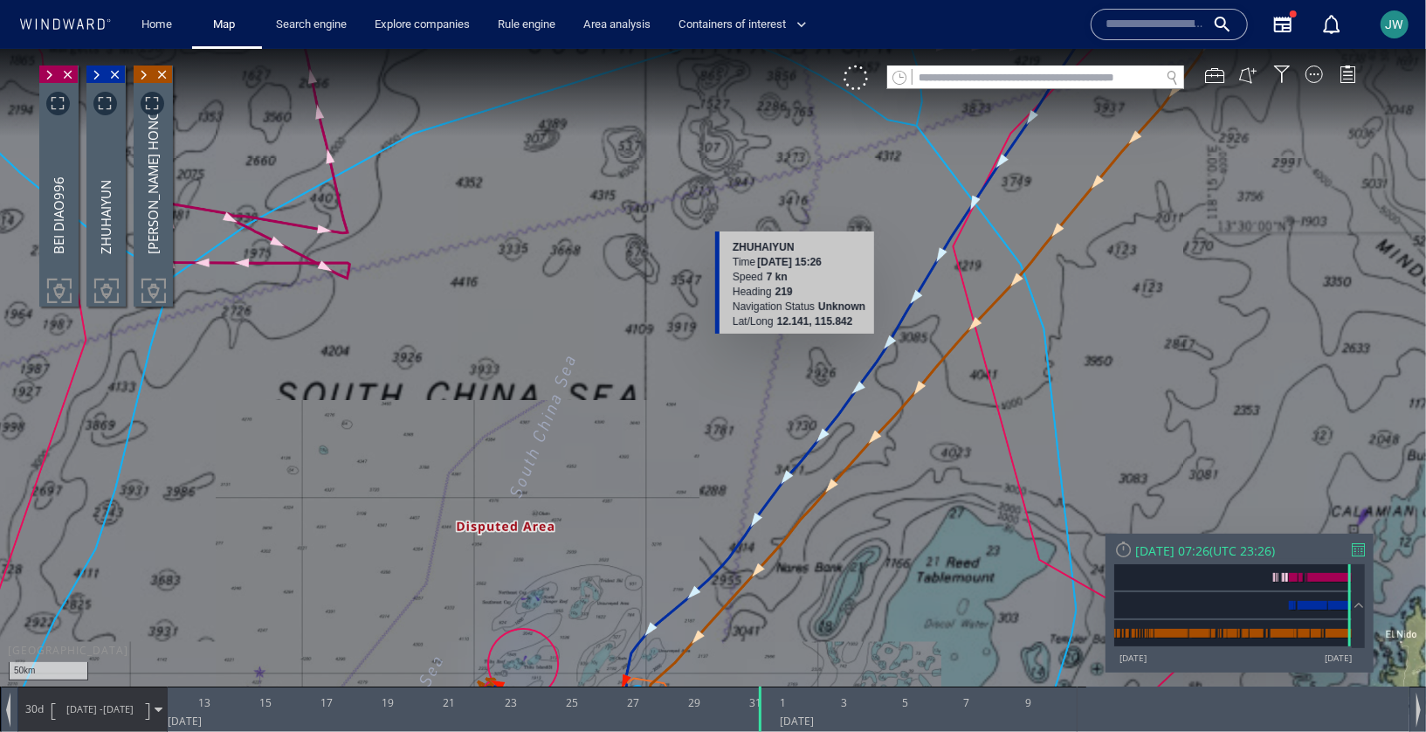
drag, startPoint x: 742, startPoint y: 590, endPoint x: 747, endPoint y: 452, distance: 137.2
click at [747, 452] on canvas "Map" at bounding box center [713, 380] width 1426 height 665
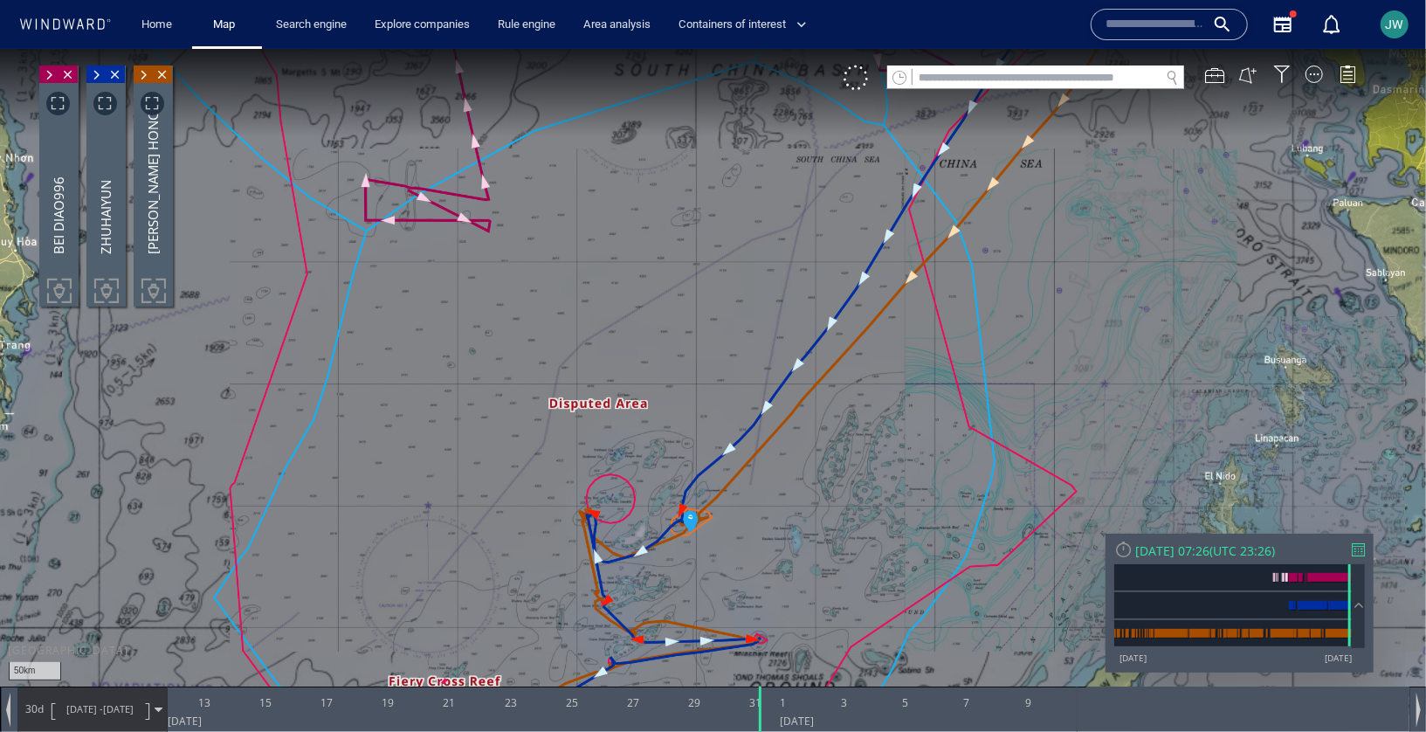
drag, startPoint x: 918, startPoint y: 369, endPoint x: 870, endPoint y: 451, distance: 94.4
click at [870, 451] on canvas "Map" at bounding box center [713, 380] width 1426 height 665
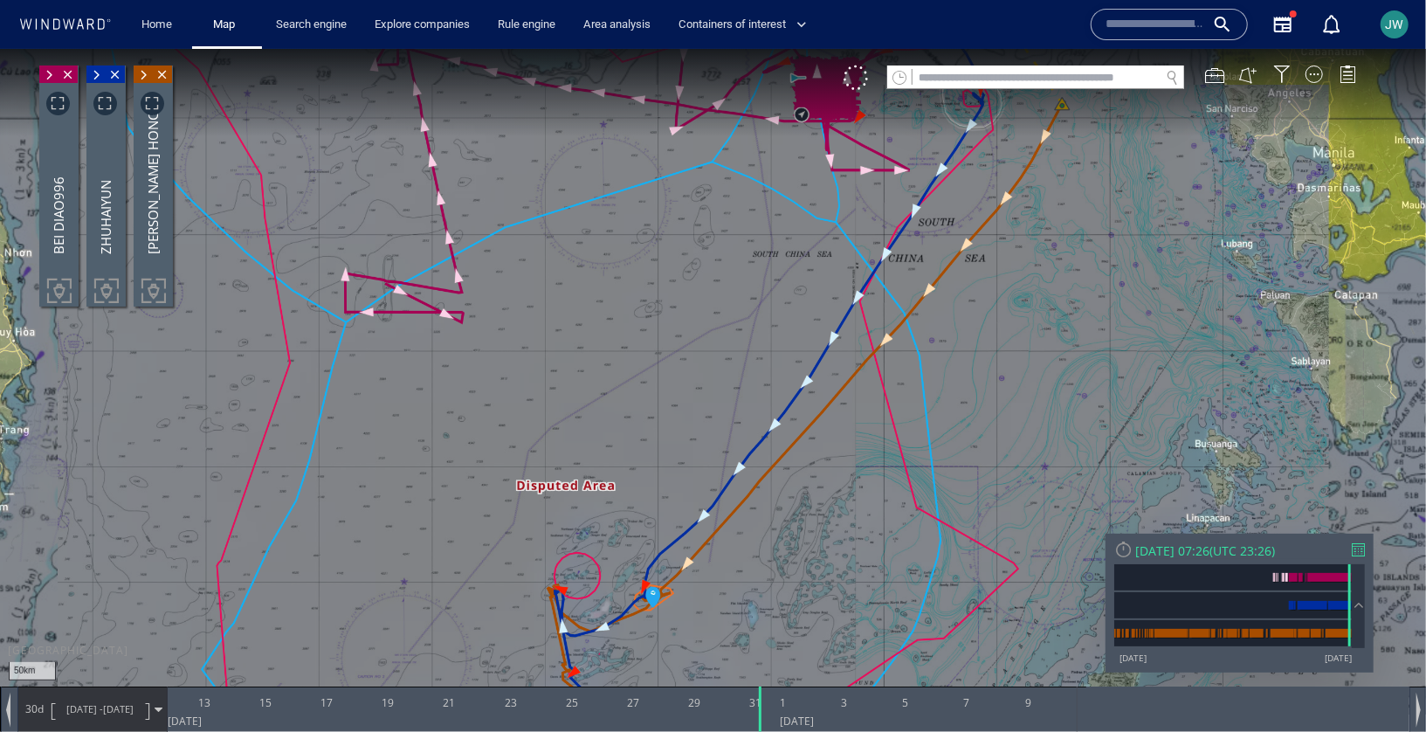
drag, startPoint x: 871, startPoint y: 450, endPoint x: 852, endPoint y: 480, distance: 36.1
click at [852, 480] on canvas "Map" at bounding box center [713, 380] width 1426 height 665
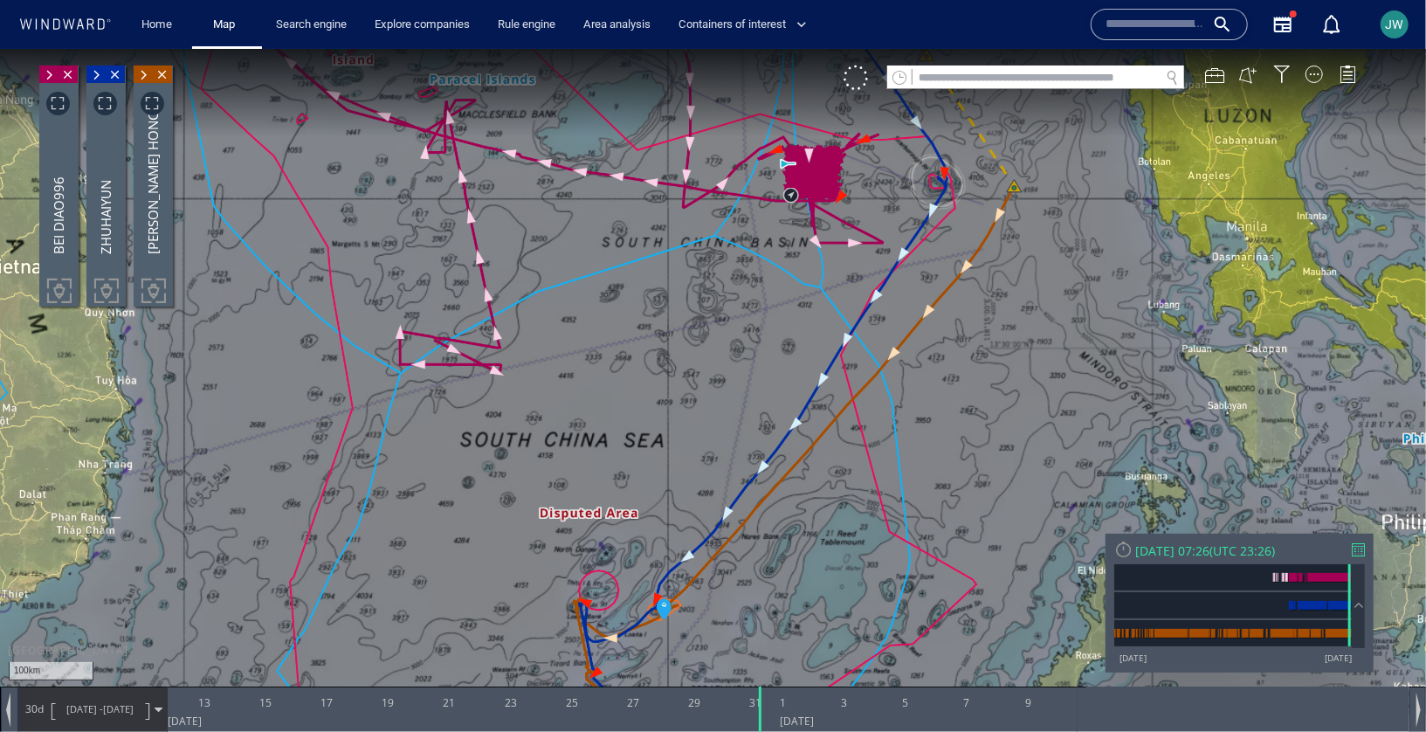
drag, startPoint x: 852, startPoint y: 480, endPoint x: 817, endPoint y: 480, distance: 34.9
click at [817, 480] on canvas "Map" at bounding box center [713, 380] width 1426 height 665
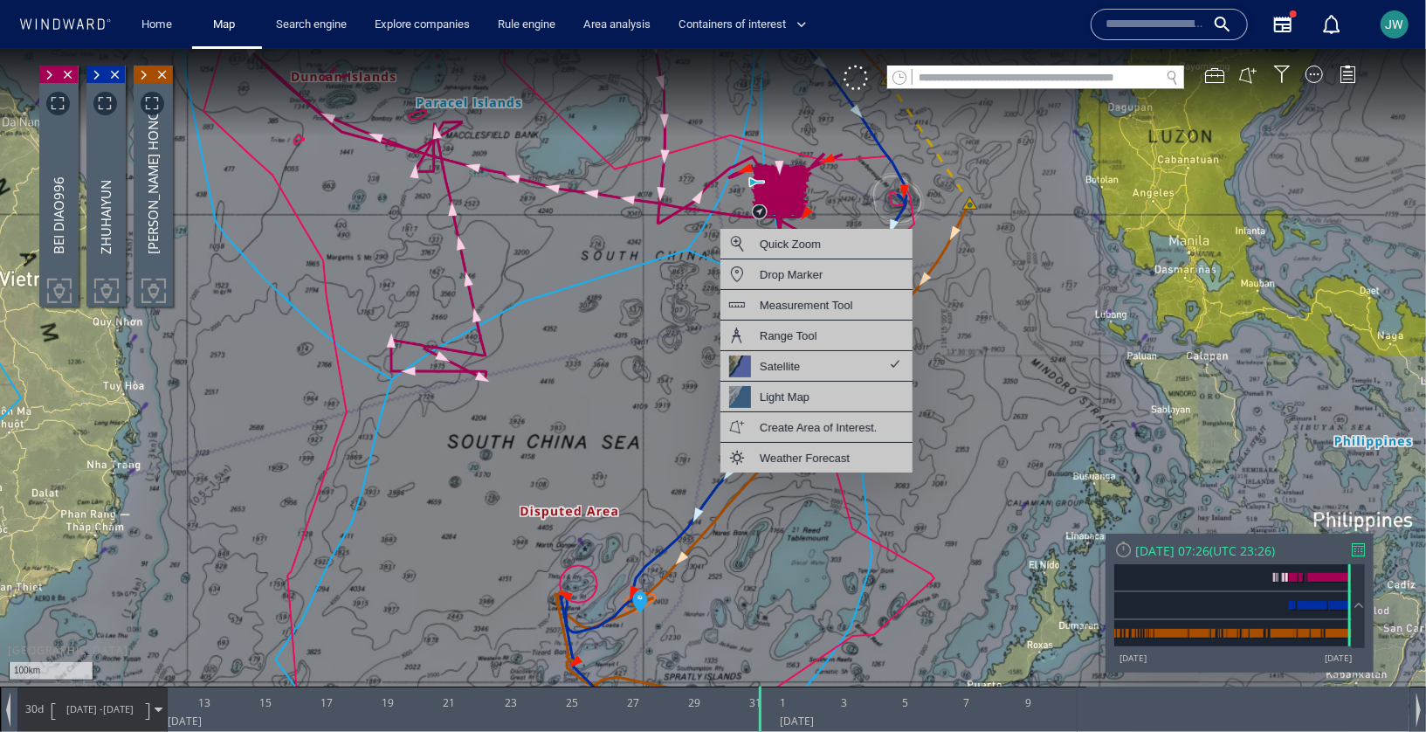
click at [953, 405] on canvas "Map" at bounding box center [713, 380] width 1426 height 665
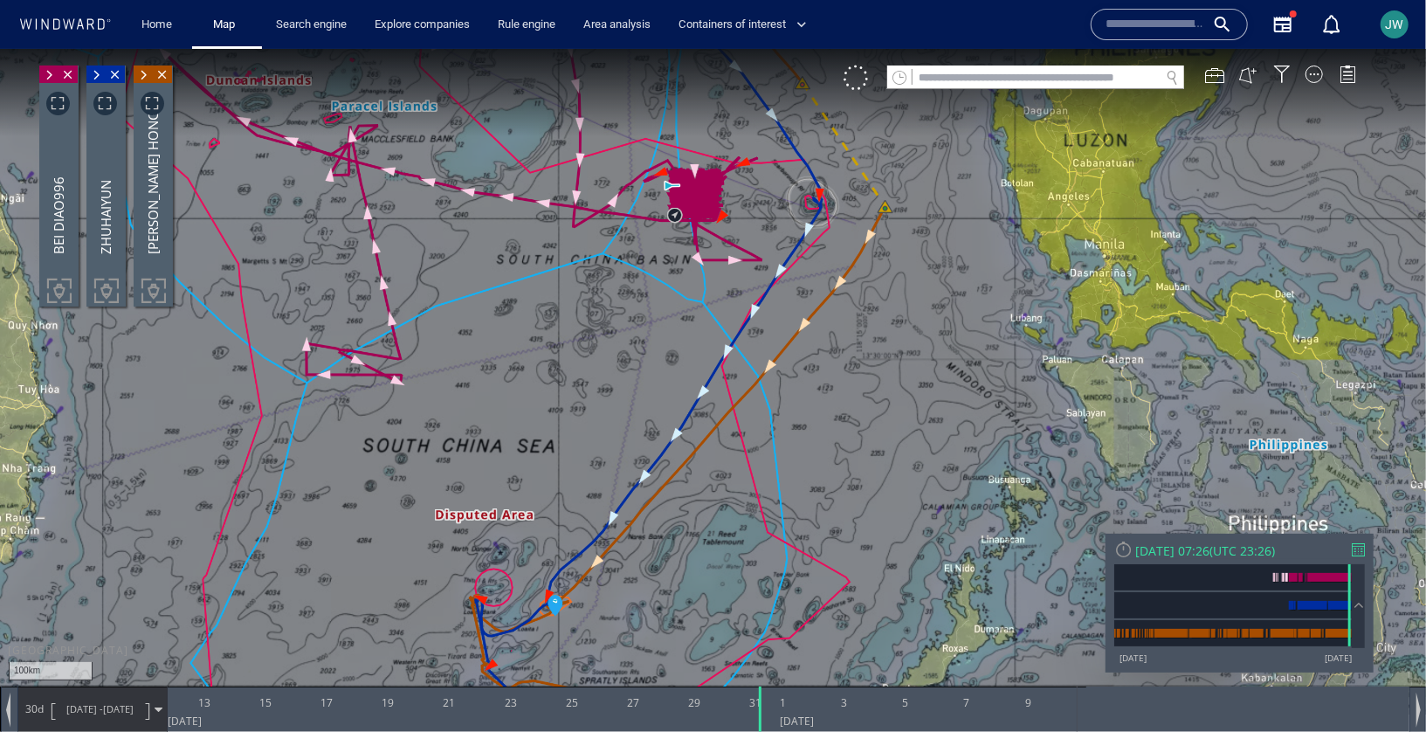
drag, startPoint x: 963, startPoint y: 396, endPoint x: 849, endPoint y: 370, distance: 117.4
click at [849, 370] on canvas "Map" at bounding box center [713, 380] width 1426 height 665
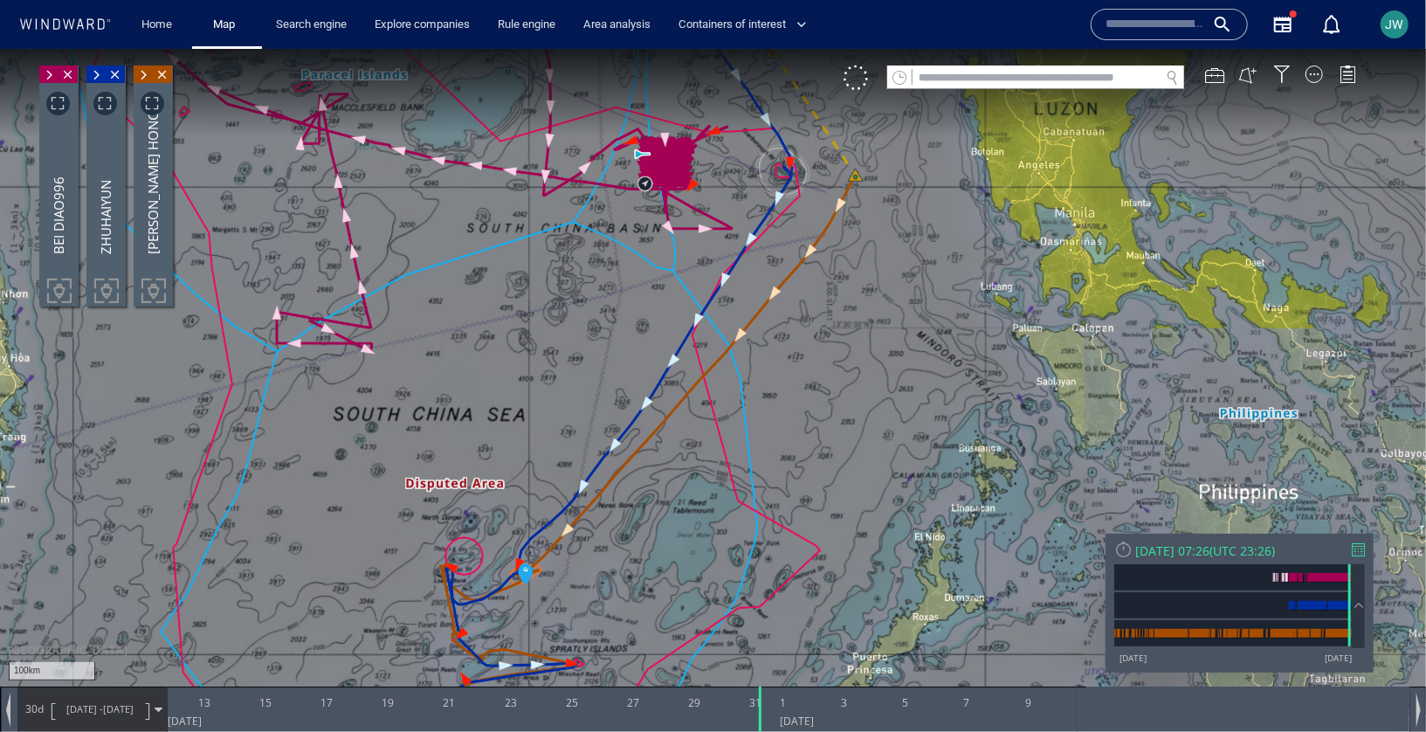
drag, startPoint x: 849, startPoint y: 370, endPoint x: 849, endPoint y: 339, distance: 31.4
click at [849, 341] on canvas "Map" at bounding box center [713, 380] width 1426 height 665
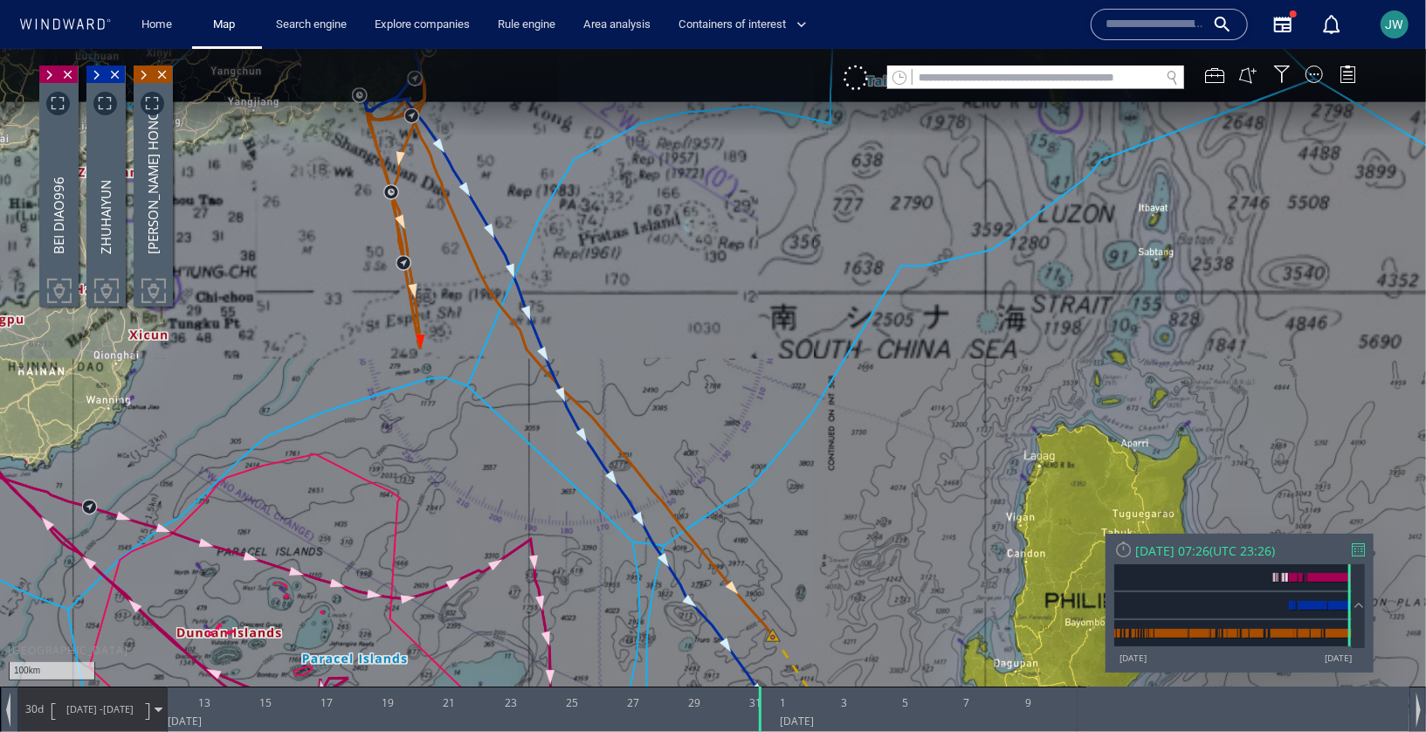
drag, startPoint x: 859, startPoint y: 514, endPoint x: 859, endPoint y: 195, distance: 318.8
click at [859, 194] on canvas "Map" at bounding box center [713, 380] width 1426 height 665
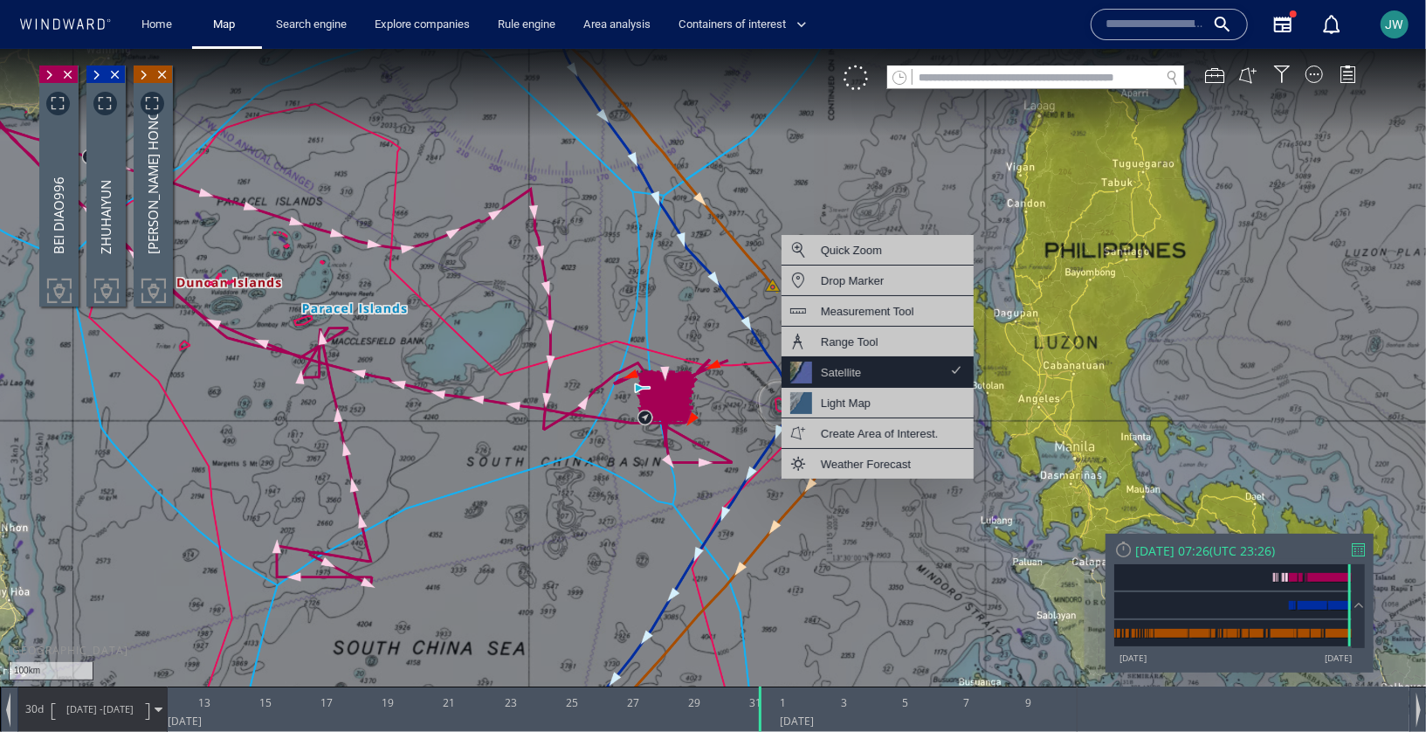
click at [886, 377] on div "Satellite" at bounding box center [878, 371] width 192 height 31
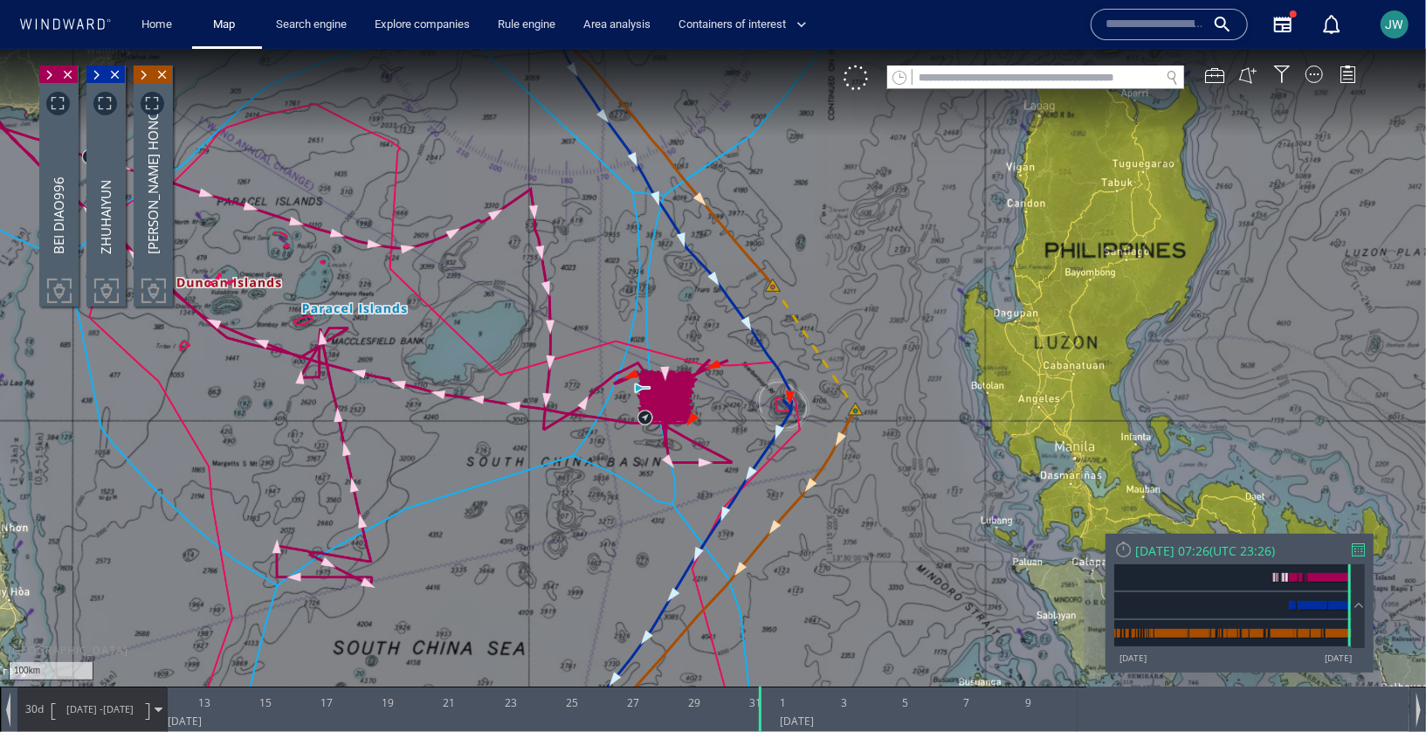
drag, startPoint x: 869, startPoint y: 570, endPoint x: 880, endPoint y: 465, distance: 105.4
click at [880, 465] on canvas "Map" at bounding box center [713, 380] width 1426 height 665
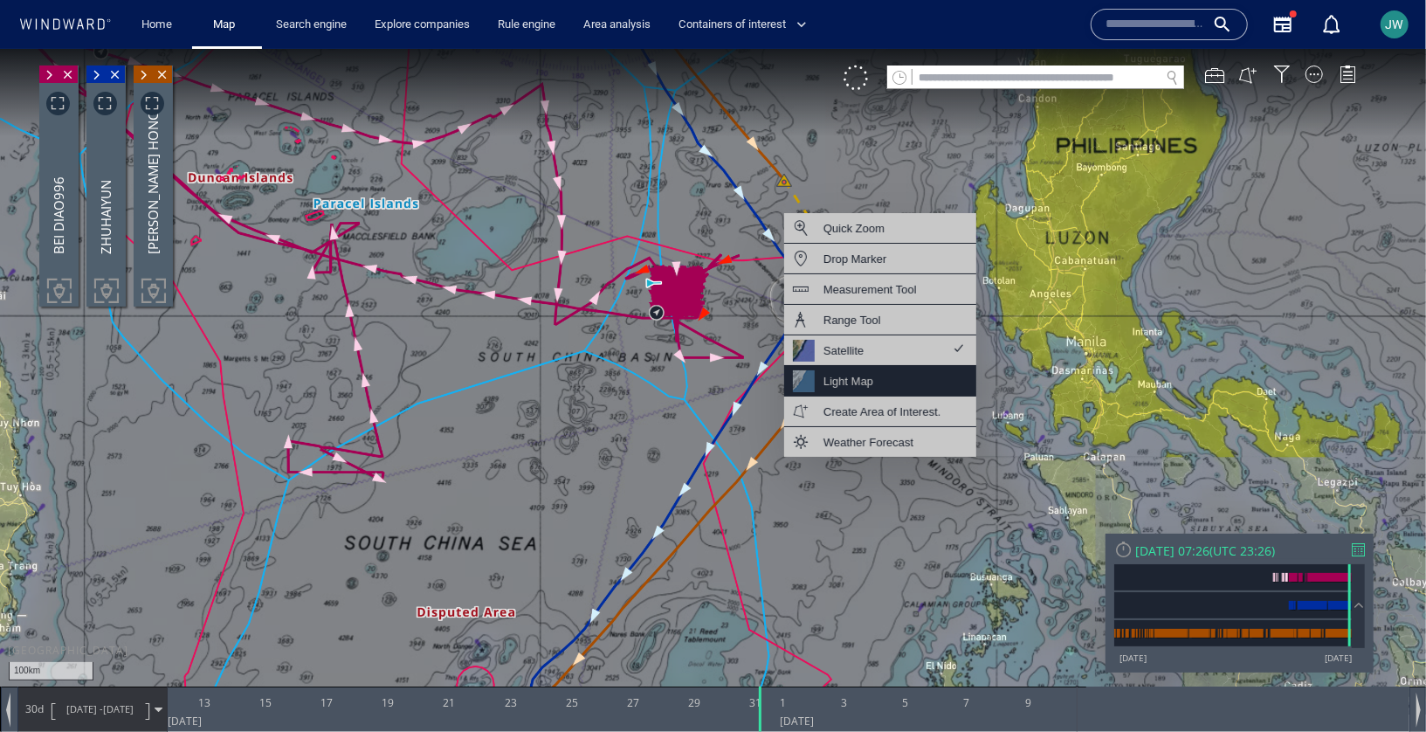
click at [899, 383] on div "Light Map" at bounding box center [880, 380] width 192 height 31
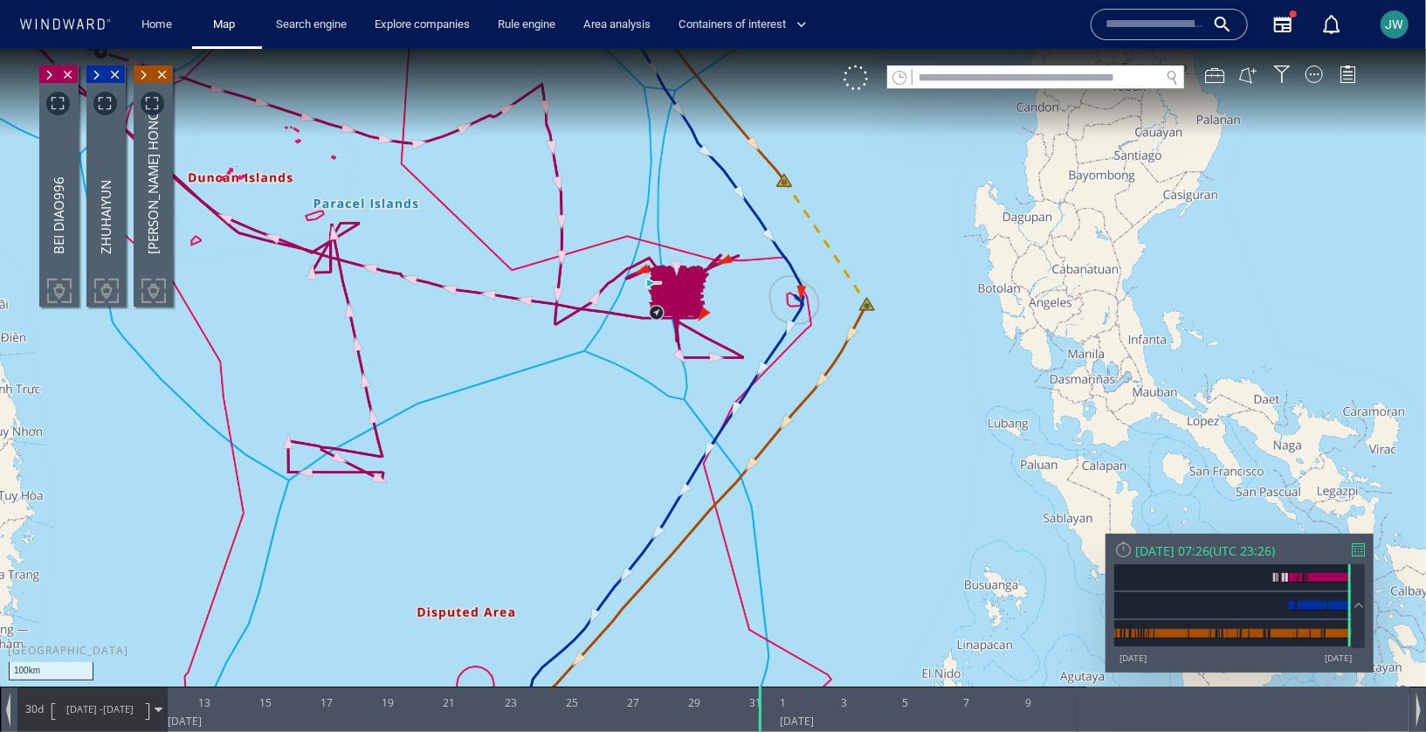
drag, startPoint x: 899, startPoint y: 383, endPoint x: 920, endPoint y: 351, distance: 37.8
click at [920, 351] on canvas "Map" at bounding box center [713, 380] width 1426 height 665
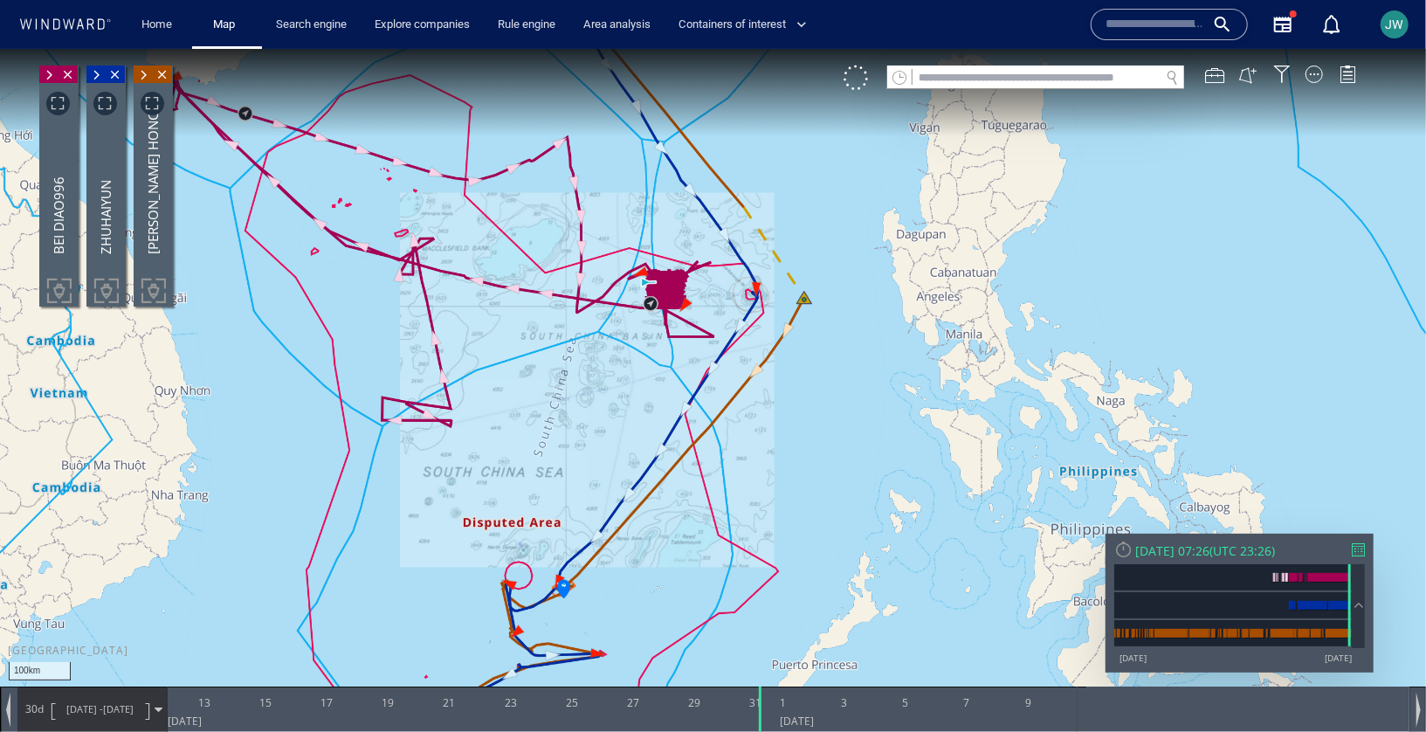
drag, startPoint x: 918, startPoint y: 352, endPoint x: 812, endPoint y: 348, distance: 105.7
click at [812, 348] on canvas "Map" at bounding box center [713, 380] width 1426 height 665
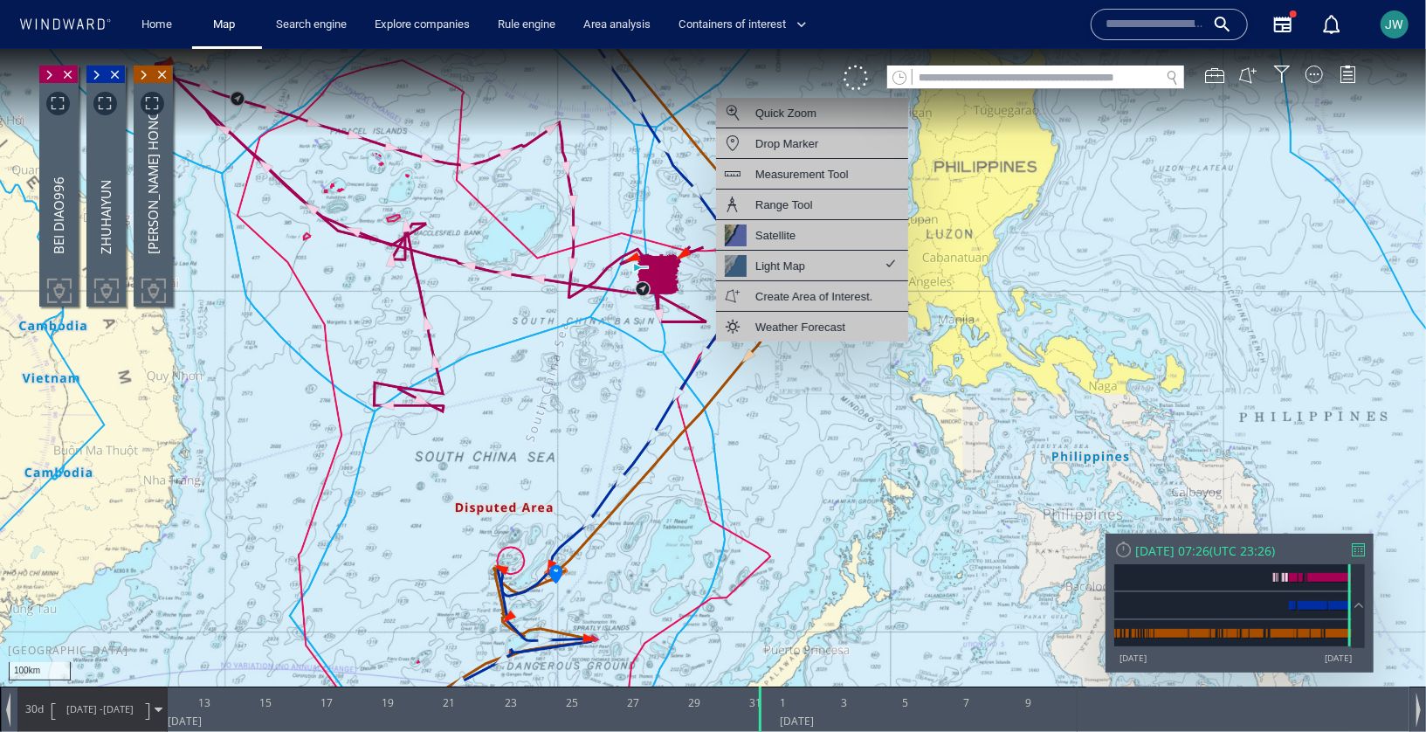
click at [1321, 59] on canvas "Map" at bounding box center [713, 380] width 1426 height 665
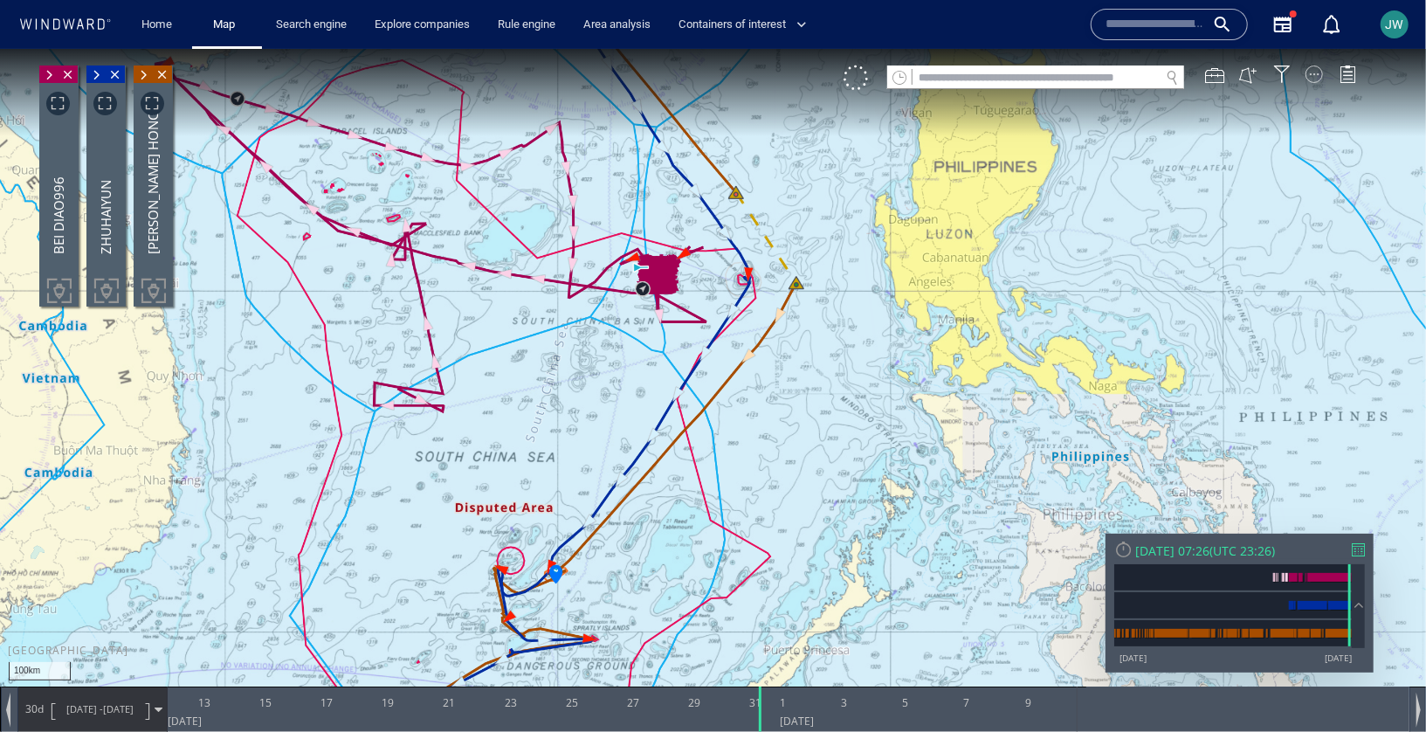
click at [1316, 75] on div at bounding box center [1314, 73] width 17 height 17
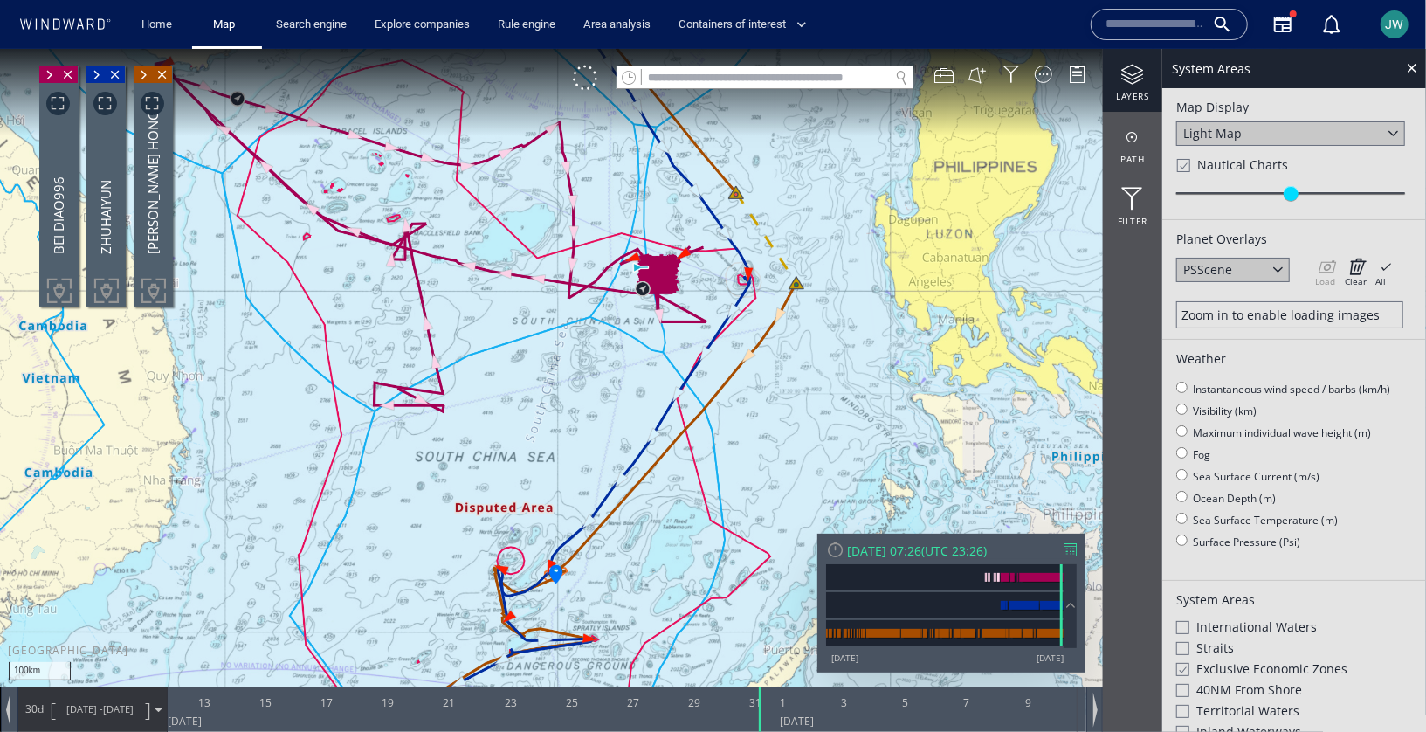
click at [1172, 168] on div "Map Display Light Map Nautical Charts 0 100 50" at bounding box center [1294, 153] width 264 height 132
click at [1183, 168] on div at bounding box center [1182, 164] width 13 height 15
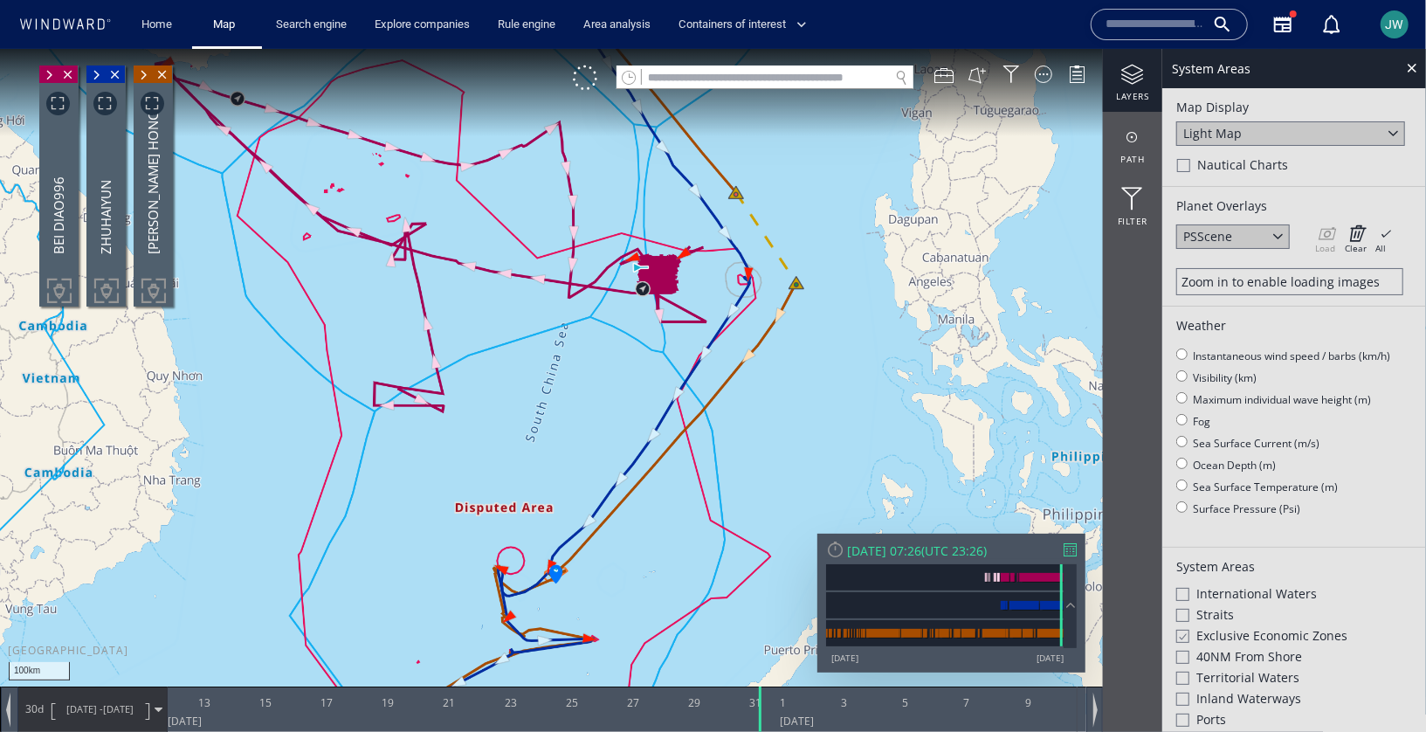
drag, startPoint x: 693, startPoint y: 527, endPoint x: 707, endPoint y: 507, distance: 24.5
click at [707, 506] on canvas "Map" at bounding box center [713, 380] width 1426 height 665
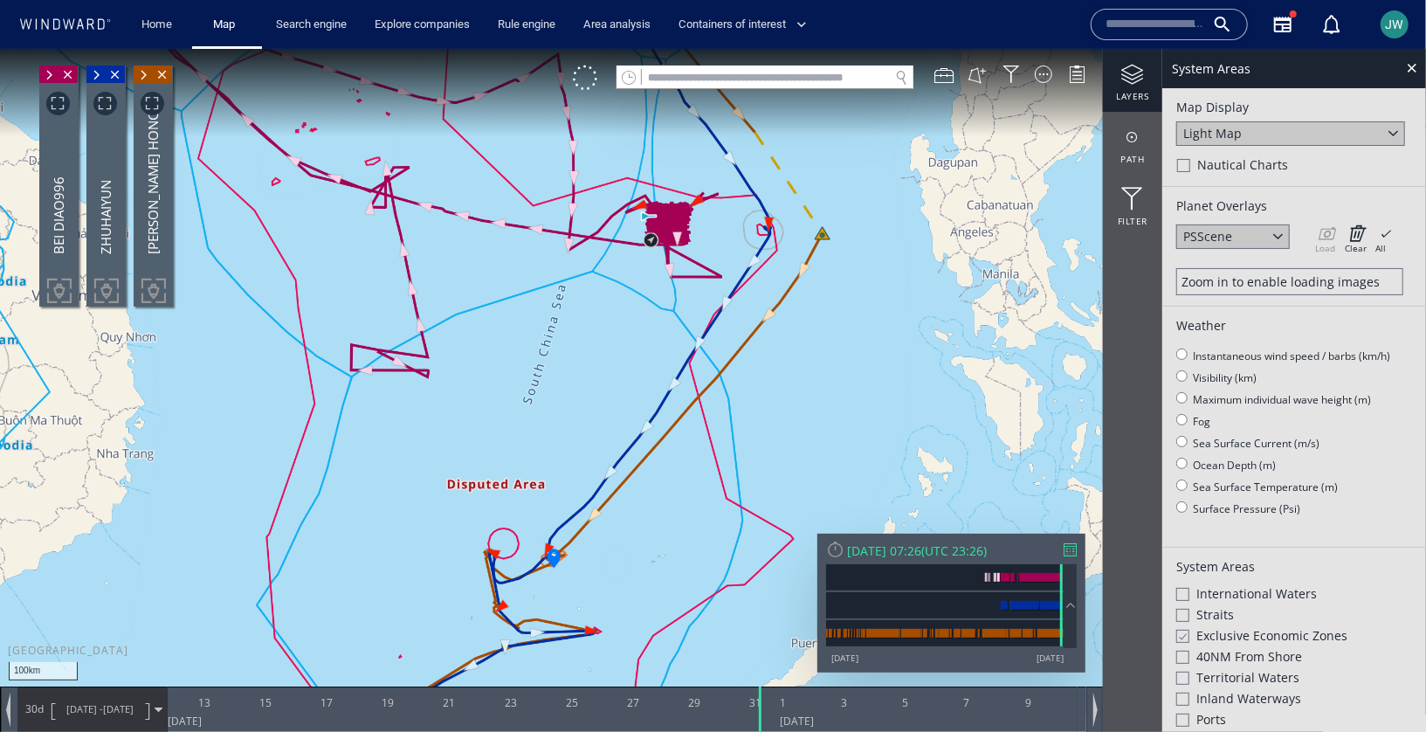
click at [707, 507] on canvas "Map" at bounding box center [713, 380] width 1426 height 665
click at [69, 74] on span "Close vessel card" at bounding box center [68, 73] width 19 height 17
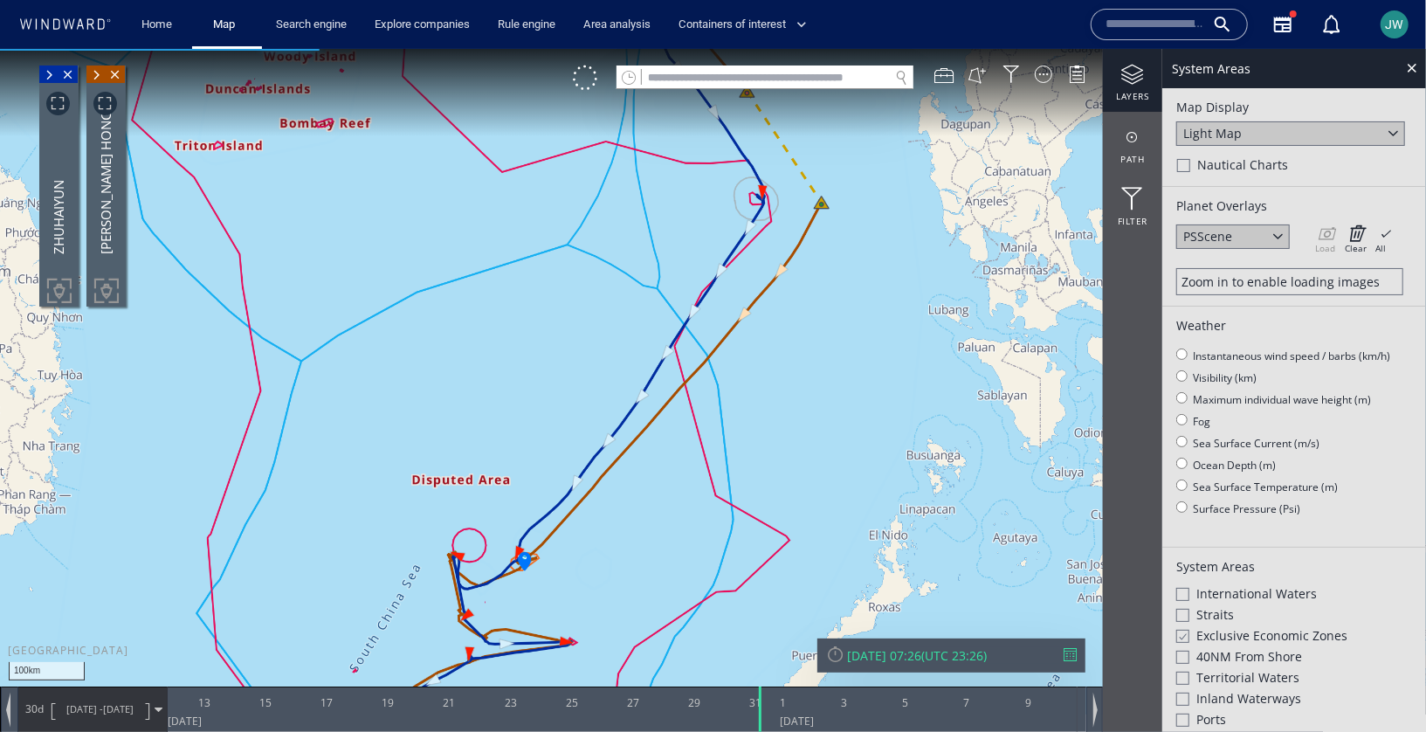
drag, startPoint x: 456, startPoint y: 342, endPoint x: 392, endPoint y: 316, distance: 68.9
click at [392, 316] on canvas "Map" at bounding box center [713, 380] width 1426 height 665
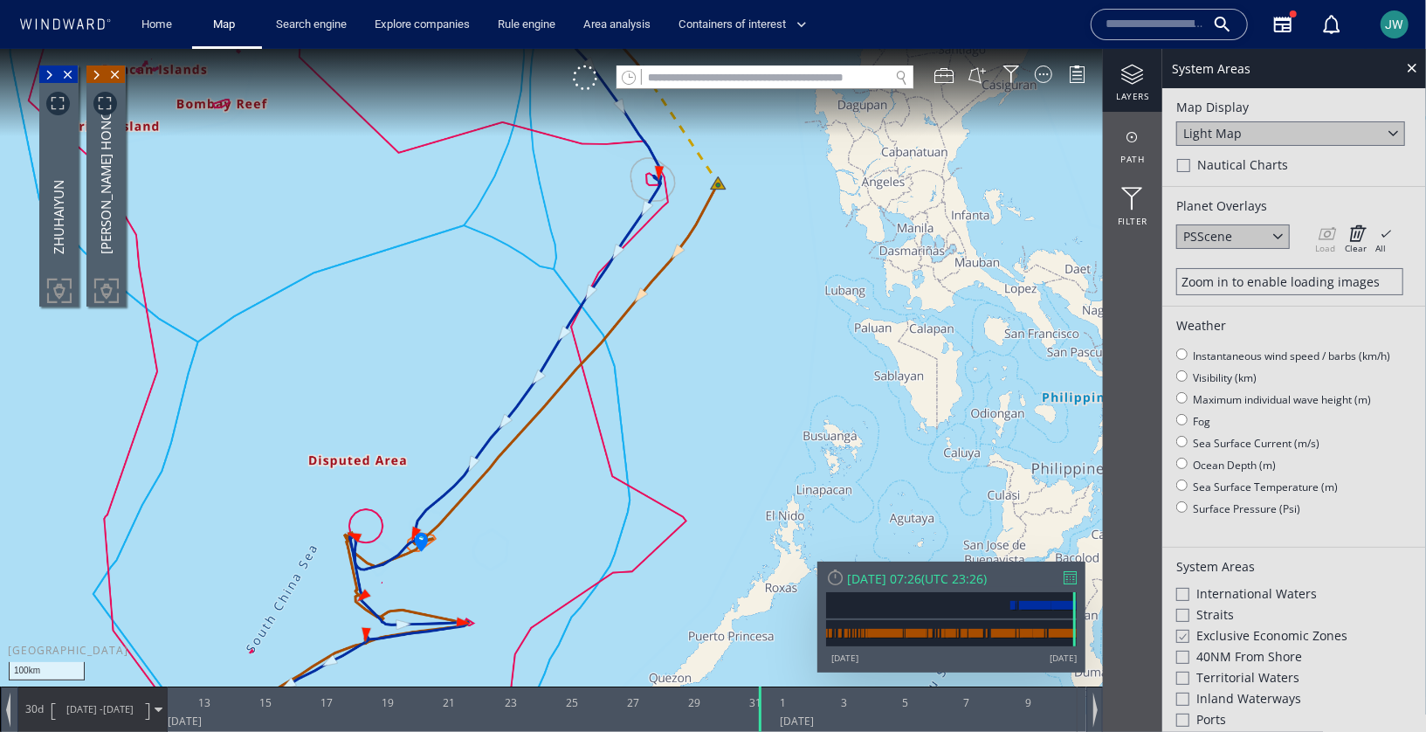
drag, startPoint x: 411, startPoint y: 344, endPoint x: 320, endPoint y: 328, distance: 93.0
click at [320, 328] on canvas "Map" at bounding box center [713, 380] width 1426 height 665
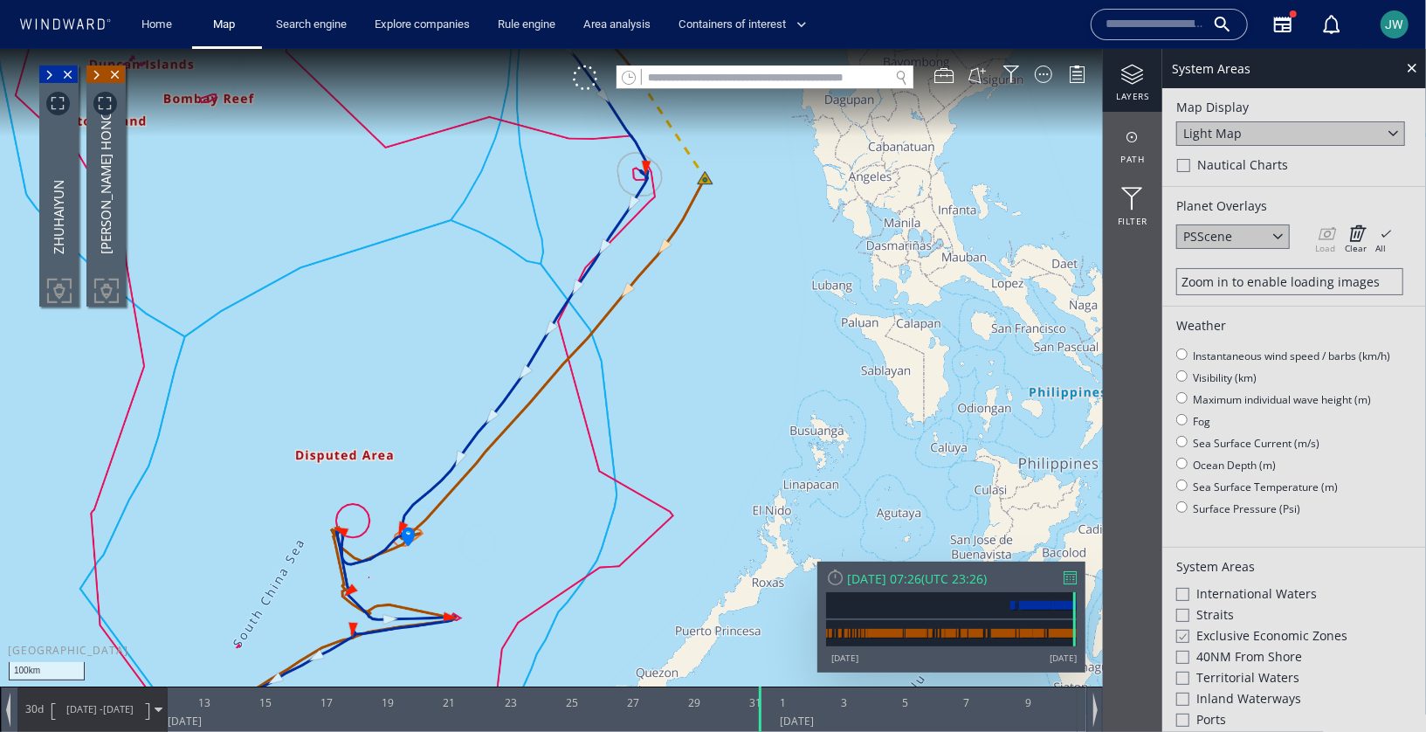
drag, startPoint x: 561, startPoint y: 472, endPoint x: 584, endPoint y: 494, distance: 32.1
click at [584, 494] on canvas "Map" at bounding box center [713, 380] width 1426 height 665
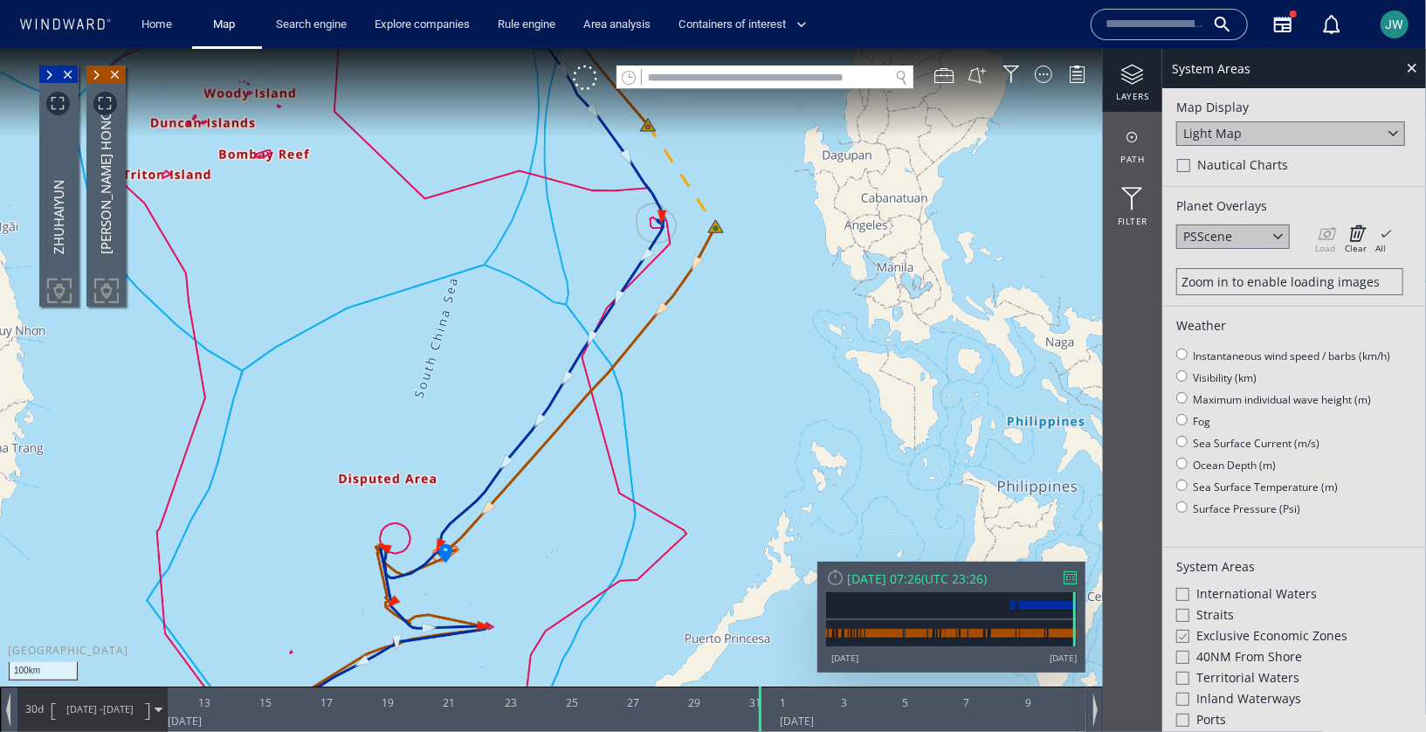
drag, startPoint x: 721, startPoint y: 378, endPoint x: 721, endPoint y: 402, distance: 23.6
click at [721, 402] on canvas "Map" at bounding box center [713, 380] width 1426 height 665
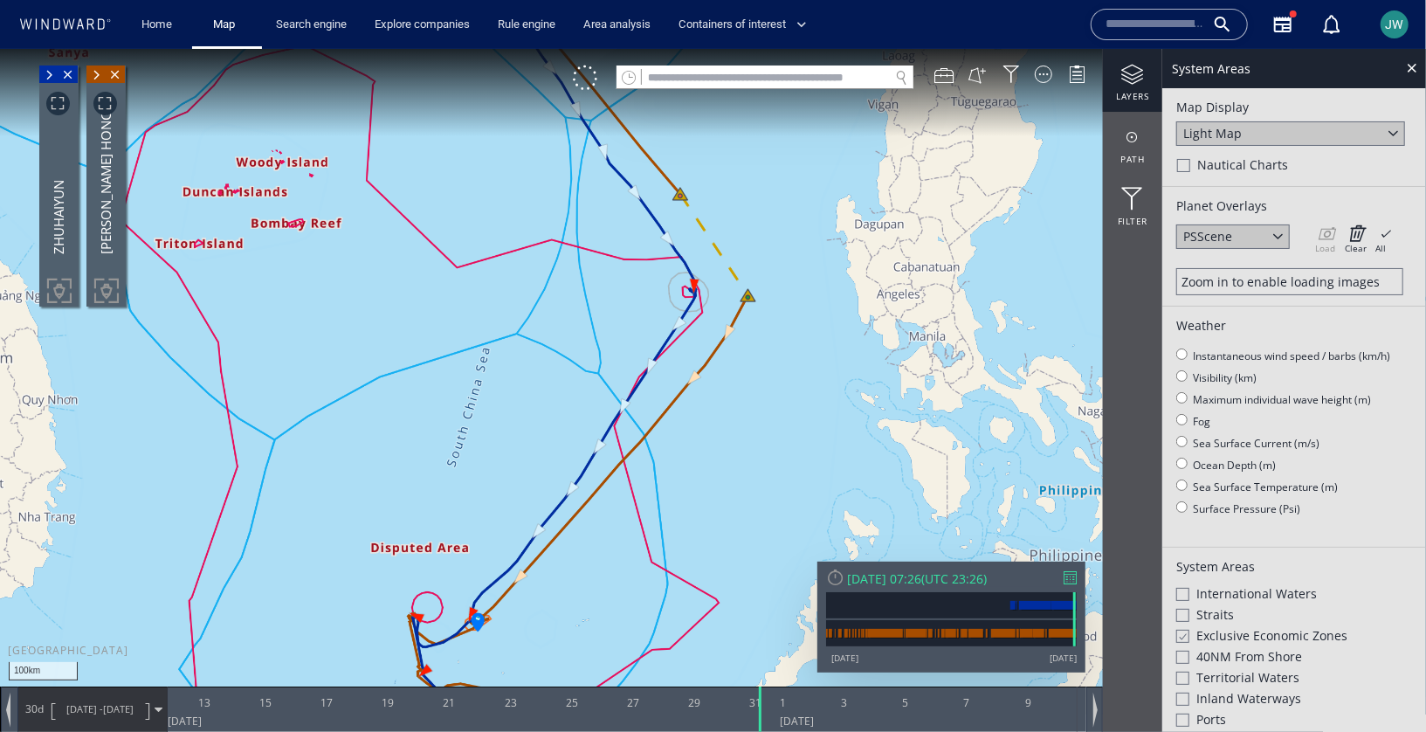
drag, startPoint x: 721, startPoint y: 402, endPoint x: 766, endPoint y: 429, distance: 52.1
click at [766, 429] on canvas "Map" at bounding box center [713, 380] width 1426 height 665
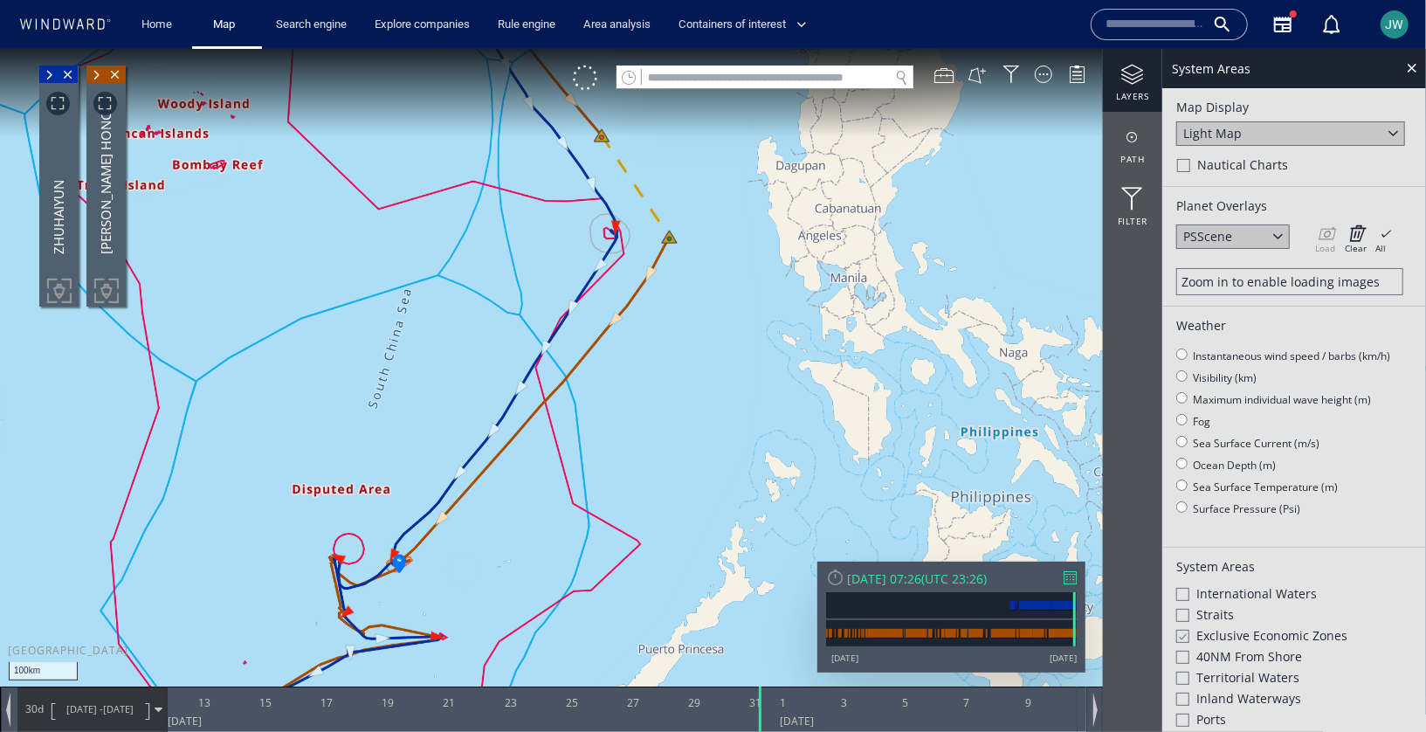
drag, startPoint x: 665, startPoint y: 543, endPoint x: 574, endPoint y: 503, distance: 99.3
click at [574, 503] on canvas "Map" at bounding box center [713, 380] width 1426 height 665
click at [85, 72] on canvas "Map" at bounding box center [713, 380] width 1426 height 665
click at [93, 72] on span at bounding box center [95, 74] width 19 height 17
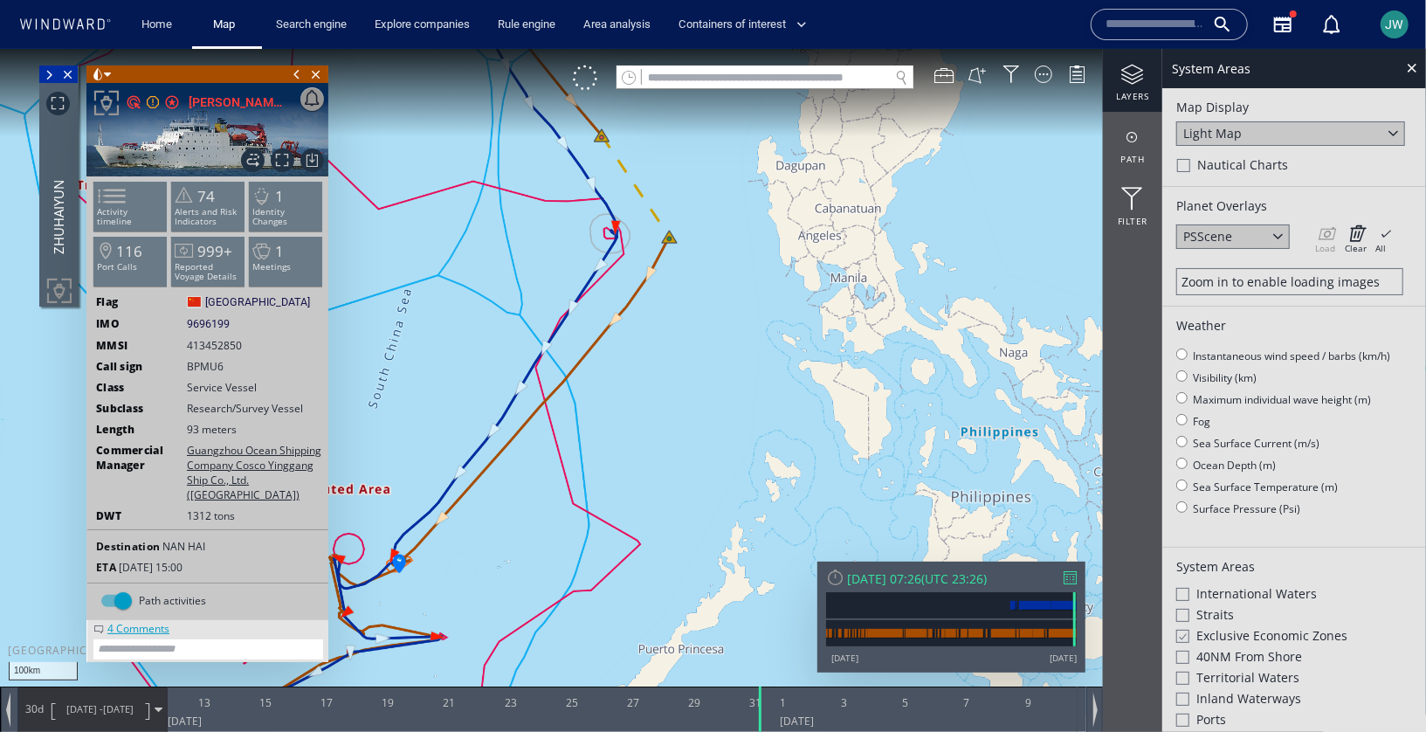
click at [49, 71] on span at bounding box center [48, 74] width 19 height 17
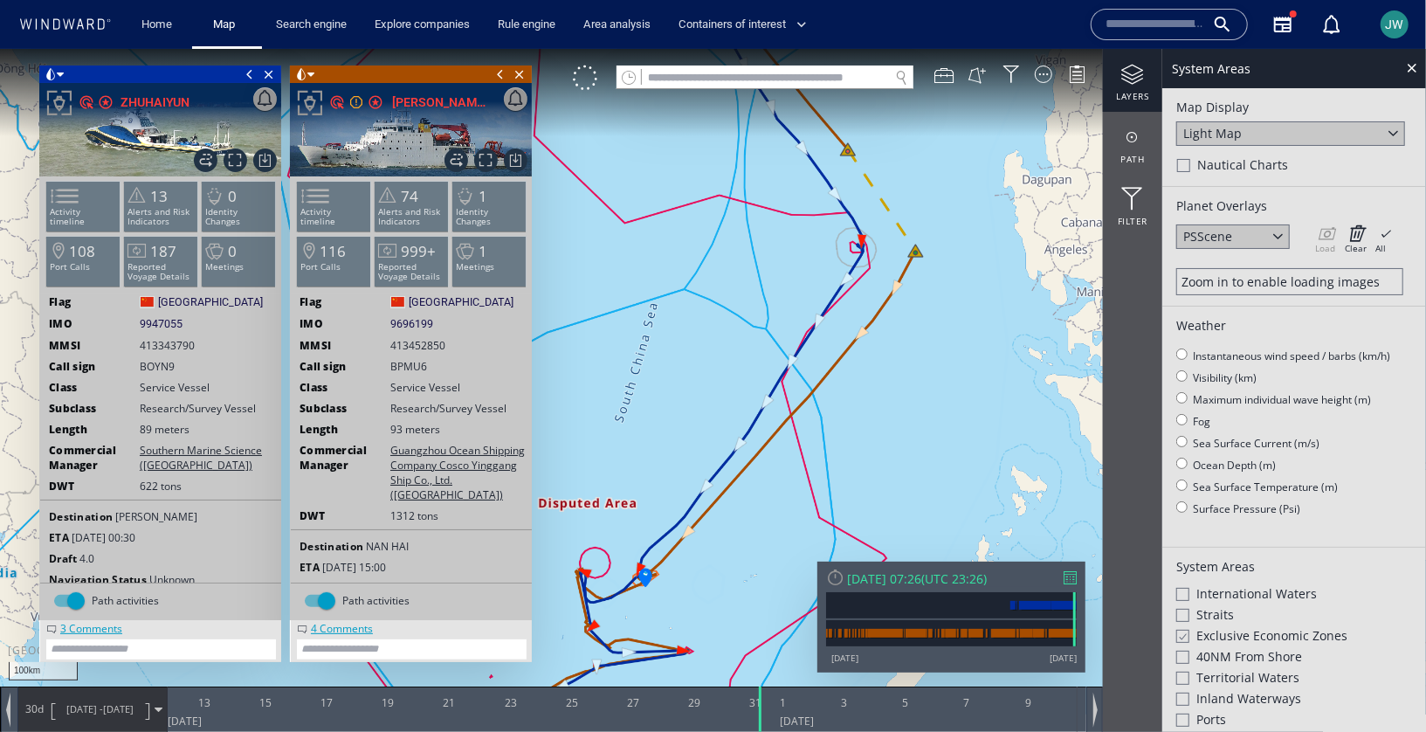
drag, startPoint x: 645, startPoint y: 352, endPoint x: 891, endPoint y: 362, distance: 246.5
click at [891, 362] on canvas "Map" at bounding box center [713, 380] width 1426 height 665
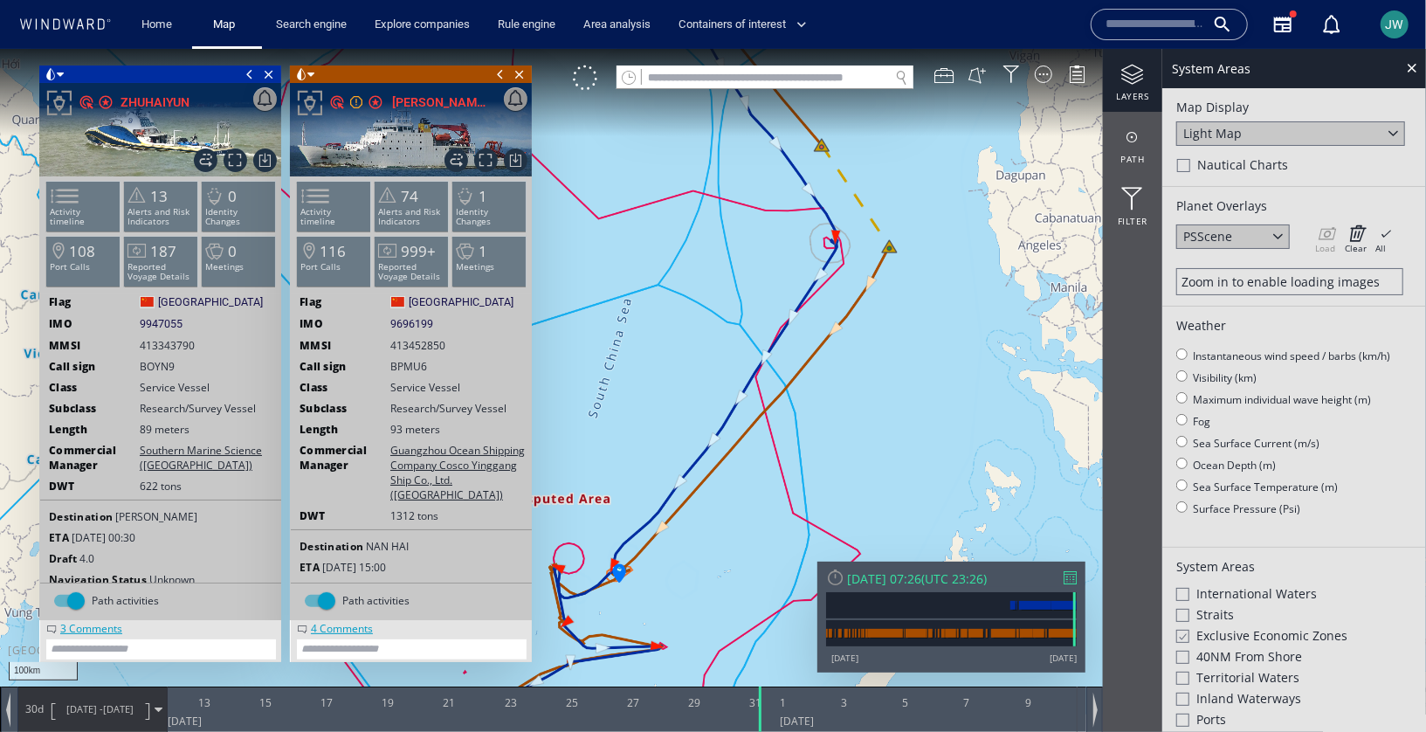
drag, startPoint x: 1005, startPoint y: 321, endPoint x: 984, endPoint y: 321, distance: 21.0
click at [984, 321] on canvas "Map" at bounding box center [713, 380] width 1426 height 665
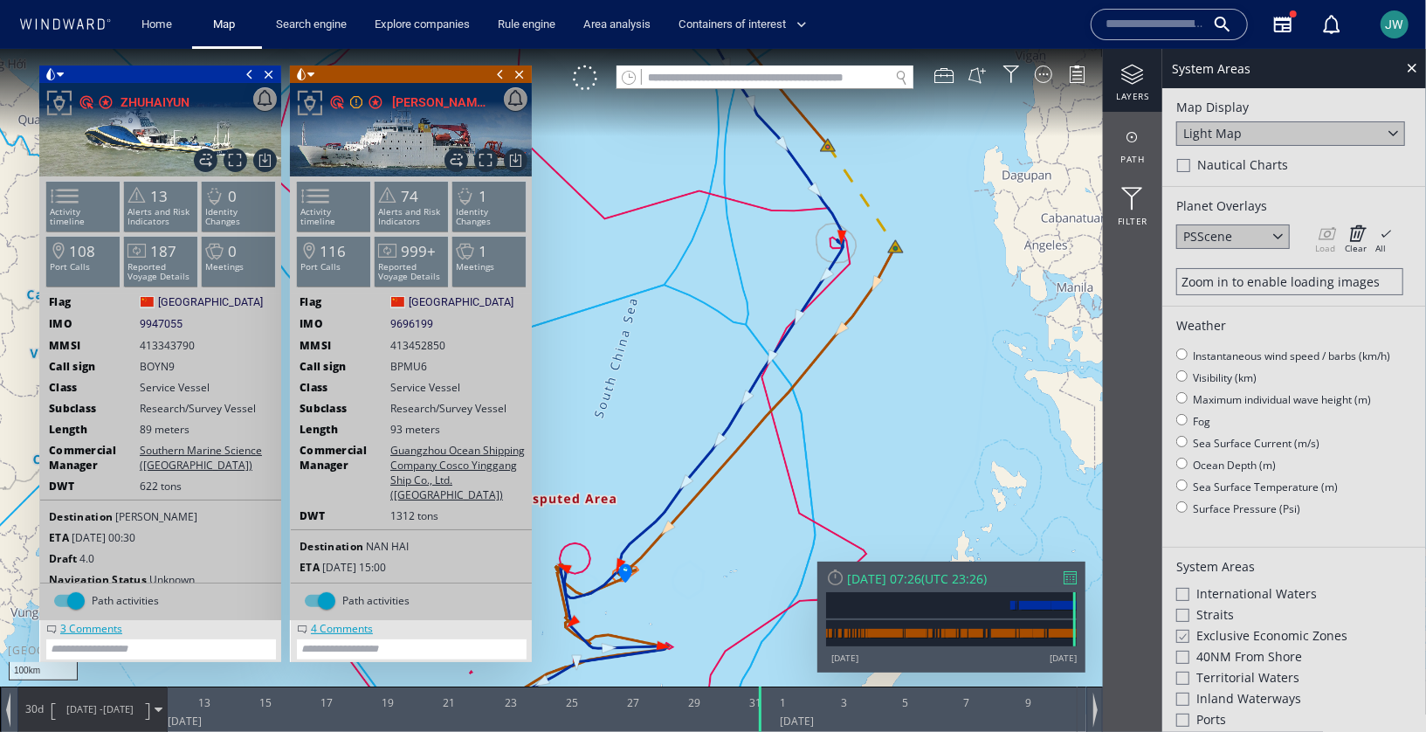
drag, startPoint x: 614, startPoint y: 453, endPoint x: 752, endPoint y: 317, distance: 193.9
click at [752, 317] on canvas "Map" at bounding box center [713, 380] width 1426 height 665
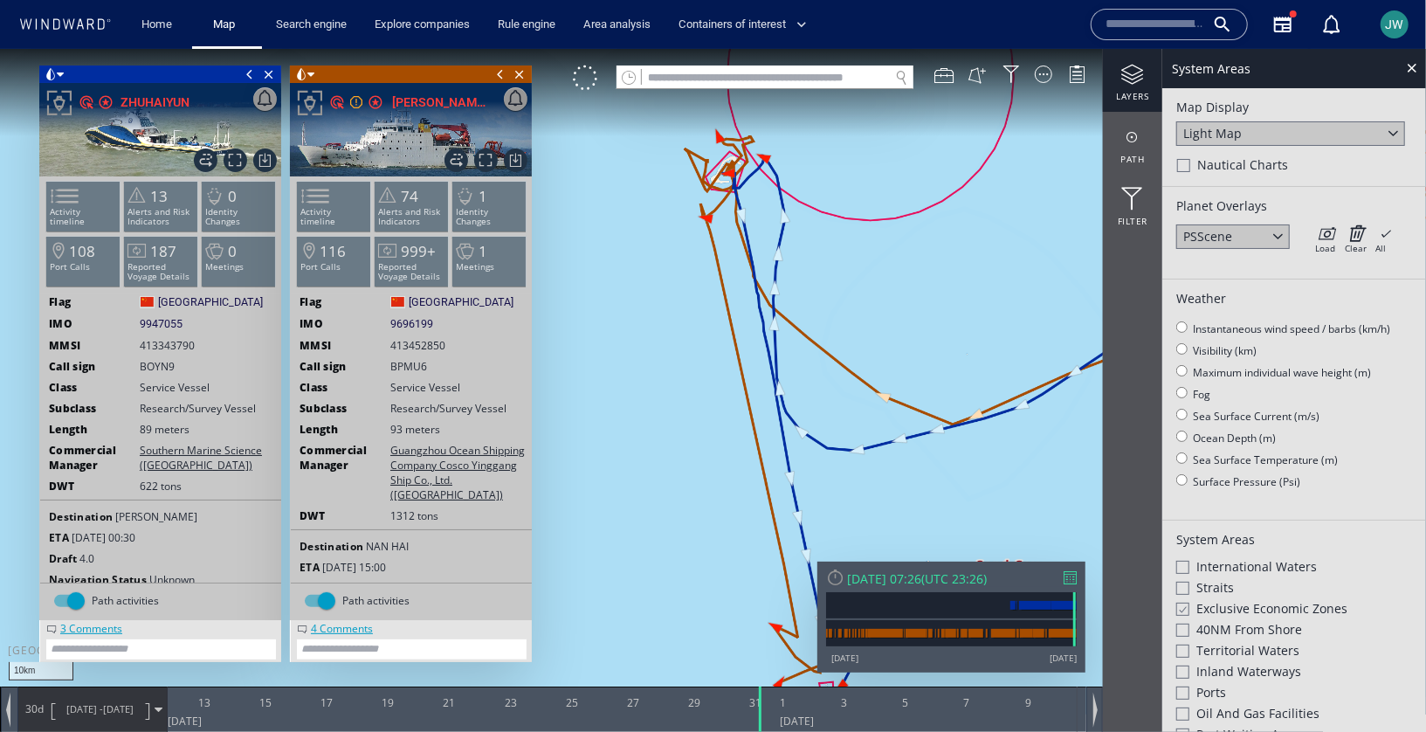
drag, startPoint x: 842, startPoint y: 261, endPoint x: 837, endPoint y: 515, distance: 254.2
click at [837, 515] on canvas "Map" at bounding box center [713, 380] width 1426 height 665
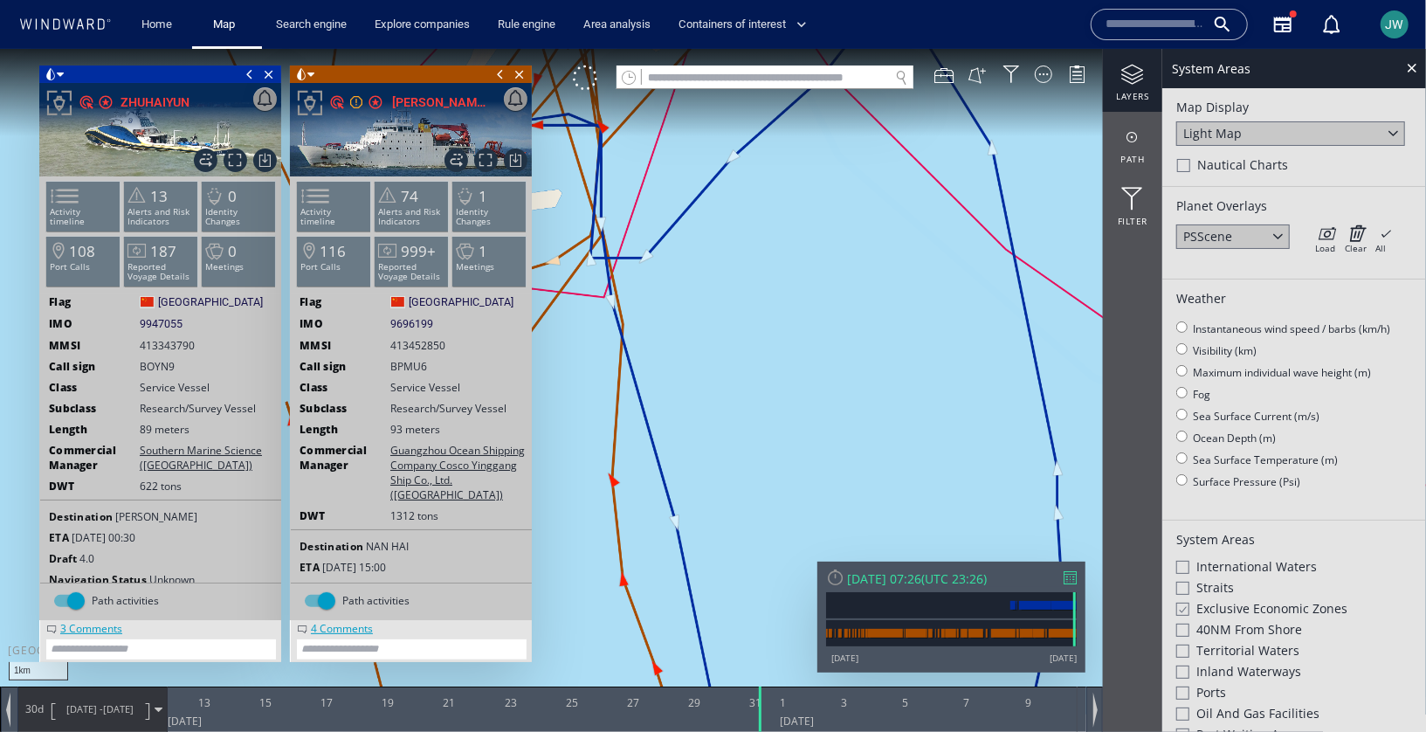
drag, startPoint x: 699, startPoint y: 151, endPoint x: 893, endPoint y: 419, distance: 330.9
click at [893, 420] on canvas "Map" at bounding box center [713, 380] width 1426 height 665
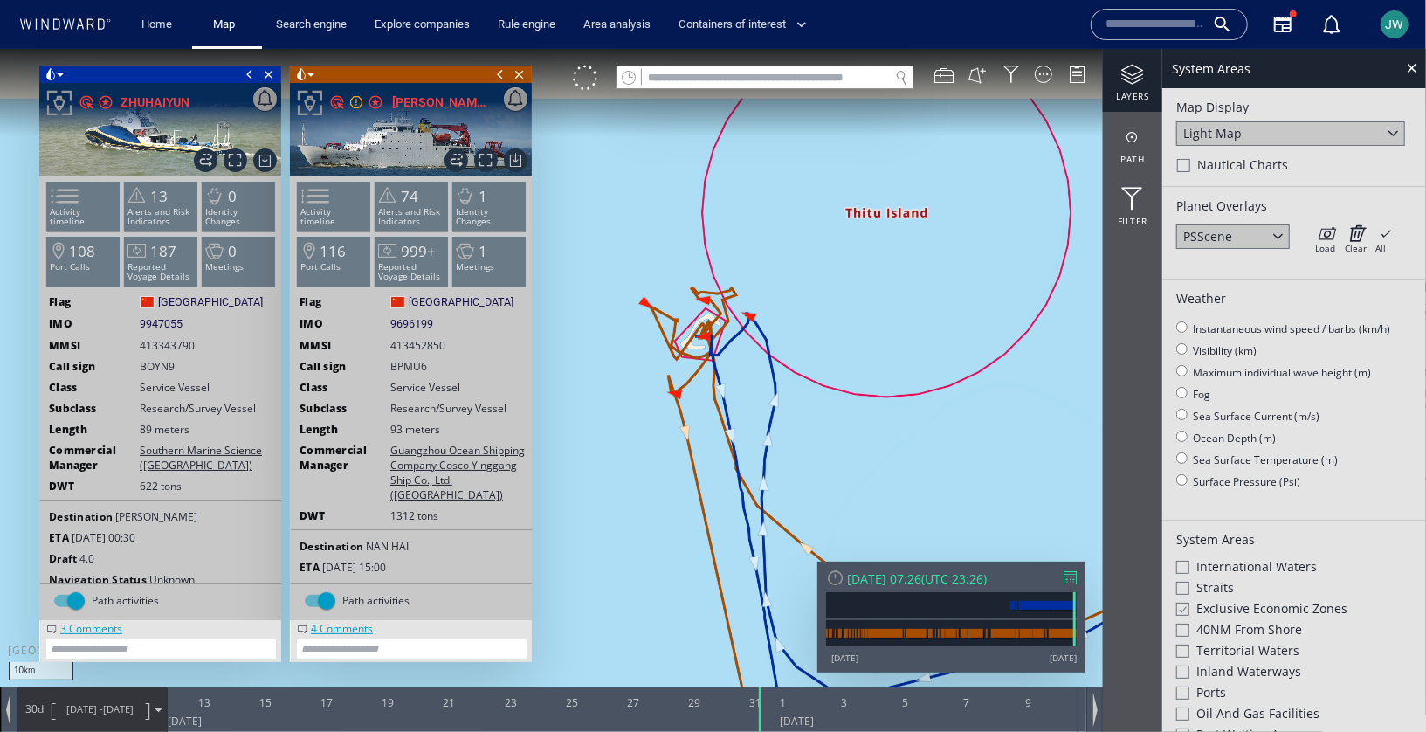
drag, startPoint x: 807, startPoint y: 520, endPoint x: 763, endPoint y: 118, distance: 404.1
click at [763, 118] on canvas "Map" at bounding box center [713, 380] width 1426 height 665
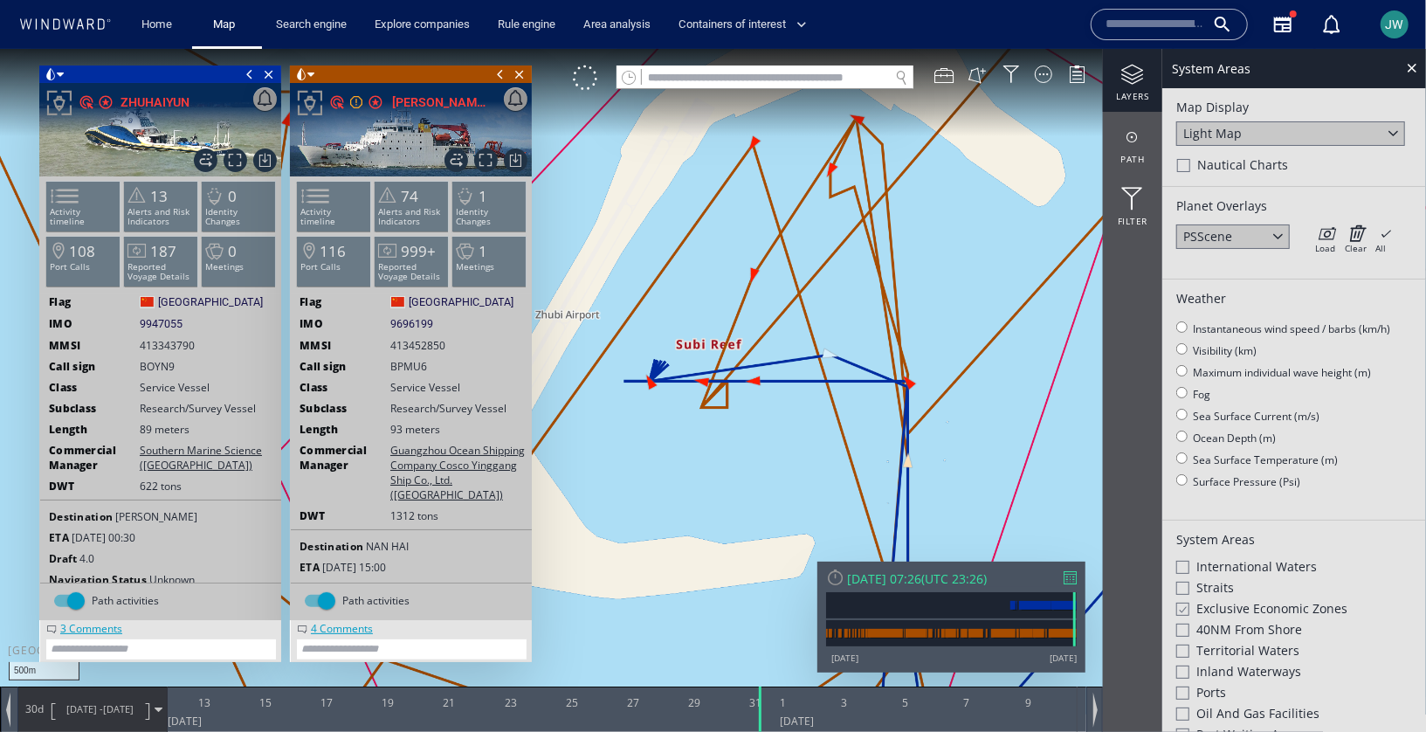
drag, startPoint x: 690, startPoint y: 510, endPoint x: 733, endPoint y: 510, distance: 42.8
click at [733, 510] on canvas "Map" at bounding box center [713, 380] width 1426 height 665
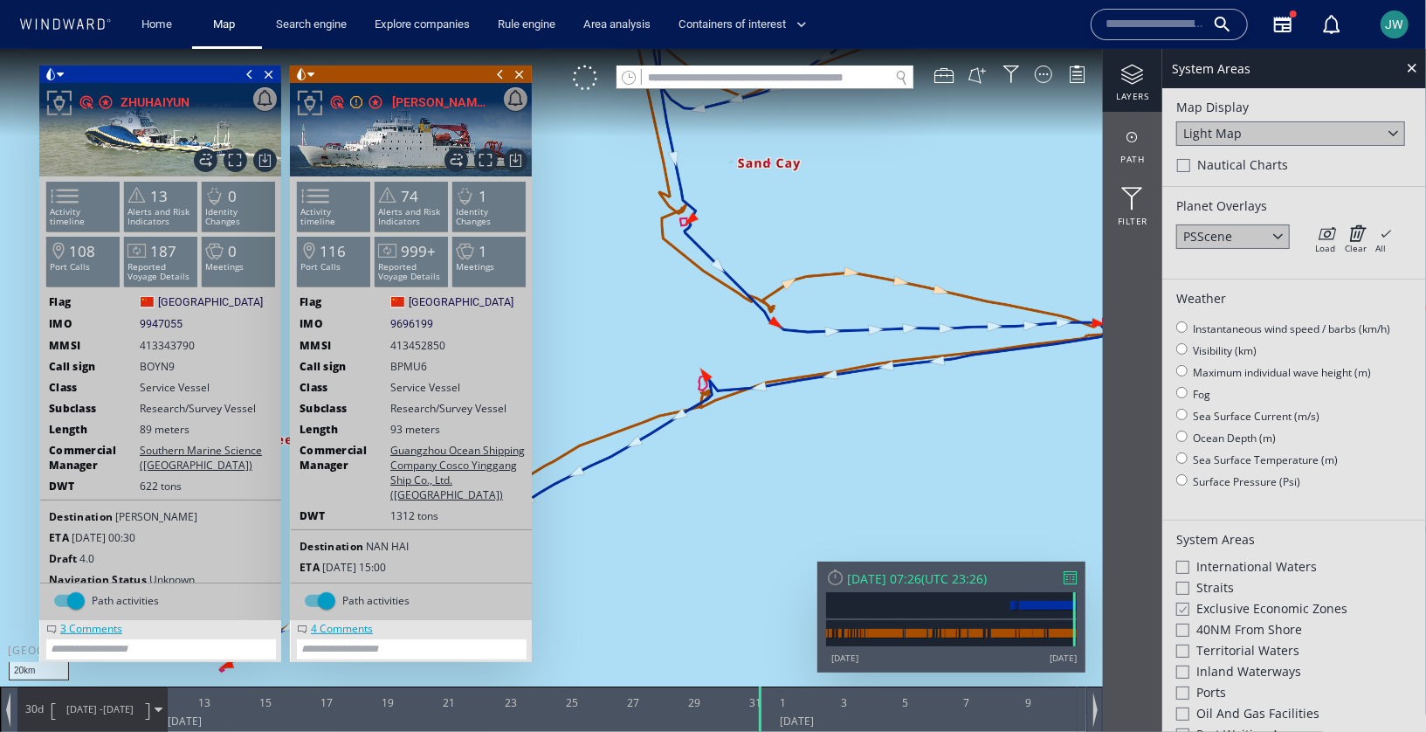
drag, startPoint x: 782, startPoint y: 534, endPoint x: 685, endPoint y: 6, distance: 537.2
click at [685, 48] on html "20km © Mapbox © OpenStreetMap Improve this map 0 0 11 August 2025 13 15 17 19 2…" at bounding box center [713, 389] width 1426 height 683
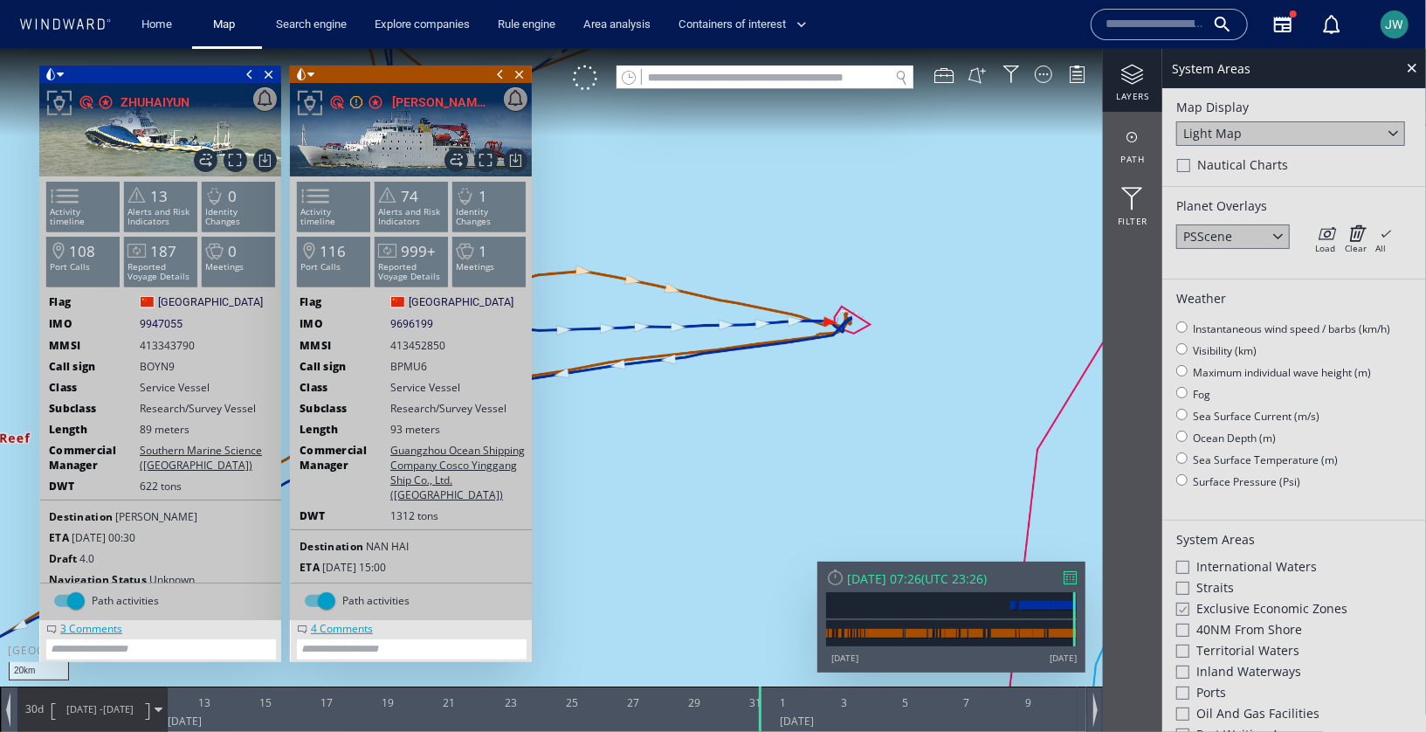
drag, startPoint x: 758, startPoint y: 417, endPoint x: 665, endPoint y: 436, distance: 94.4
click at [665, 436] on canvas "Map" at bounding box center [713, 380] width 1426 height 665
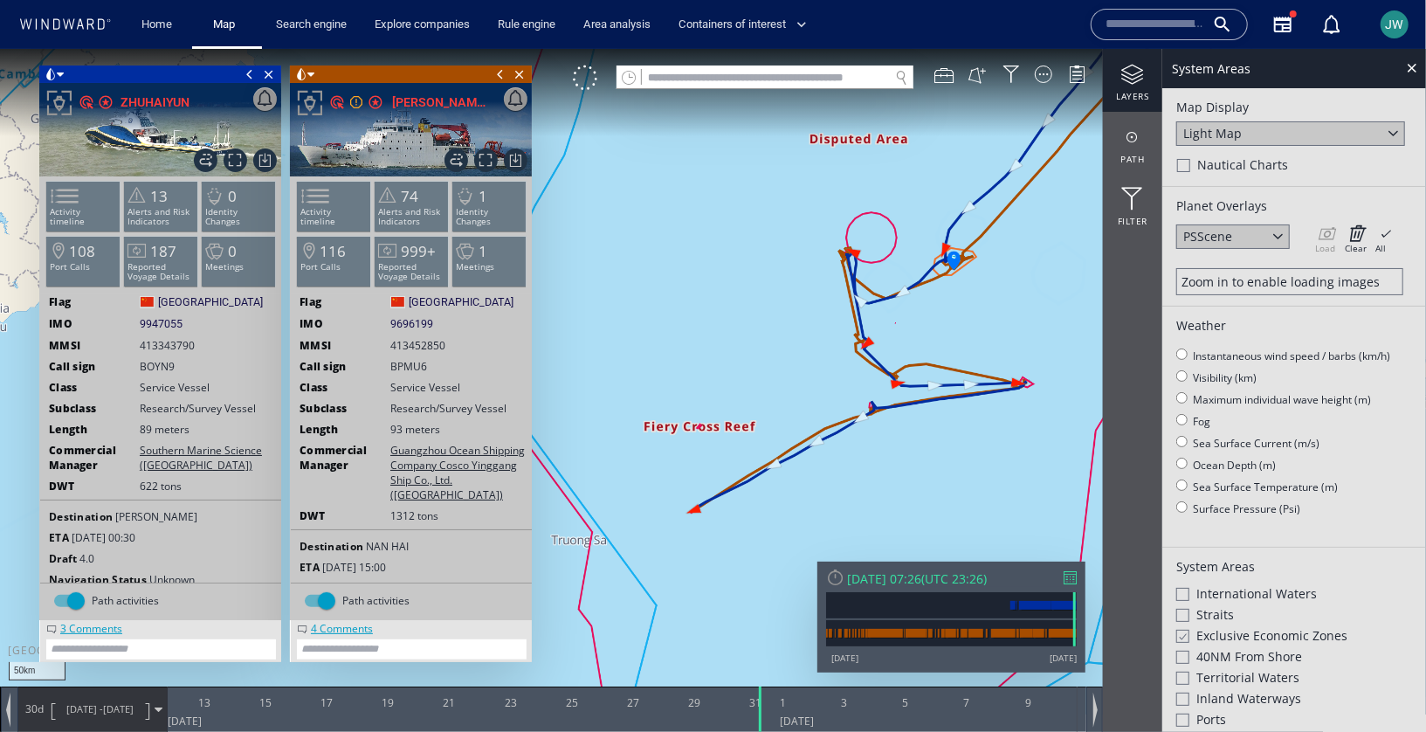
drag, startPoint x: 708, startPoint y: 581, endPoint x: 799, endPoint y: 532, distance: 103.2
click at [799, 534] on canvas "Map" at bounding box center [713, 380] width 1426 height 665
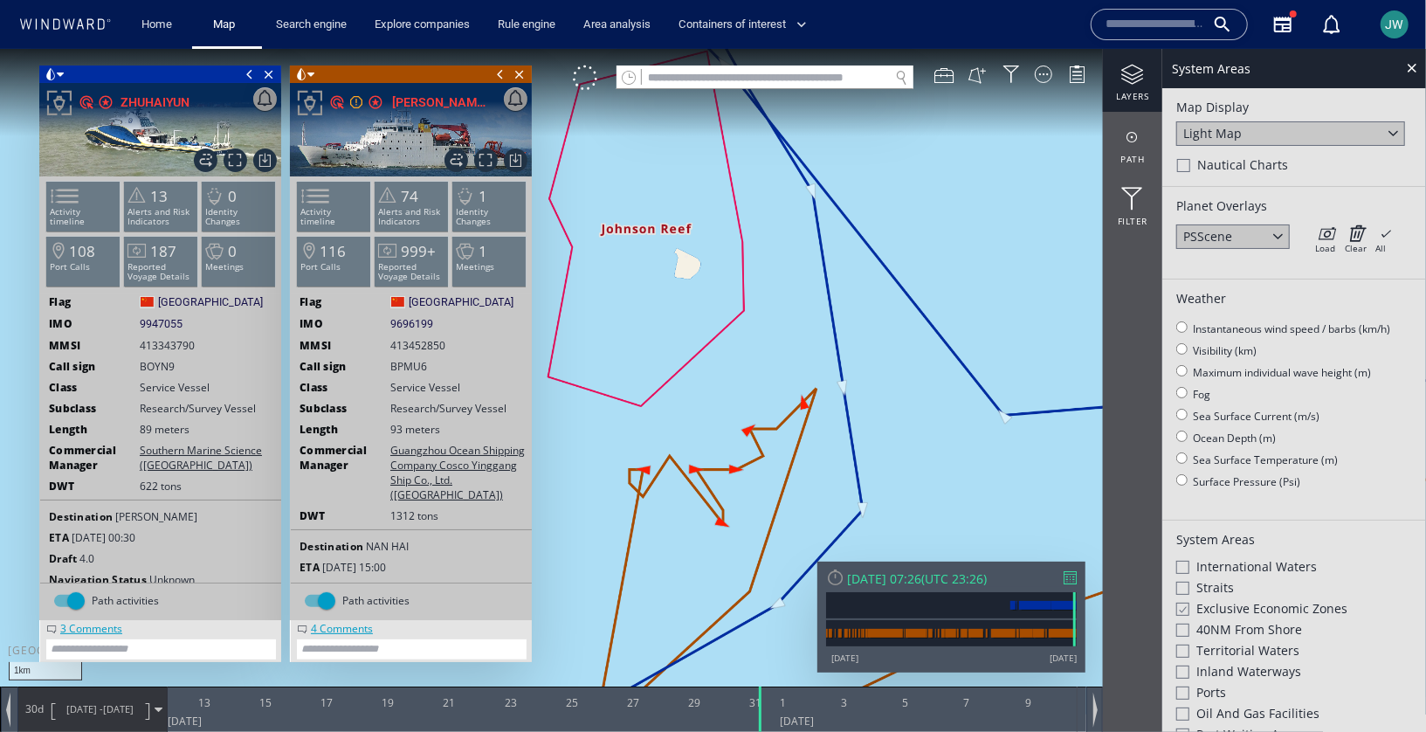
drag, startPoint x: 631, startPoint y: 561, endPoint x: 866, endPoint y: 285, distance: 362.4
click at [868, 284] on canvas "Map" at bounding box center [713, 380] width 1426 height 665
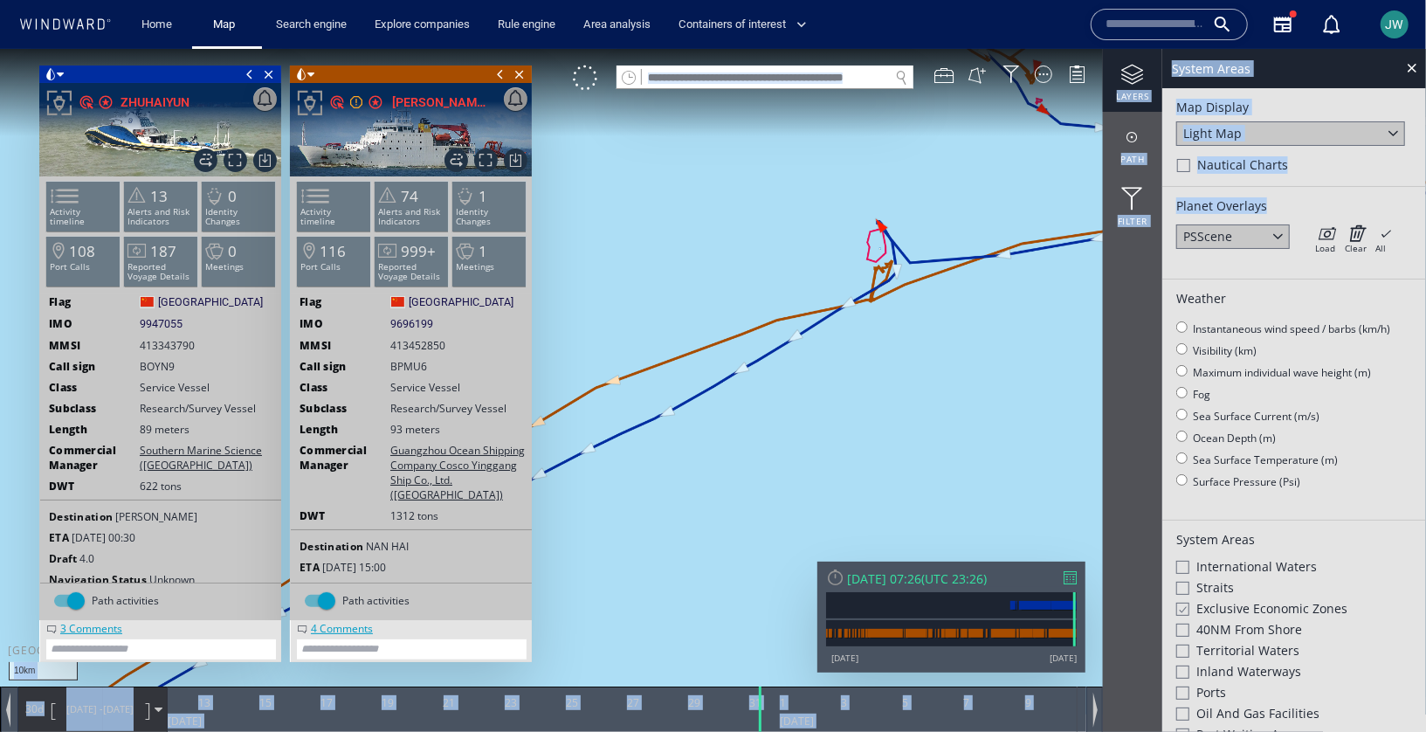
drag, startPoint x: 1164, startPoint y: 216, endPoint x: 1088, endPoint y: 271, distance: 93.8
click at [1088, 48] on div "10km © Mapbox © OpenStreetMap Improve this map 0 0 11 August 2025 13 15 17 19 2…" at bounding box center [713, 48] width 1426 height 0
drag, startPoint x: 816, startPoint y: 402, endPoint x: 1178, endPoint y: 233, distance: 399.7
click at [1178, 48] on div "10km © Mapbox © OpenStreetMap Improve this map 0 0 11 August 2025 13 15 17 19 2…" at bounding box center [713, 48] width 1426 height 0
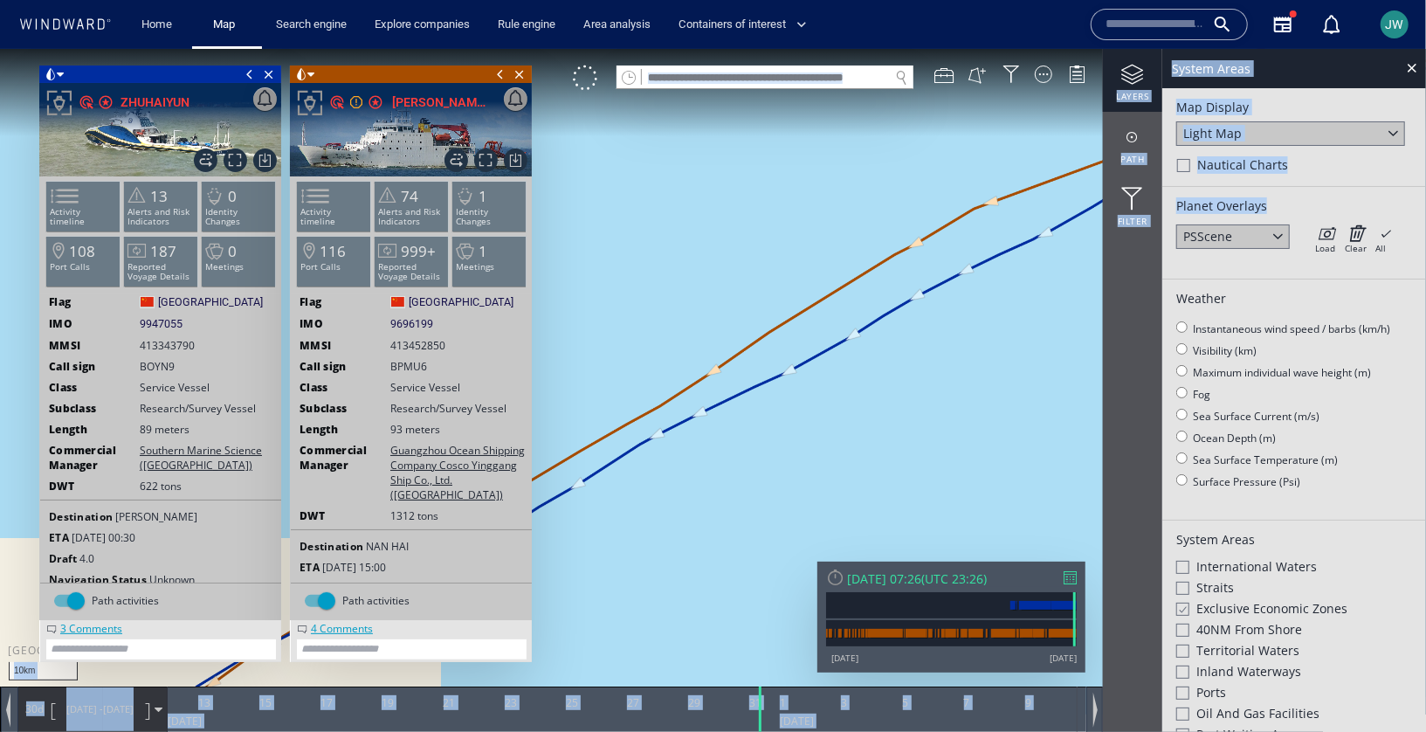
drag, startPoint x: 823, startPoint y: 444, endPoint x: 1023, endPoint y: 168, distance: 340.8
click at [1023, 168] on canvas "Map" at bounding box center [713, 380] width 1426 height 665
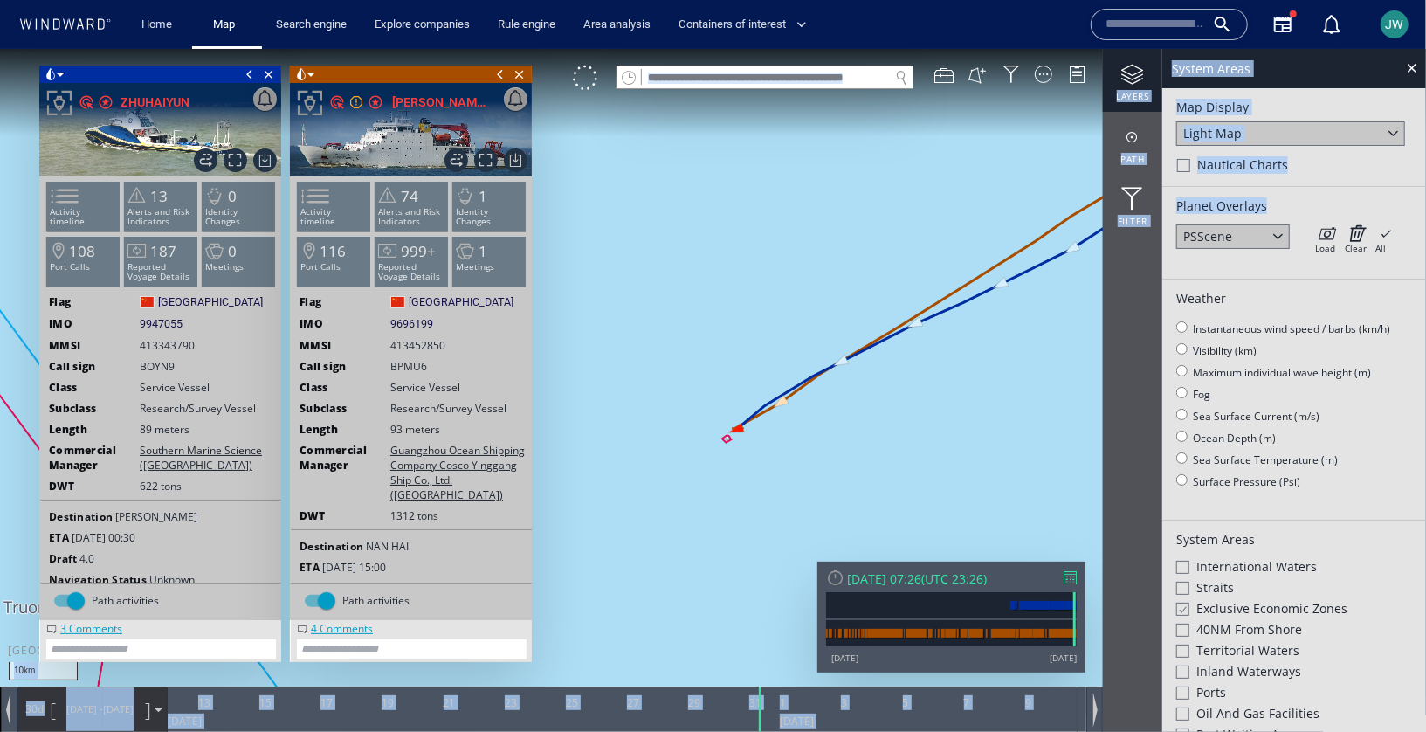
drag, startPoint x: 773, startPoint y: 349, endPoint x: 1179, endPoint y: 352, distance: 406.1
click at [1180, 48] on div "10km © Mapbox © OpenStreetMap Improve this map 0 0 11 August 2025 13 15 17 19 2…" at bounding box center [713, 48] width 1426 height 0
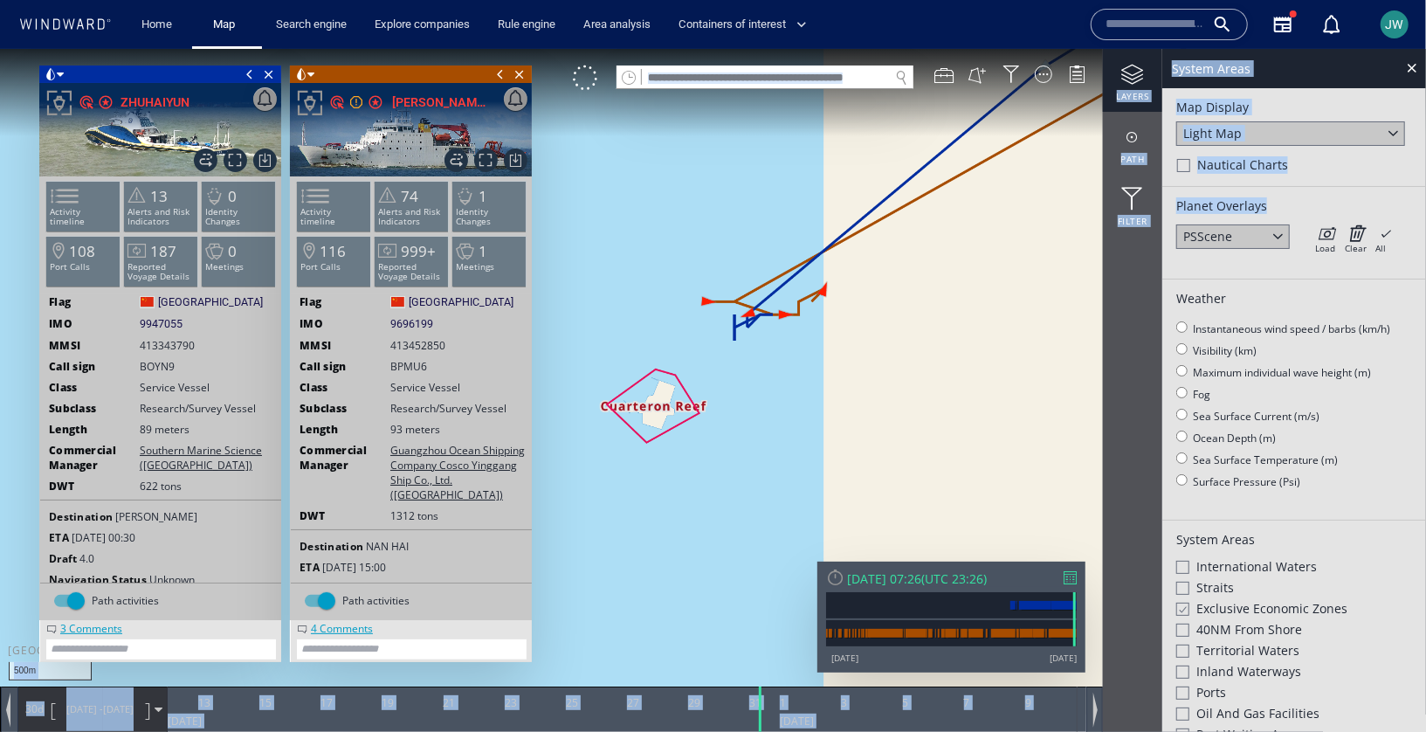
drag, startPoint x: 668, startPoint y: 427, endPoint x: 712, endPoint y: 469, distance: 60.5
click at [712, 469] on canvas "Map" at bounding box center [713, 380] width 1426 height 665
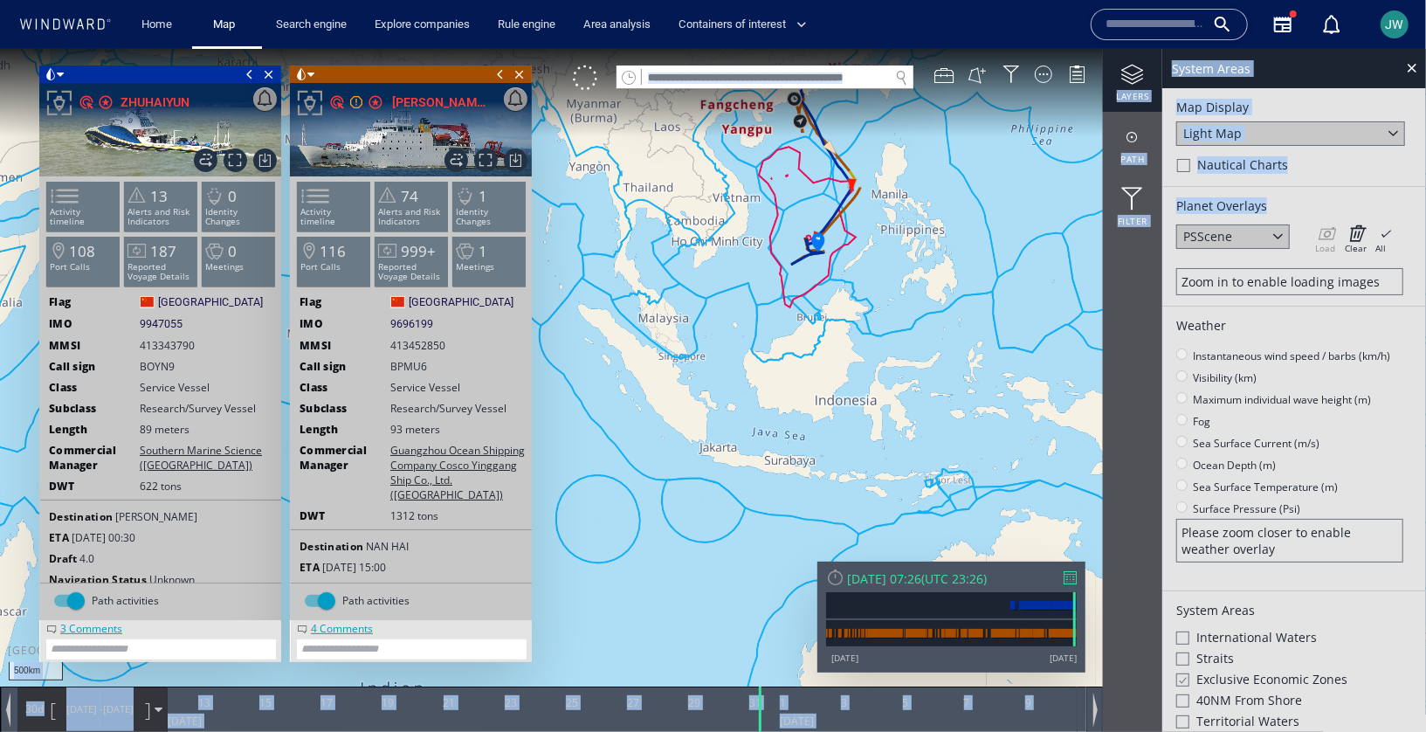
drag, startPoint x: 806, startPoint y: 187, endPoint x: 793, endPoint y: 396, distance: 209.1
click at [793, 396] on canvas "Map" at bounding box center [713, 380] width 1426 height 665
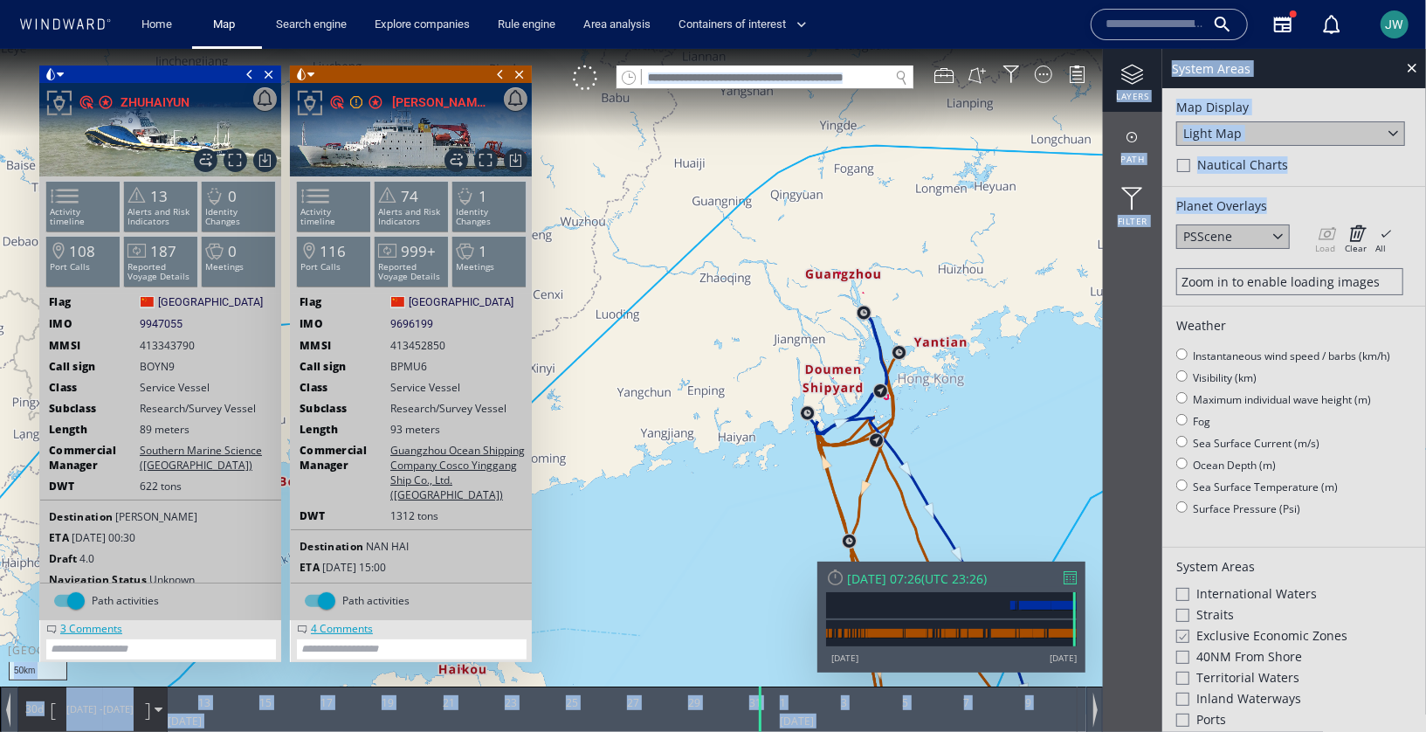
drag, startPoint x: 888, startPoint y: 232, endPoint x: 712, endPoint y: 502, distance: 322.4
click at [711, 505] on canvas "Map" at bounding box center [713, 380] width 1426 height 665
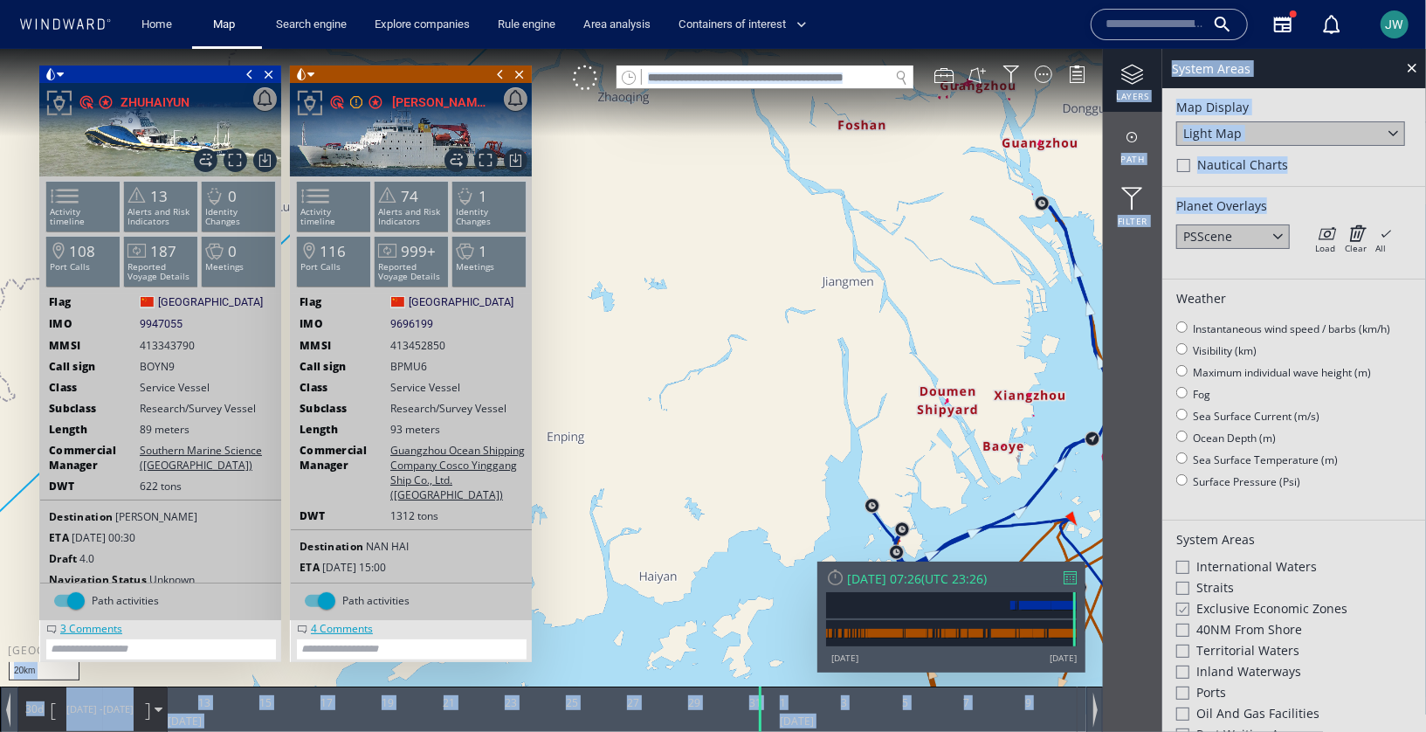
drag, startPoint x: 926, startPoint y: 441, endPoint x: 761, endPoint y: 273, distance: 235.3
click at [761, 272] on canvas "Map" at bounding box center [713, 380] width 1426 height 665
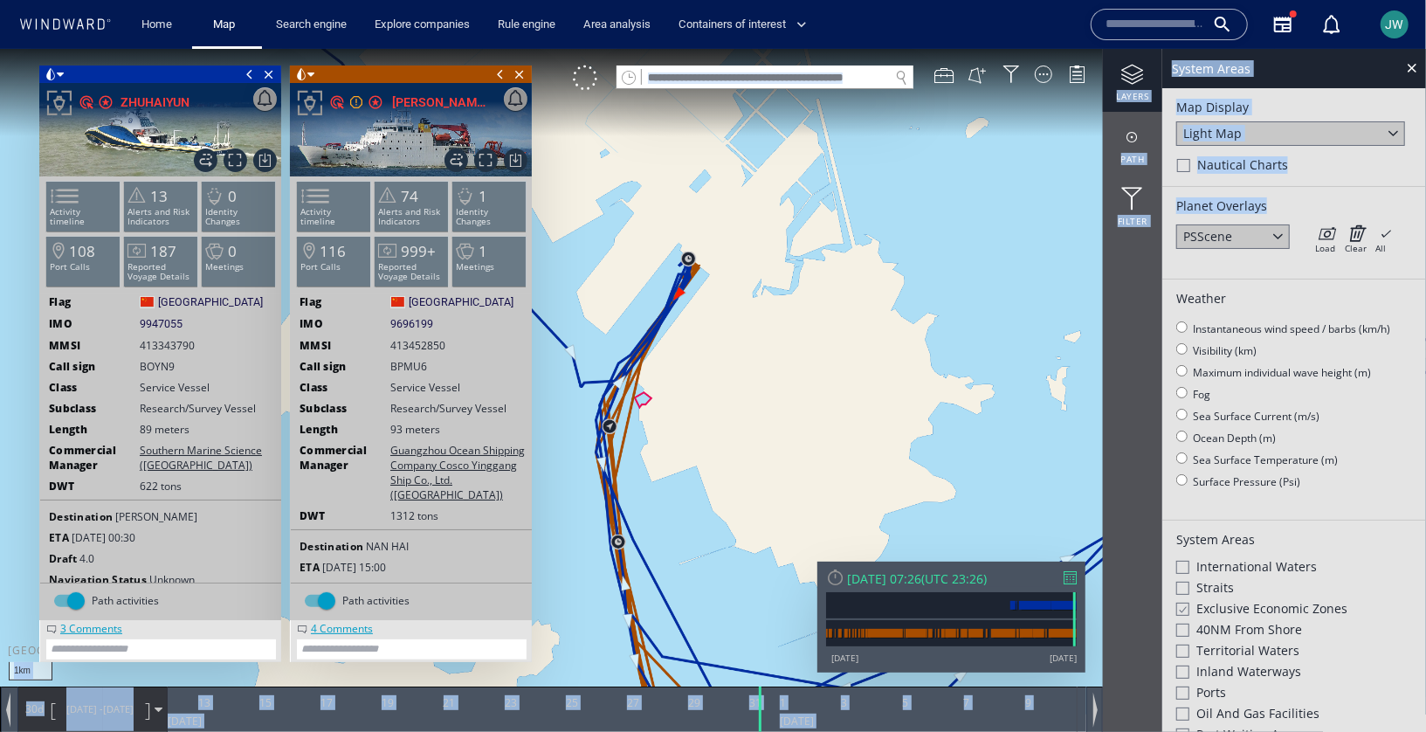
drag, startPoint x: 679, startPoint y: 378, endPoint x: 830, endPoint y: 435, distance: 161.4
click at [830, 435] on canvas "Map" at bounding box center [713, 380] width 1426 height 665
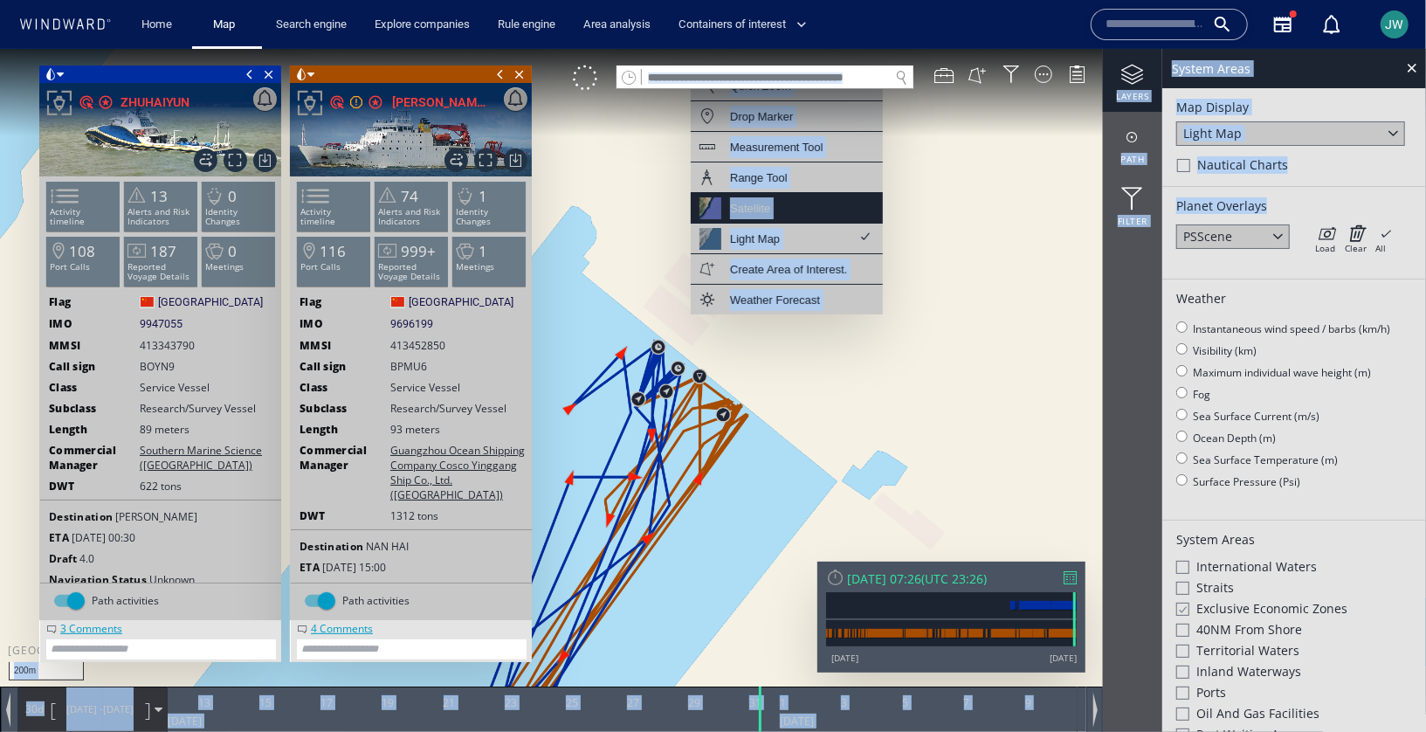
click at [814, 209] on div "Satellite" at bounding box center [787, 207] width 192 height 31
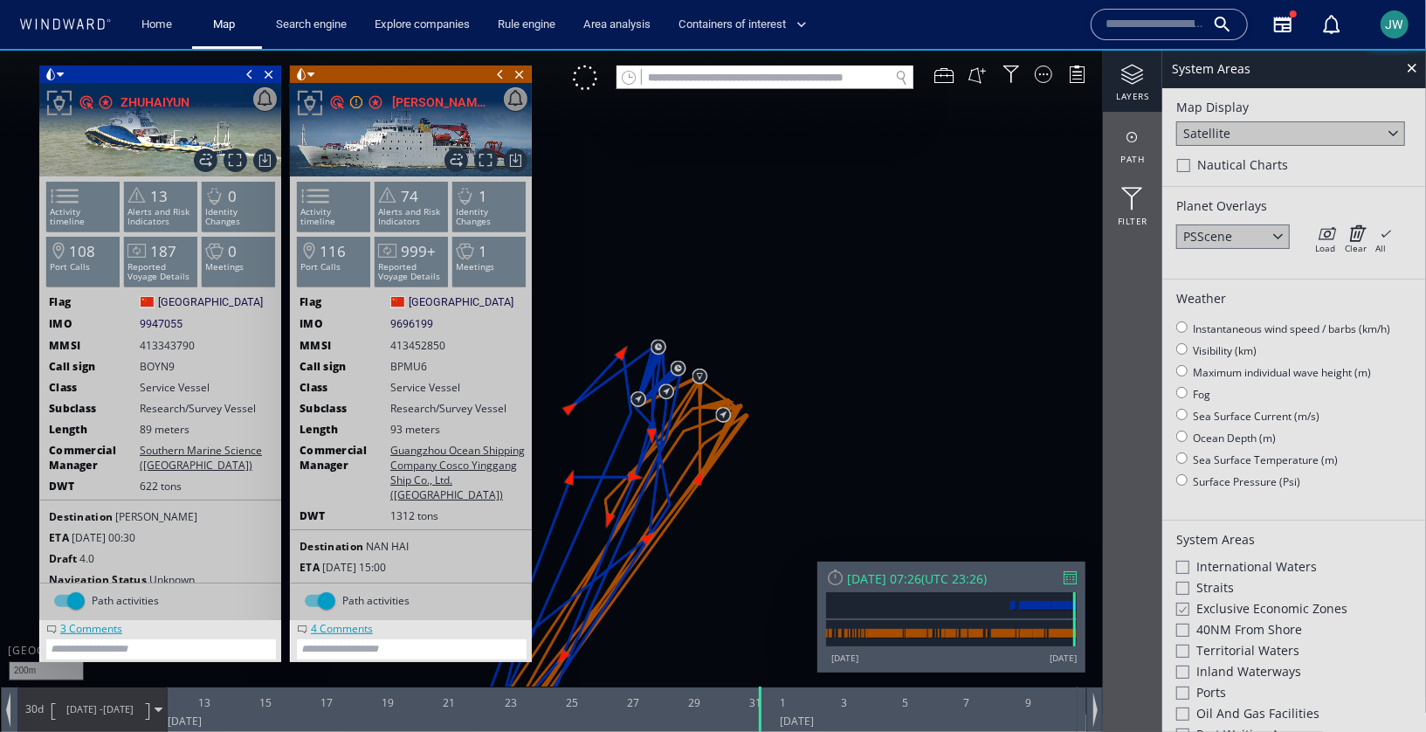
drag, startPoint x: 700, startPoint y: 266, endPoint x: 845, endPoint y: 328, distance: 157.7
click at [845, 328] on canvas "Map" at bounding box center [713, 380] width 1426 height 665
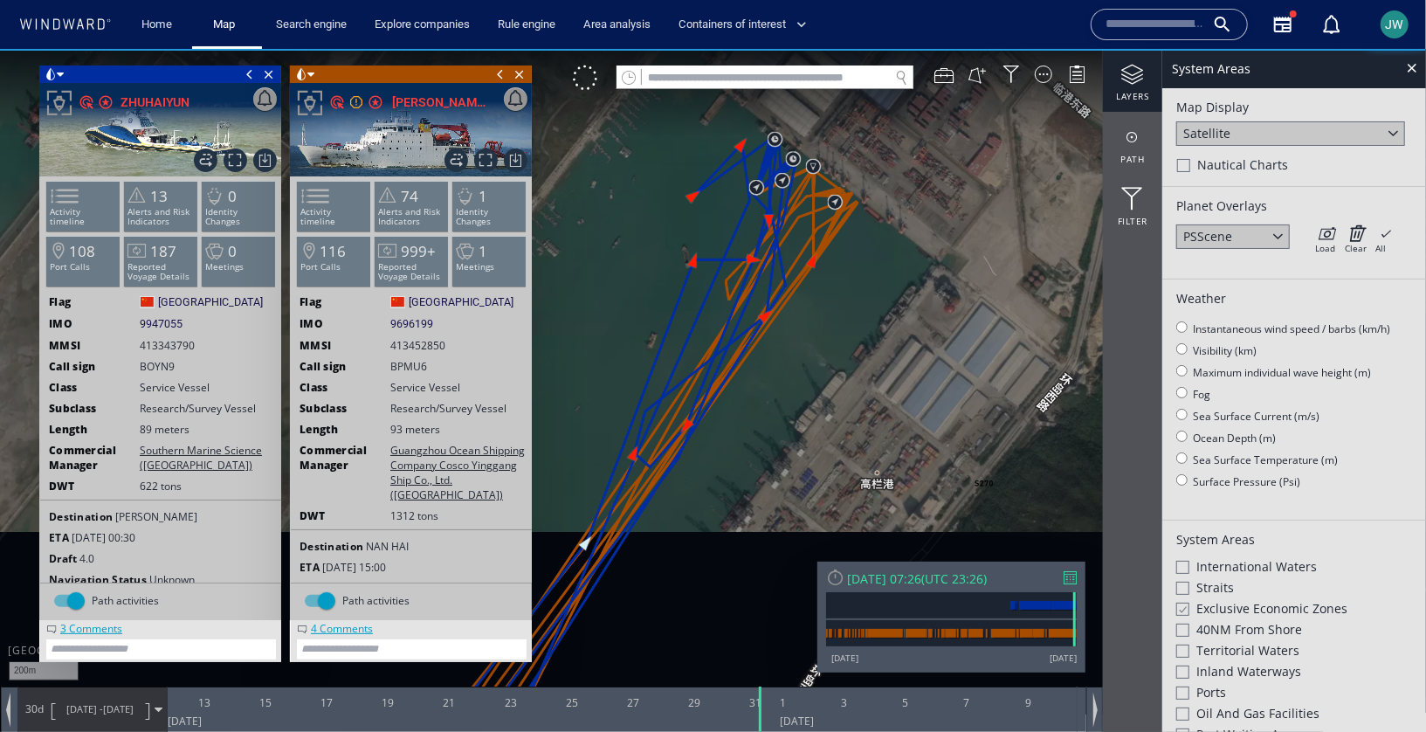
drag, startPoint x: 845, startPoint y: 329, endPoint x: 707, endPoint y: 203, distance: 187.3
click at [706, 204] on canvas "Map" at bounding box center [713, 380] width 1426 height 665
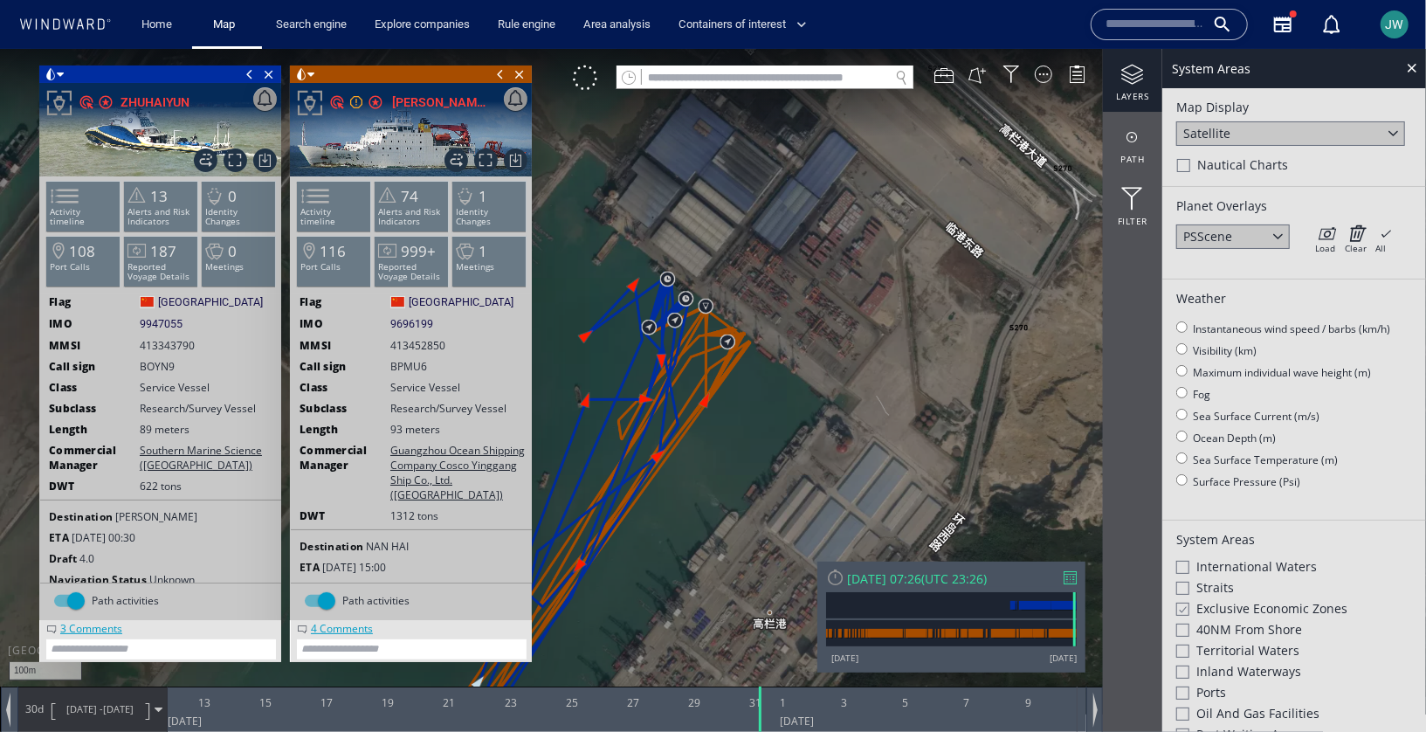
drag, startPoint x: 685, startPoint y: 301, endPoint x: 803, endPoint y: 246, distance: 130.1
click at [803, 246] on canvas "Map" at bounding box center [713, 380] width 1426 height 665
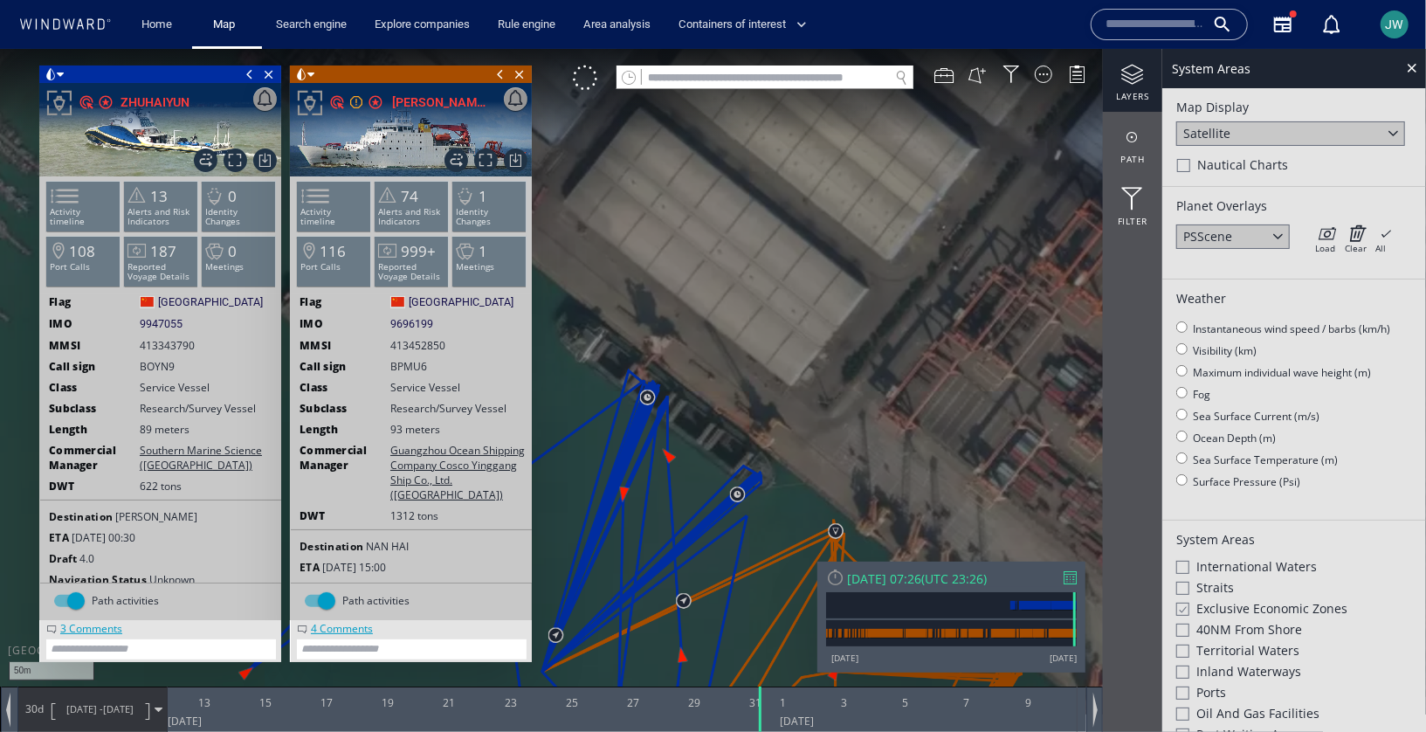
drag, startPoint x: 816, startPoint y: 336, endPoint x: 769, endPoint y: 166, distance: 176.5
click at [769, 166] on canvas "Map" at bounding box center [713, 380] width 1426 height 665
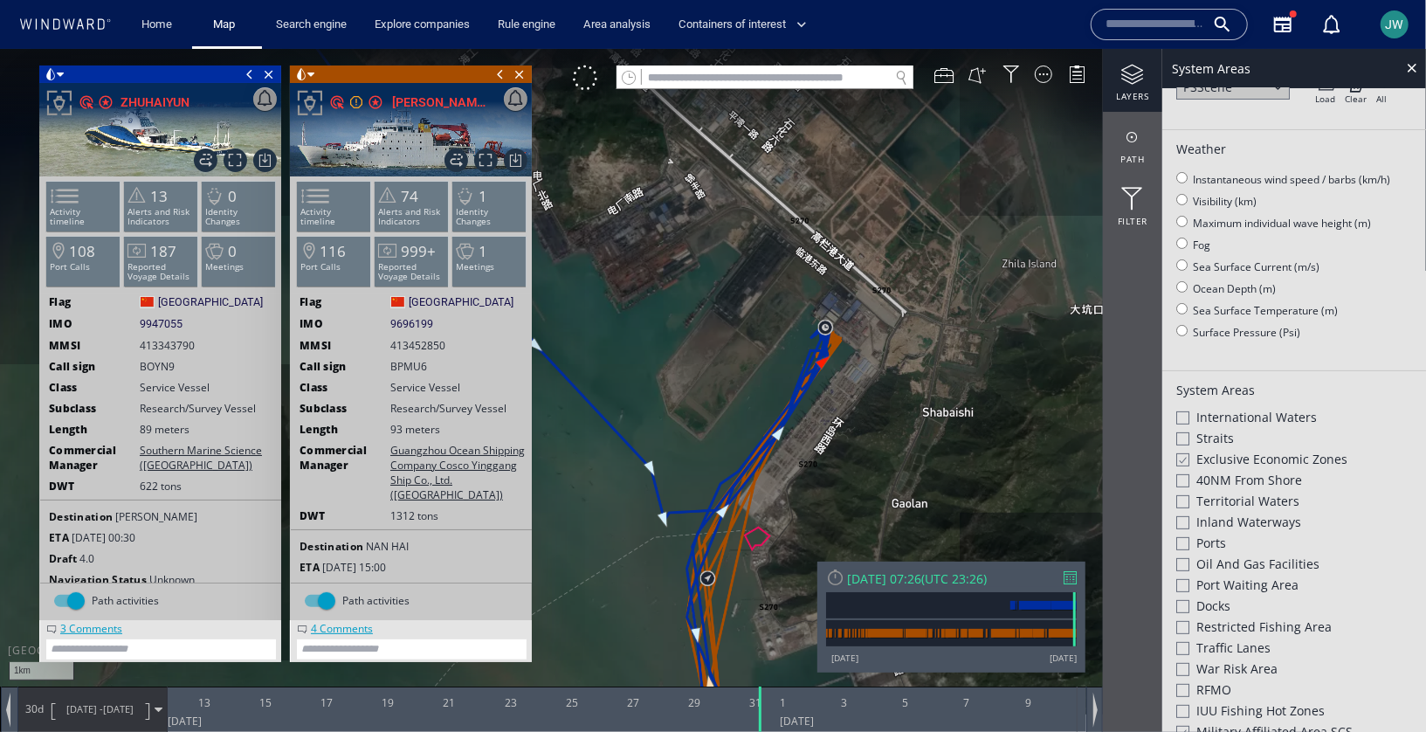
scroll to position [162, 0]
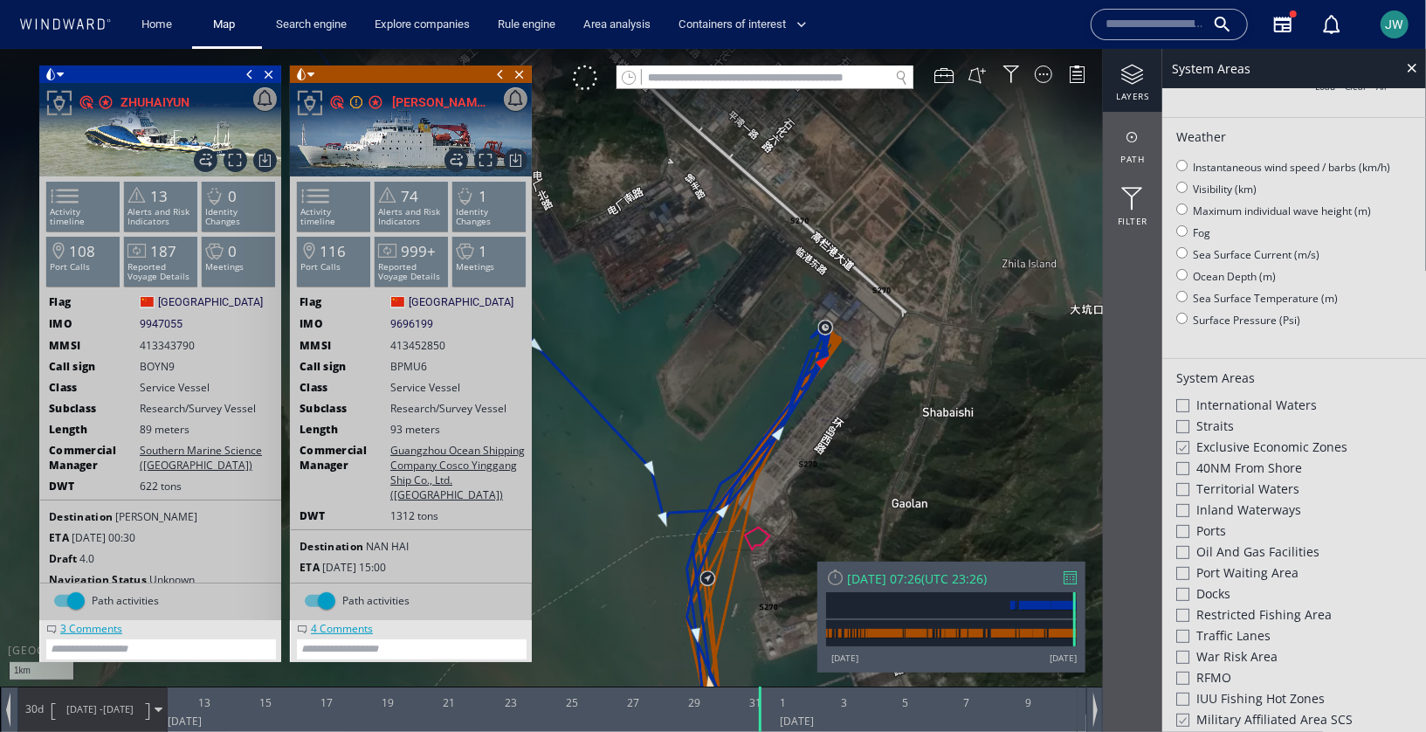
click at [1188, 529] on div "Ports" at bounding box center [1294, 531] width 236 height 21
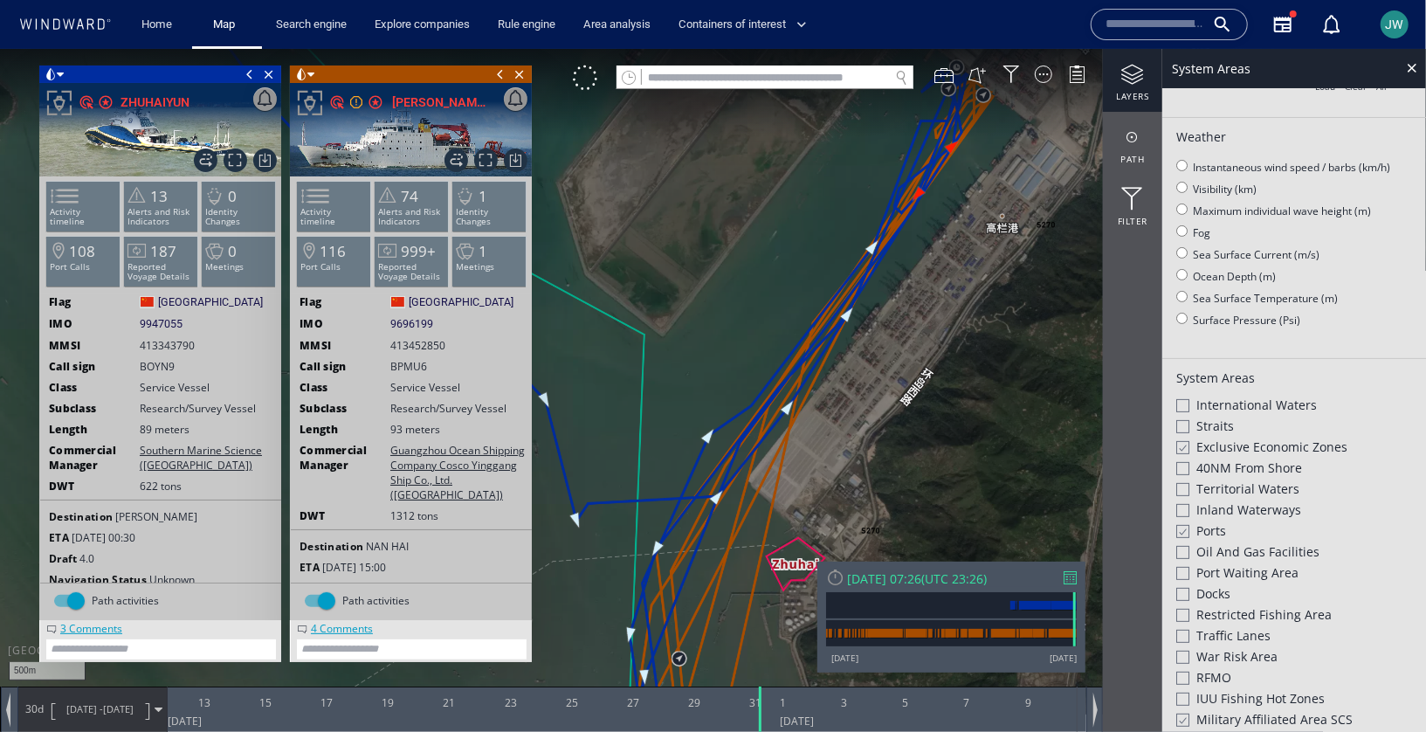
drag, startPoint x: 962, startPoint y: 268, endPoint x: 898, endPoint y: 424, distance: 168.0
click at [898, 424] on canvas "Map" at bounding box center [713, 380] width 1426 height 665
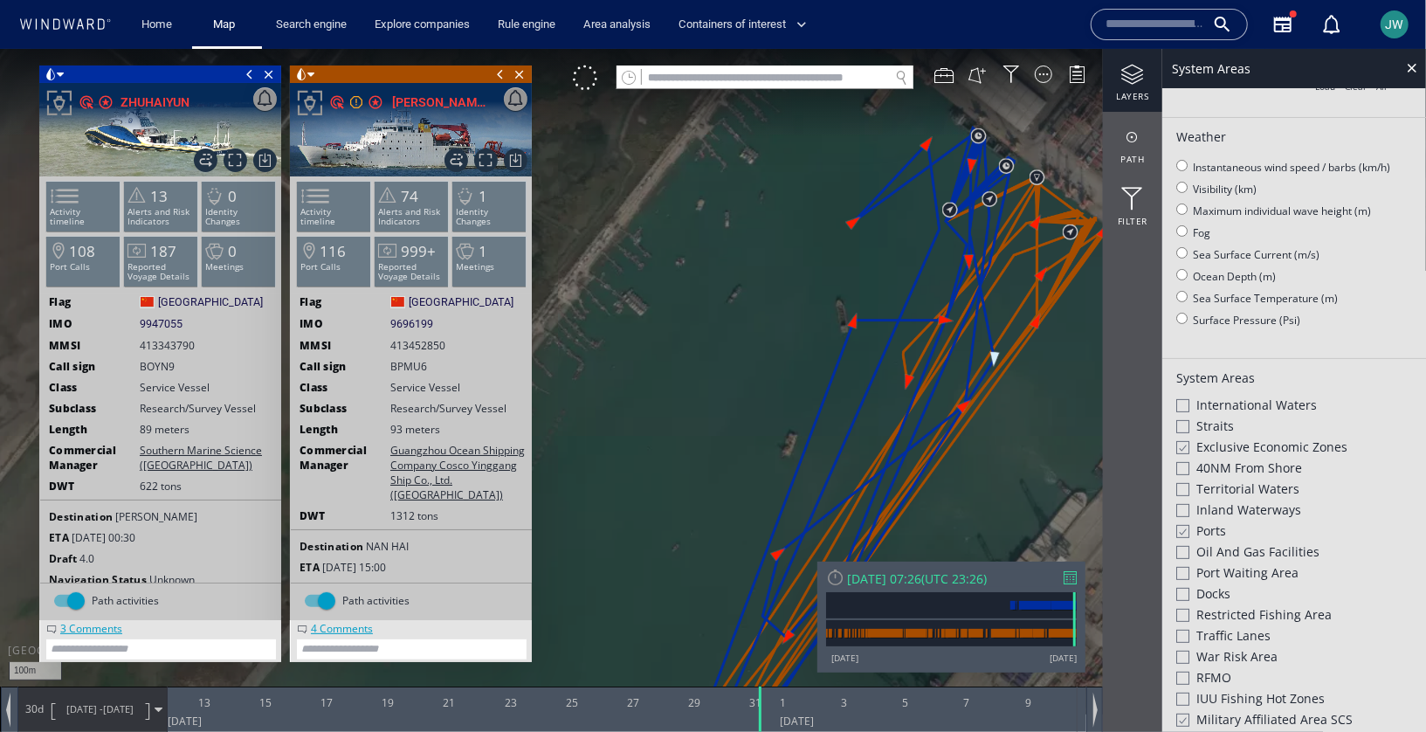
drag, startPoint x: 921, startPoint y: 260, endPoint x: 772, endPoint y: 340, distance: 169.2
click at [772, 340] on canvas "Map" at bounding box center [713, 380] width 1426 height 665
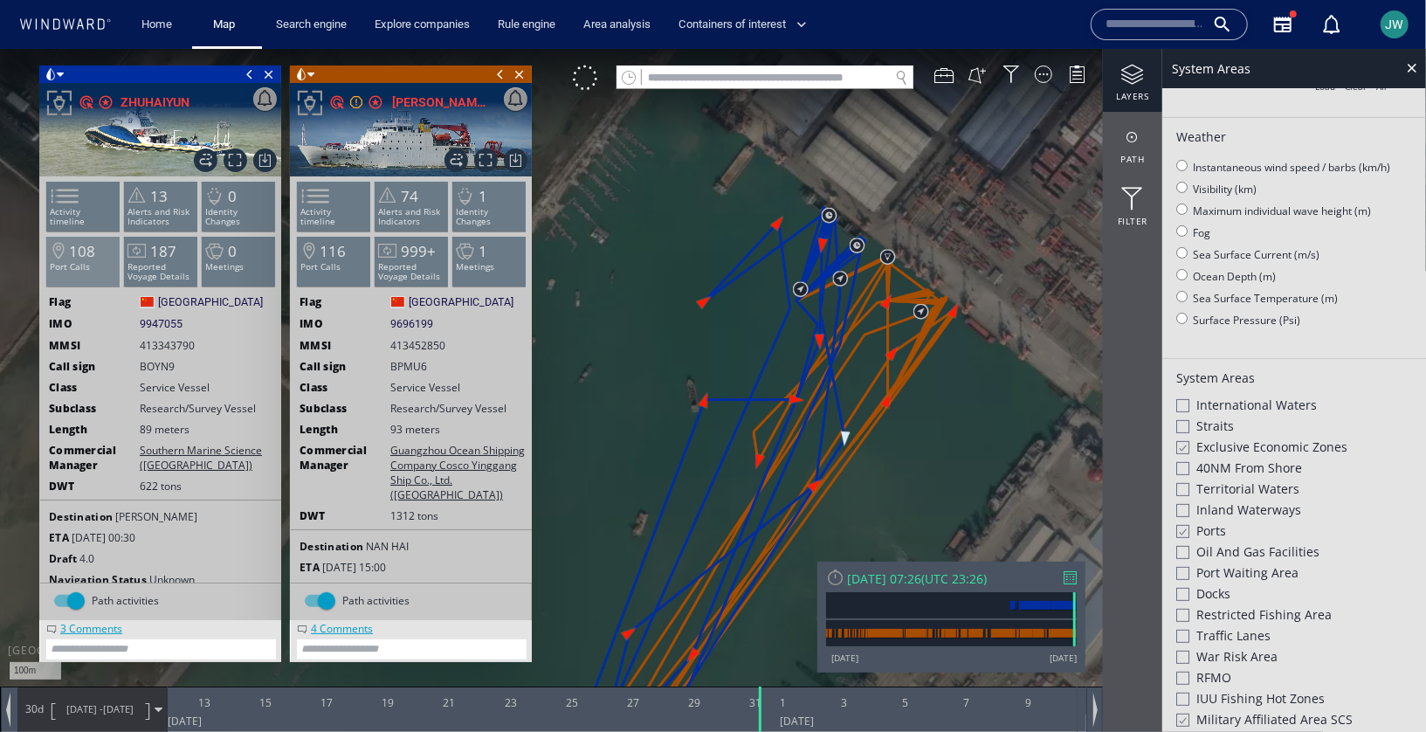
click at [86, 254] on span "108" at bounding box center [82, 250] width 26 height 20
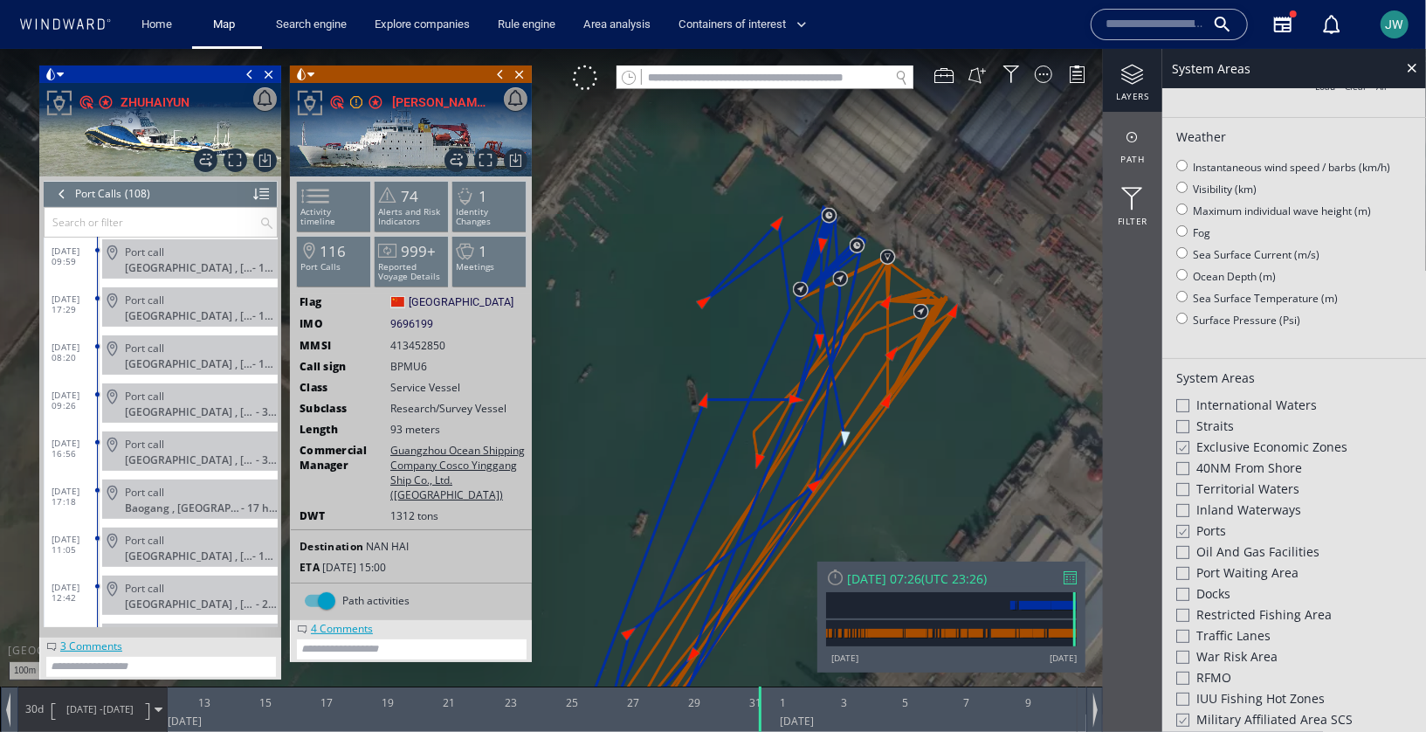
scroll to position [4614, 0]
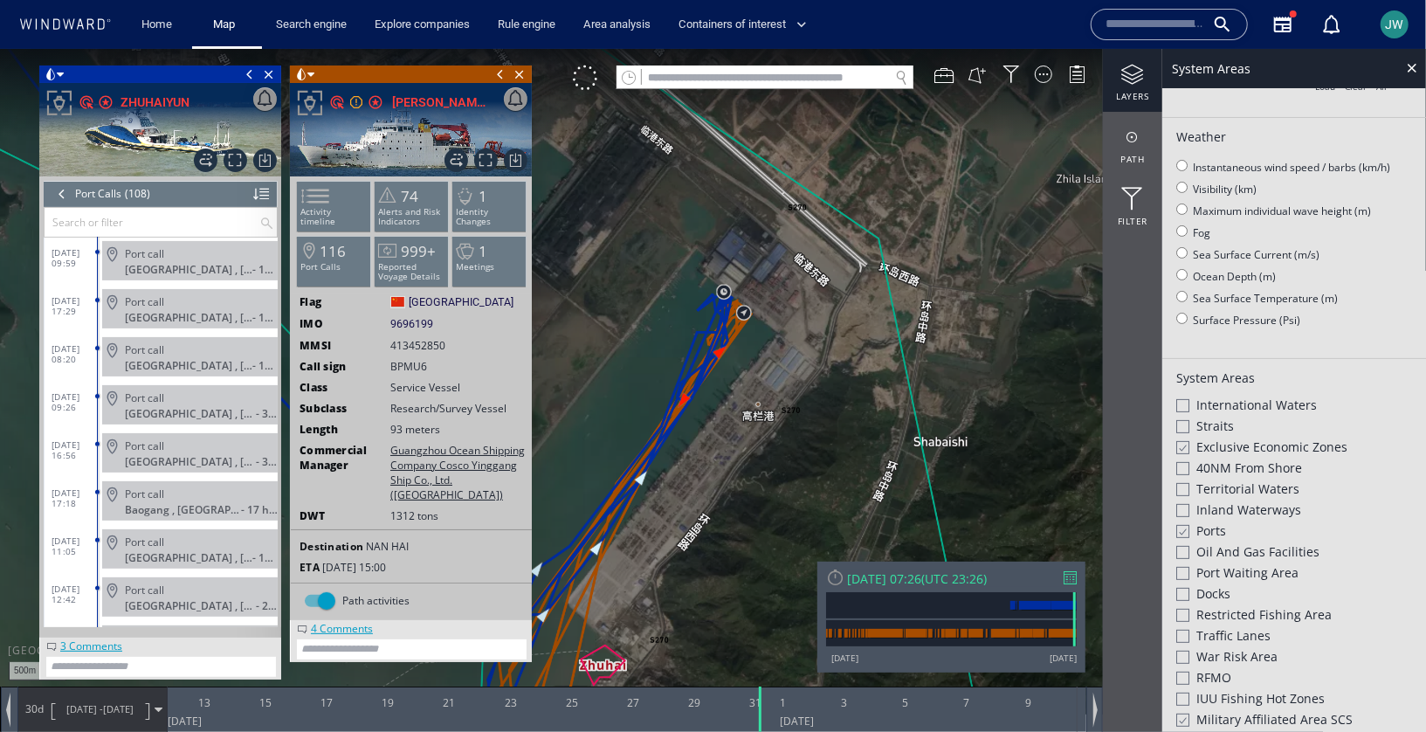
drag, startPoint x: 649, startPoint y: 386, endPoint x: 976, endPoint y: 328, distance: 331.7
click at [976, 328] on canvas "Map" at bounding box center [713, 380] width 1426 height 665
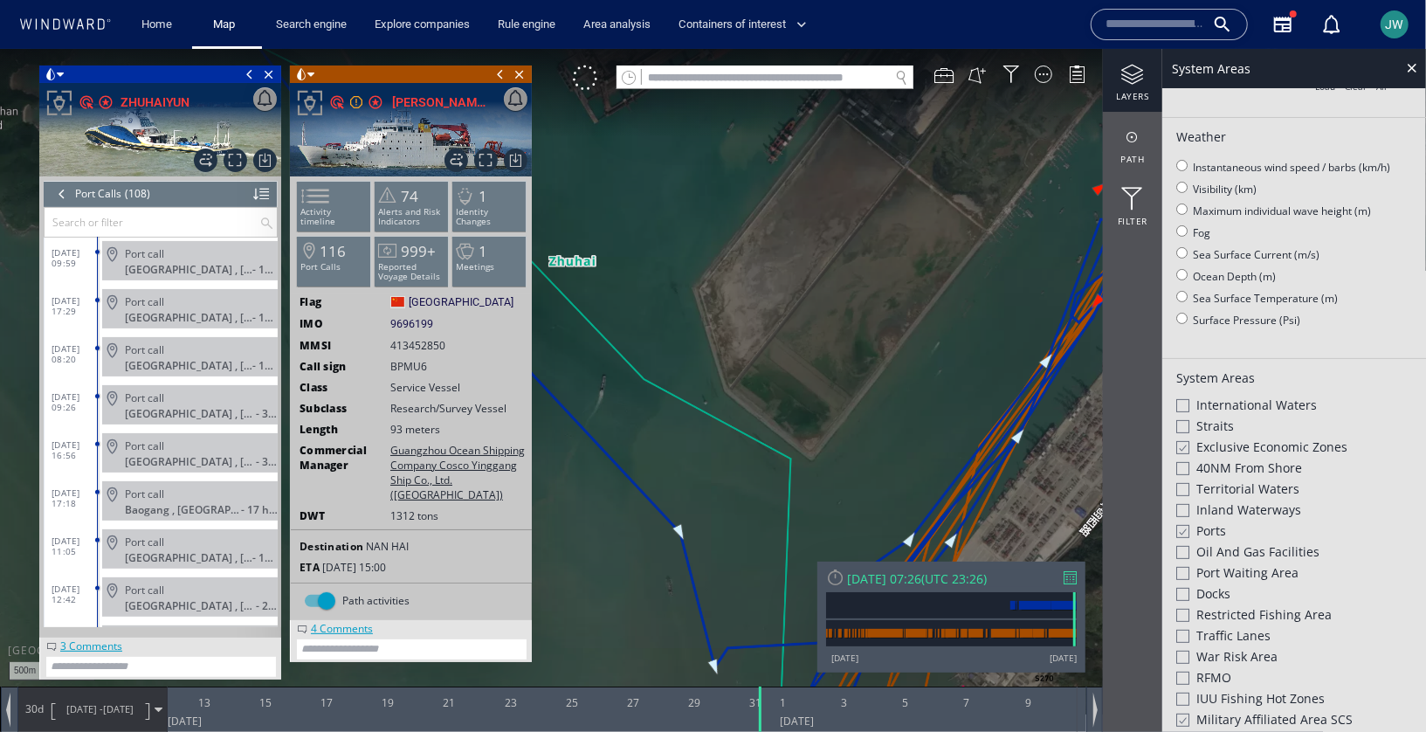
drag, startPoint x: 984, startPoint y: 337, endPoint x: 641, endPoint y: 372, distance: 345.0
click at [640, 373] on canvas "Map" at bounding box center [713, 380] width 1426 height 665
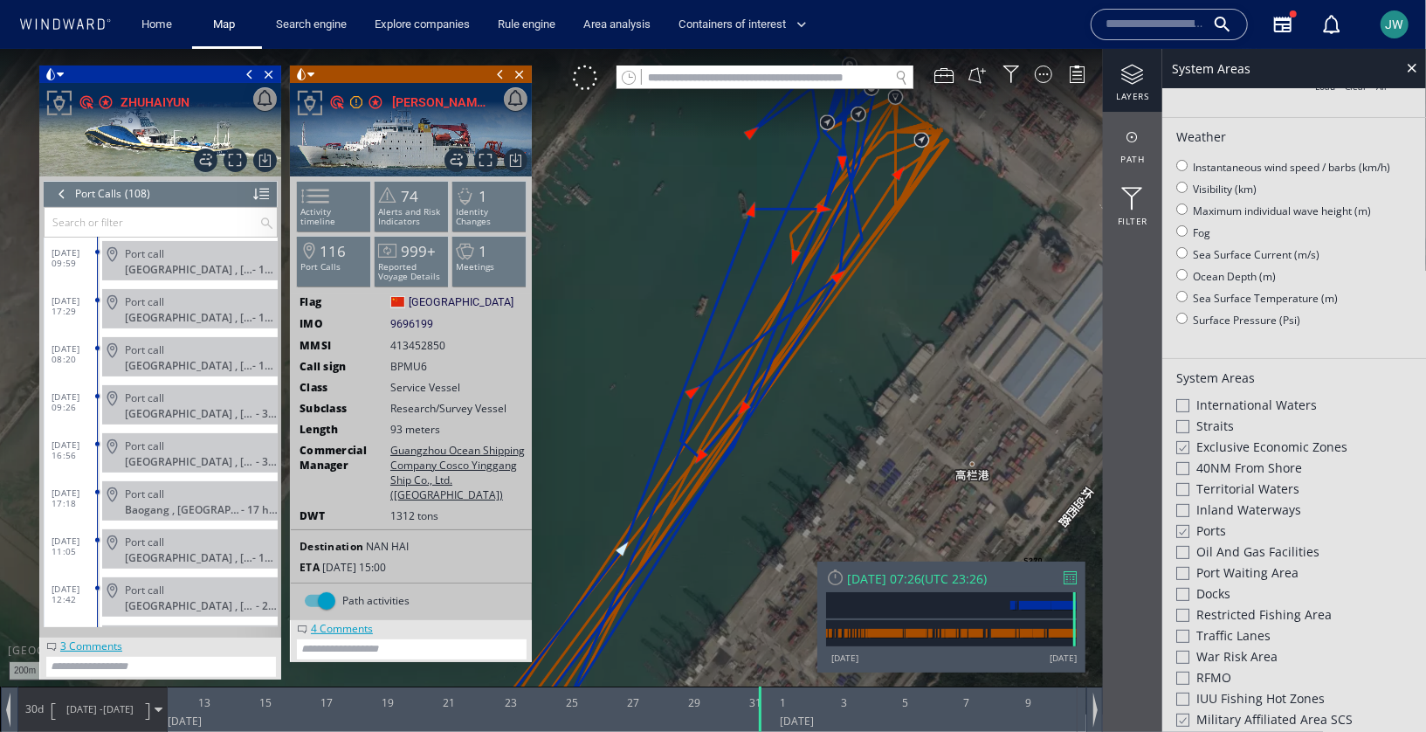
drag, startPoint x: 693, startPoint y: 567, endPoint x: 900, endPoint y: 194, distance: 426.5
click at [900, 194] on canvas "Map" at bounding box center [713, 380] width 1426 height 665
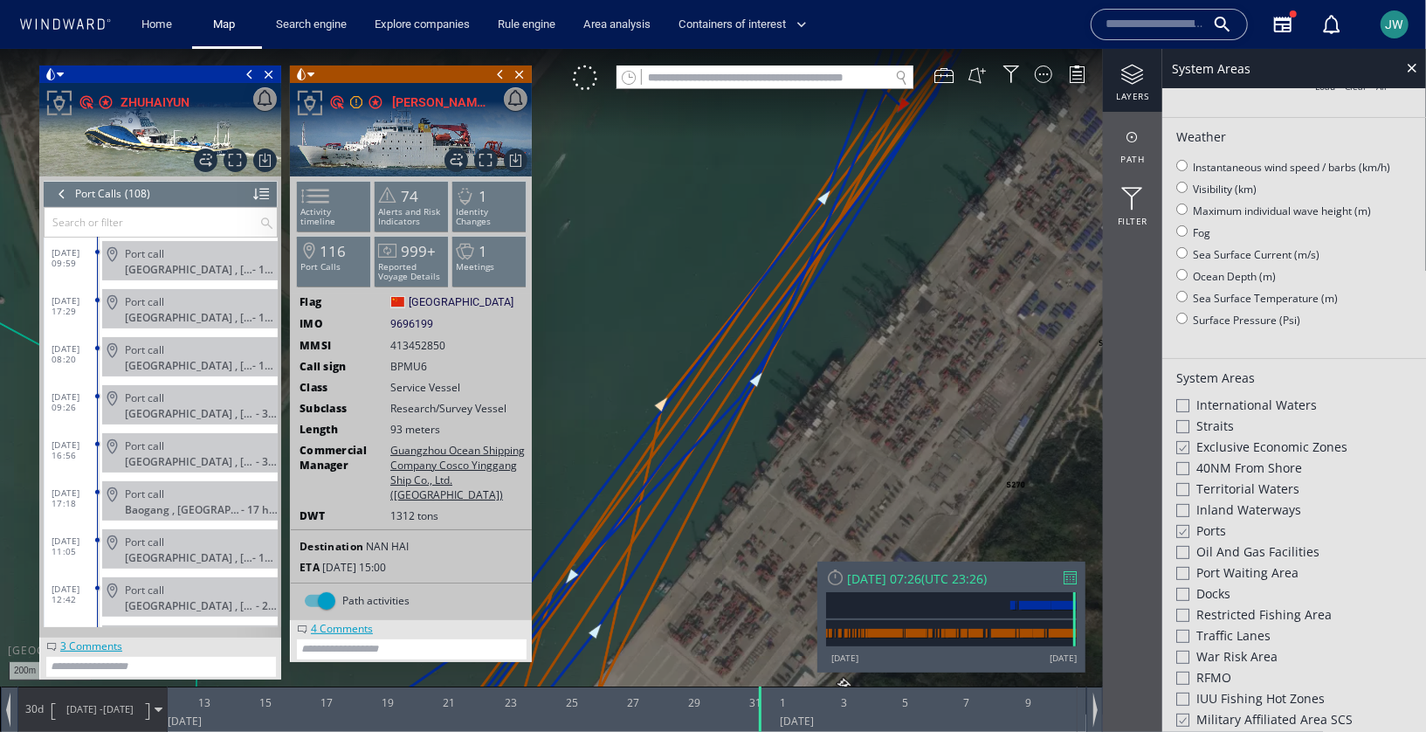
drag, startPoint x: 604, startPoint y: 592, endPoint x: 806, endPoint y: 501, distance: 221.2
click at [806, 501] on canvas "Map" at bounding box center [713, 380] width 1426 height 665
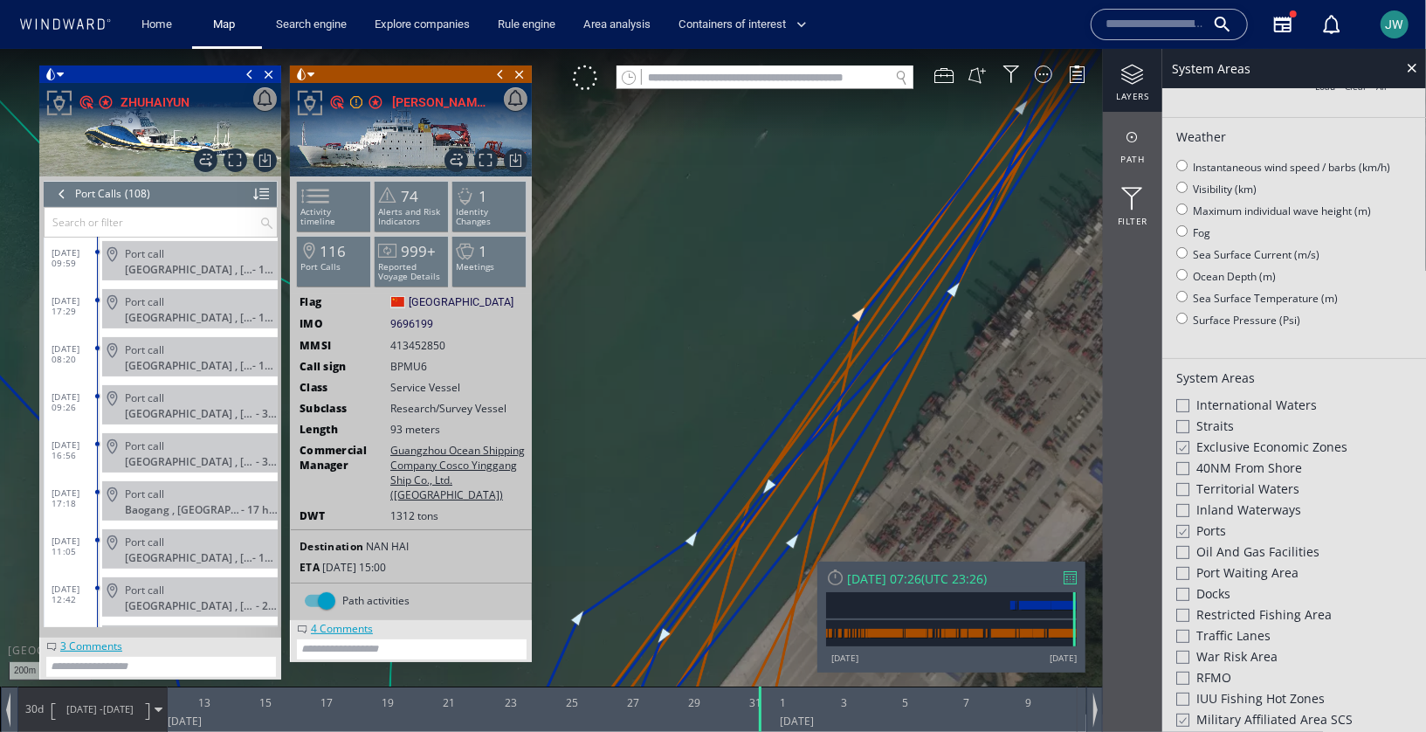
drag, startPoint x: 774, startPoint y: 260, endPoint x: 649, endPoint y: 366, distance: 163.6
click at [592, 514] on canvas "Map" at bounding box center [713, 380] width 1426 height 665
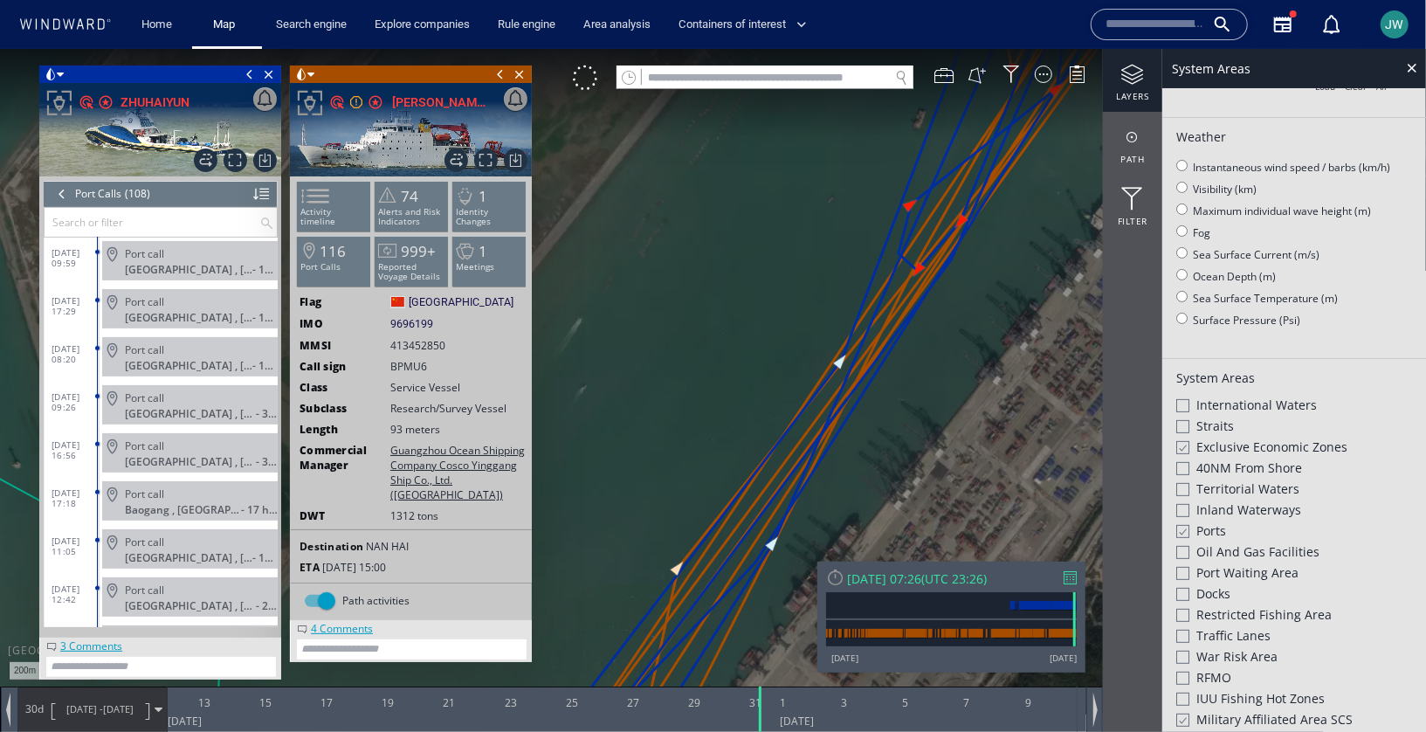
drag, startPoint x: 725, startPoint y: 203, endPoint x: 597, endPoint y: 454, distance: 282.0
click at [597, 454] on canvas "Map" at bounding box center [713, 380] width 1426 height 665
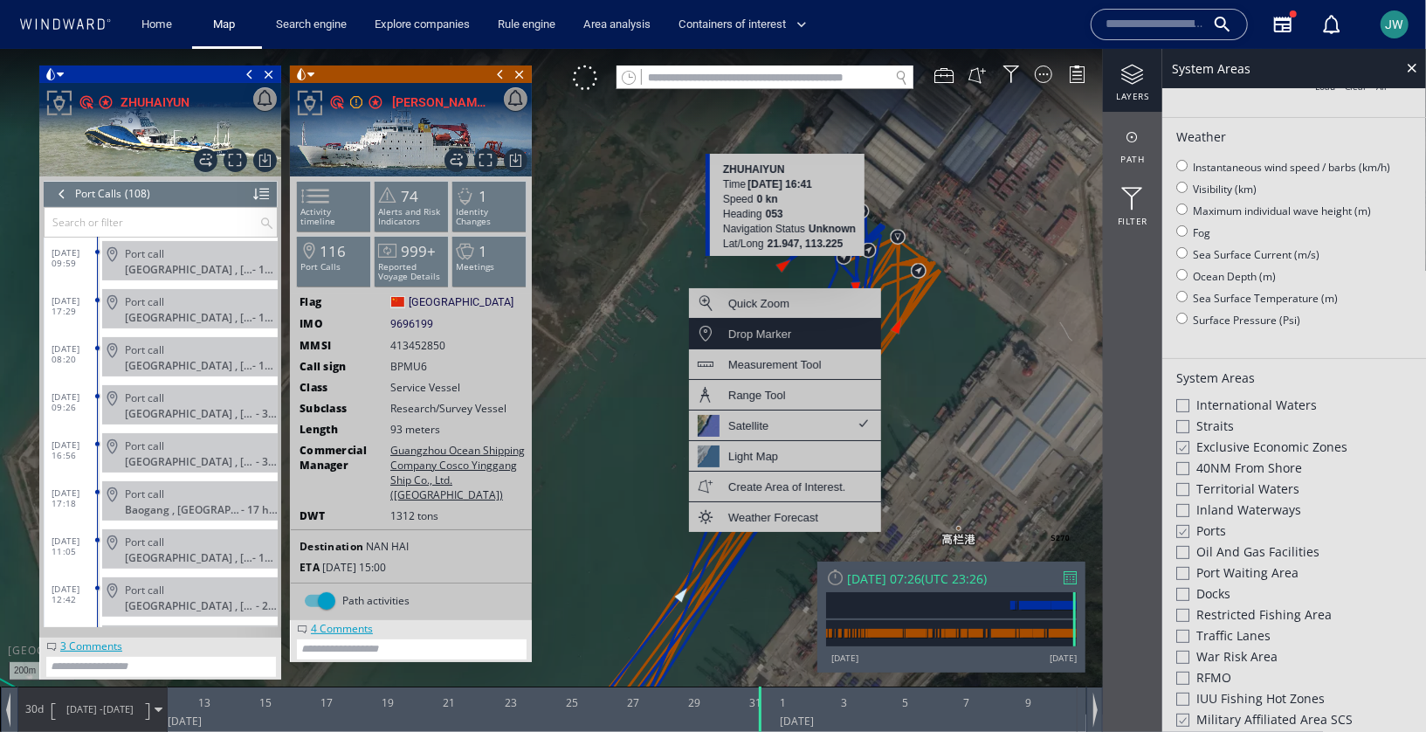
click at [783, 339] on div "Drop Marker" at bounding box center [759, 333] width 63 height 22
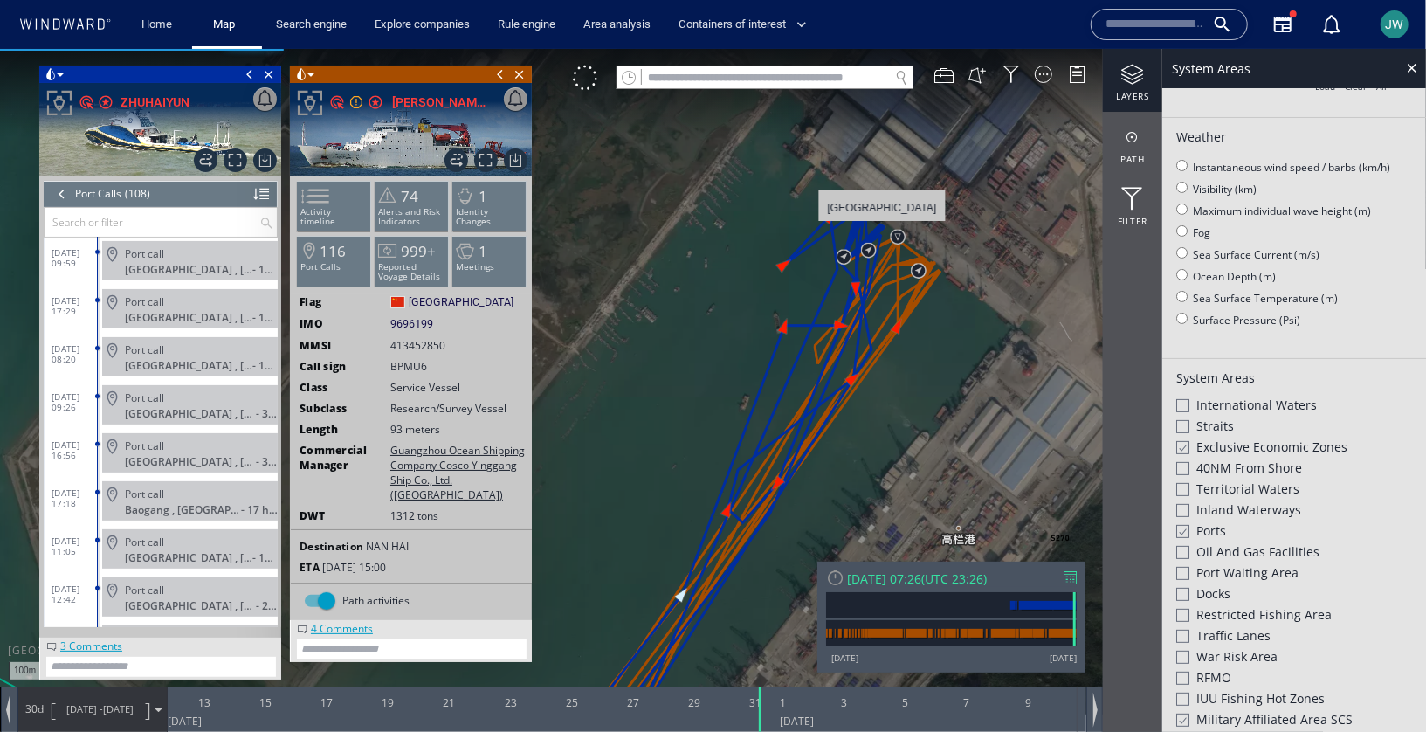
click at [881, 227] on canvas "Map" at bounding box center [713, 380] width 1426 height 665
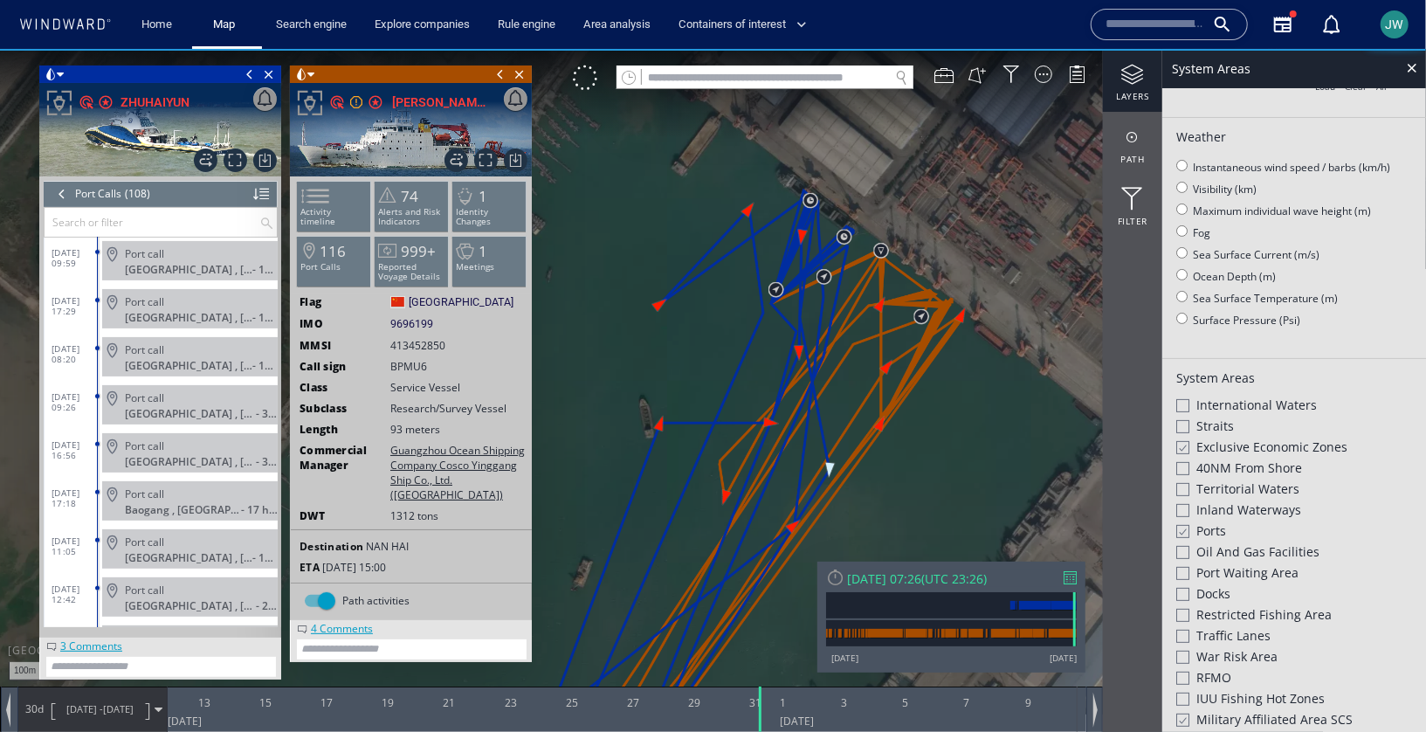
click at [883, 227] on canvas "Map" at bounding box center [713, 380] width 1426 height 665
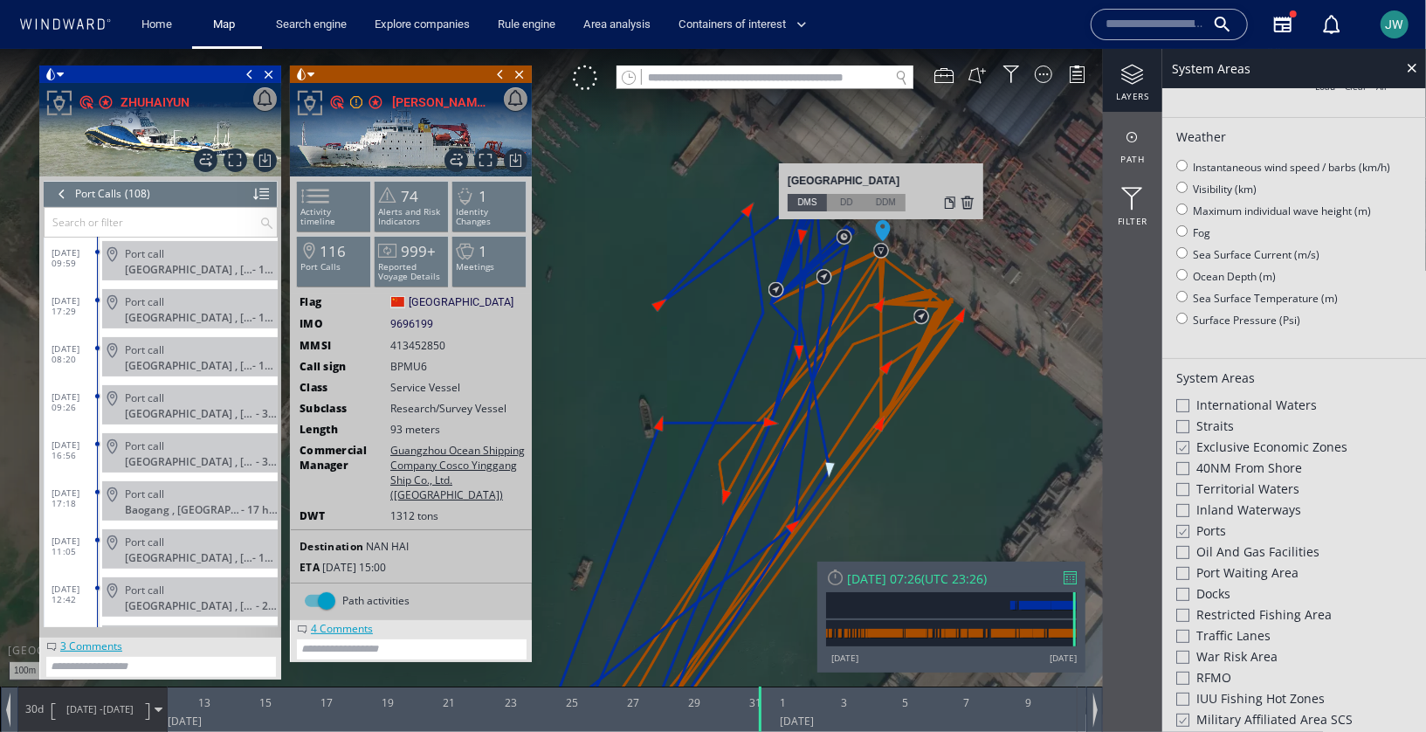
click at [864, 178] on div "21°56'52"N, 113°13'42"E" at bounding box center [881, 182] width 187 height 22
copy div "21°56'52"N, 113°13'42"E"
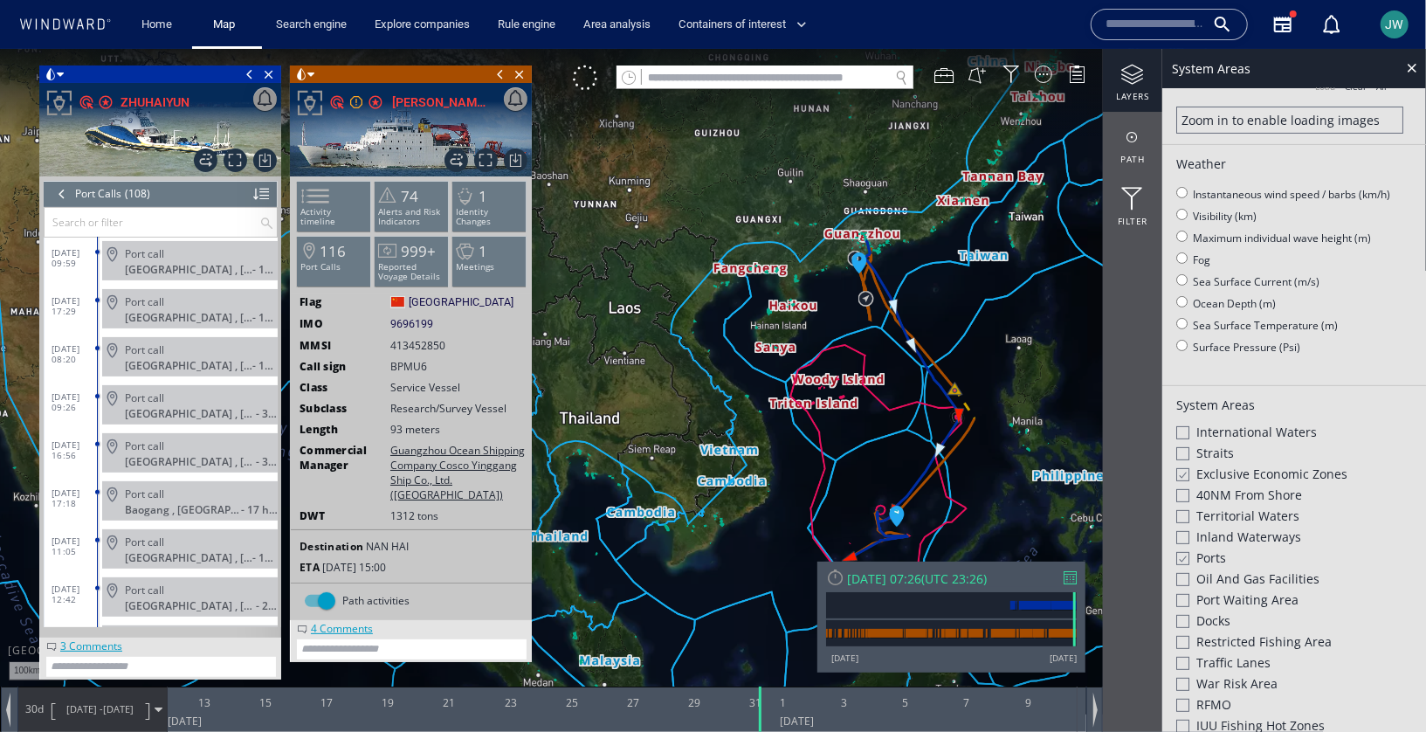
drag, startPoint x: 844, startPoint y: 494, endPoint x: 607, endPoint y: 300, distance: 306.5
click at [607, 300] on canvas "Map" at bounding box center [713, 380] width 1426 height 665
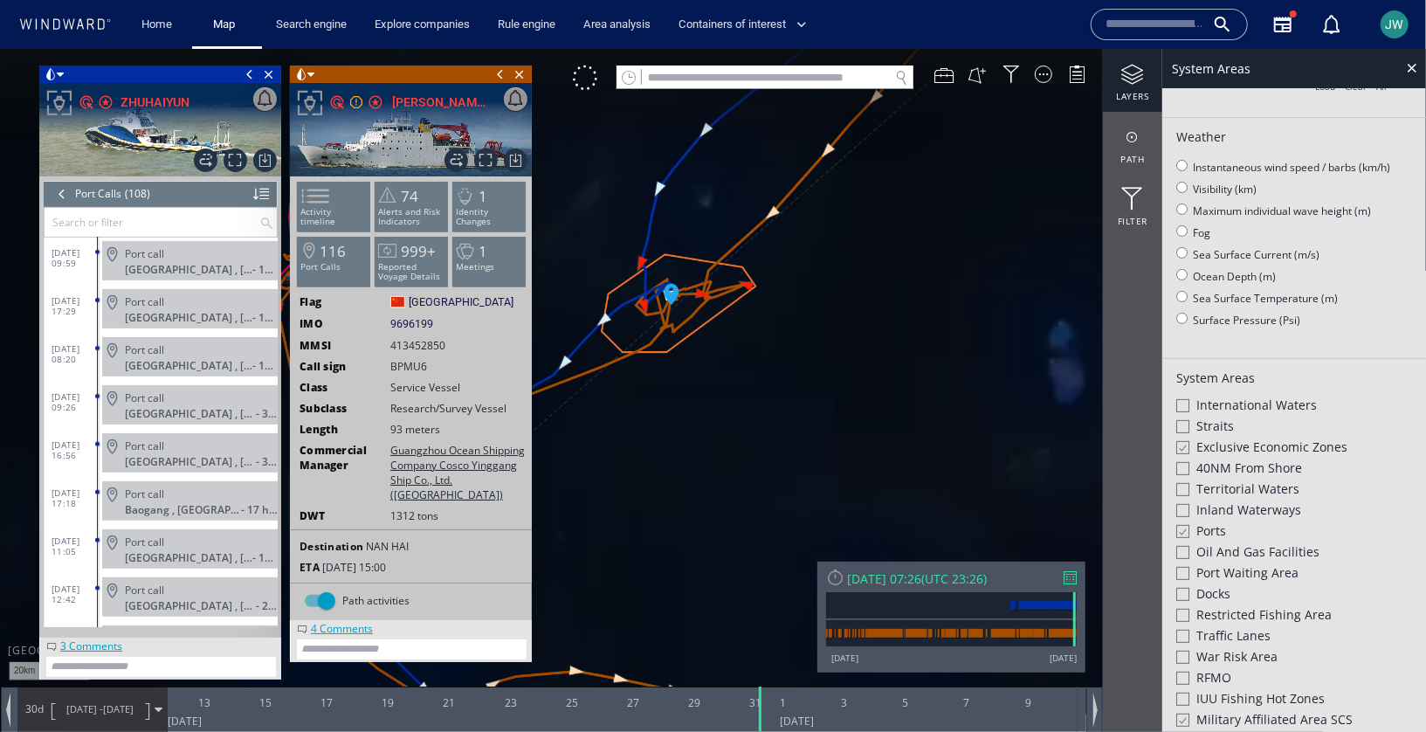
drag, startPoint x: 698, startPoint y: 345, endPoint x: 782, endPoint y: 473, distance: 153.3
click at [782, 476] on canvas "Map" at bounding box center [713, 380] width 1426 height 665
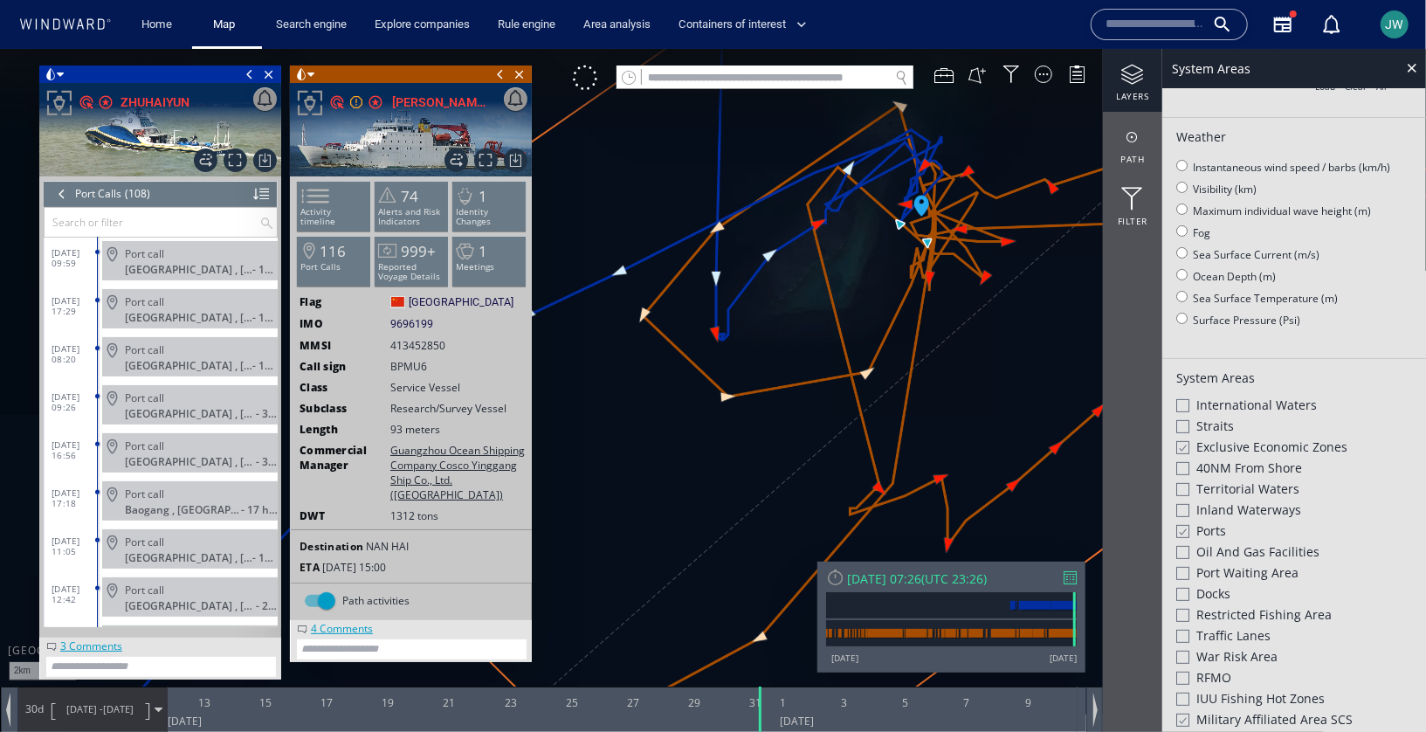
drag, startPoint x: 764, startPoint y: 351, endPoint x: 739, endPoint y: 484, distance: 135.1
click at [739, 484] on canvas "Map" at bounding box center [713, 380] width 1426 height 665
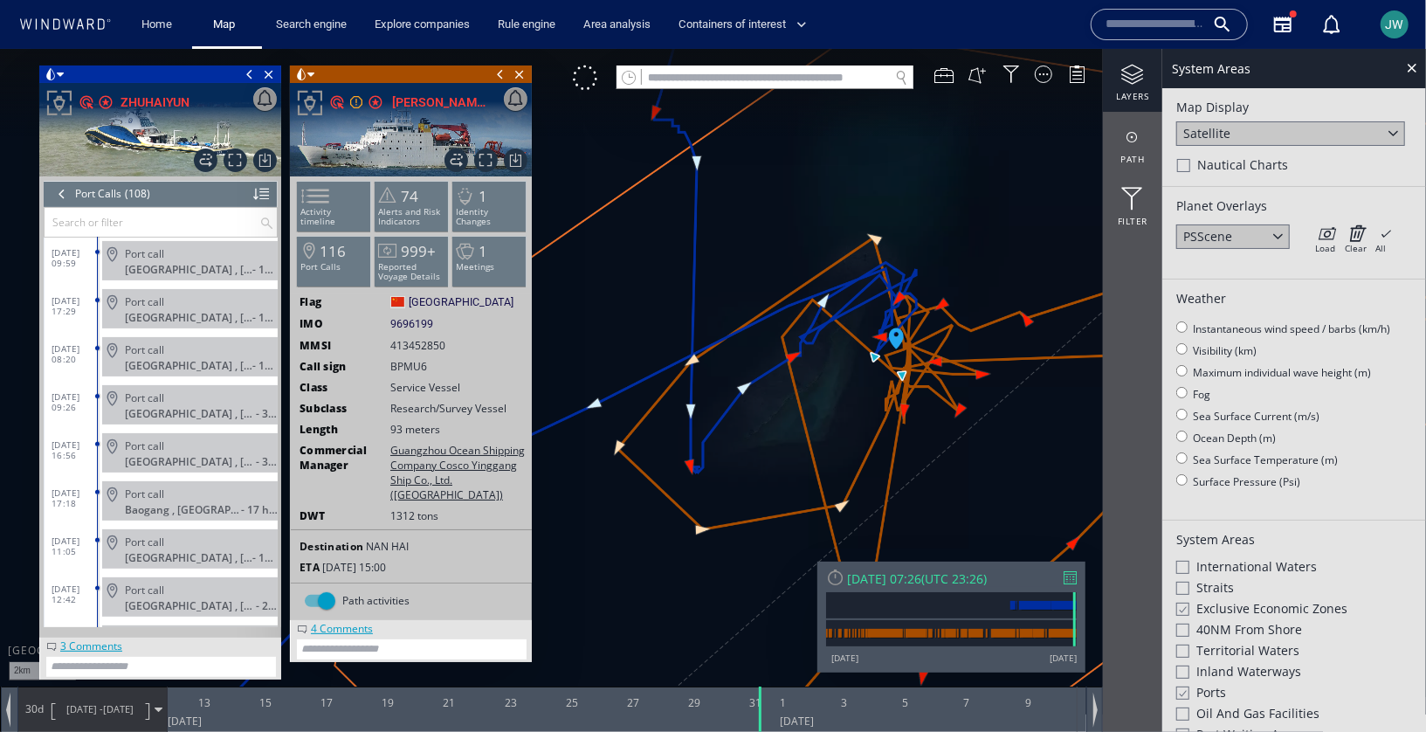
click at [1187, 170] on div "Nautical Charts" at bounding box center [1294, 165] width 235 height 21
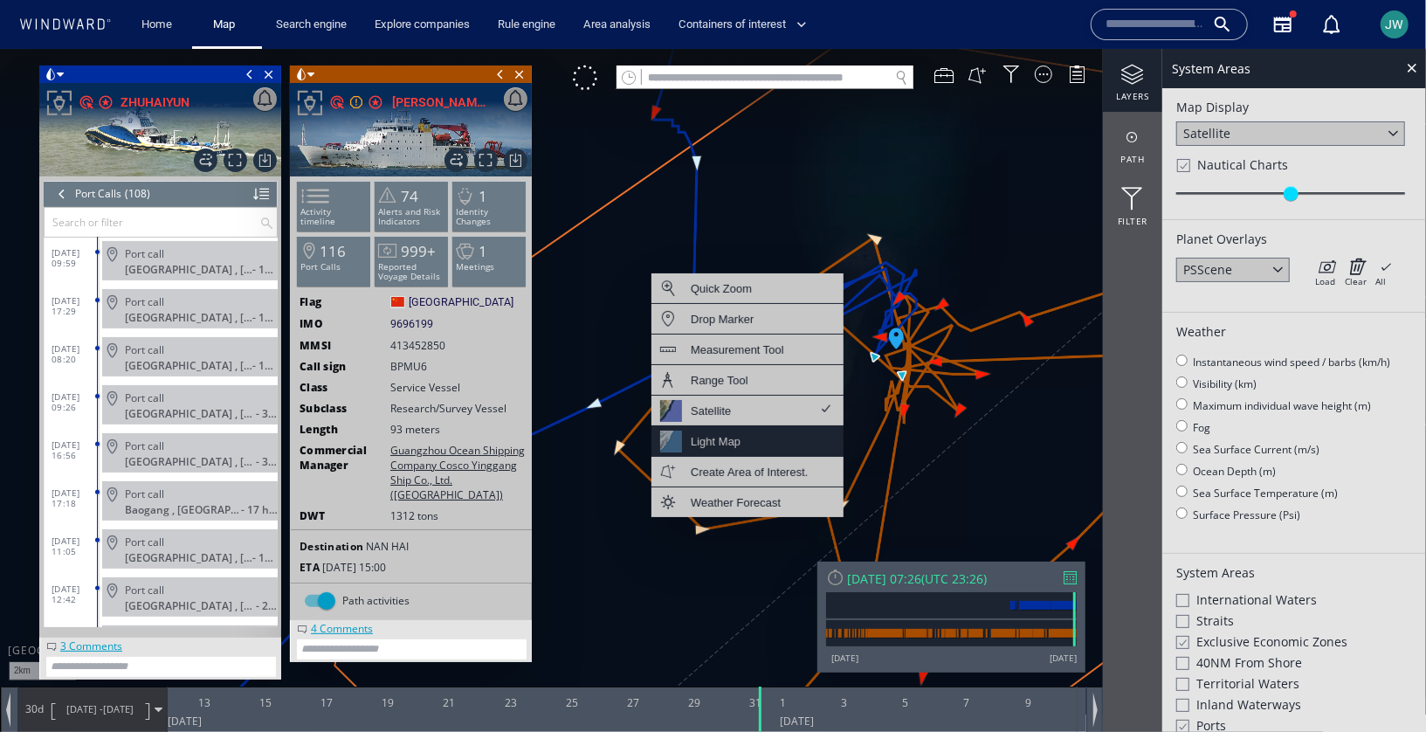
click at [755, 444] on div "Light Map" at bounding box center [748, 440] width 192 height 31
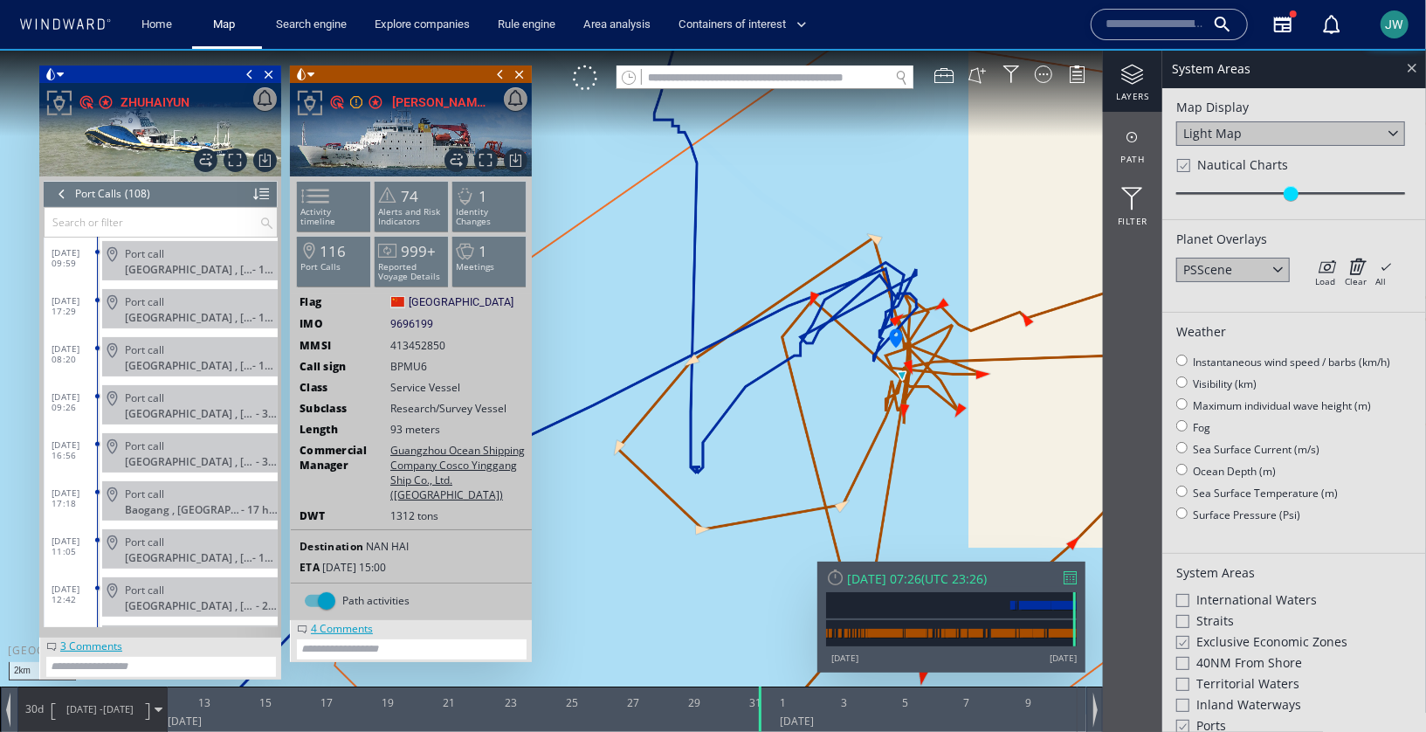
click at [1408, 68] on div at bounding box center [1412, 67] width 20 height 20
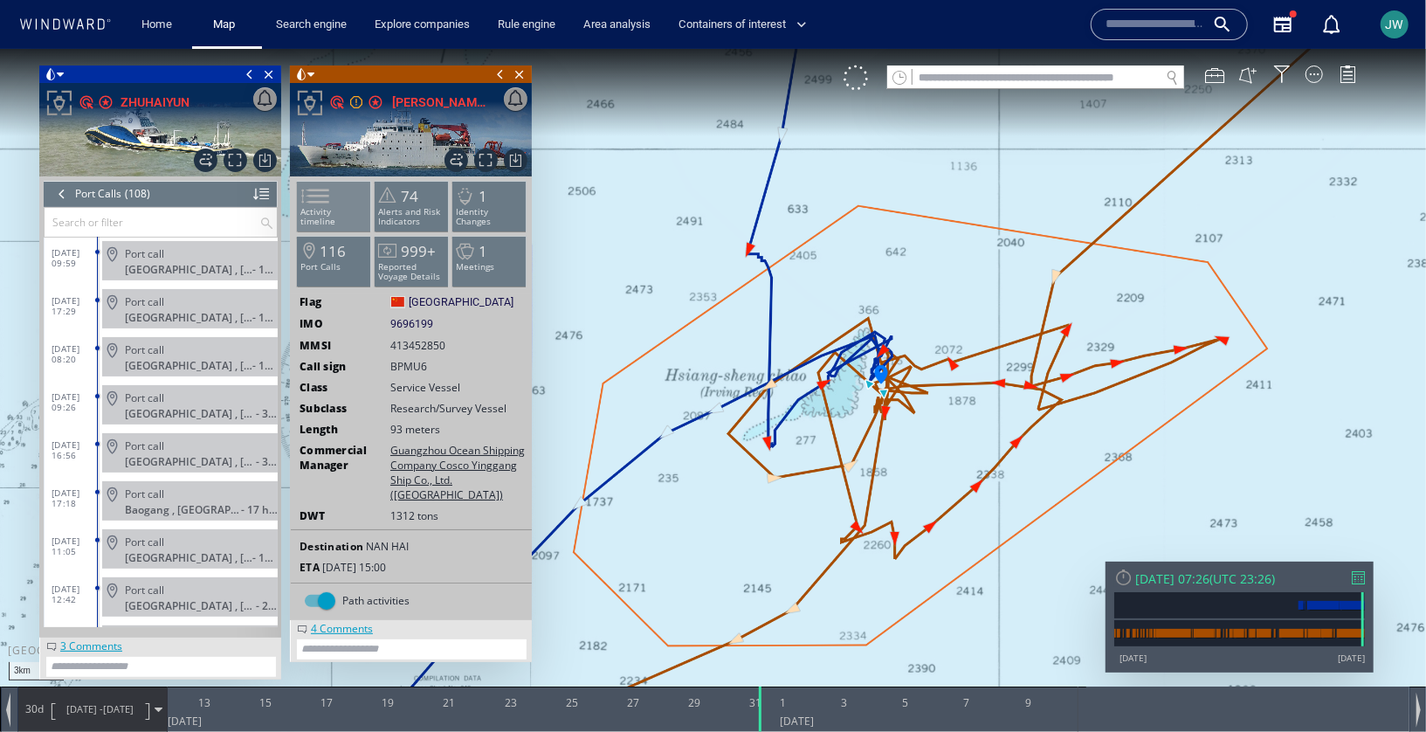
click at [318, 208] on span at bounding box center [305, 195] width 26 height 25
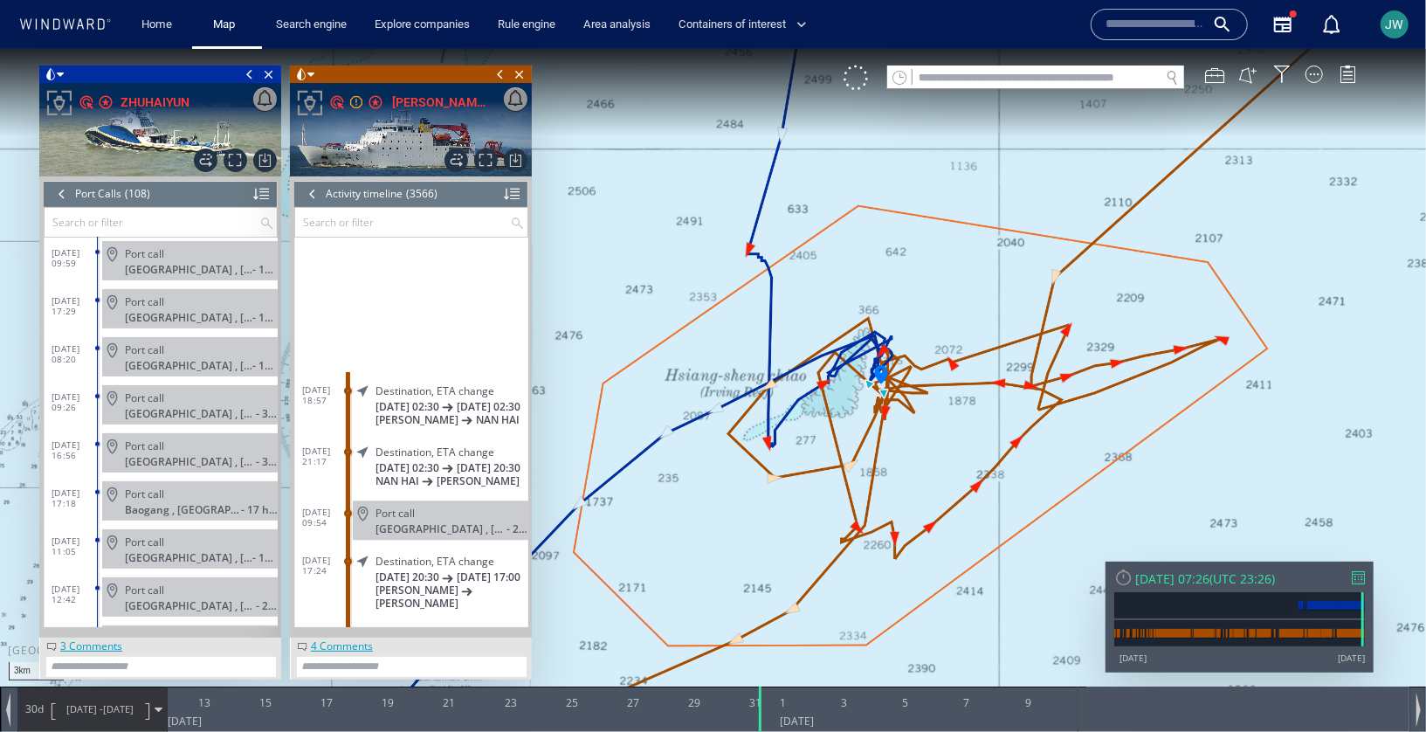
scroll to position [170969, 0]
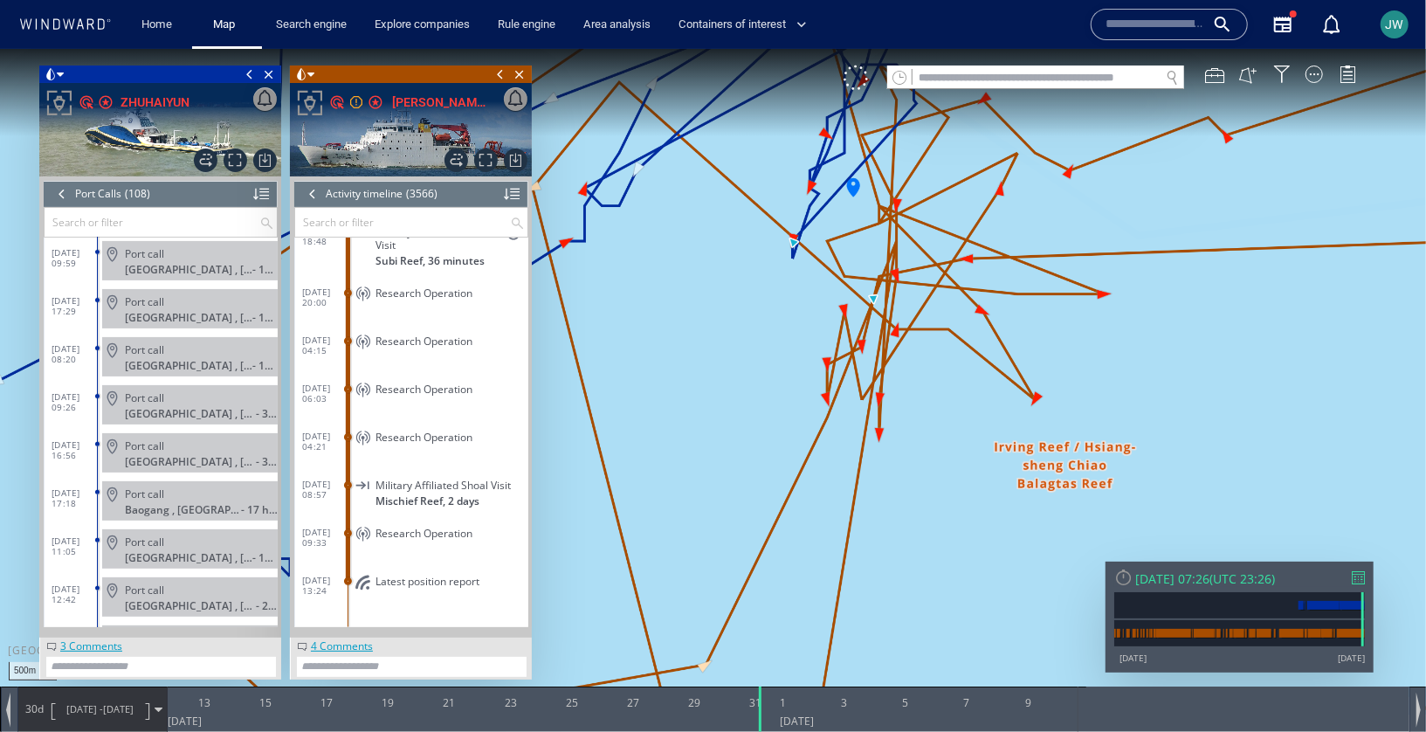
click at [896, 277] on canvas "Map" at bounding box center [713, 380] width 1426 height 665
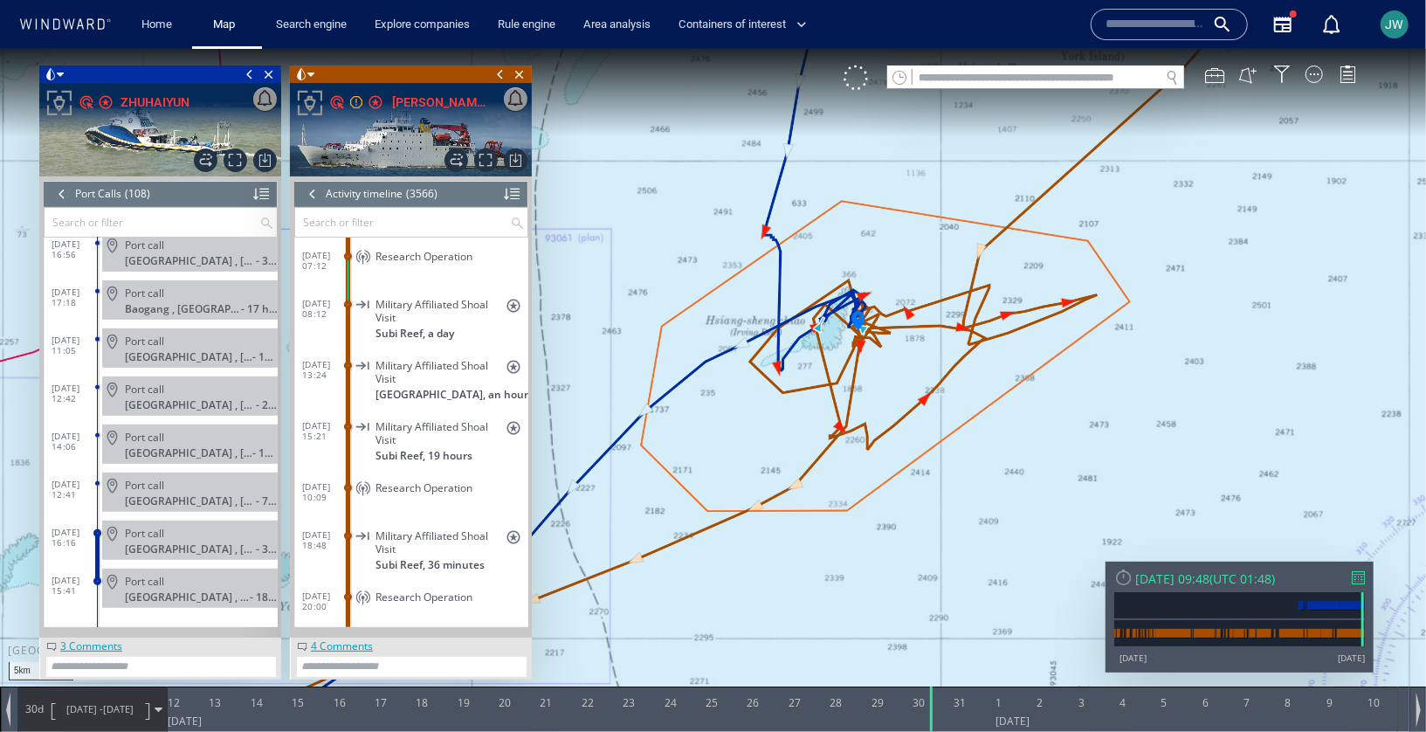
click at [65, 187] on div at bounding box center [61, 193] width 19 height 26
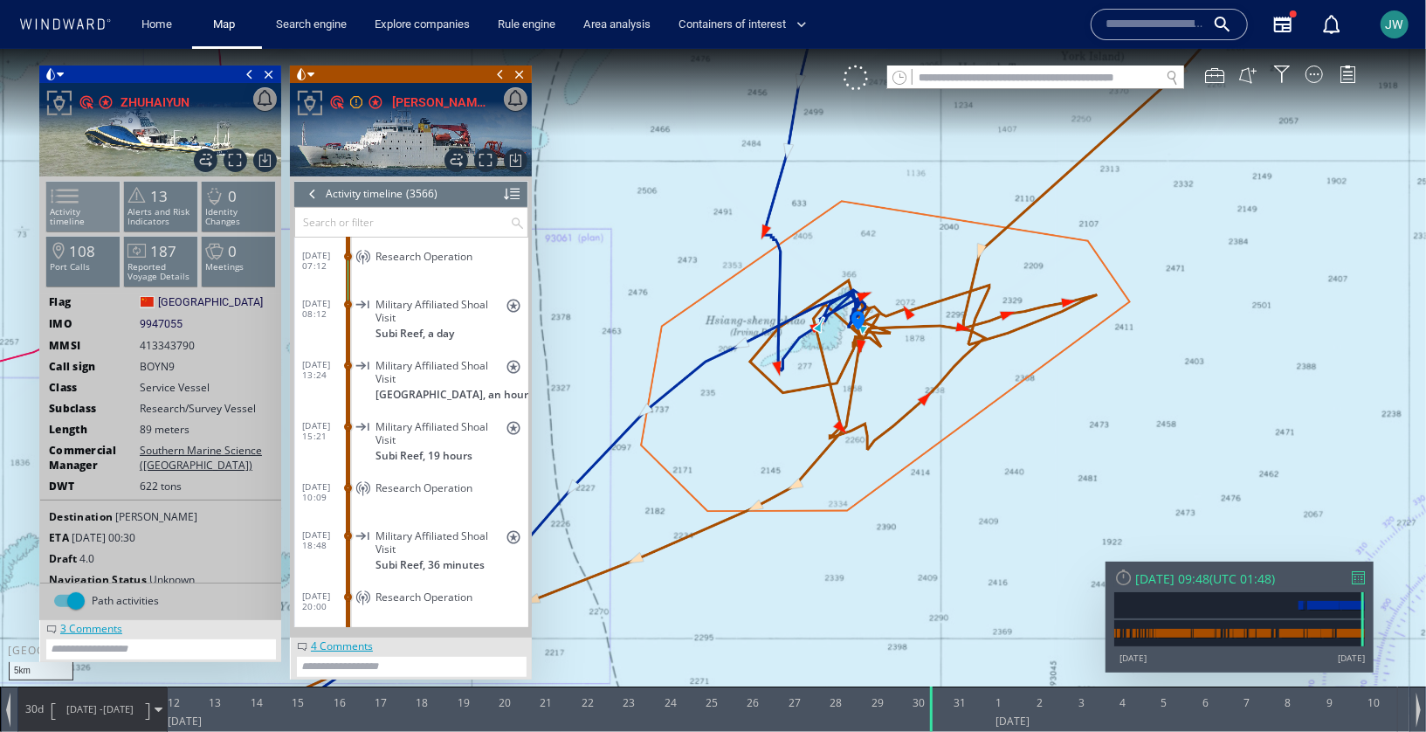
click at [65, 194] on span at bounding box center [54, 195] width 26 height 25
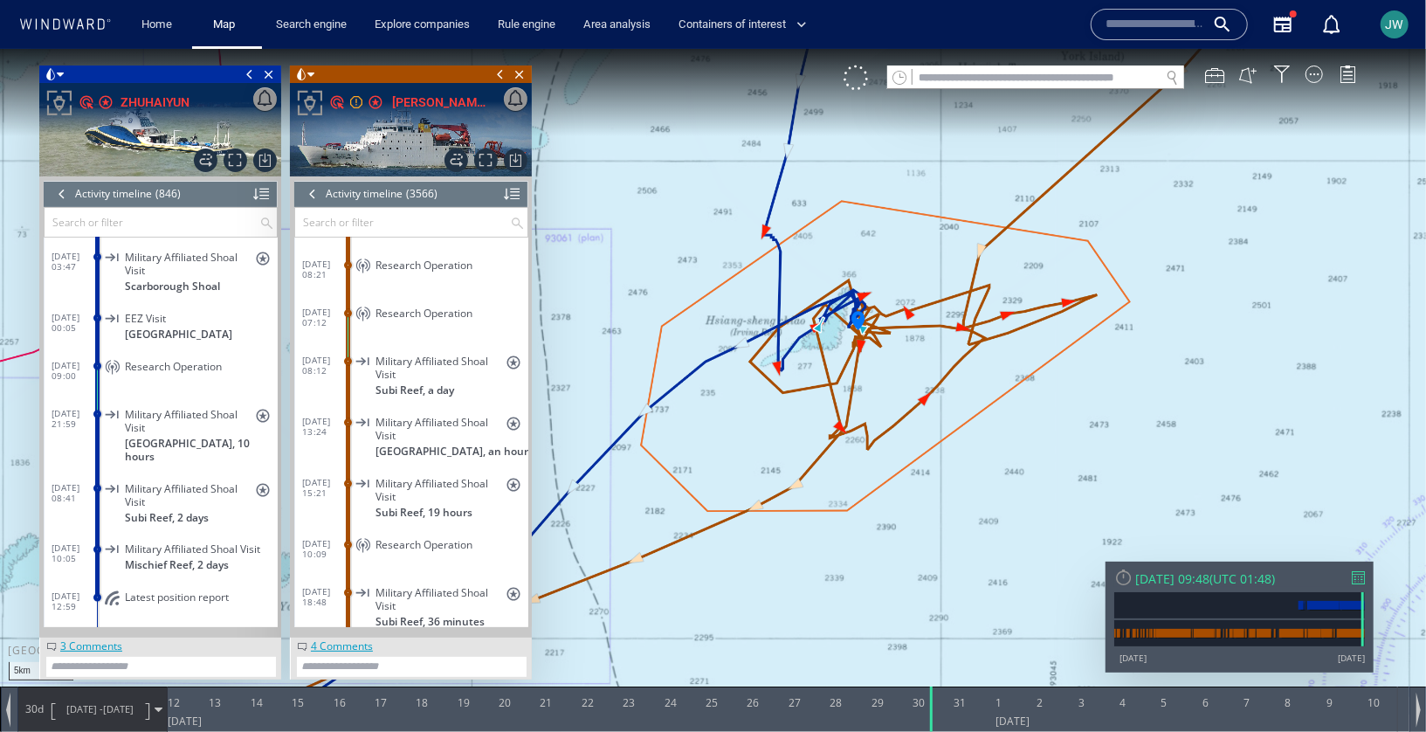
scroll to position [40341, 0]
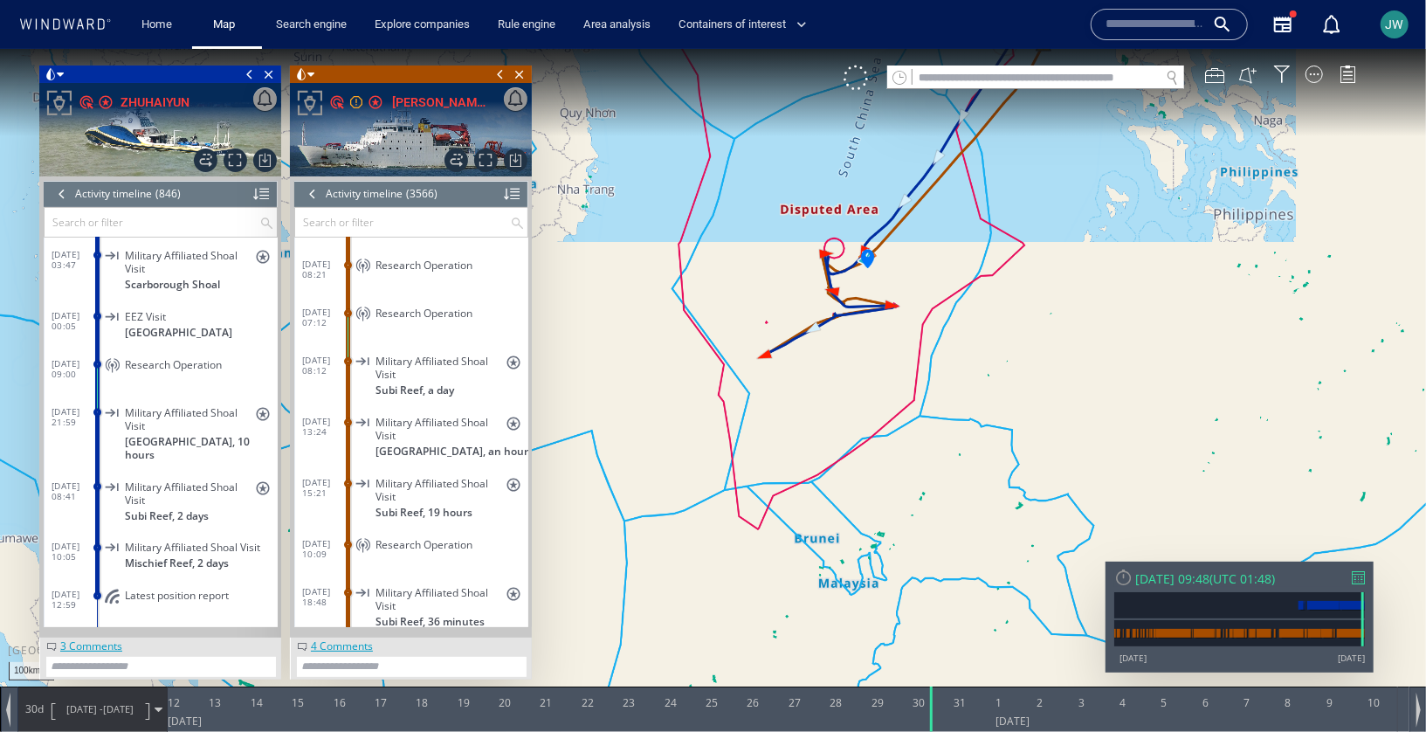
drag, startPoint x: 954, startPoint y: 239, endPoint x: 810, endPoint y: 469, distance: 271.2
click at [809, 469] on canvas "Map" at bounding box center [713, 380] width 1426 height 665
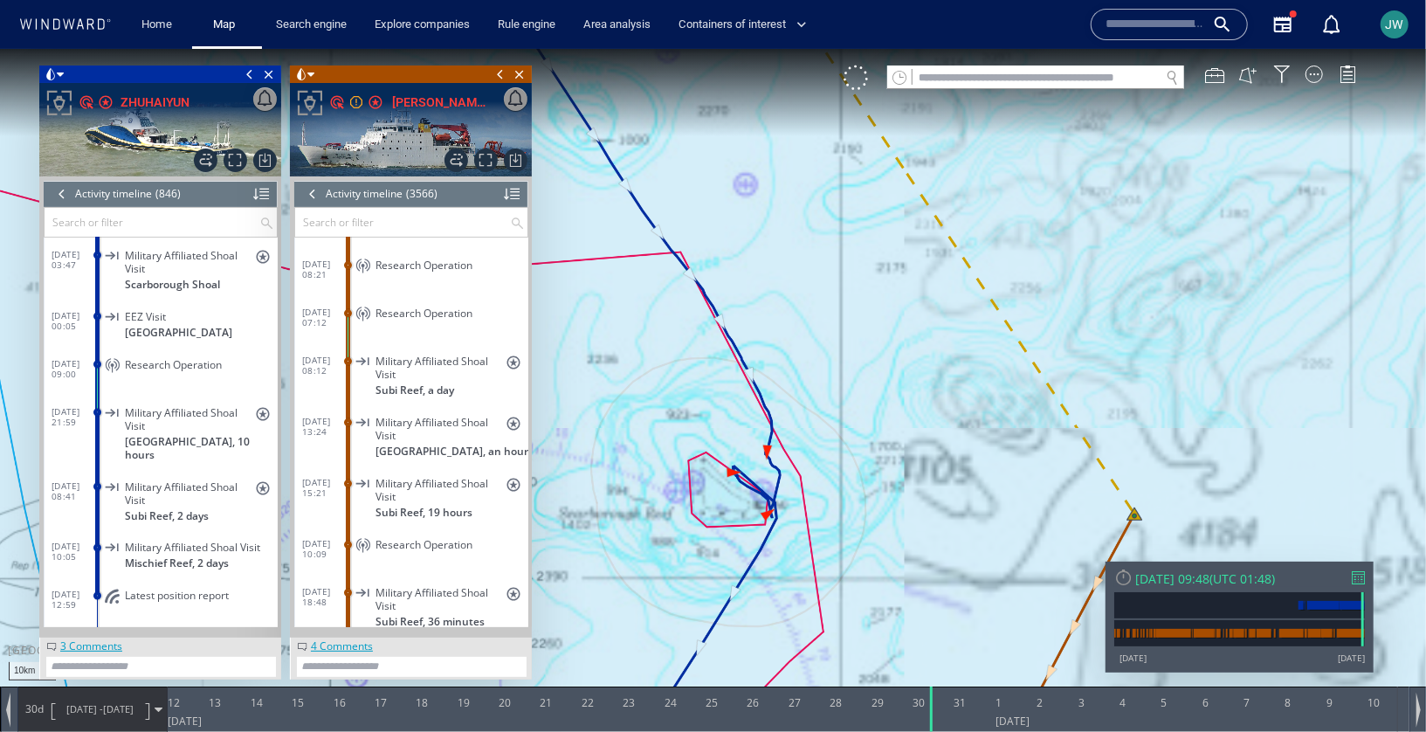
drag, startPoint x: 1205, startPoint y: 259, endPoint x: 948, endPoint y: 375, distance: 282.6
click at [948, 375] on canvas "Map" at bounding box center [713, 380] width 1426 height 665
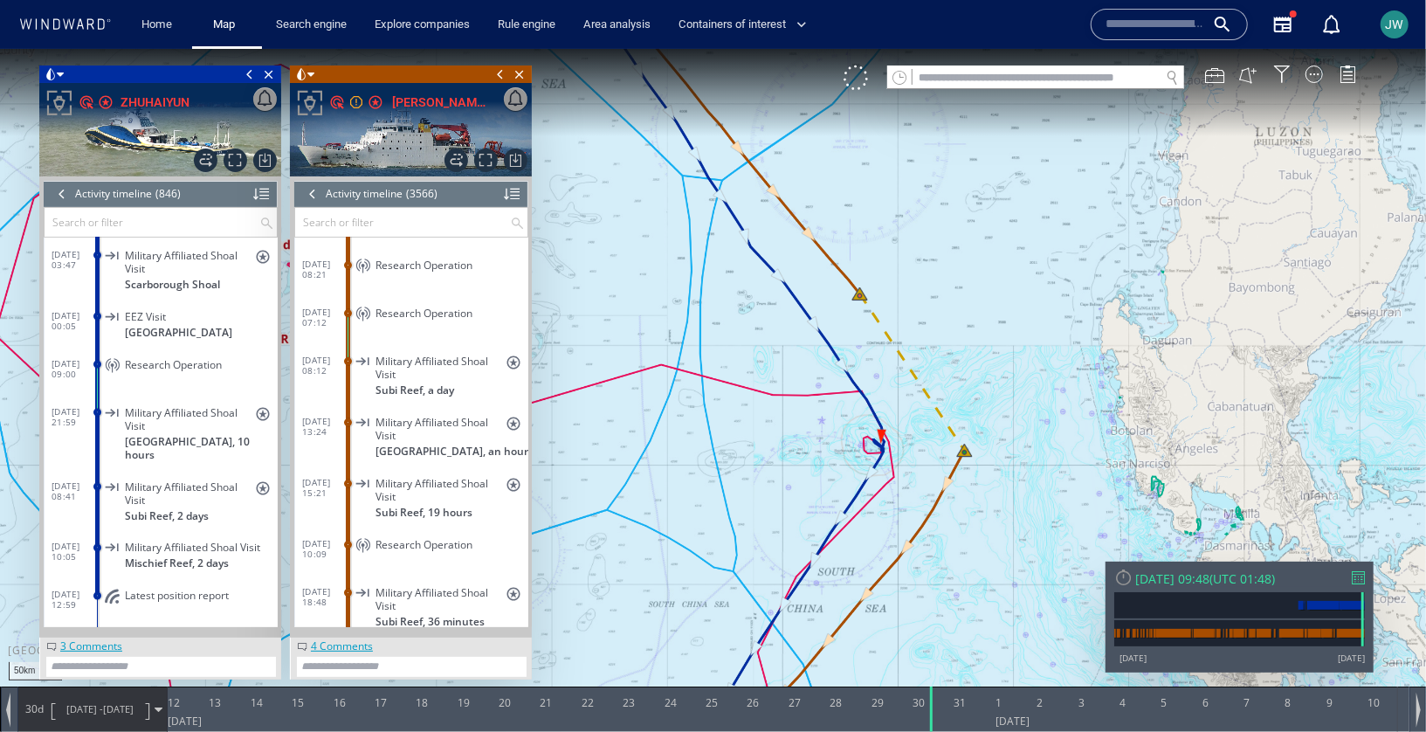
drag, startPoint x: 907, startPoint y: 436, endPoint x: 978, endPoint y: 293, distance: 159.7
click at [978, 293] on canvas "Map" at bounding box center [713, 380] width 1426 height 665
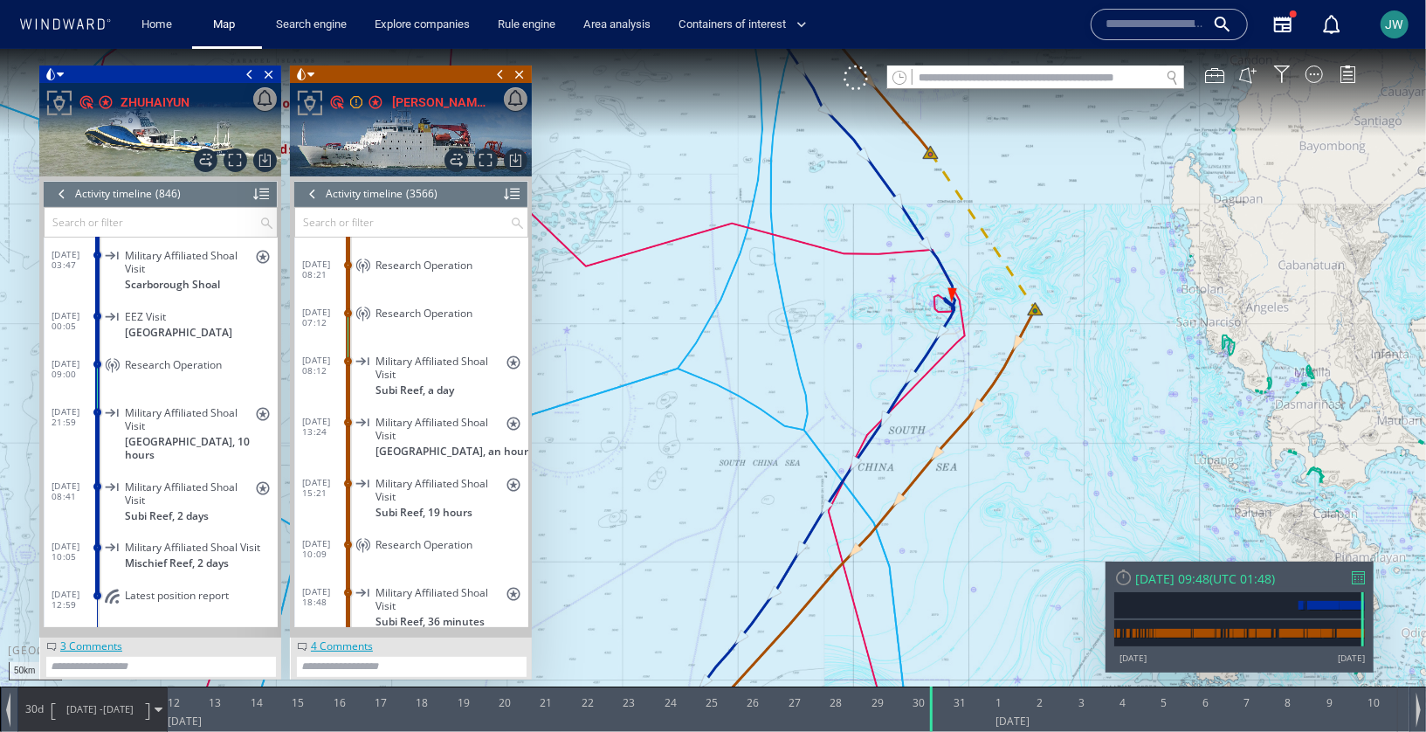
drag, startPoint x: 1183, startPoint y: 212, endPoint x: 1348, endPoint y: -32, distance: 295.0
click at [1348, 48] on html "50km © Mapbox © OpenStreetMap Improve this map 0 0 11 August 2025 12 13 14 15 1…" at bounding box center [713, 389] width 1426 height 683
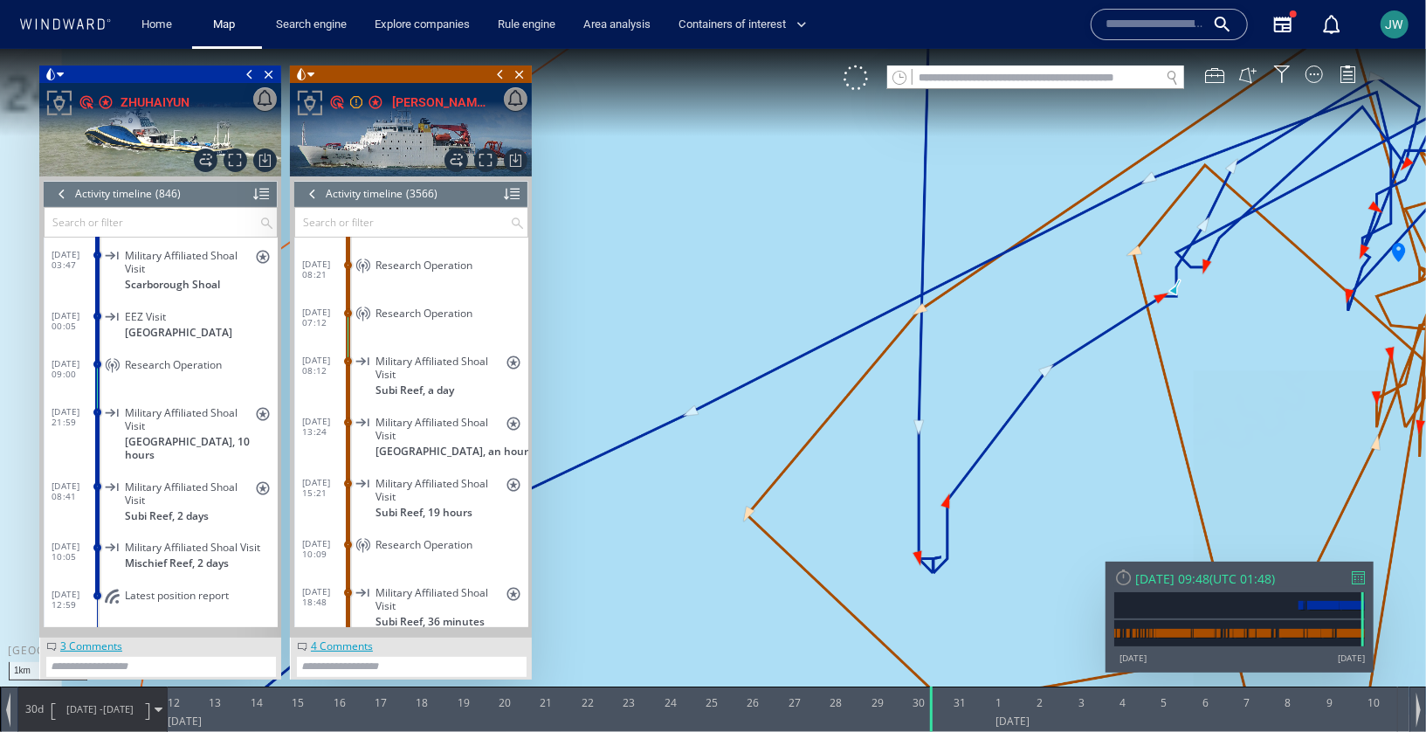
drag, startPoint x: 757, startPoint y: 406, endPoint x: 837, endPoint y: 216, distance: 206.3
click at [837, 216] on canvas "Map" at bounding box center [713, 380] width 1426 height 665
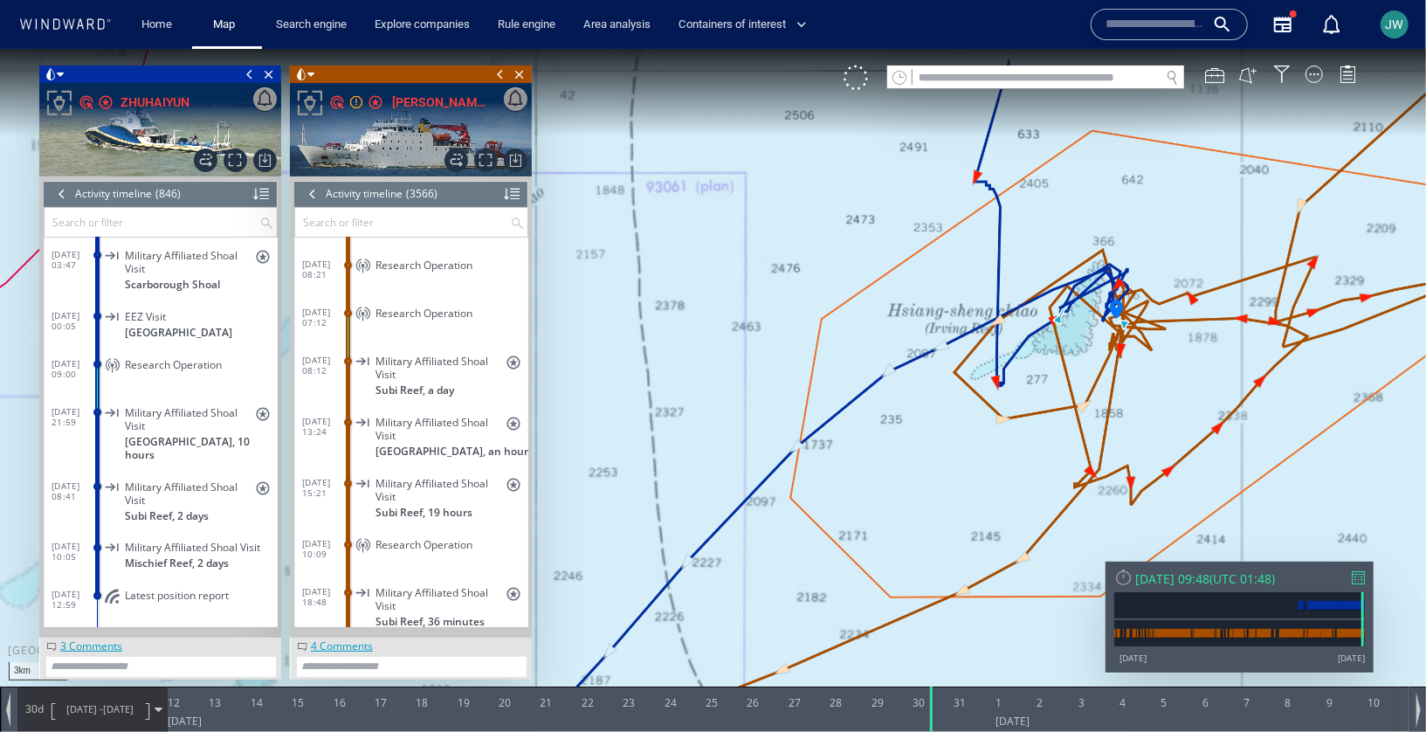
drag, startPoint x: 923, startPoint y: 401, endPoint x: 813, endPoint y: 498, distance: 146.7
click at [813, 498] on canvas "Map" at bounding box center [713, 380] width 1426 height 665
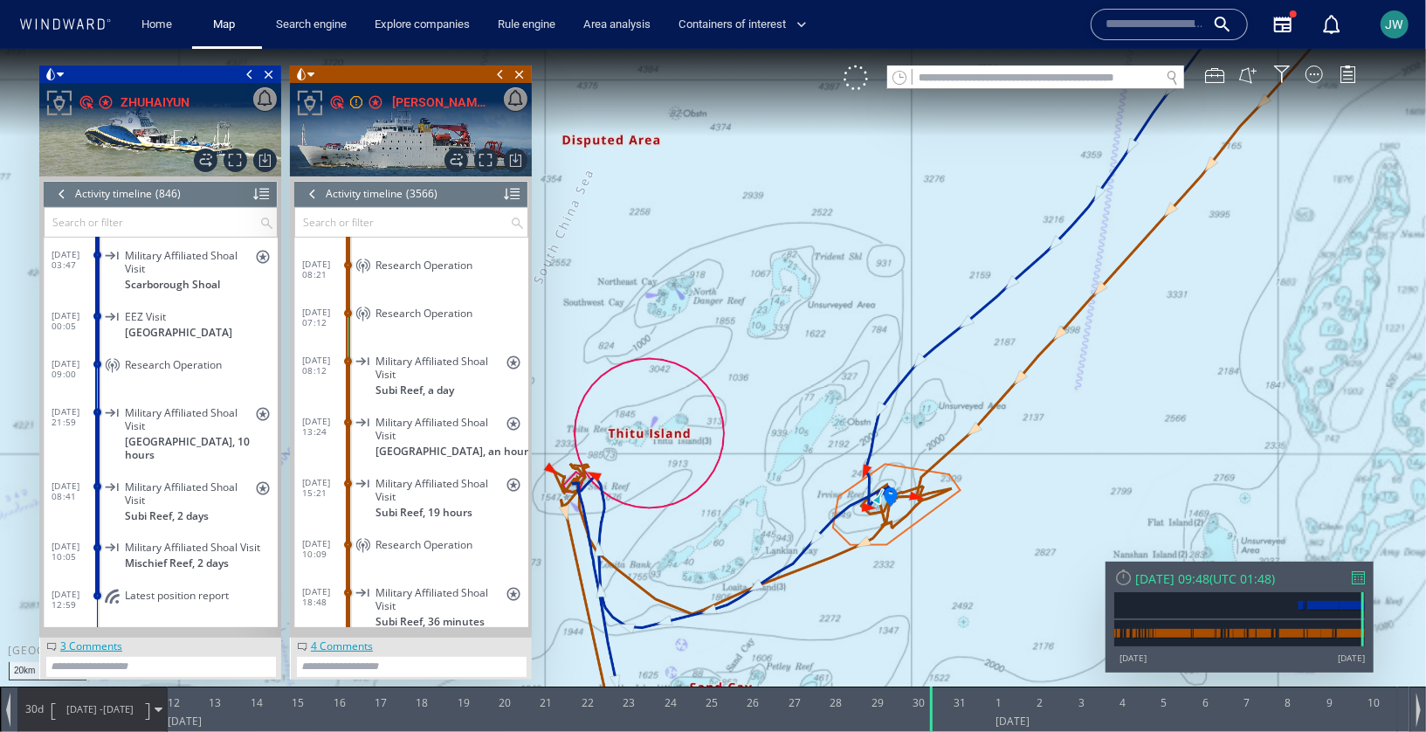
drag, startPoint x: 998, startPoint y: 571, endPoint x: 823, endPoint y: 592, distance: 176.8
click at [822, 592] on canvas "Map" at bounding box center [713, 380] width 1426 height 665
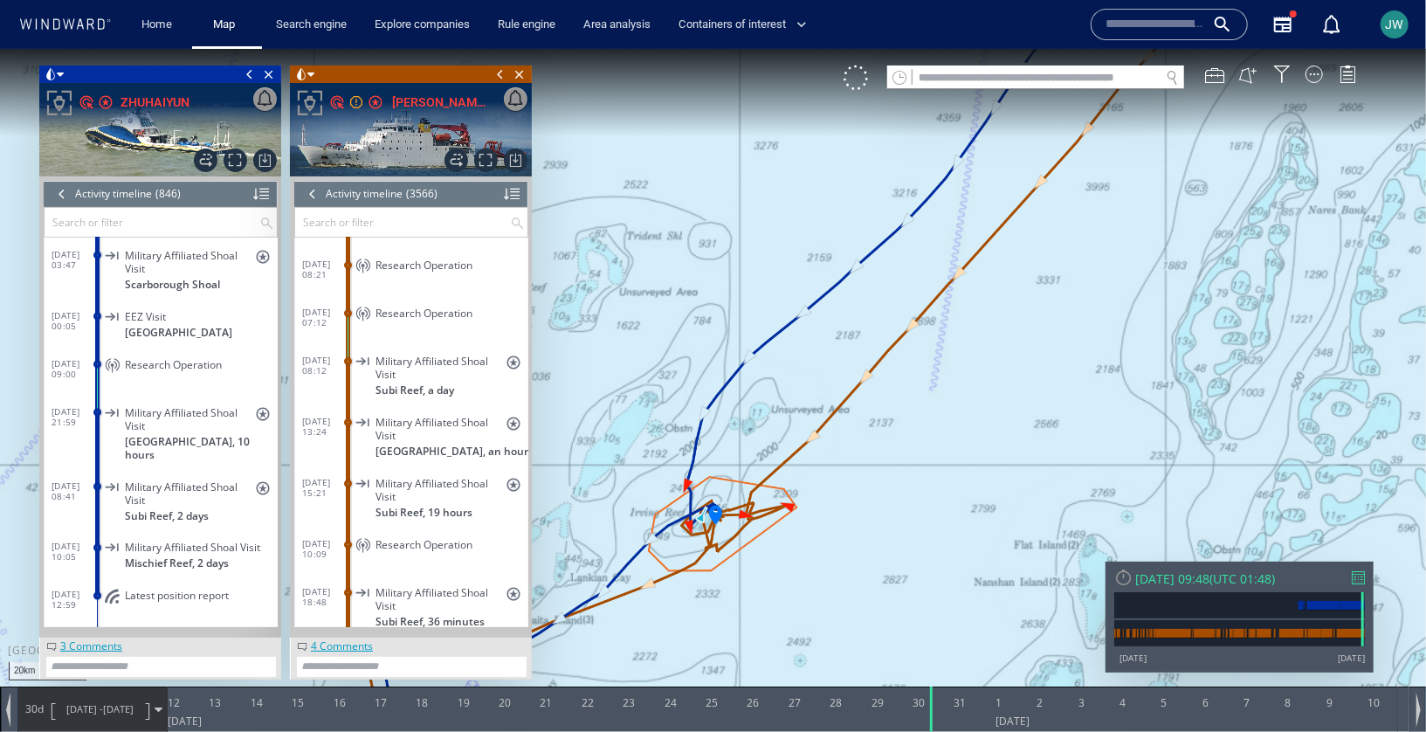
drag, startPoint x: 819, startPoint y: 471, endPoint x: 1037, endPoint y: 424, distance: 222.3
click at [1037, 424] on canvas "Map" at bounding box center [713, 380] width 1426 height 665
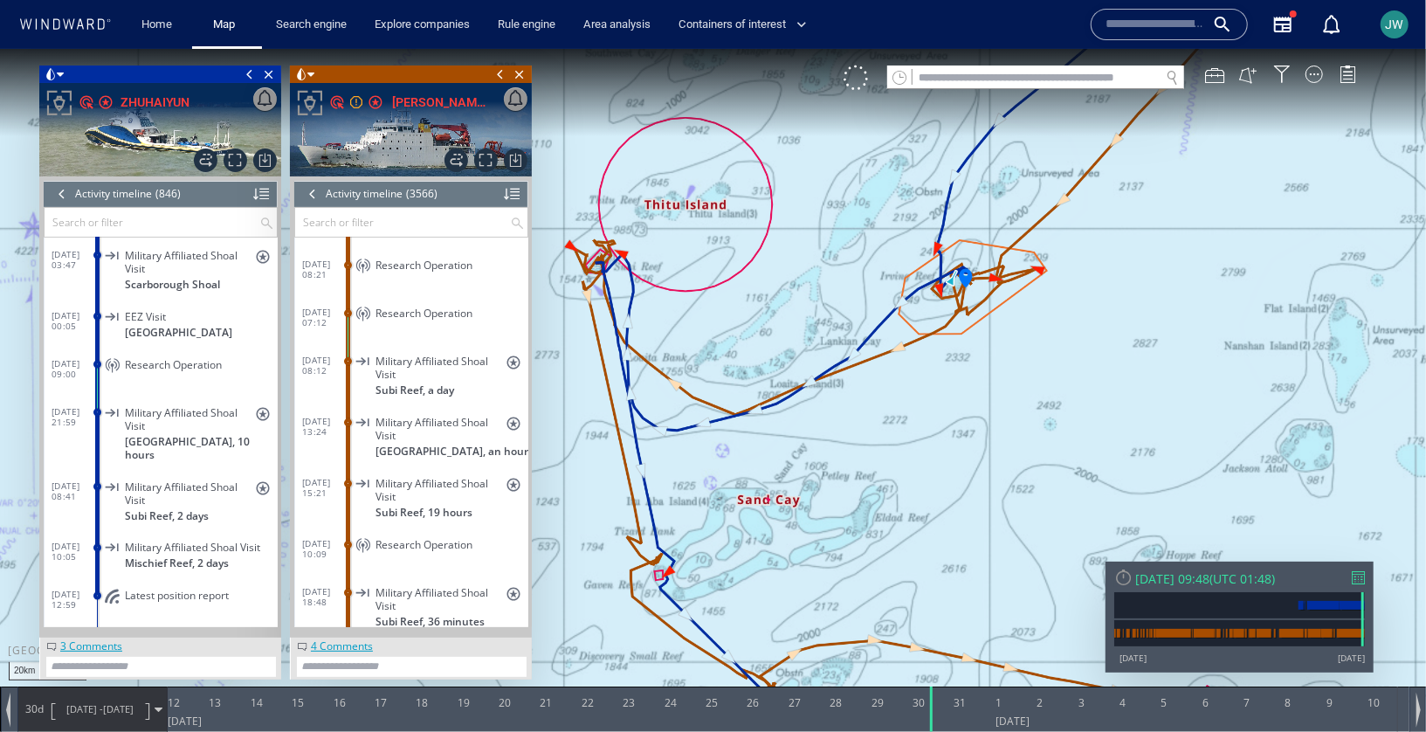
drag, startPoint x: 1141, startPoint y: 452, endPoint x: 666, endPoint y: 555, distance: 485.5
click at [665, 555] on canvas "Map" at bounding box center [713, 380] width 1426 height 665
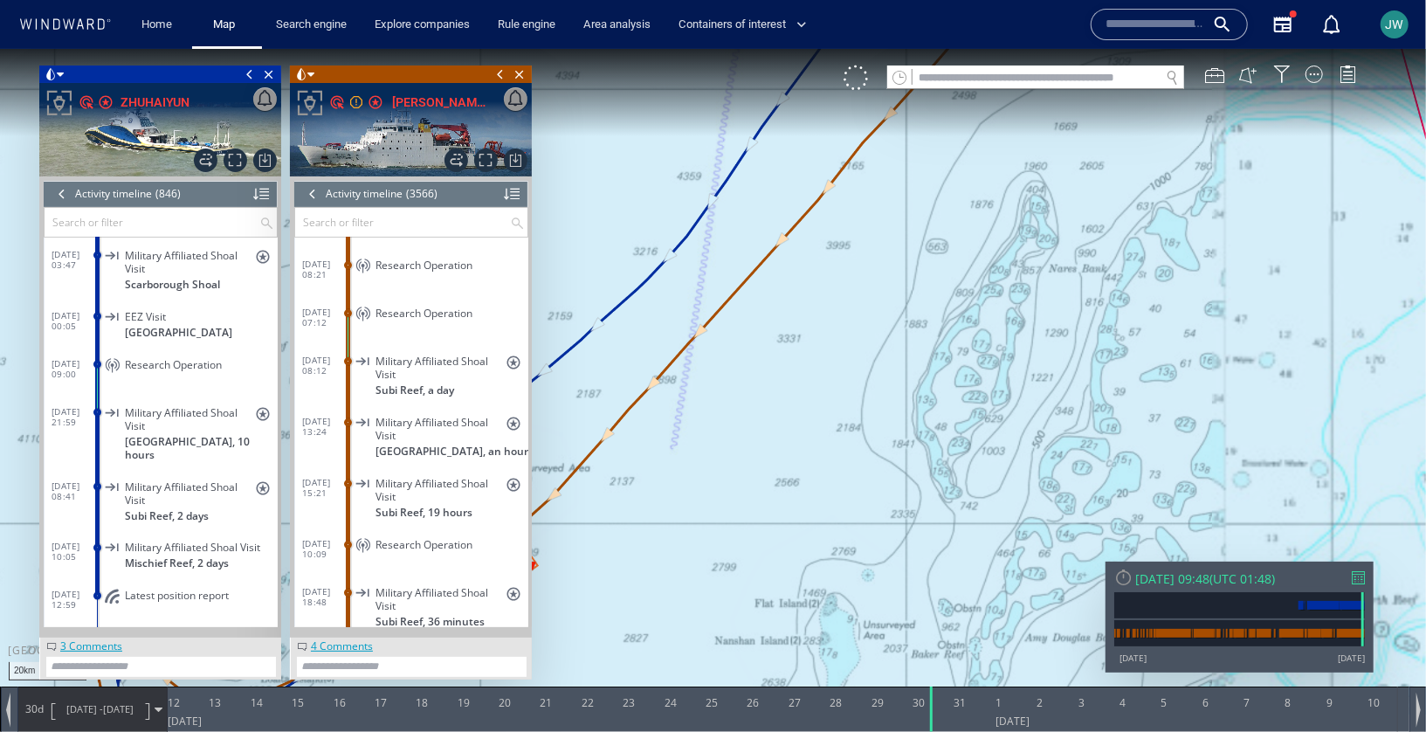
drag, startPoint x: 1016, startPoint y: 596, endPoint x: 1165, endPoint y: 203, distance: 419.6
click at [1165, 202] on canvas "Map" at bounding box center [713, 380] width 1426 height 665
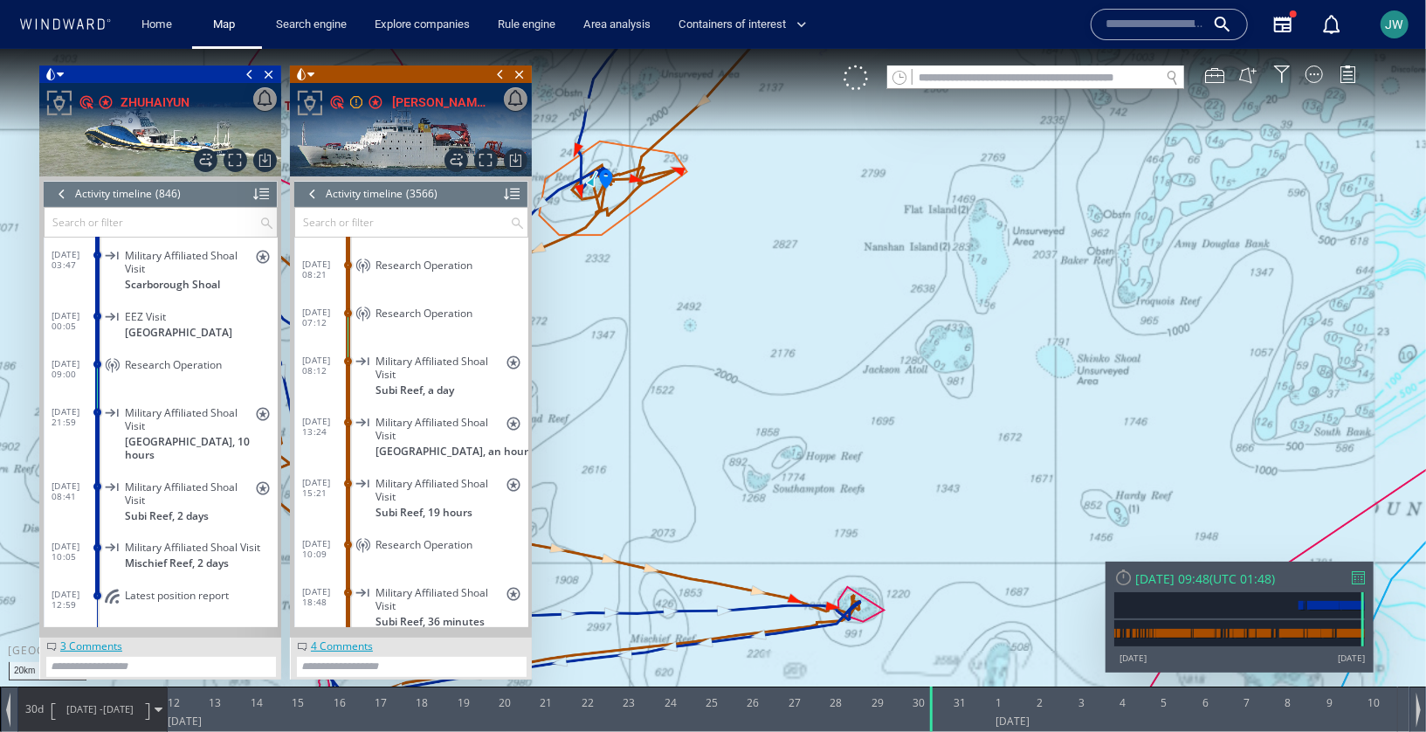
drag, startPoint x: 838, startPoint y: 445, endPoint x: 1097, endPoint y: 397, distance: 263.8
click at [1097, 397] on canvas "Map" at bounding box center [713, 380] width 1426 height 665
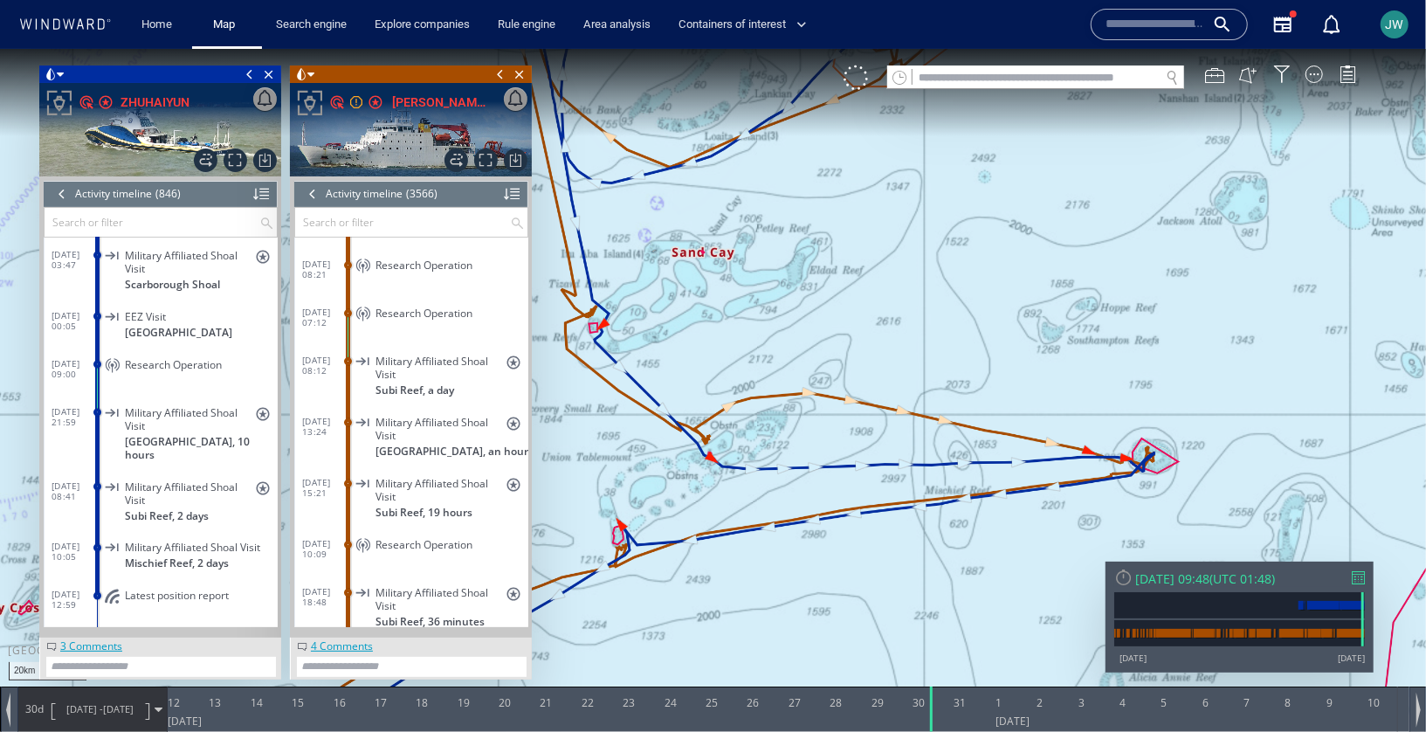
drag, startPoint x: 1051, startPoint y: 429, endPoint x: 1046, endPoint y: 199, distance: 229.7
click at [1046, 199] on canvas "Map" at bounding box center [713, 380] width 1426 height 665
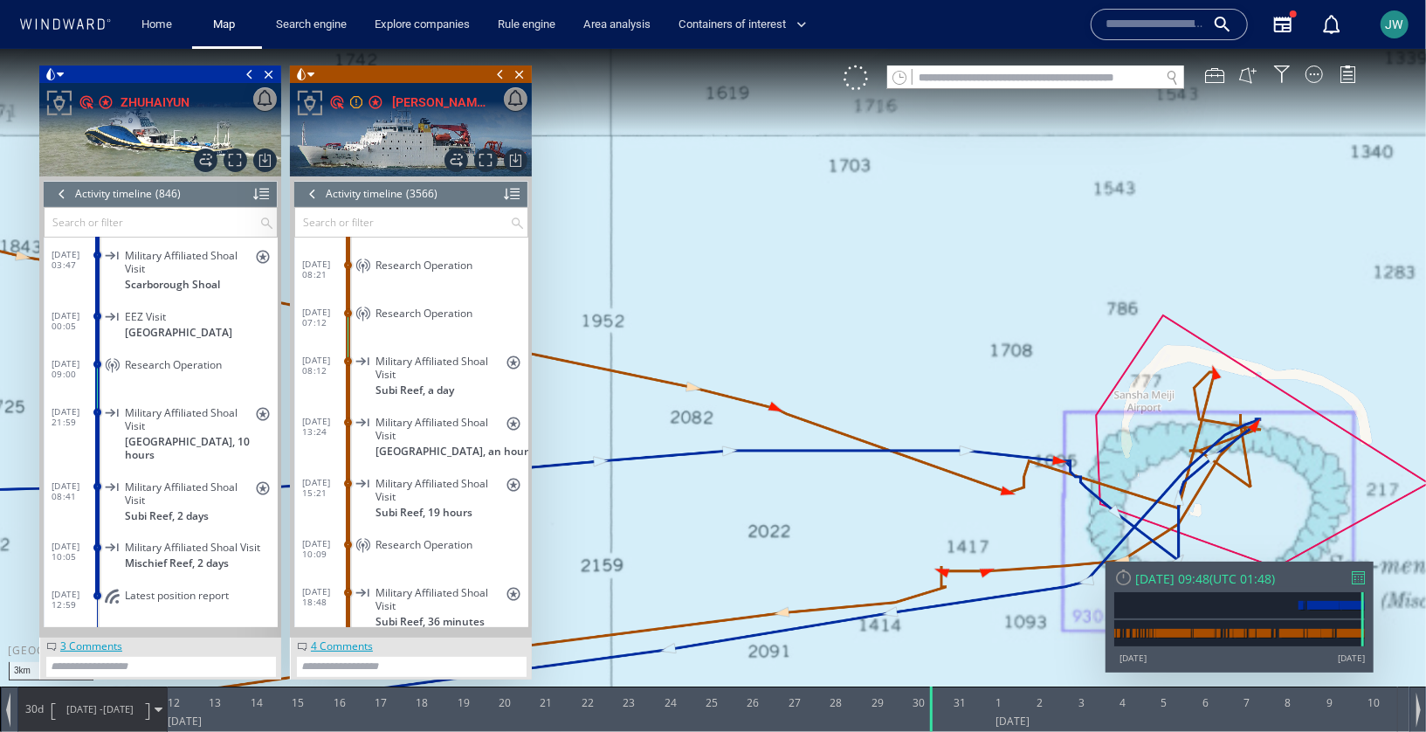
drag, startPoint x: 1258, startPoint y: 356, endPoint x: 1086, endPoint y: 348, distance: 172.2
click at [1080, 354] on canvas "Map" at bounding box center [713, 380] width 1426 height 665
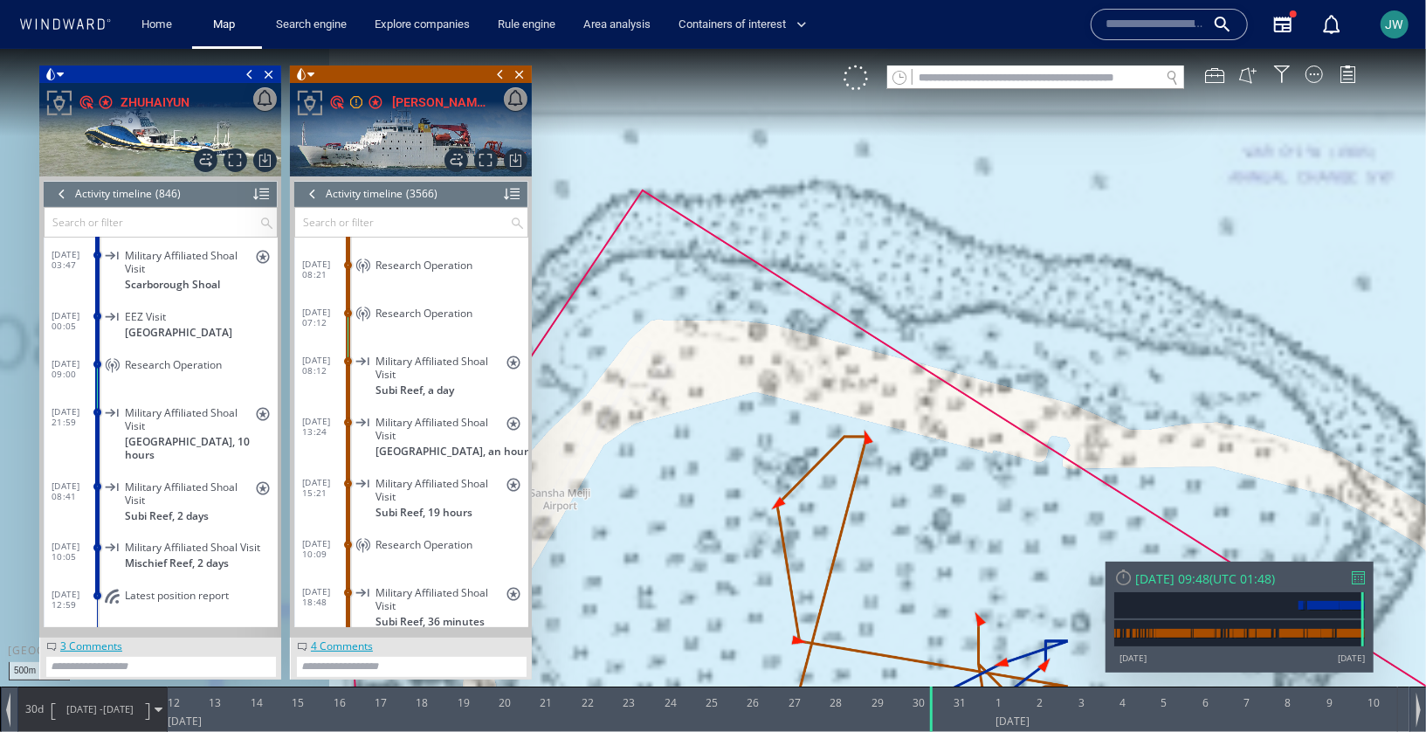
drag, startPoint x: 1010, startPoint y: 376, endPoint x: 1224, endPoint y: 258, distance: 244.7
click at [1225, 257] on canvas "Map" at bounding box center [713, 380] width 1426 height 665
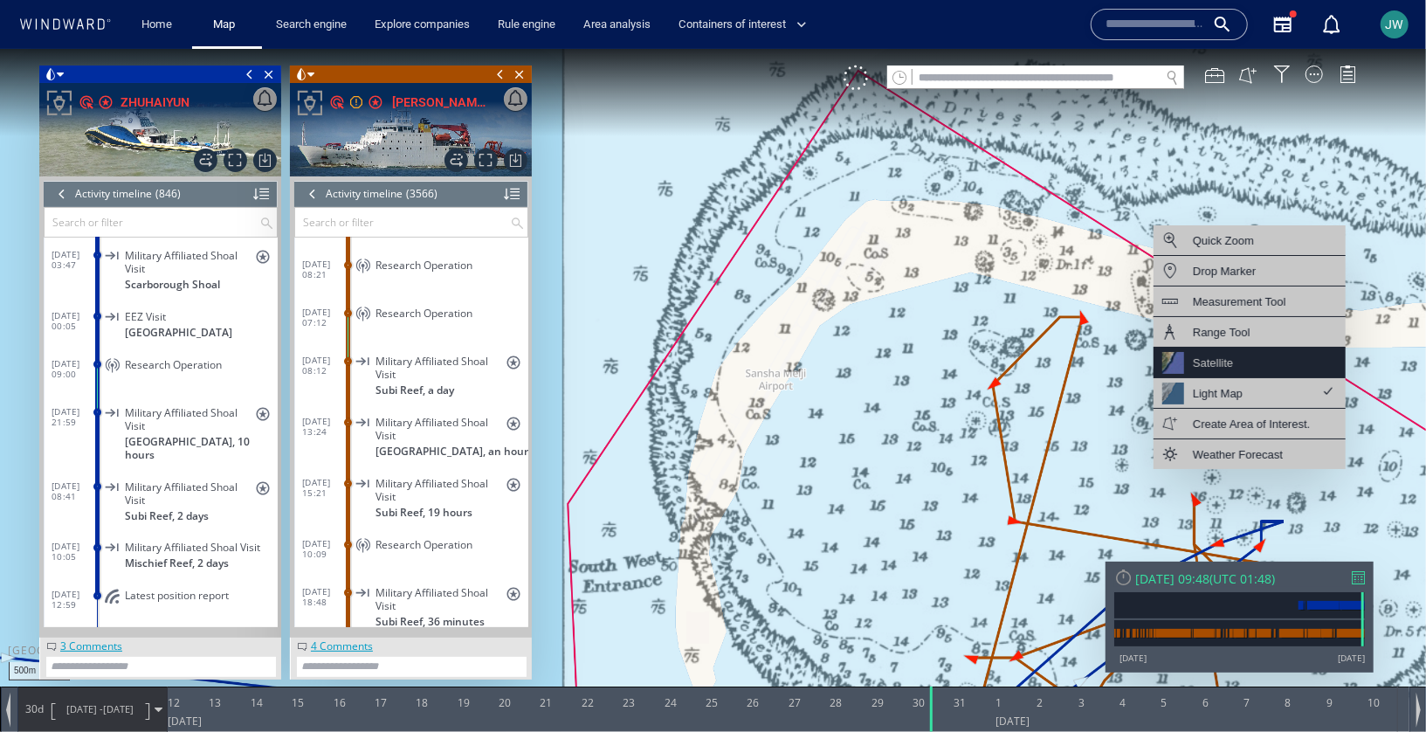
click at [1203, 351] on div "Satellite" at bounding box center [1213, 362] width 40 height 22
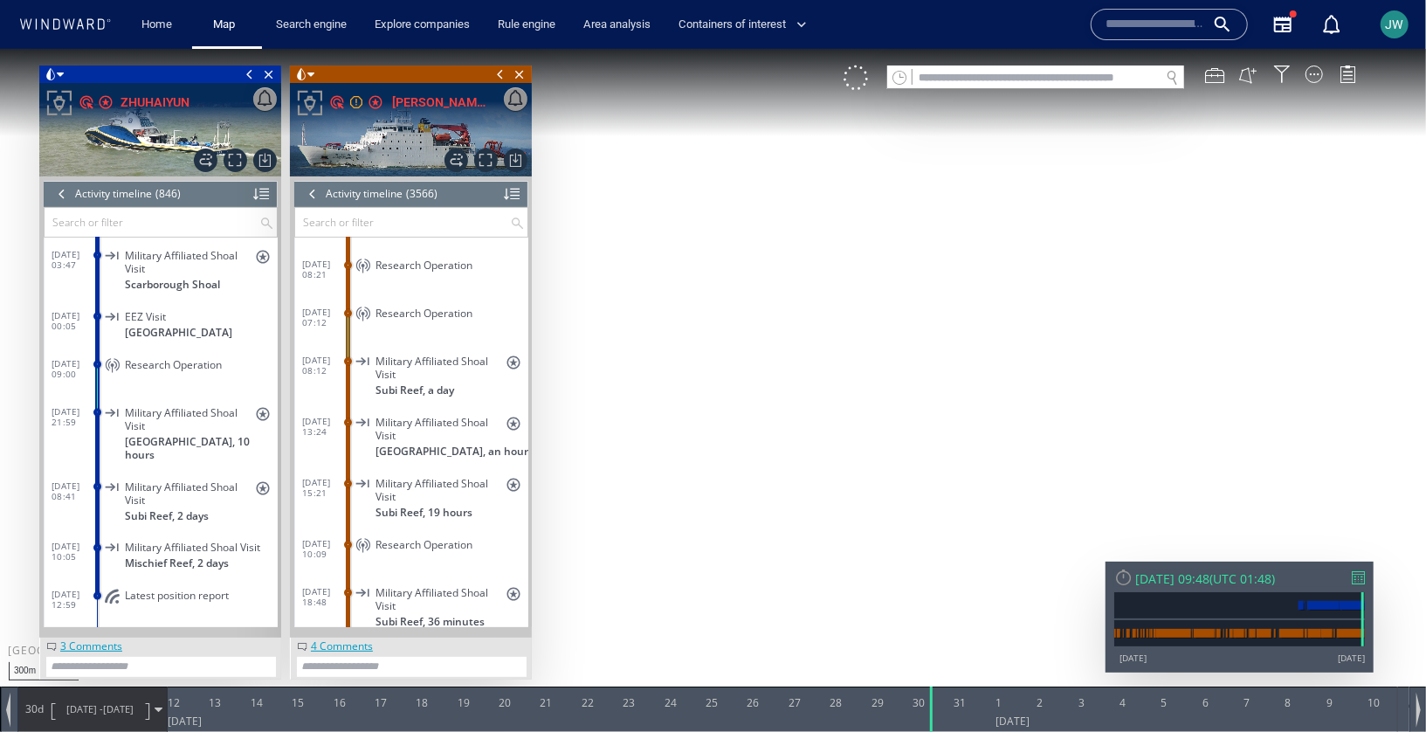
drag, startPoint x: 764, startPoint y: 383, endPoint x: 1010, endPoint y: 384, distance: 245.4
click at [1010, 383] on canvas "Map" at bounding box center [713, 380] width 1426 height 665
drag, startPoint x: 585, startPoint y: 353, endPoint x: 759, endPoint y: 371, distance: 174.8
click at [759, 371] on canvas "Map" at bounding box center [713, 380] width 1426 height 665
drag, startPoint x: 892, startPoint y: 334, endPoint x: 735, endPoint y: 508, distance: 234.4
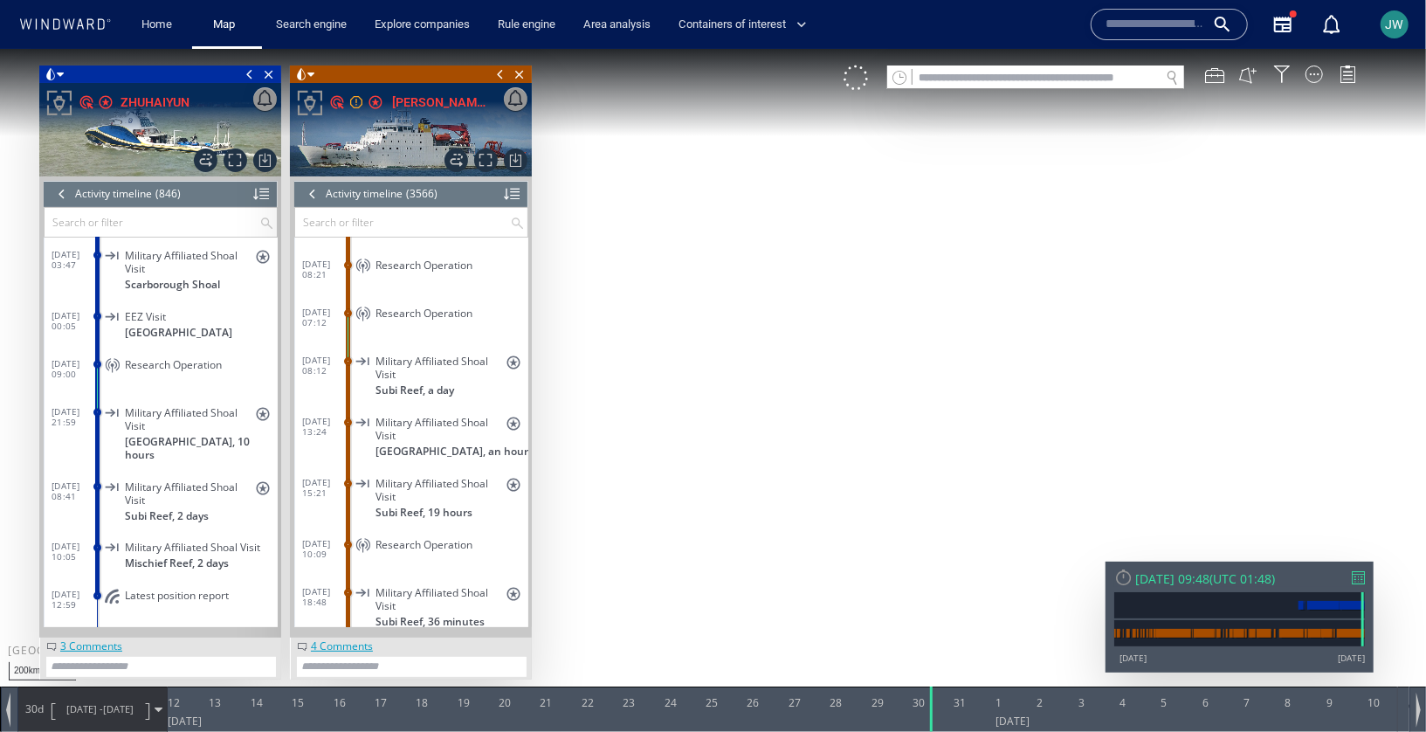
click at [734, 508] on canvas "Map" at bounding box center [713, 380] width 1426 height 665
drag, startPoint x: 1141, startPoint y: 456, endPoint x: 523, endPoint y: 376, distance: 622.7
click at [523, 48] on div "200km © Mapbox © OpenStreetMap Improve this map © Maxar 0 0 11 August 2025 12 1…" at bounding box center [713, 48] width 1426 height 0
drag, startPoint x: 1195, startPoint y: 467, endPoint x: 1066, endPoint y: 538, distance: 146.6
click at [1066, 538] on canvas "Map" at bounding box center [713, 380] width 1426 height 665
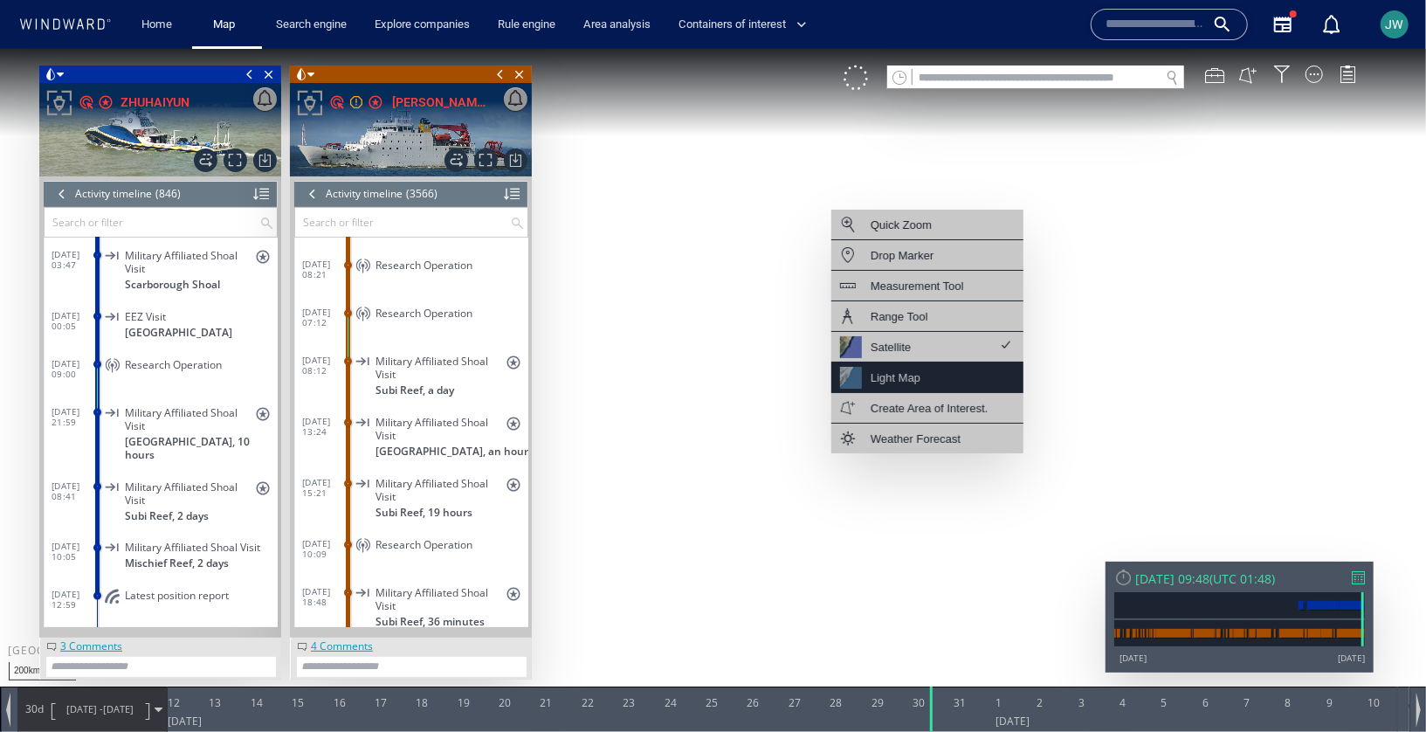
click at [933, 369] on div "Light Map" at bounding box center [927, 377] width 192 height 31
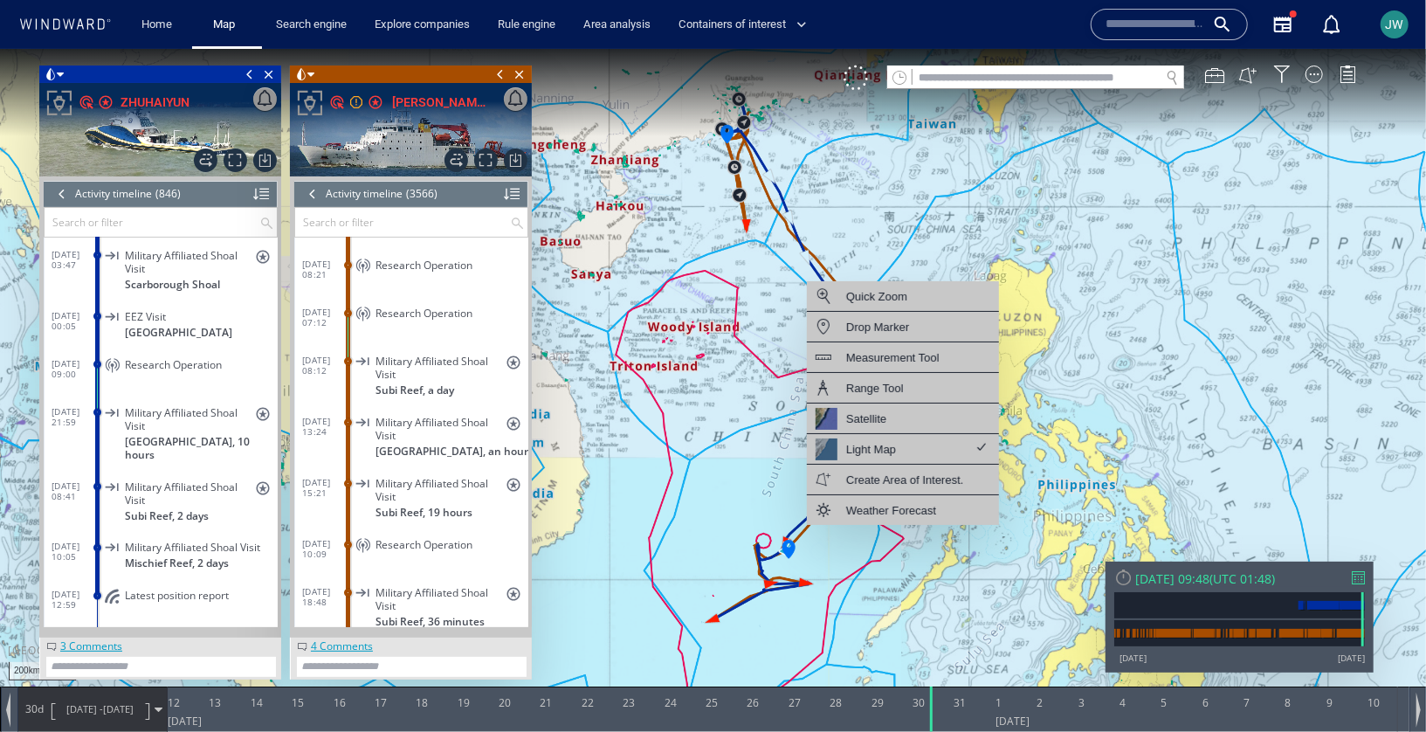
click at [1320, 60] on canvas "Map" at bounding box center [713, 380] width 1426 height 665
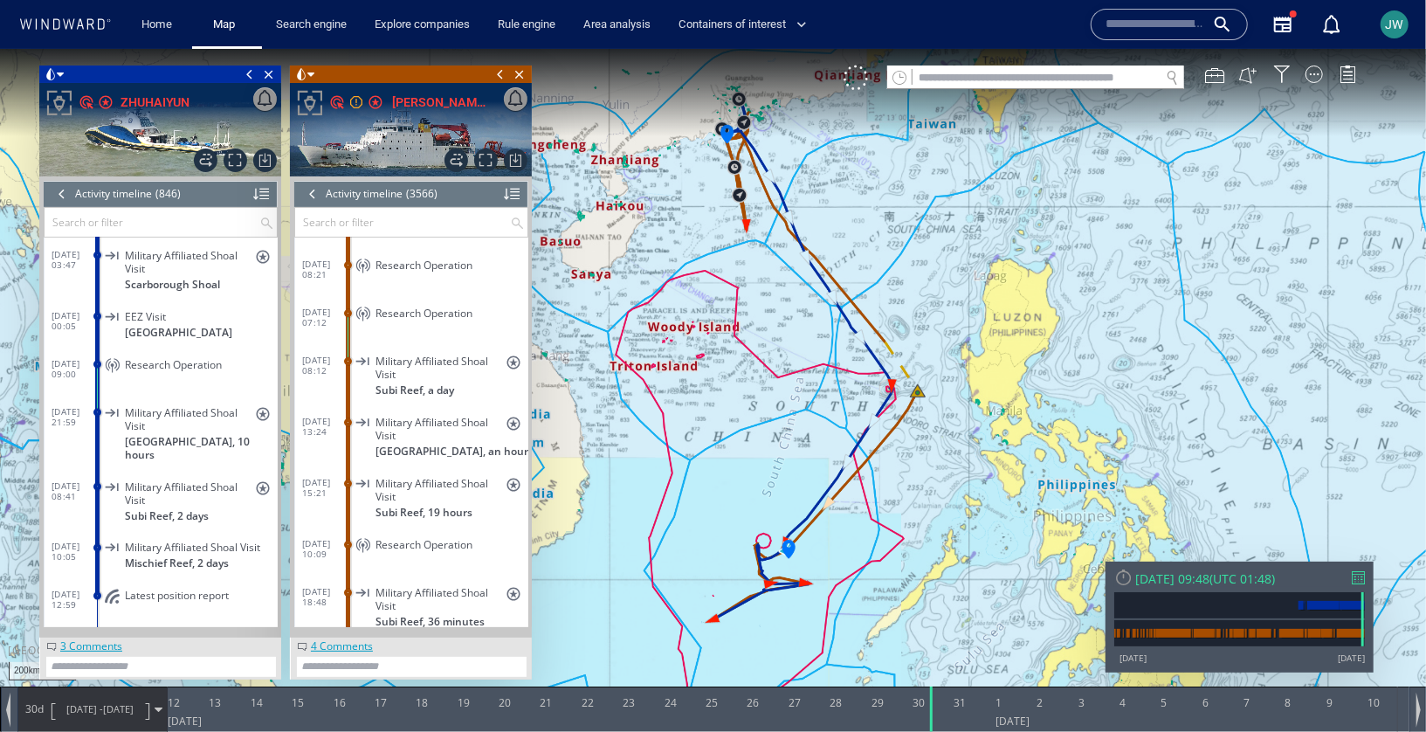
click at [1318, 61] on canvas "Map" at bounding box center [713, 380] width 1426 height 665
click at [1313, 70] on div at bounding box center [1314, 73] width 17 height 17
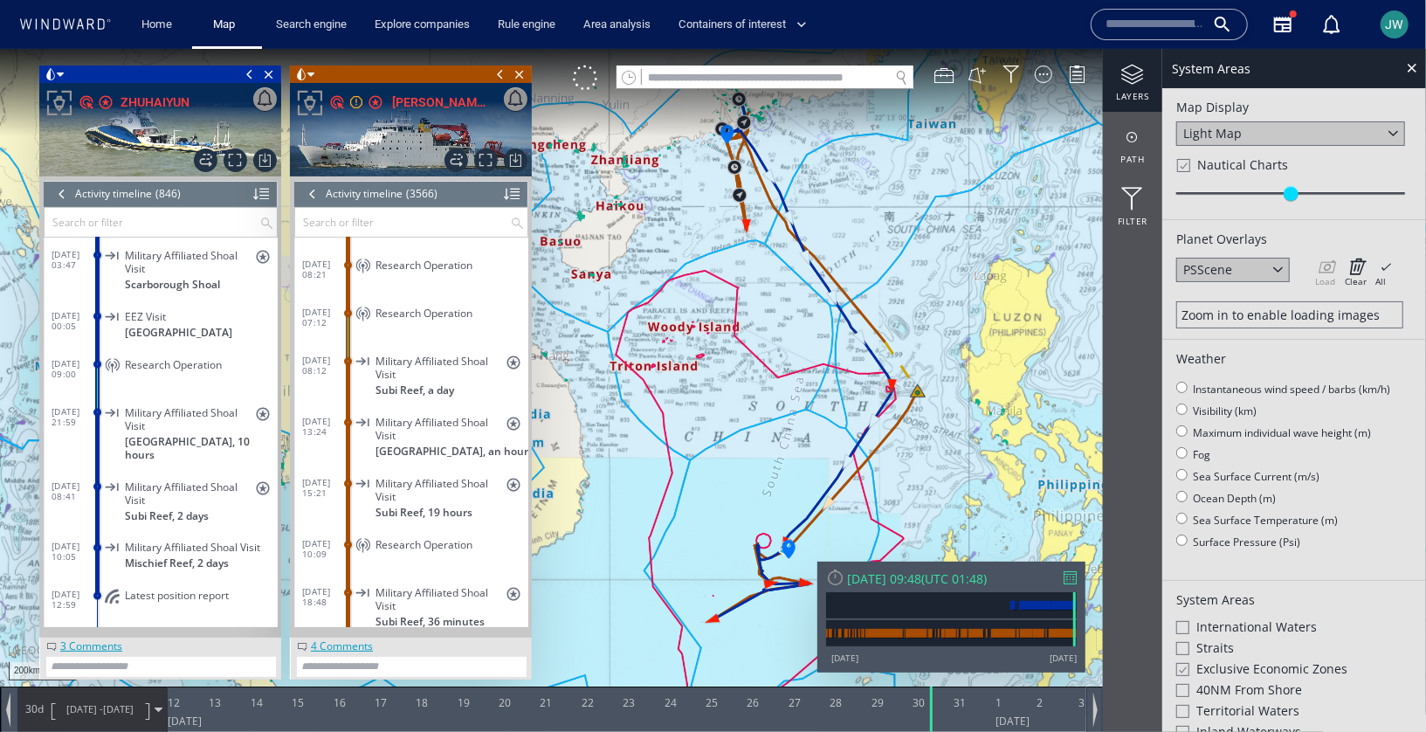
click at [1186, 164] on div at bounding box center [1182, 164] width 13 height 15
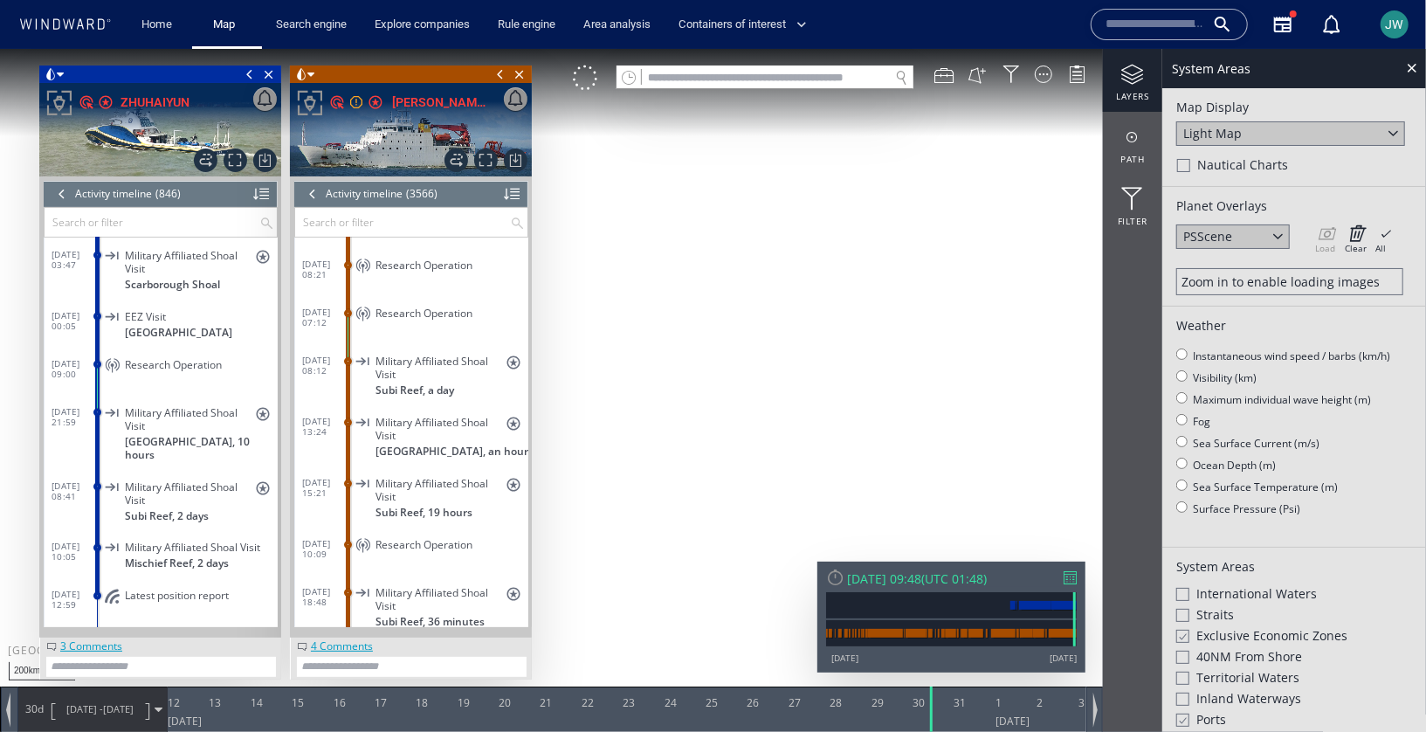
drag, startPoint x: 932, startPoint y: 329, endPoint x: 803, endPoint y: 274, distance: 140.5
click at [802, 273] on canvas "Map" at bounding box center [713, 380] width 1426 height 665
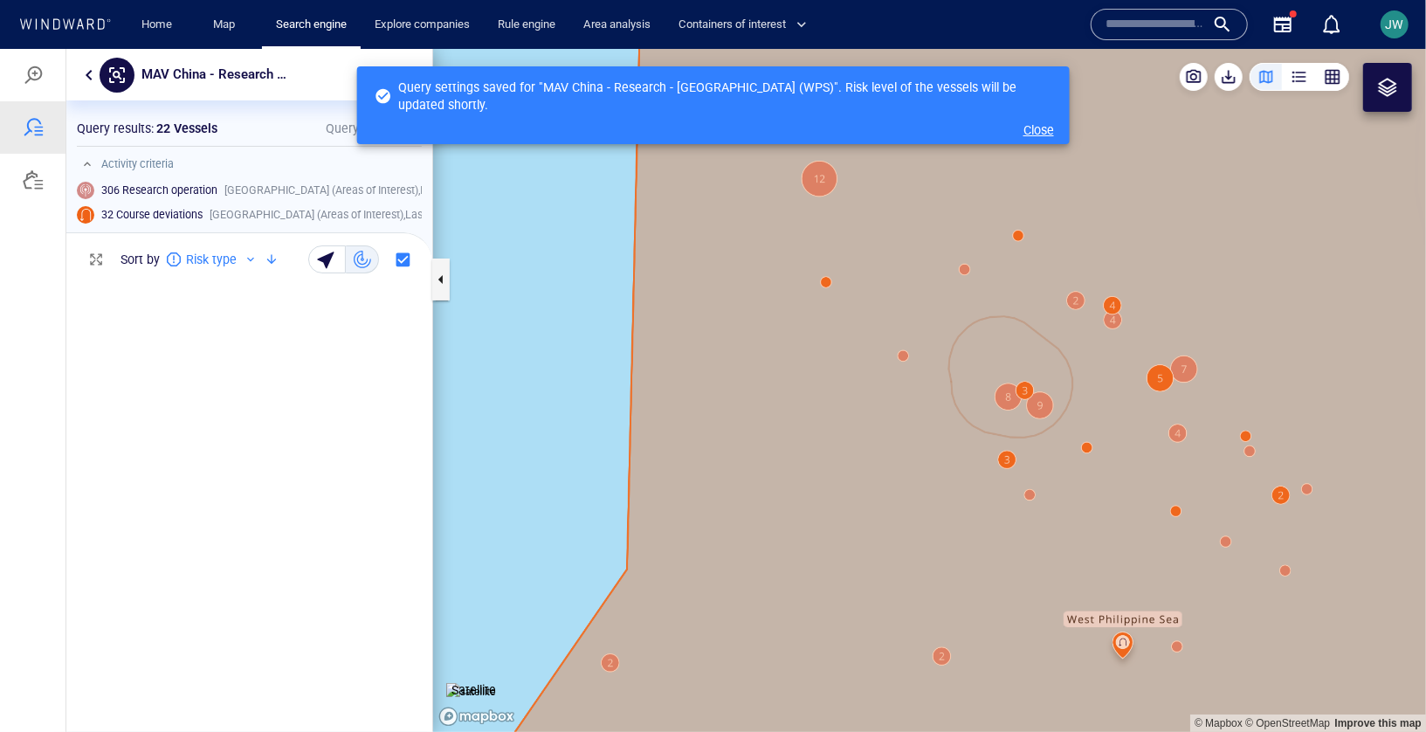
scroll to position [457, 366]
